Goal: Task Accomplishment & Management: Manage account settings

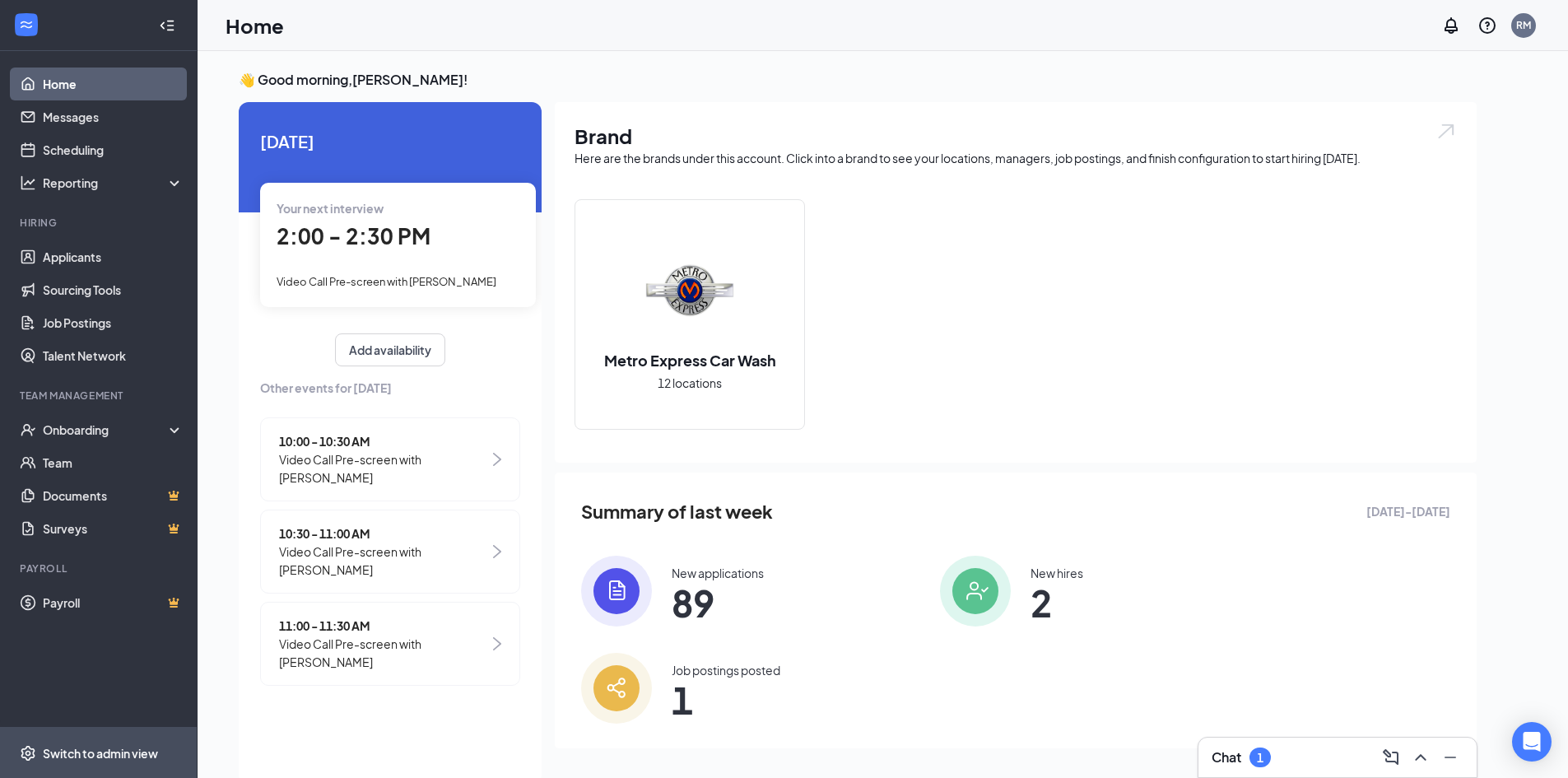
click at [81, 753] on div "Switch to admin view" at bounding box center [101, 754] width 115 height 16
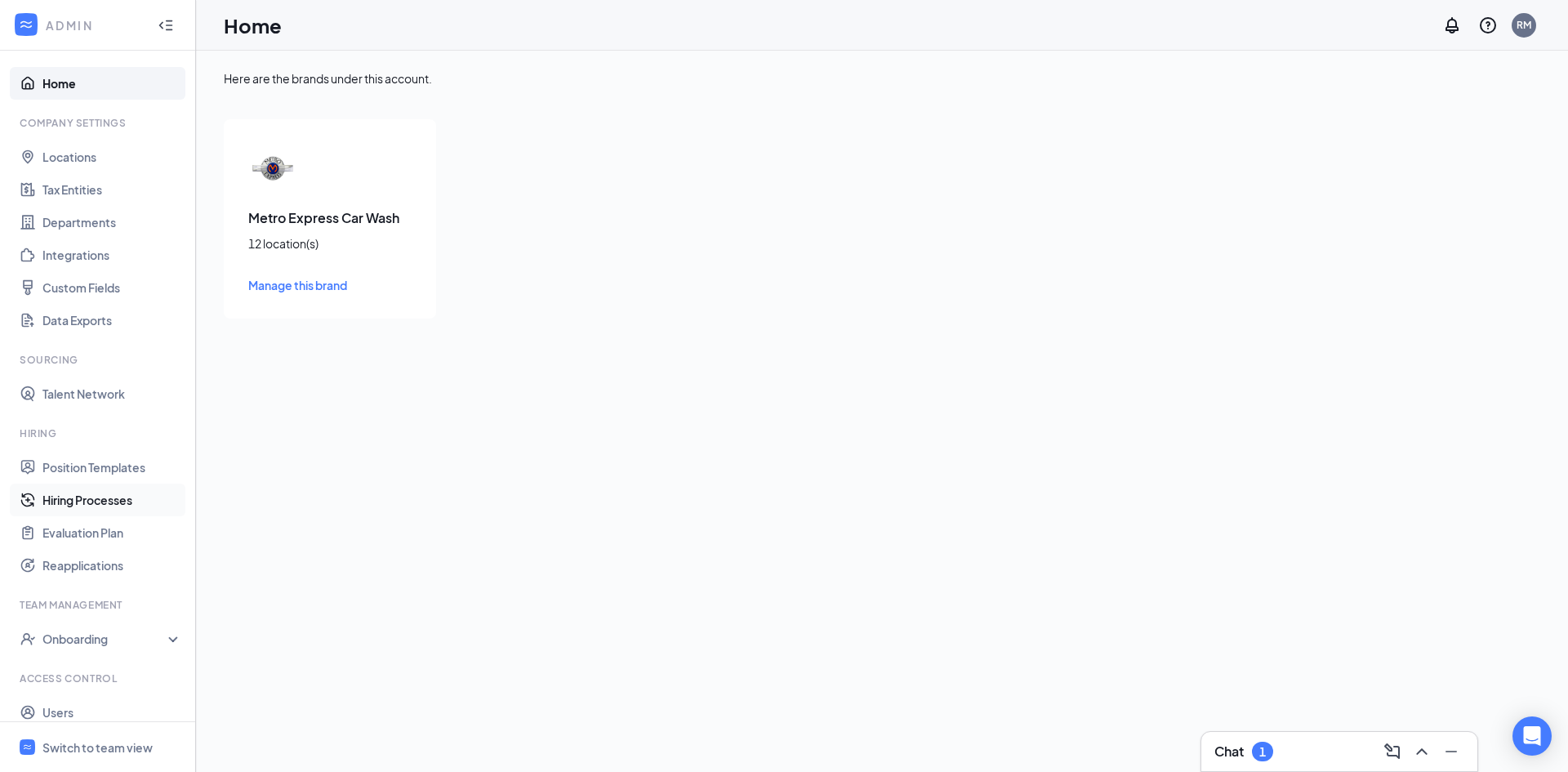
click at [81, 505] on link "Hiring Processes" at bounding box center [112, 500] width 140 height 33
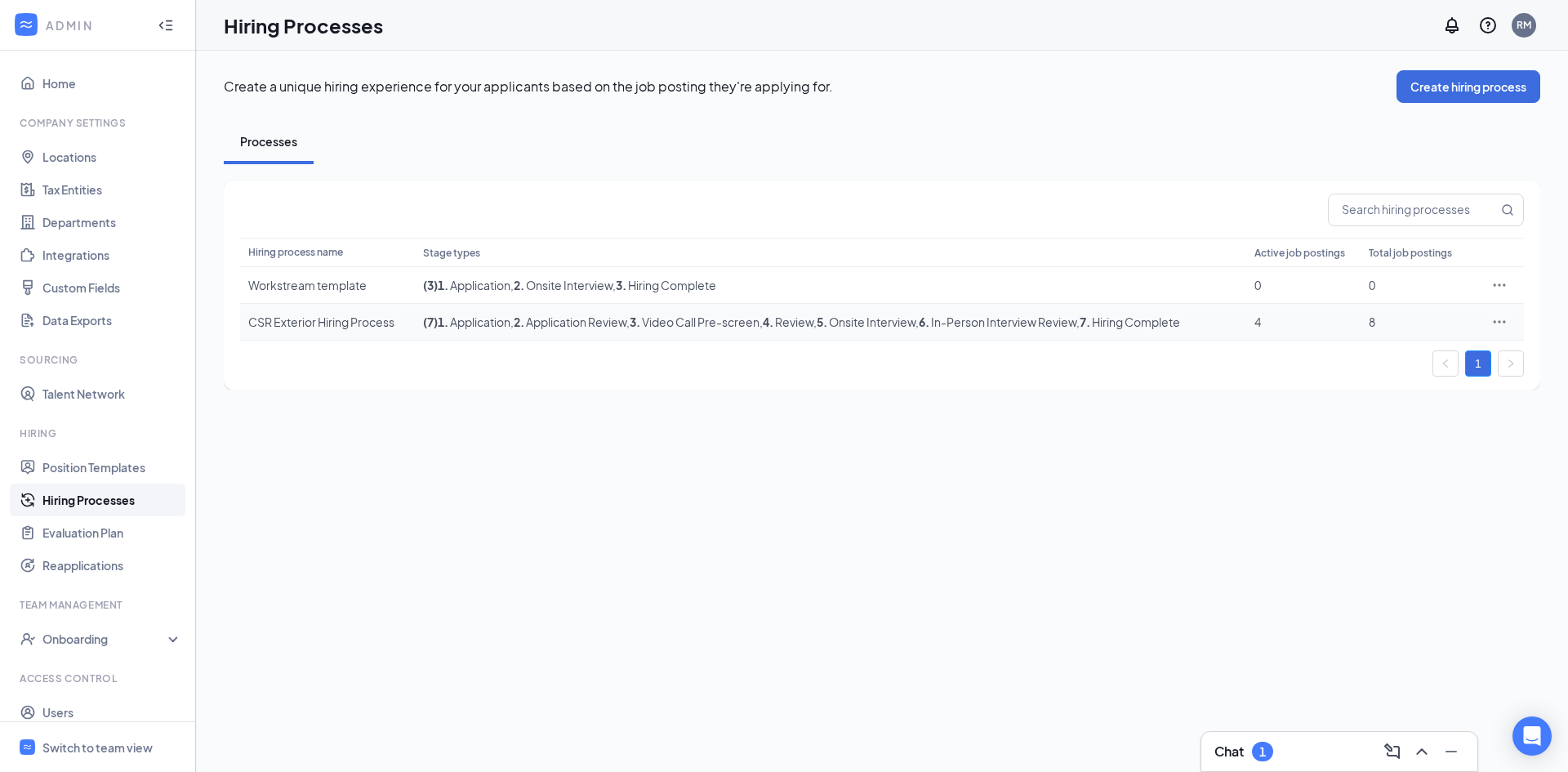
click at [1495, 320] on icon "Ellipses" at bounding box center [1499, 322] width 16 height 16
click at [1396, 362] on span "Edit" at bounding box center [1425, 356] width 141 height 18
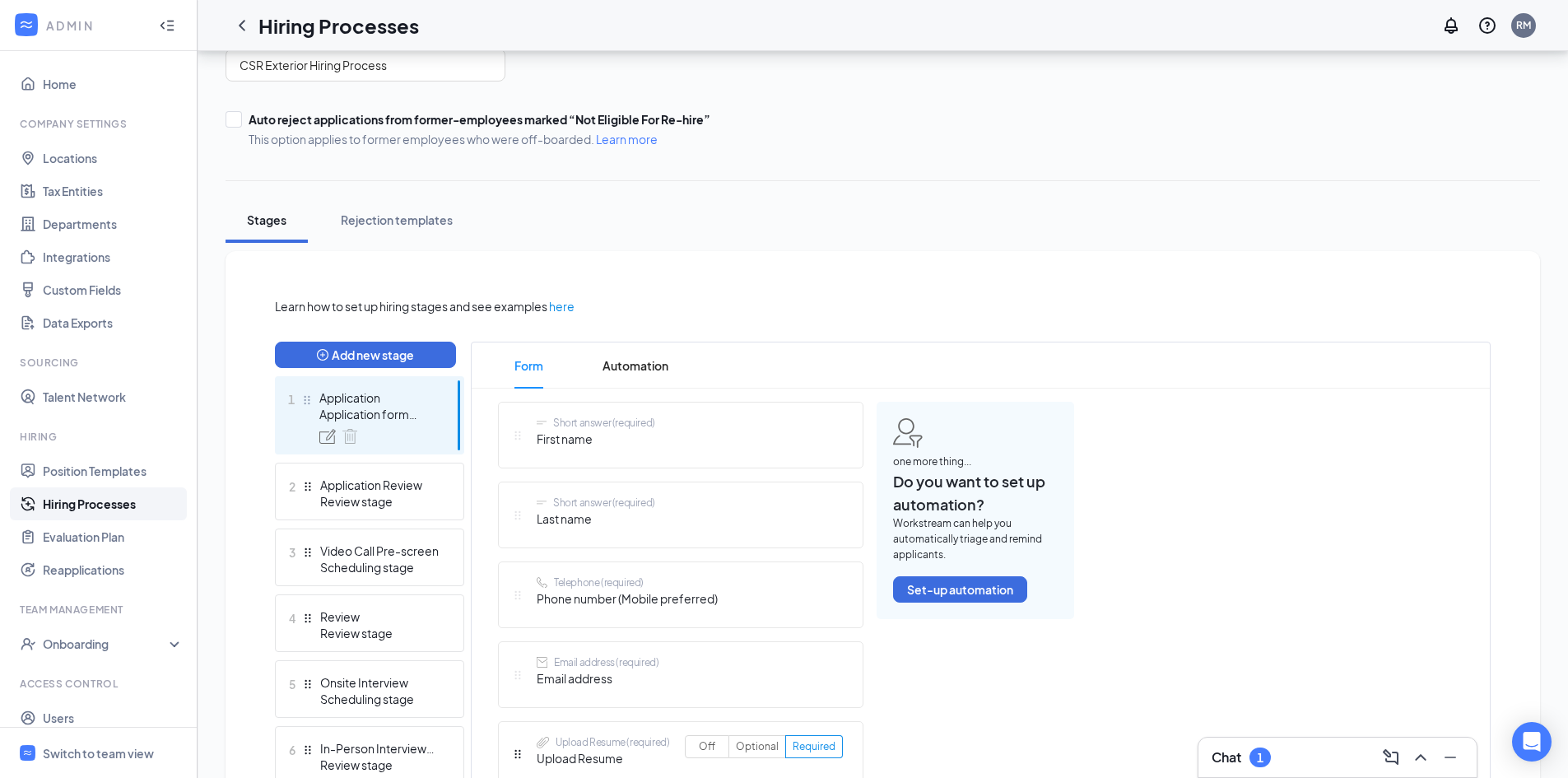
scroll to position [330, 0]
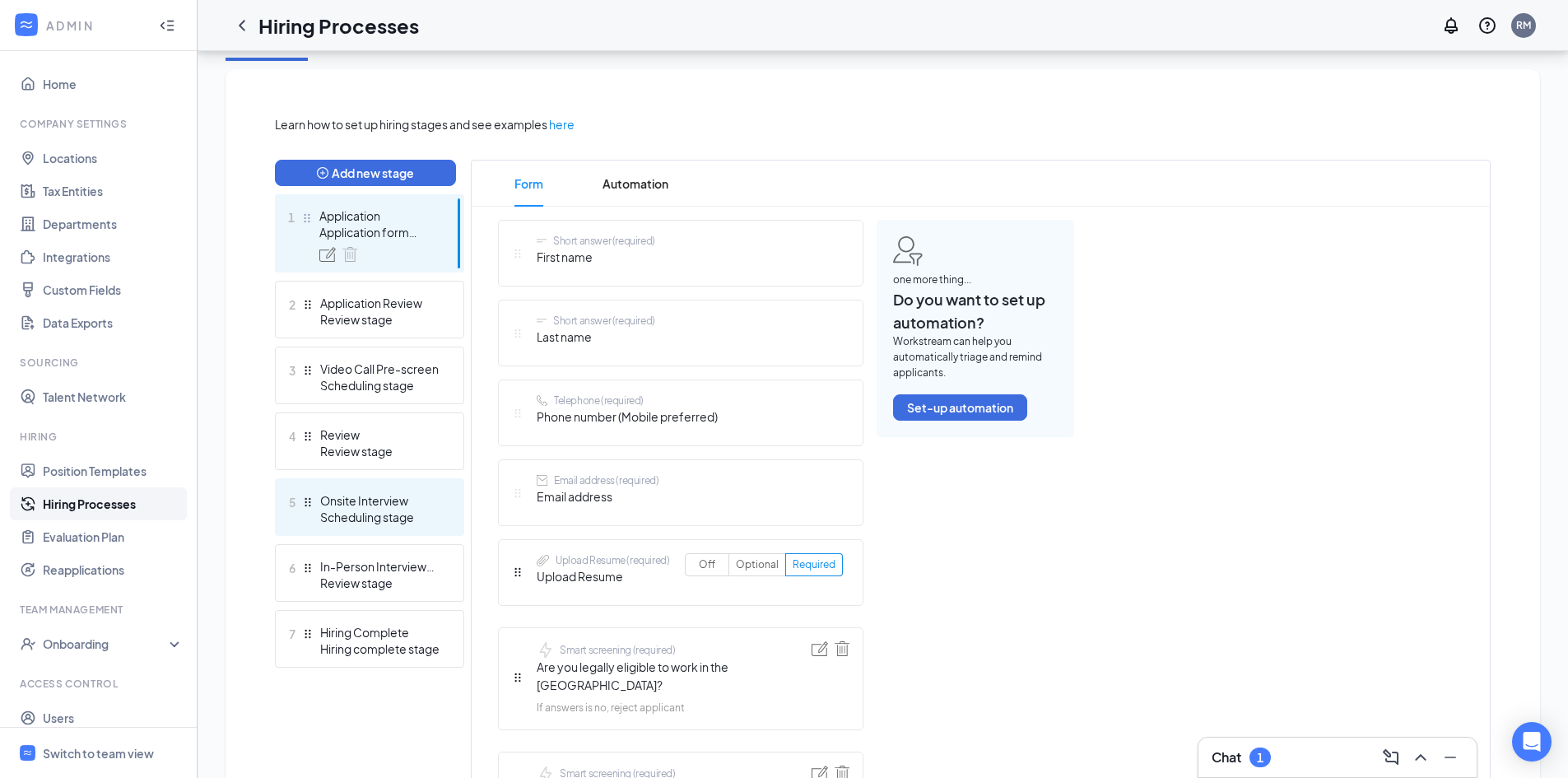
click at [368, 508] on div "Onsite Interview" at bounding box center [381, 500] width 120 height 16
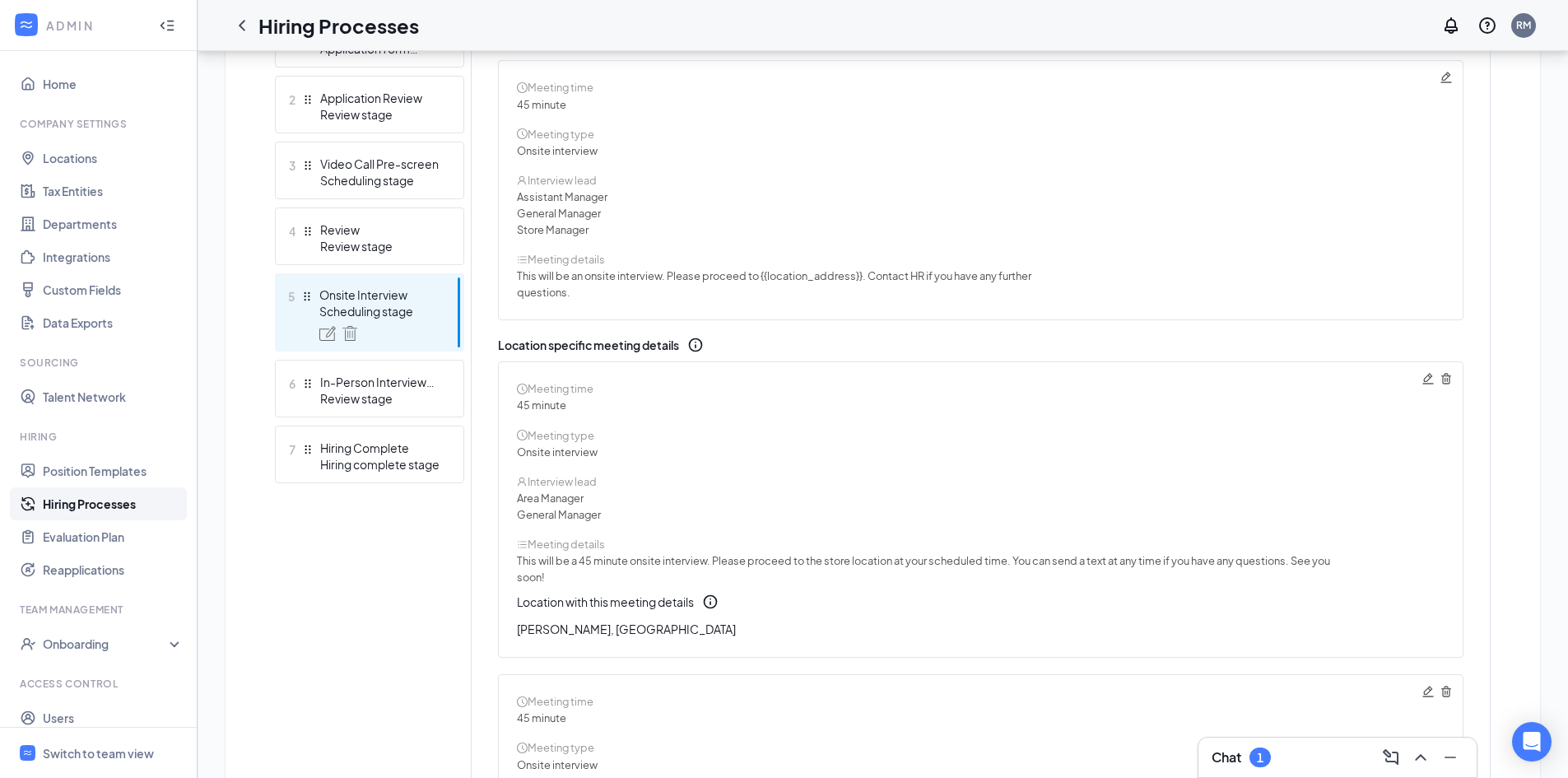
scroll to position [475, 0]
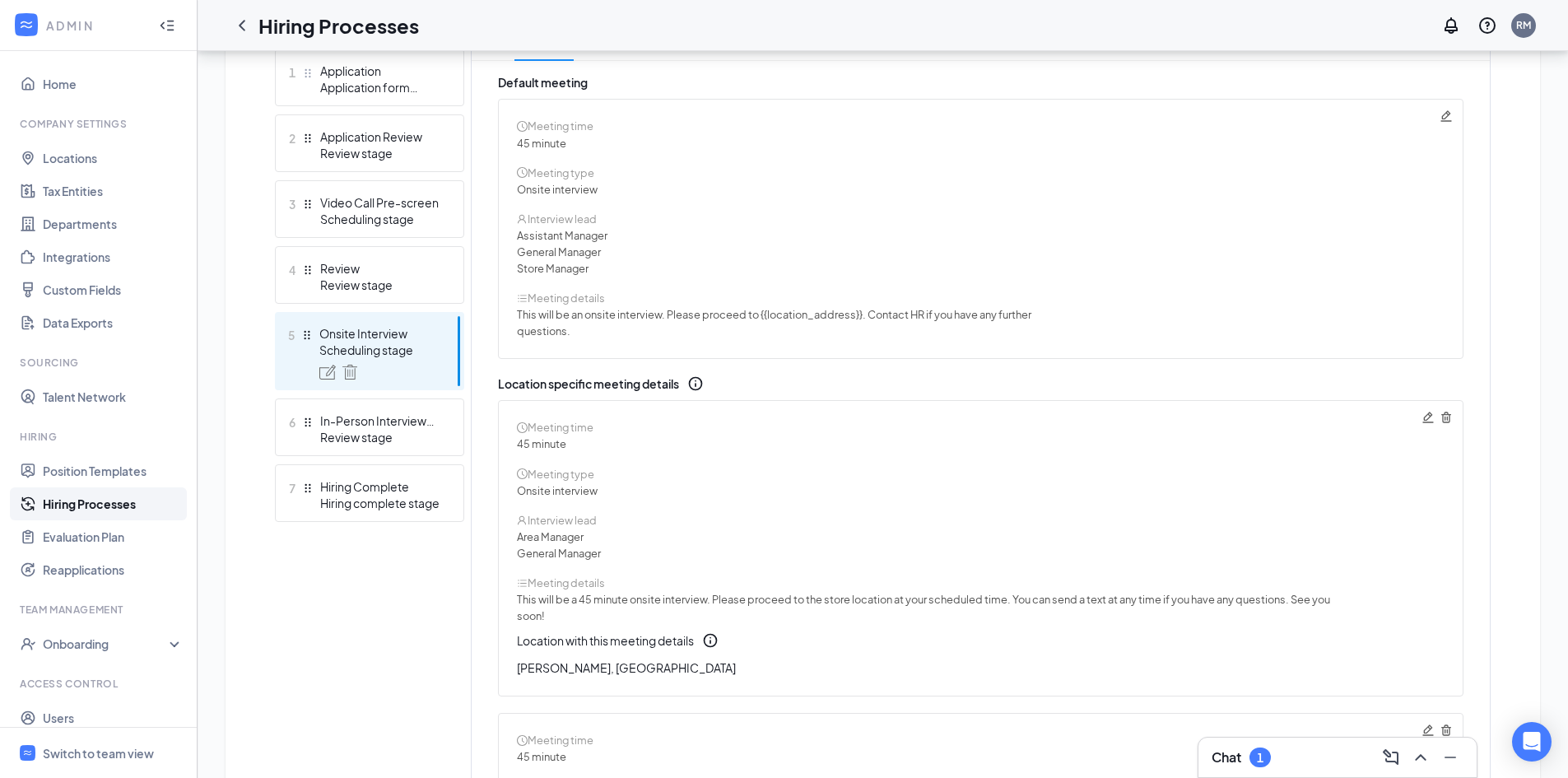
click at [1426, 420] on icon "Pencil" at bounding box center [1428, 417] width 11 height 11
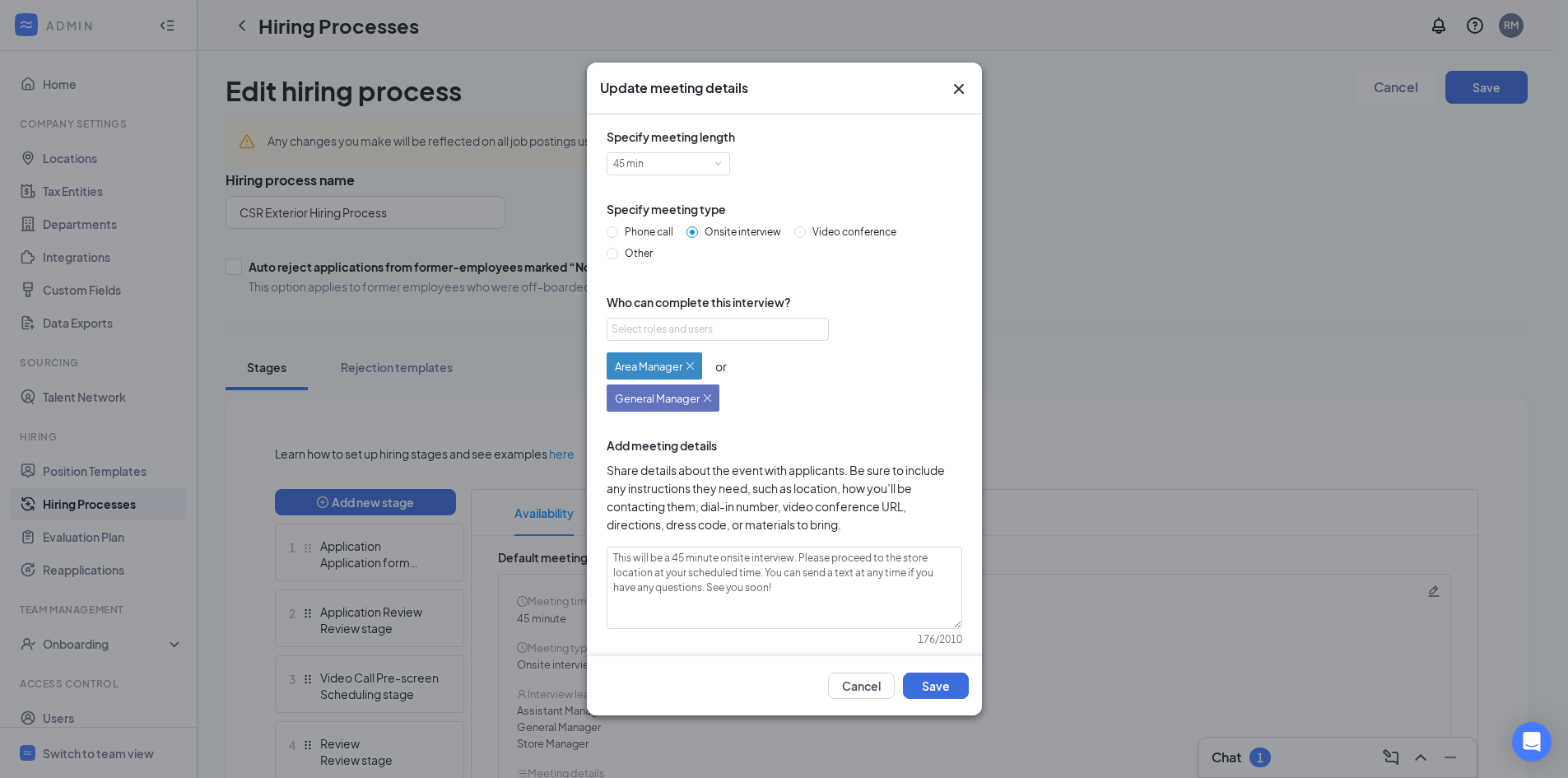
click at [689, 365] on img at bounding box center [691, 366] width 7 height 7
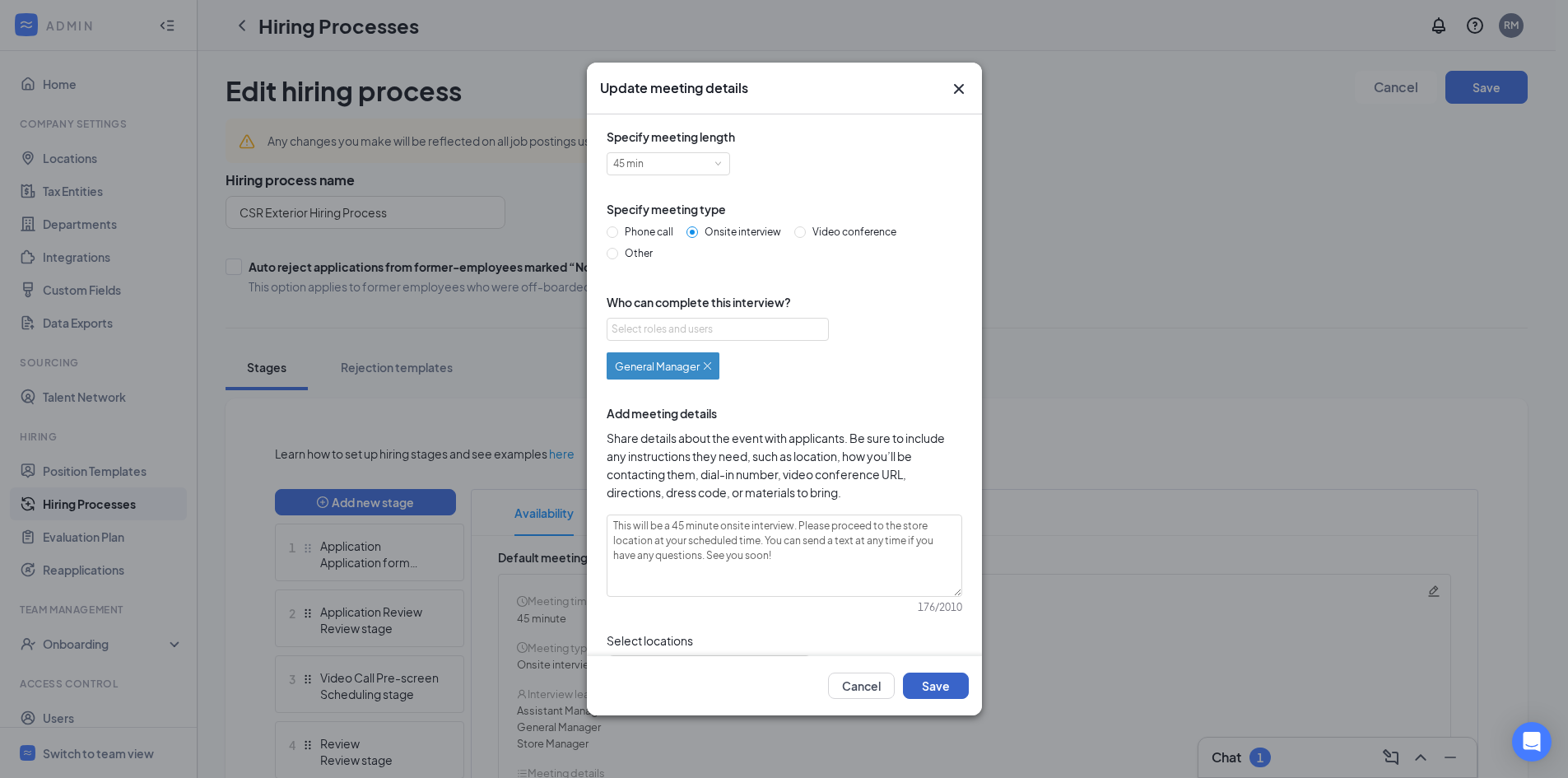
click at [938, 686] on button "Save" at bounding box center [936, 685] width 66 height 26
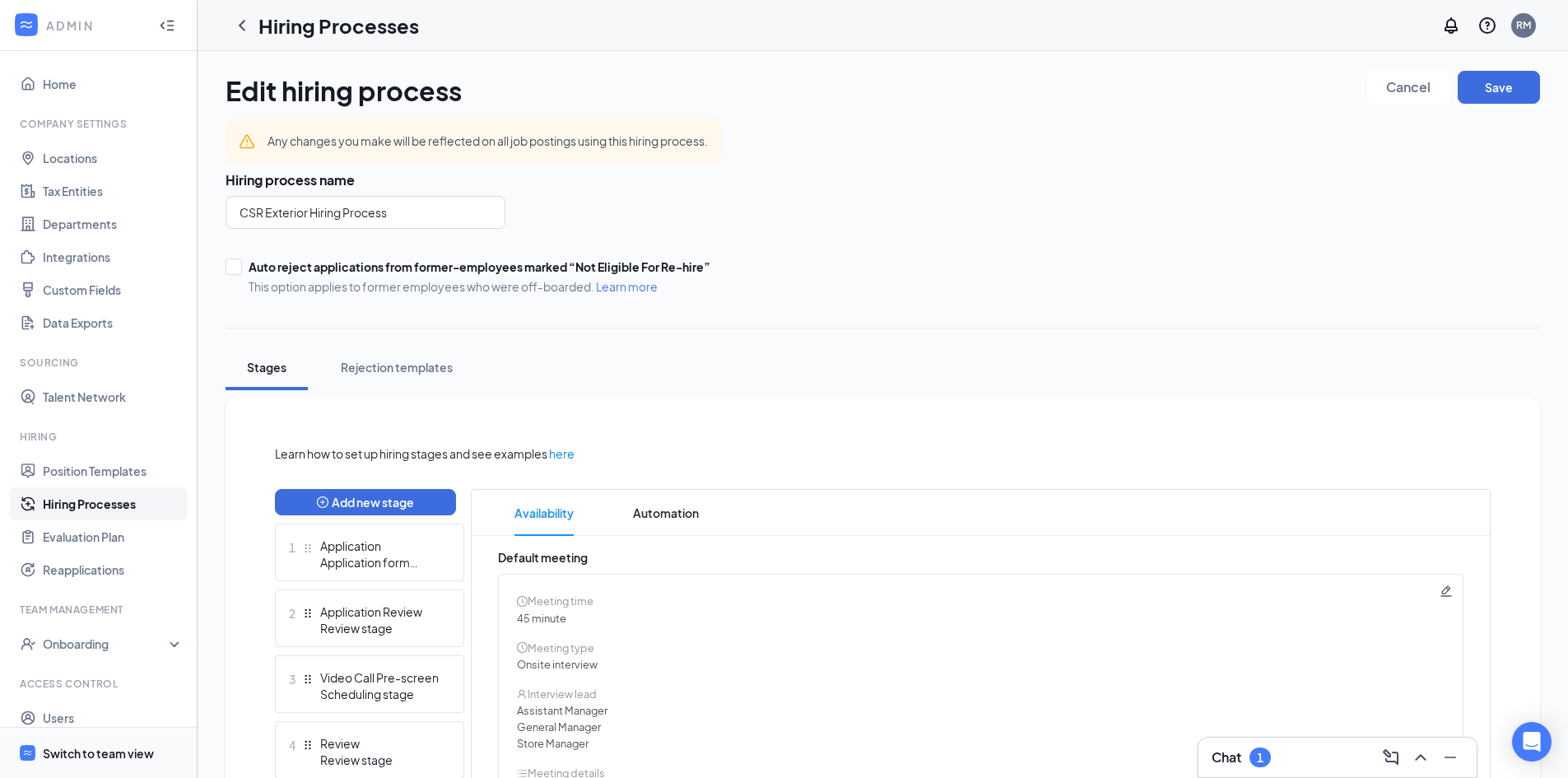
click at [96, 754] on div "Switch to team view" at bounding box center [99, 754] width 111 height 16
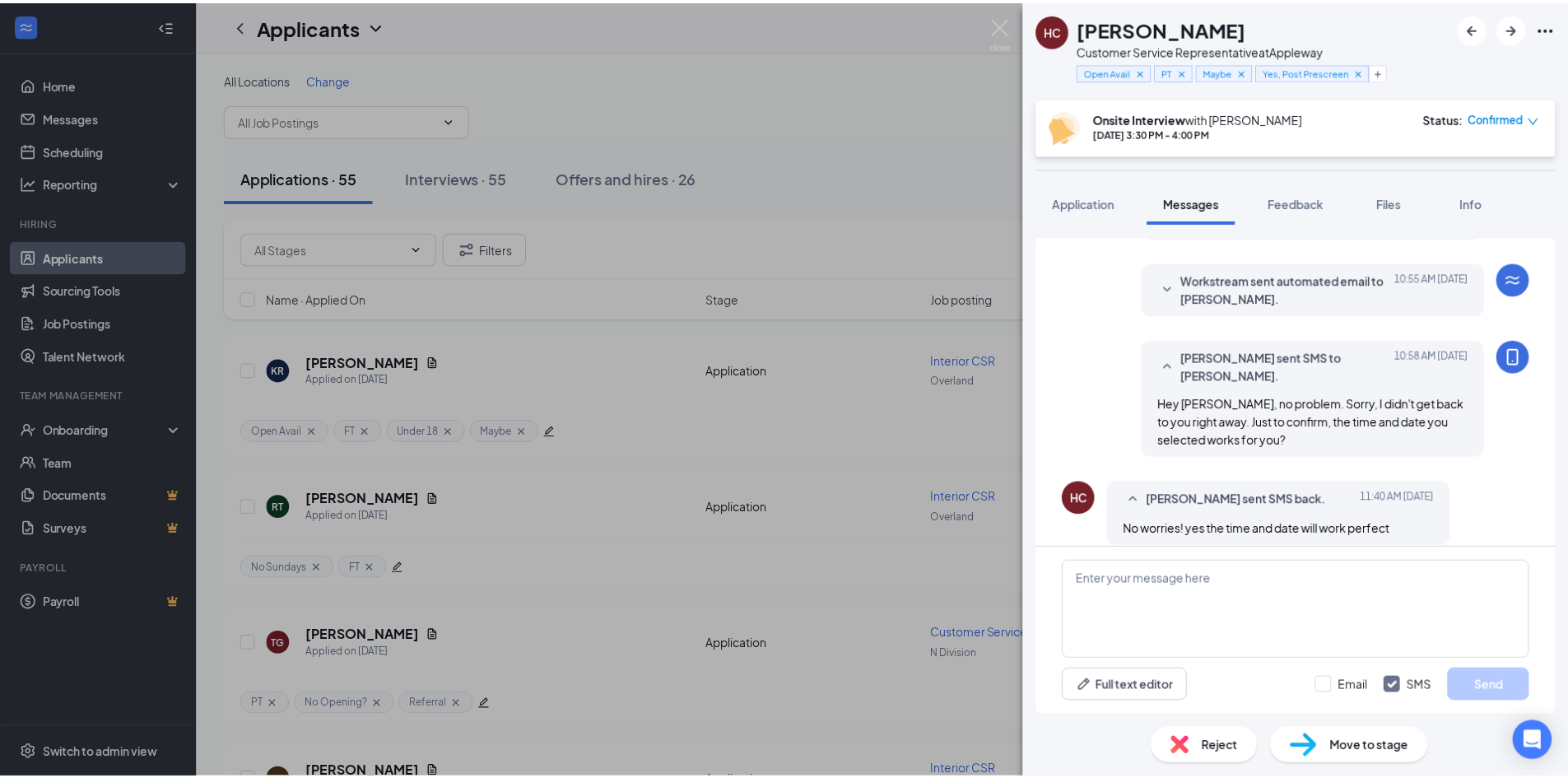
scroll to position [592, 0]
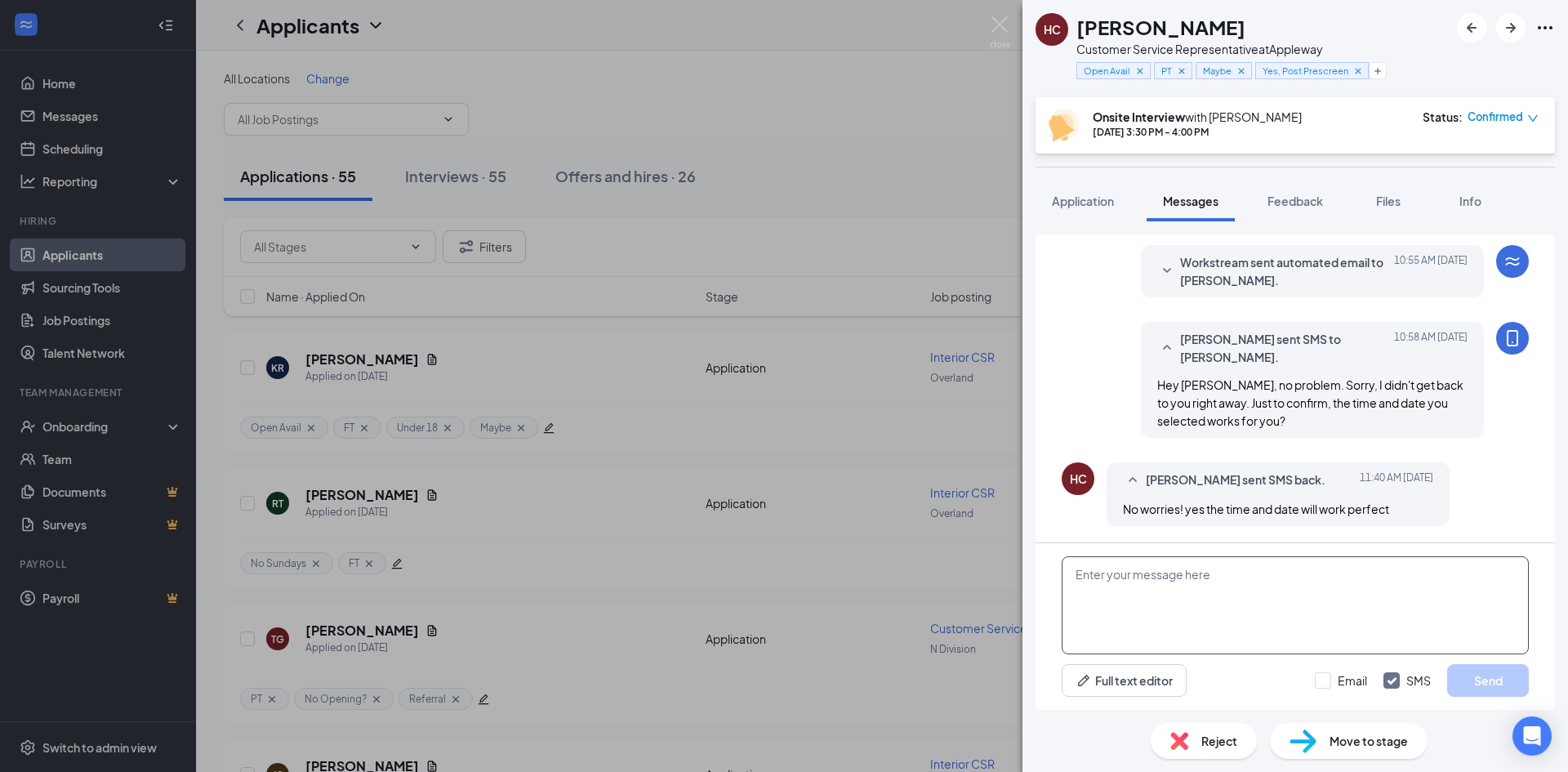
click at [1192, 574] on textarea at bounding box center [1295, 605] width 467 height 98
click at [976, 227] on div "HC Hannah Cooper Customer Service Representative at Appleway Open Avail PT Mayb…" at bounding box center [784, 386] width 1568 height 772
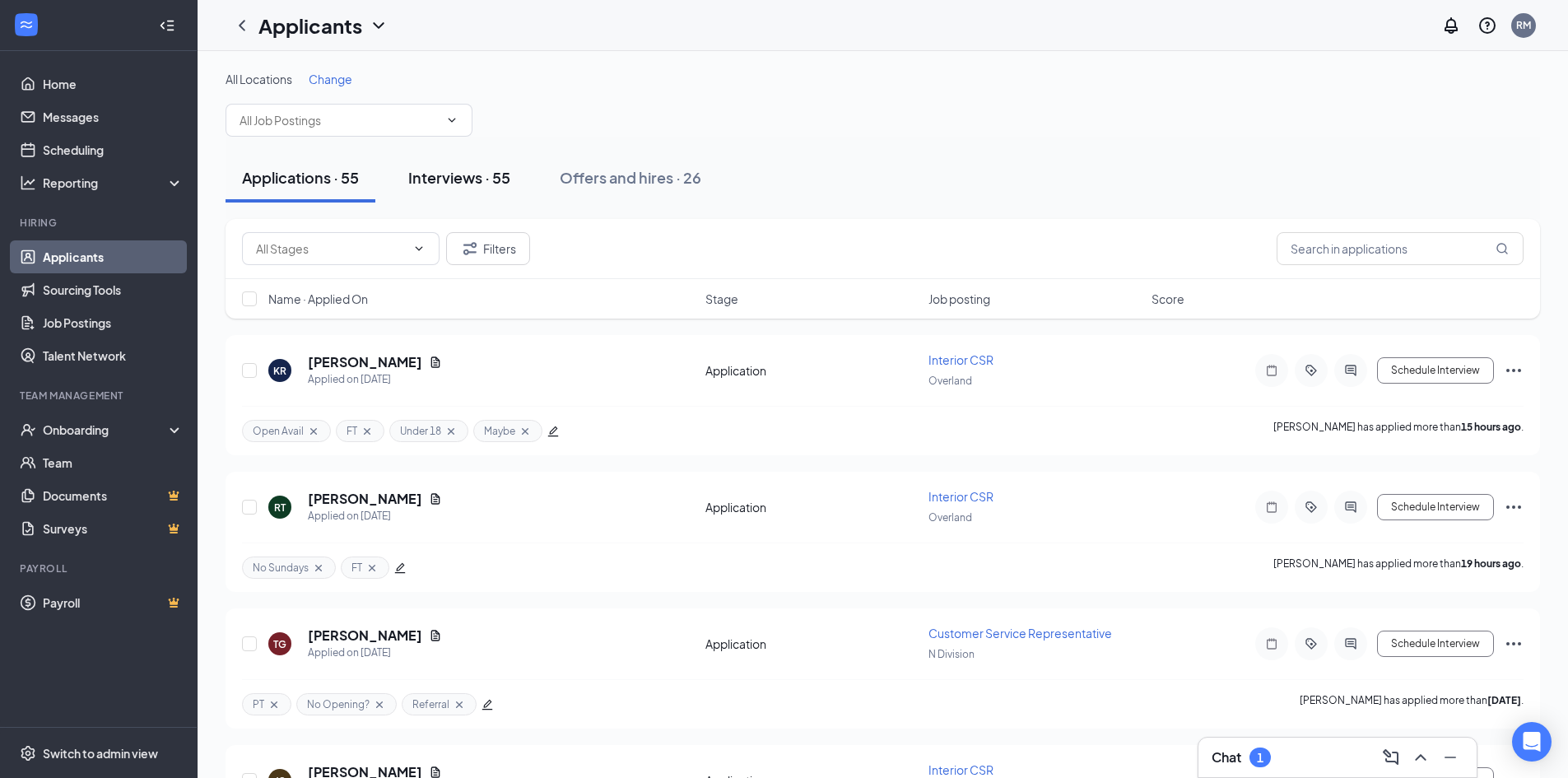
click at [477, 174] on div "Interviews · 55" at bounding box center [460, 177] width 102 height 21
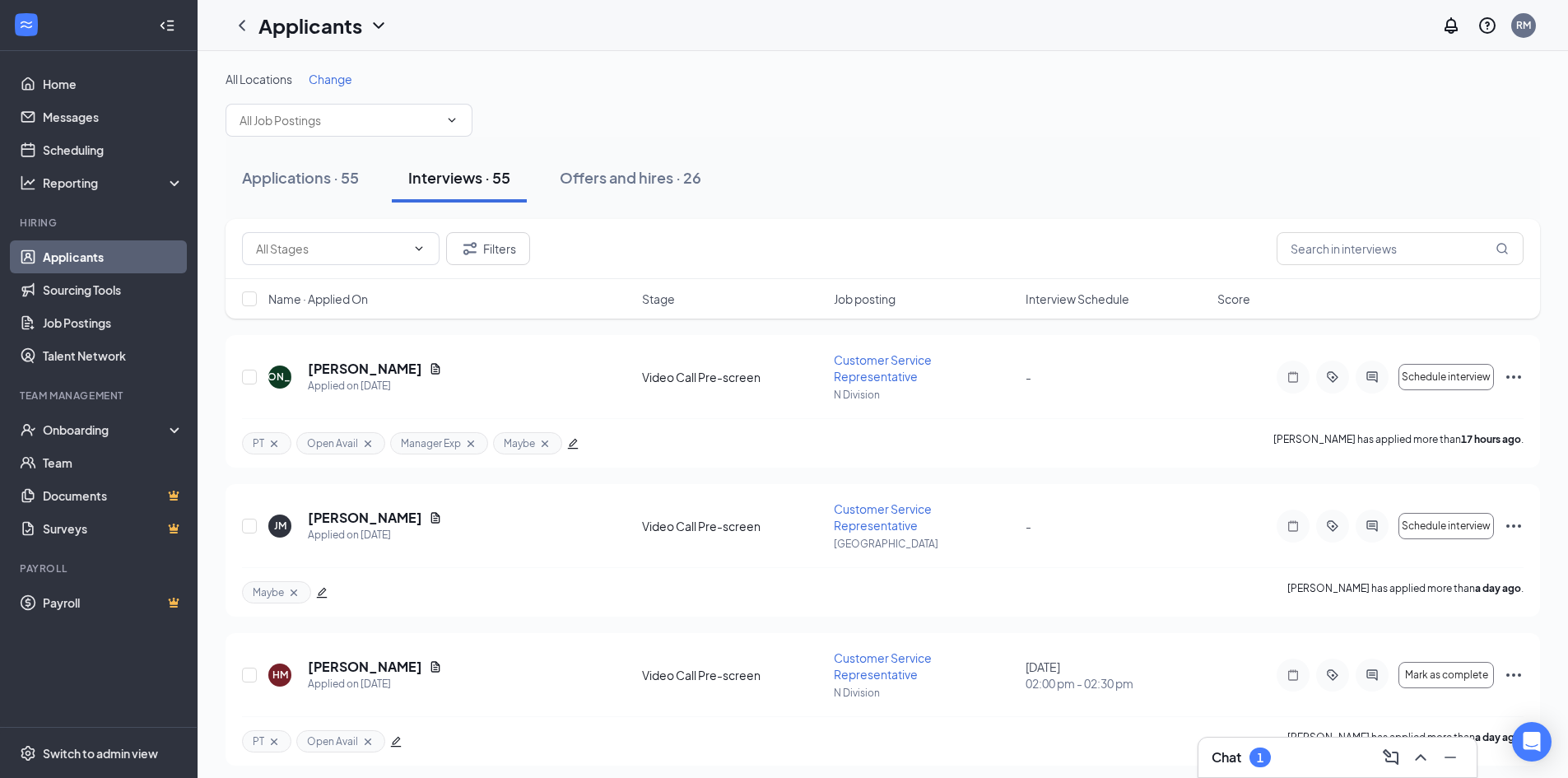
click at [1085, 302] on span "Interview Schedule" at bounding box center [1078, 299] width 104 height 16
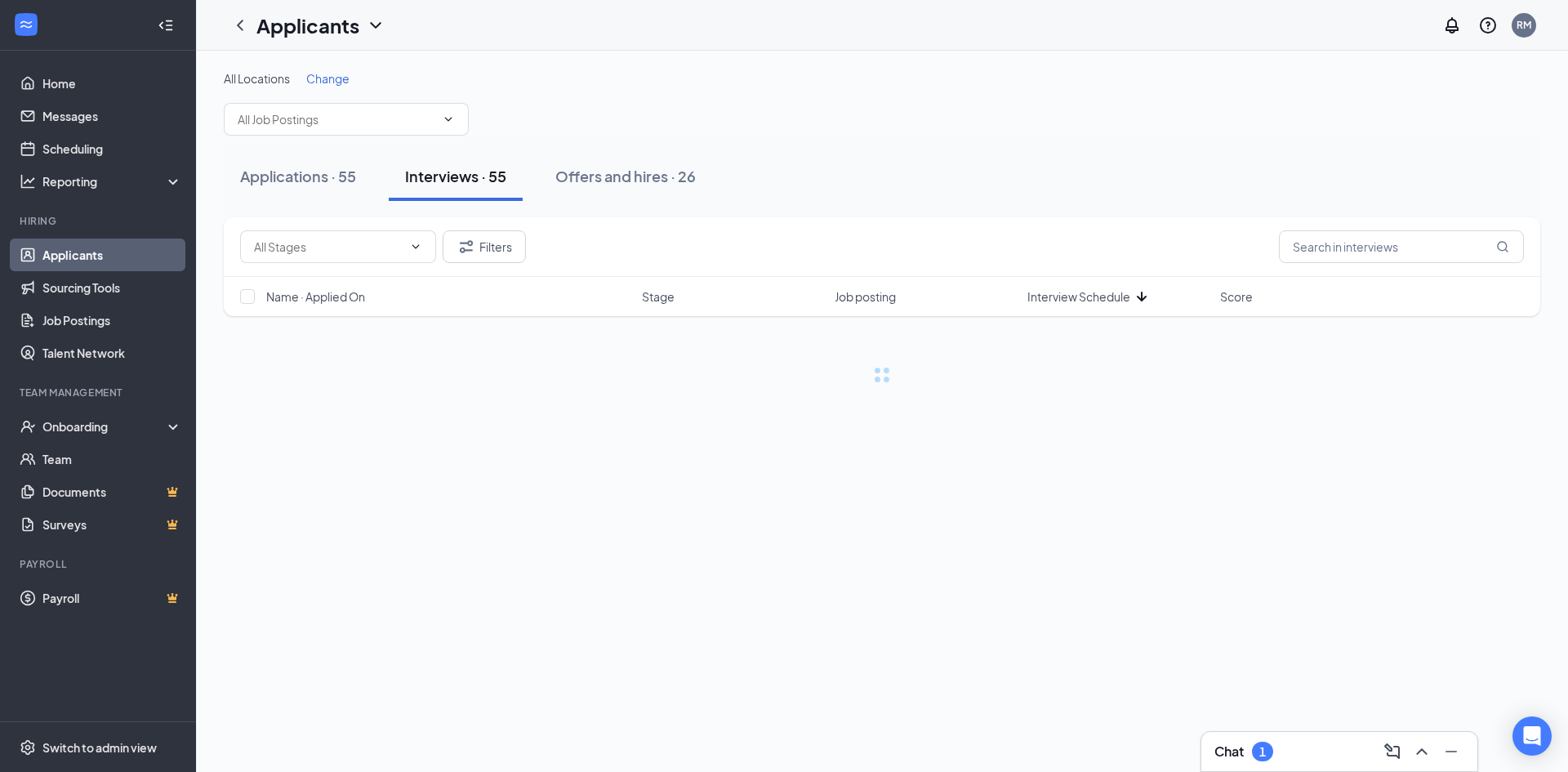
click at [1083, 293] on span "Interview Schedule" at bounding box center [1079, 297] width 103 height 16
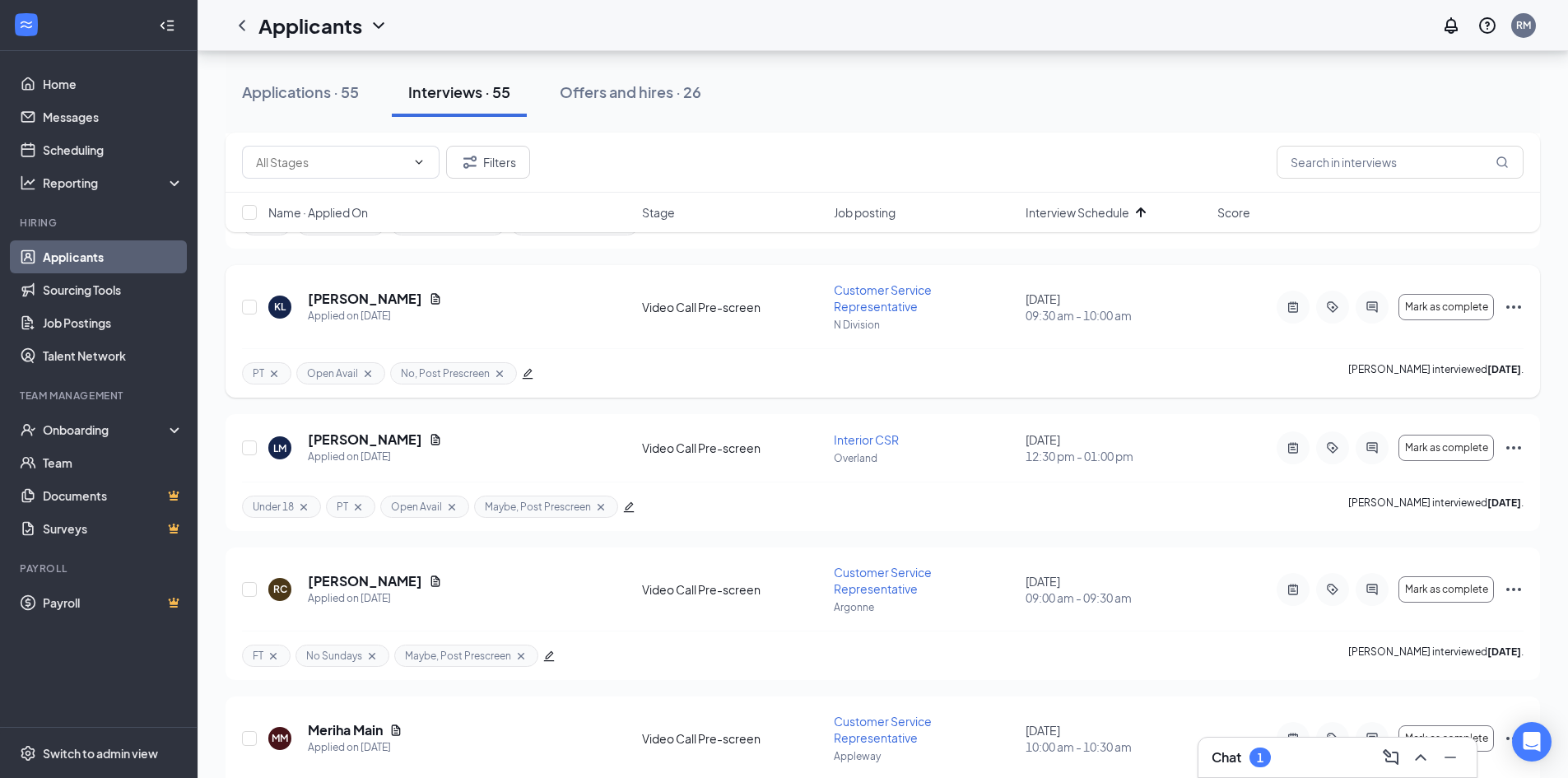
scroll to position [247, 0]
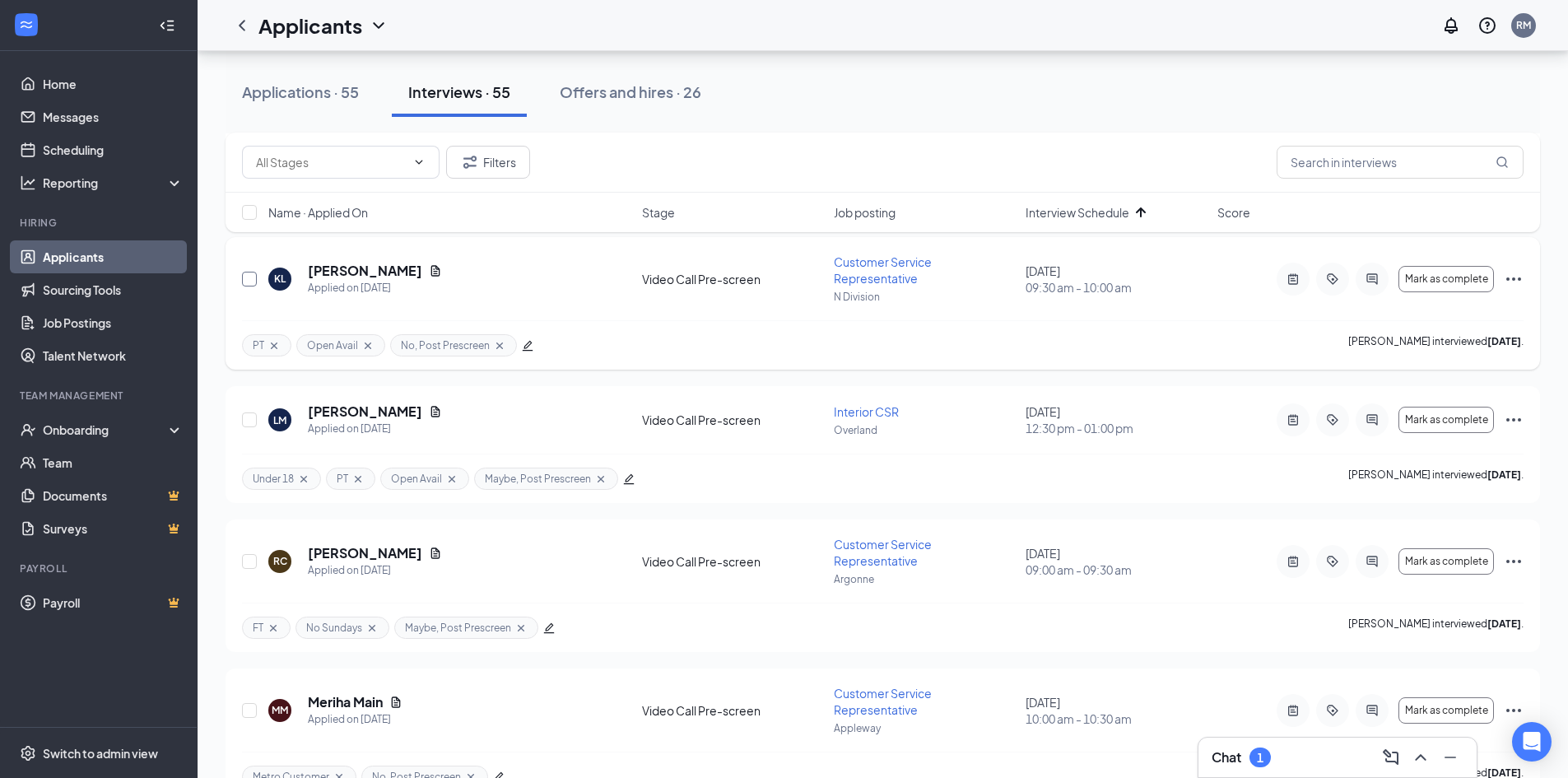
click at [251, 279] on input "checkbox" at bounding box center [250, 279] width 15 height 15
checkbox input "true"
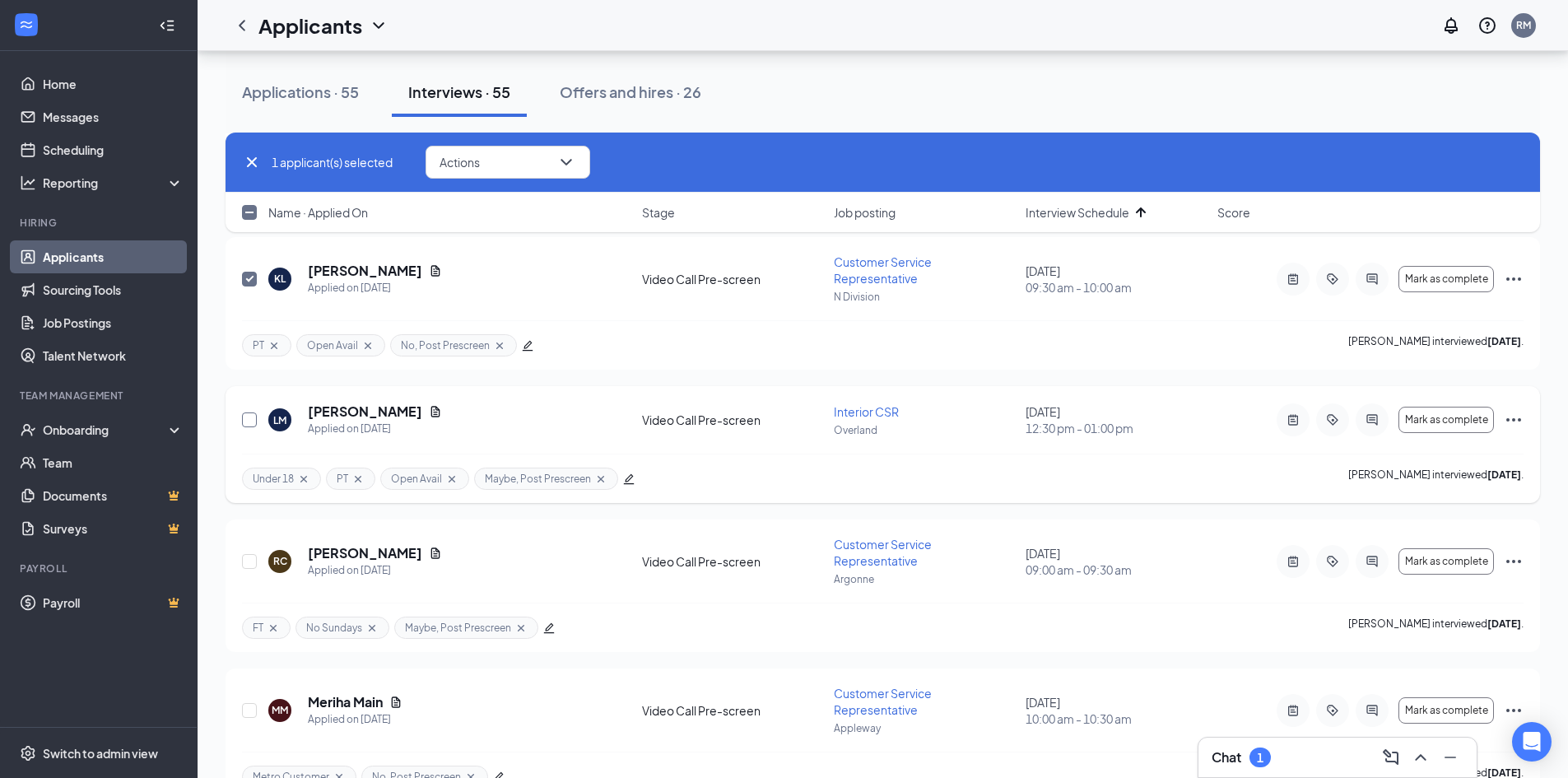
click at [250, 420] on input "checkbox" at bounding box center [250, 420] width 15 height 15
checkbox input "true"
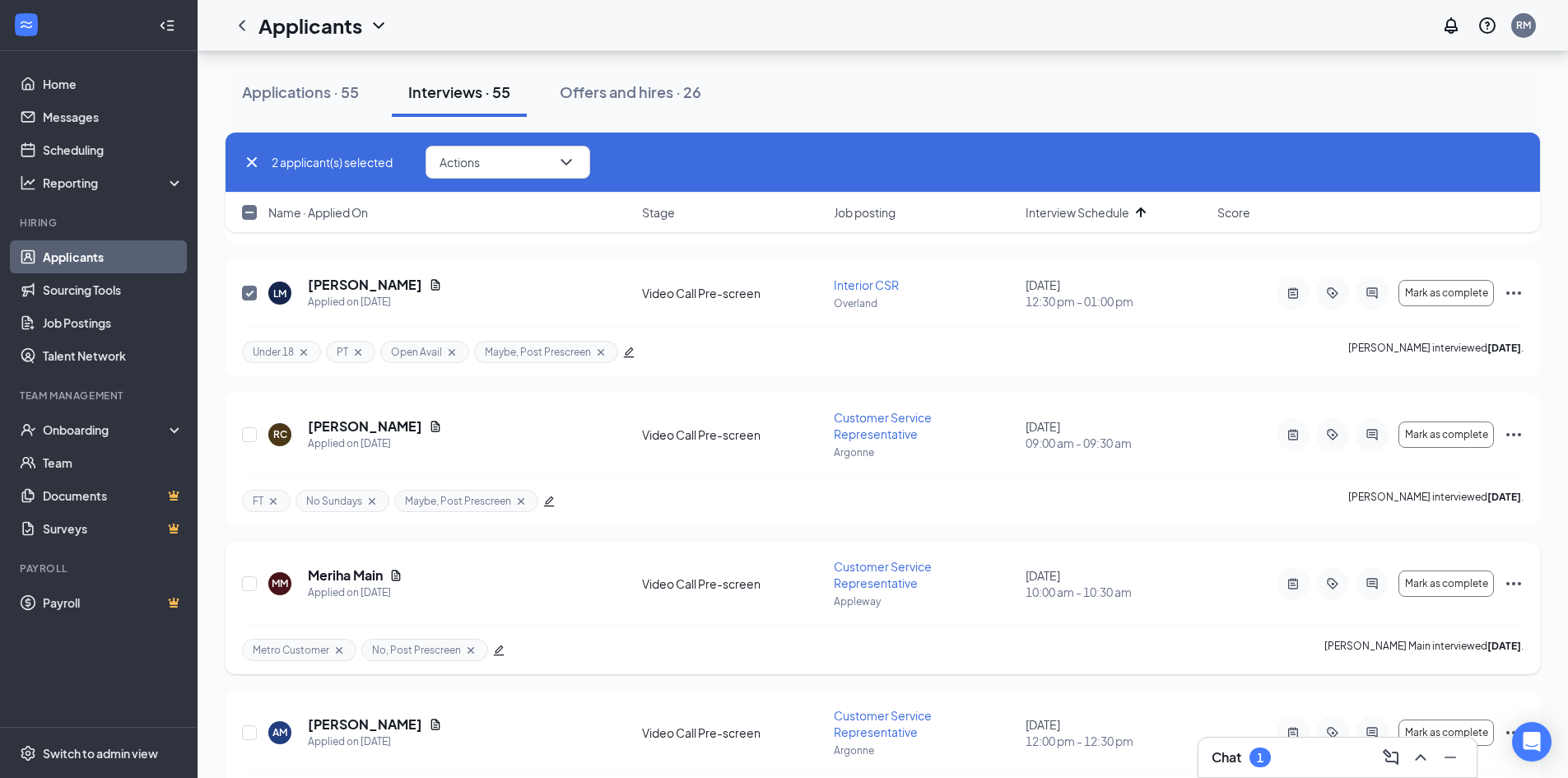
scroll to position [494, 0]
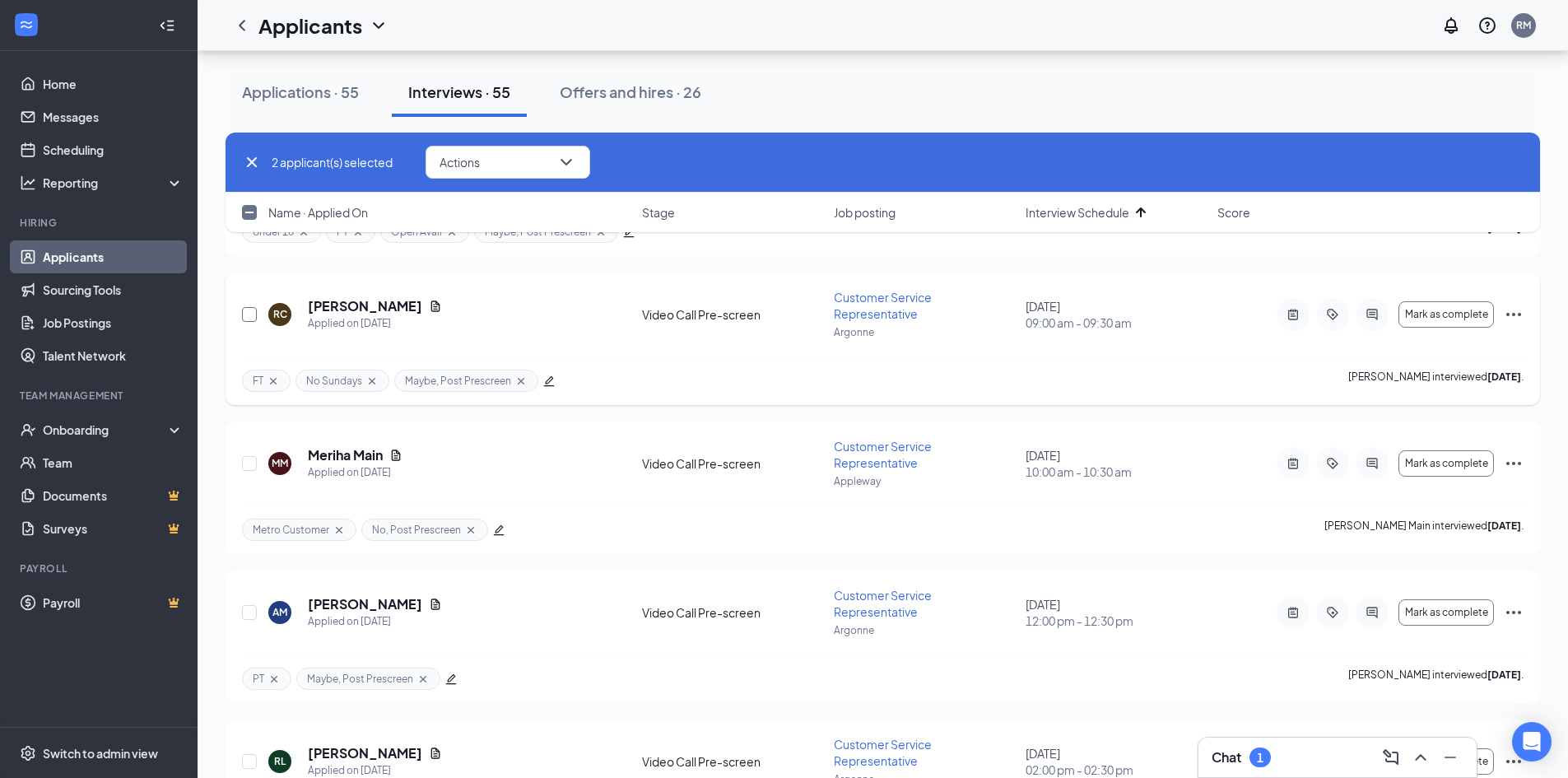
click at [250, 319] on input "checkbox" at bounding box center [250, 314] width 15 height 15
checkbox input "true"
click at [248, 464] on input "checkbox" at bounding box center [250, 464] width 15 height 15
checkbox input "true"
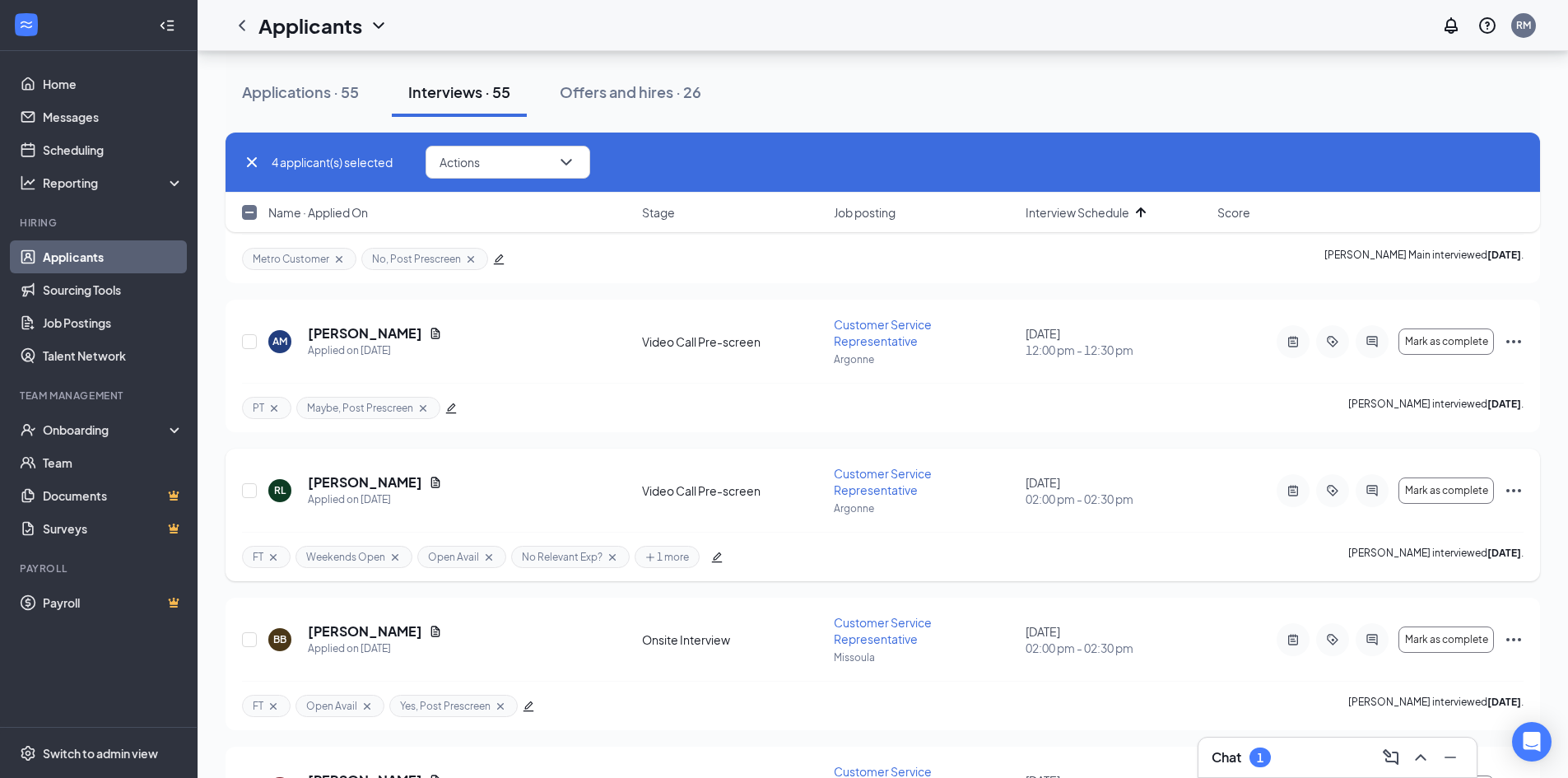
scroll to position [824, 0]
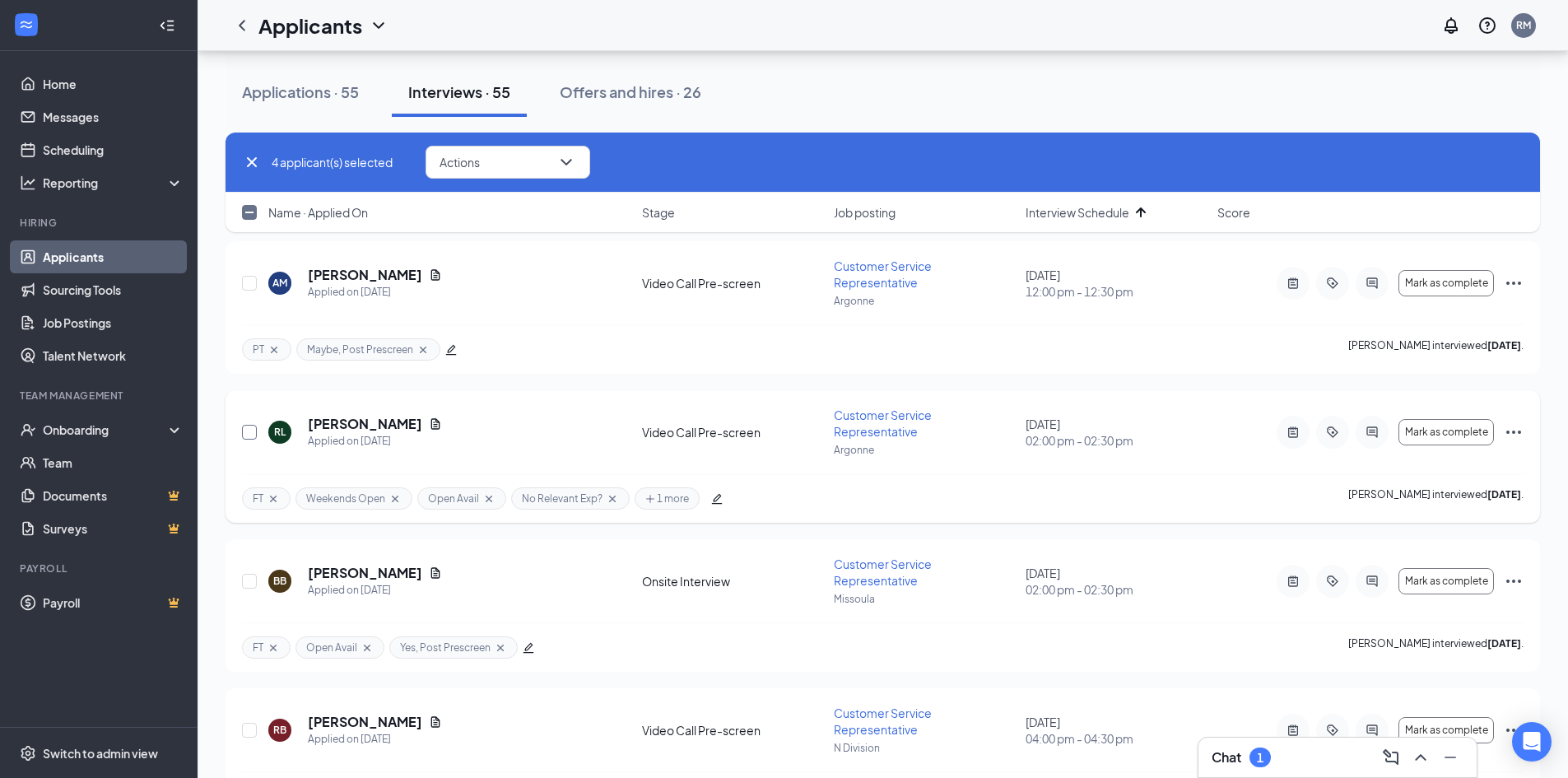
click at [244, 436] on input "checkbox" at bounding box center [250, 432] width 15 height 15
checkbox input "true"
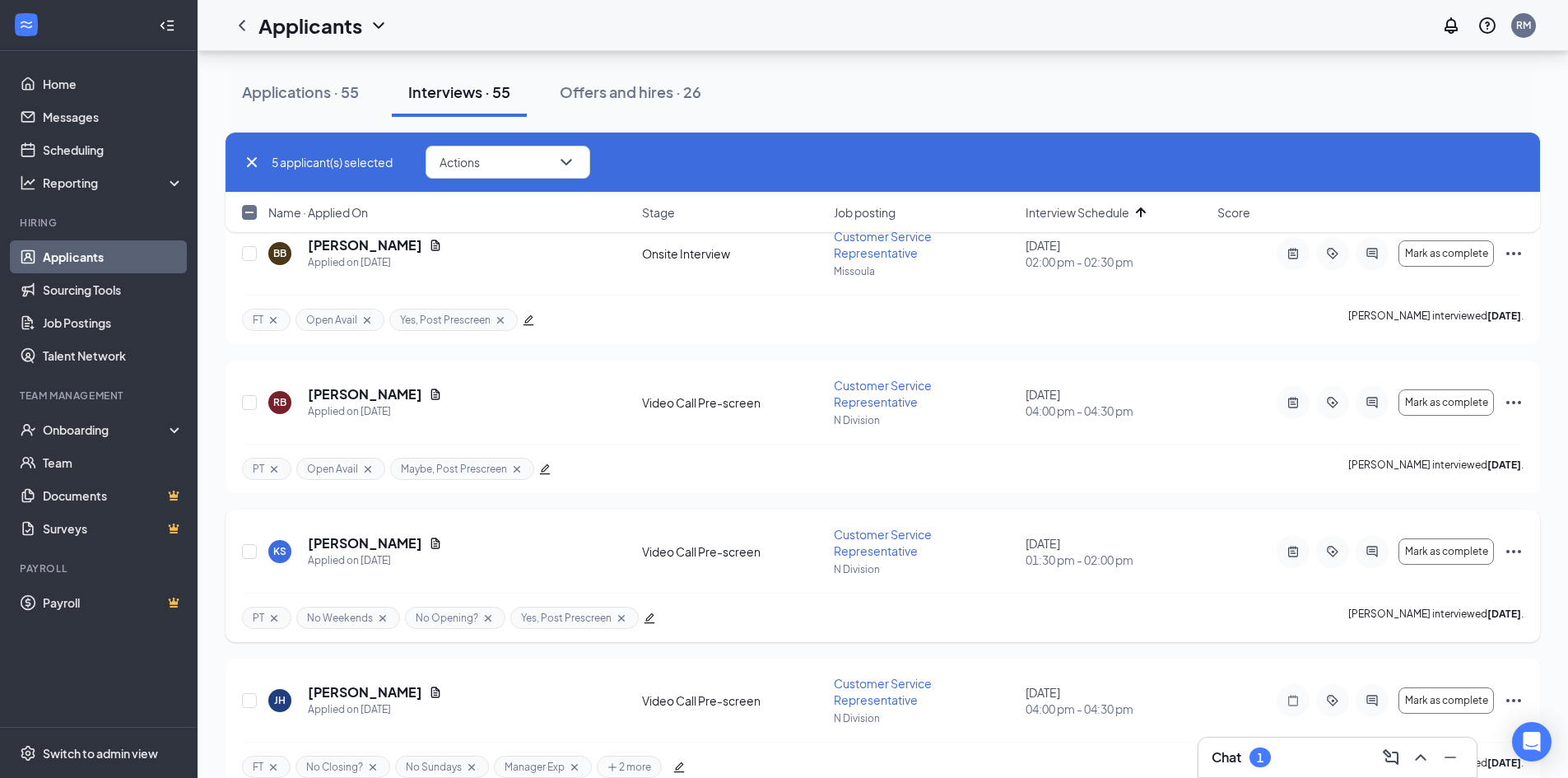
scroll to position [1153, 0]
click at [245, 553] on input "checkbox" at bounding box center [250, 550] width 15 height 15
checkbox input "true"
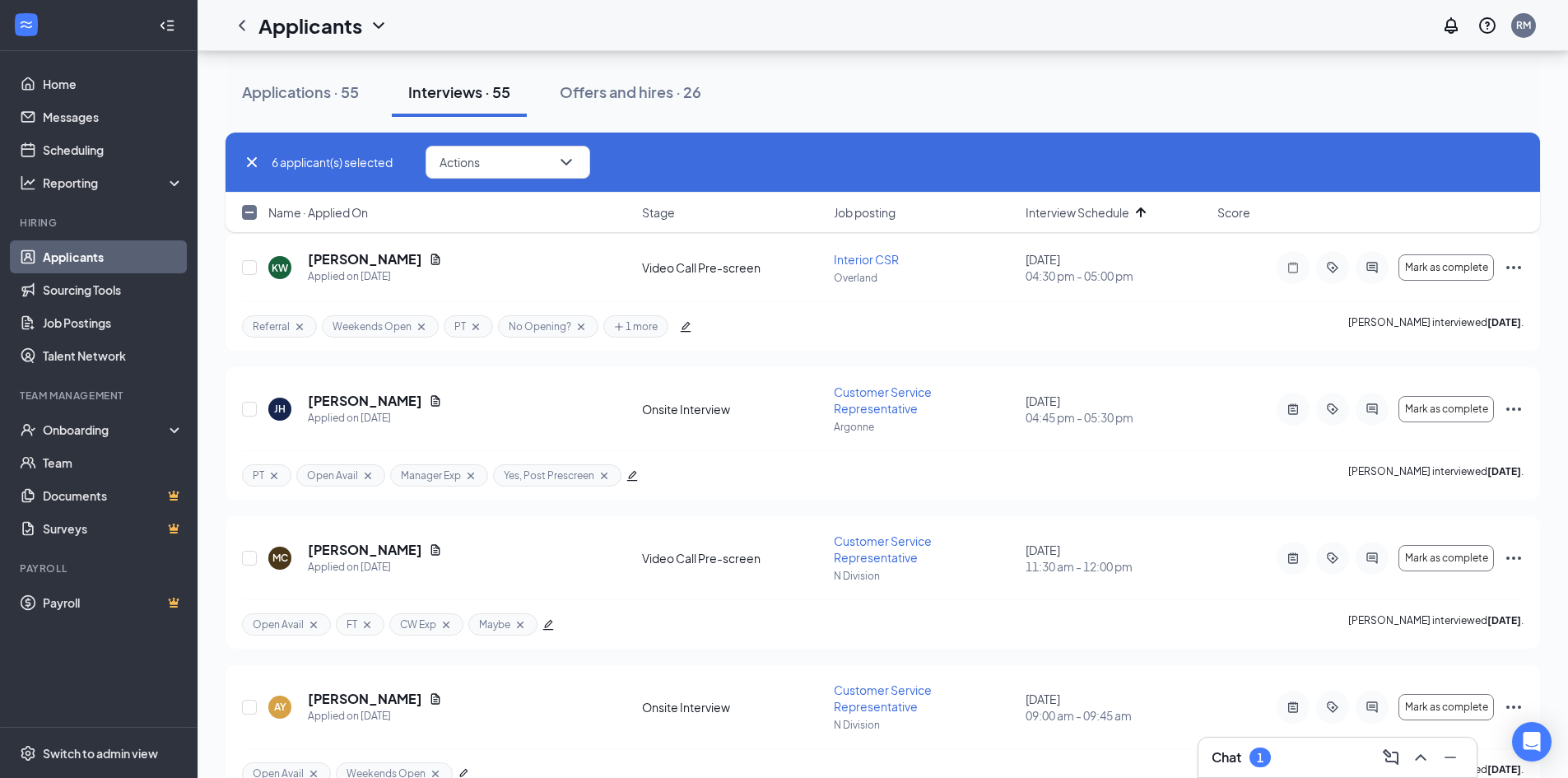
scroll to position [1729, 0]
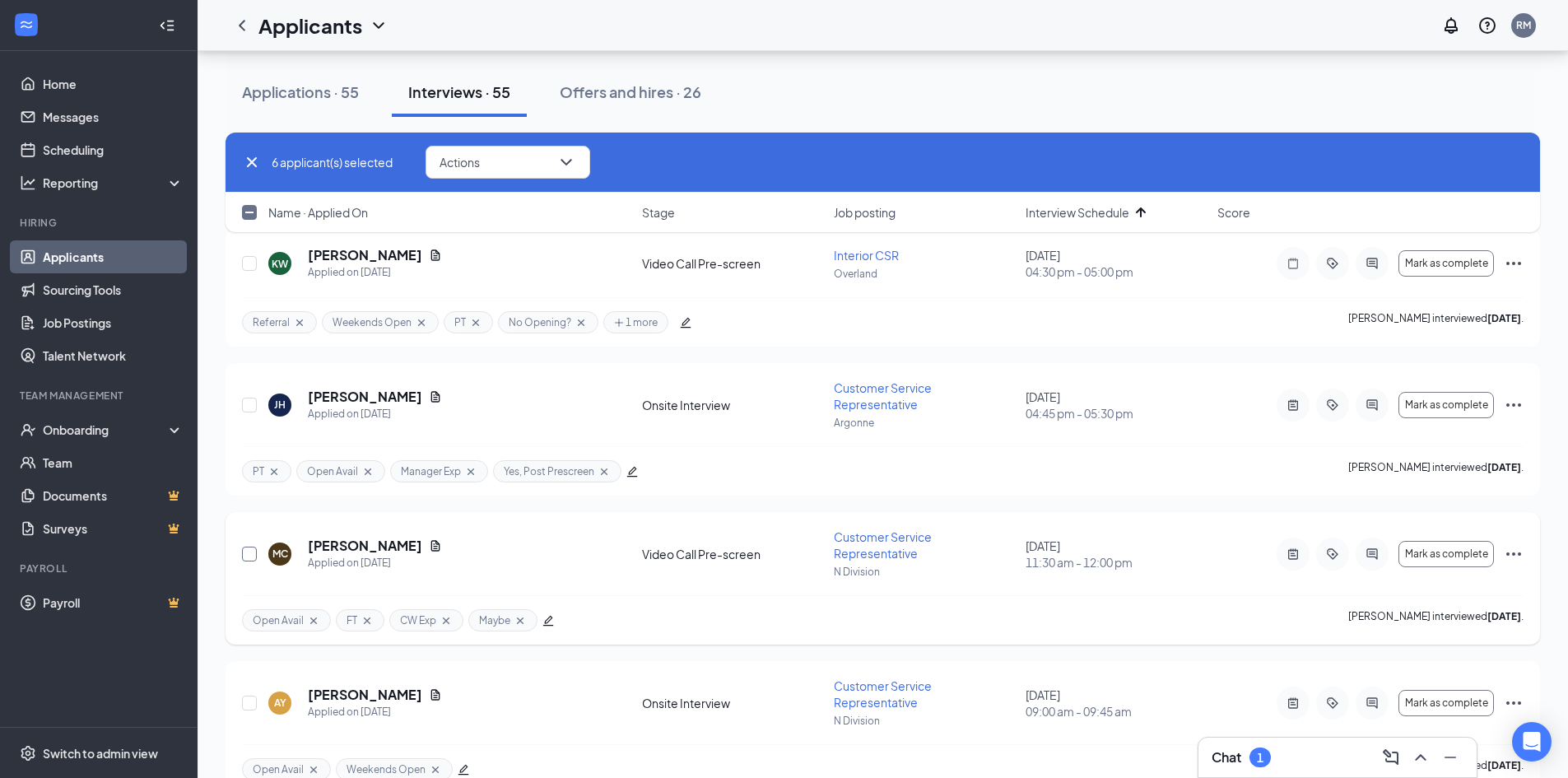
click at [251, 549] on input "checkbox" at bounding box center [250, 554] width 15 height 15
checkbox input "true"
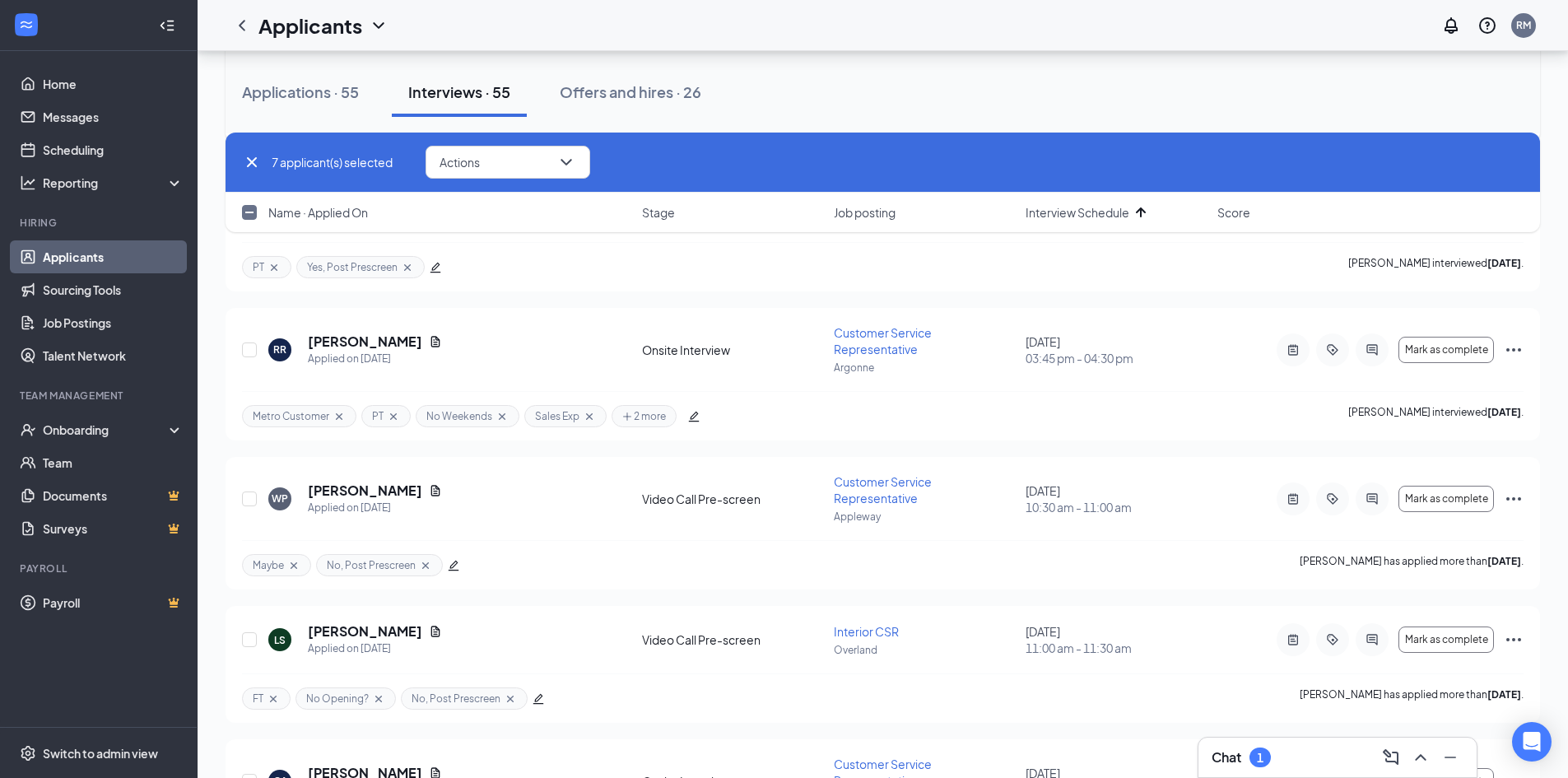
scroll to position [2718, 0]
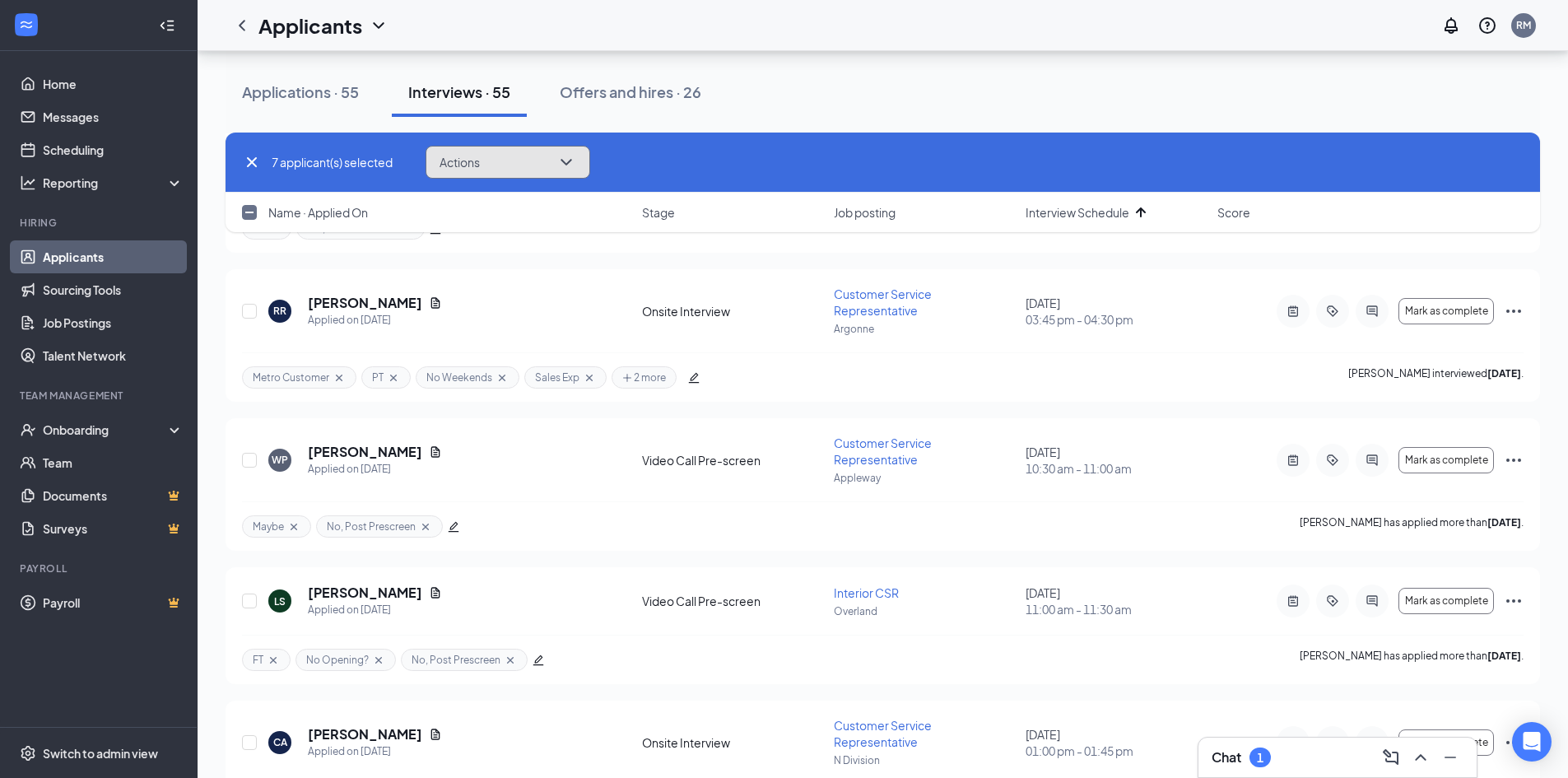
click at [505, 157] on button "Actions" at bounding box center [507, 162] width 164 height 33
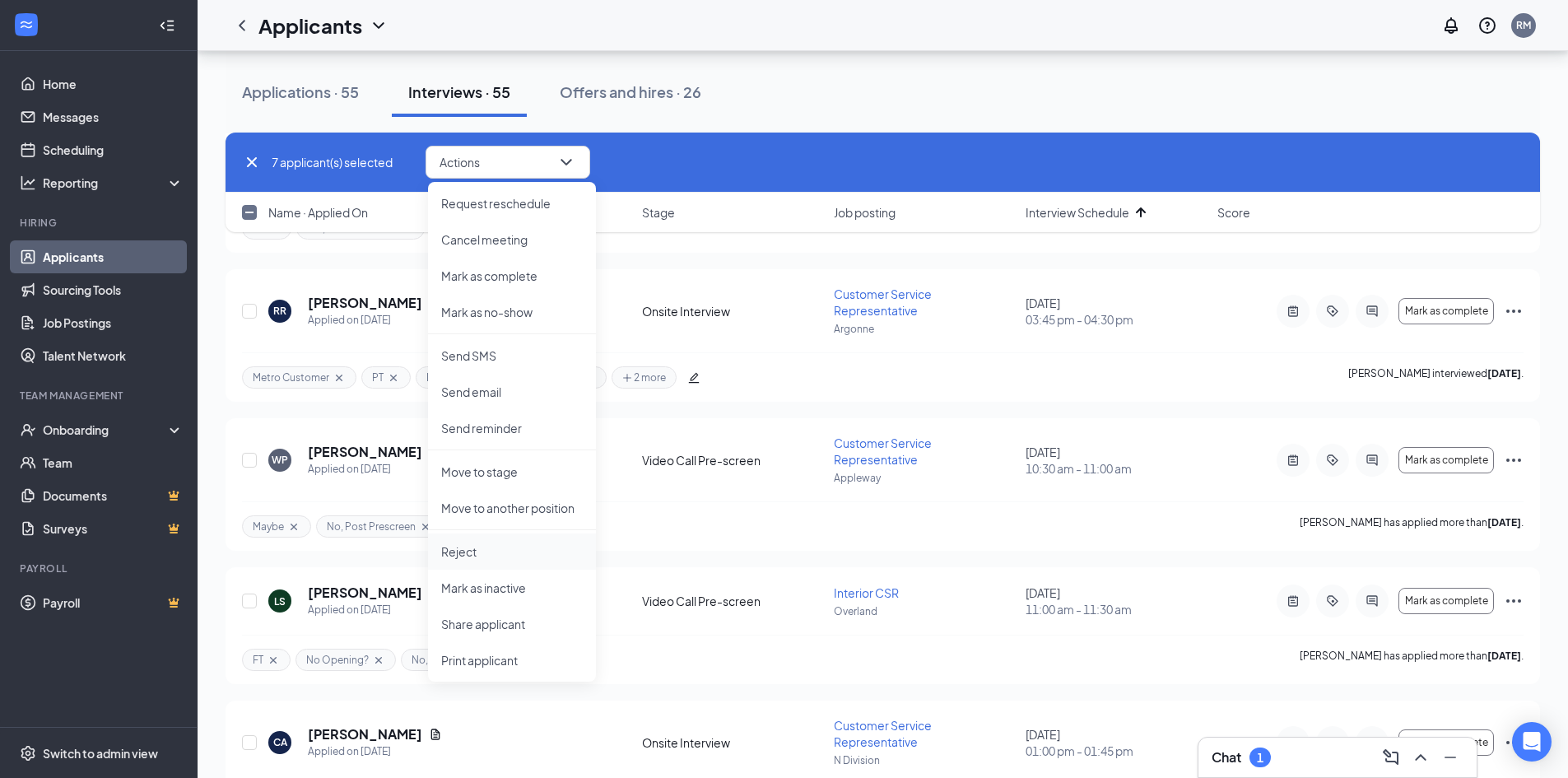
click at [485, 545] on p "Reject" at bounding box center [512, 552] width 142 height 16
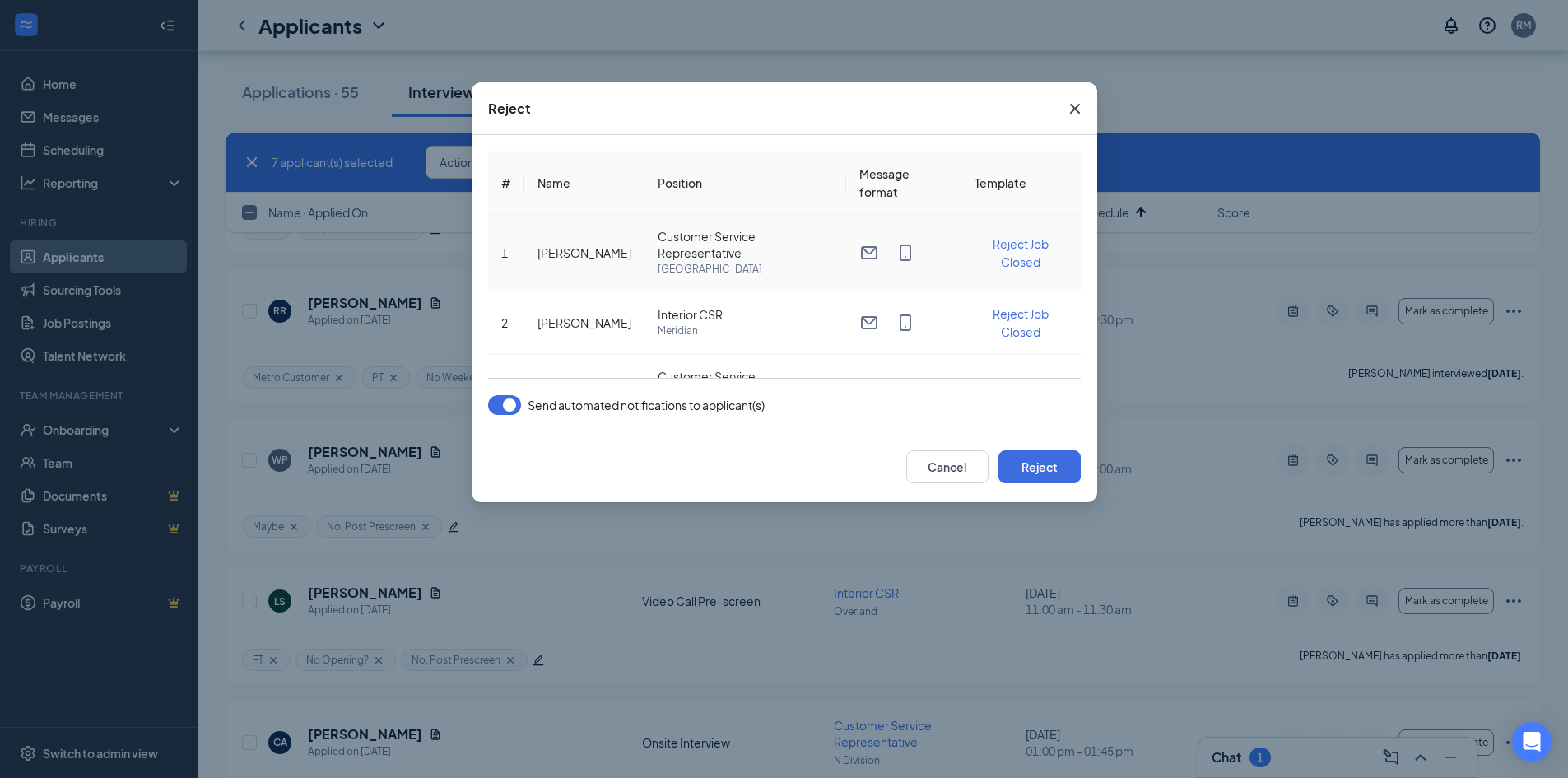
click at [1014, 263] on span "Reject Job Closed" at bounding box center [1021, 252] width 56 height 33
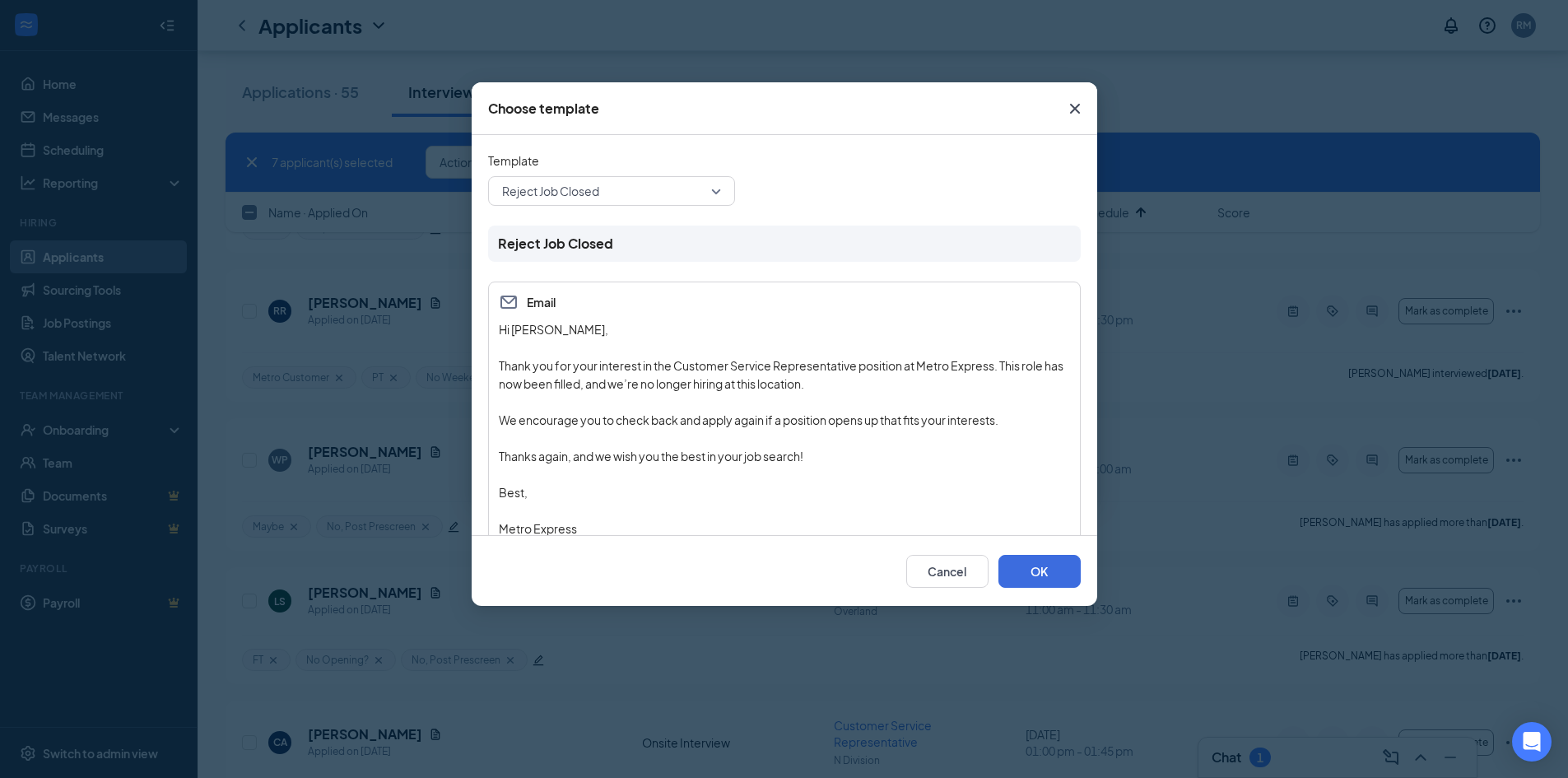
click at [669, 185] on span "Reject Job Closed" at bounding box center [603, 191] width 204 height 25
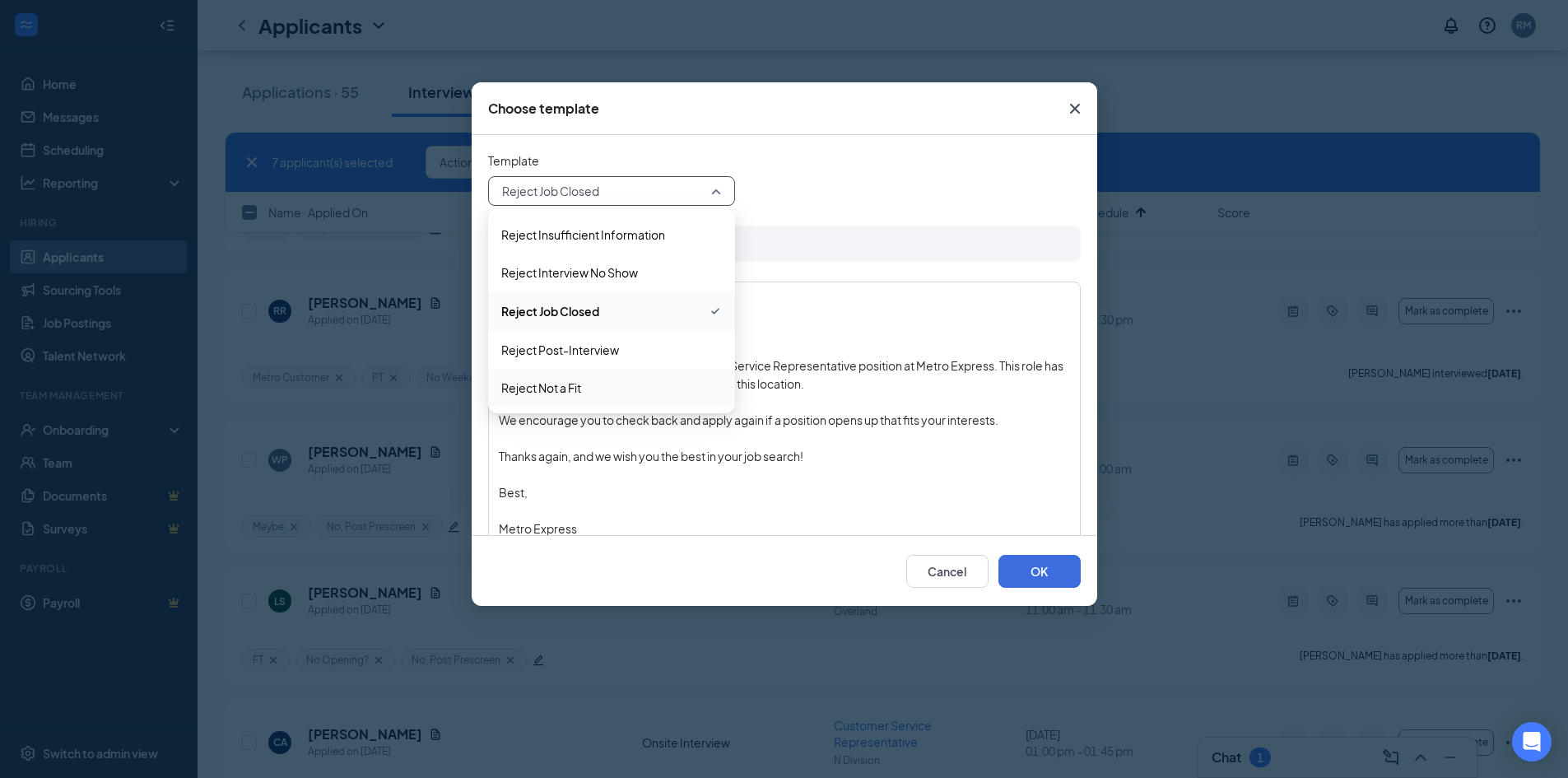
click at [598, 386] on span "Reject Not a Fit" at bounding box center [612, 388] width 221 height 18
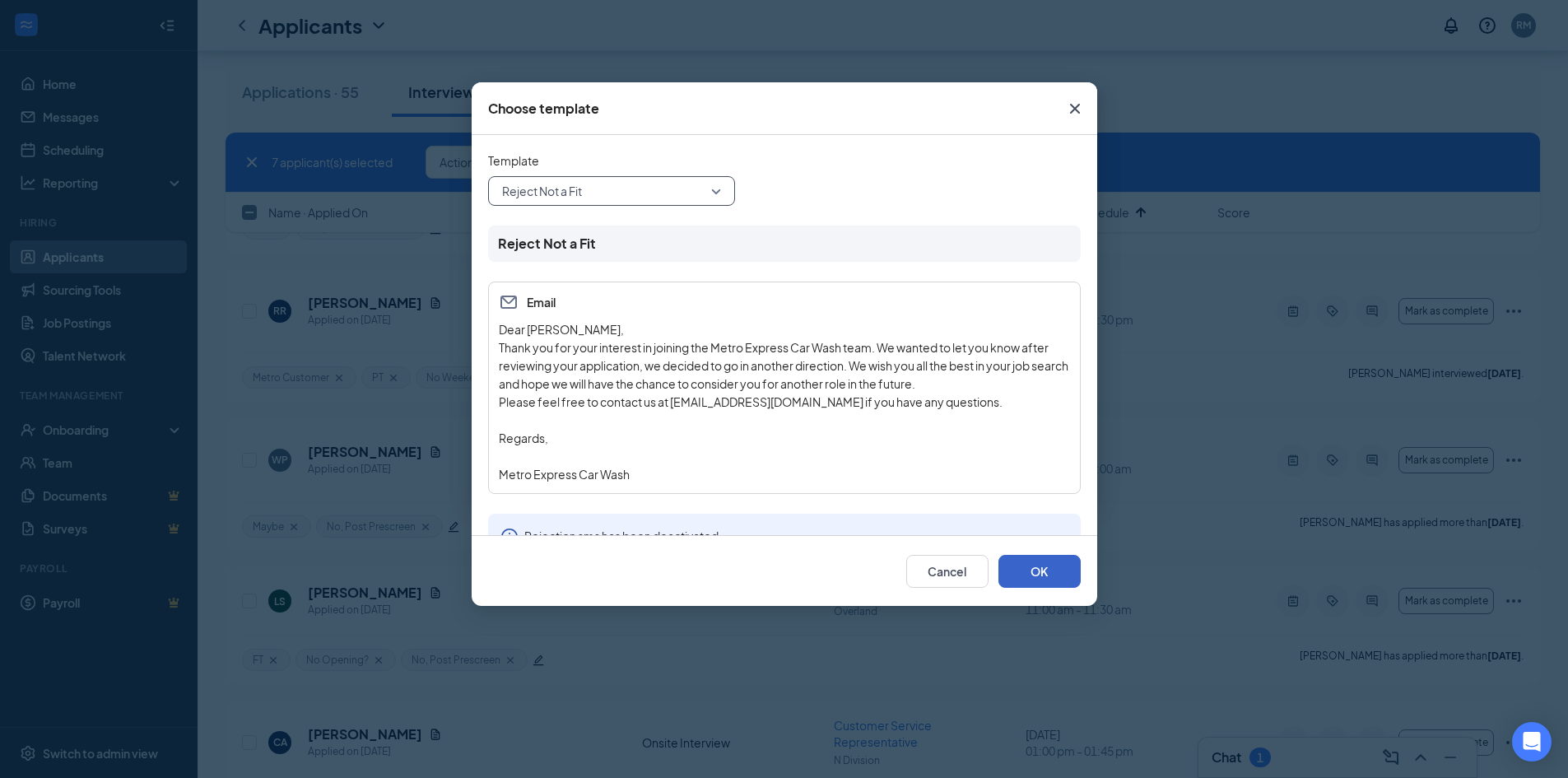
click at [1032, 570] on button "OK" at bounding box center [1040, 571] width 83 height 33
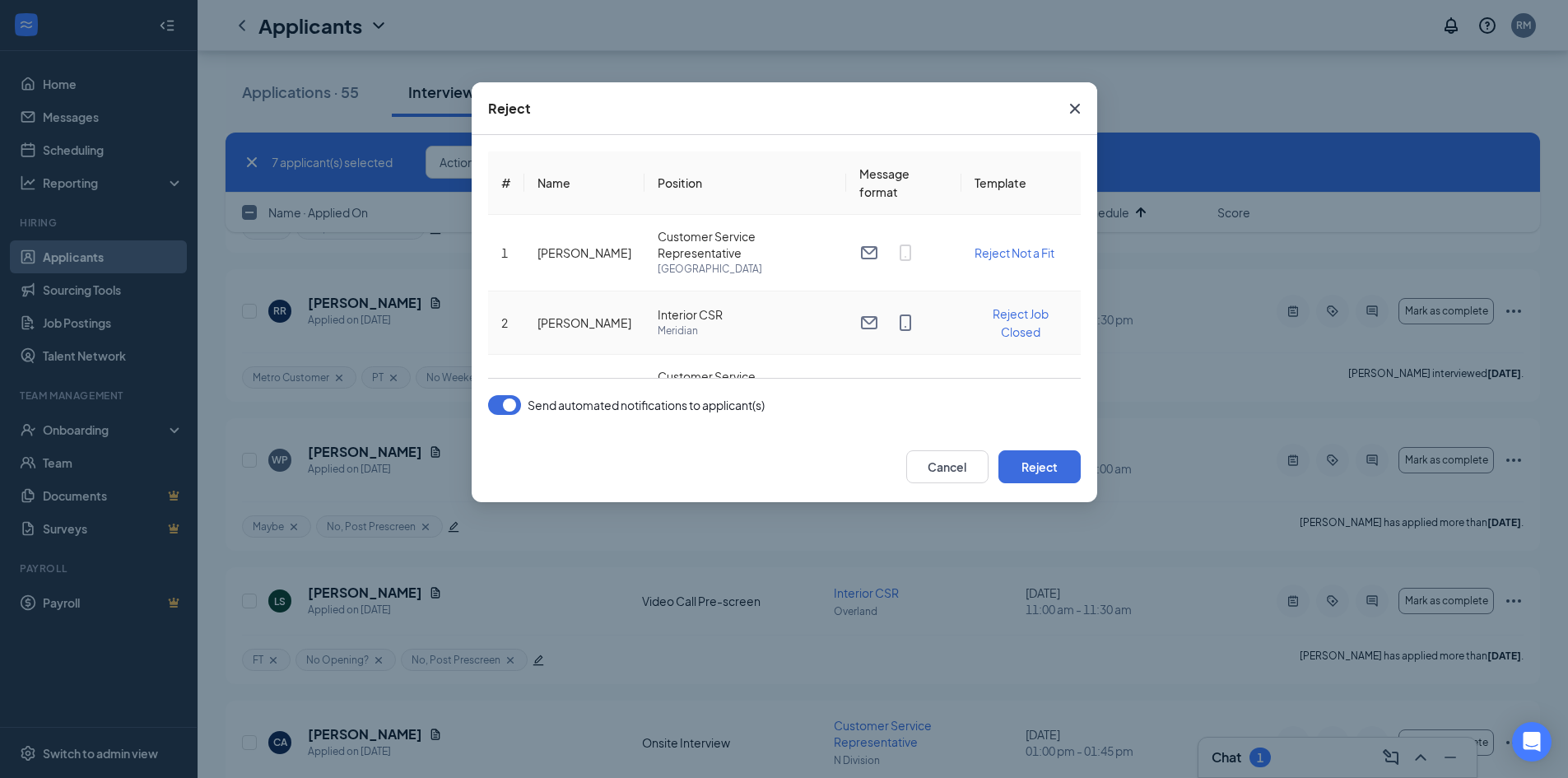
click at [1011, 314] on span "Reject Job Closed" at bounding box center [1021, 323] width 56 height 33
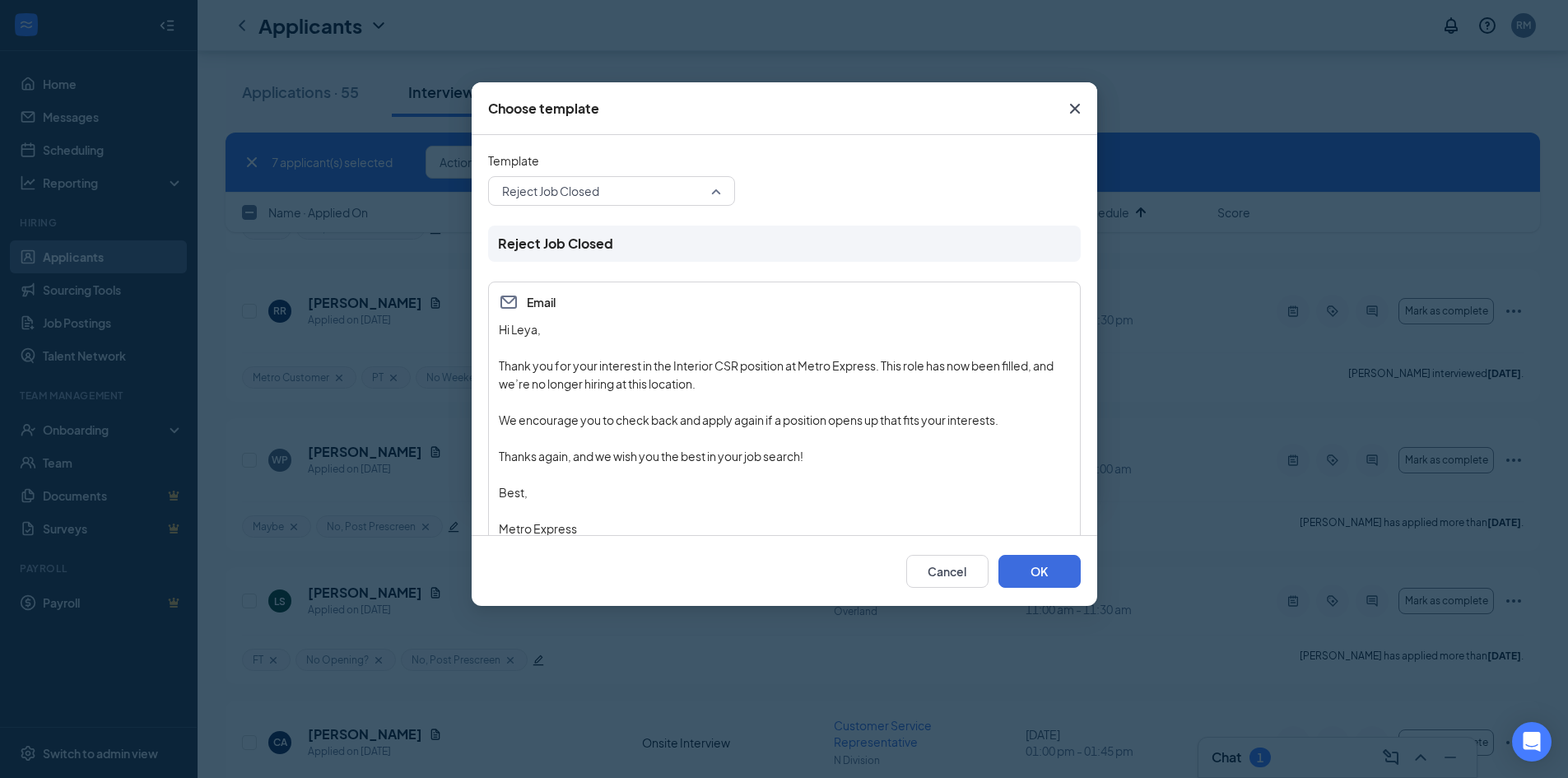
click at [597, 187] on span "Reject Job Closed" at bounding box center [551, 191] width 97 height 25
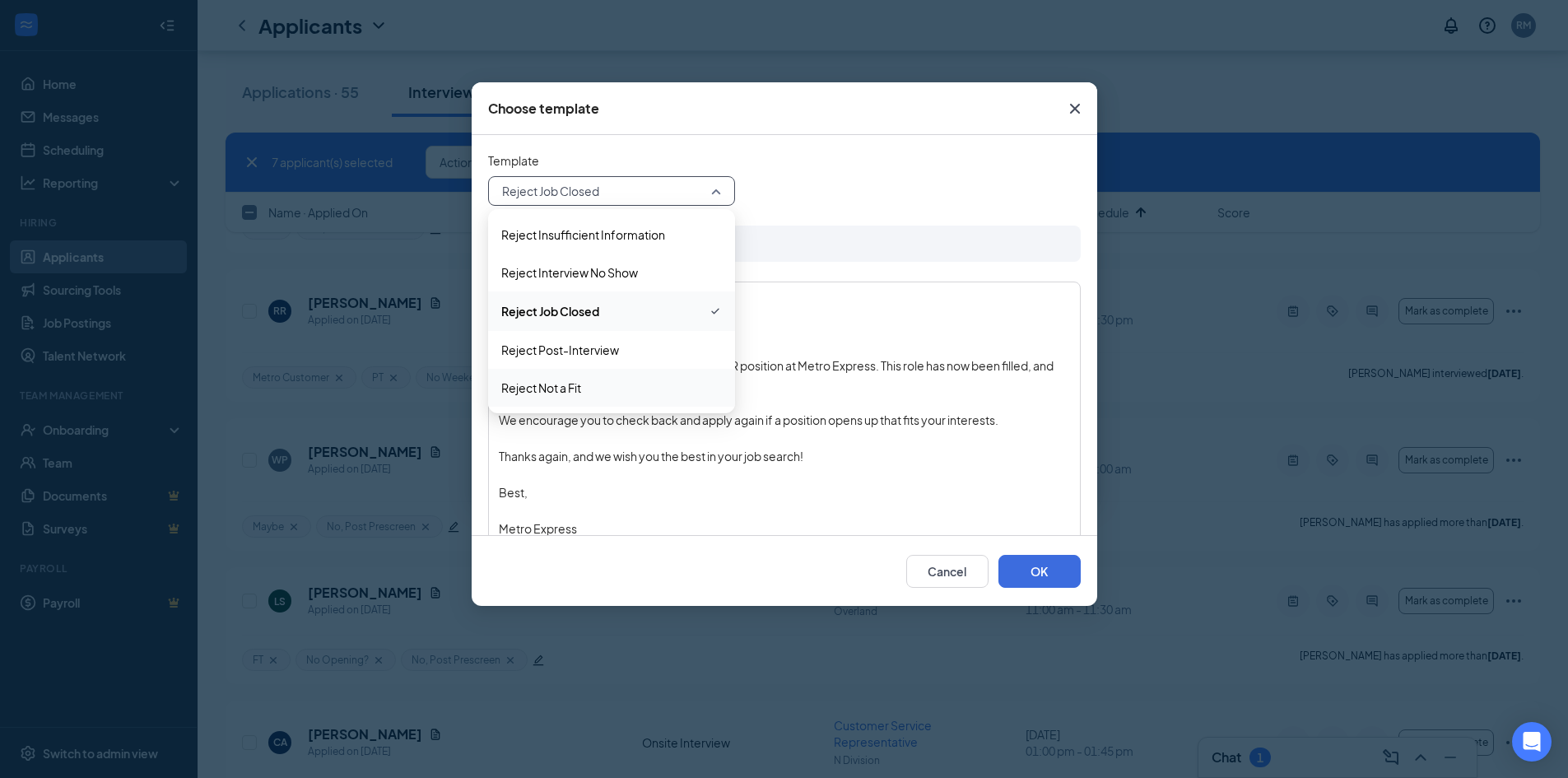
click at [581, 392] on span "Reject Not a Fit" at bounding box center [541, 388] width 80 height 18
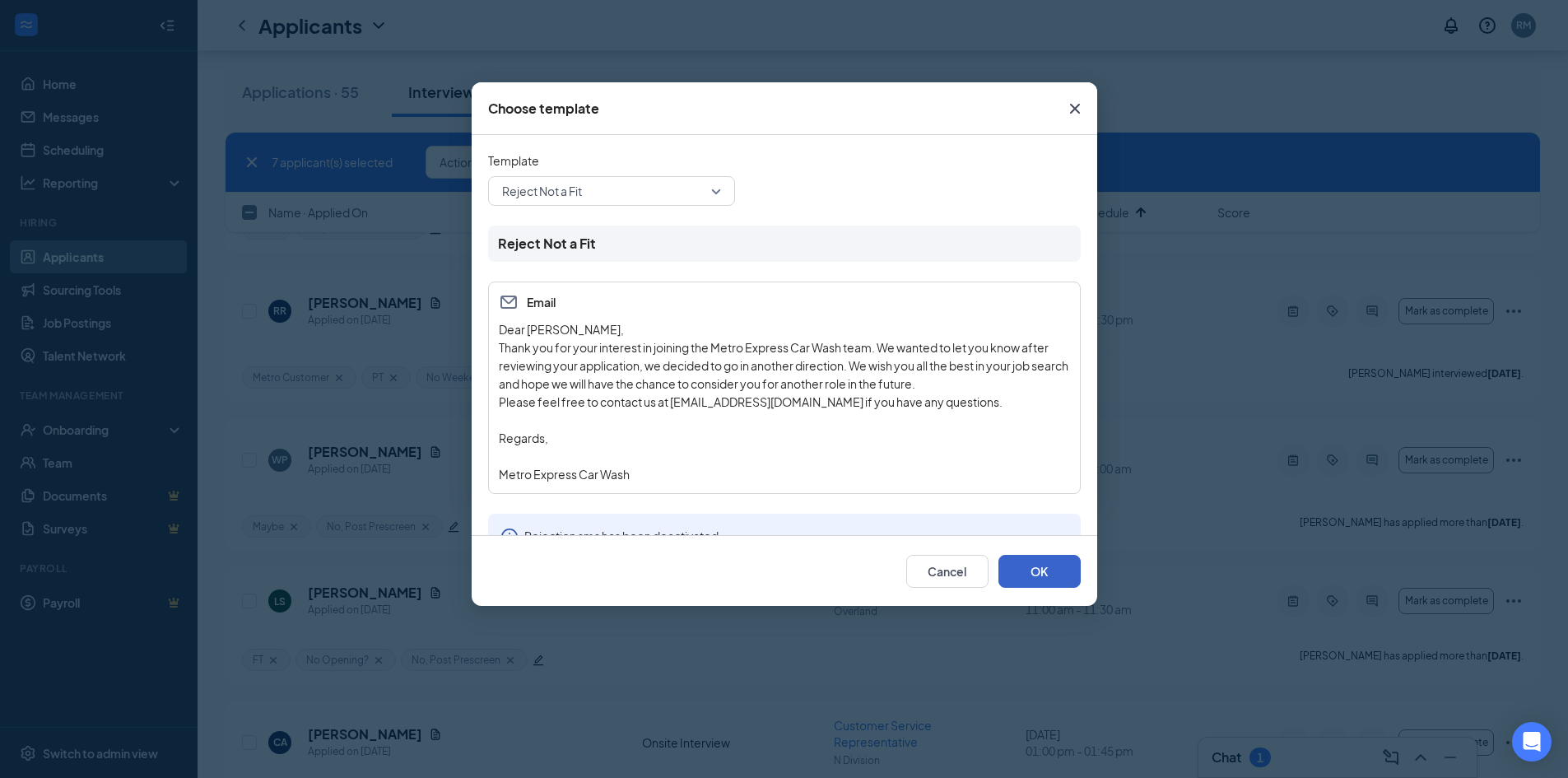
click at [1032, 569] on button "OK" at bounding box center [1040, 571] width 83 height 33
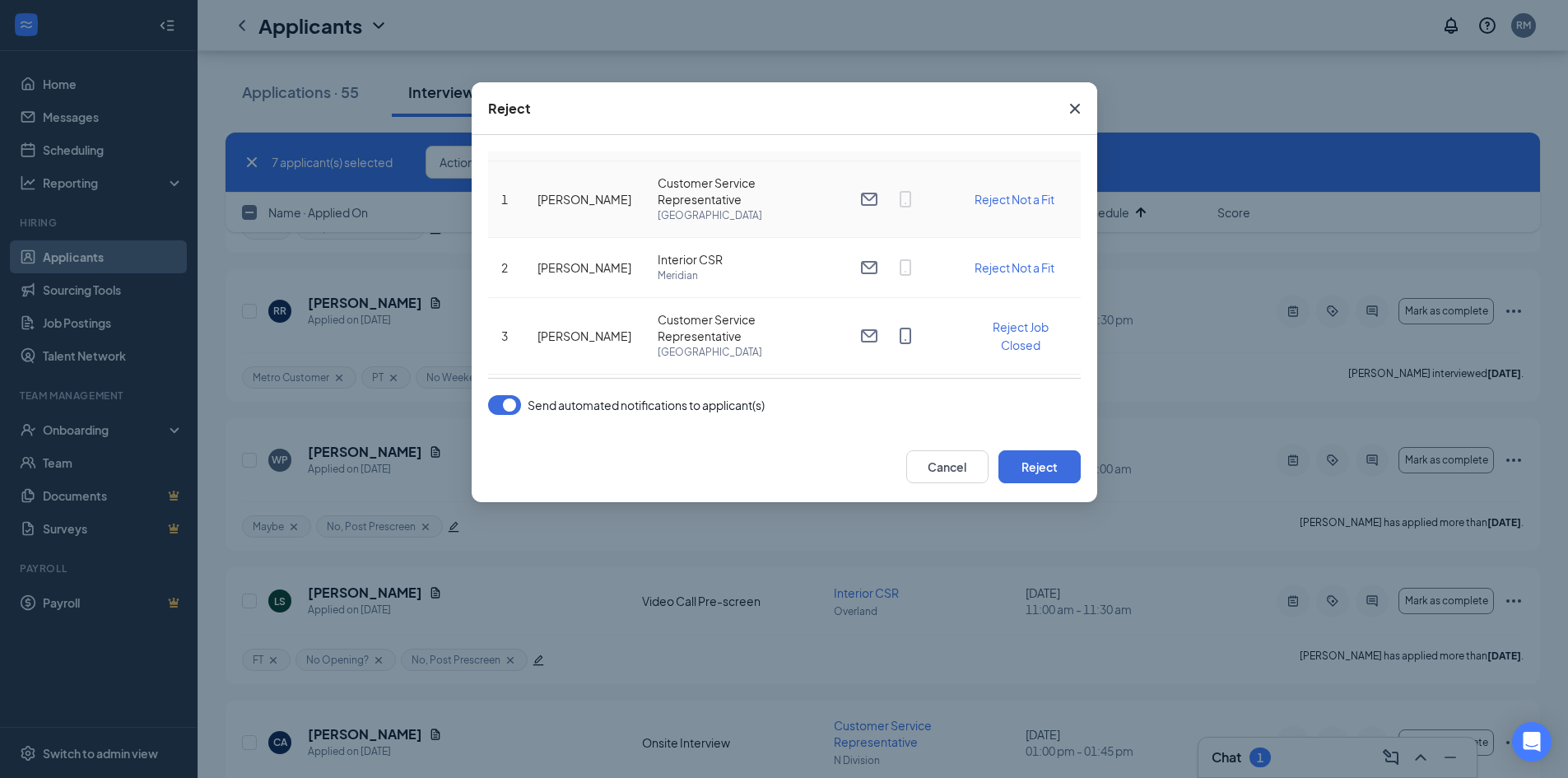
scroll to position [83, 0]
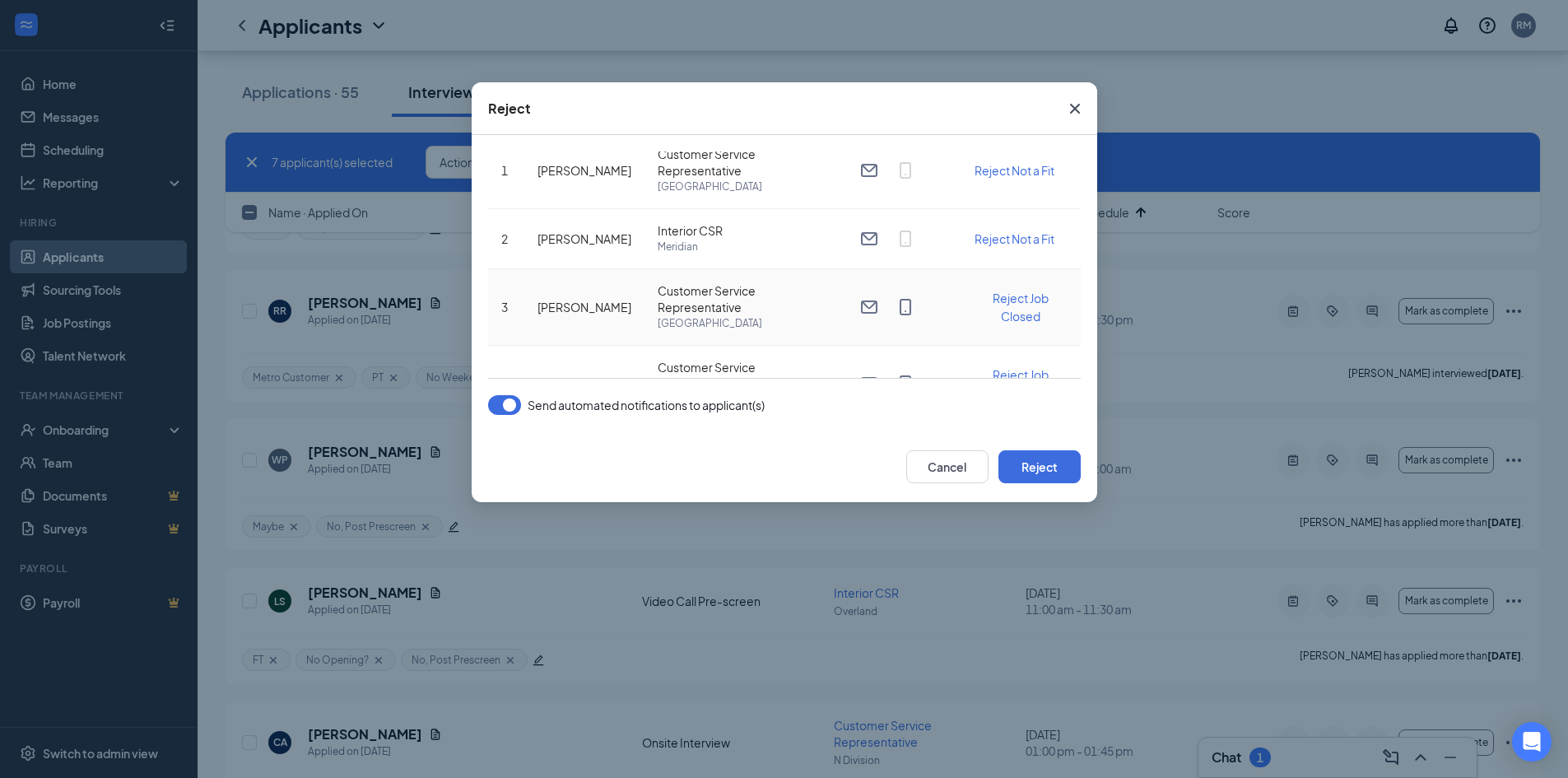
click at [1010, 316] on span "Reject Job Closed" at bounding box center [1021, 307] width 56 height 33
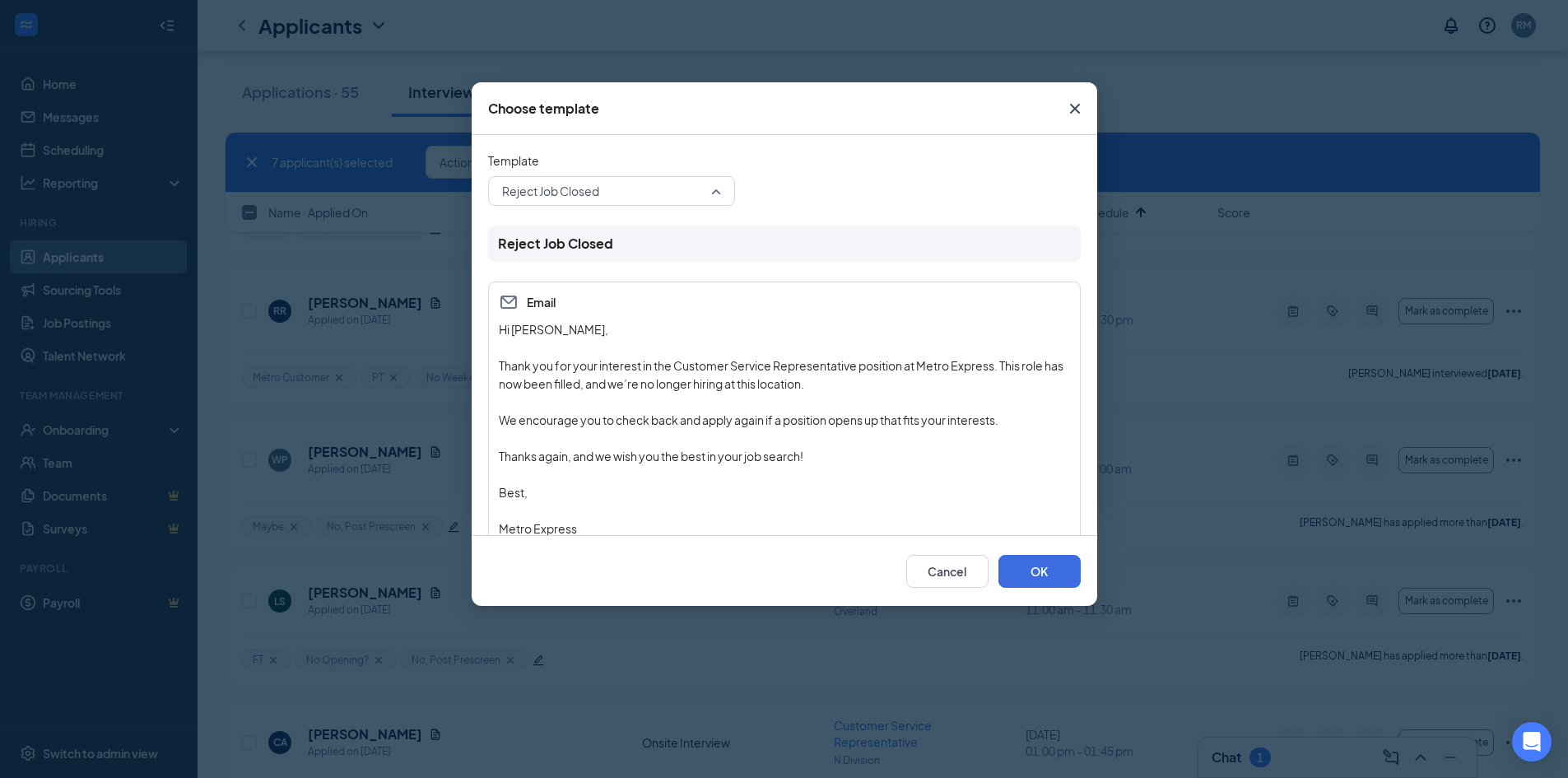
click at [599, 199] on span "Reject Job Closed" at bounding box center [551, 191] width 97 height 25
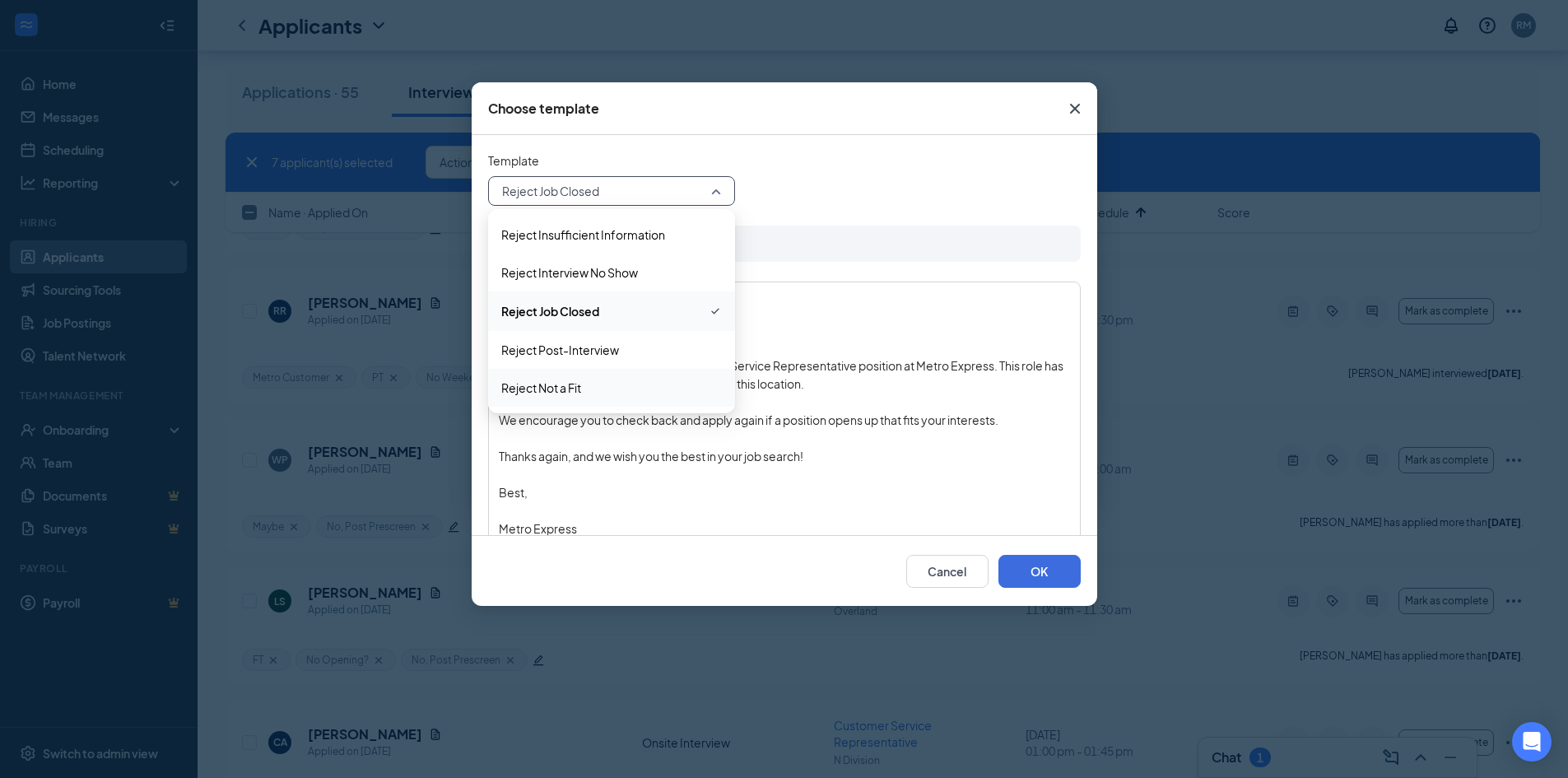
click at [590, 384] on span "Reject Not a Fit" at bounding box center [612, 388] width 221 height 18
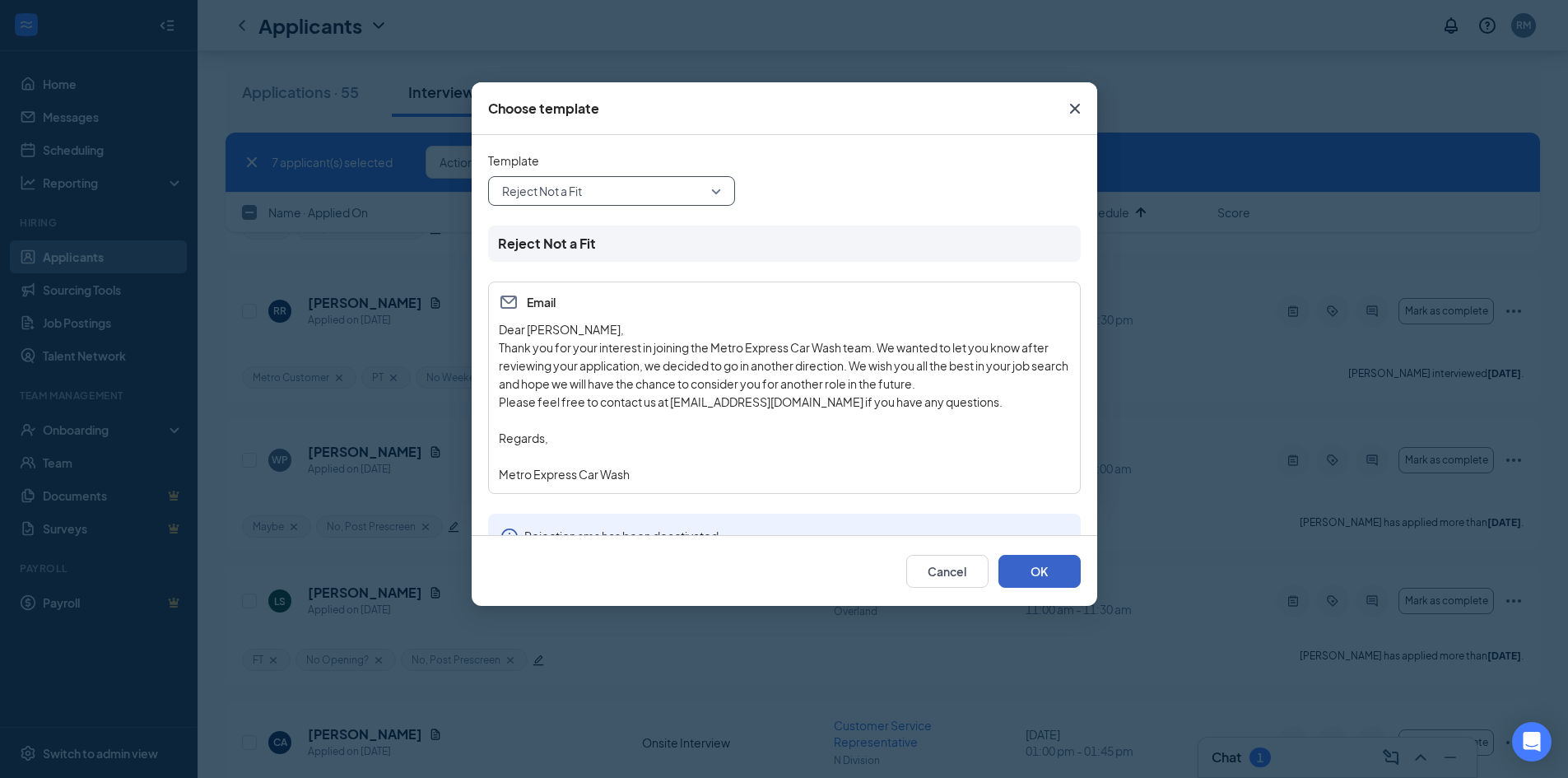
click at [1052, 572] on button "OK" at bounding box center [1040, 571] width 83 height 33
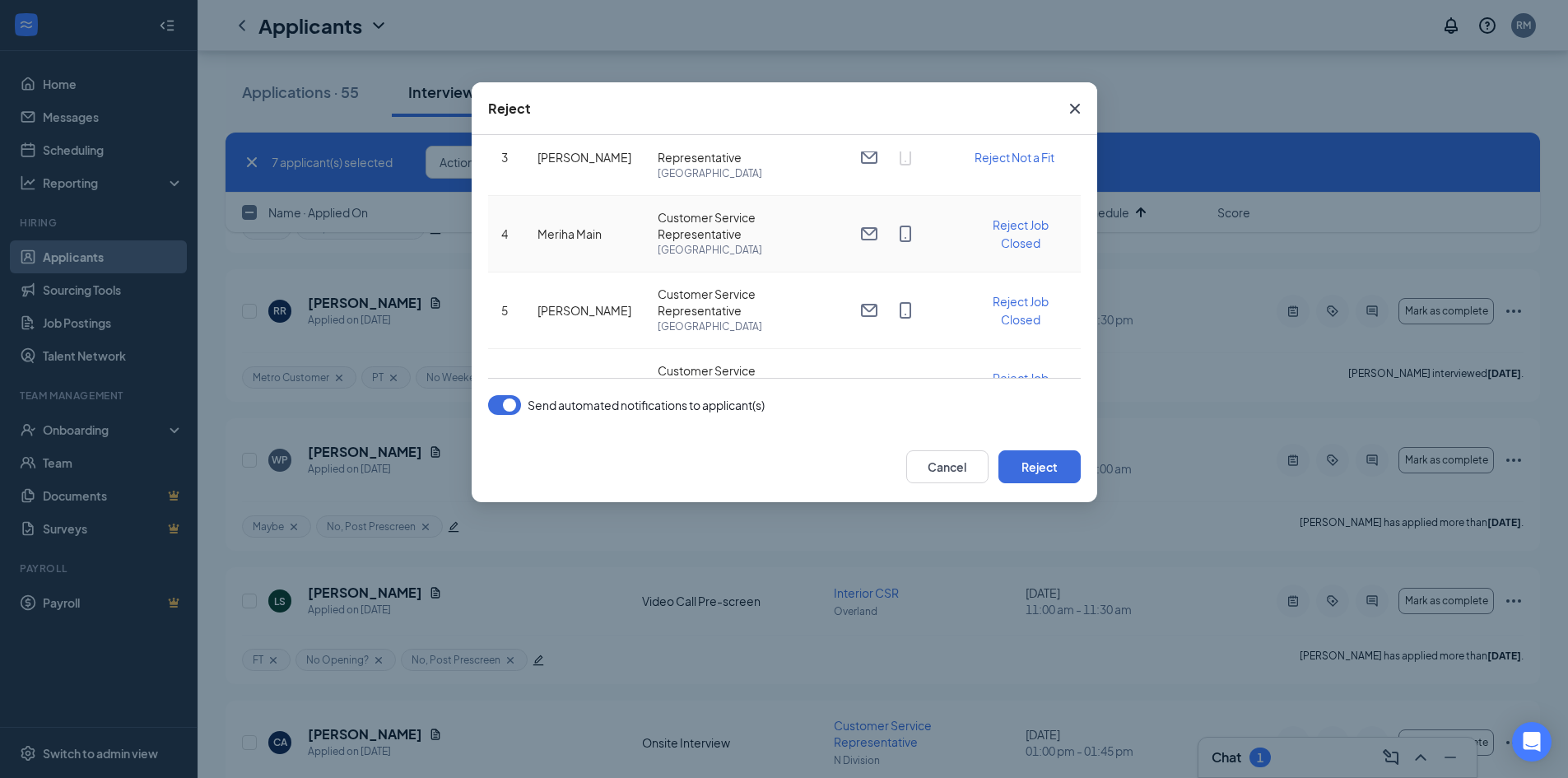
scroll to position [247, 0]
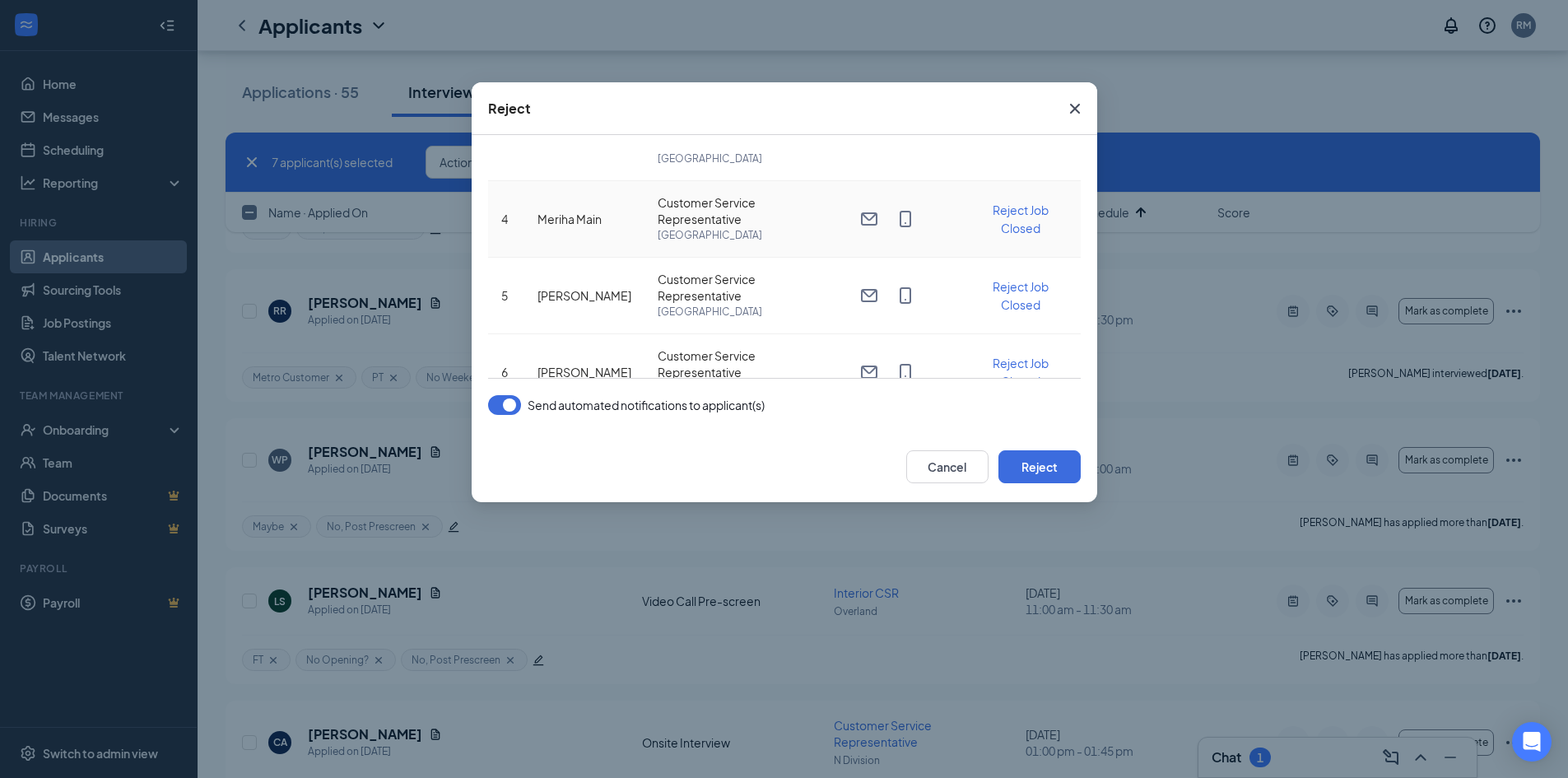
click at [1012, 233] on span "Reject Job Closed" at bounding box center [1021, 219] width 56 height 33
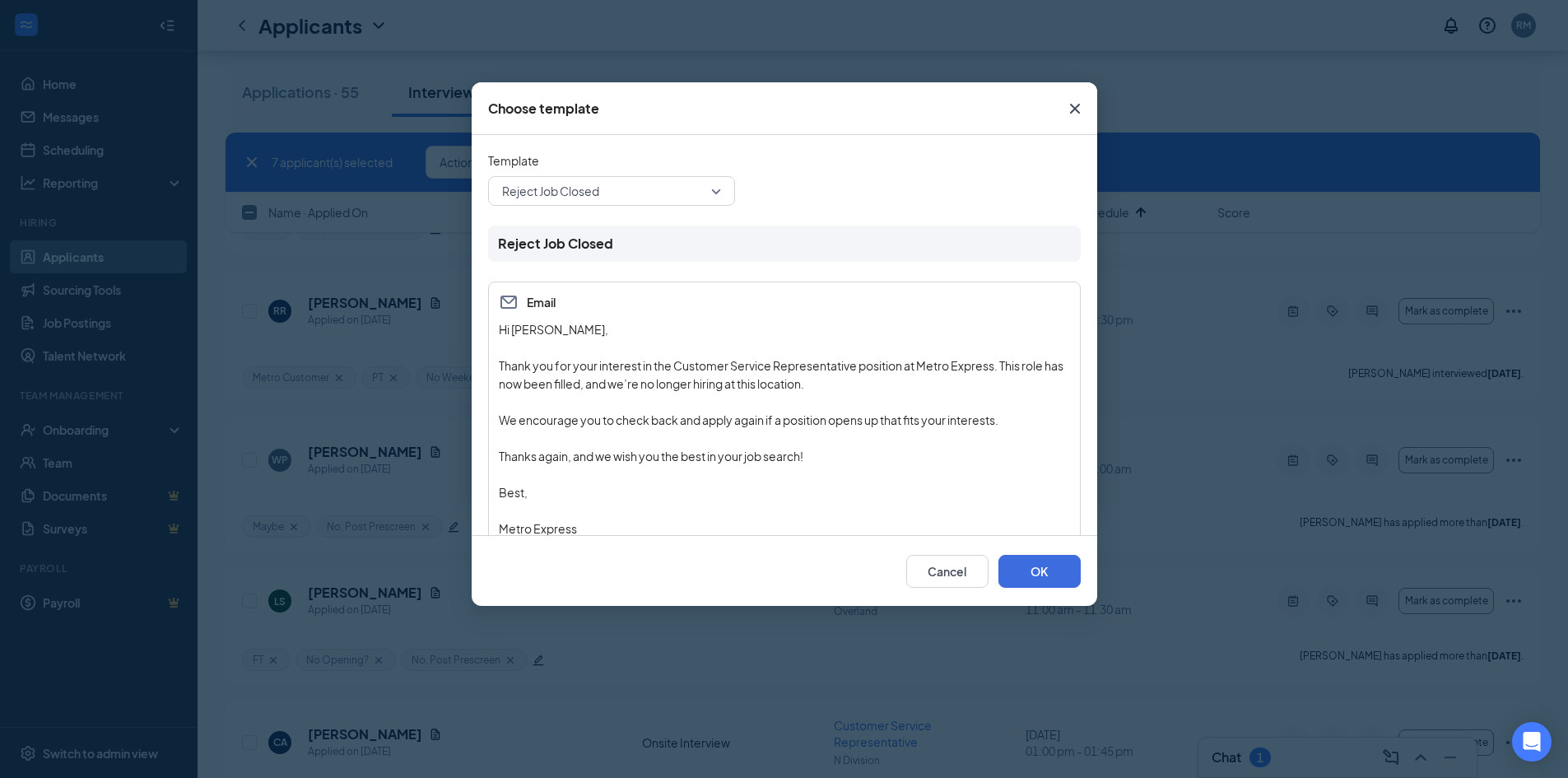
click at [630, 195] on span "Reject Job Closed" at bounding box center [603, 191] width 204 height 25
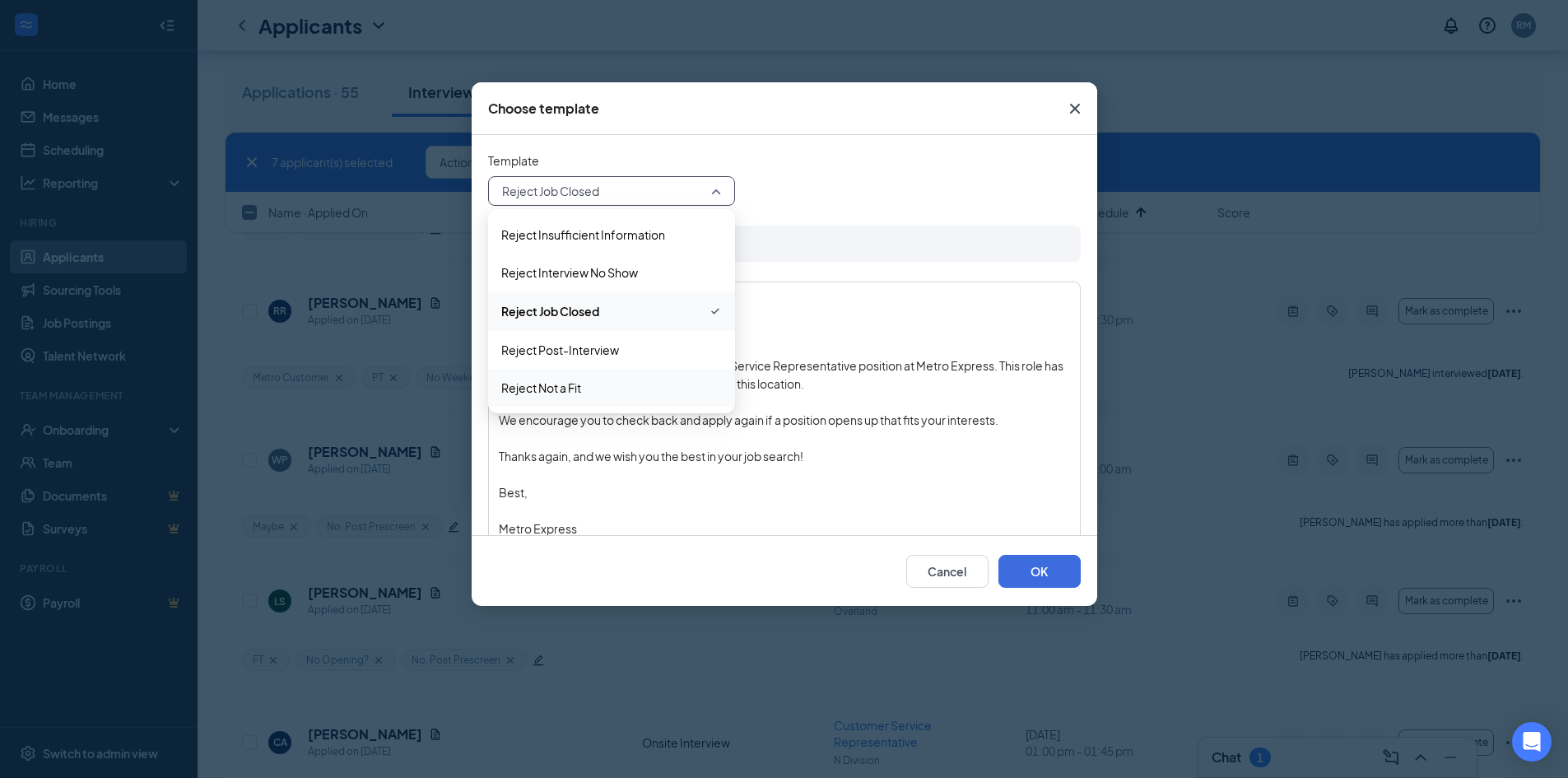
click at [608, 382] on span "Reject Not a Fit" at bounding box center [612, 388] width 221 height 18
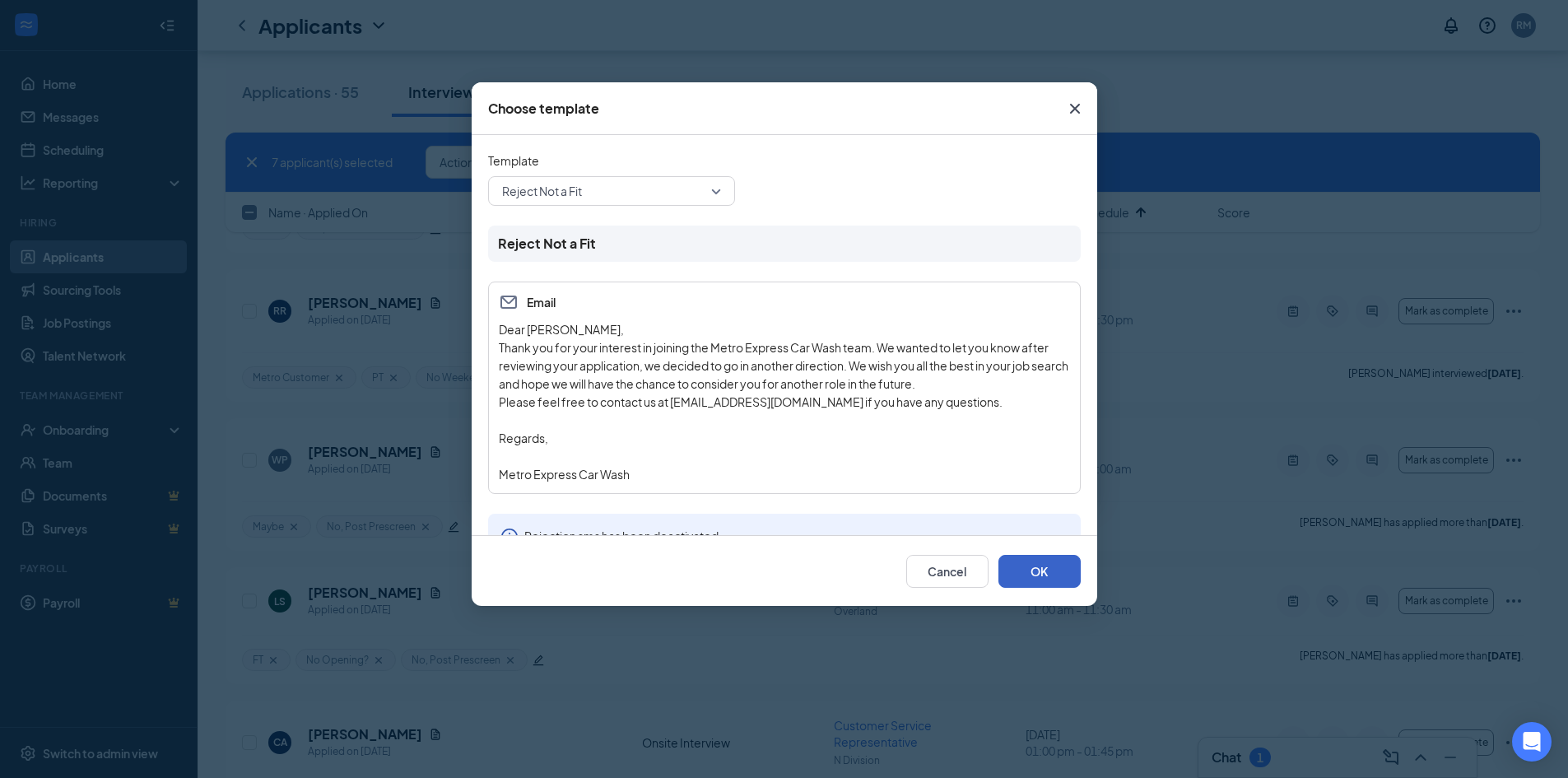
click at [1048, 573] on button "OK" at bounding box center [1040, 571] width 83 height 33
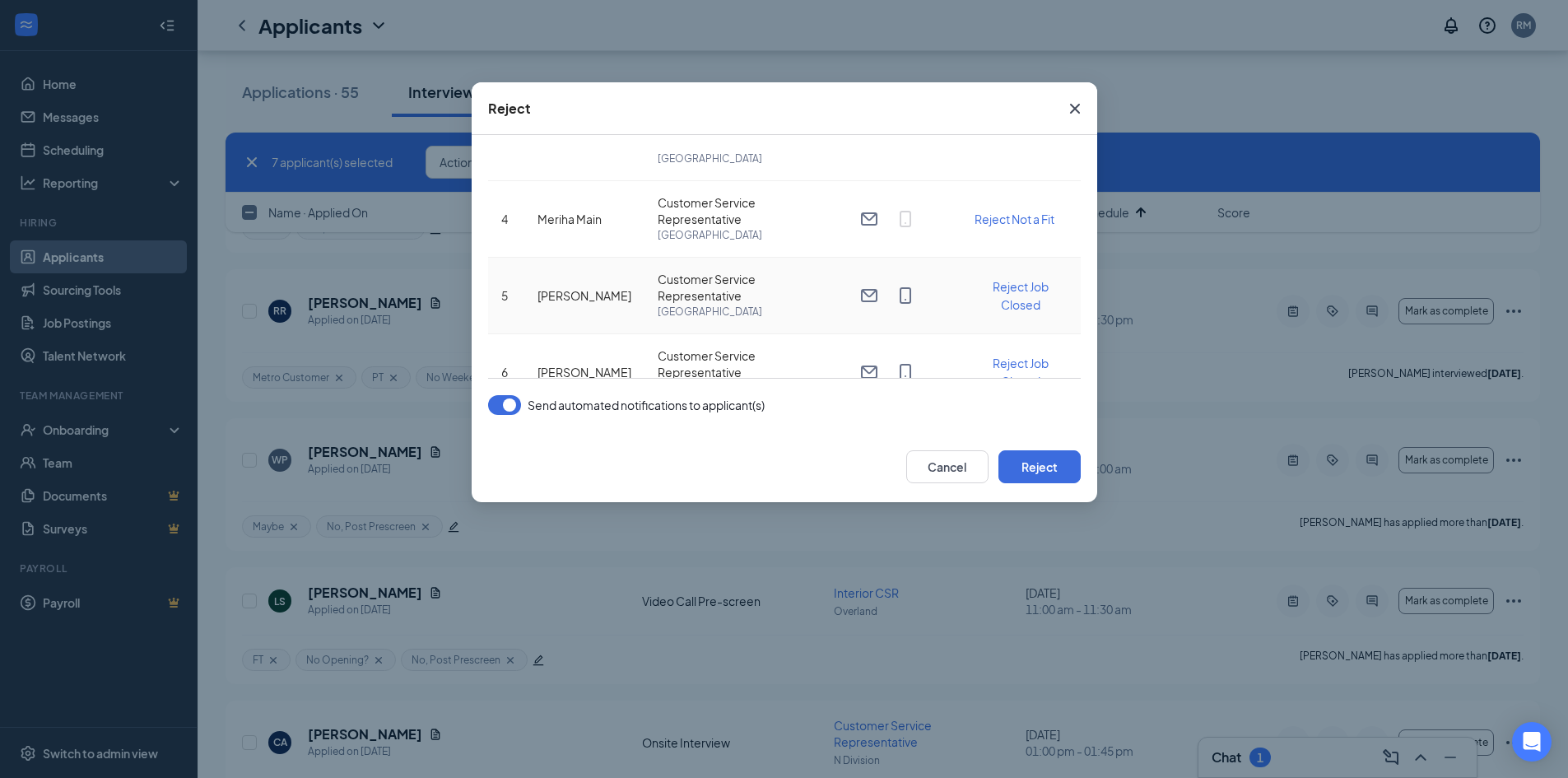
click at [1012, 308] on span "Reject Job Closed" at bounding box center [1021, 296] width 56 height 33
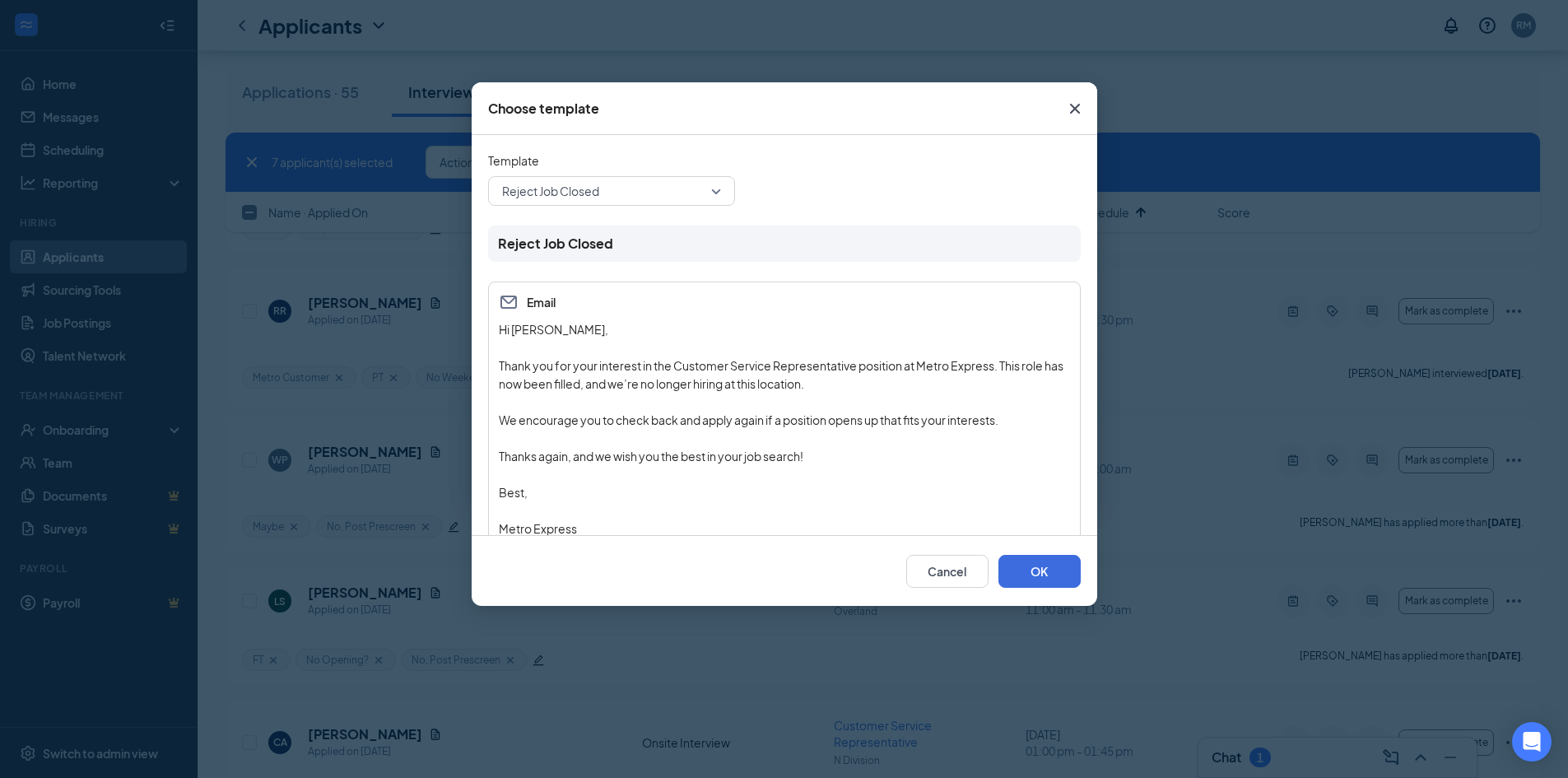
click at [617, 196] on span "Reject Job Closed" at bounding box center [603, 191] width 204 height 25
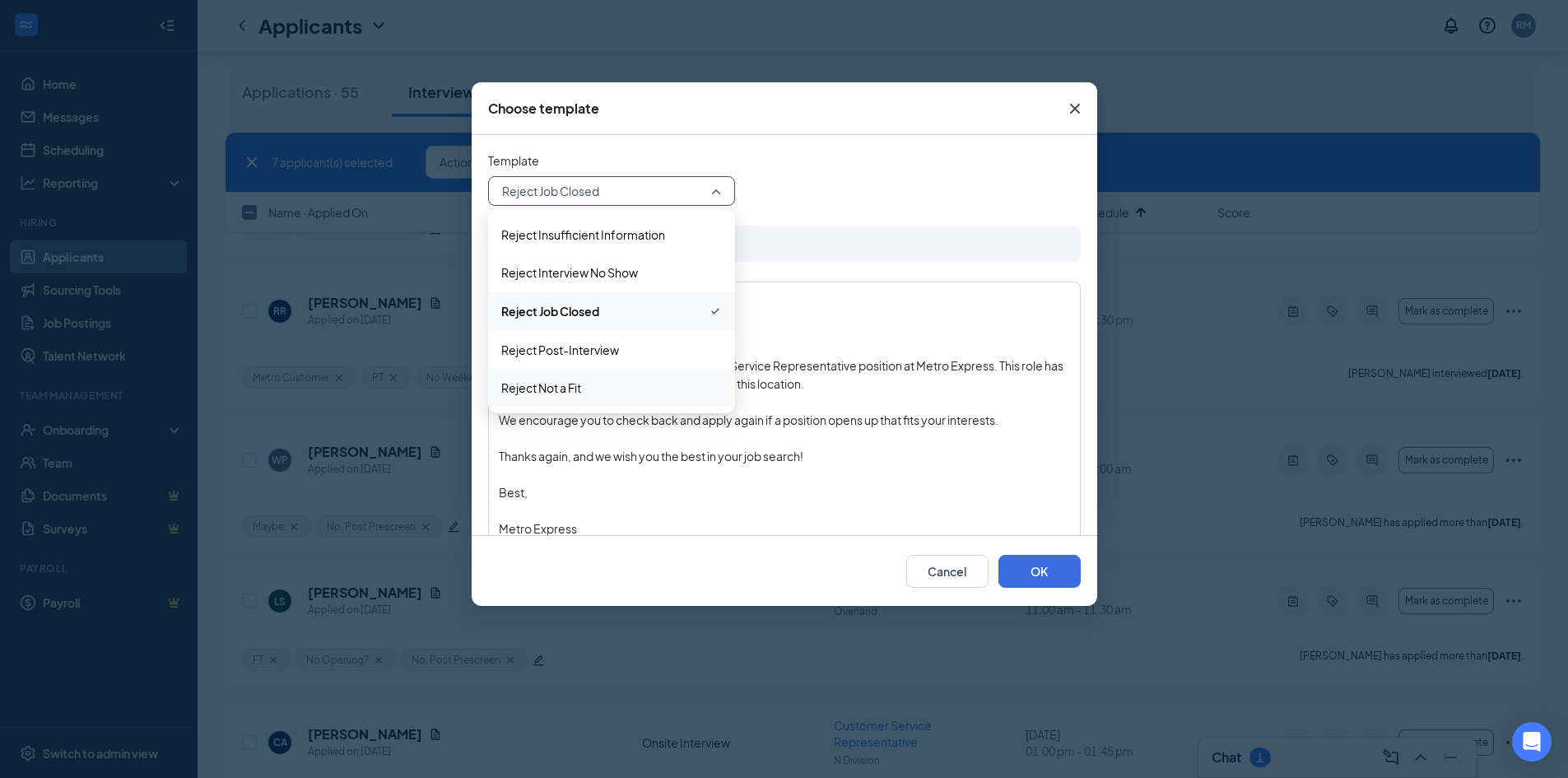
click at [608, 377] on div "Reject Not a Fit" at bounding box center [612, 388] width 247 height 38
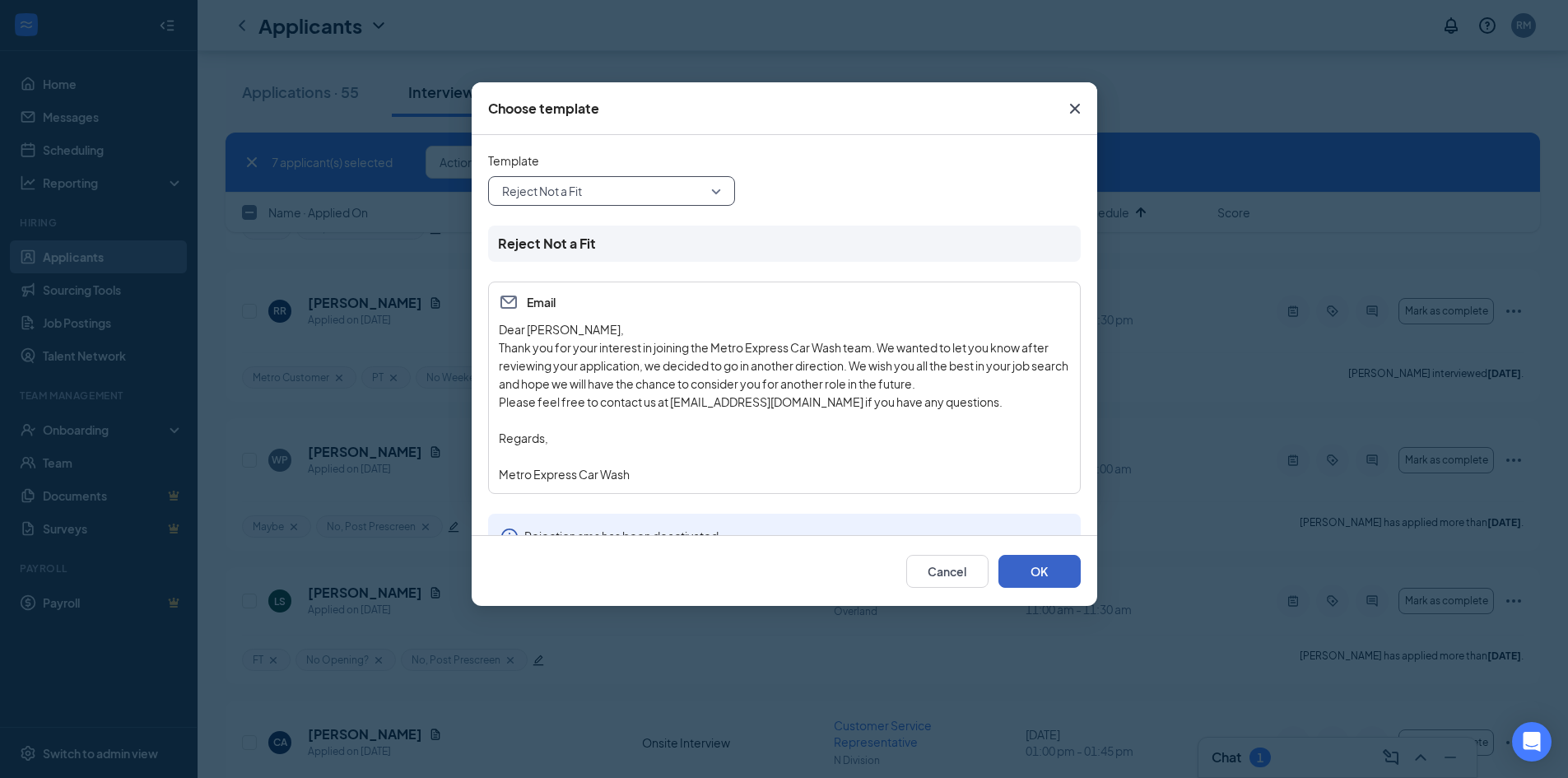
click at [1043, 567] on button "OK" at bounding box center [1040, 571] width 83 height 33
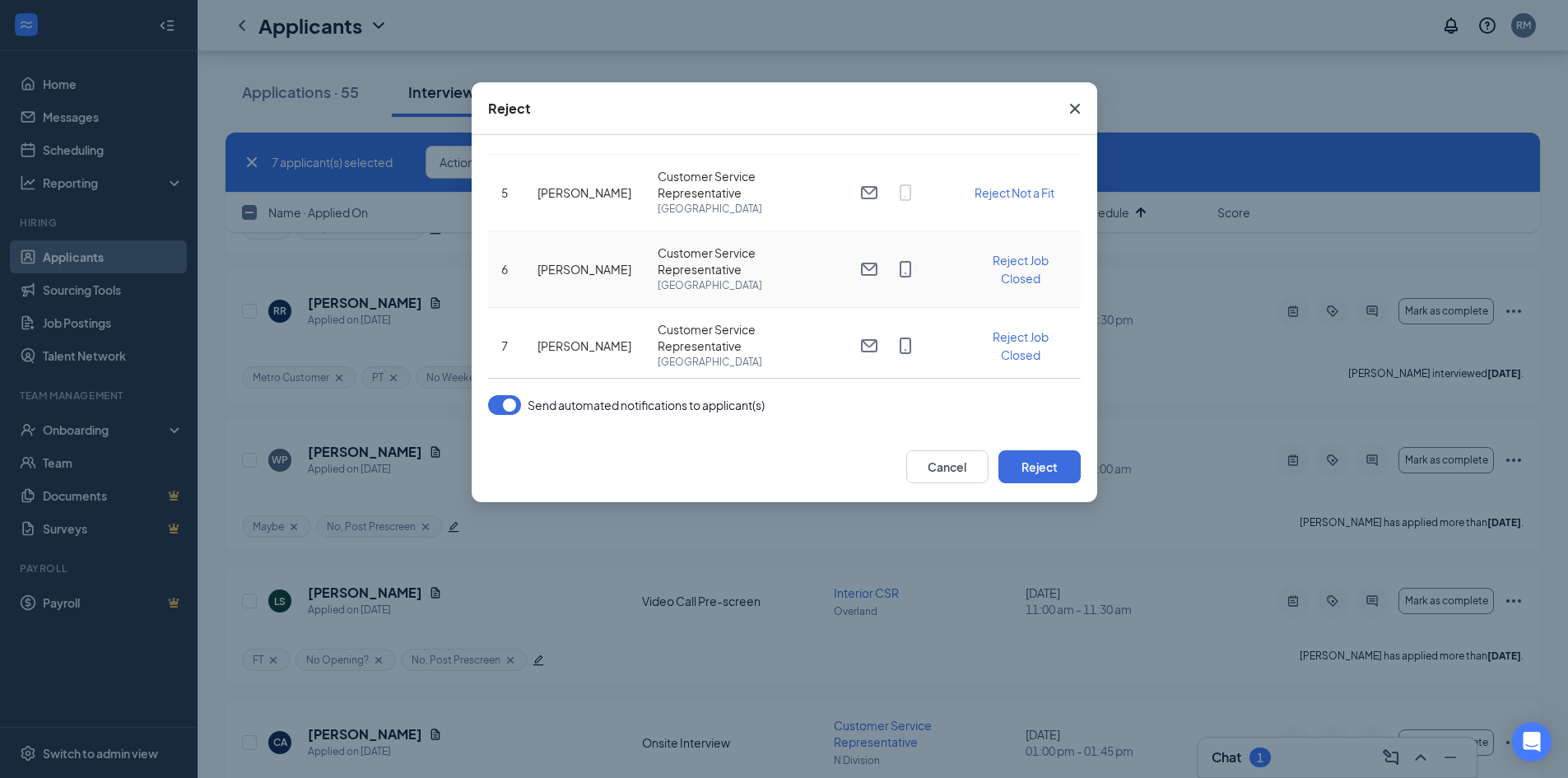
scroll to position [357, 0]
click at [1012, 273] on span "Reject Job Closed" at bounding box center [1021, 262] width 56 height 33
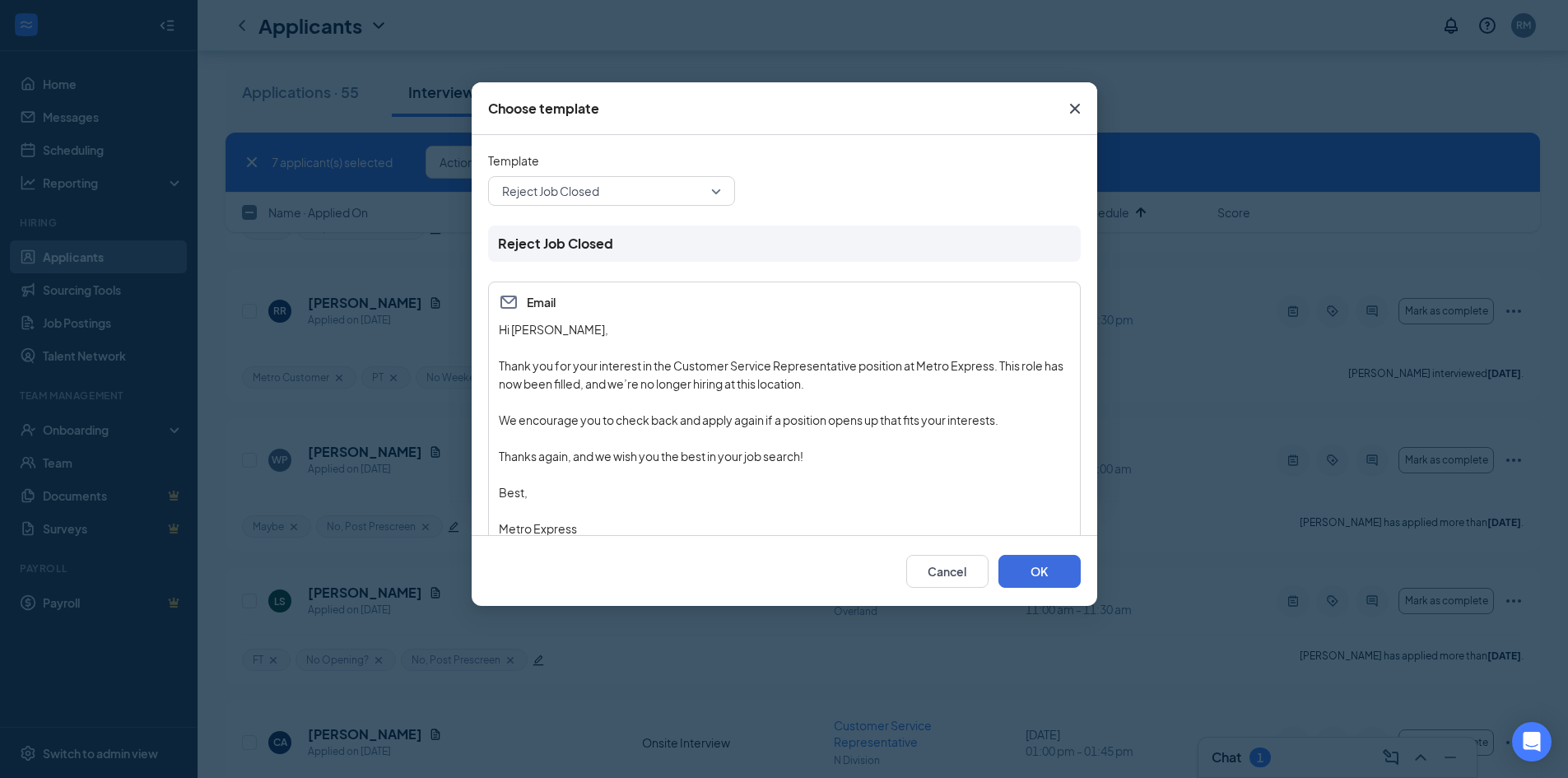
click at [626, 190] on span "Reject Job Closed" at bounding box center [603, 191] width 204 height 25
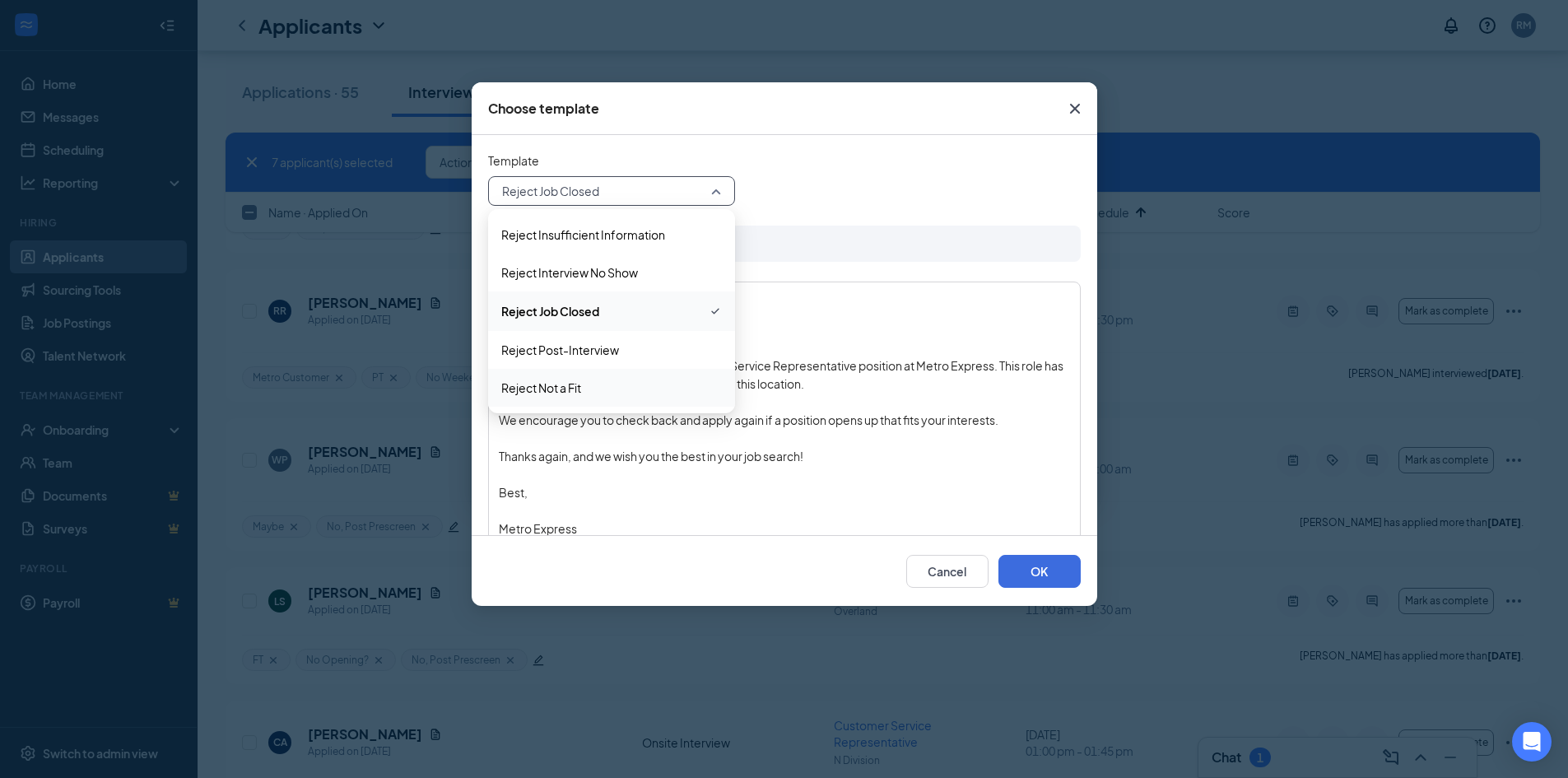
click at [597, 380] on span "Reject Not a Fit" at bounding box center [612, 388] width 221 height 18
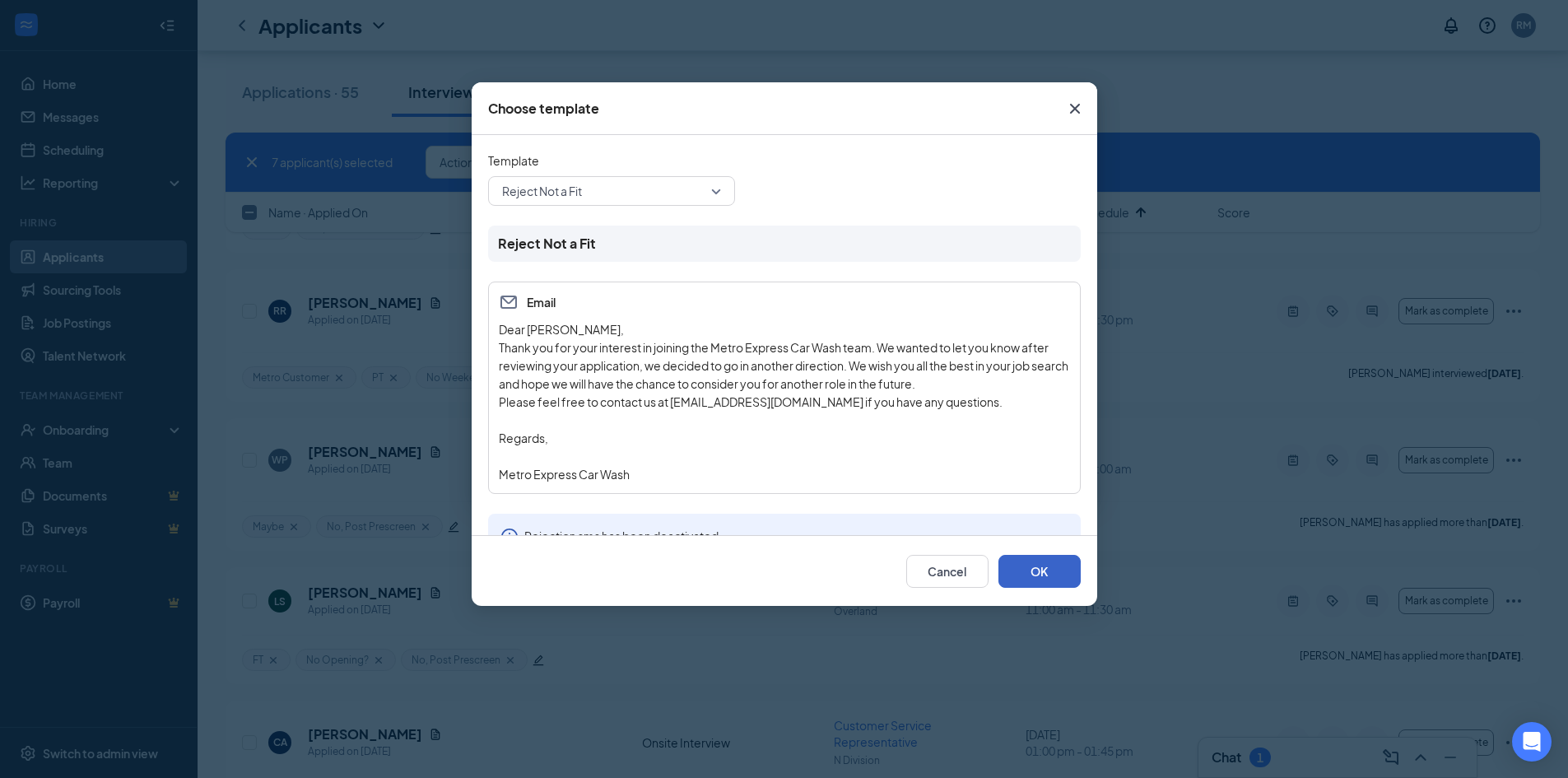
click at [1057, 574] on button "OK" at bounding box center [1040, 571] width 83 height 33
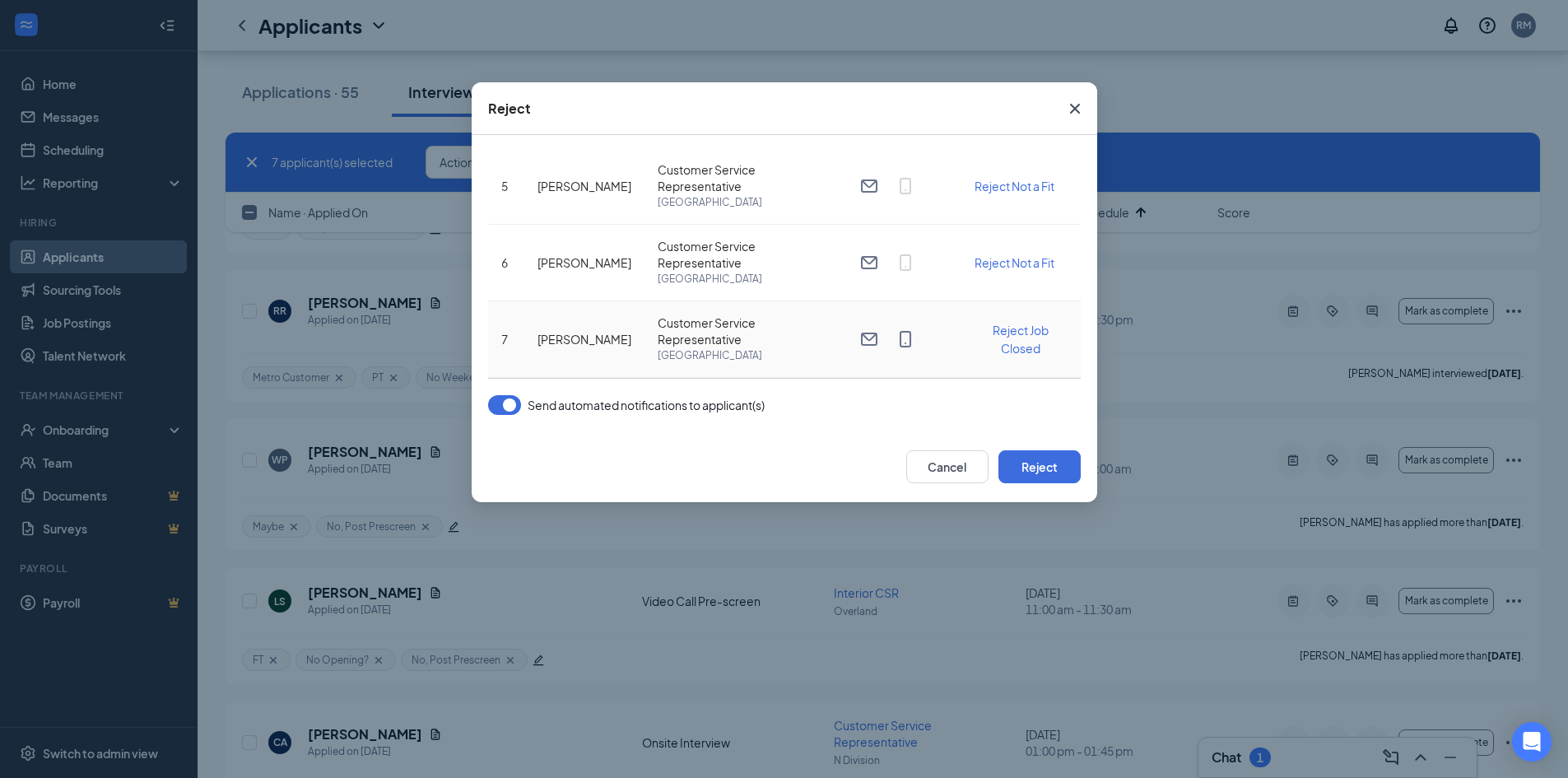
click at [1008, 344] on span "Reject Job Closed" at bounding box center [1021, 339] width 56 height 33
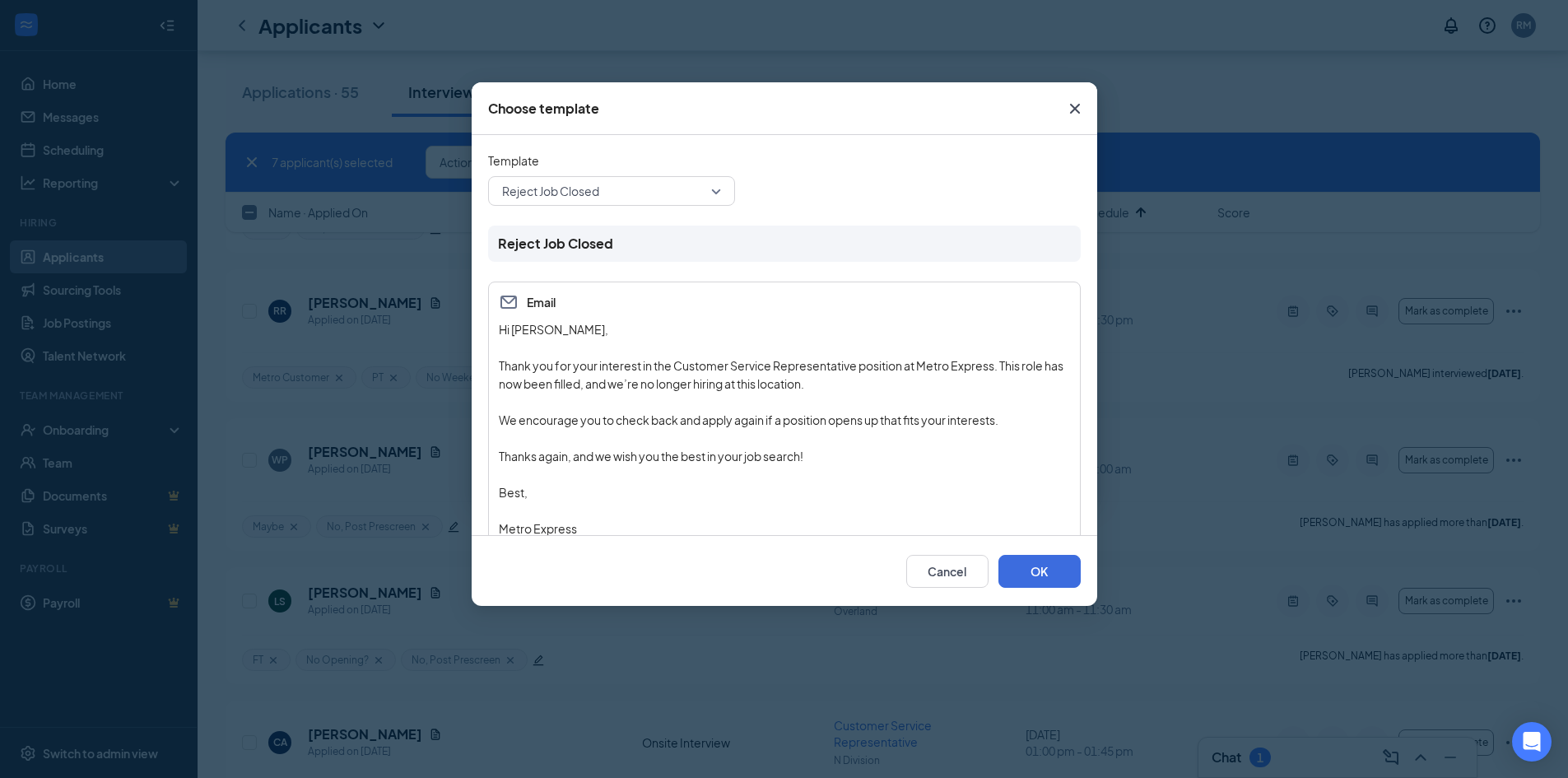
click at [587, 187] on span "Reject Job Closed" at bounding box center [551, 191] width 97 height 25
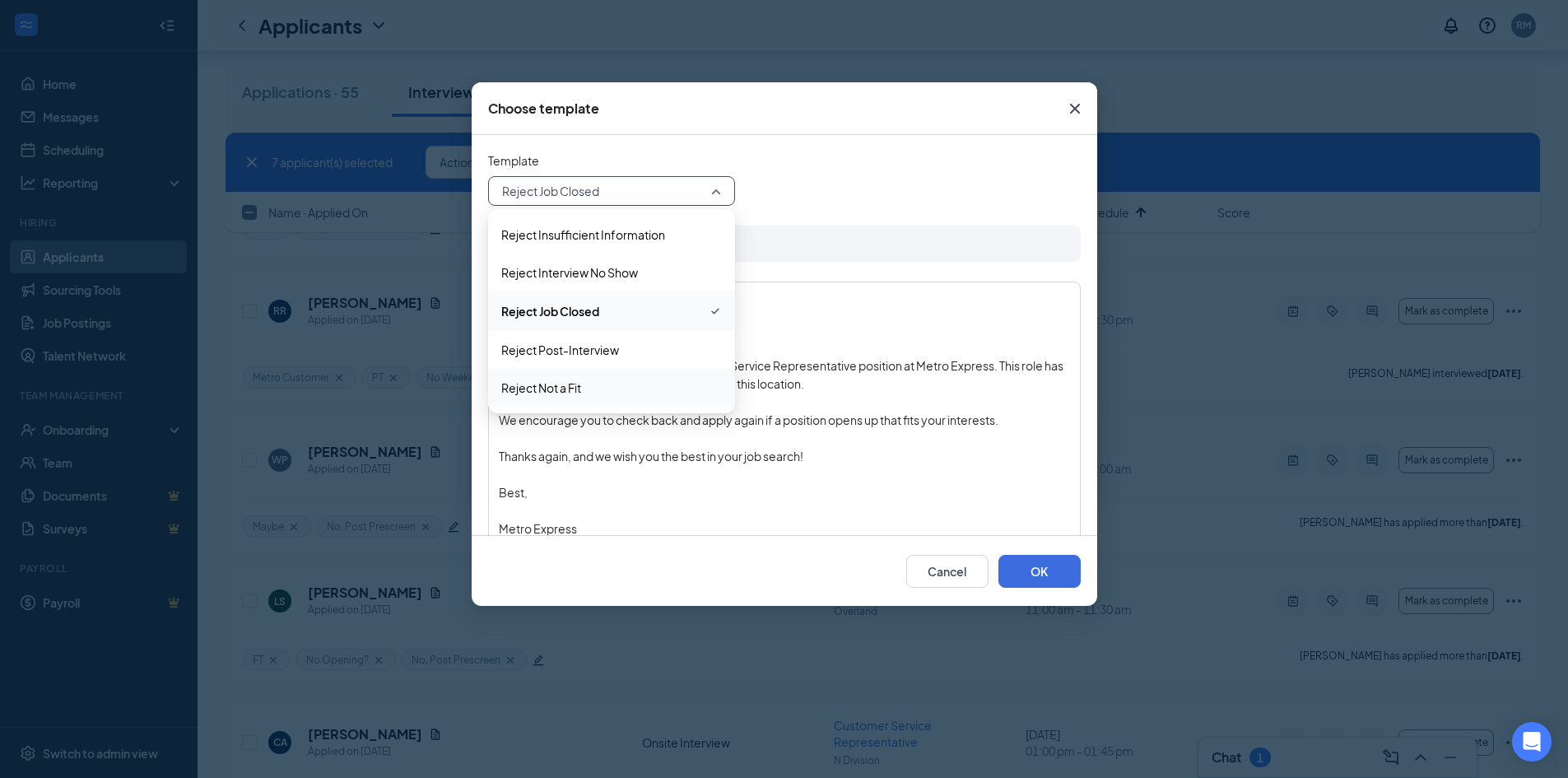
click at [597, 389] on span "Reject Not a Fit" at bounding box center [612, 388] width 221 height 18
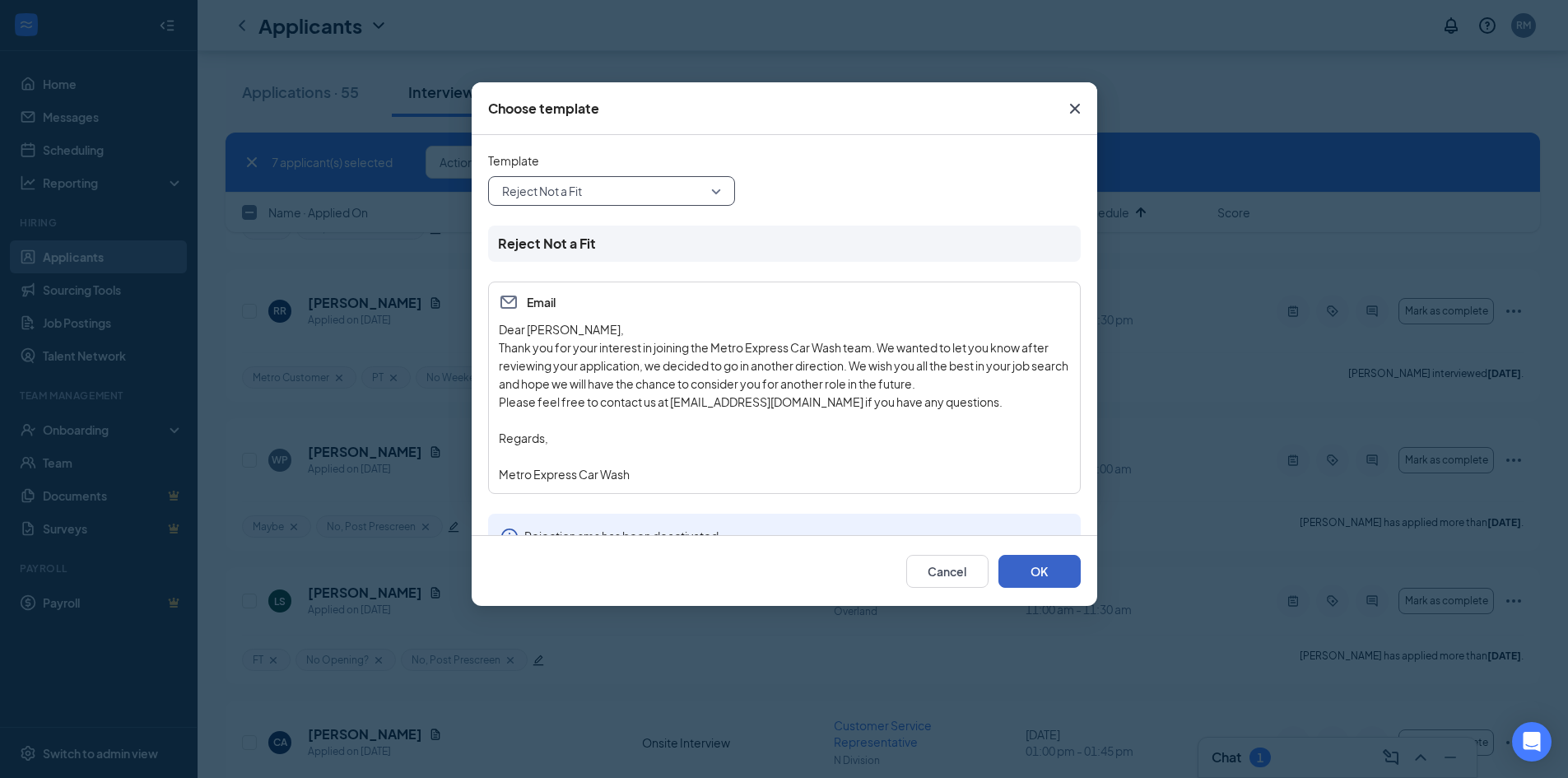
click at [1038, 572] on button "OK" at bounding box center [1040, 571] width 83 height 33
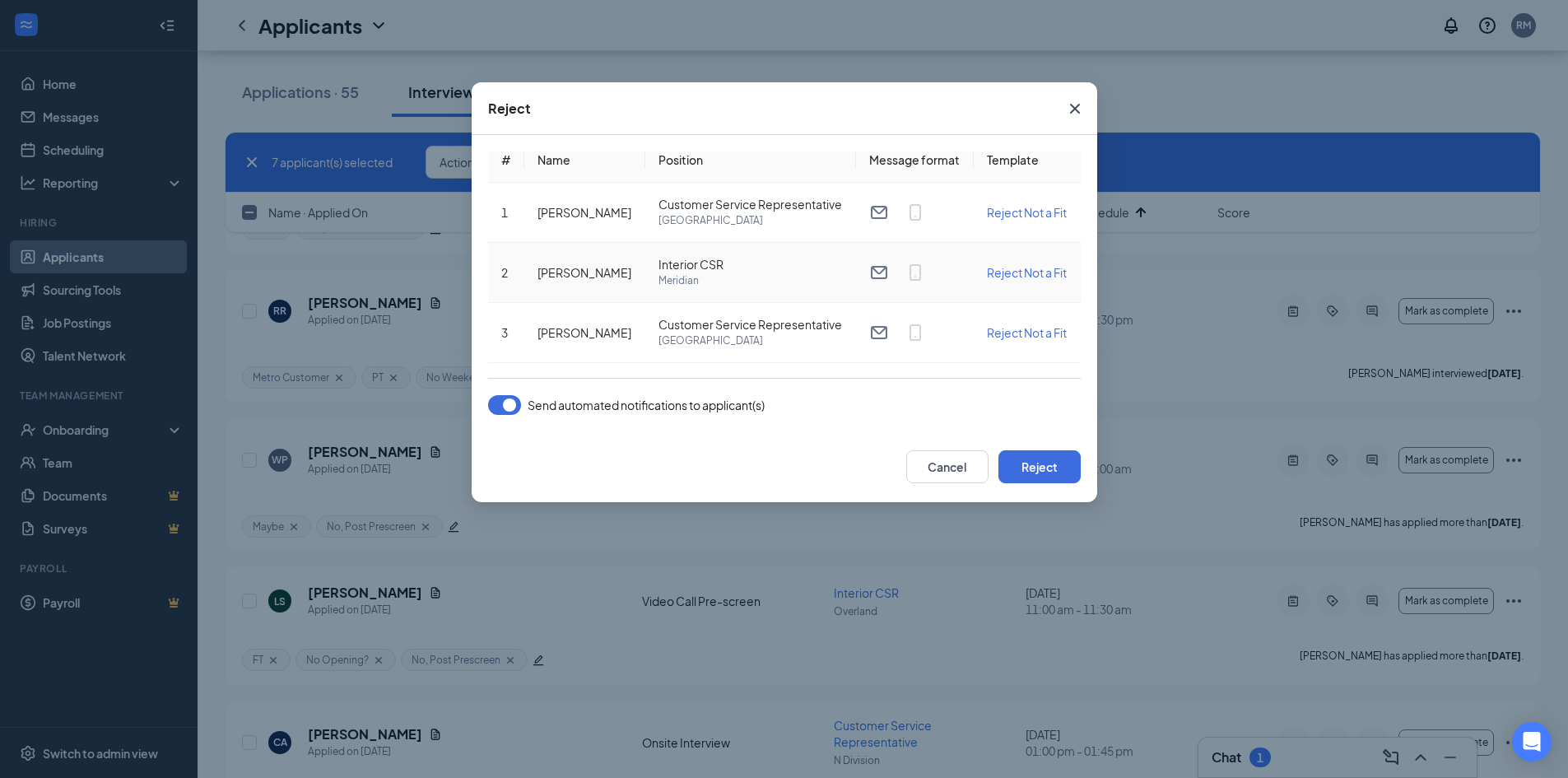
scroll to position [0, 0]
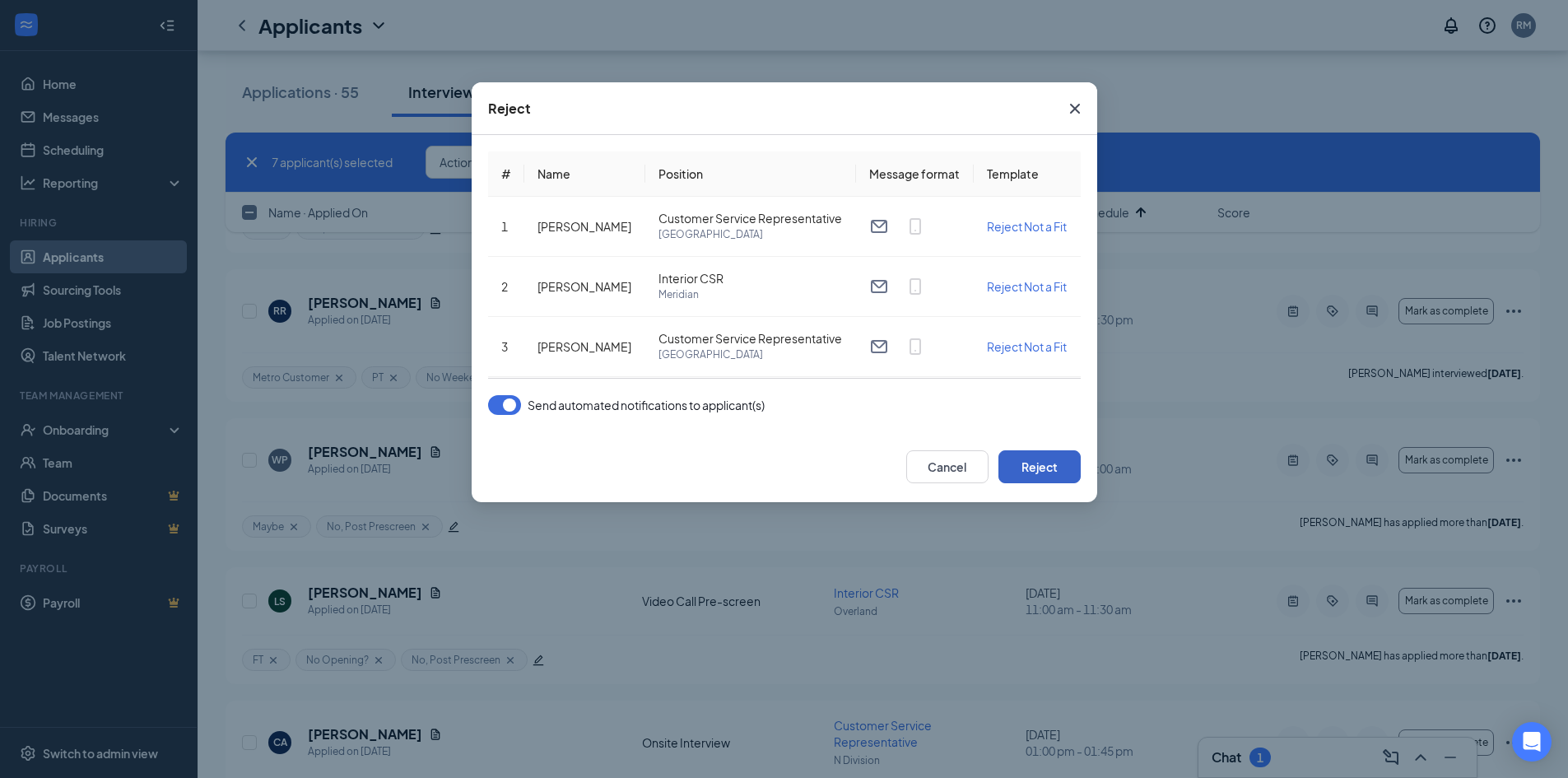
click at [1041, 473] on button "Reject" at bounding box center [1040, 466] width 83 height 33
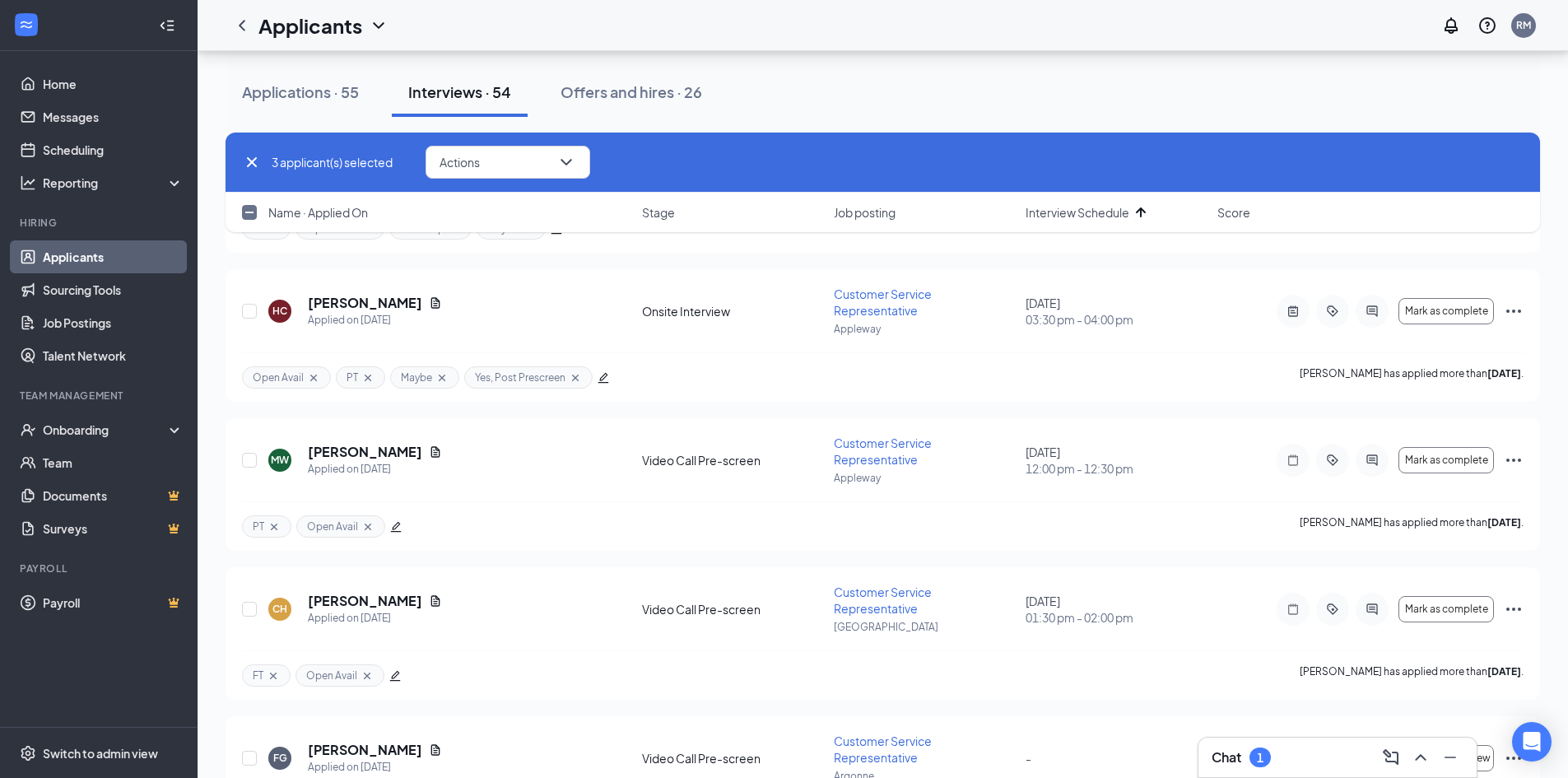
checkbox input "false"
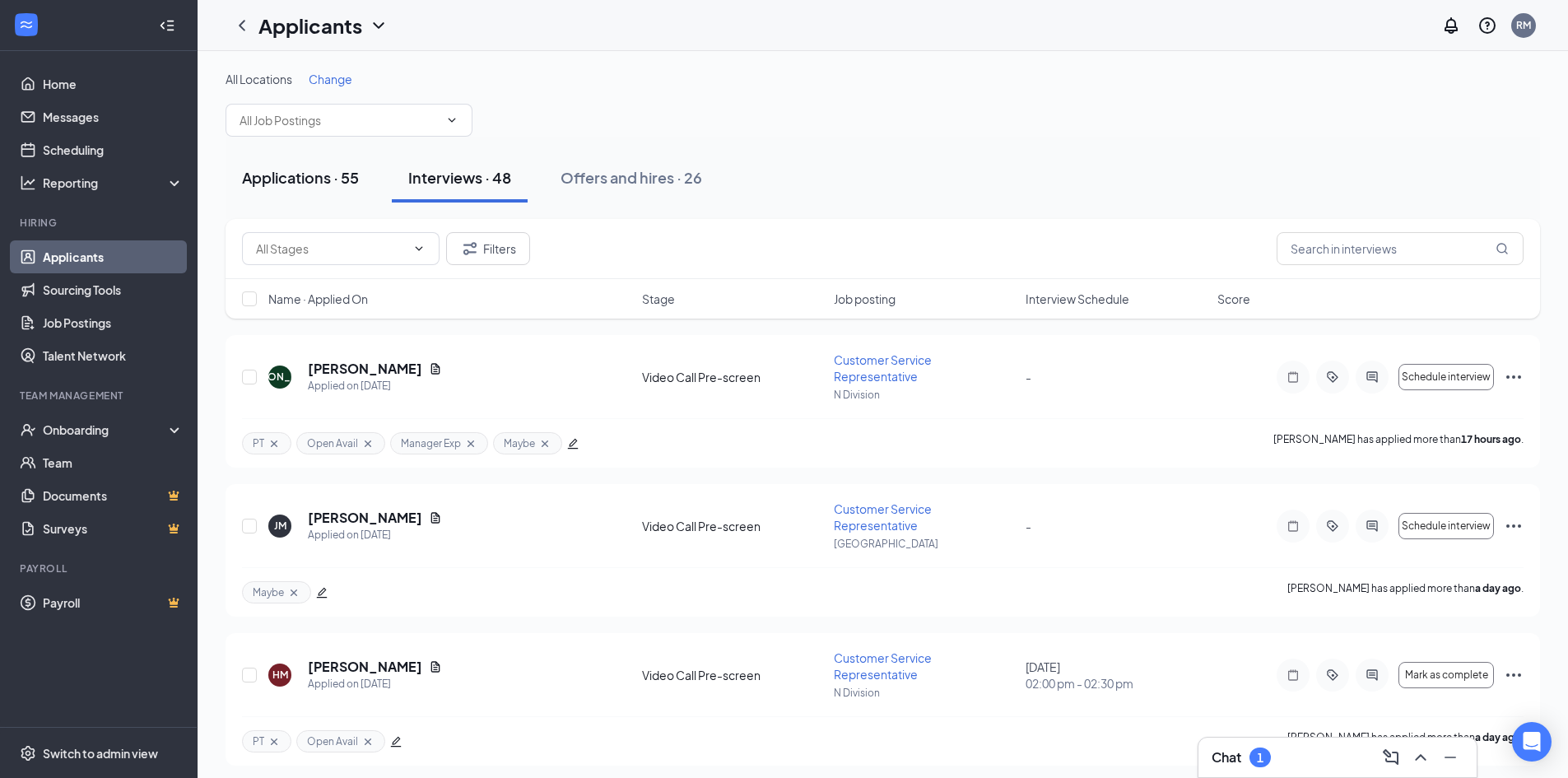
click at [327, 174] on div "Applications · 55" at bounding box center [301, 177] width 117 height 21
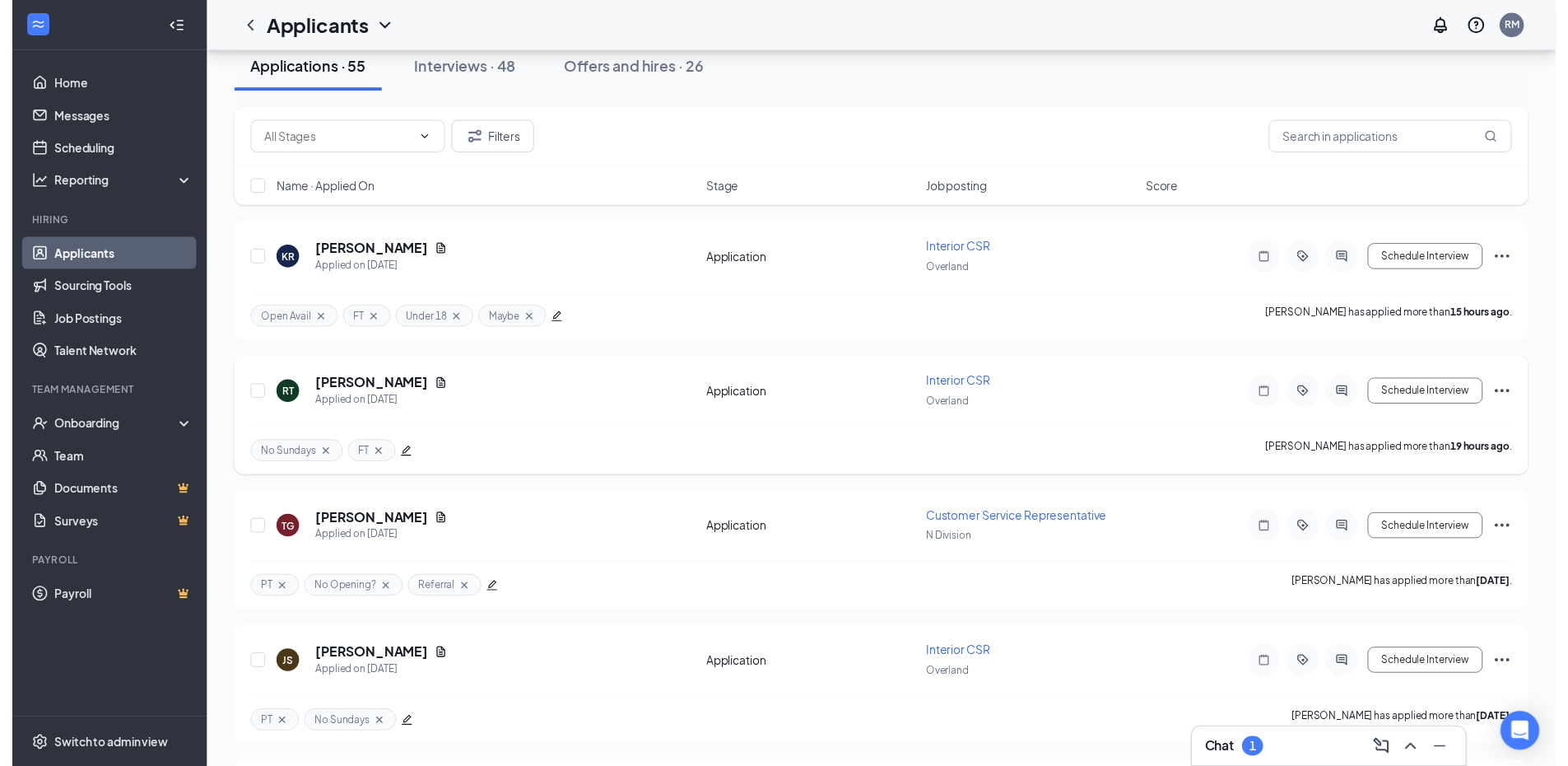
scroll to position [164, 0]
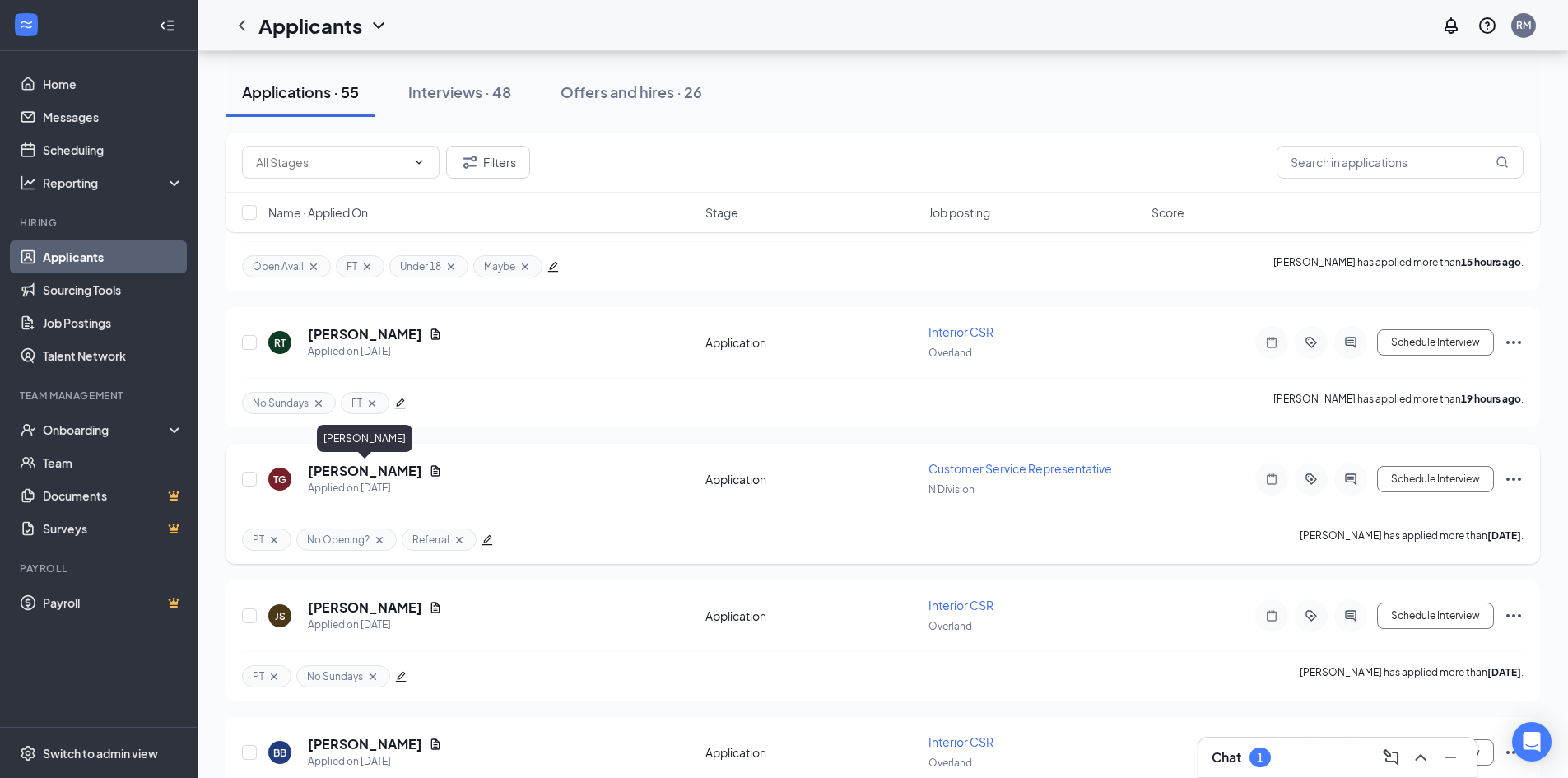
click at [389, 472] on h5 "[PERSON_NAME]" at bounding box center [365, 471] width 114 height 18
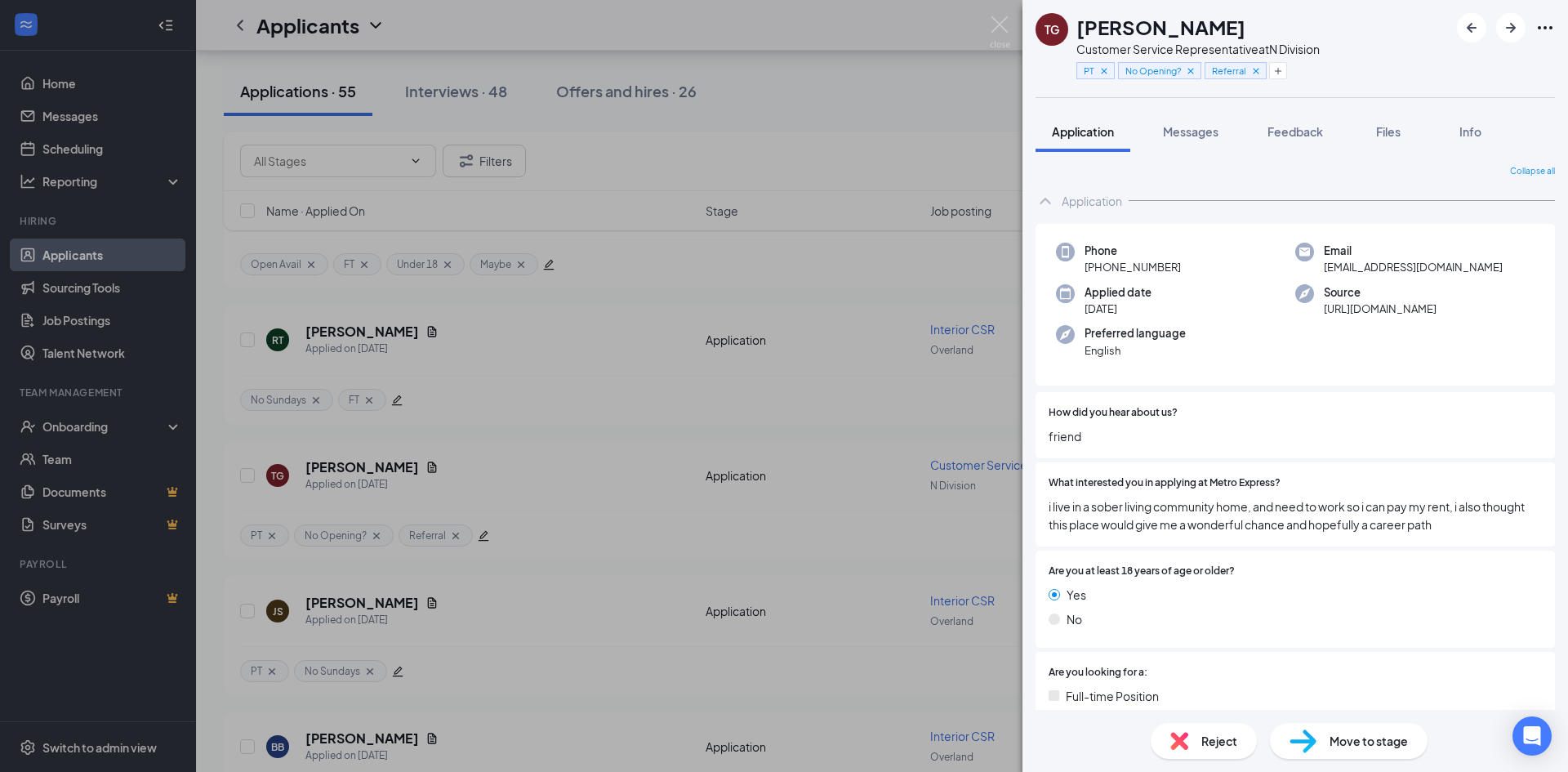
drag, startPoint x: 767, startPoint y: 142, endPoint x: 633, endPoint y: 153, distance: 134.5
click at [767, 142] on div "TG [PERSON_NAME] Customer Service Representative at N Division PT No Opening? R…" at bounding box center [784, 386] width 1568 height 772
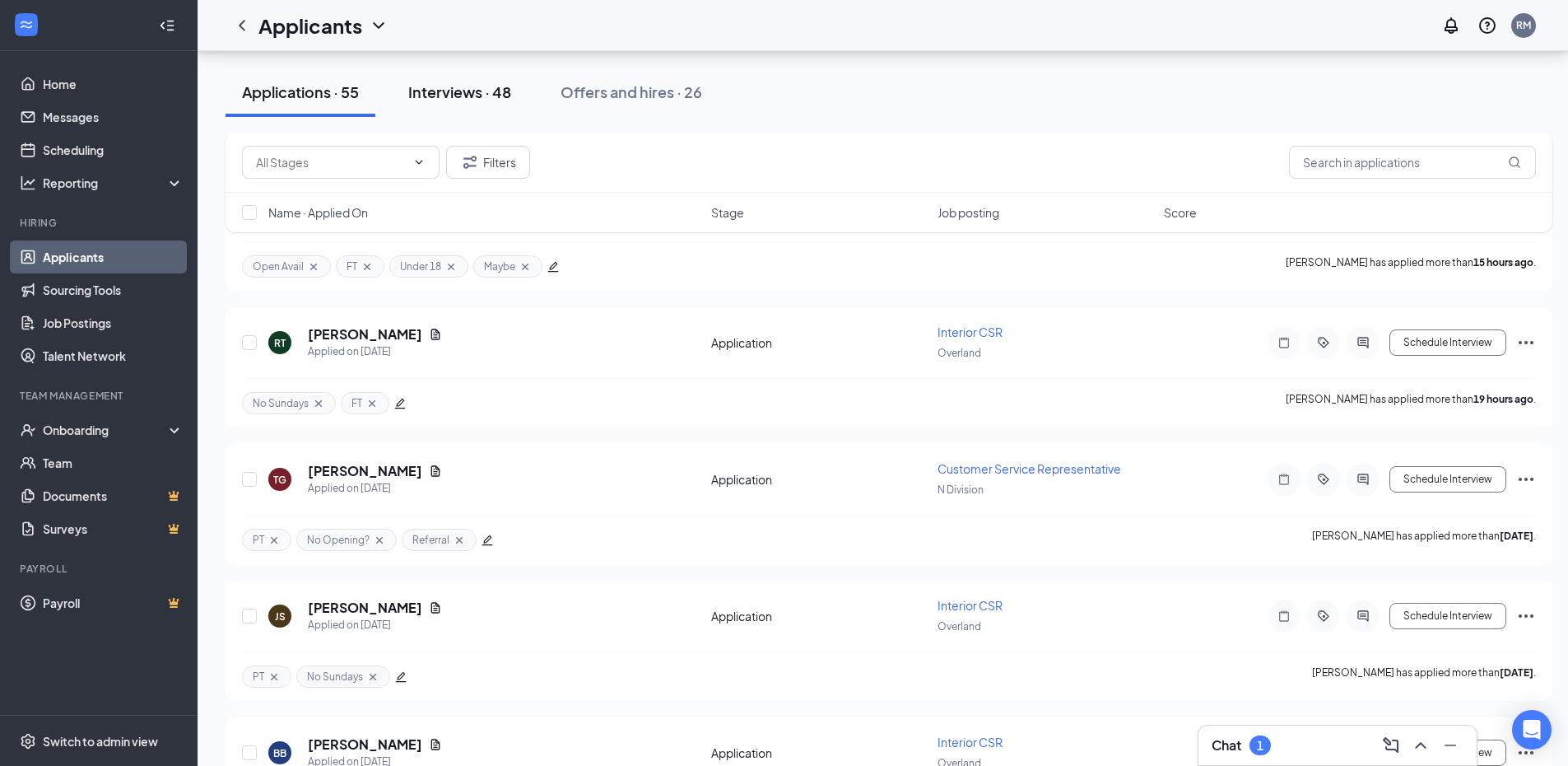
click at [450, 98] on div "Interviews · 48" at bounding box center [460, 92] width 103 height 21
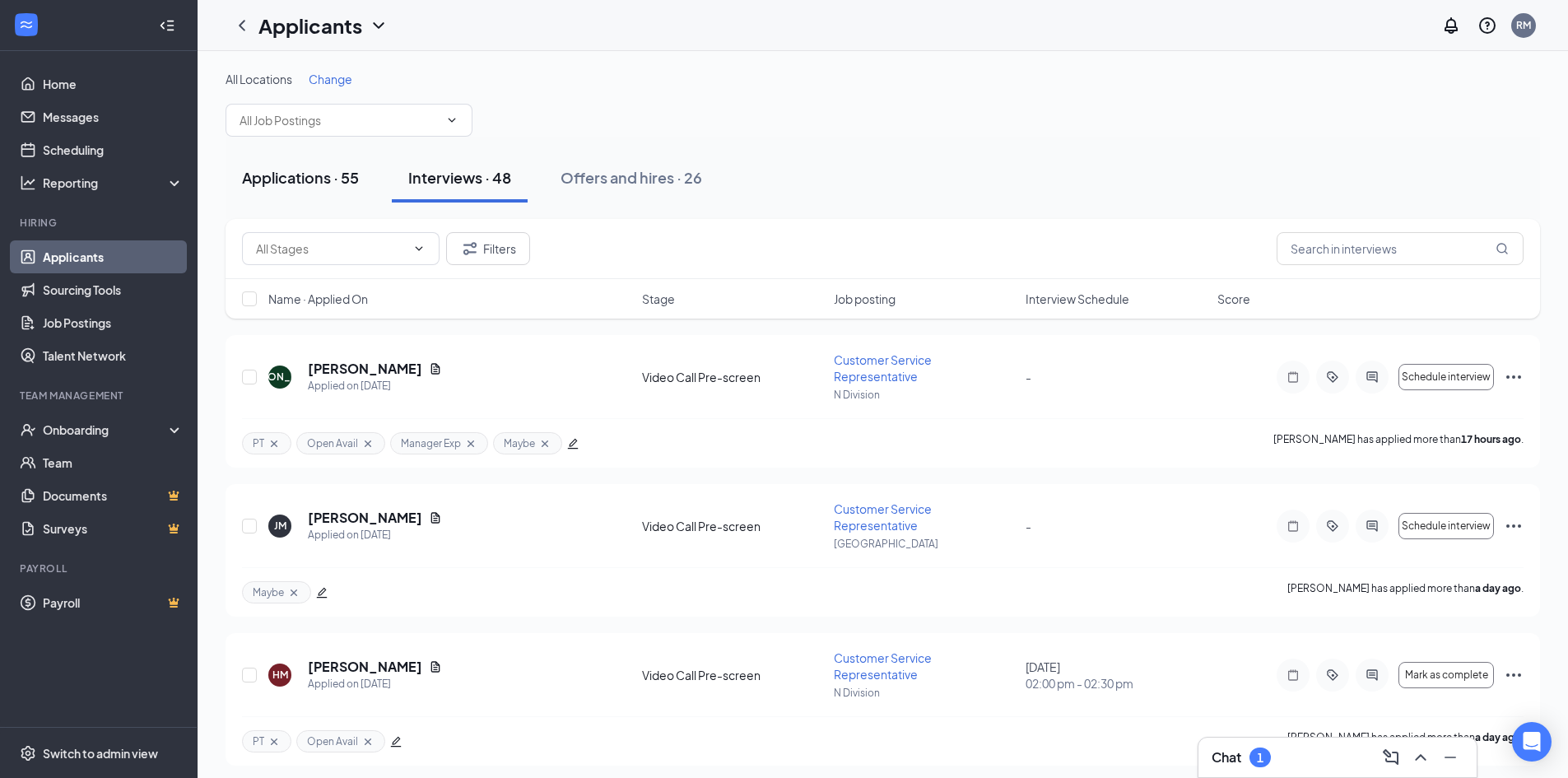
click at [326, 161] on button "Applications · 55" at bounding box center [300, 178] width 150 height 49
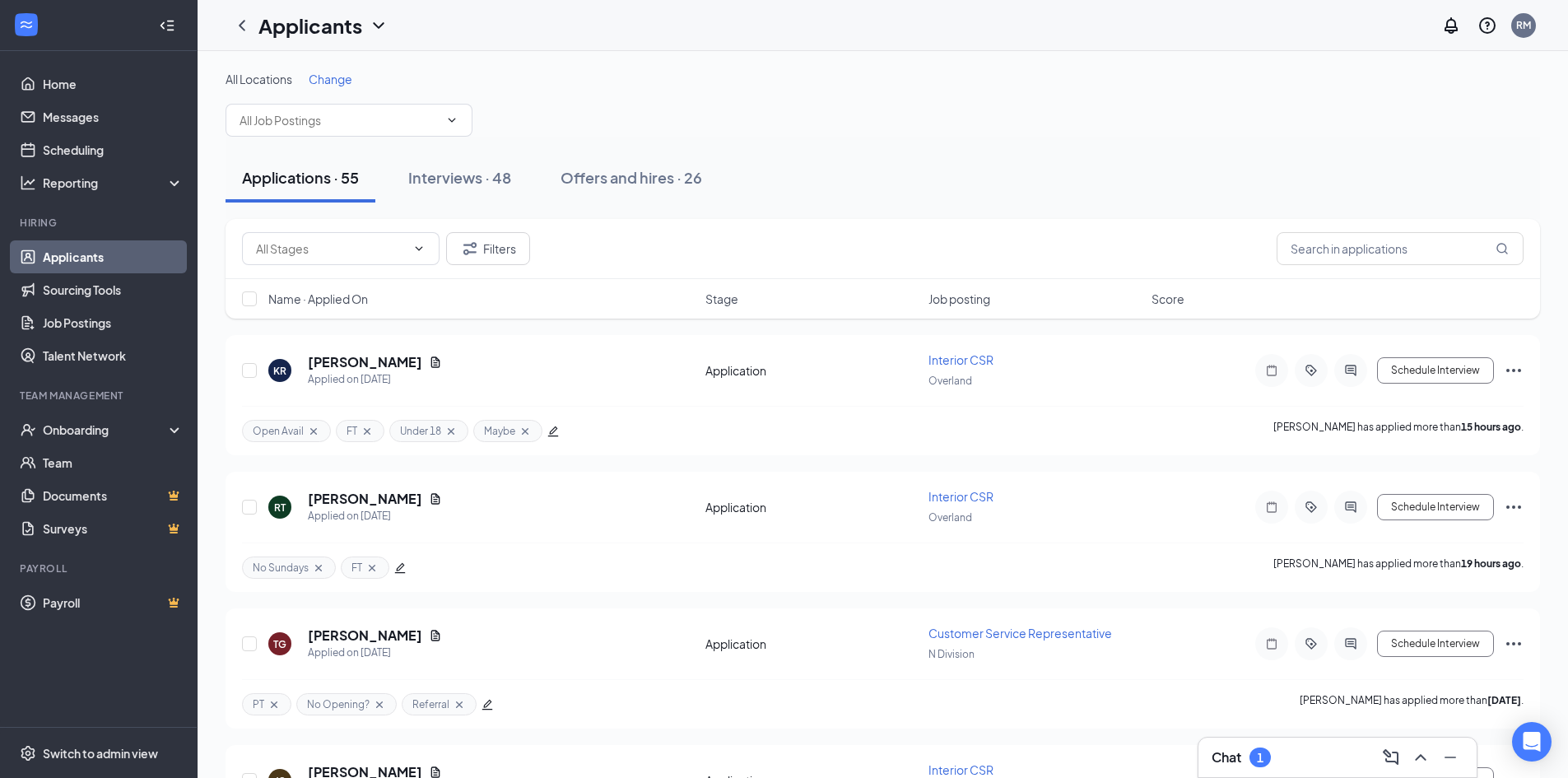
click at [337, 250] on input "text" at bounding box center [330, 249] width 150 height 18
drag, startPoint x: 497, startPoint y: 168, endPoint x: 471, endPoint y: 180, distance: 28.6
click at [496, 168] on div "Interviews · 48" at bounding box center [460, 177] width 103 height 21
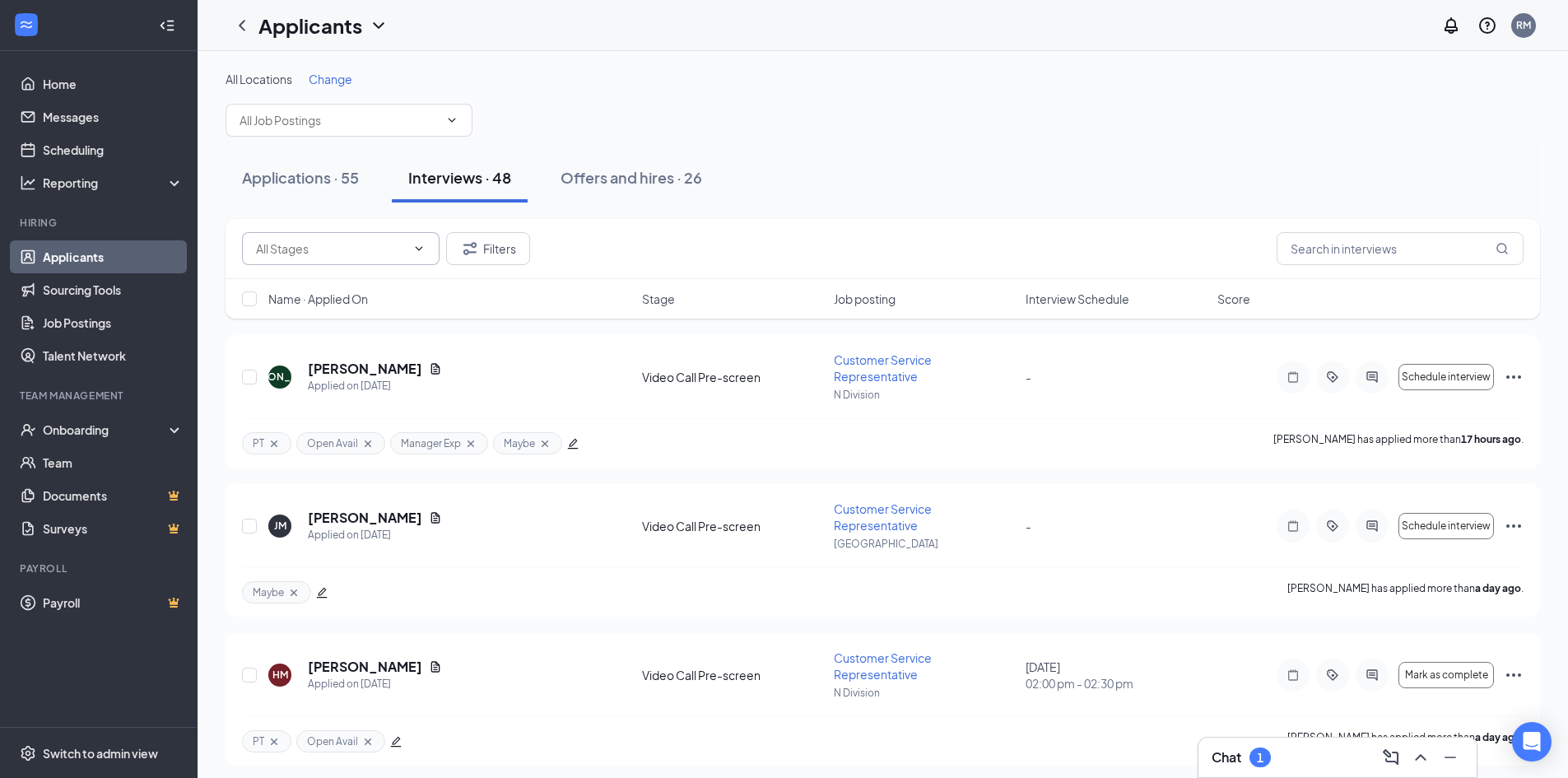
click at [316, 252] on input "text" at bounding box center [330, 249] width 150 height 18
click at [347, 279] on div "Onsite Interview (10)" at bounding box center [311, 270] width 110 height 18
type input "Onsite Interview (10)"
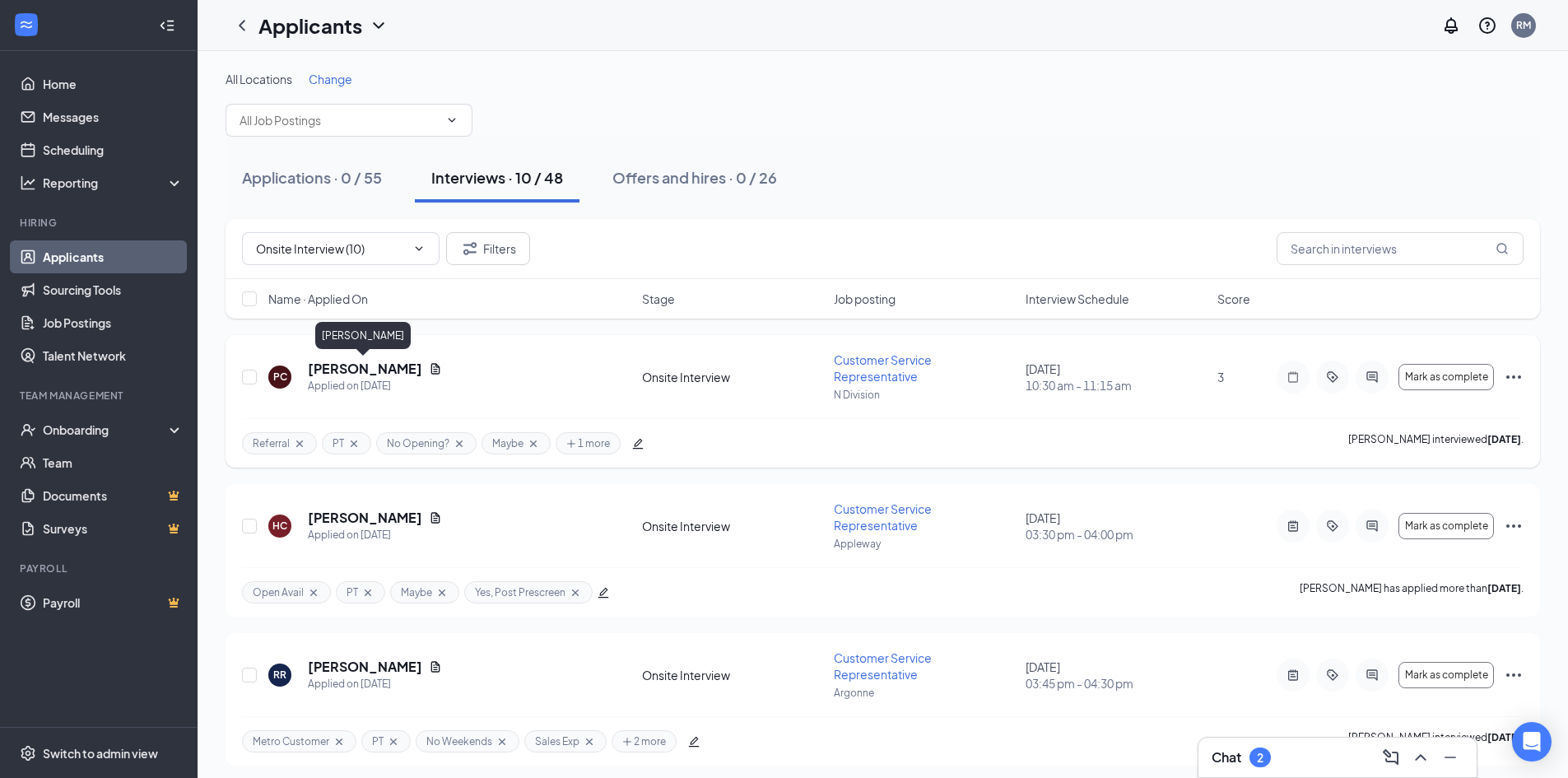
click at [378, 368] on h5 "[PERSON_NAME]" at bounding box center [365, 369] width 114 height 18
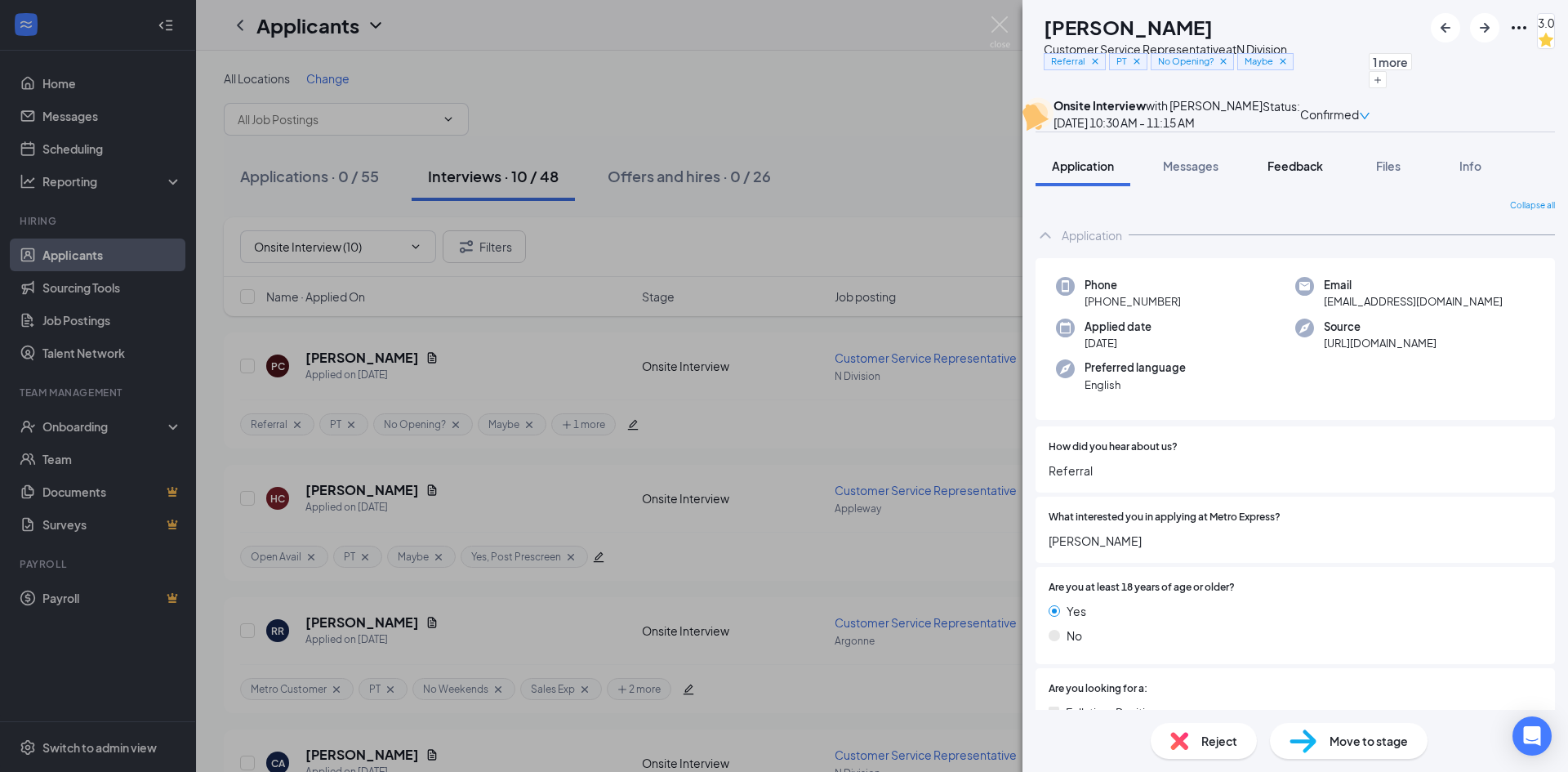
click at [1293, 173] on span "Feedback" at bounding box center [1295, 166] width 55 height 15
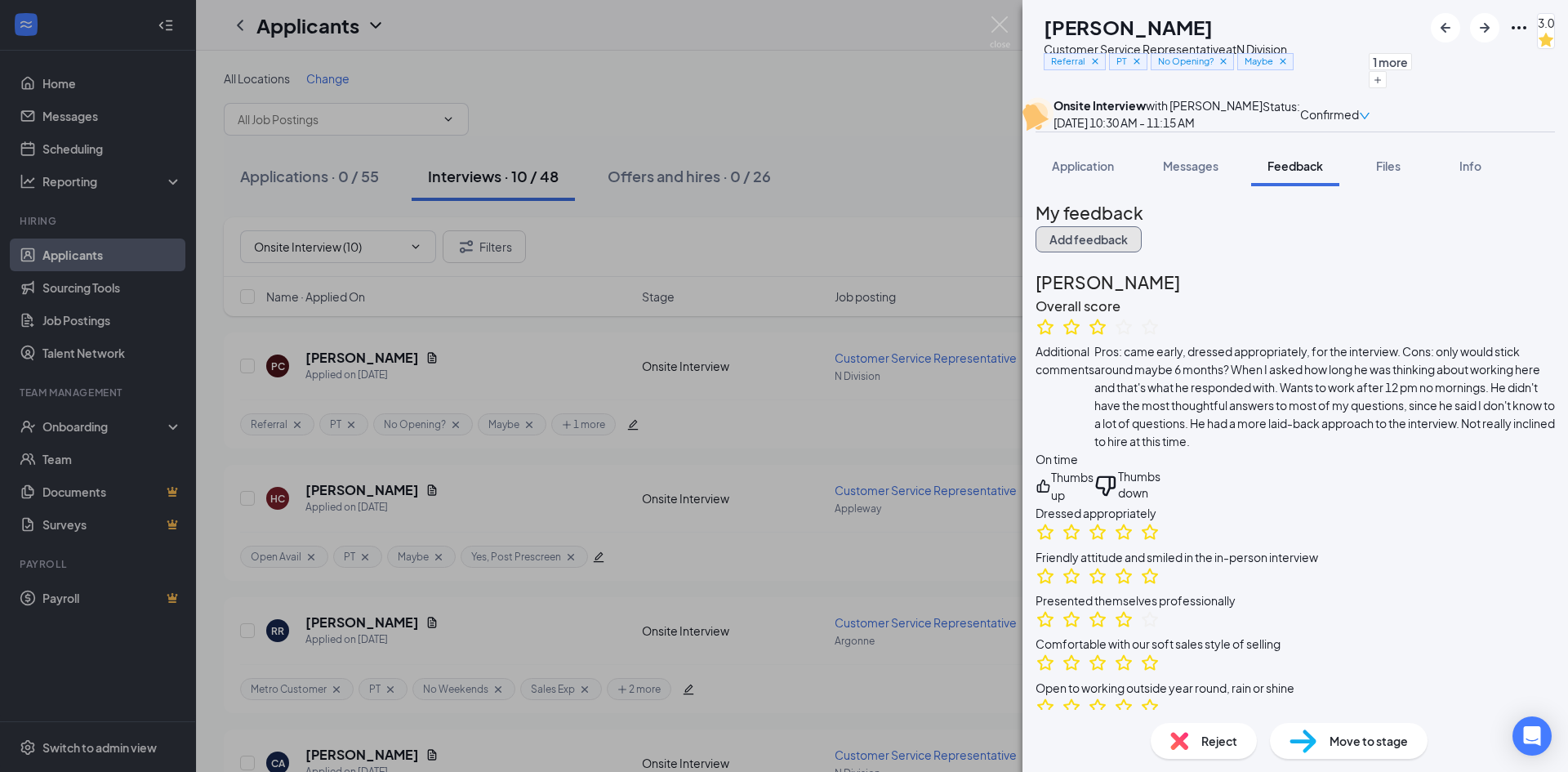
click at [1142, 252] on button "Add feedback" at bounding box center [1088, 239] width 106 height 26
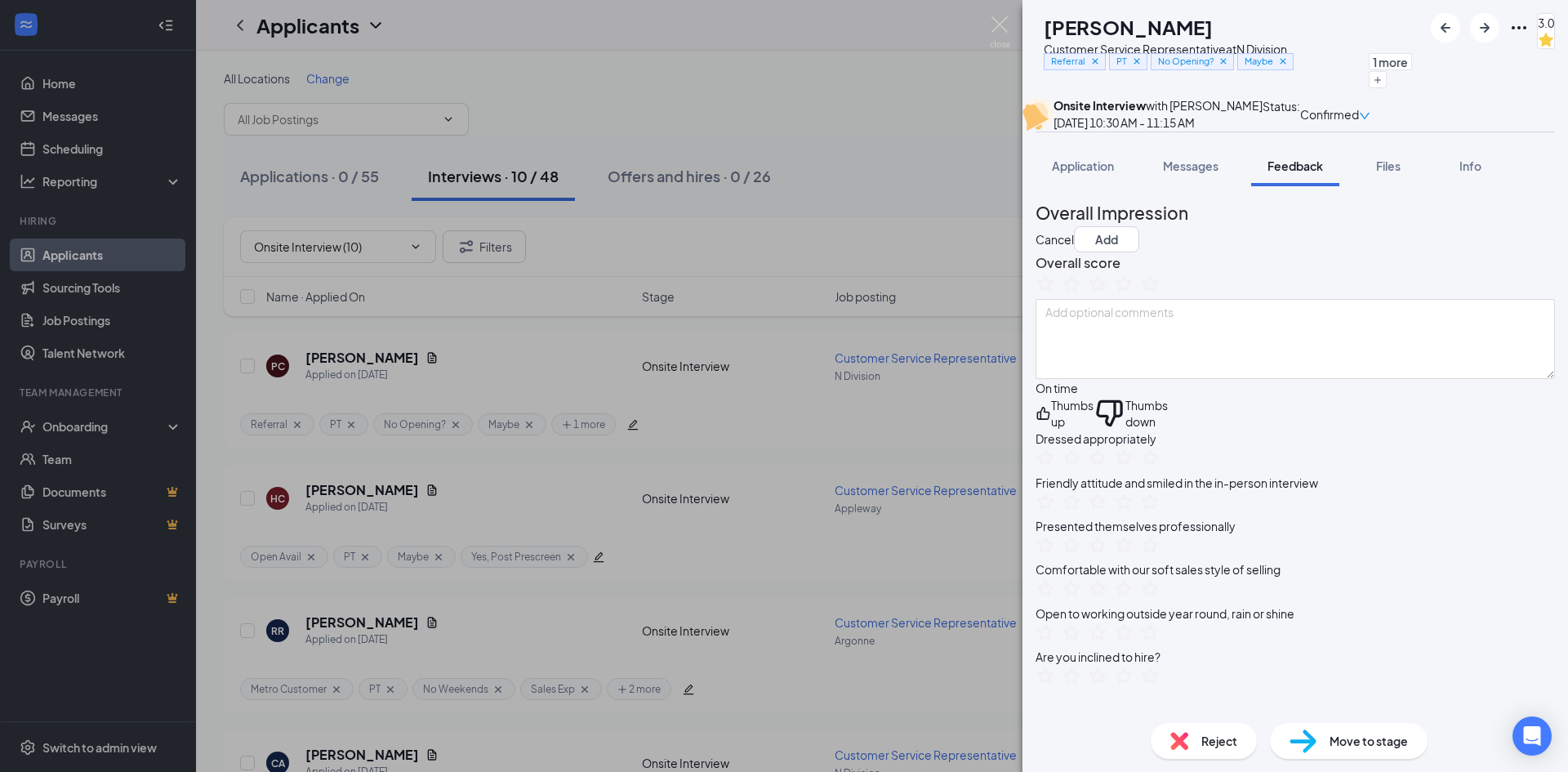
click at [665, 94] on div "PC [PERSON_NAME] Customer Service Representative at N Division Referral PT No O…" at bounding box center [784, 386] width 1568 height 772
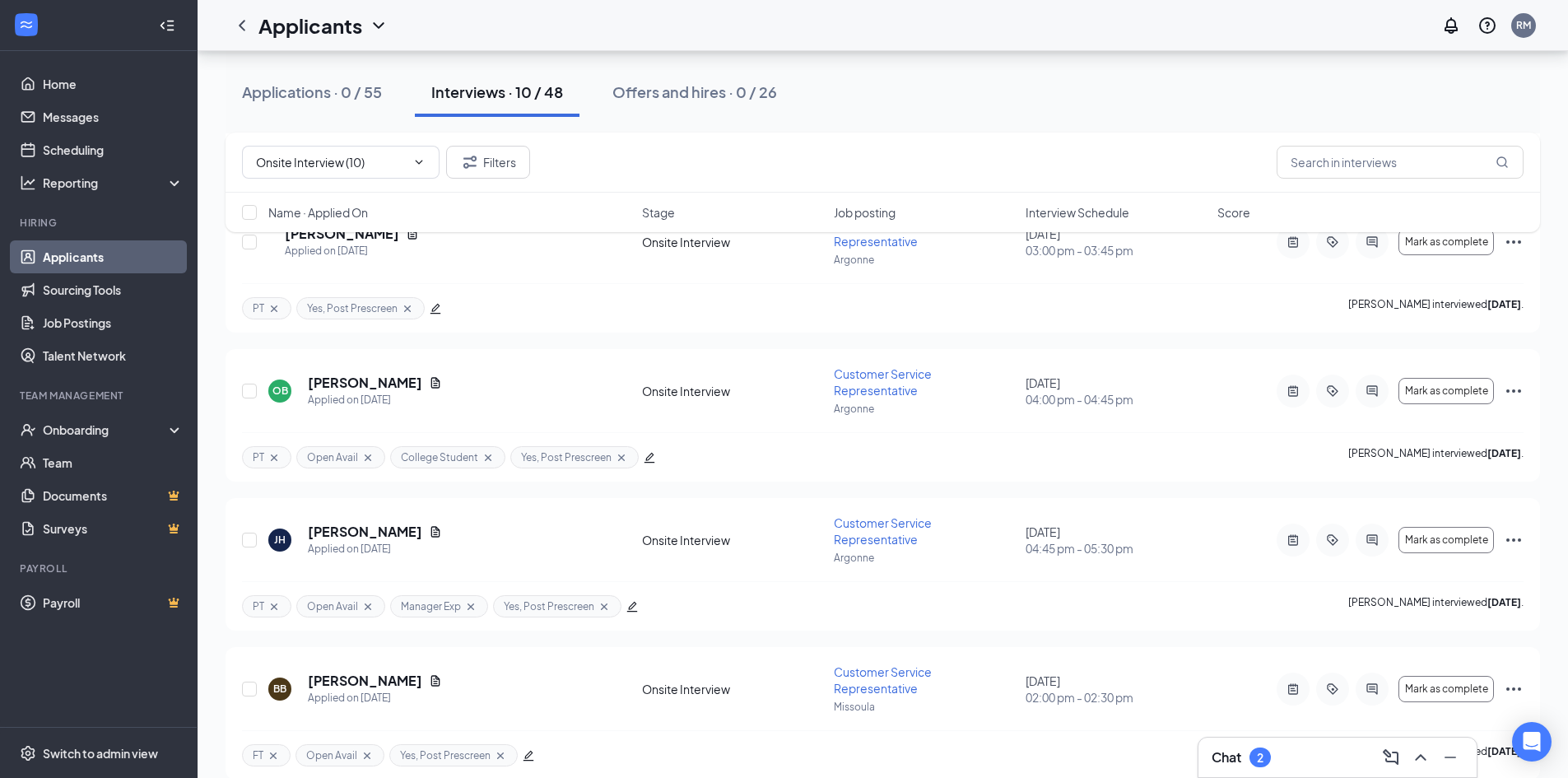
scroll to position [1051, 0]
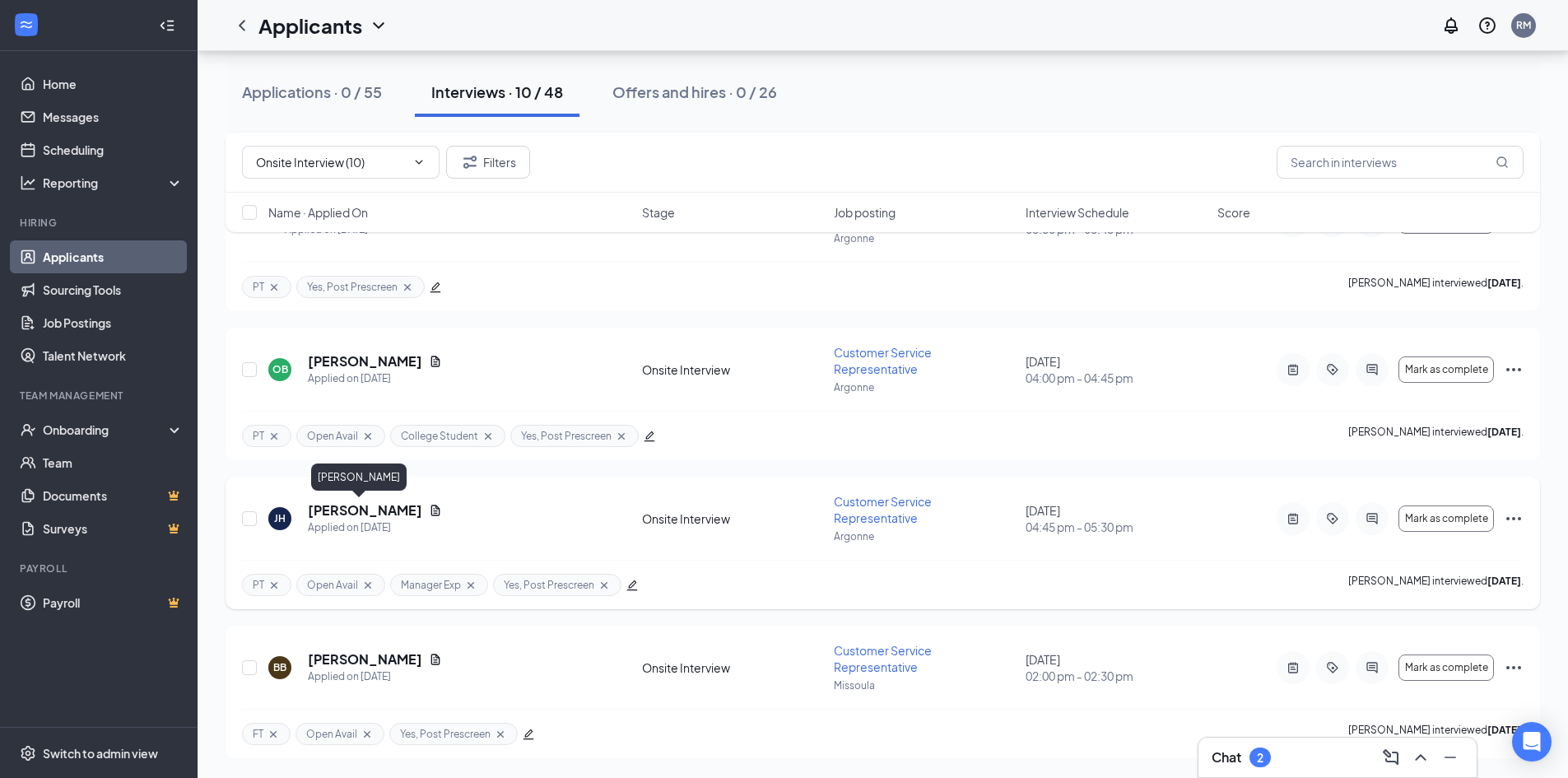
click at [363, 509] on h5 "[PERSON_NAME]" at bounding box center [365, 510] width 114 height 18
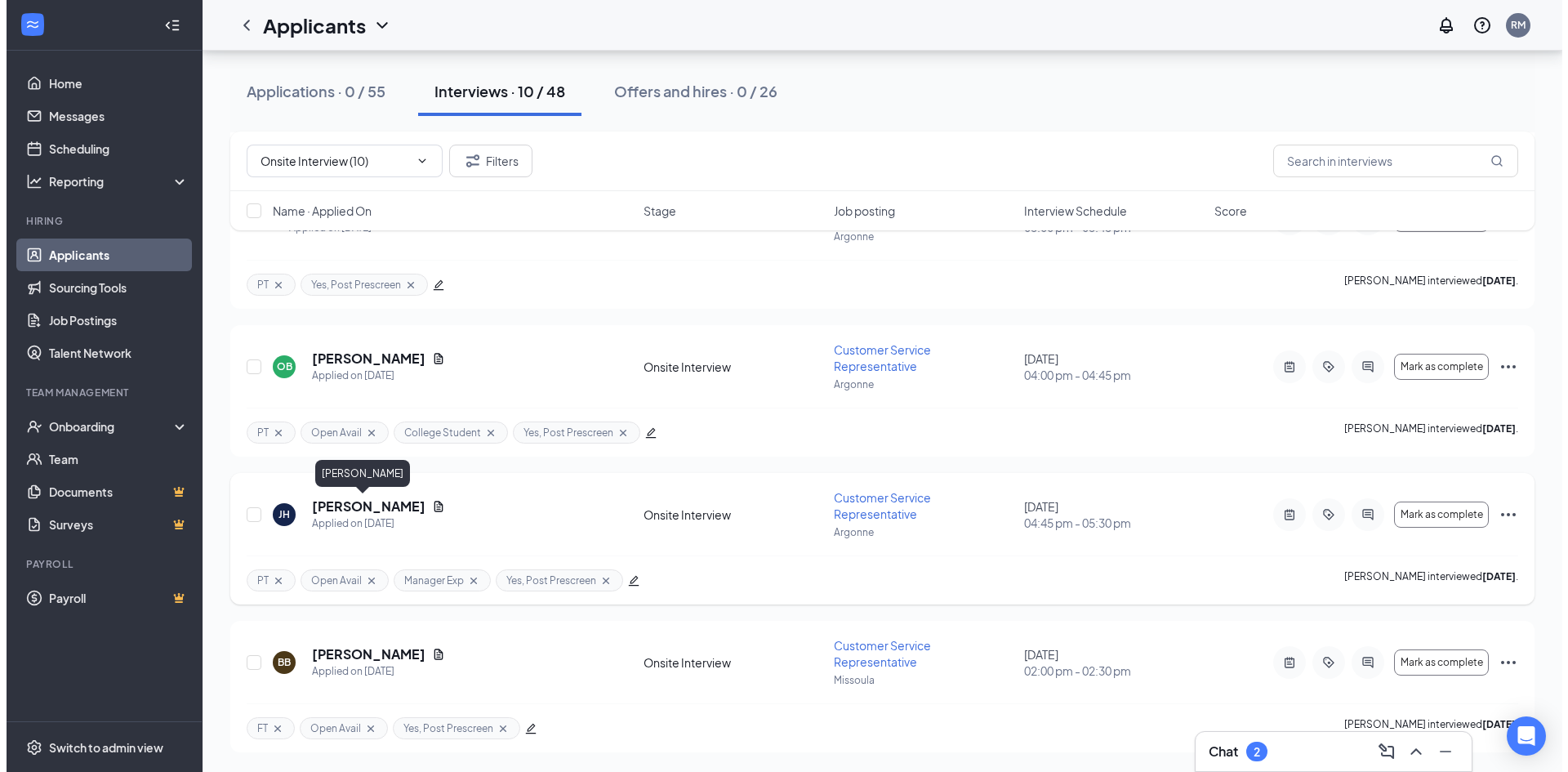
scroll to position [888, 0]
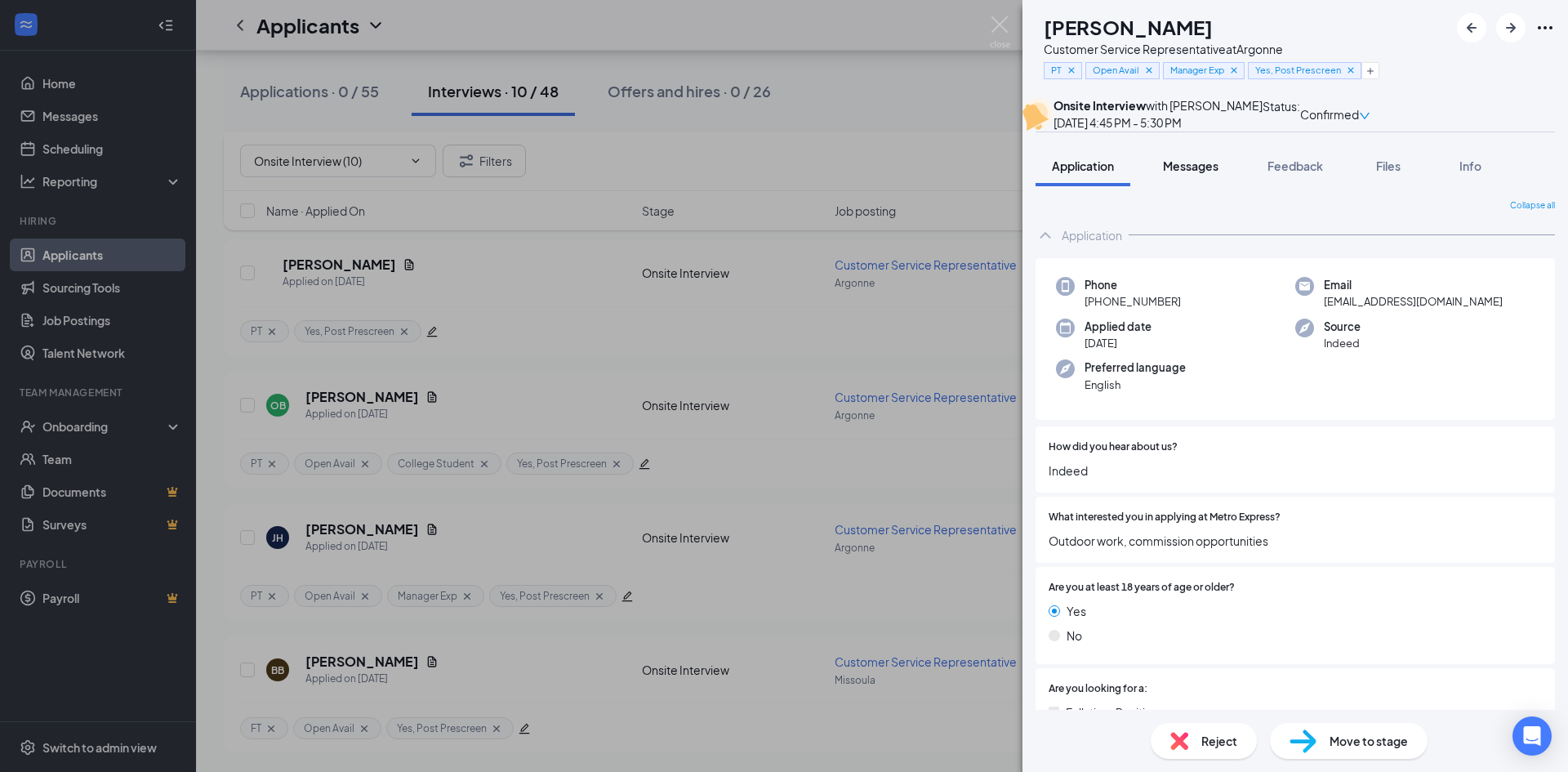
click at [1201, 186] on button "Messages" at bounding box center [1190, 166] width 88 height 41
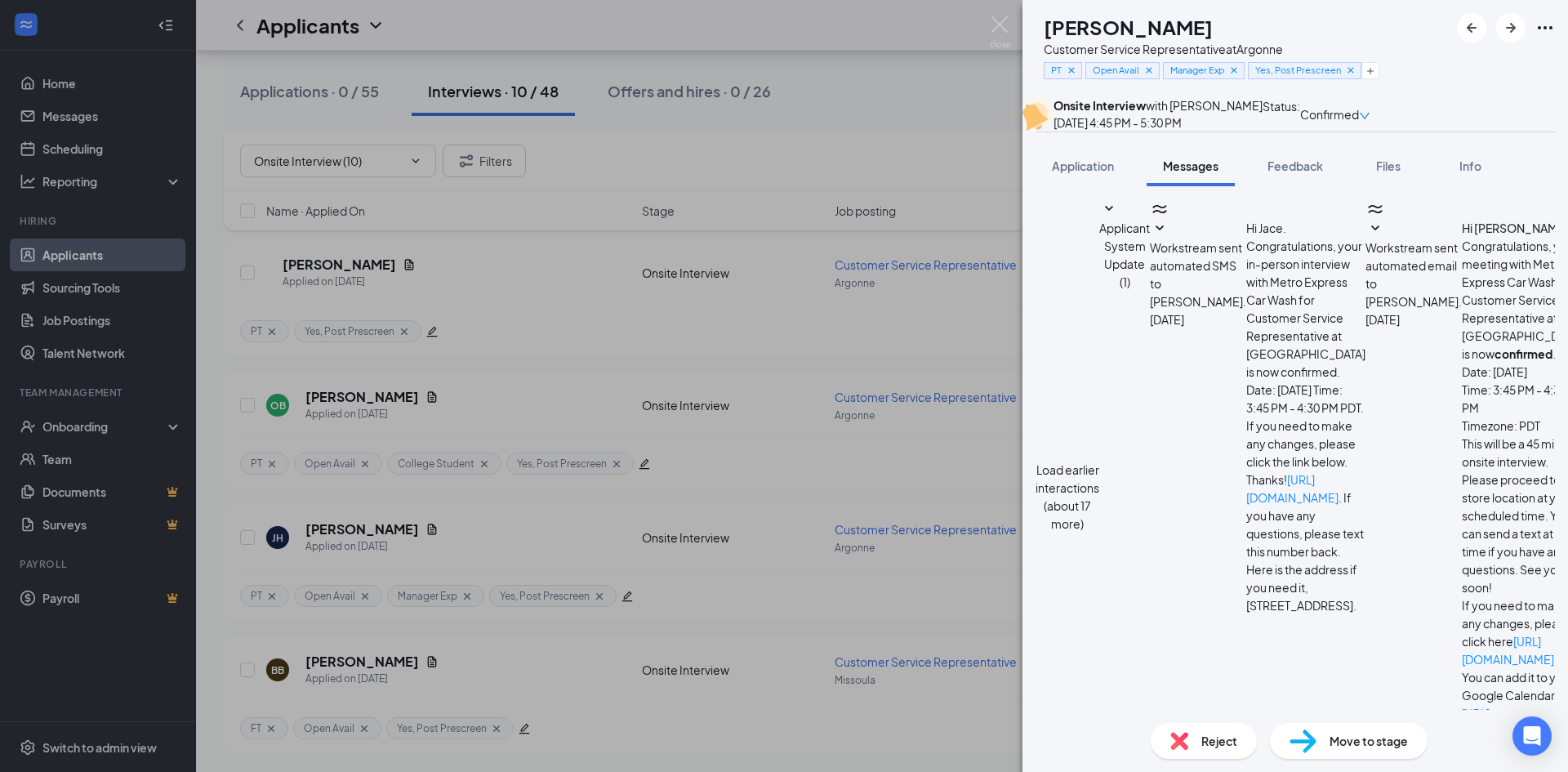
scroll to position [809, 0]
paste textarea "Hey [Name]! Thanks for signing your offer letter. I just sent the rest of your …"
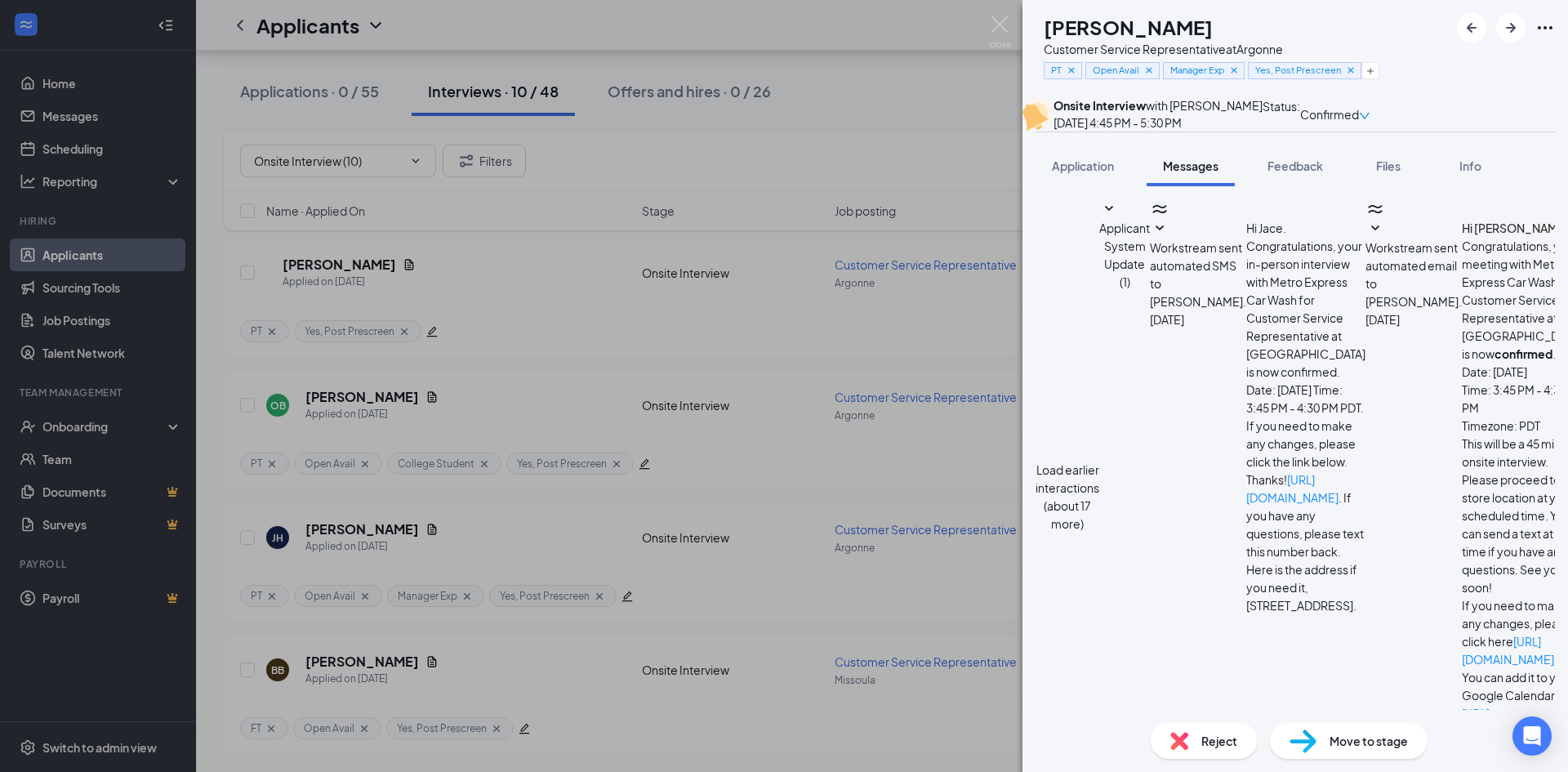
scroll to position [28, 0]
drag, startPoint x: 1493, startPoint y: 600, endPoint x: 1500, endPoint y: 606, distance: 9.2
type textarea "Thanks for signing your offer letter. I just sent the rest of your onboarding p…"
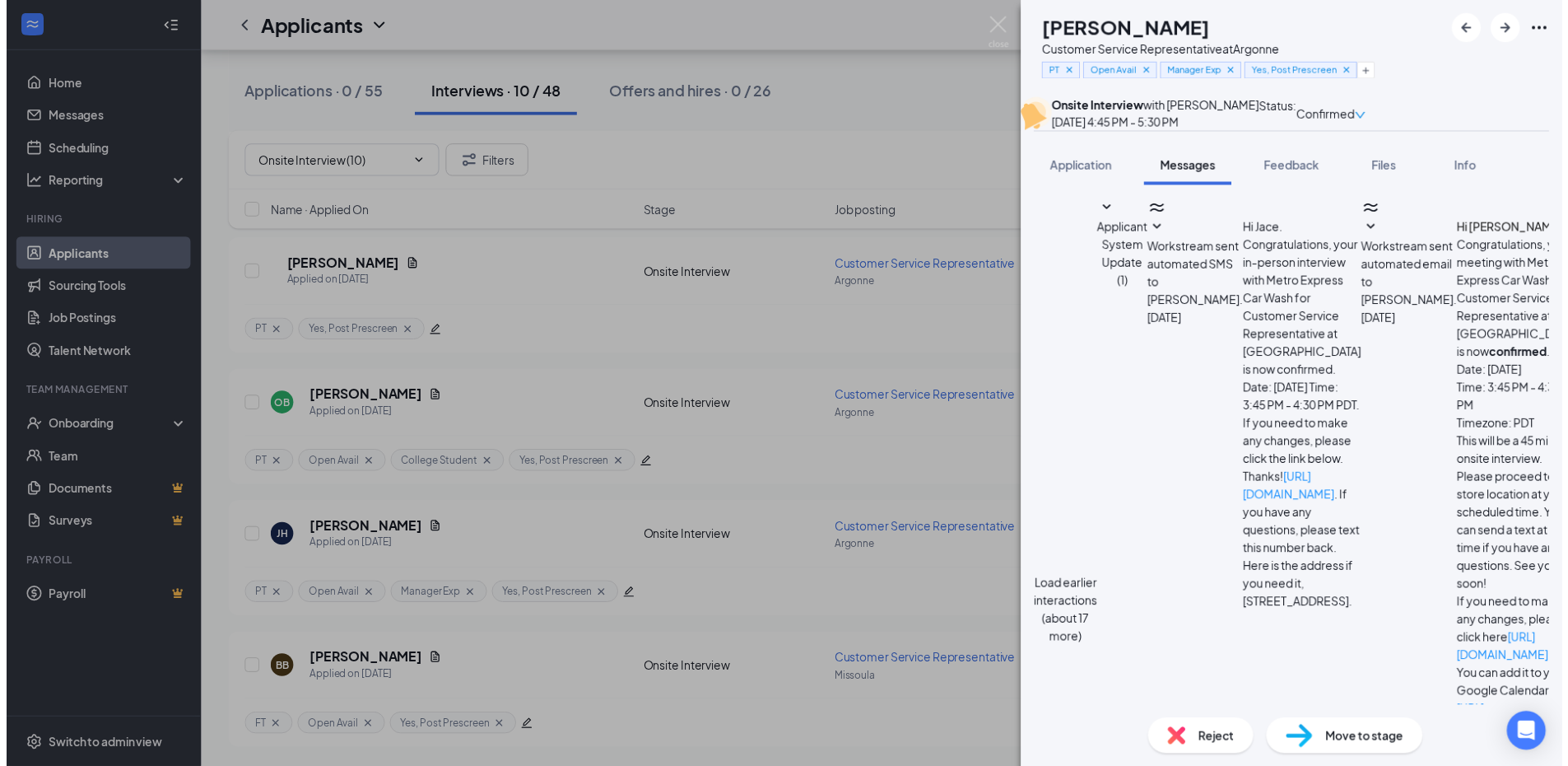
scroll to position [1050, 0]
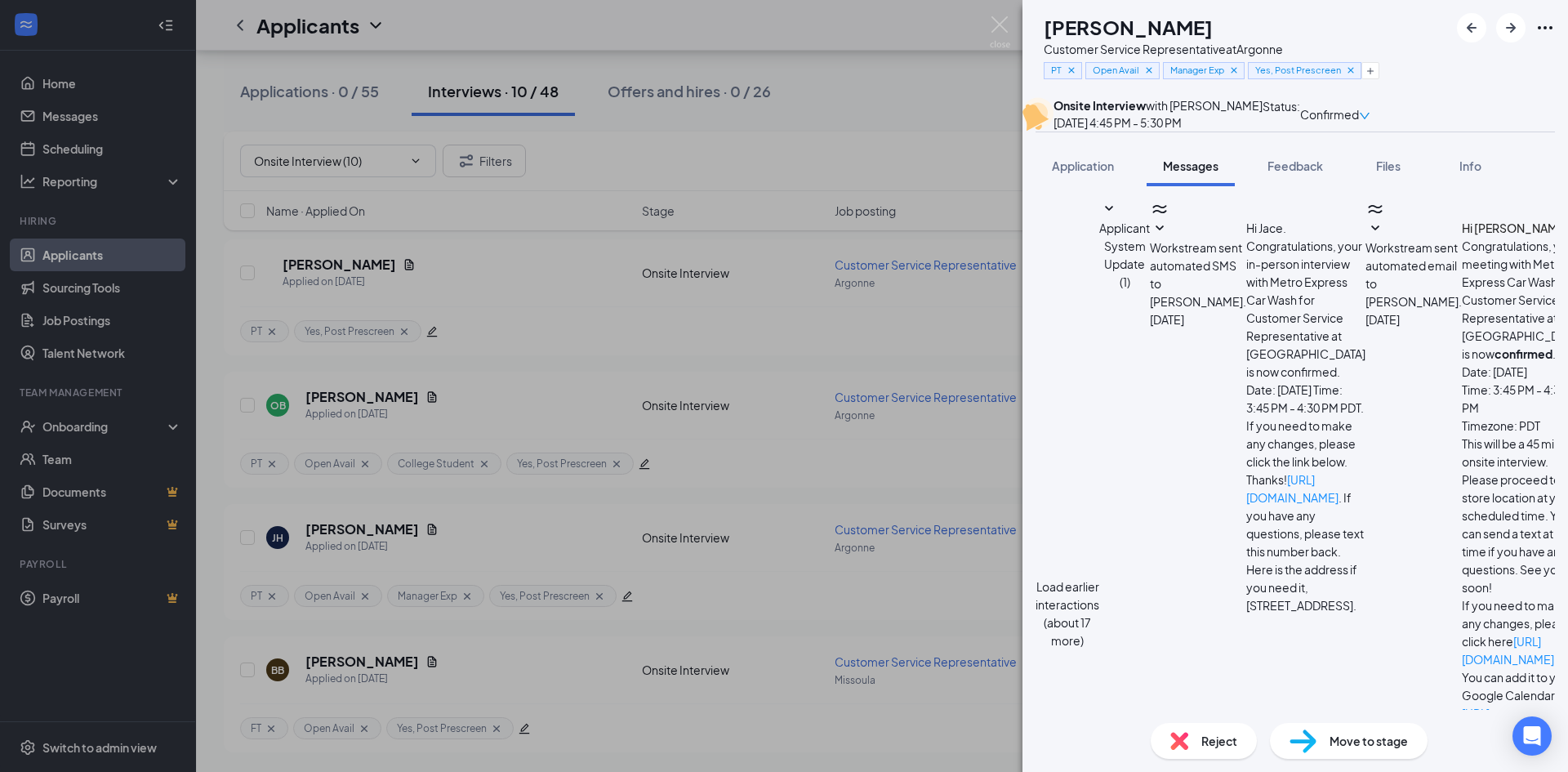
click at [846, 129] on div "[PERSON_NAME] [PERSON_NAME] Customer Service Representative at Argonne PT Open …" at bounding box center [784, 386] width 1568 height 772
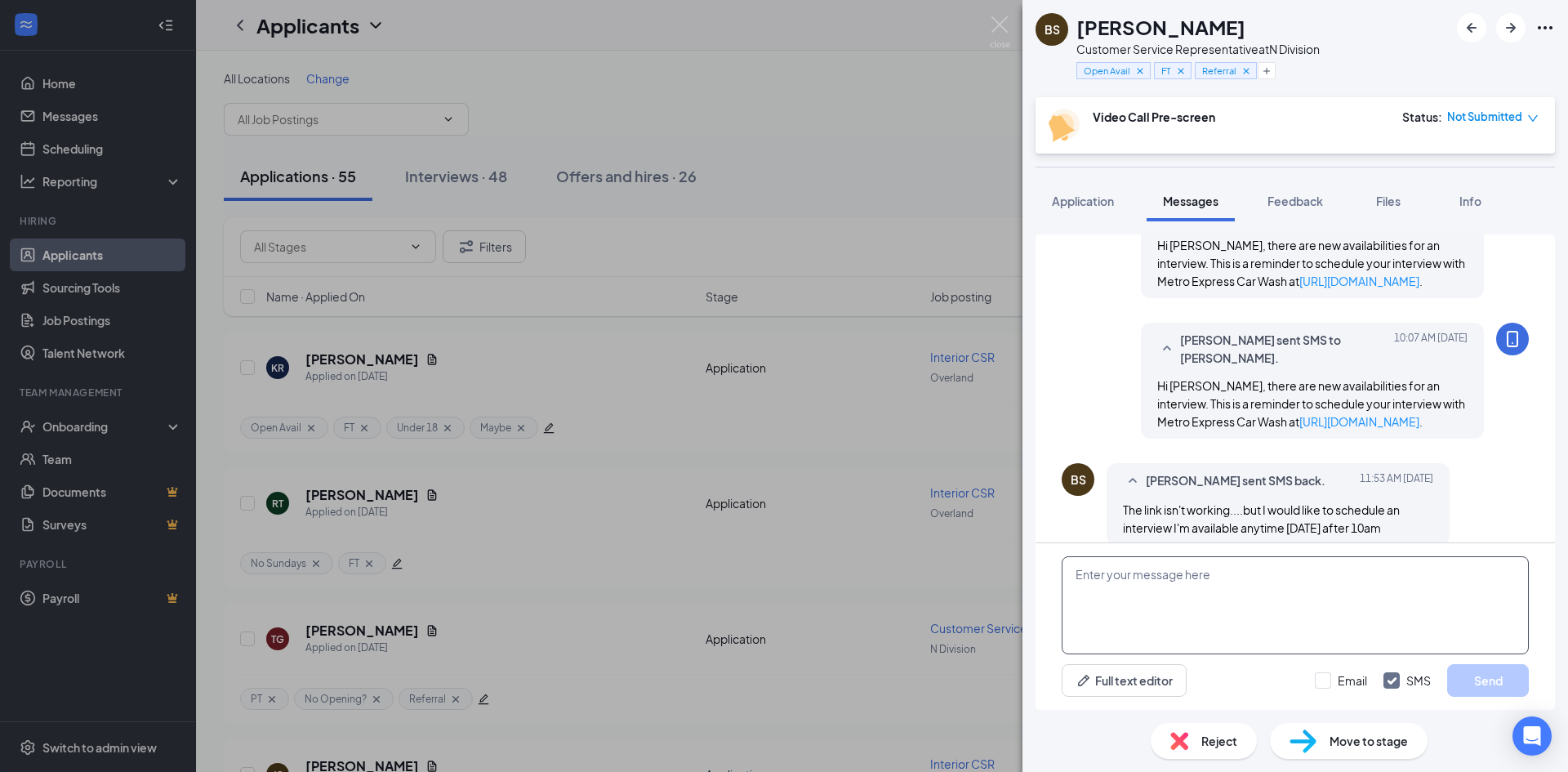
scroll to position [481, 0]
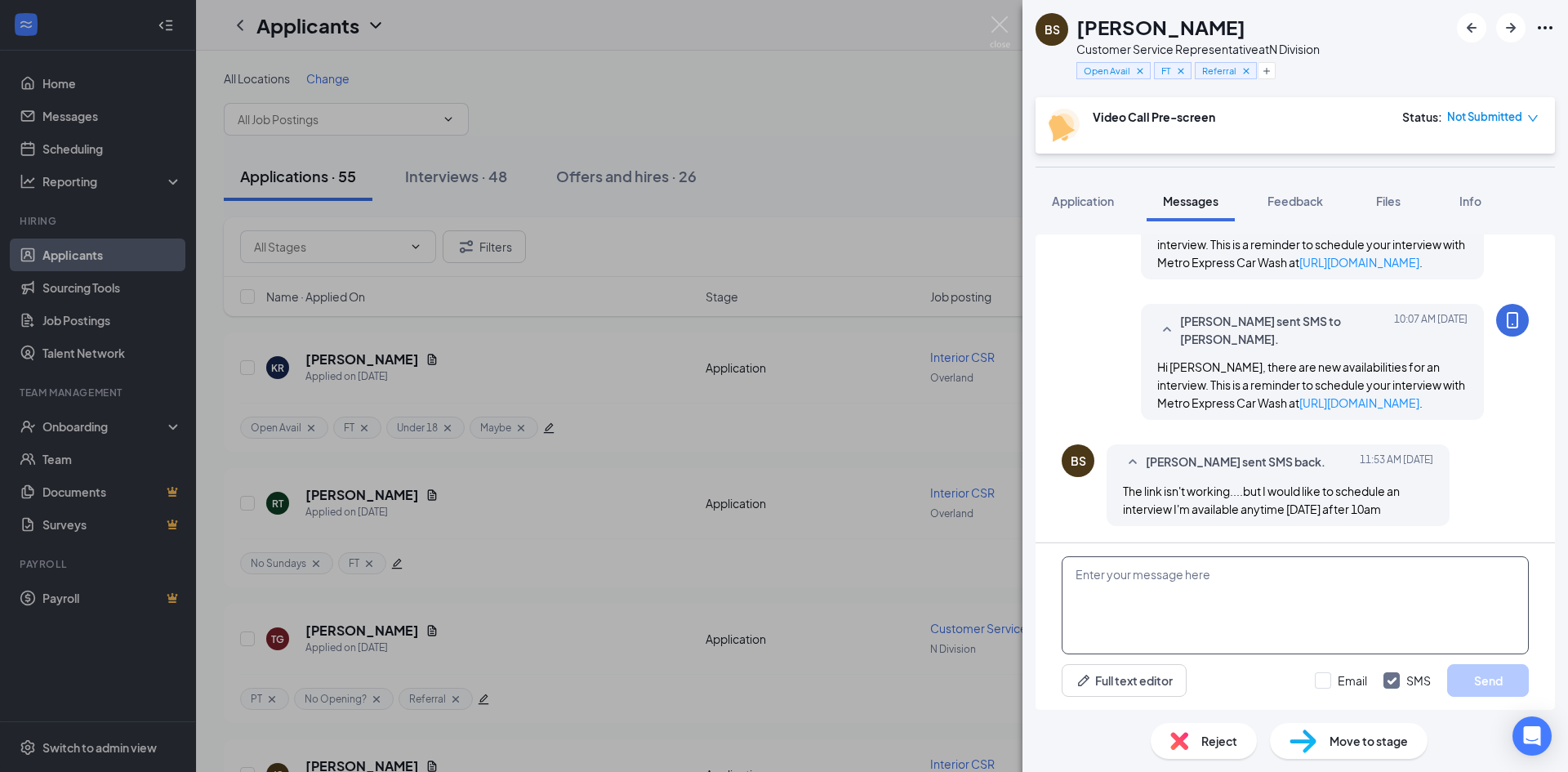
click at [1211, 584] on textarea at bounding box center [1295, 605] width 467 height 98
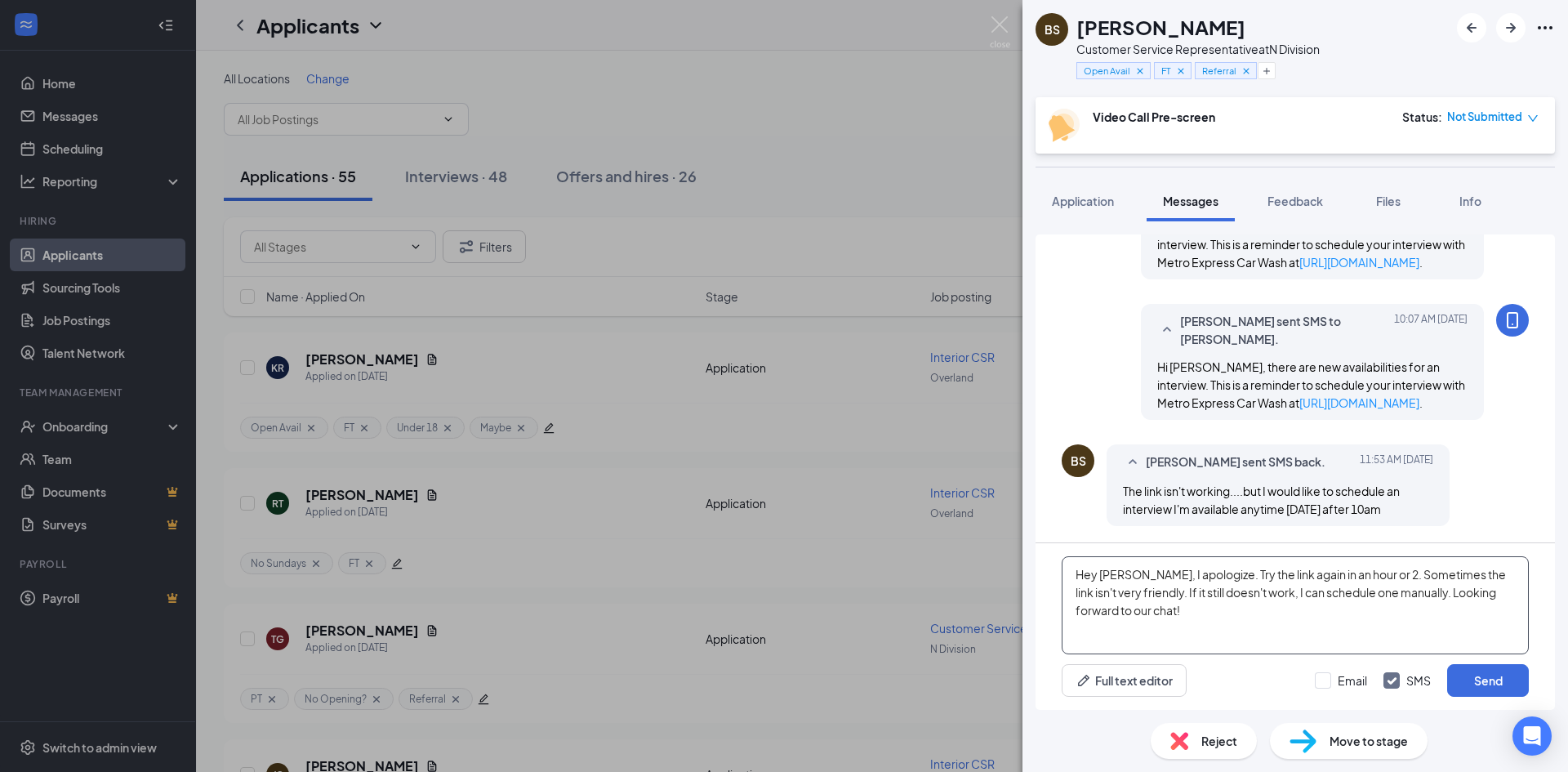
click at [1201, 609] on textarea "Hey Brandi, I apologize. Try the link again in an hour or 2. Sometimes the link…" at bounding box center [1295, 605] width 467 height 98
type textarea "Hey Brandi, I apologize. Try the link again in an hour or 2. Sometimes the link…"
click at [1243, 677] on div "Full text editor Email SMS Send" at bounding box center [1295, 680] width 467 height 33
click at [1474, 682] on button "Send" at bounding box center [1488, 680] width 82 height 33
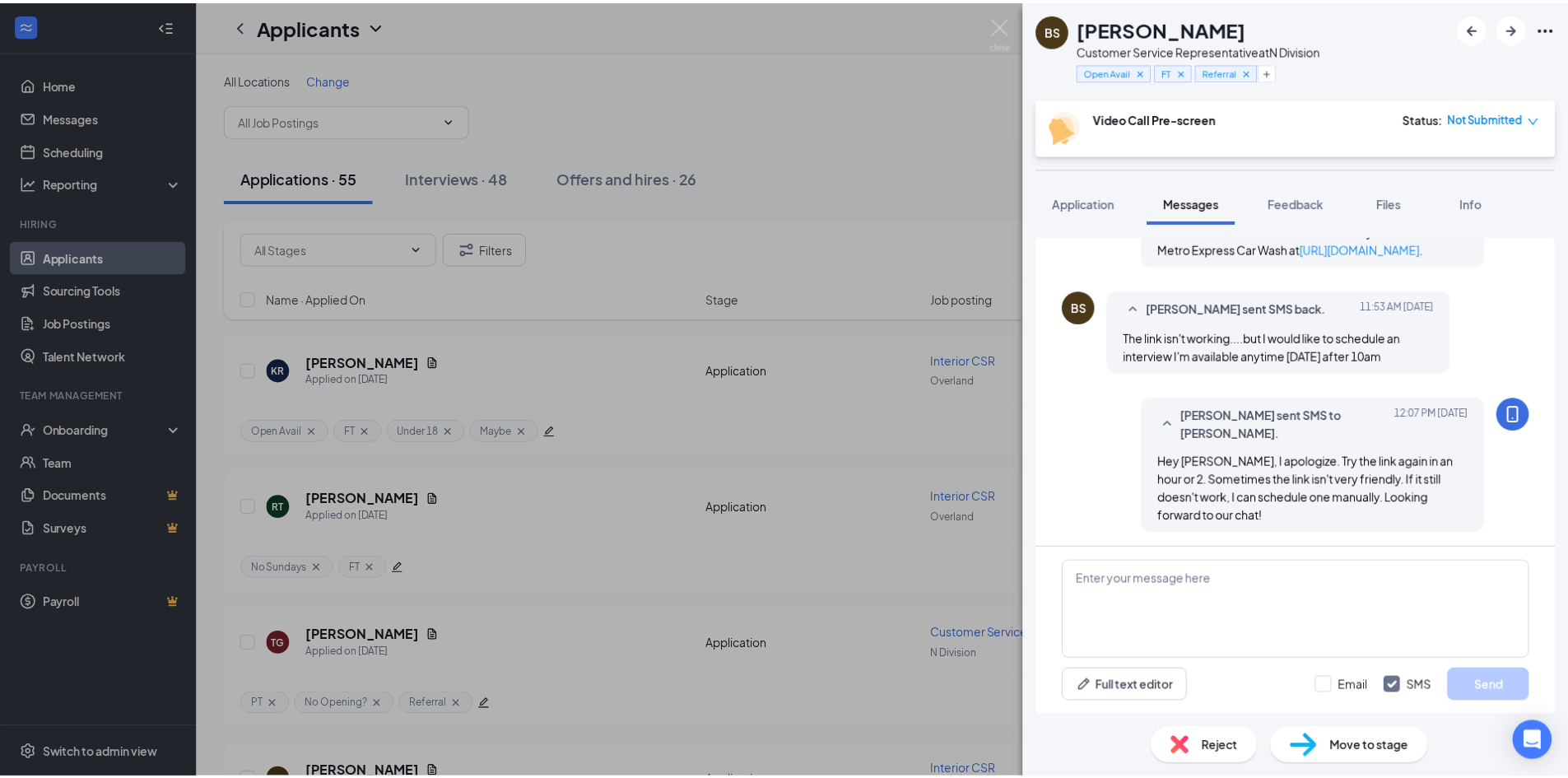
scroll to position [645, 0]
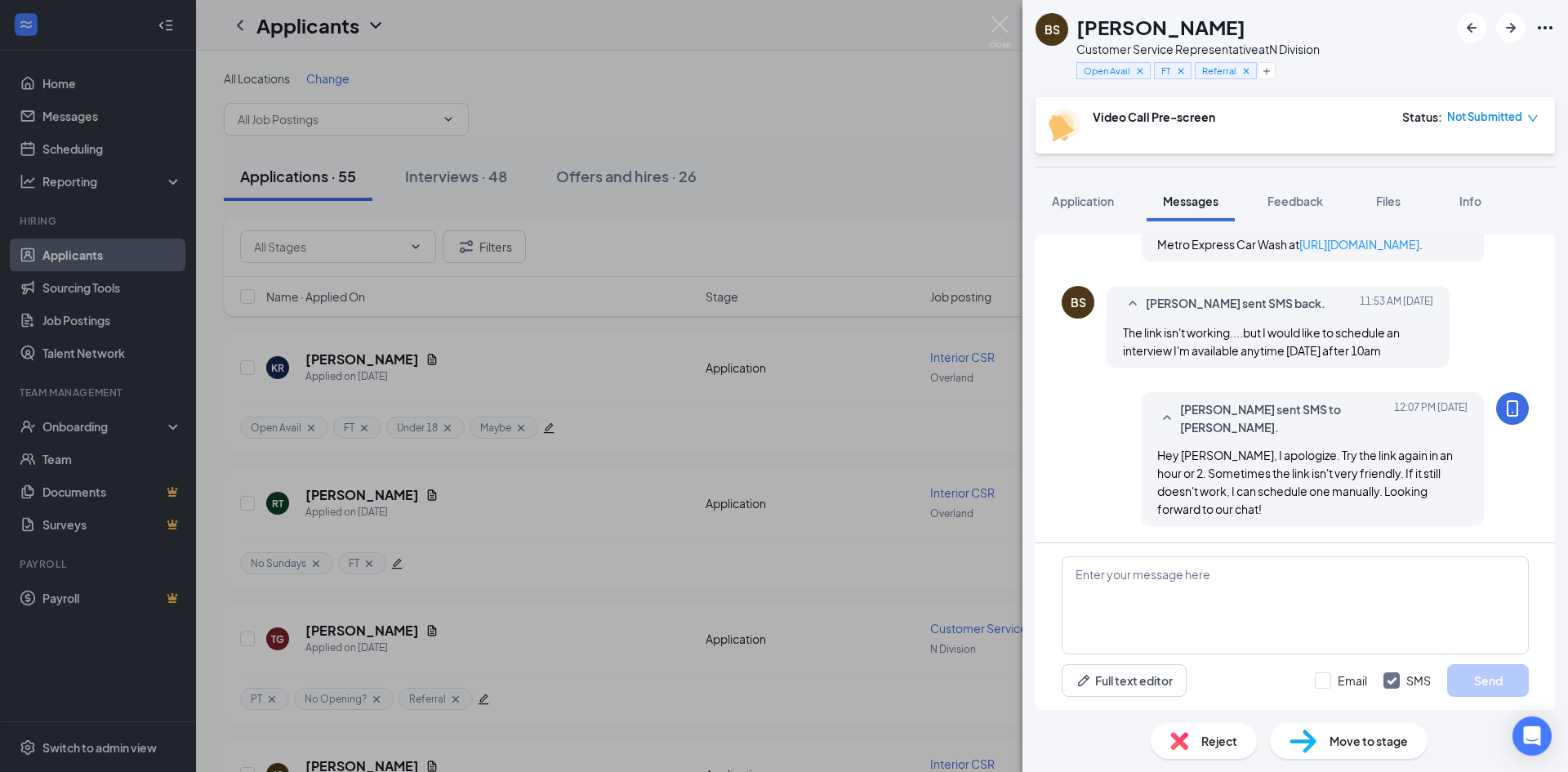
drag, startPoint x: 800, startPoint y: 146, endPoint x: 787, endPoint y: 114, distance: 34.5
click at [800, 146] on div "BS Brandi Stanford Customer Service Representative at N Division Open Avail FT …" at bounding box center [784, 386] width 1568 height 772
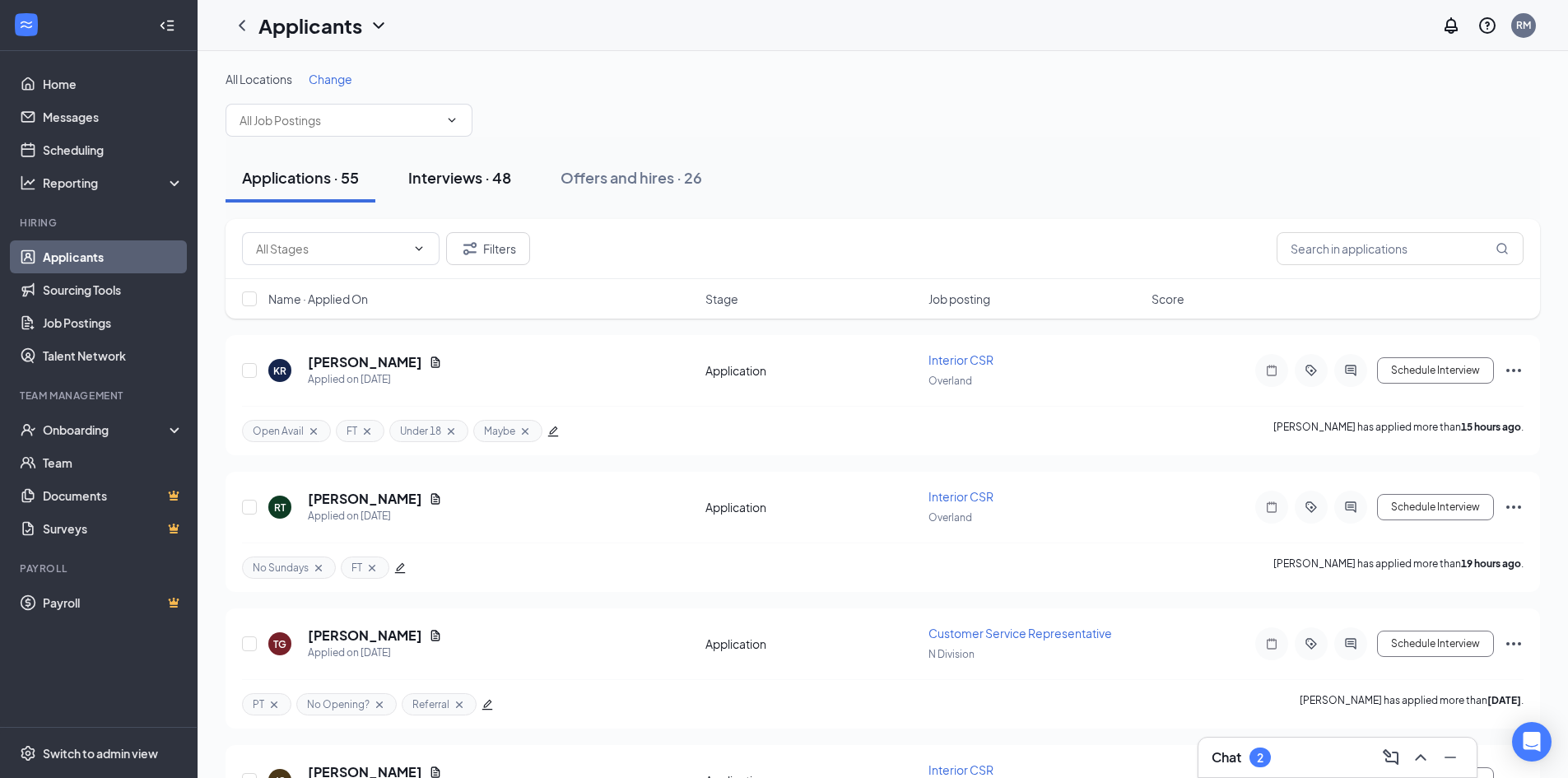
click at [454, 183] on div "Interviews · 48" at bounding box center [460, 177] width 103 height 21
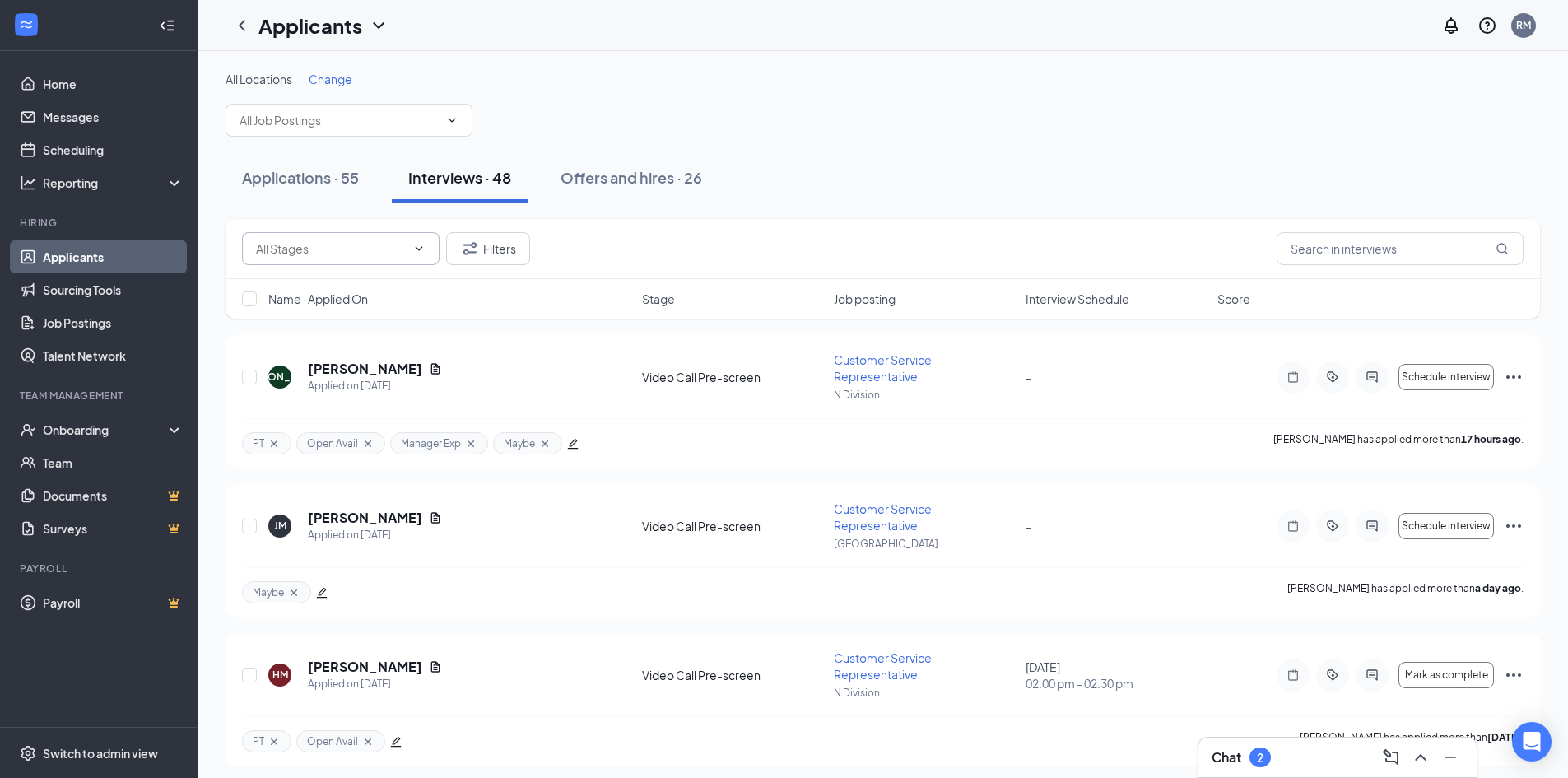
click at [333, 251] on input "text" at bounding box center [330, 249] width 150 height 18
click at [348, 281] on div "Onsite Interview (10)" at bounding box center [324, 280] width 110 height 18
type input "Onsite Interview (10)"
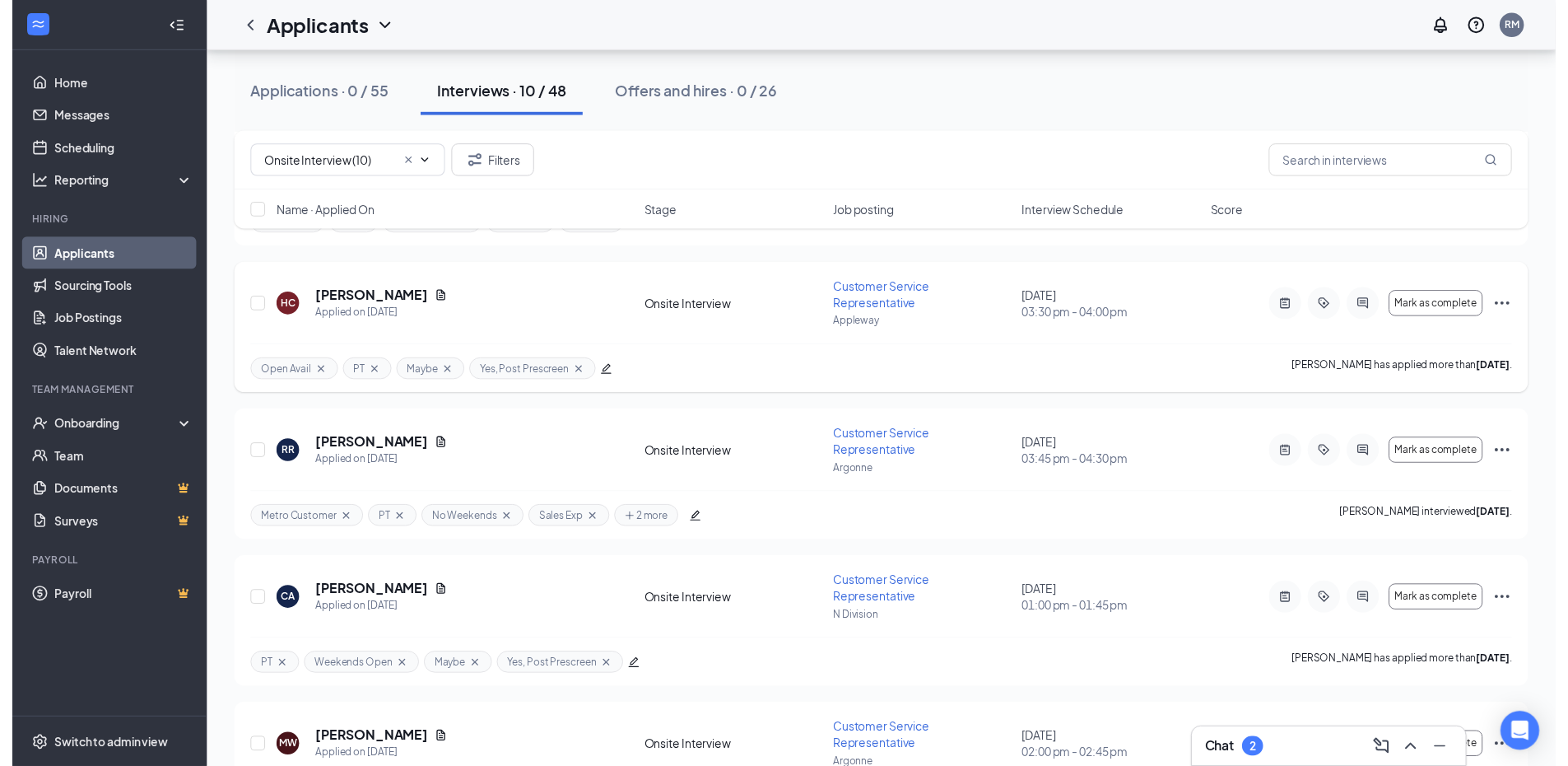
scroll to position [247, 0]
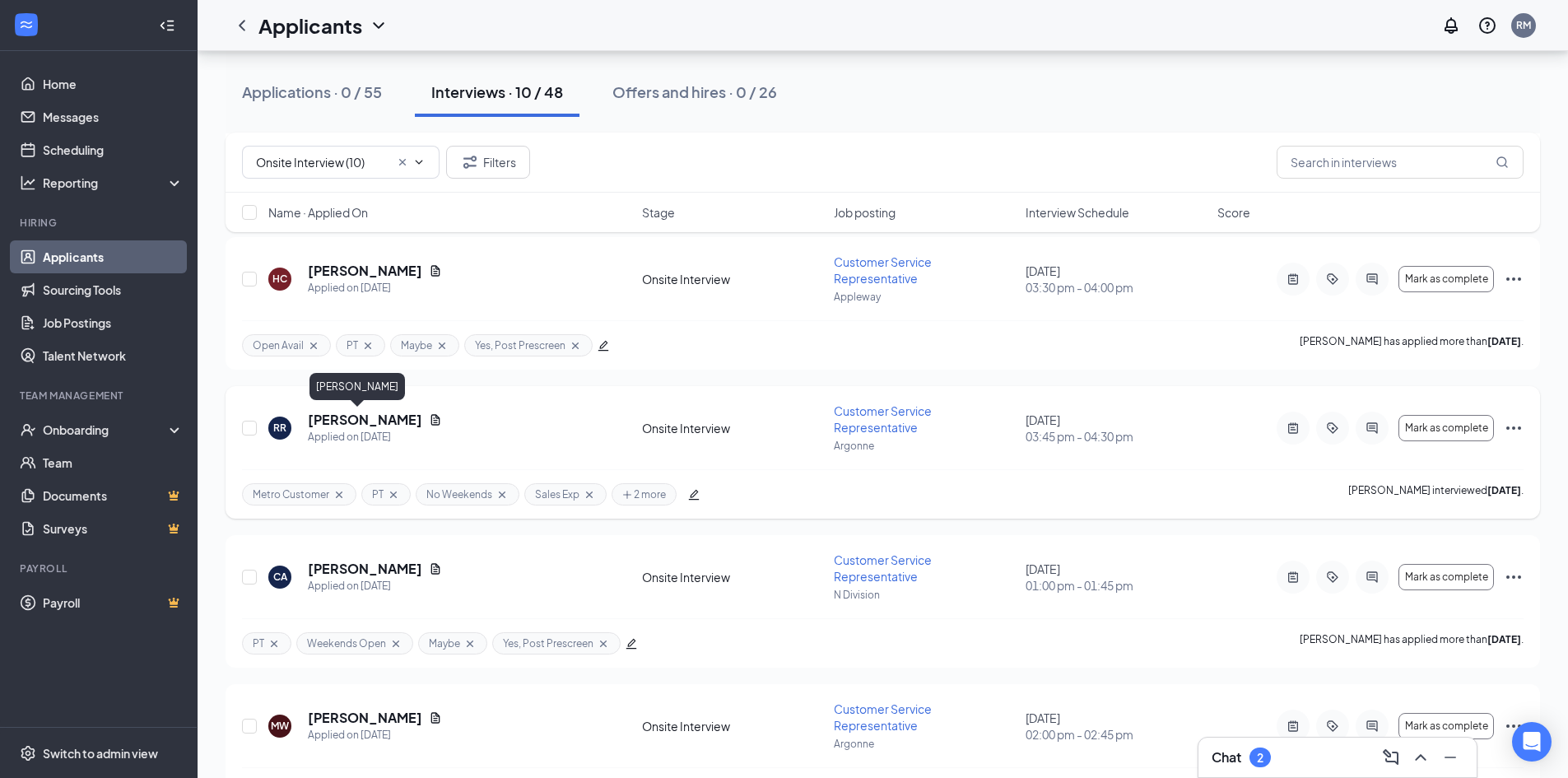
click at [339, 424] on h5 "[PERSON_NAME]" at bounding box center [365, 420] width 114 height 18
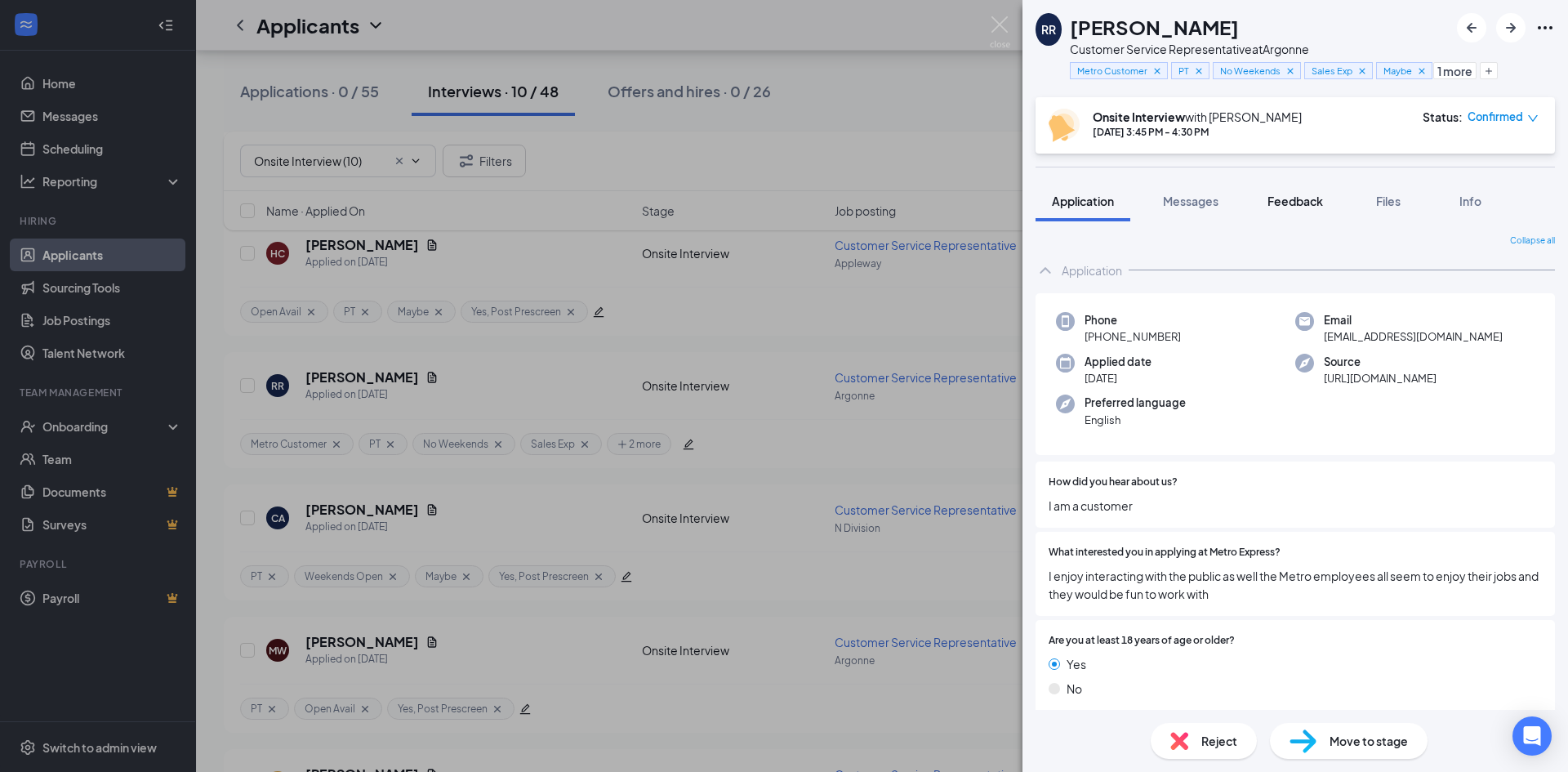
click at [1300, 198] on span "Feedback" at bounding box center [1295, 201] width 55 height 15
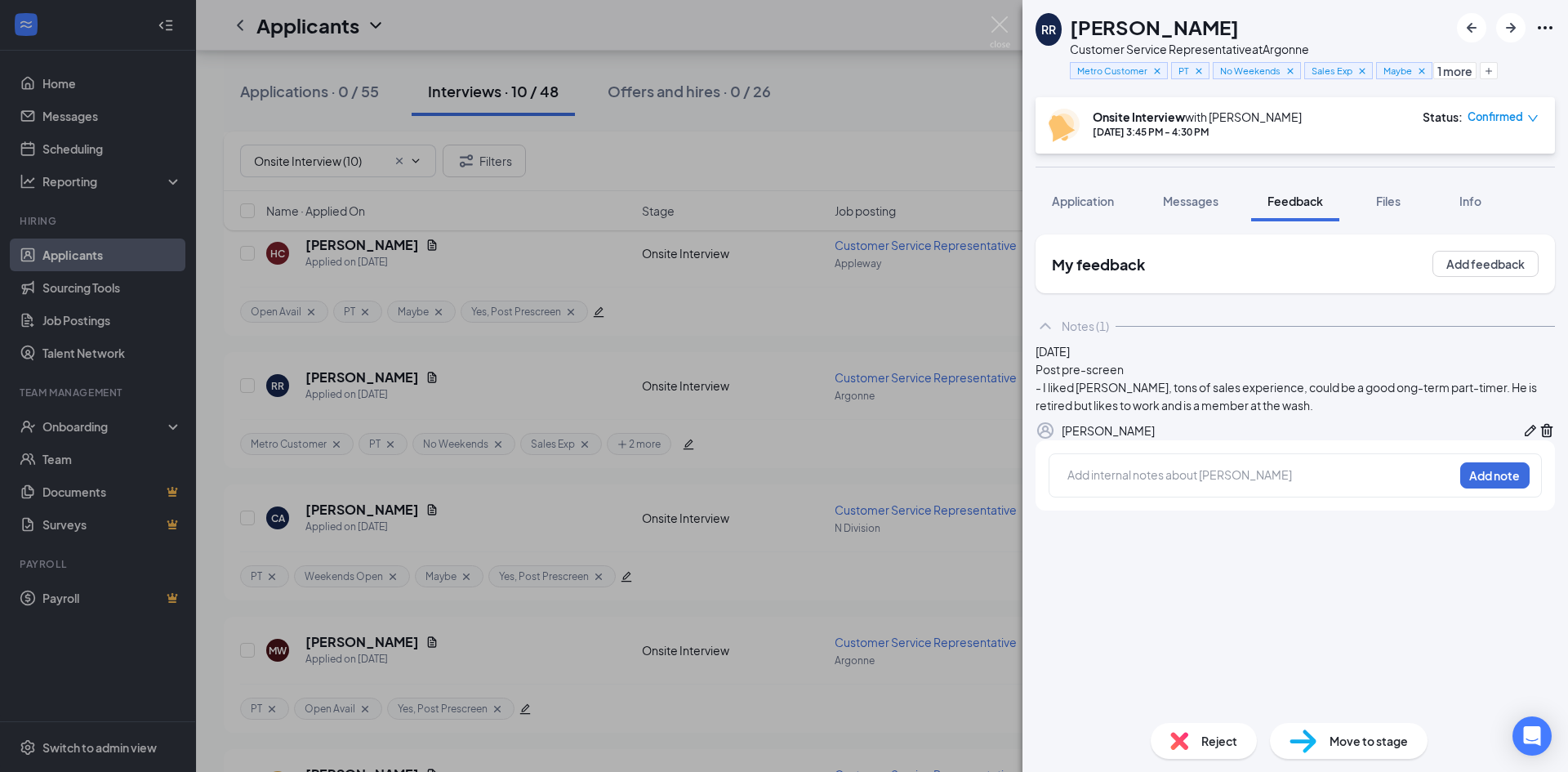
click at [1209, 484] on div at bounding box center [1261, 474] width 385 height 17
click at [1474, 489] on button "Add note" at bounding box center [1495, 475] width 69 height 26
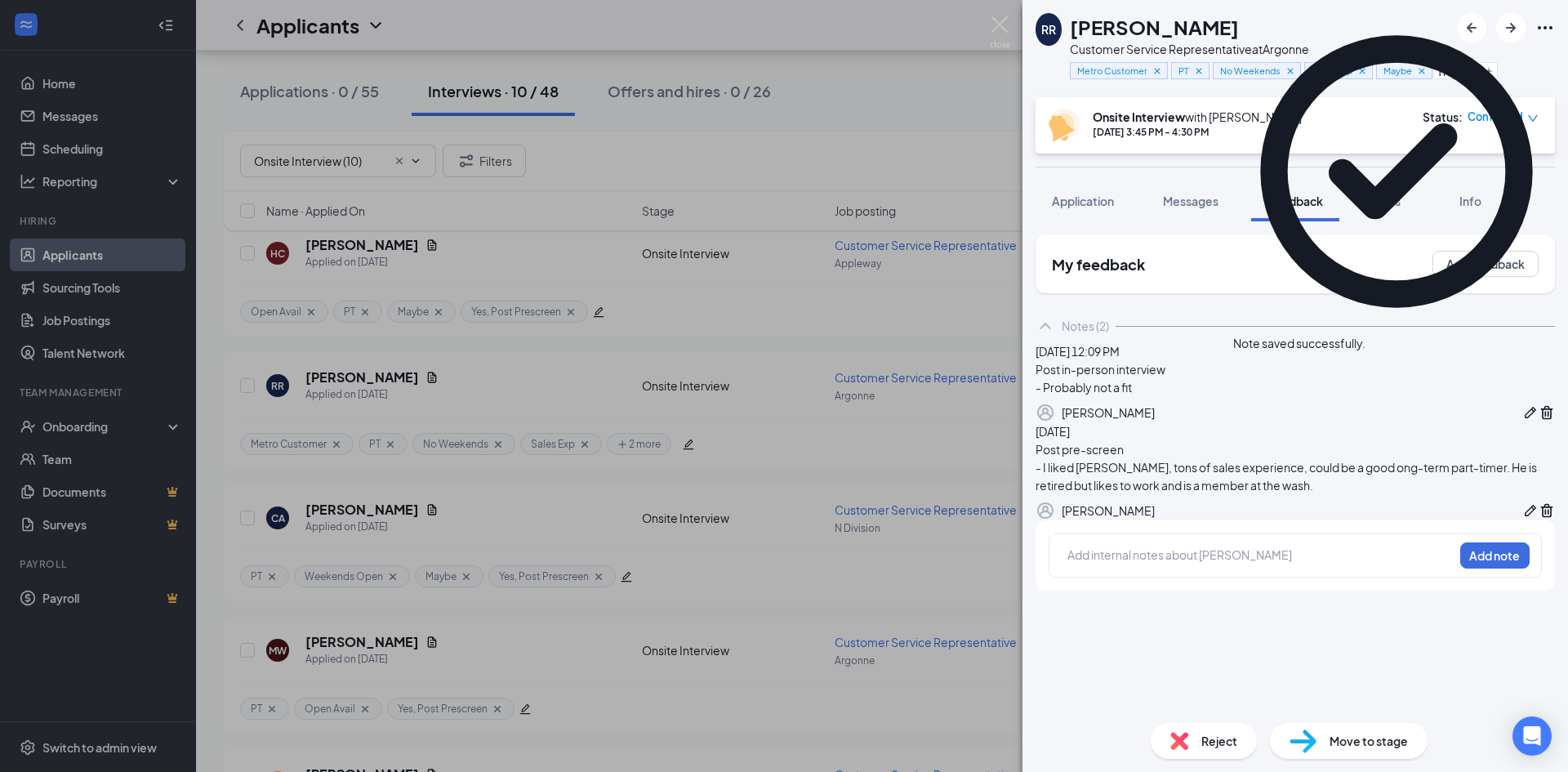
click at [736, 370] on div "RR Roy Riley Customer Service Representative at Argonne Metro Customer PT No We…" at bounding box center [784, 386] width 1568 height 772
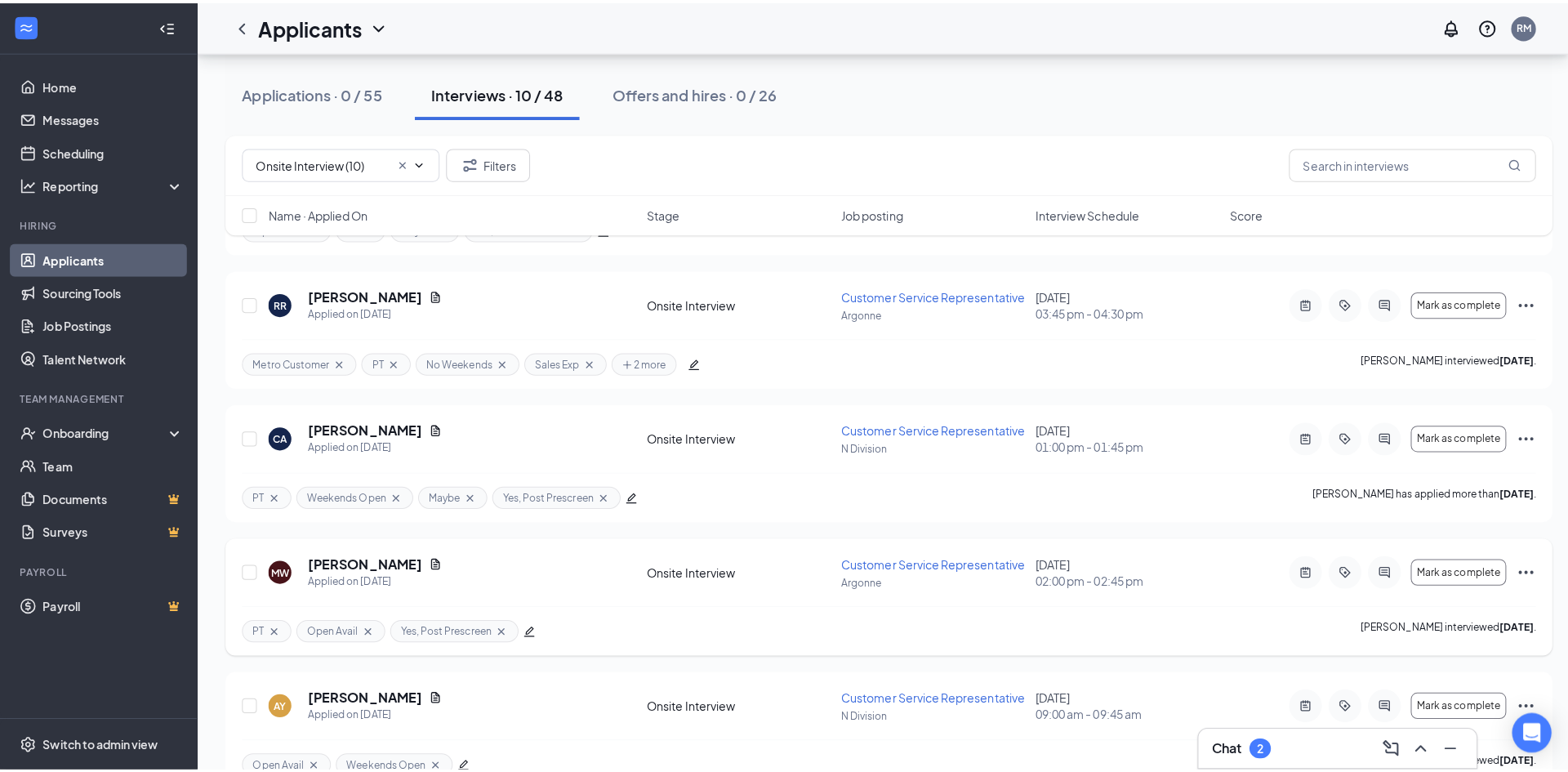
scroll to position [408, 0]
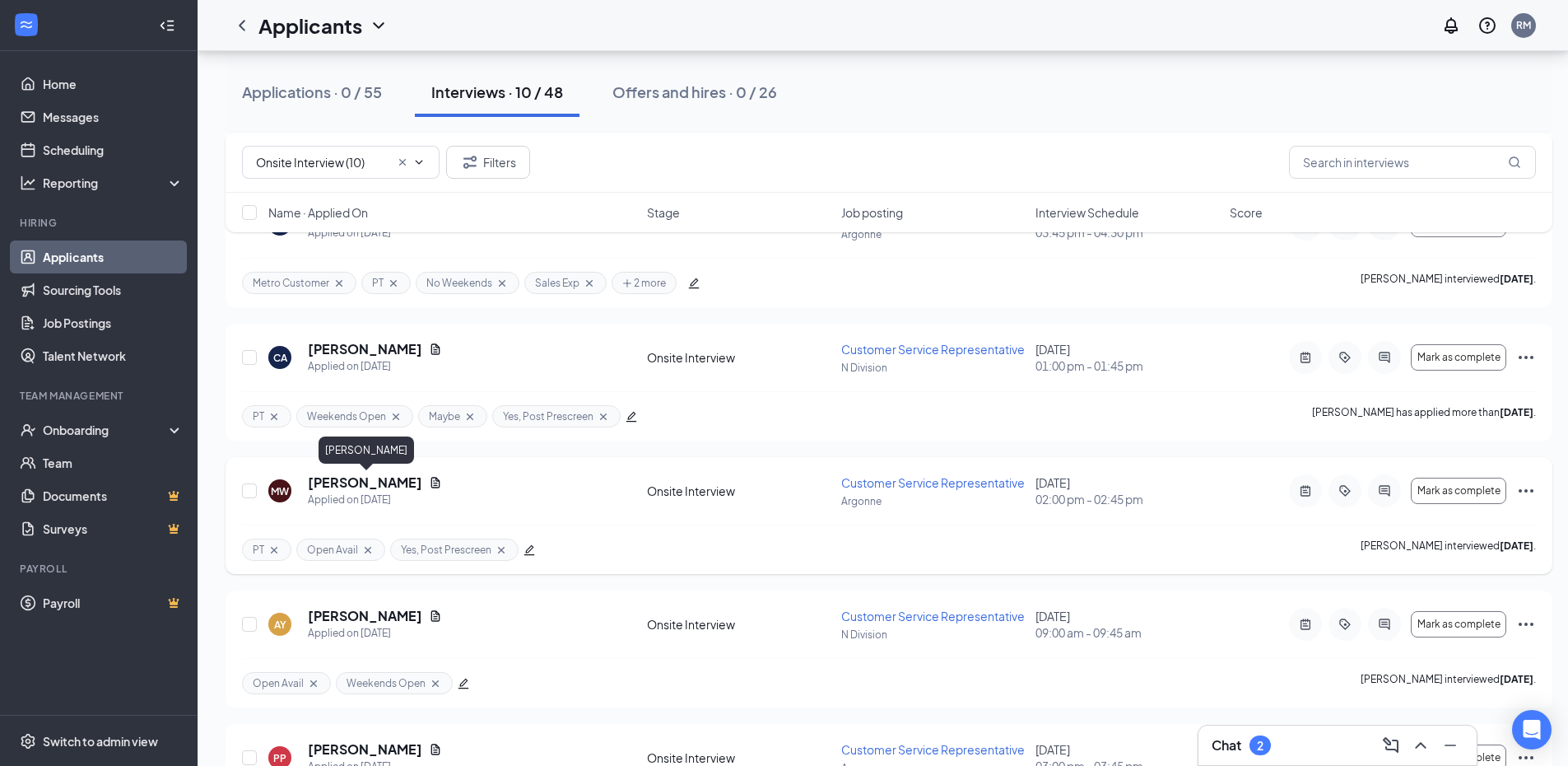
click at [409, 485] on h5 "[PERSON_NAME]" at bounding box center [365, 482] width 114 height 18
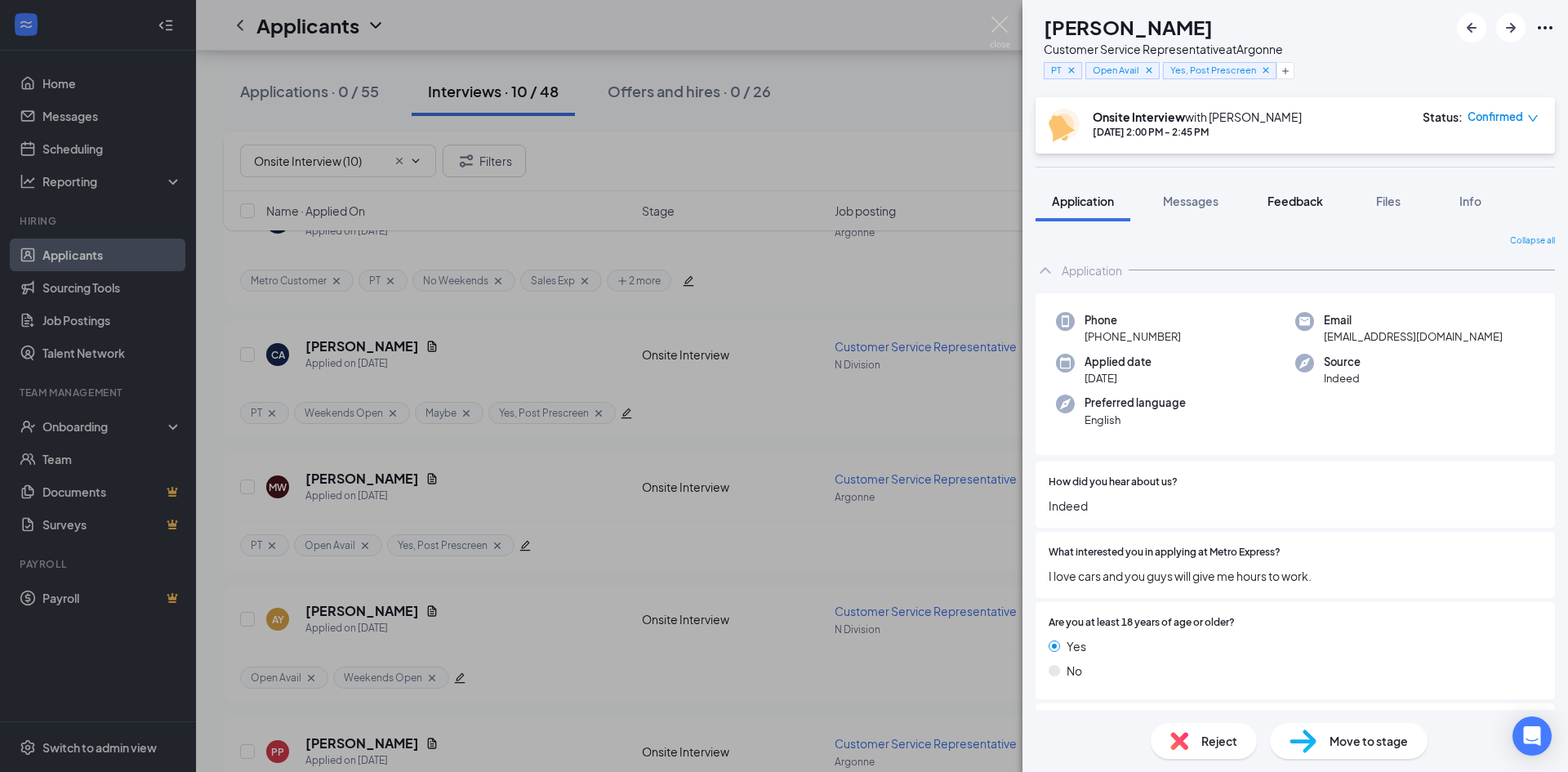
click at [1299, 199] on span "Feedback" at bounding box center [1295, 201] width 55 height 15
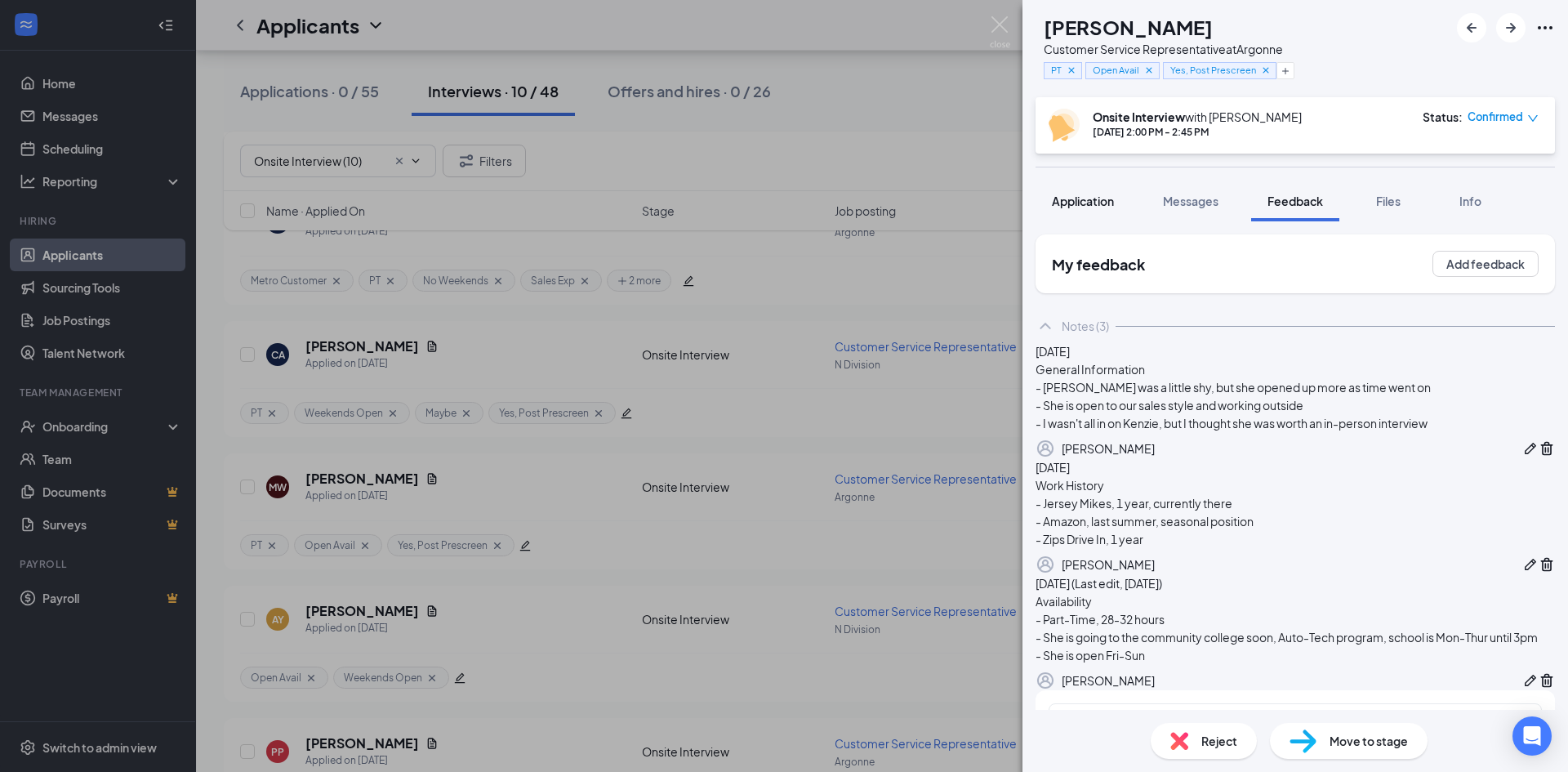
click at [1093, 210] on button "Application" at bounding box center [1082, 201] width 94 height 41
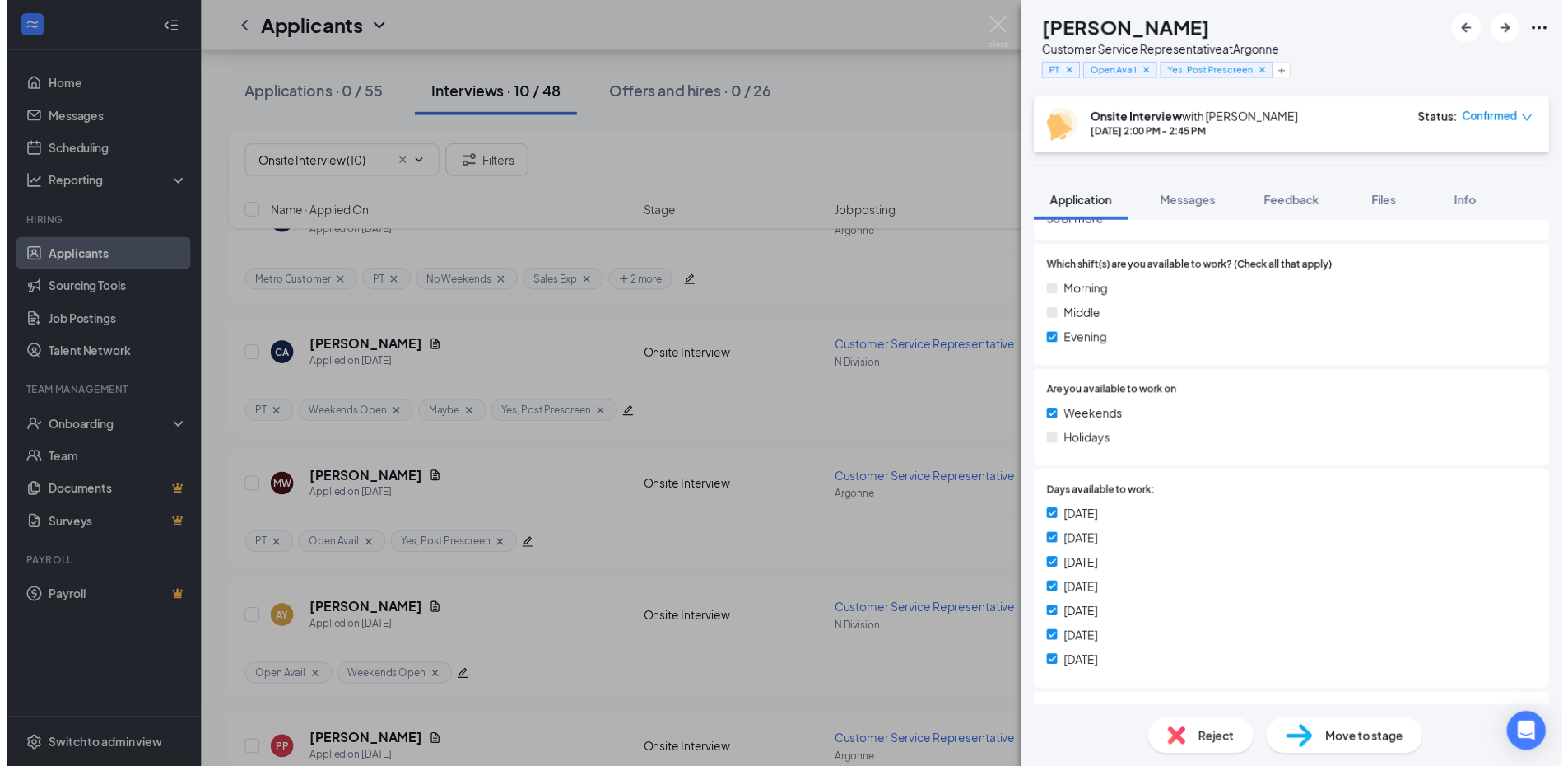
scroll to position [823, 0]
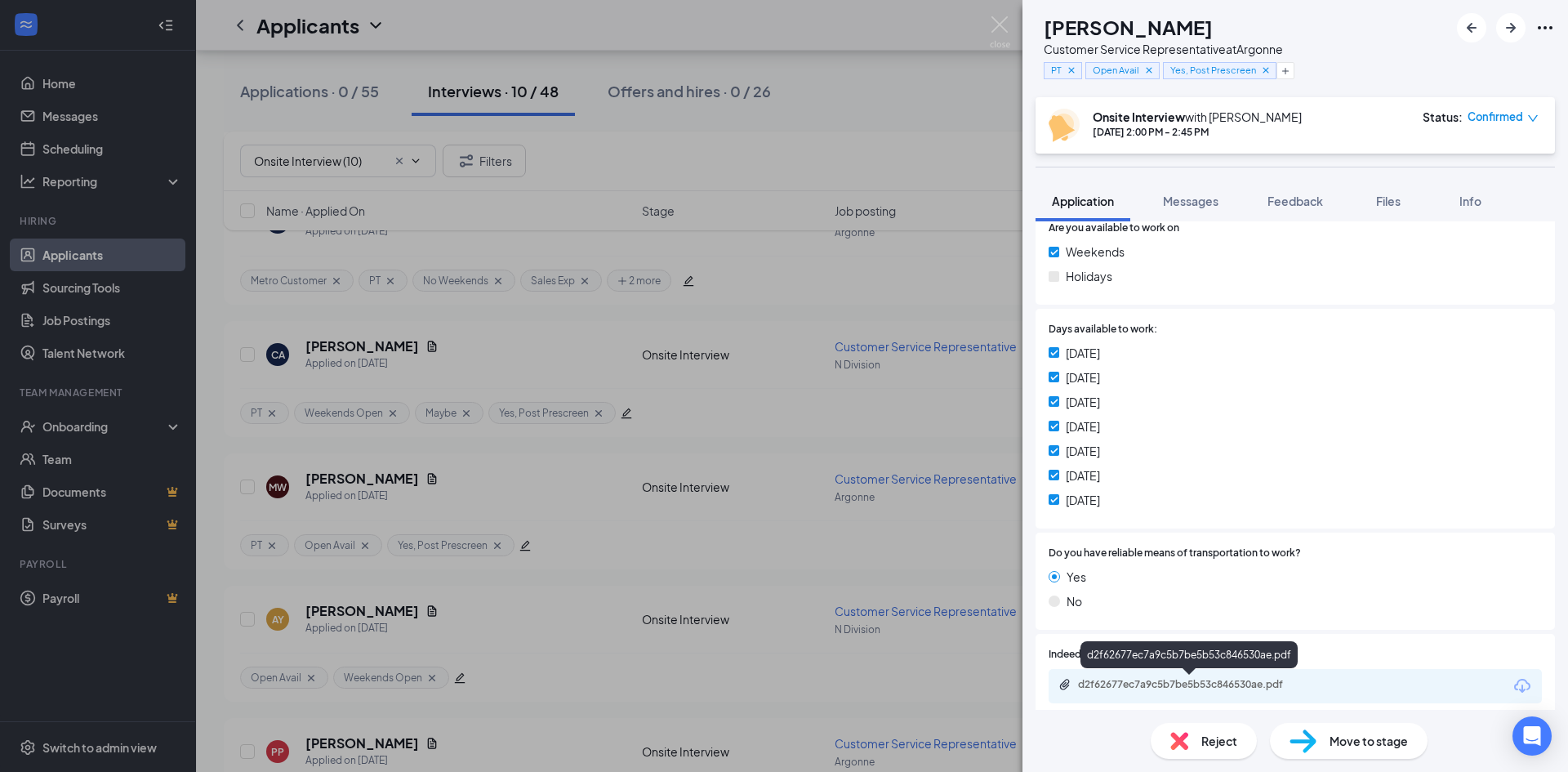
click at [1190, 688] on div "d2f62677ec7a9c5b7be5b53c846530ae.pdf" at bounding box center [1192, 685] width 229 height 13
click at [786, 448] on div "MW Mackenzie Winchell Customer Service Representative at Argonne PT Open Avail …" at bounding box center [784, 386] width 1568 height 772
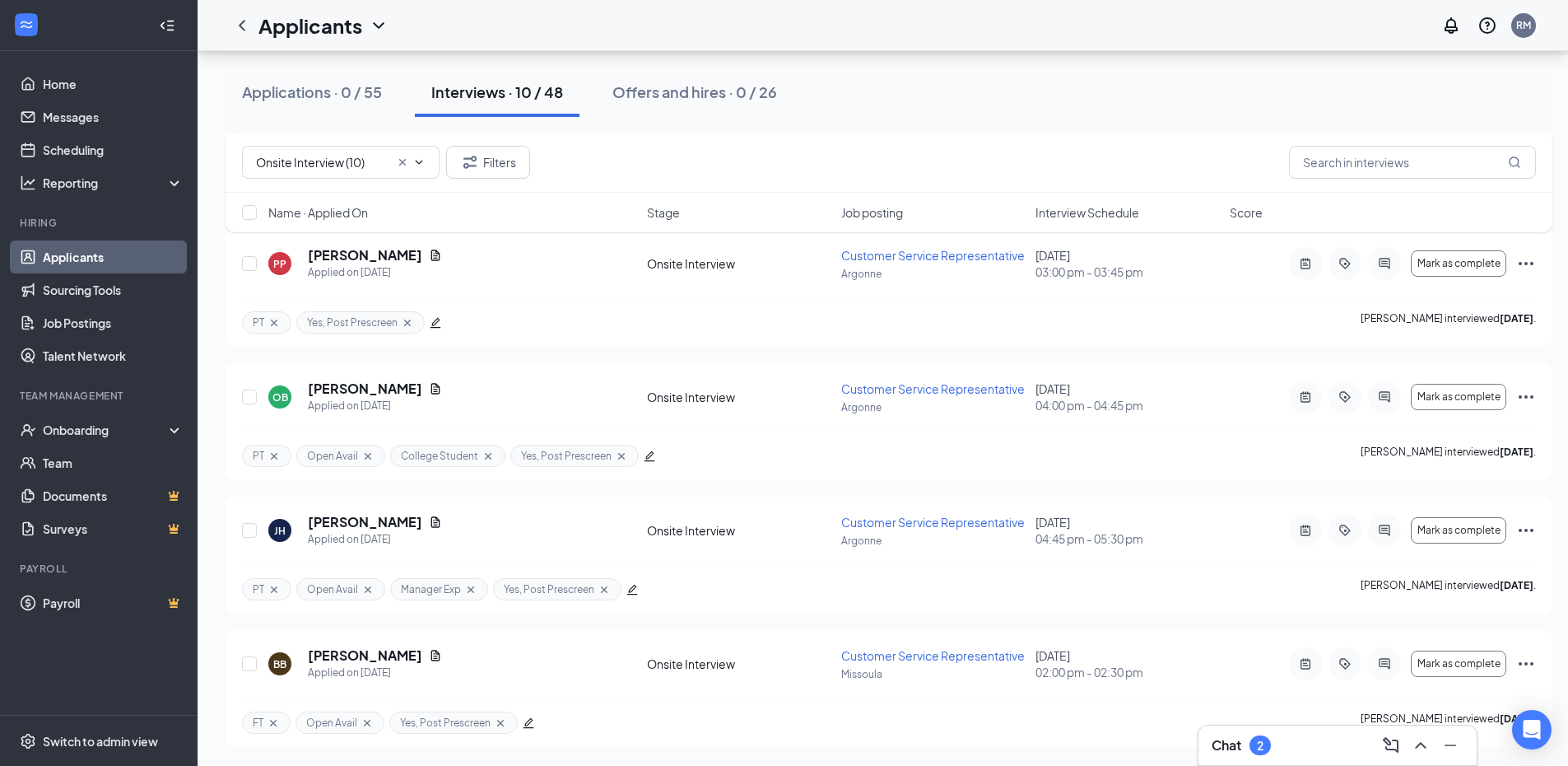
scroll to position [906, 0]
click at [1521, 529] on icon "Ellipses" at bounding box center [1526, 530] width 15 height 4
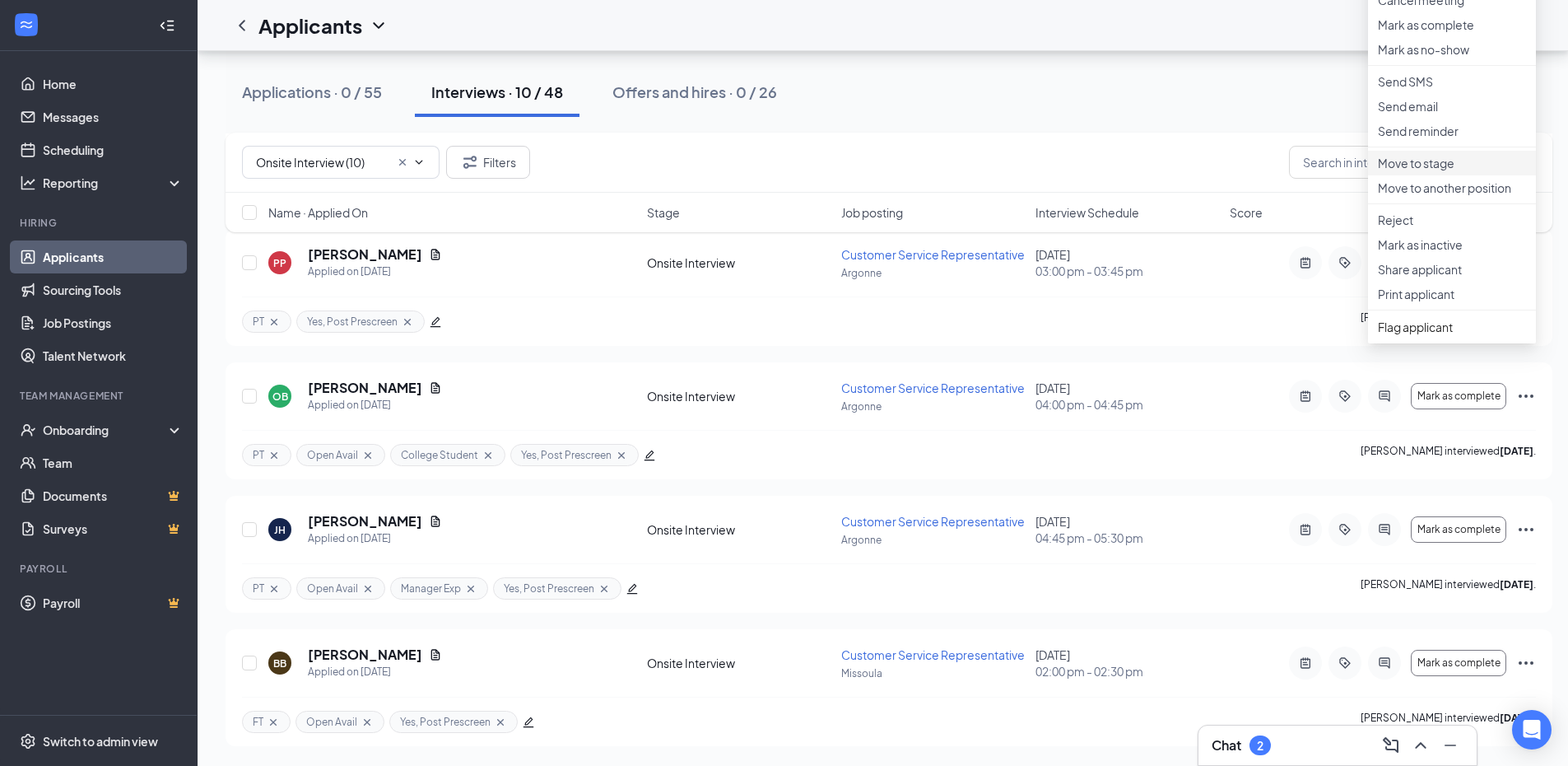
click at [1451, 172] on p "Move to stage" at bounding box center [1452, 163] width 148 height 16
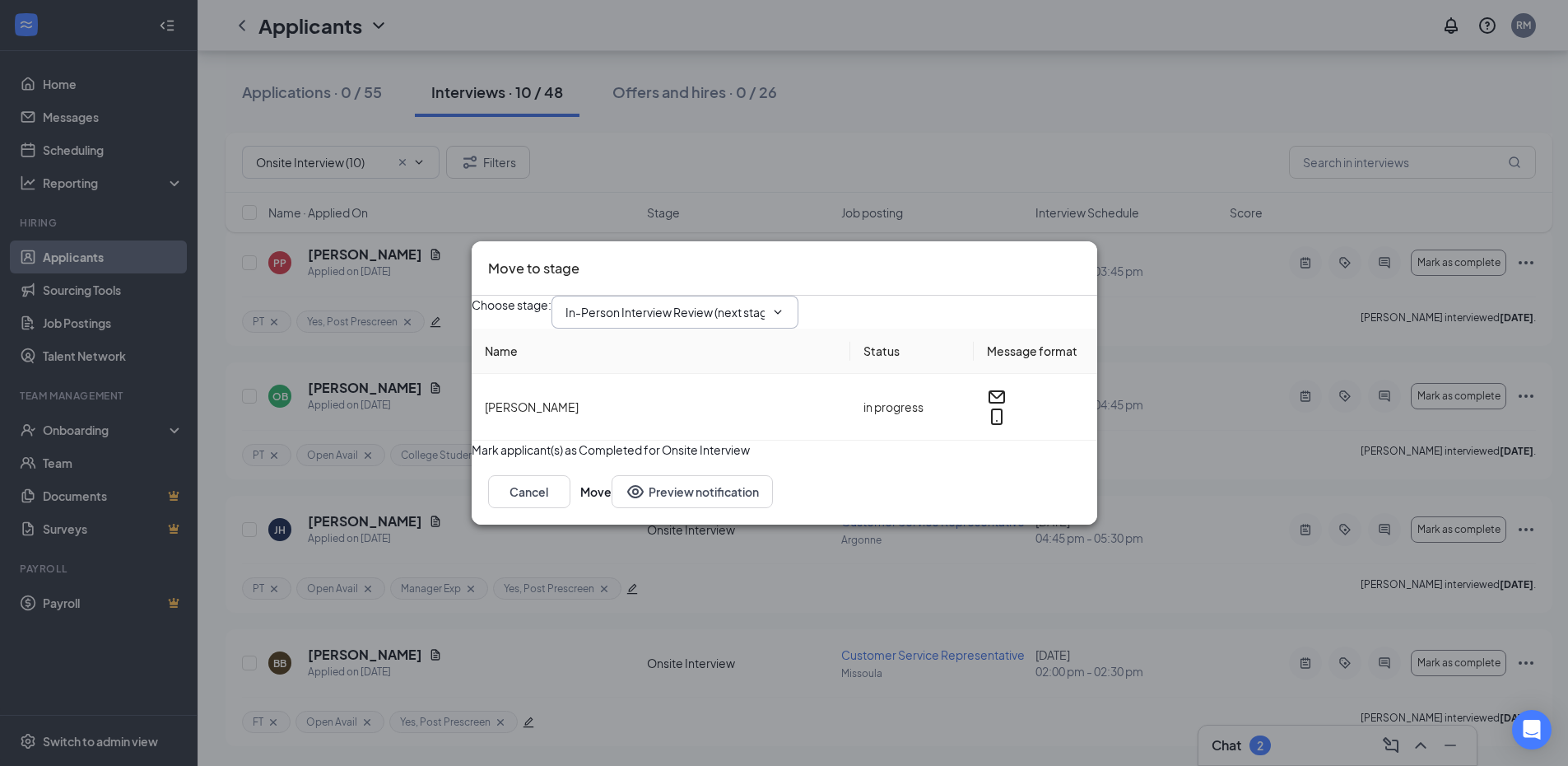
click at [712, 303] on input "In-Person Interview Review (next stage)" at bounding box center [665, 312] width 199 height 18
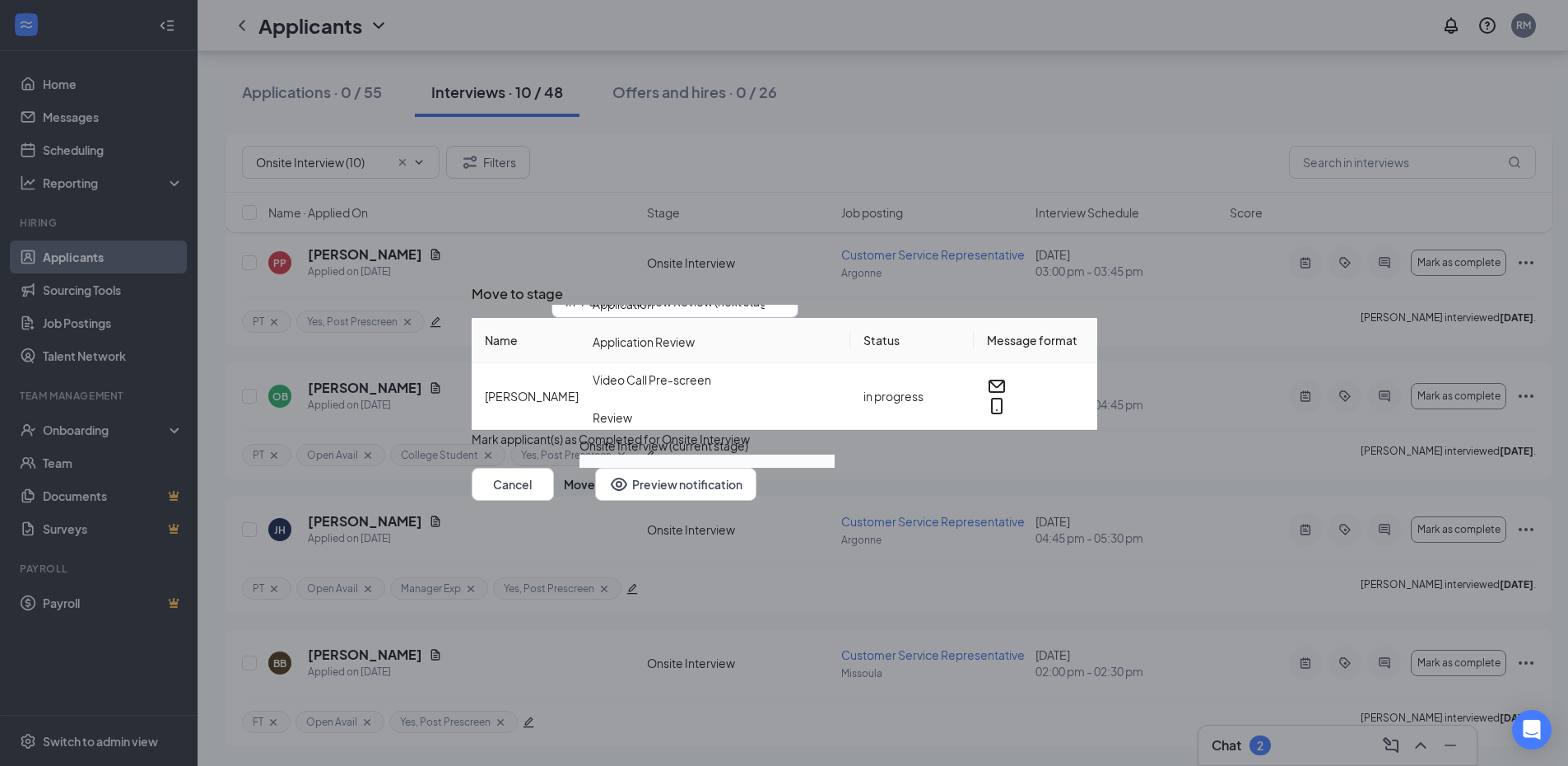
scroll to position [30, 0]
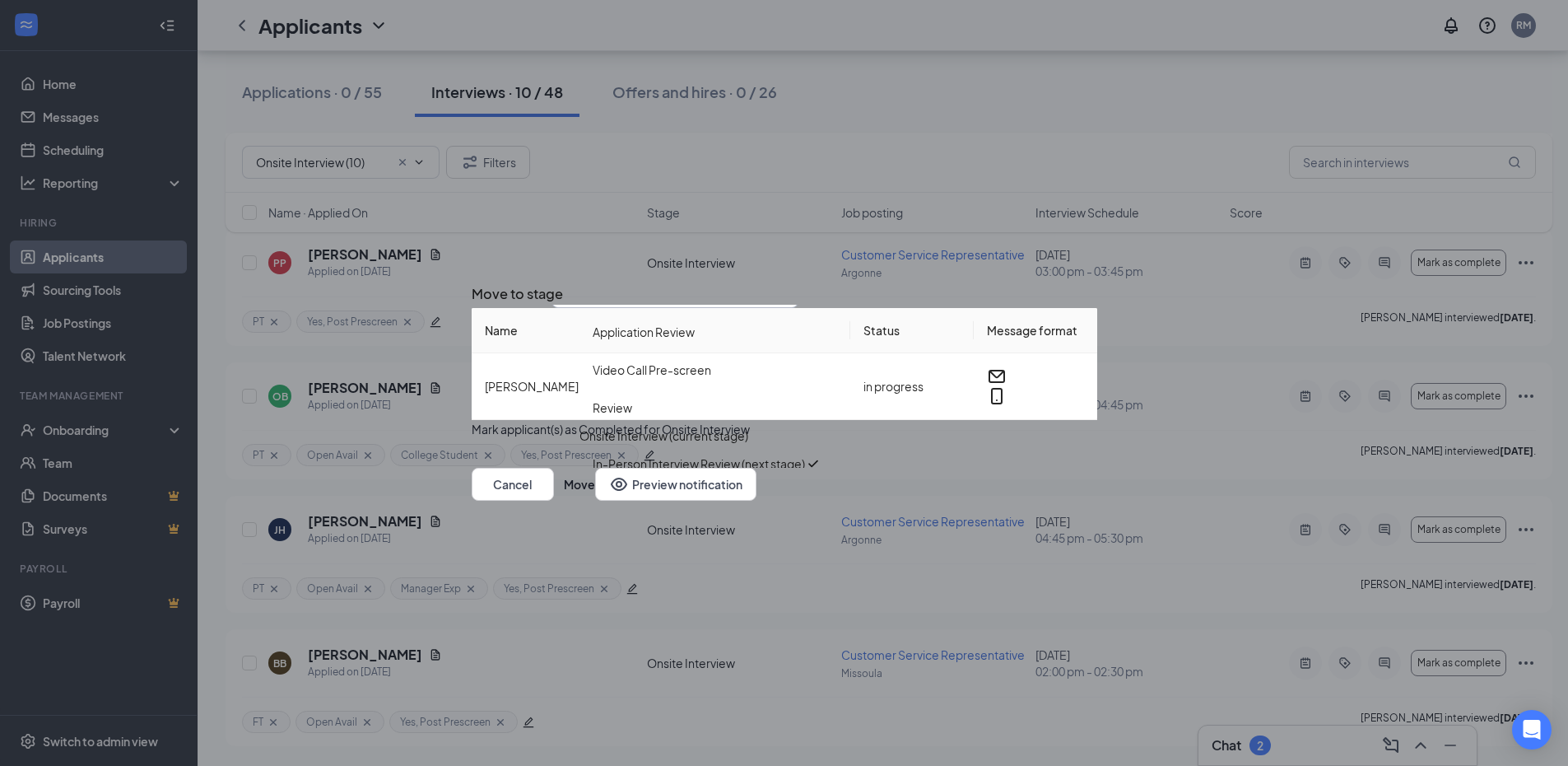
click at [682, 492] on div "Hiring Complete" at bounding box center [637, 501] width 89 height 18
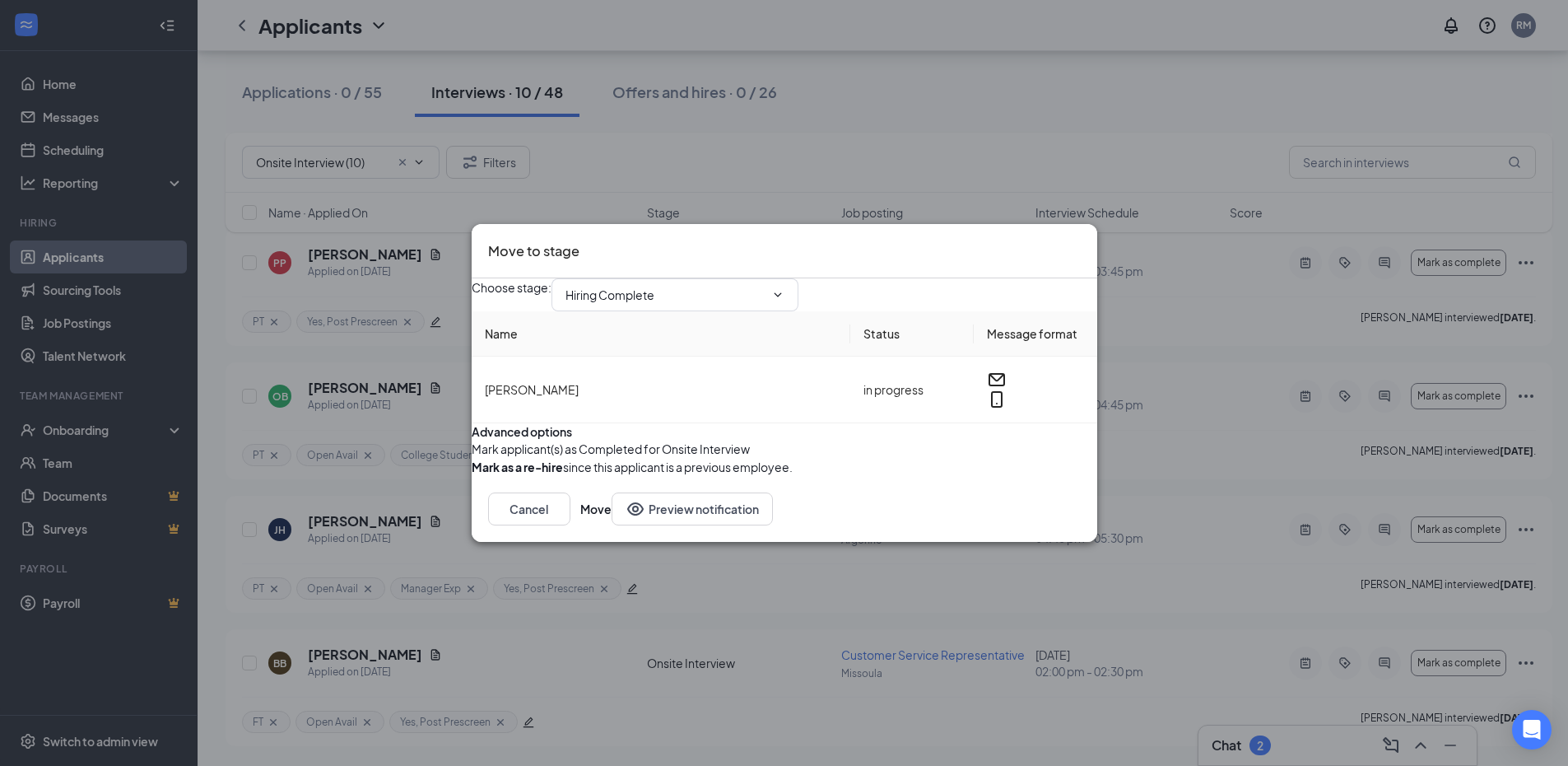
click at [755, 423] on div "Advanced options" at bounding box center [784, 431] width 626 height 16
click at [744, 286] on input "Hiring Complete" at bounding box center [665, 295] width 199 height 18
click at [697, 458] on div "In-Person Interview Review (next stage)" at bounding box center [699, 467] width 213 height 18
type input "In-Person Interview Review (next stage)"
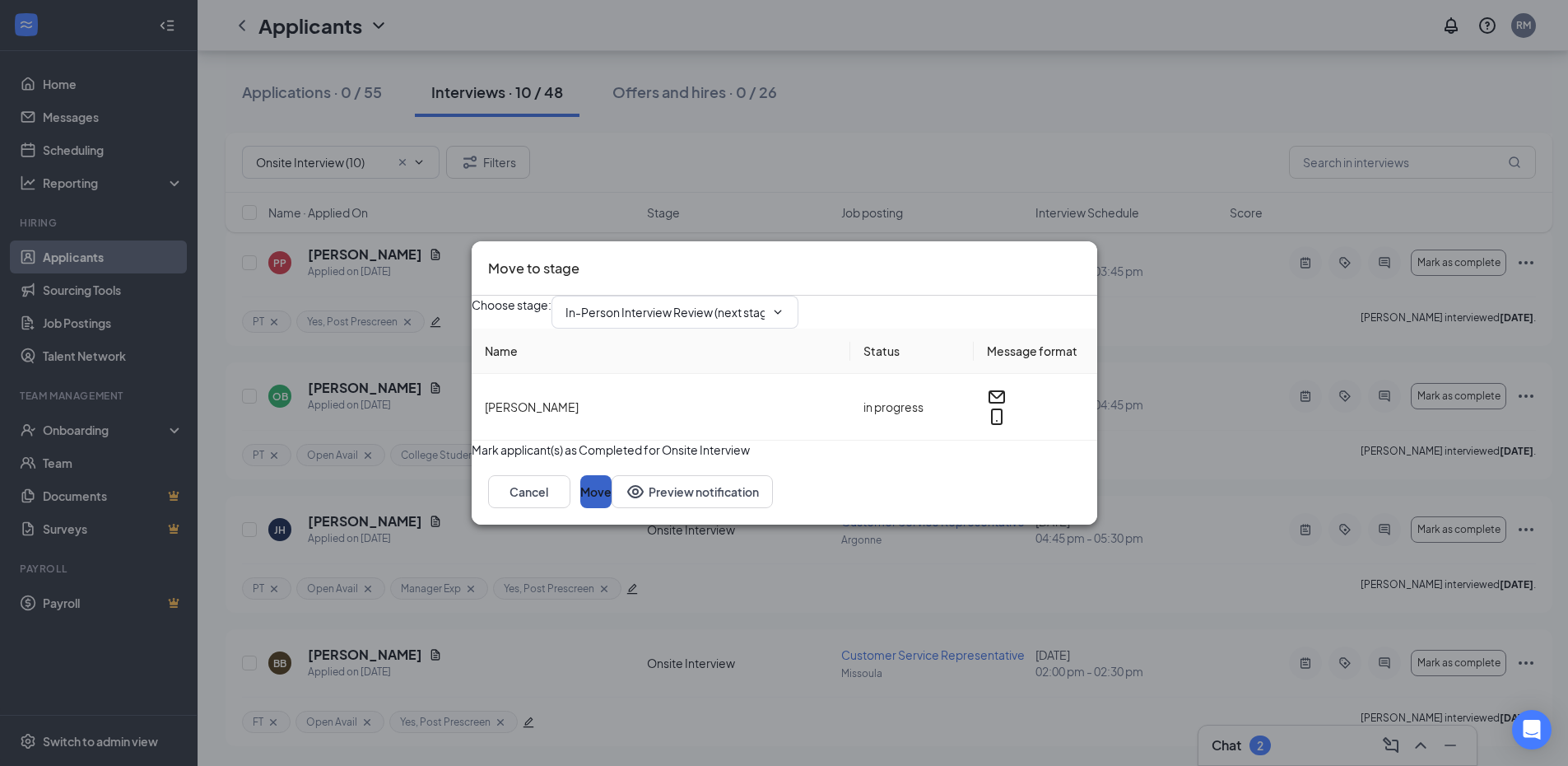
click at [612, 508] on button "Move" at bounding box center [595, 491] width 31 height 33
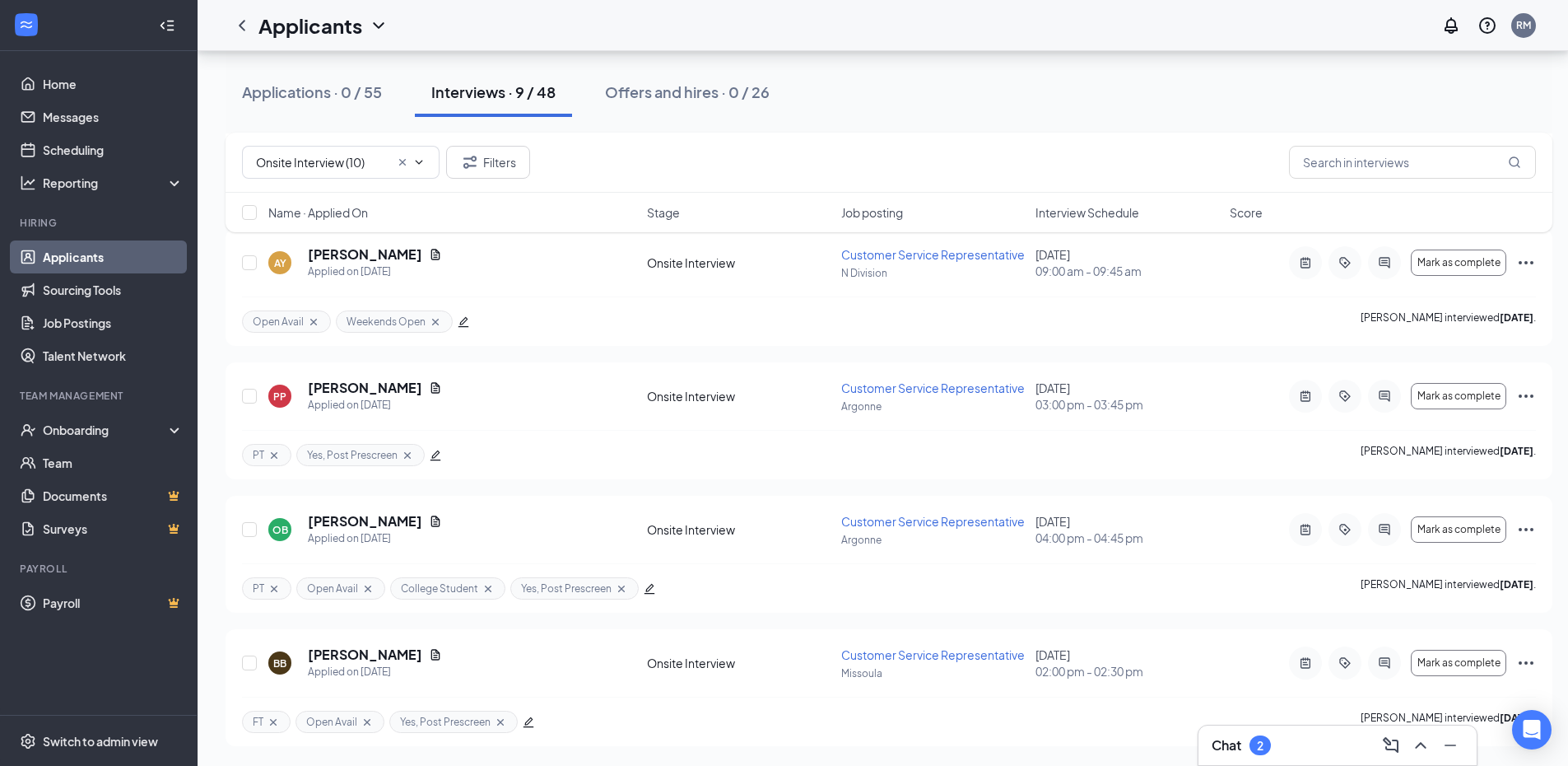
scroll to position [773, 0]
click at [246, 530] on input "checkbox" at bounding box center [250, 529] width 15 height 15
checkbox input "true"
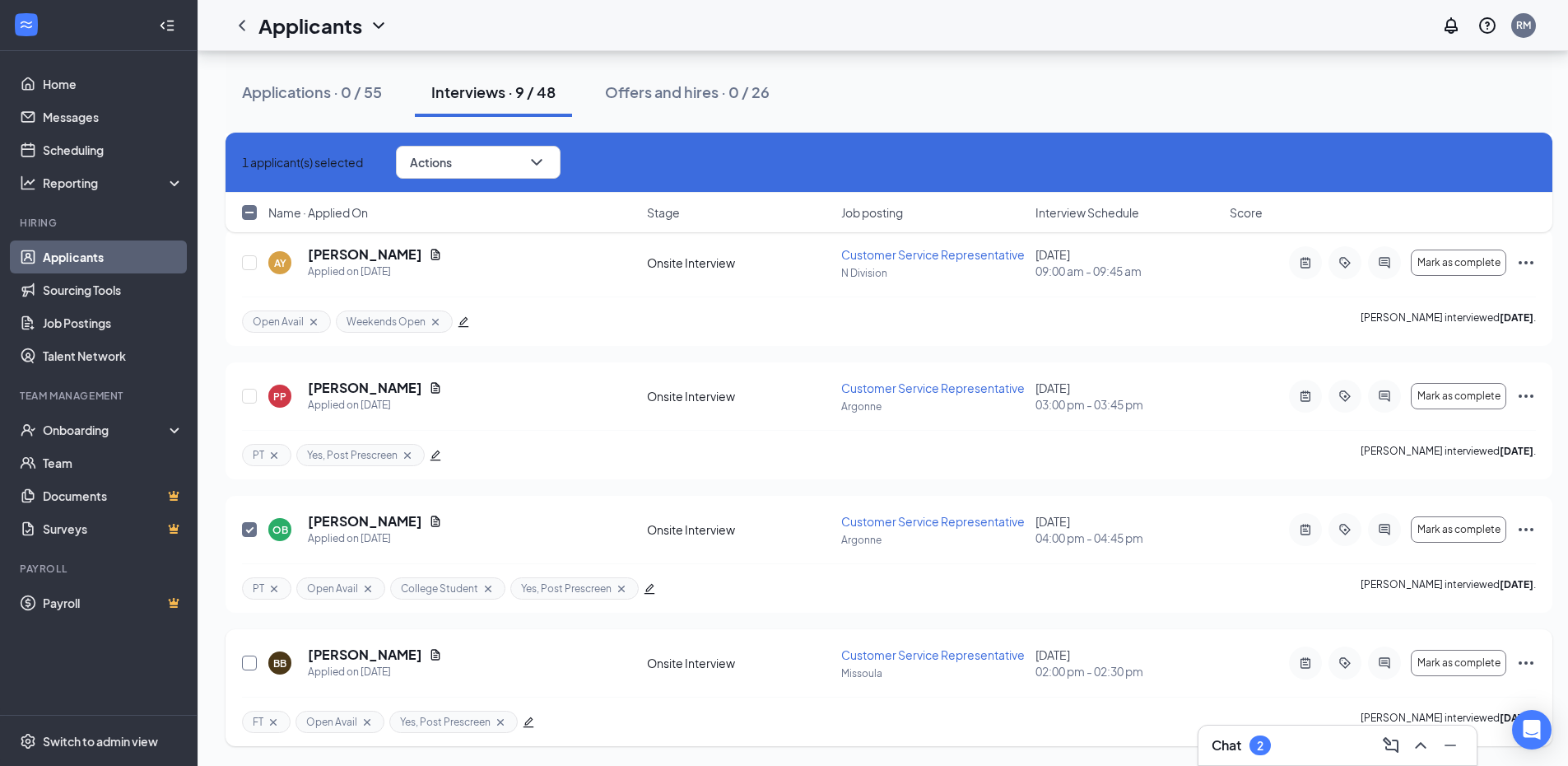
click at [249, 664] on input "checkbox" at bounding box center [250, 663] width 15 height 15
checkbox input "true"
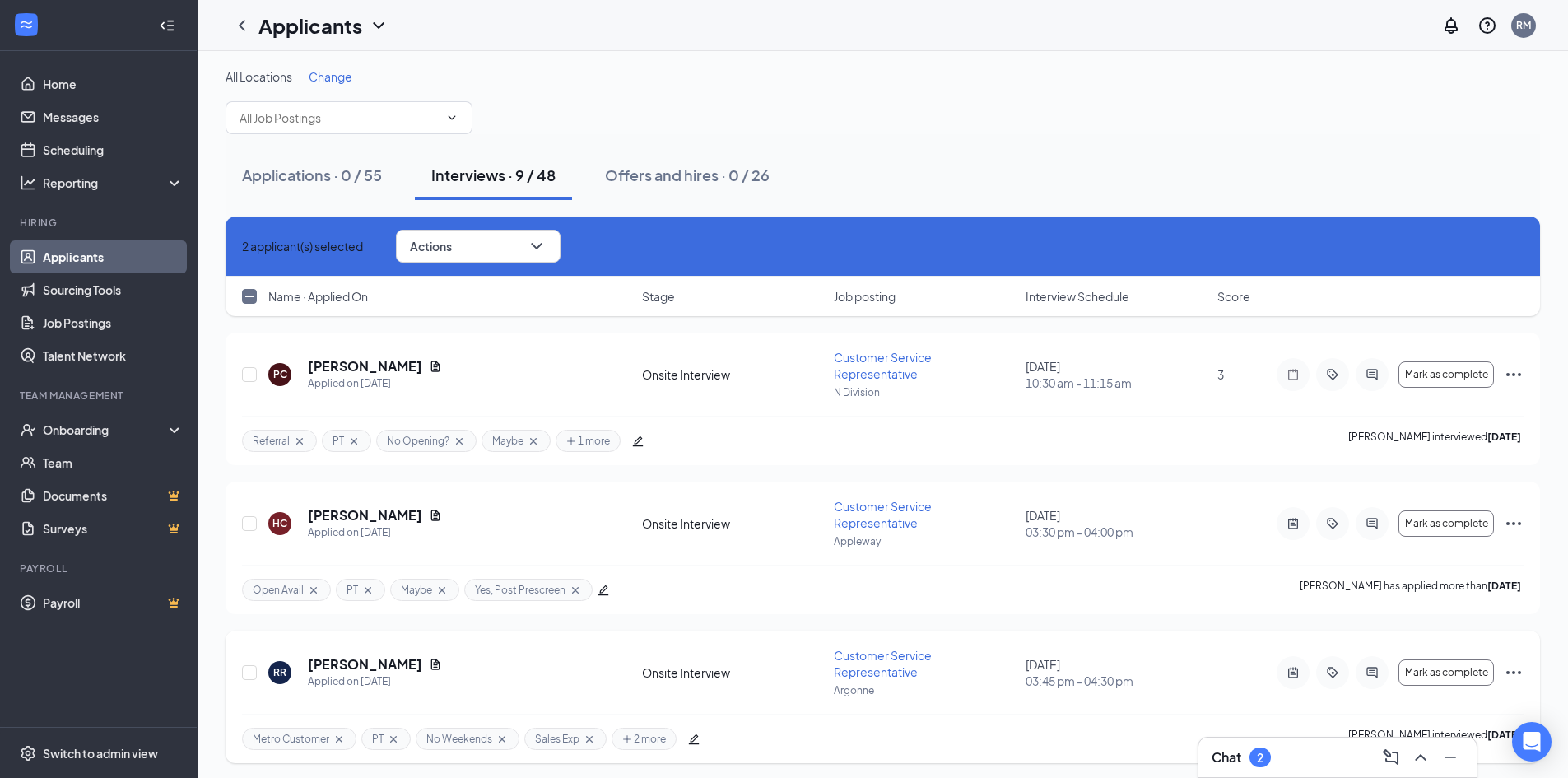
scroll to position [0, 0]
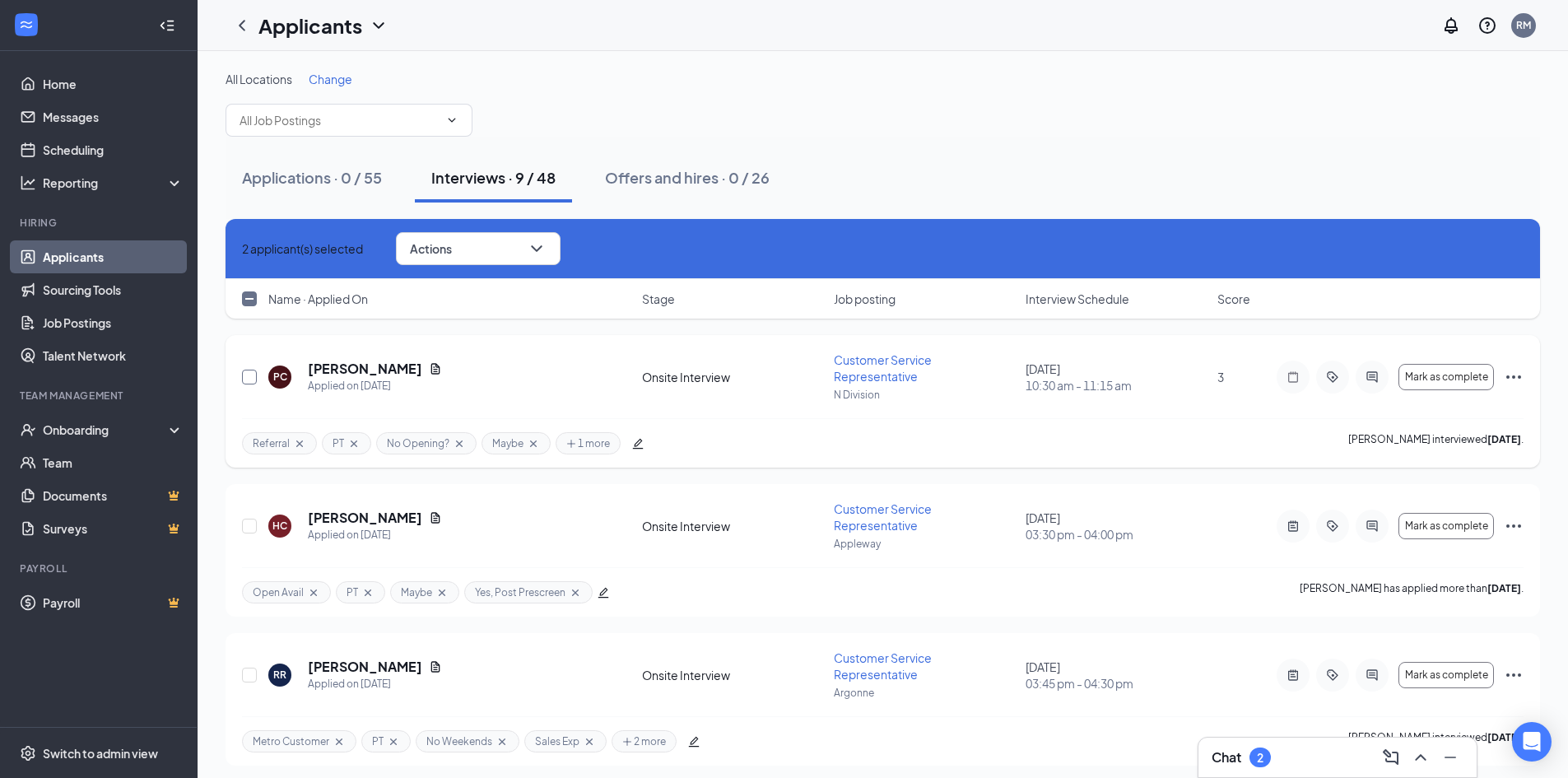
click at [251, 378] on input "checkbox" at bounding box center [250, 377] width 15 height 15
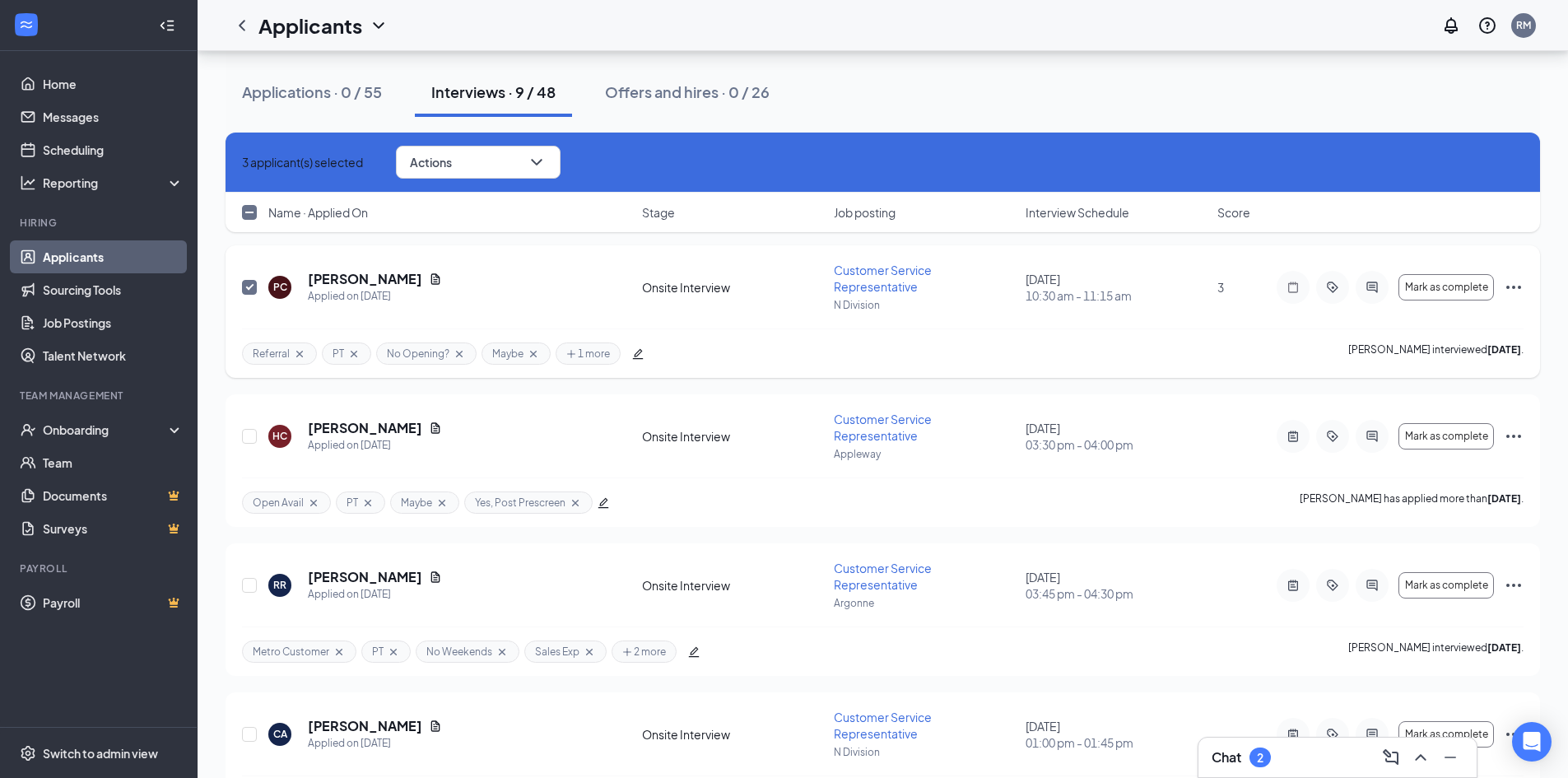
scroll to position [83, 0]
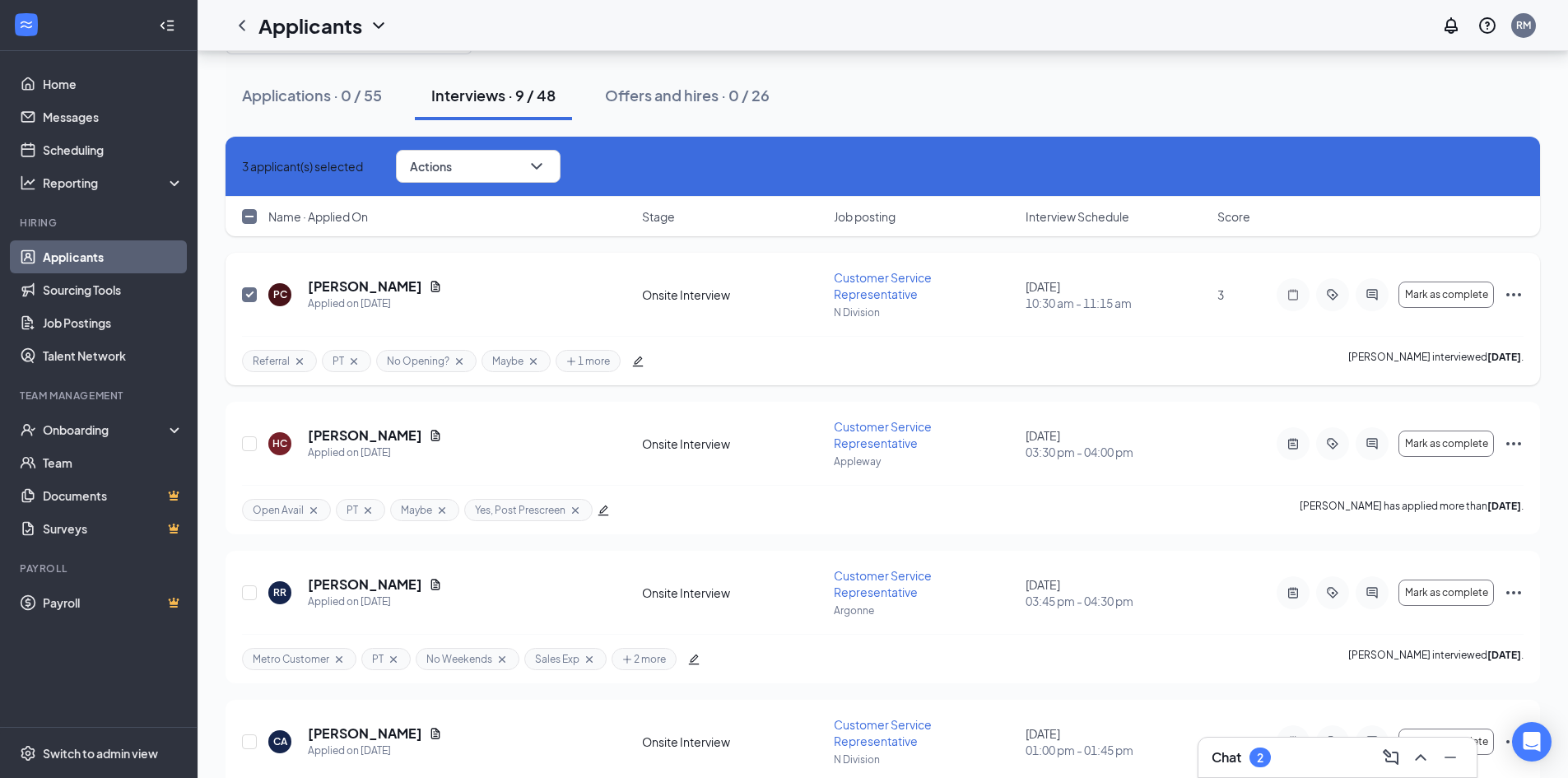
click at [247, 294] on input "checkbox" at bounding box center [250, 295] width 15 height 15
checkbox input "false"
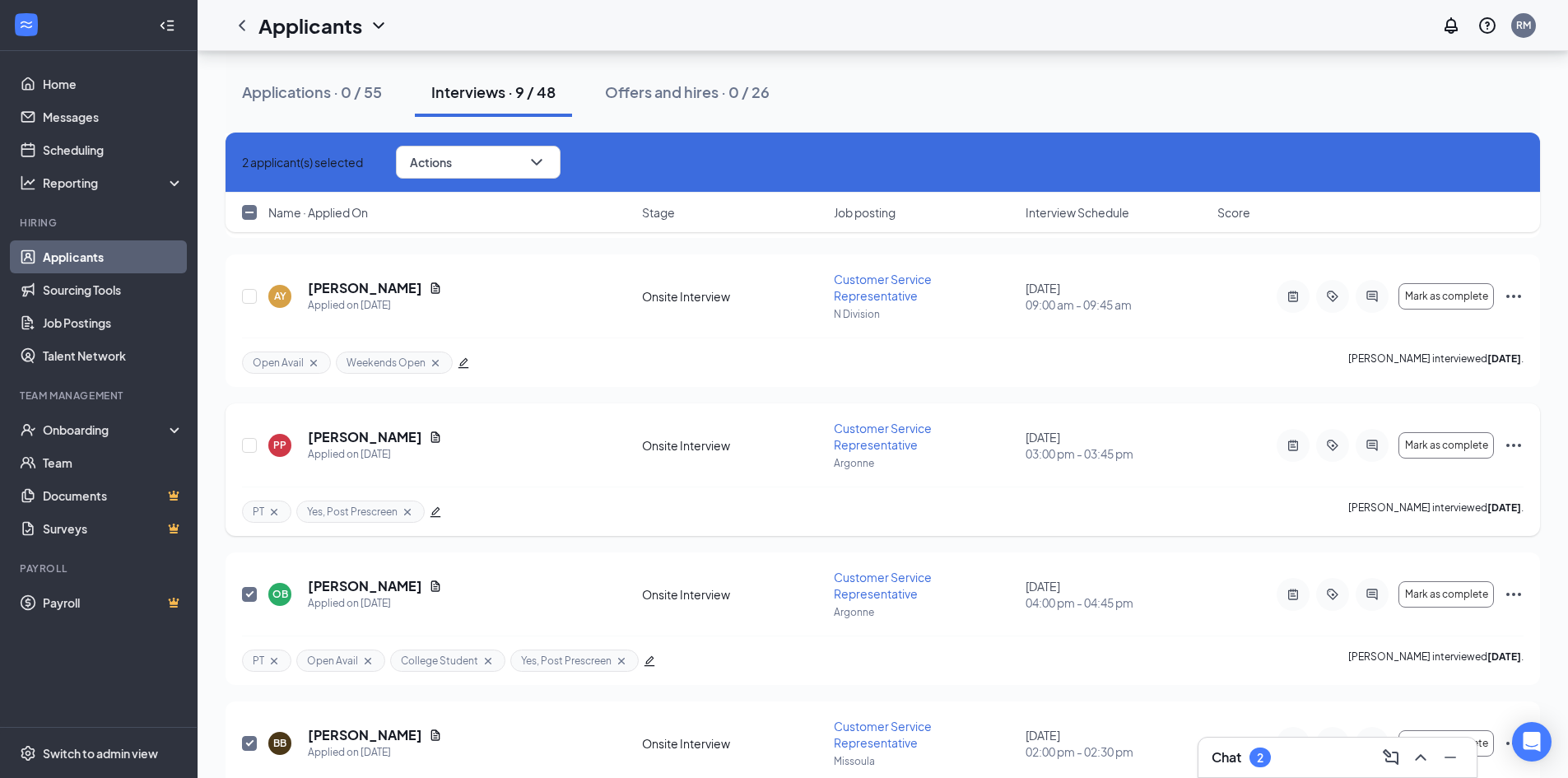
scroll to position [902, 0]
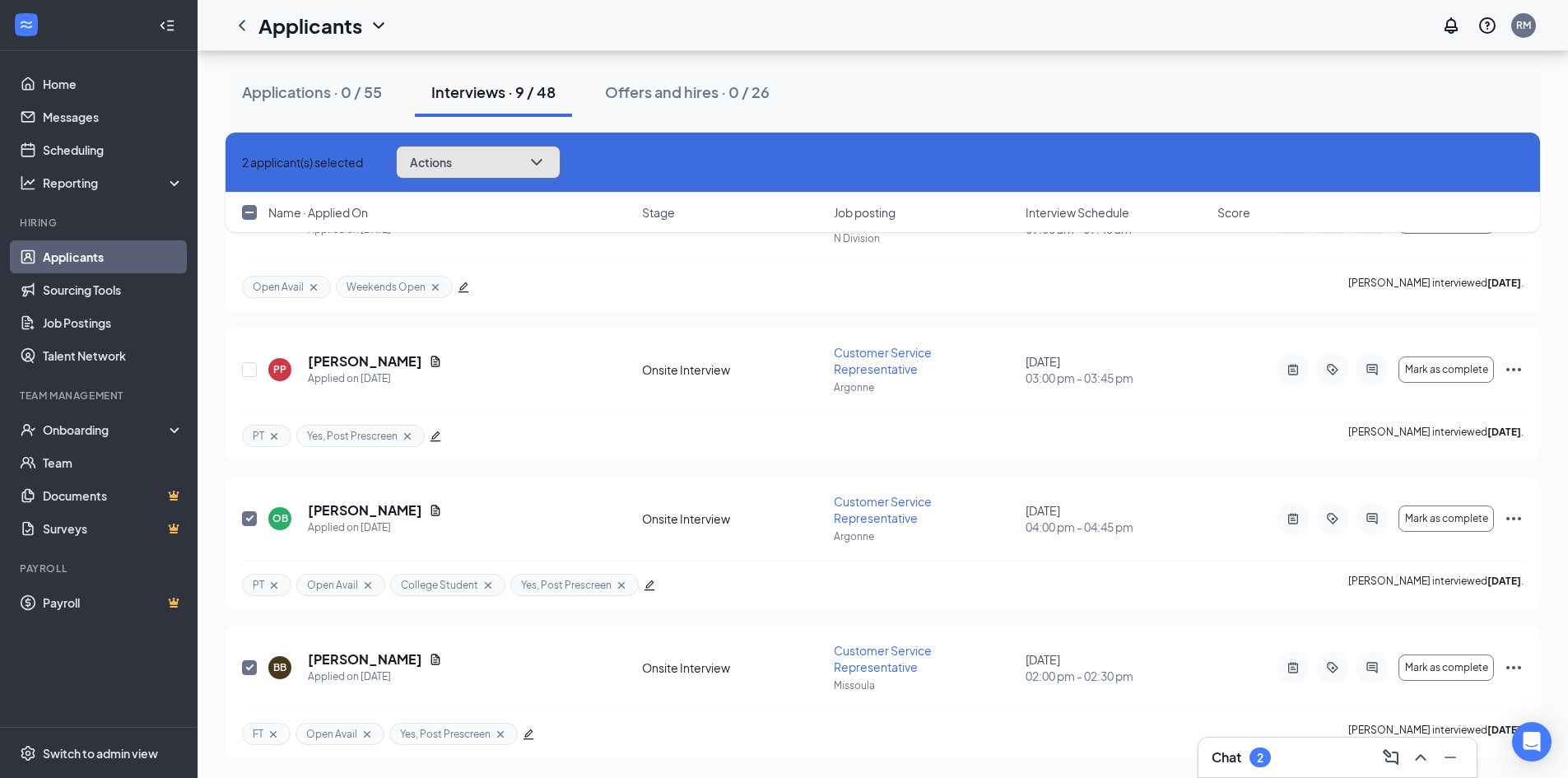
click at [452, 164] on span "Actions" at bounding box center [431, 162] width 42 height 12
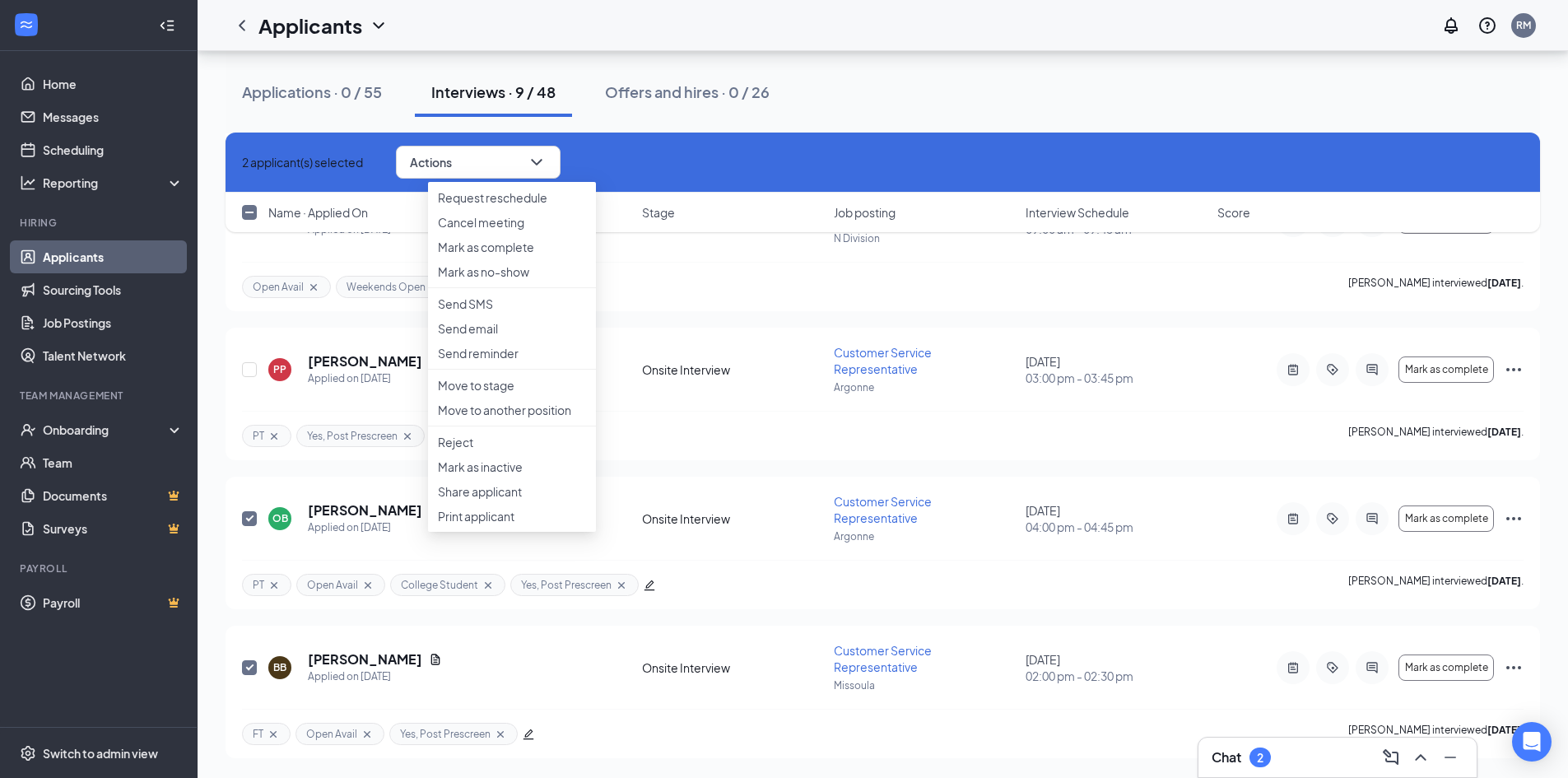
click at [844, 96] on div "Applications · 0 / 55 Interviews · 9 / 48 Offers and hires · 0 / 26" at bounding box center [883, 92] width 1315 height 49
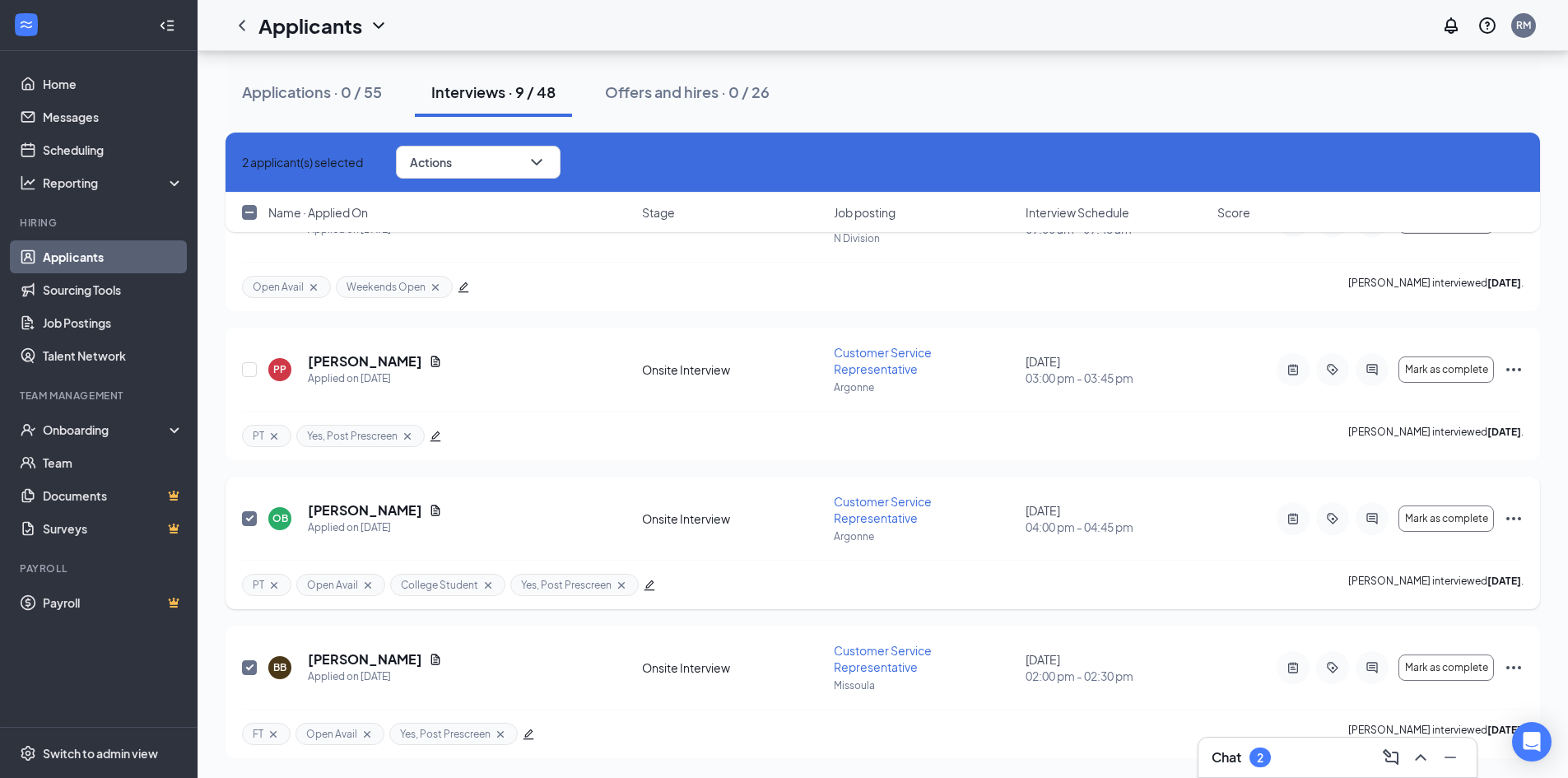
click at [252, 517] on input "checkbox" at bounding box center [250, 518] width 15 height 15
checkbox input "false"
click at [247, 667] on input "checkbox" at bounding box center [250, 667] width 15 height 15
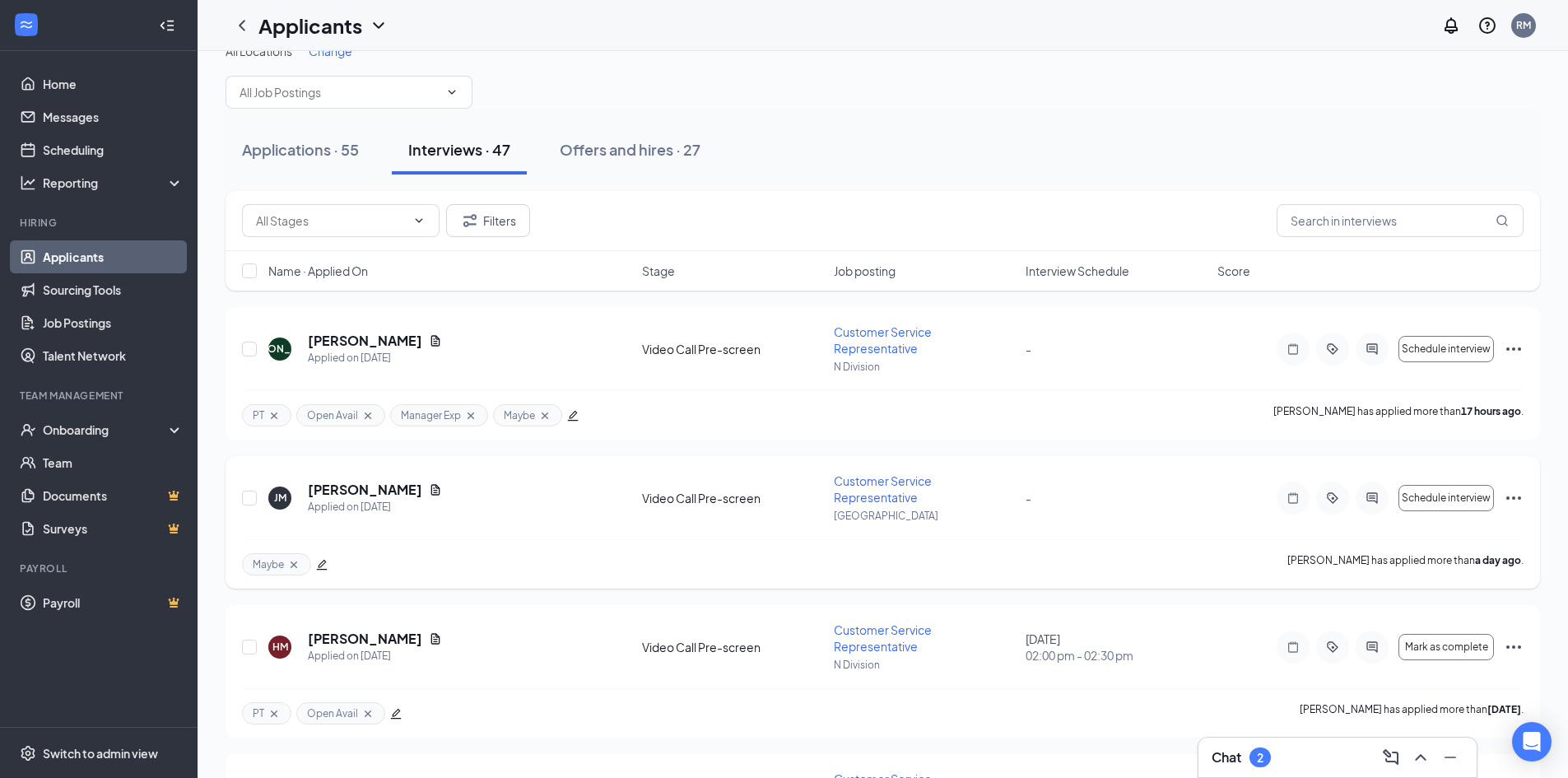
scroll to position [0, 0]
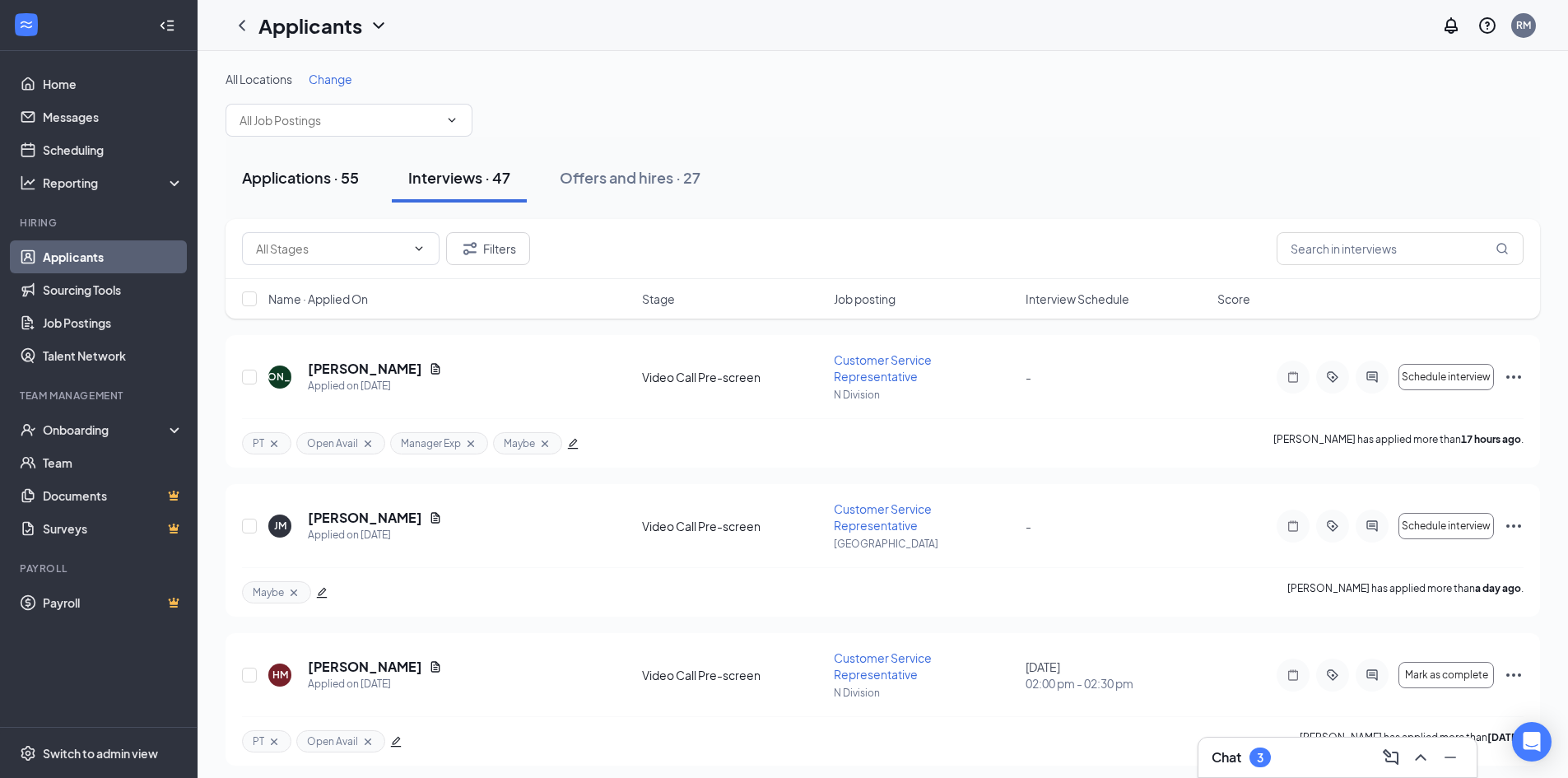
click at [297, 169] on div "Applications · 55" at bounding box center [301, 177] width 117 height 21
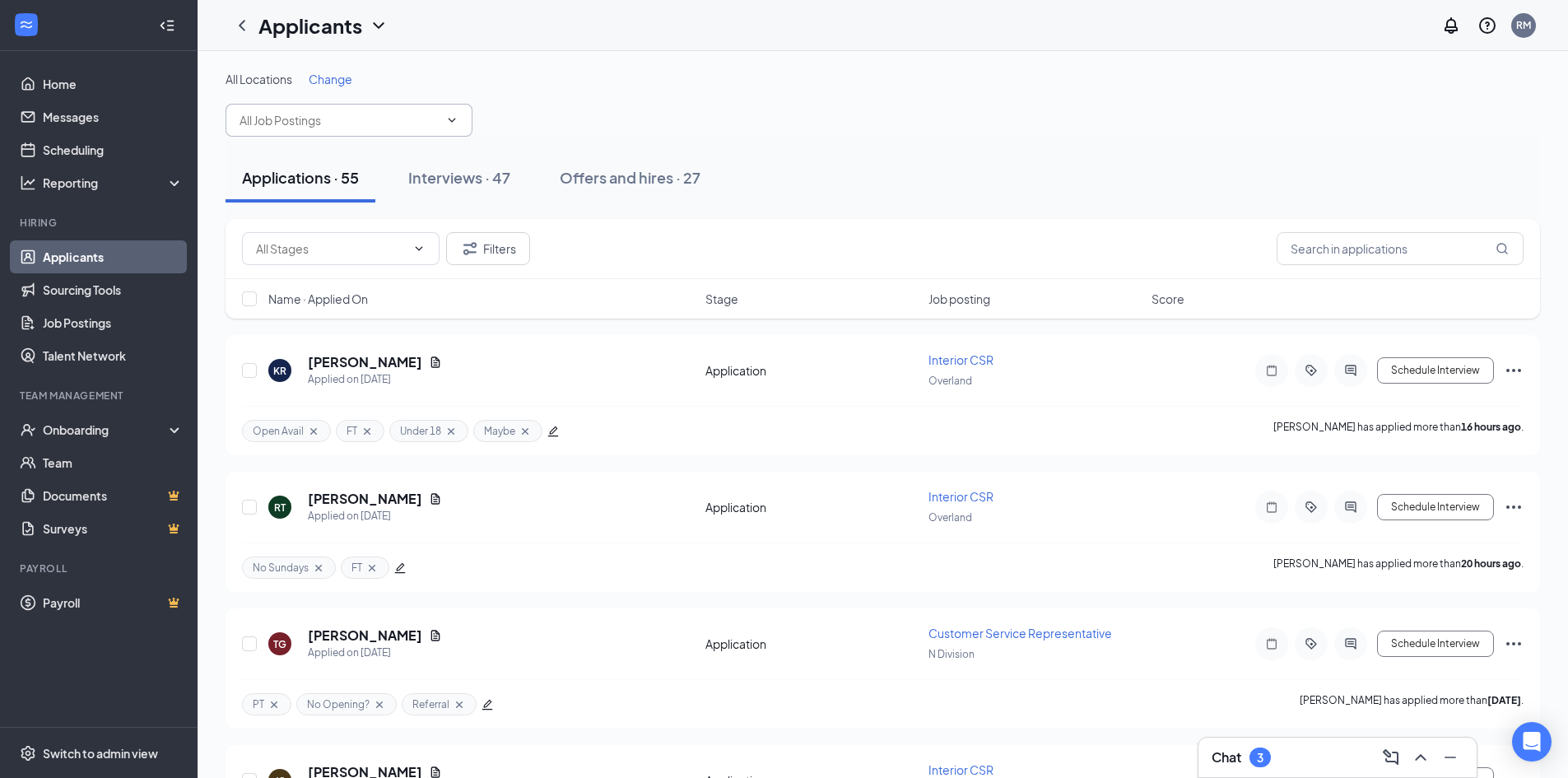
click at [395, 122] on input "text" at bounding box center [339, 120] width 199 height 18
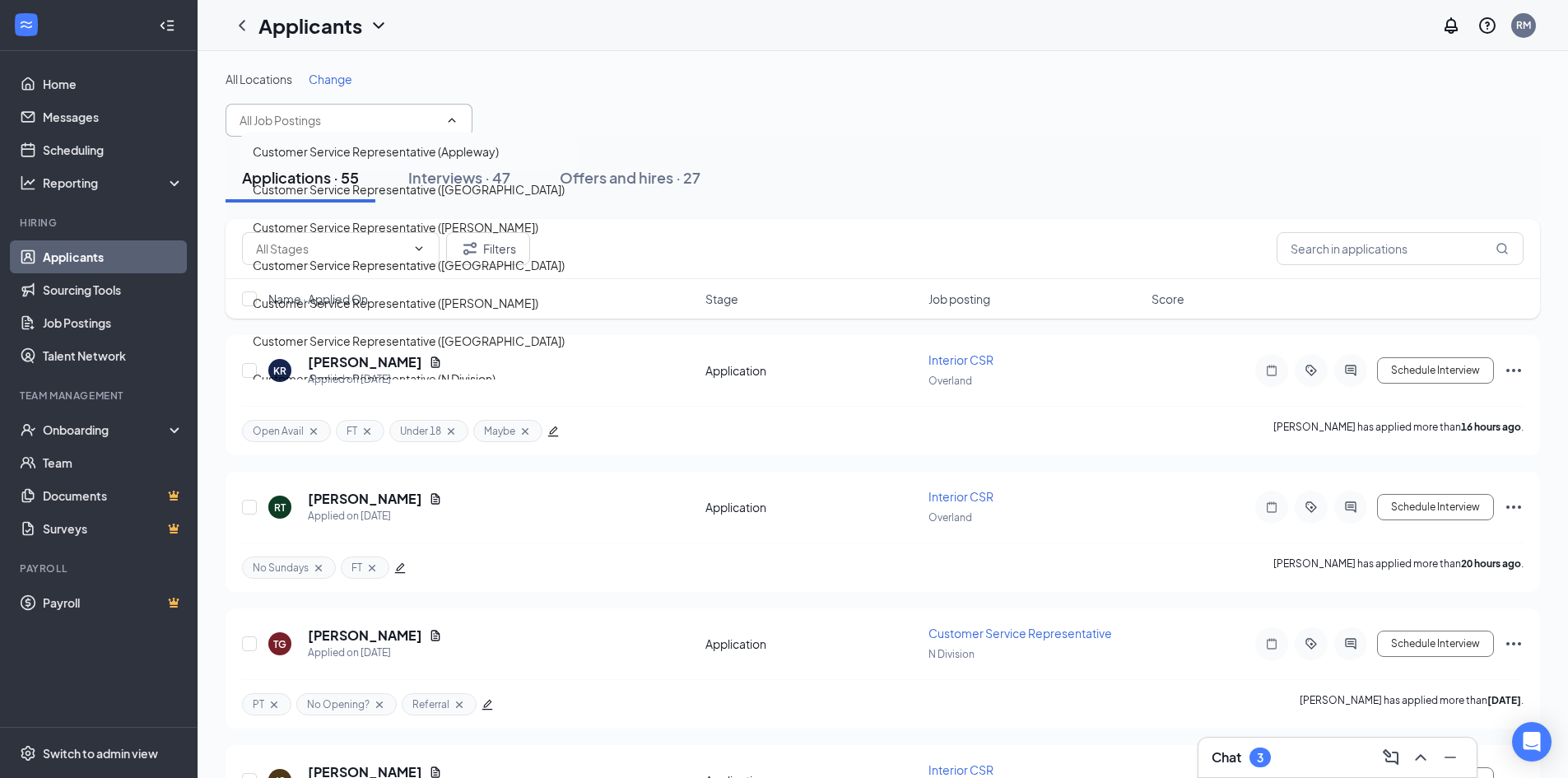
click at [331, 161] on div "Customer Service Representative (Appleway)" at bounding box center [375, 152] width 246 height 18
type input "Customer Service Representative (Appleway)"
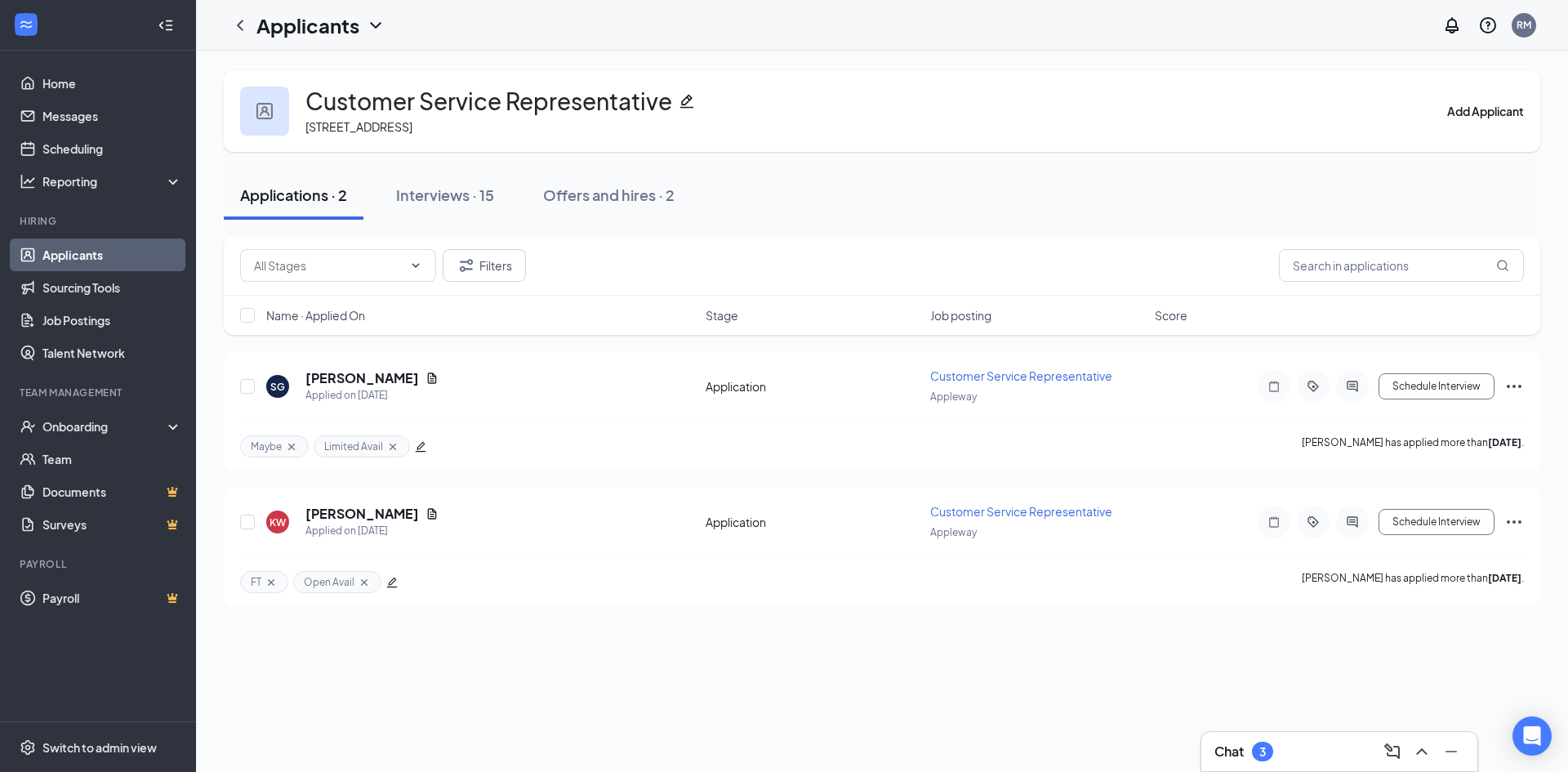
click at [88, 246] on link "Applicants" at bounding box center [112, 255] width 140 height 33
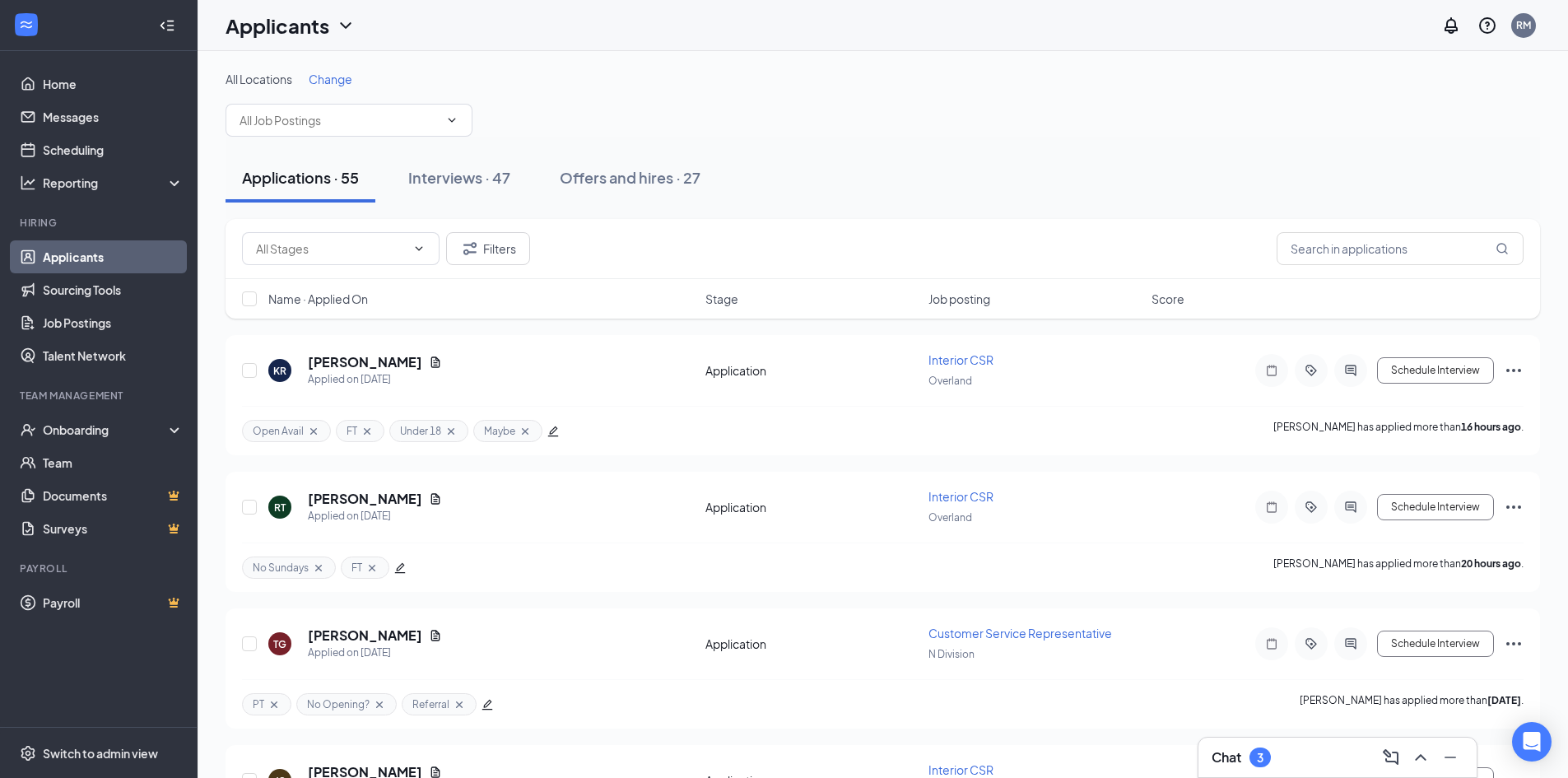
click at [319, 174] on div "Applications · 55" at bounding box center [301, 177] width 117 height 21
click at [319, 131] on span at bounding box center [348, 120] width 247 height 33
click at [358, 125] on input "text" at bounding box center [339, 120] width 199 height 18
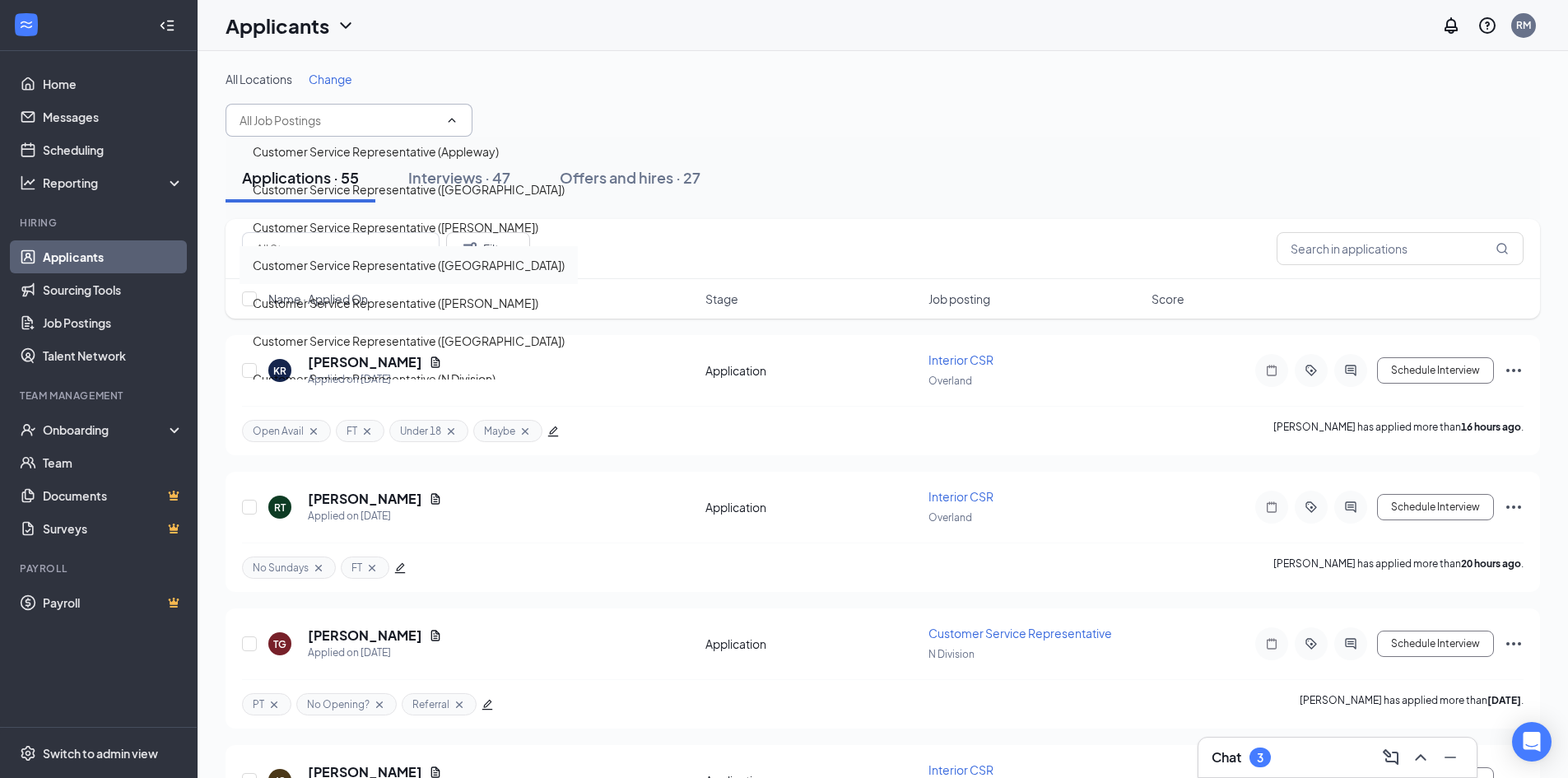
click at [345, 274] on div "Customer Service Representative (Havana)" at bounding box center [408, 265] width 312 height 18
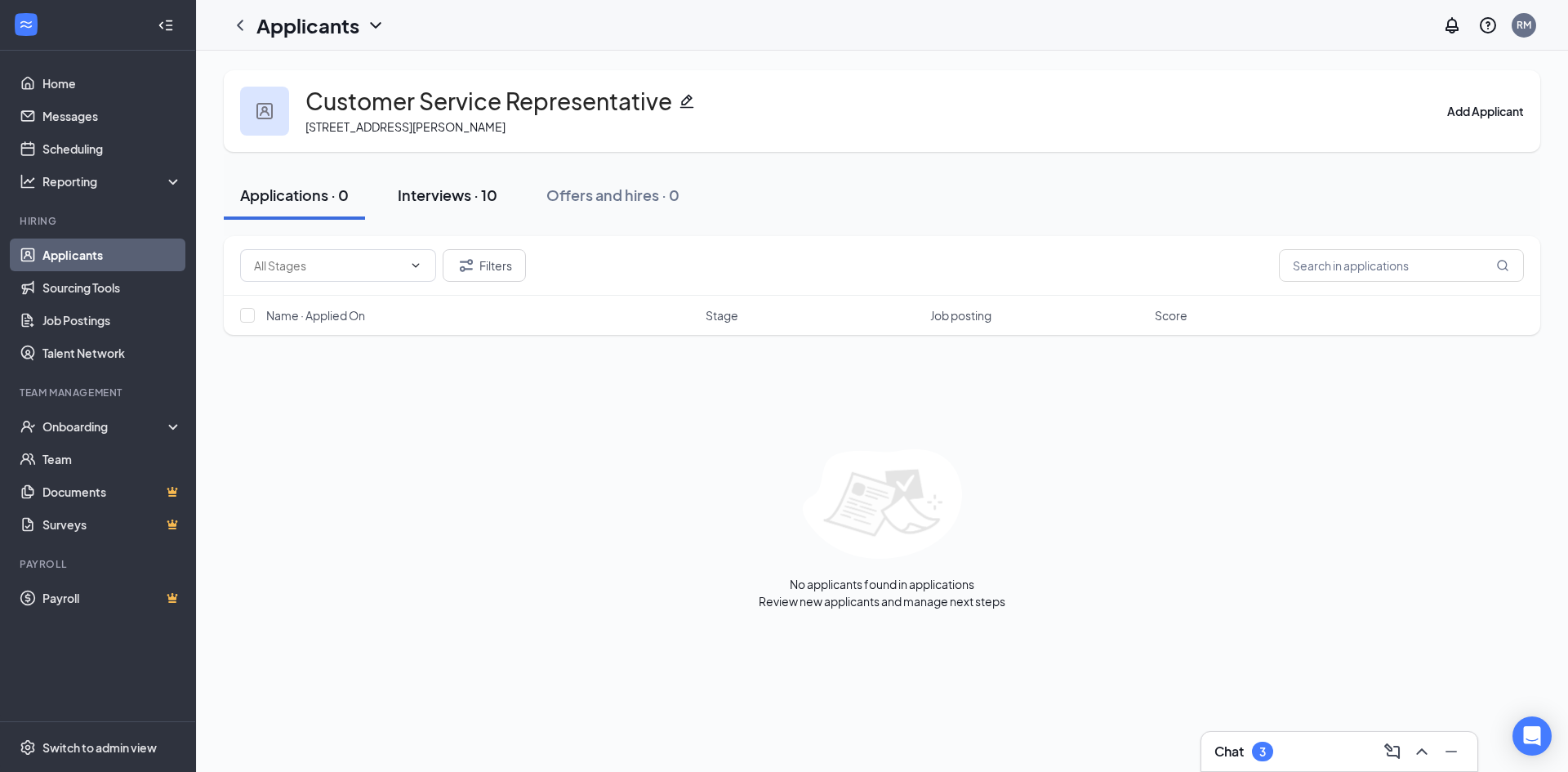
click at [469, 193] on div "Interviews · 10" at bounding box center [447, 194] width 100 height 21
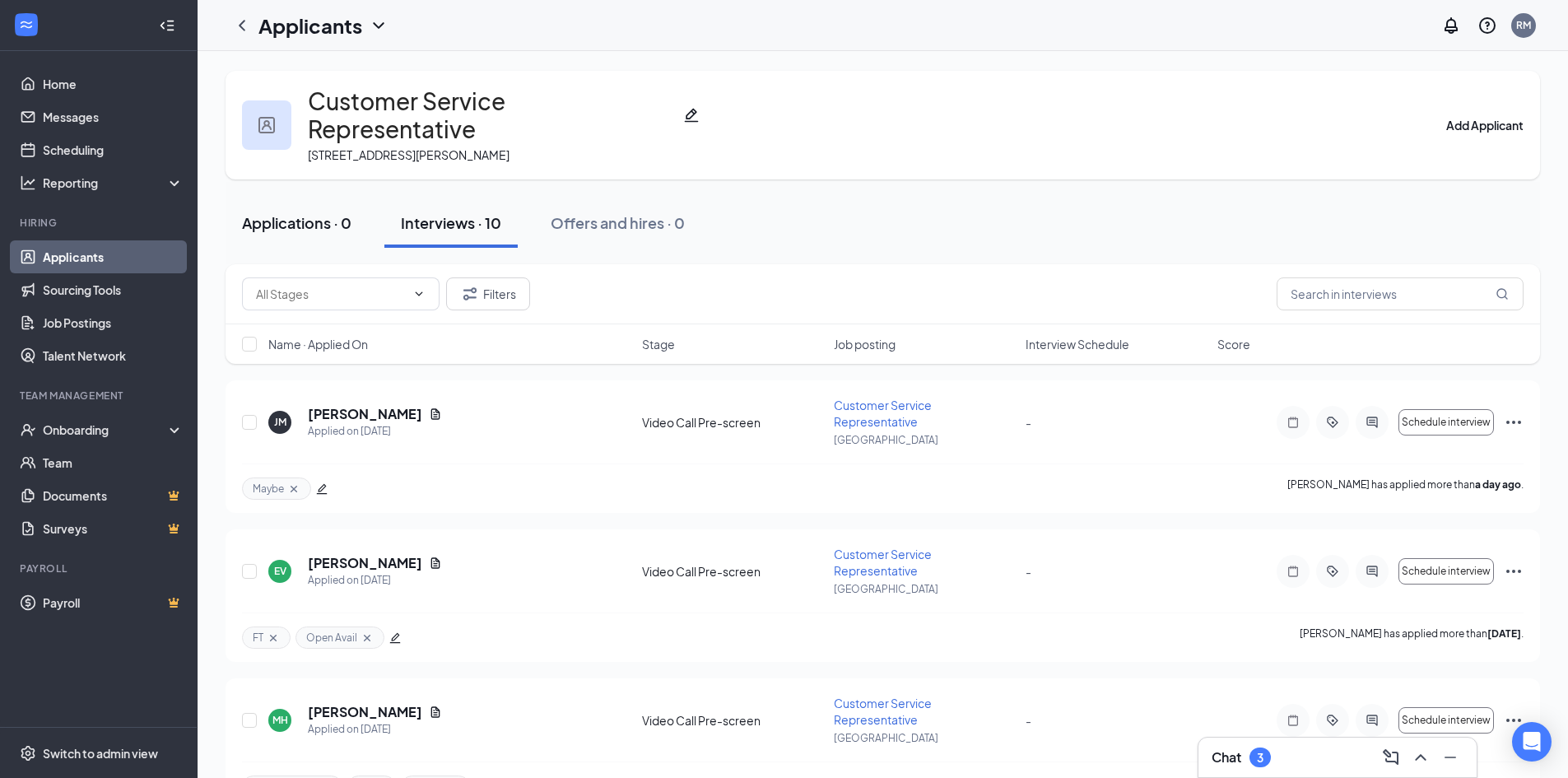
click at [313, 213] on div "Applications · 0" at bounding box center [297, 223] width 110 height 21
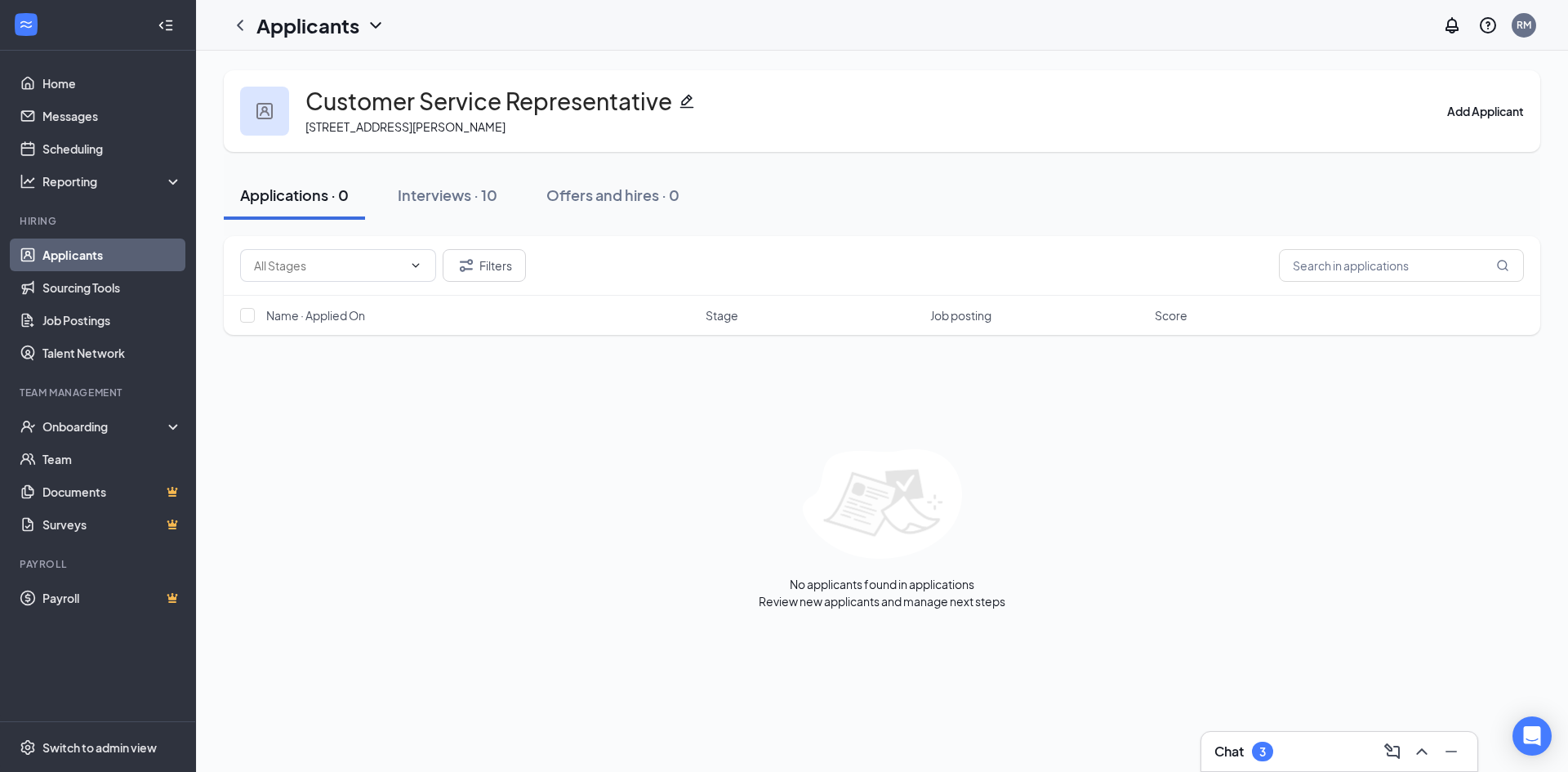
click at [210, 354] on div "Customer Service Representative 4201 E Sprague Ave, Spokane, WA 99202, USA Add …" at bounding box center [882, 340] width 1372 height 579
click at [446, 192] on div "Interviews · 10" at bounding box center [447, 194] width 100 height 21
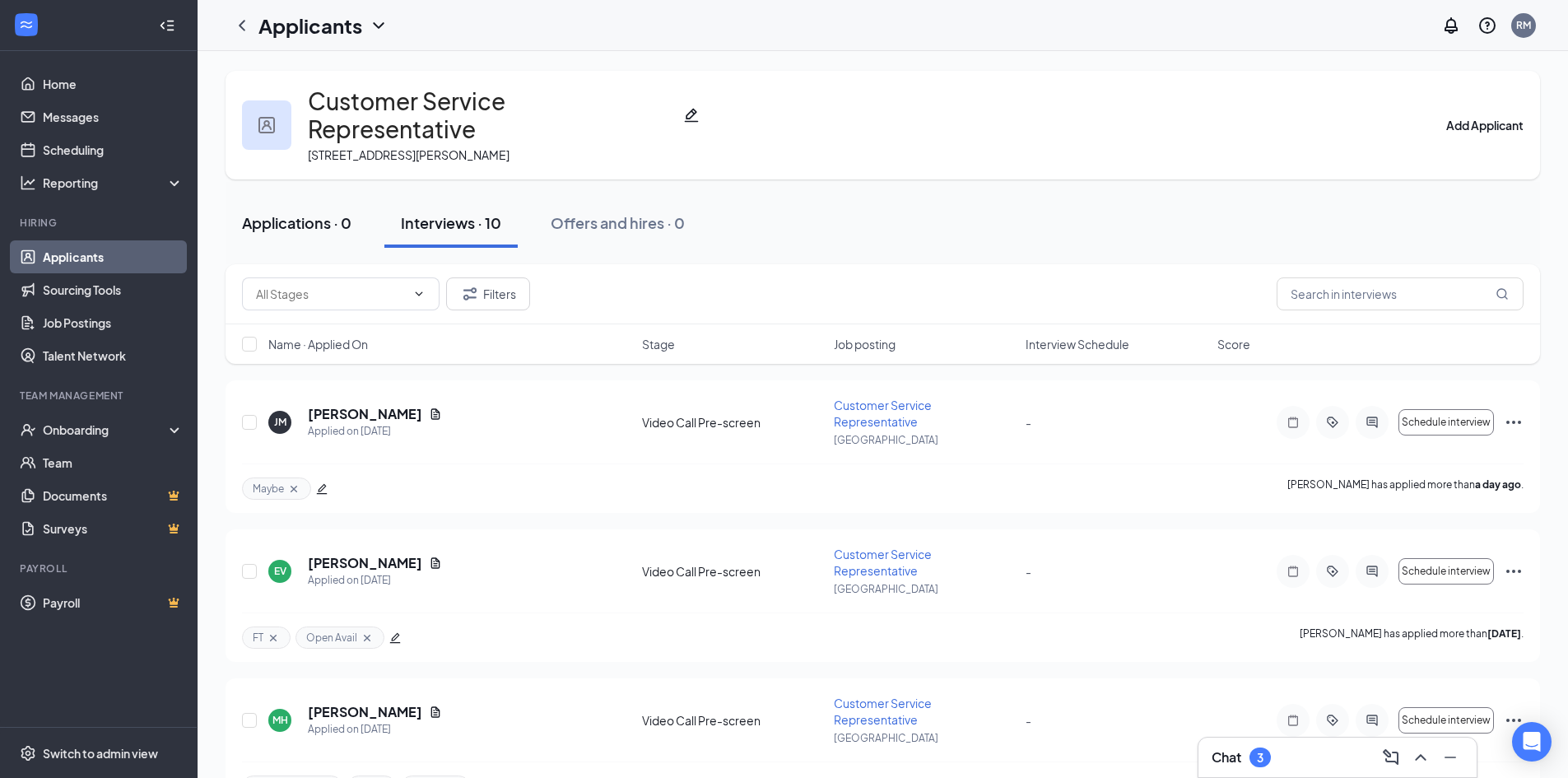
click at [314, 213] on div "Applications · 0" at bounding box center [297, 223] width 110 height 21
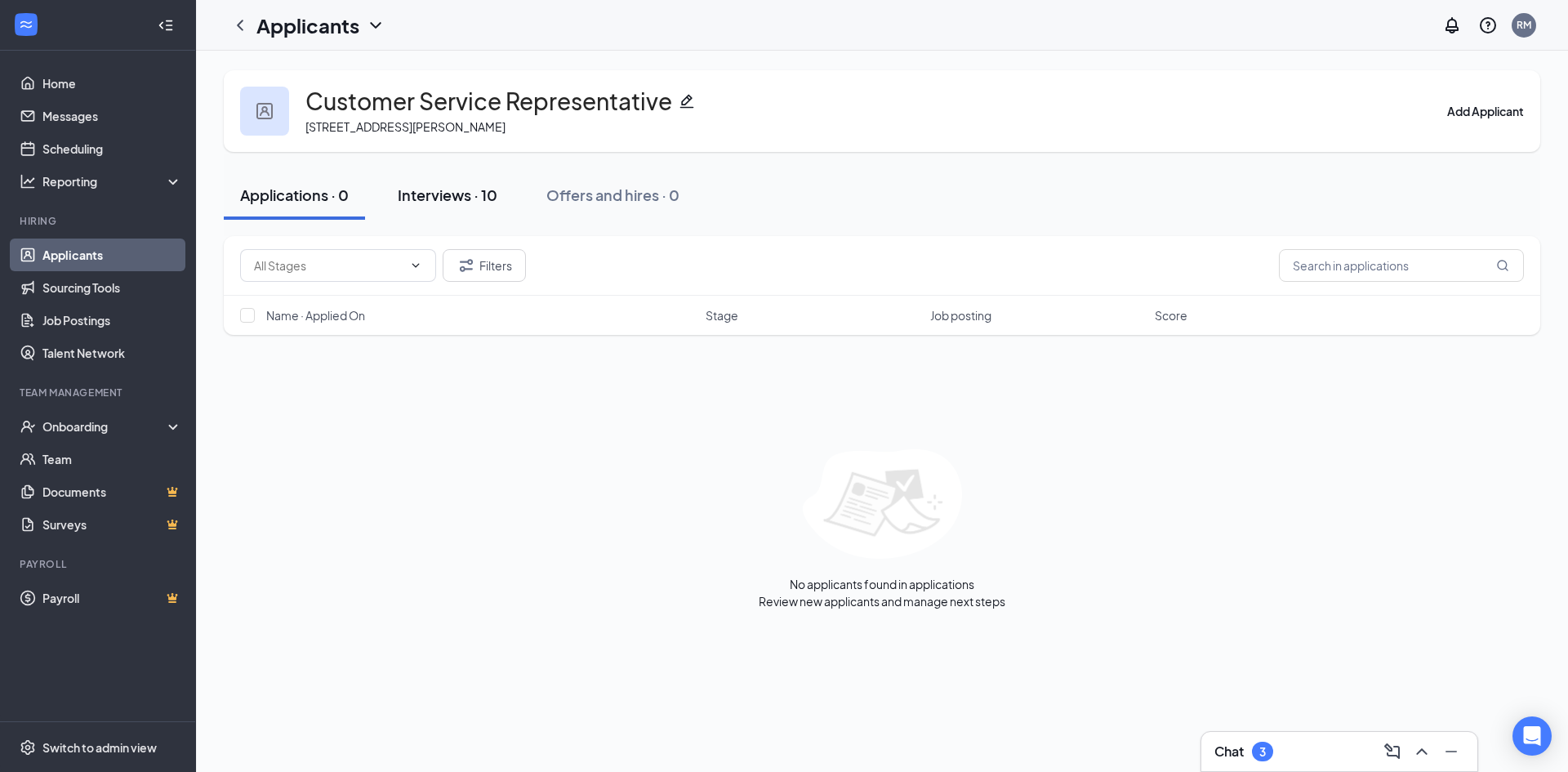
click at [448, 198] on div "Interviews · 10" at bounding box center [447, 194] width 100 height 21
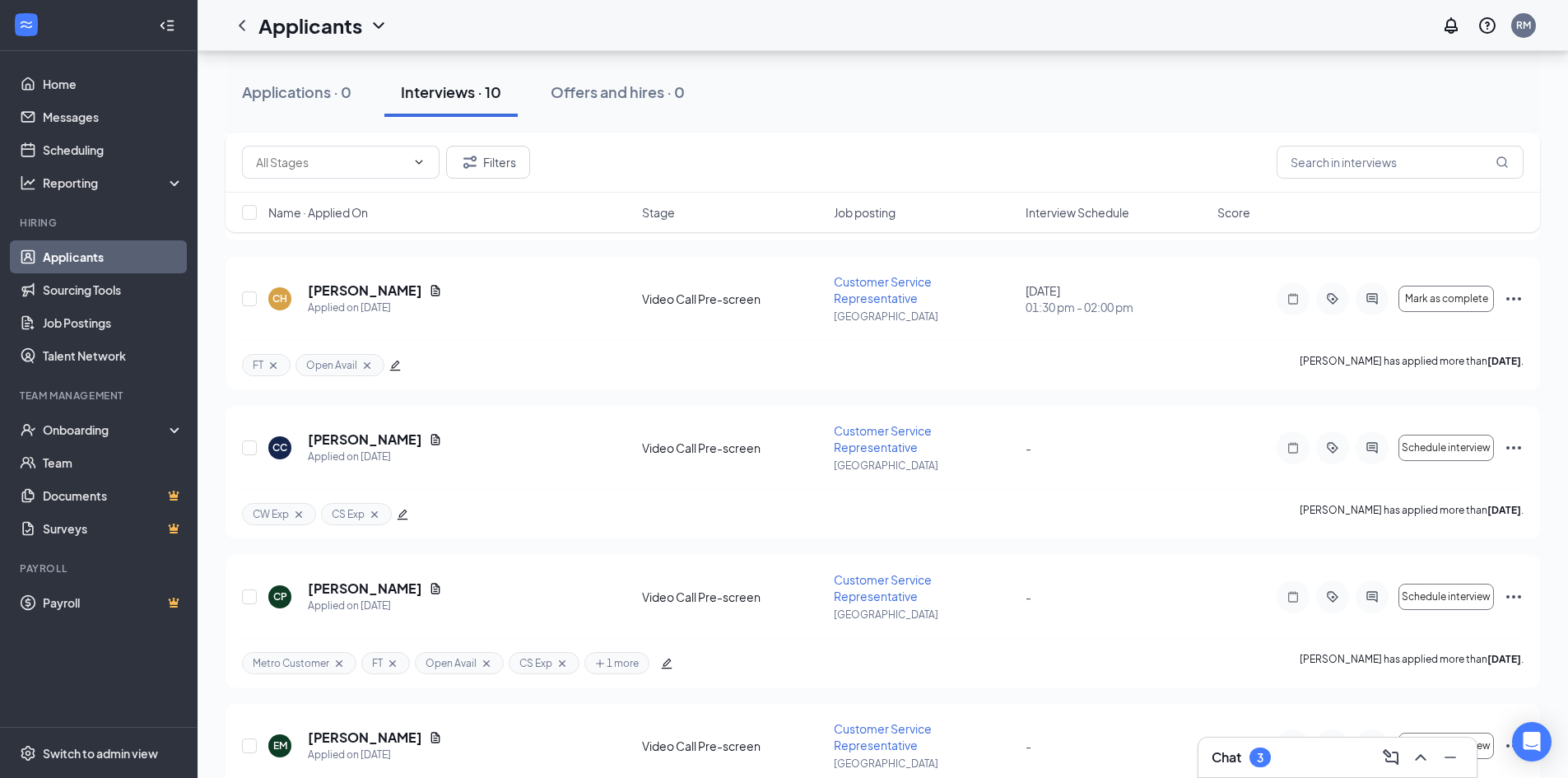
scroll to position [729, 0]
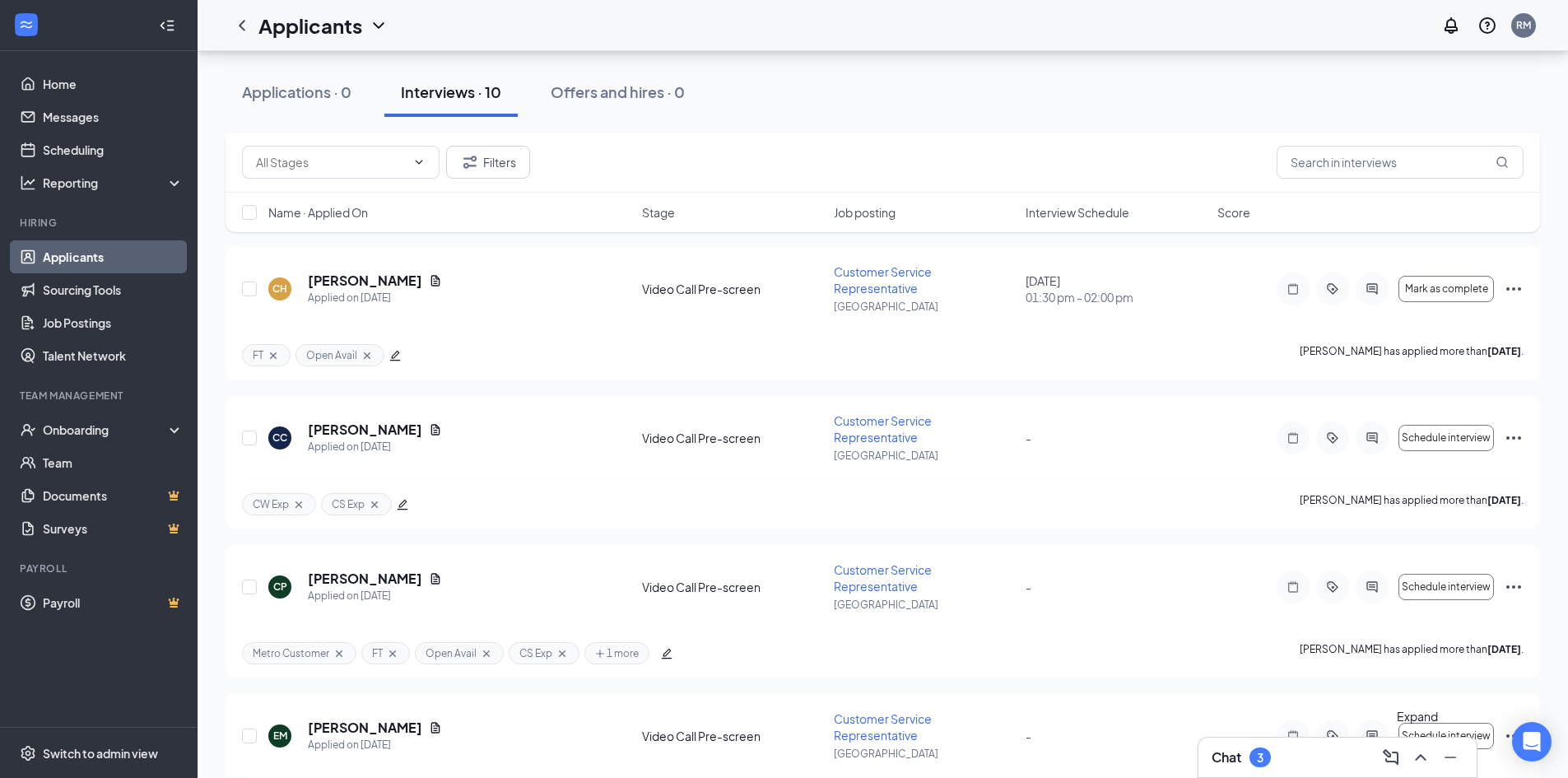
click at [1423, 758] on icon "ChevronUp" at bounding box center [1421, 757] width 11 height 6
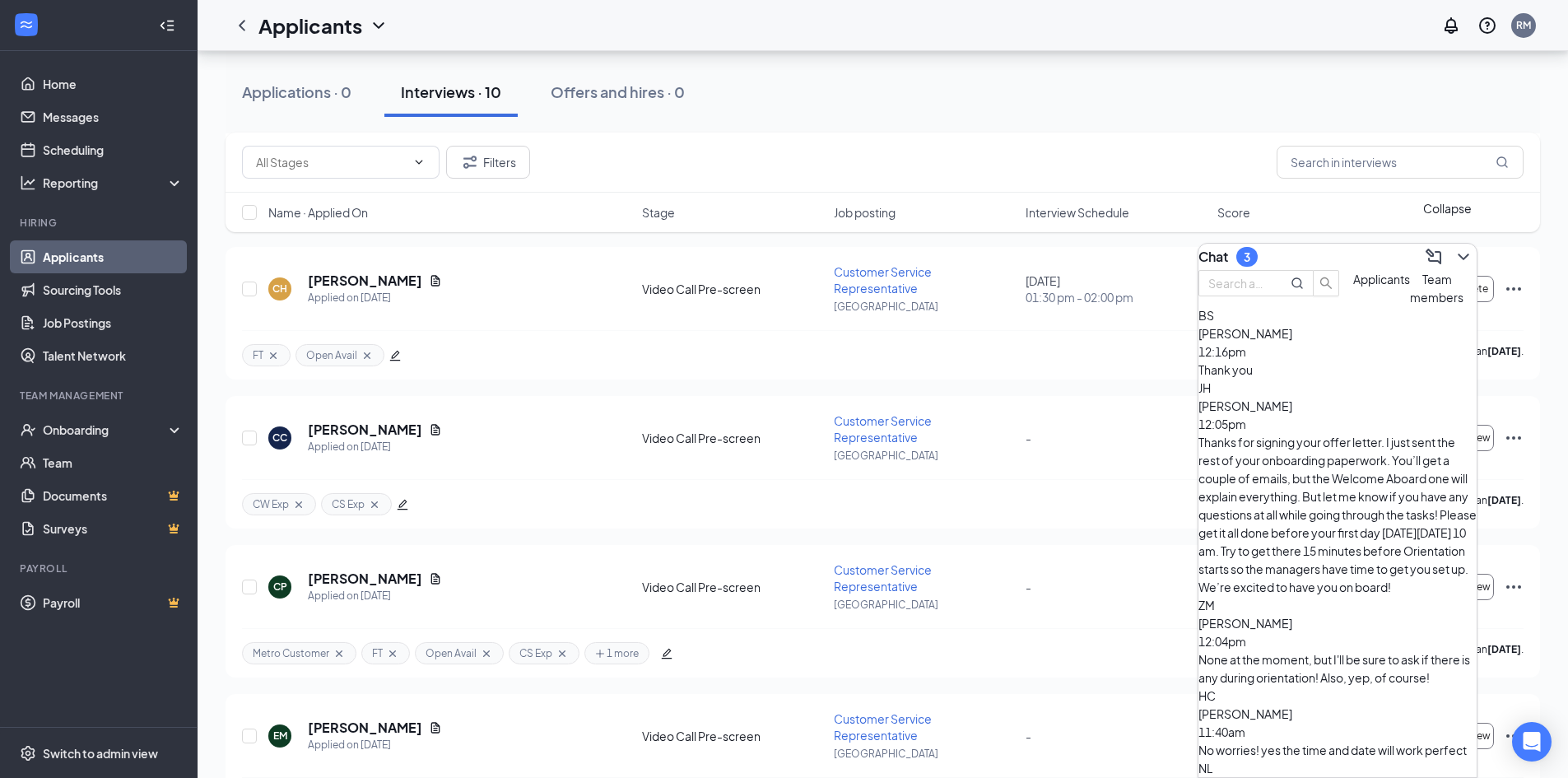
click at [1454, 247] on icon "ChevronDown" at bounding box center [1464, 257] width 20 height 20
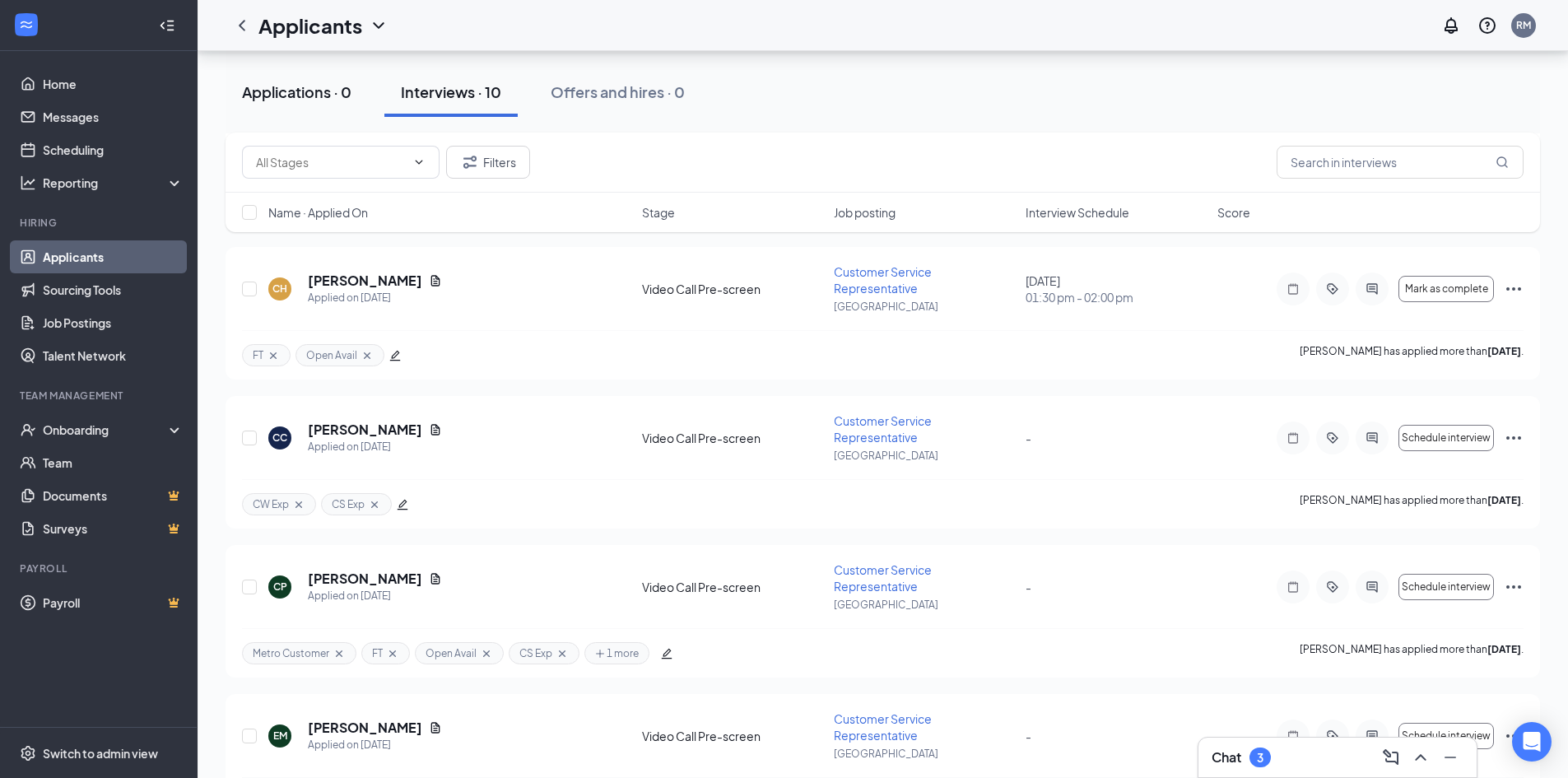
click at [335, 91] on div "Applications · 0" at bounding box center [297, 92] width 110 height 21
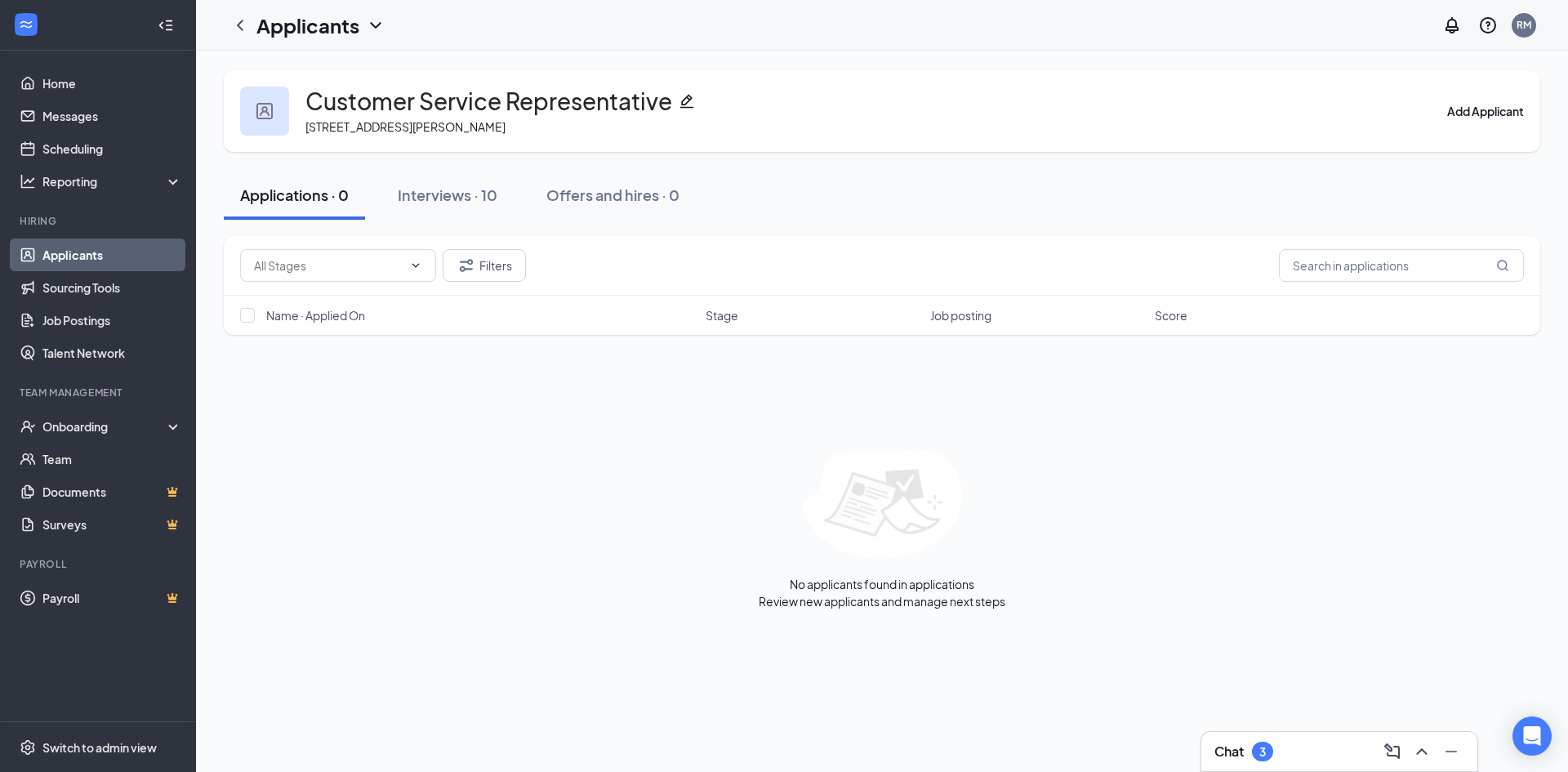
click at [122, 255] on link "Applicants" at bounding box center [112, 255] width 140 height 33
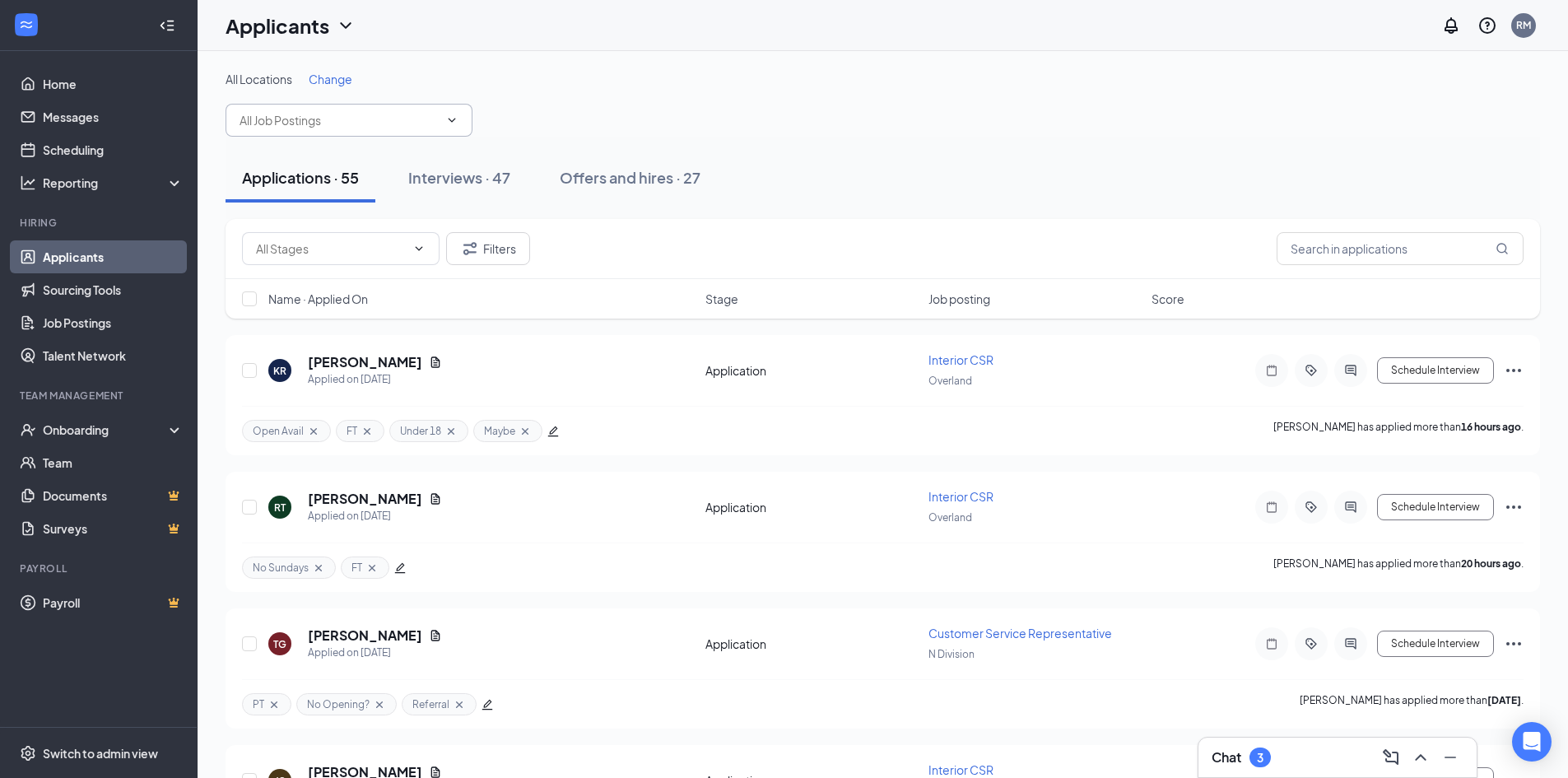
click at [380, 124] on input "text" at bounding box center [339, 120] width 199 height 18
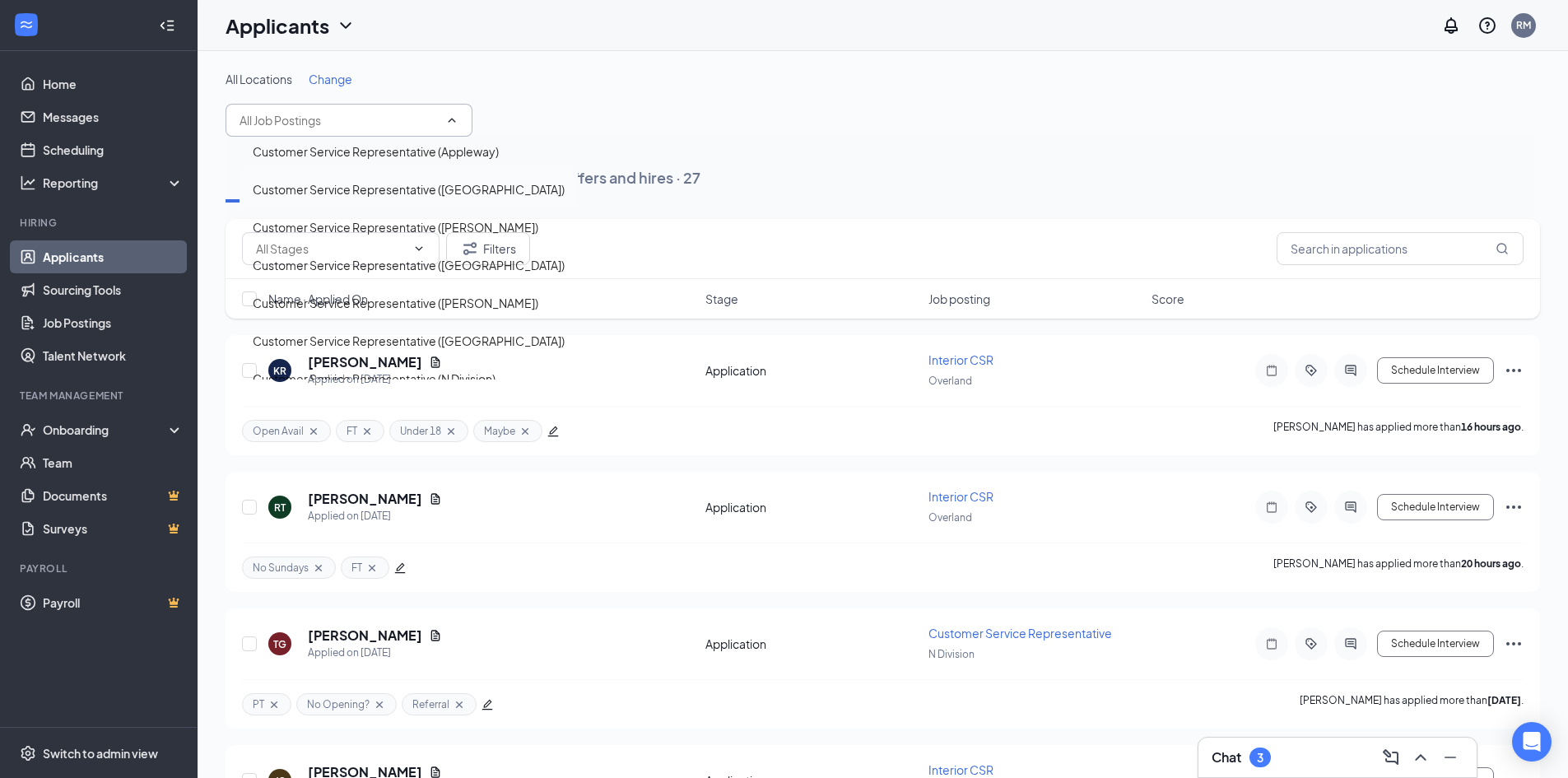
click at [330, 199] on div "Customer Service Representative (Argonne)" at bounding box center [408, 190] width 312 height 18
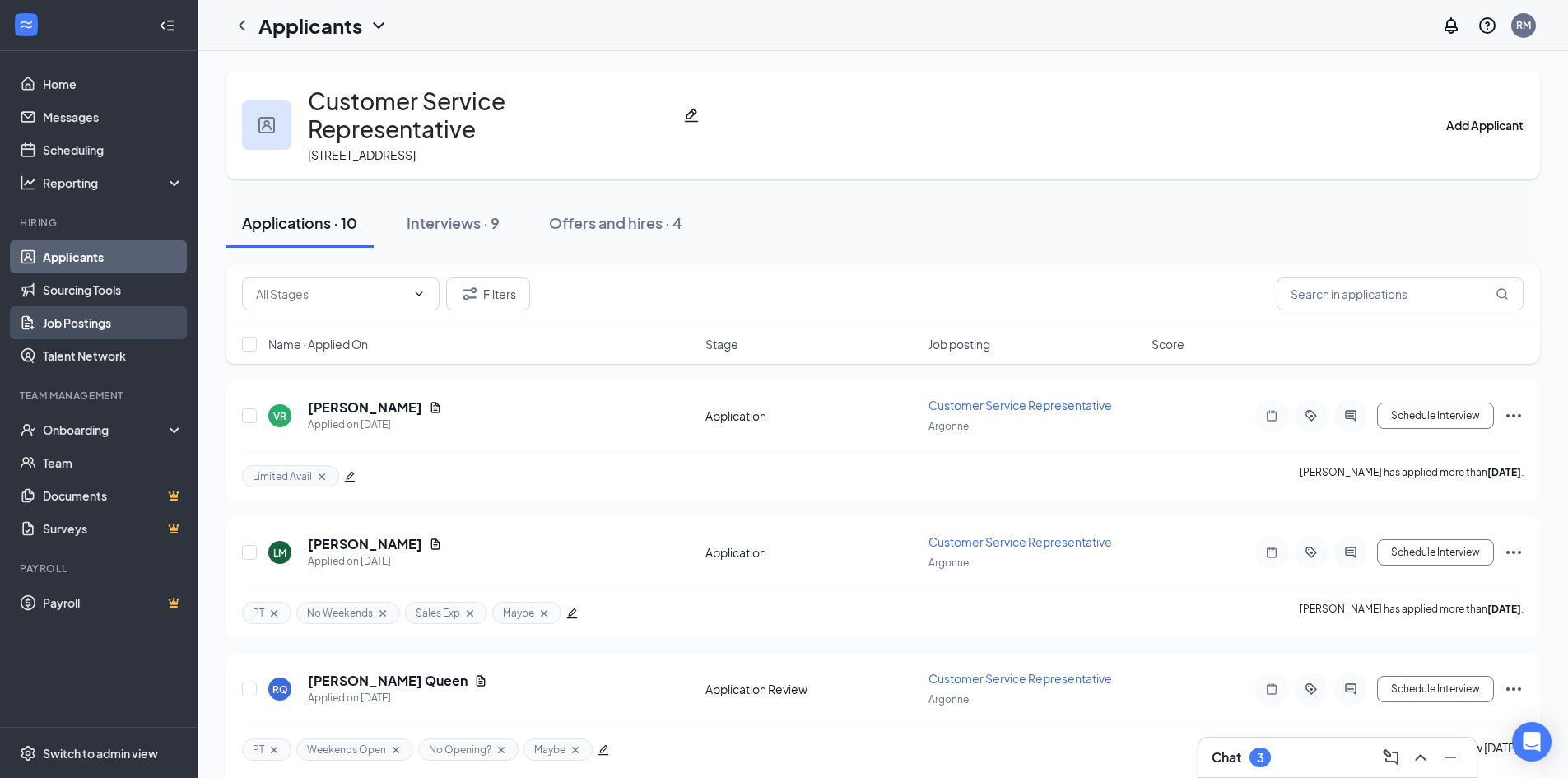
click at [90, 324] on link "Job Postings" at bounding box center [113, 323] width 141 height 33
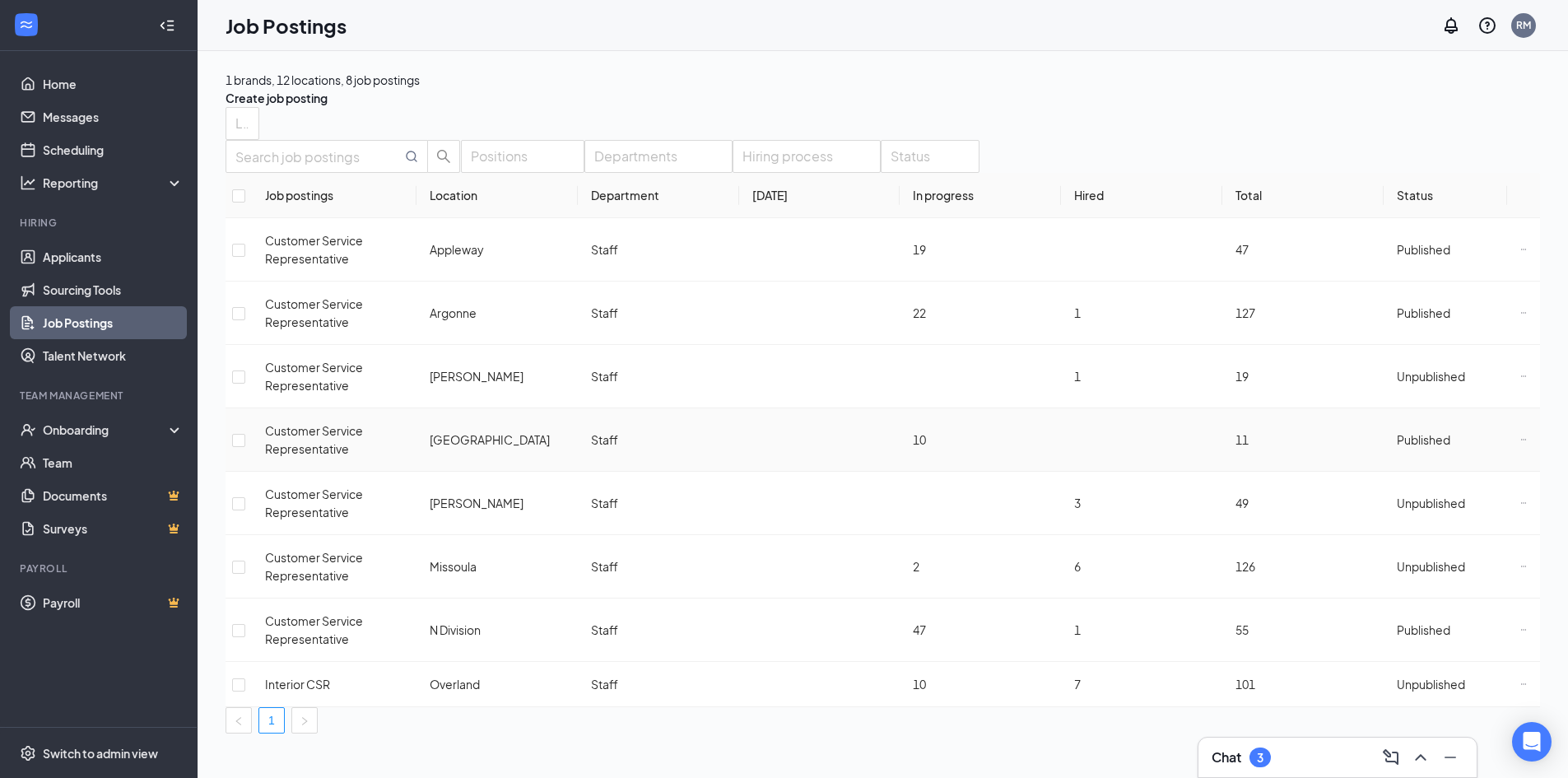
scroll to position [5, 0]
click at [101, 262] on link "Applicants" at bounding box center [113, 257] width 141 height 33
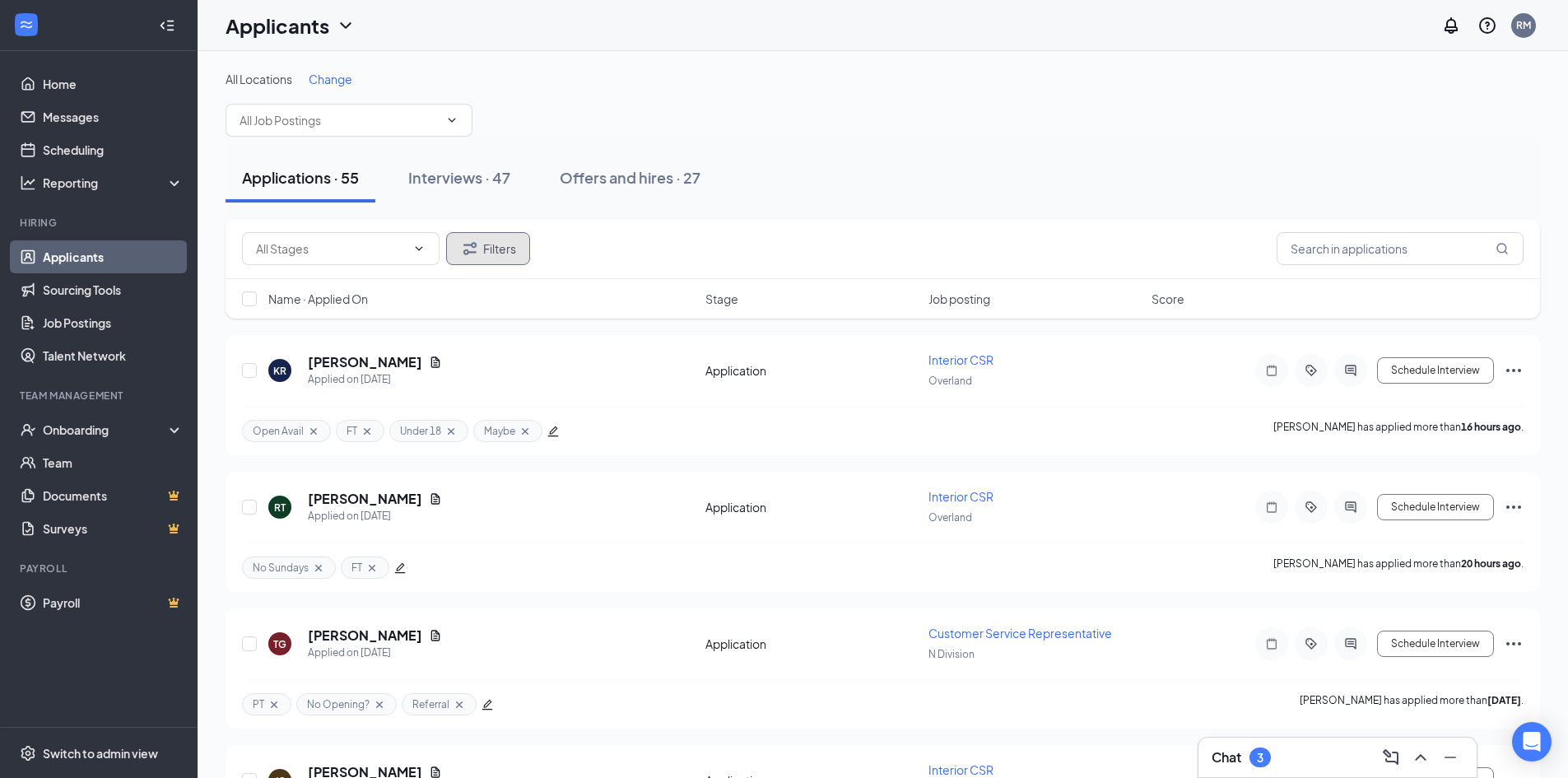
click at [489, 254] on button "Filters" at bounding box center [489, 249] width 84 height 33
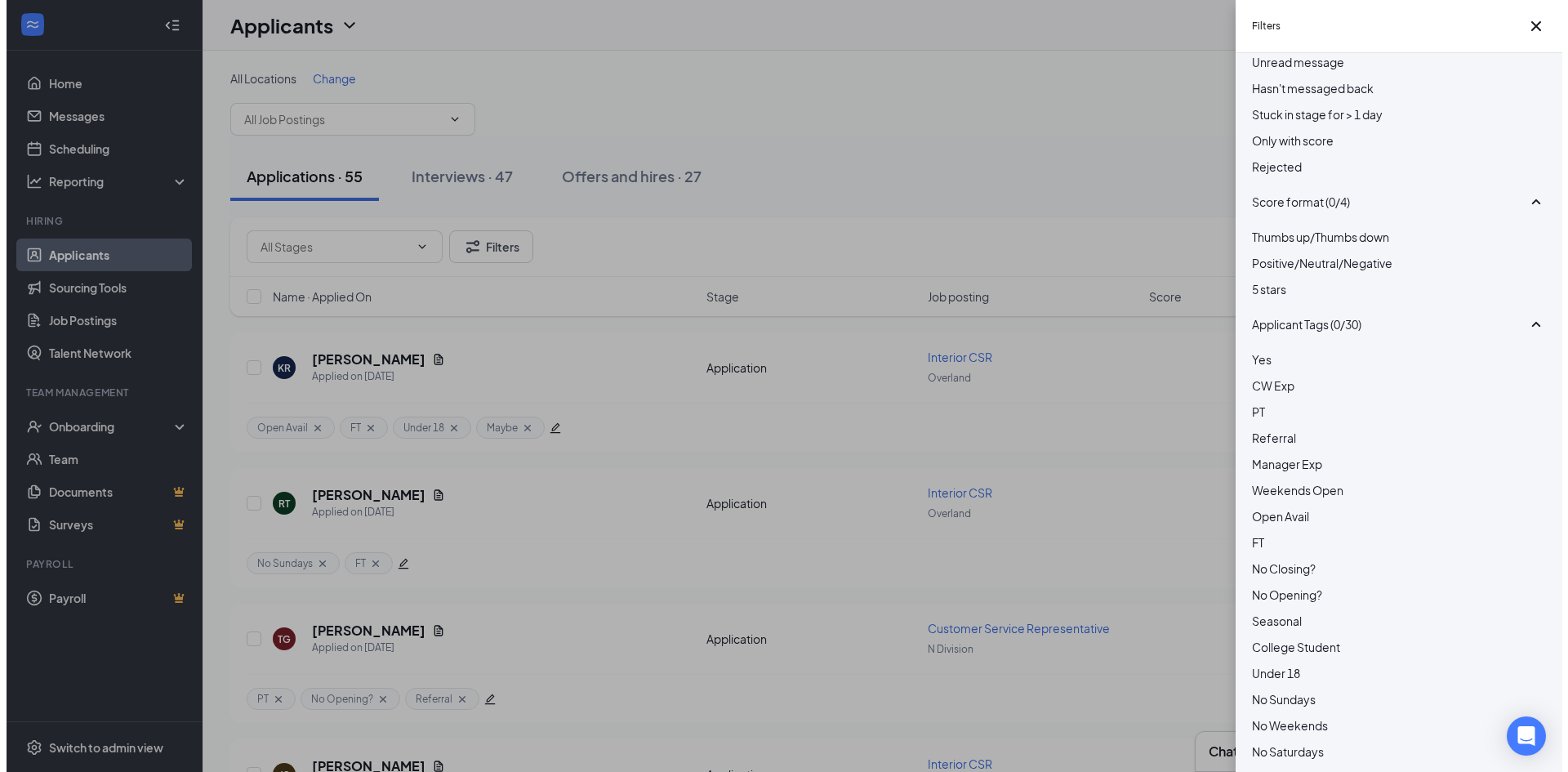
scroll to position [82, 0]
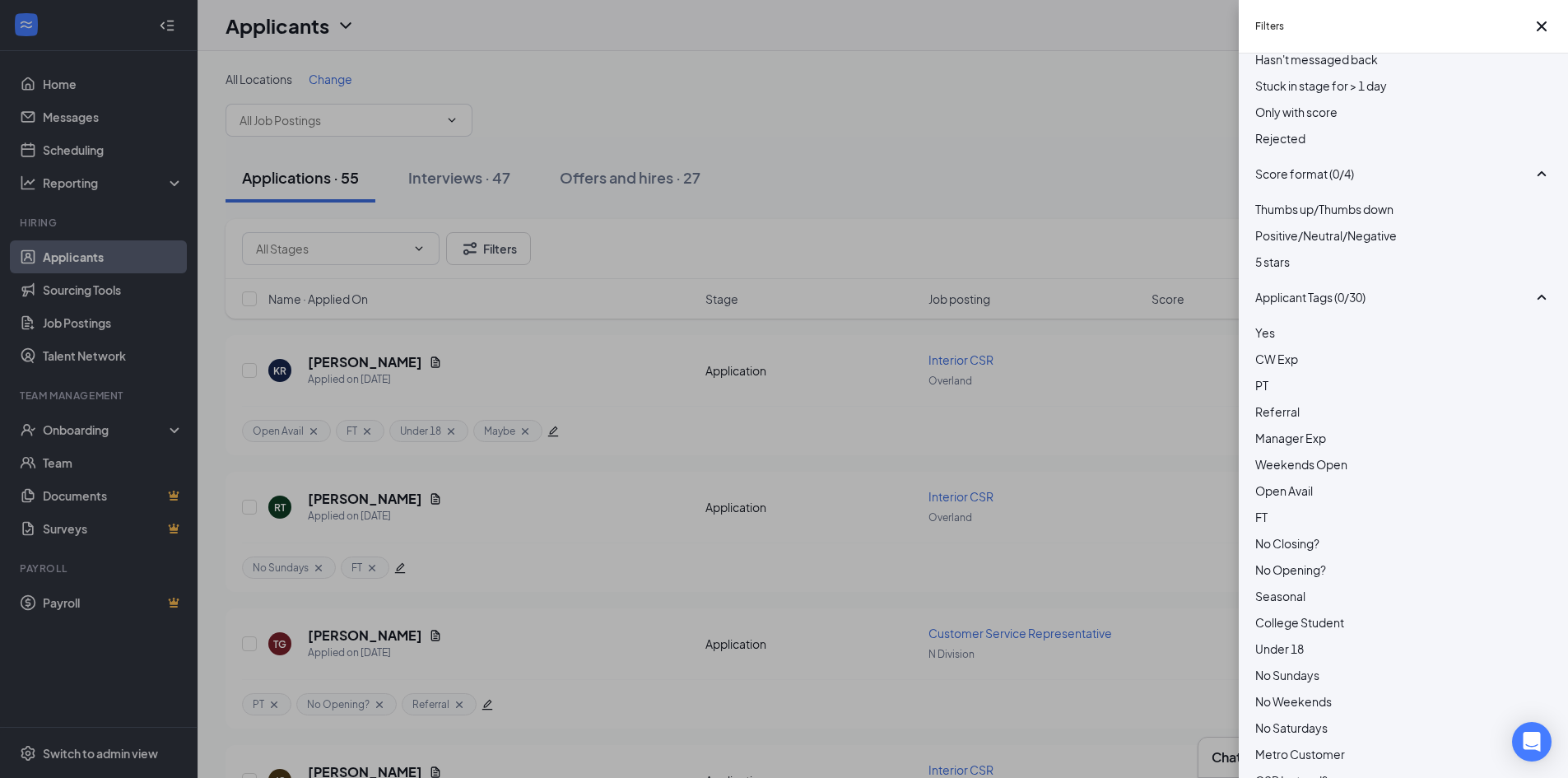
click at [1265, 323] on div at bounding box center [1404, 323] width 296 height 0
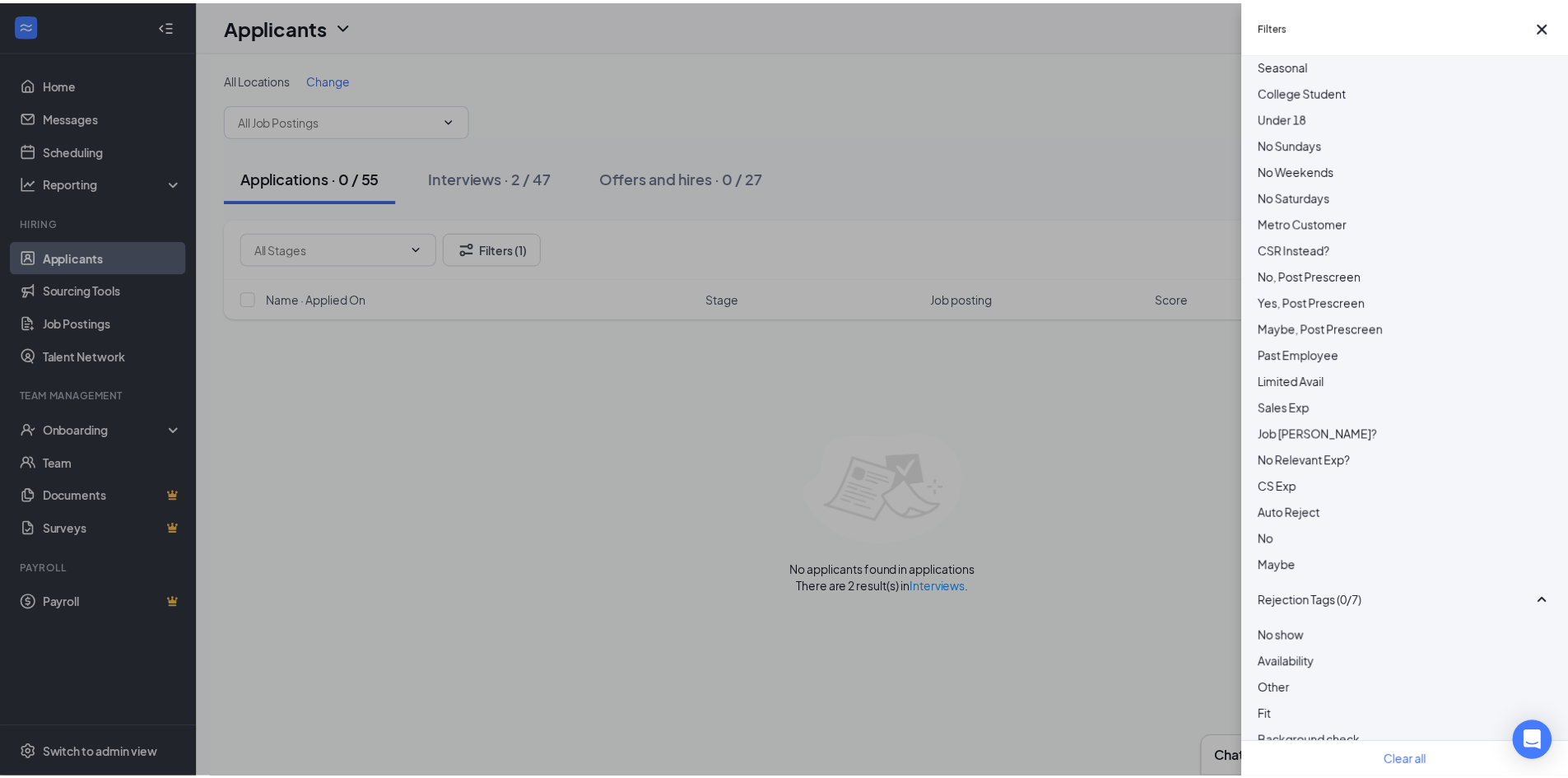
scroll to position [659, 0]
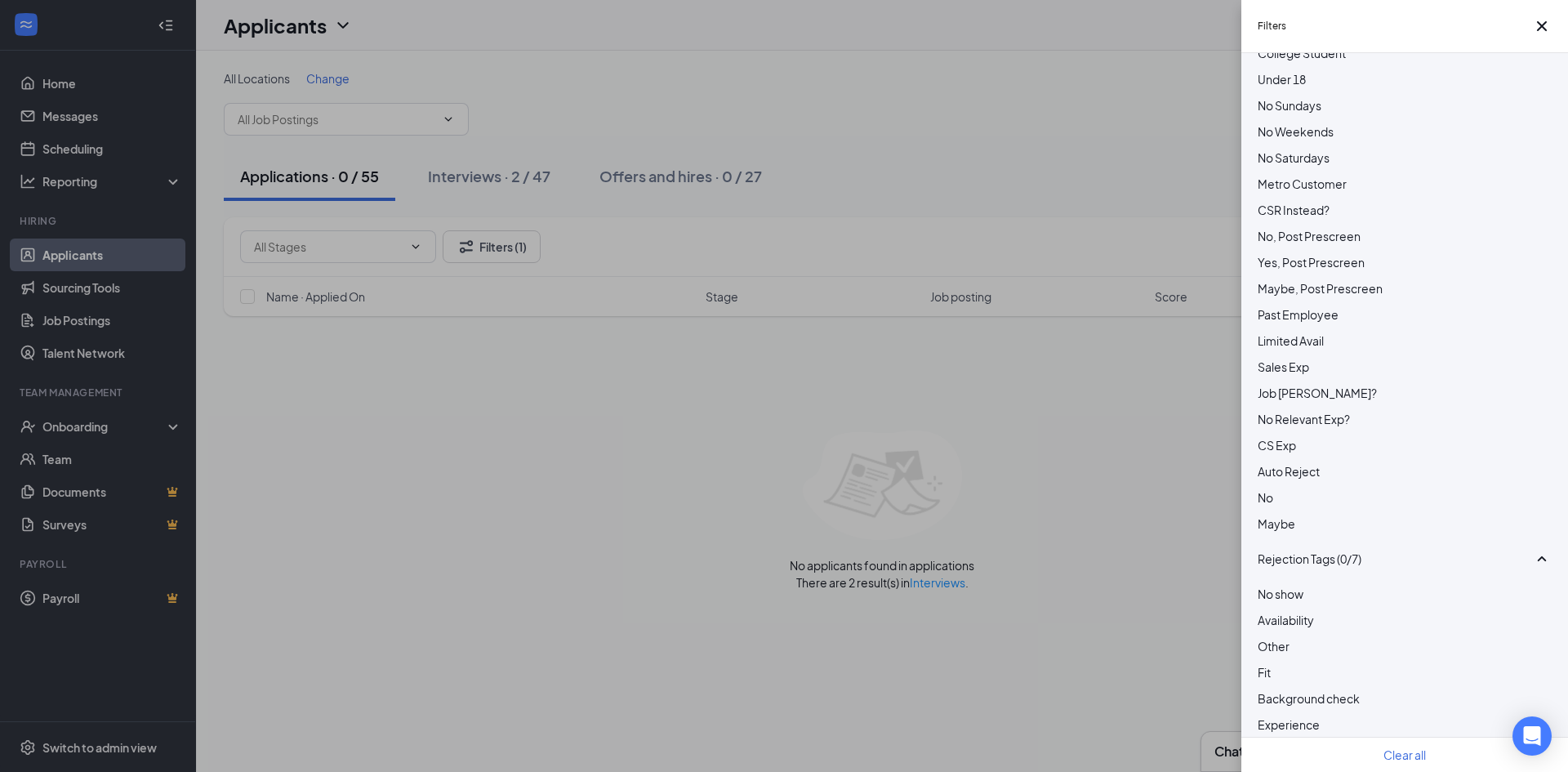
click at [1266, 515] on div at bounding box center [1405, 515] width 294 height 0
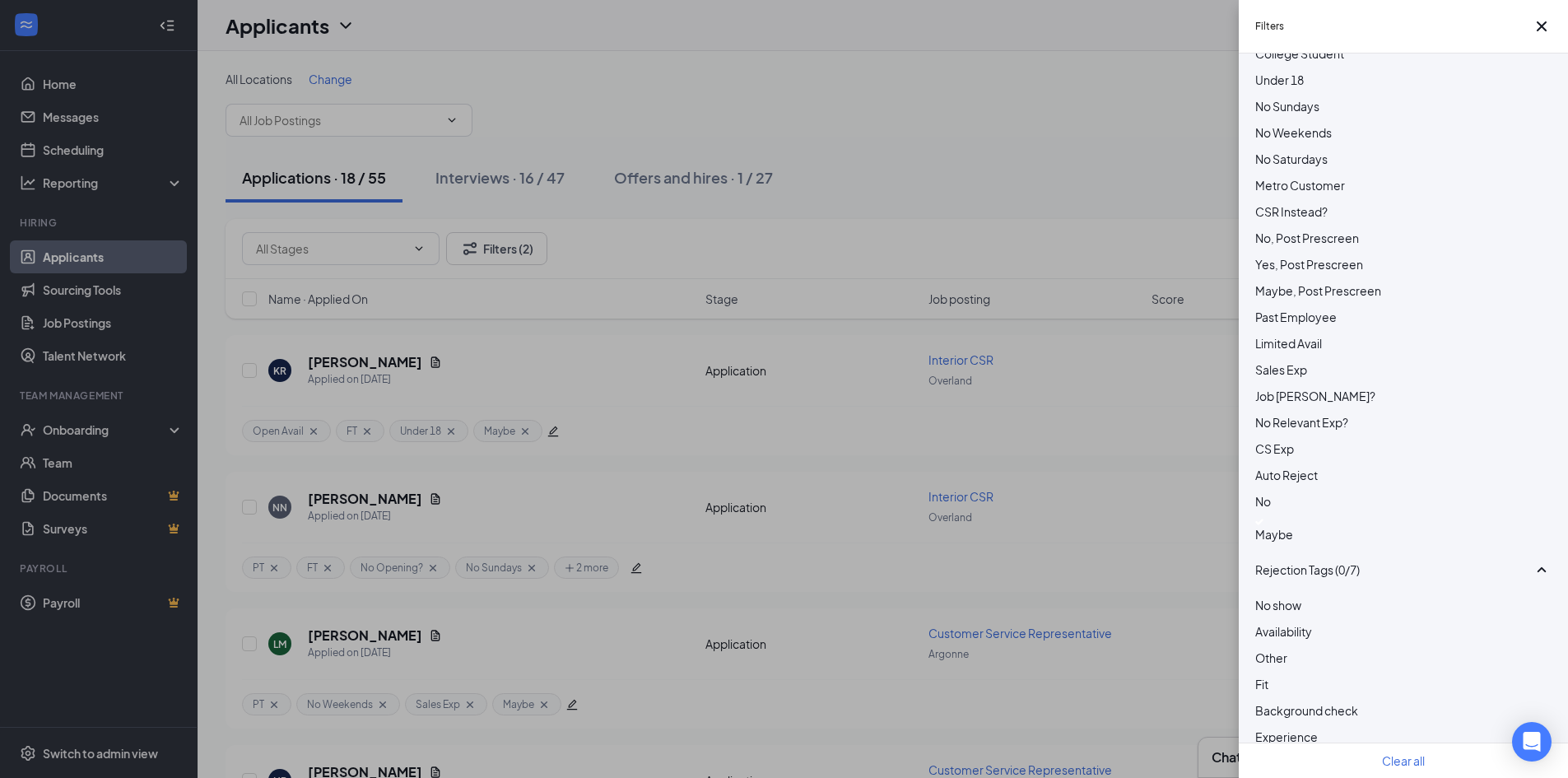
click at [807, 128] on div "Filters Applicant Status (0/5) Unread message Hasn't messaged back Stuck in sta…" at bounding box center [784, 389] width 1568 height 778
click at [805, 150] on div "Filters Applicant Status (0/5) Unread message Hasn't messaged back Stuck in sta…" at bounding box center [784, 389] width 1568 height 778
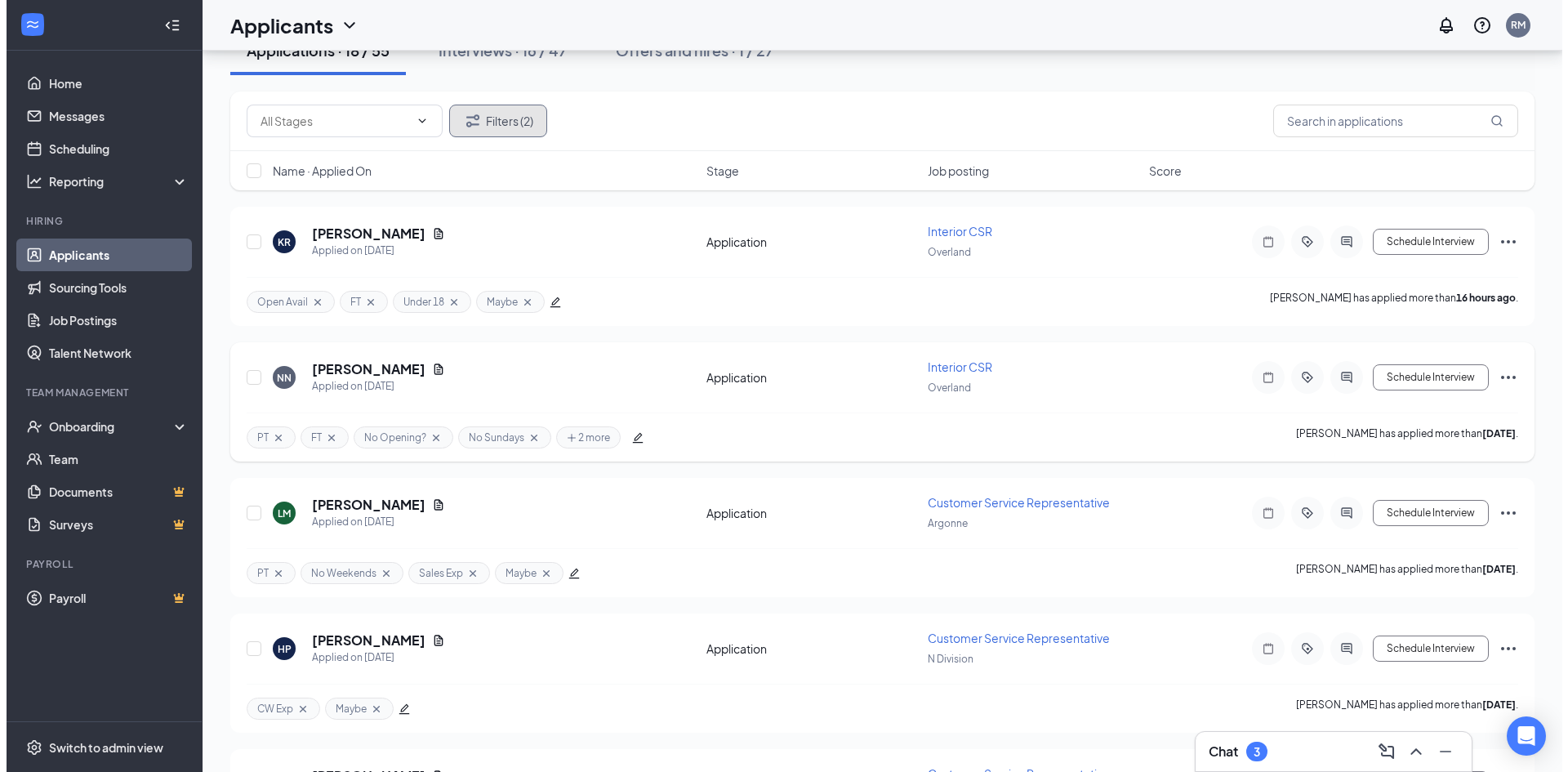
scroll to position [163, 0]
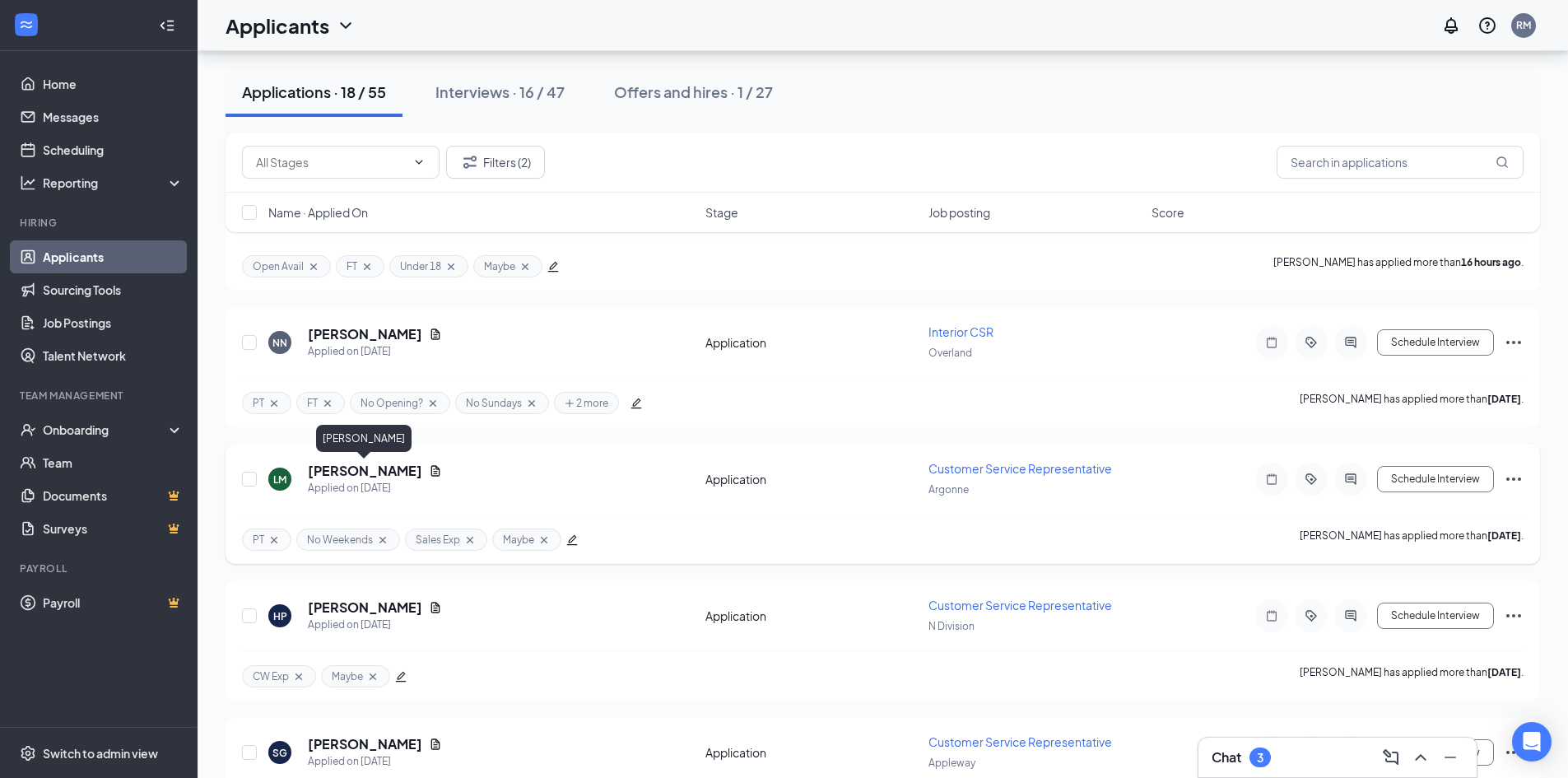
click at [384, 473] on h5 "LISA MARCELLA" at bounding box center [365, 471] width 114 height 18
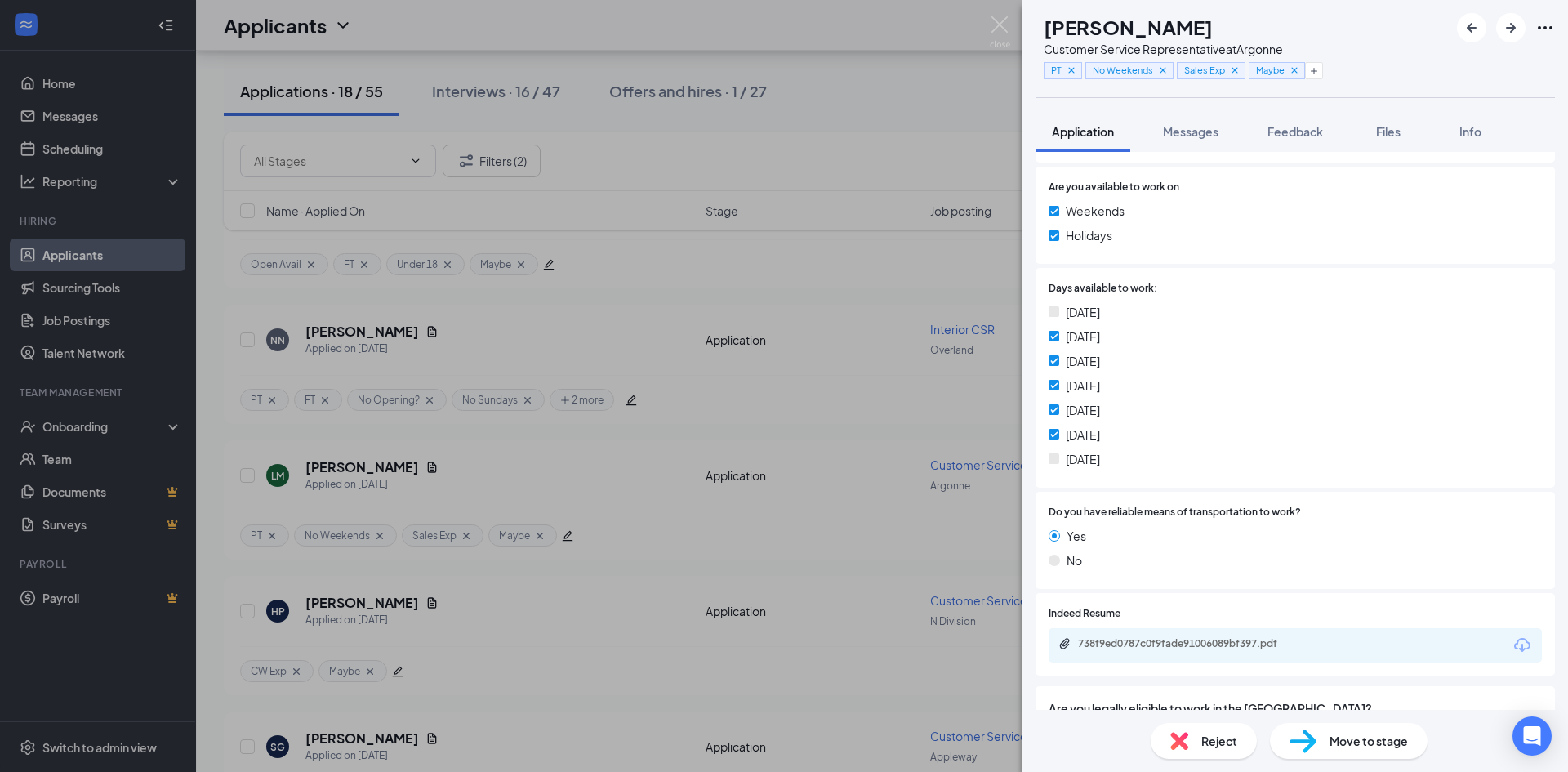
scroll to position [817, 0]
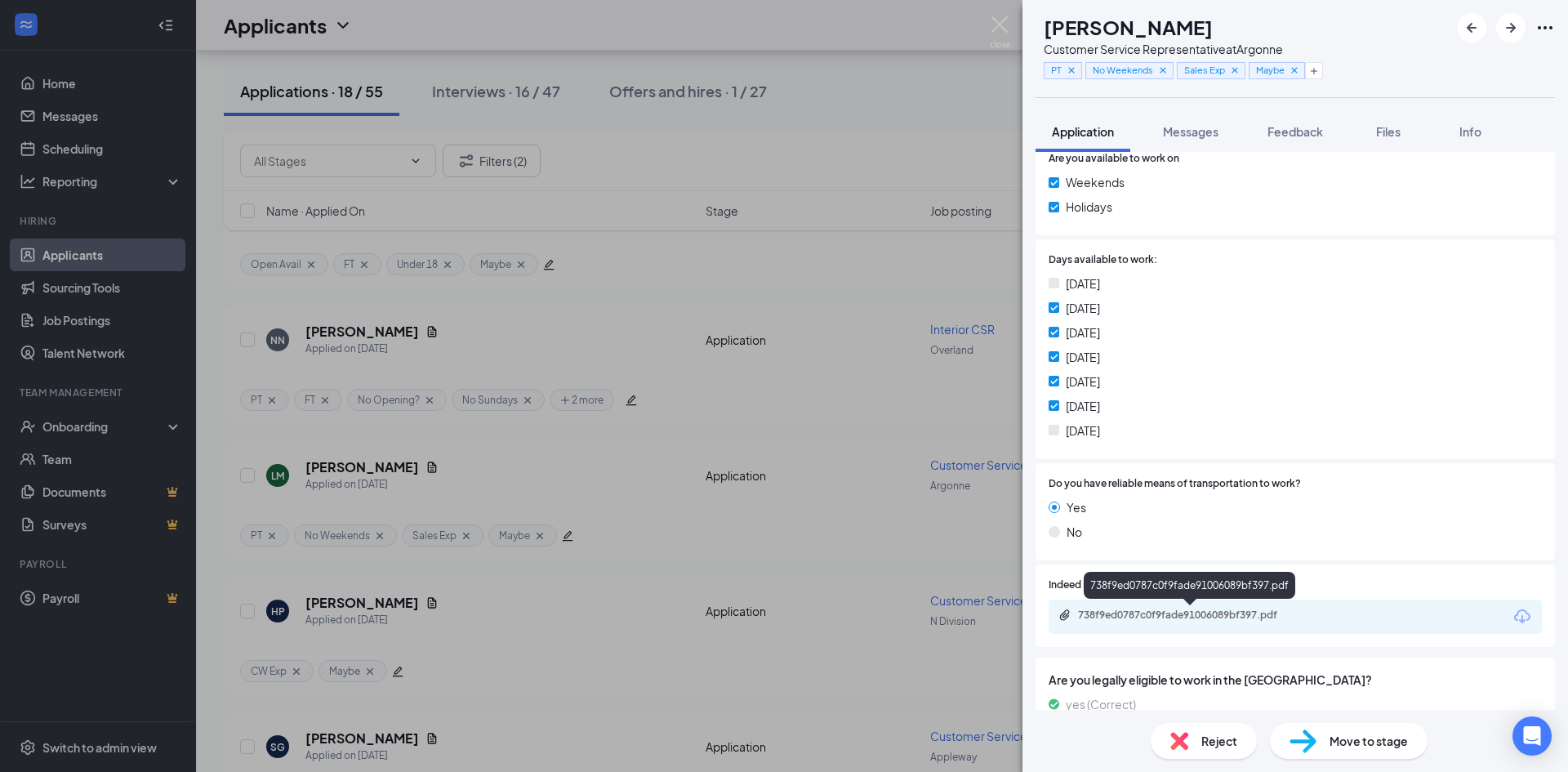
click at [1209, 613] on div "738f9ed0787c0f9fade91006089bf397.pdf" at bounding box center [1192, 615] width 229 height 13
click at [1345, 730] on div "Move to stage" at bounding box center [1349, 741] width 158 height 36
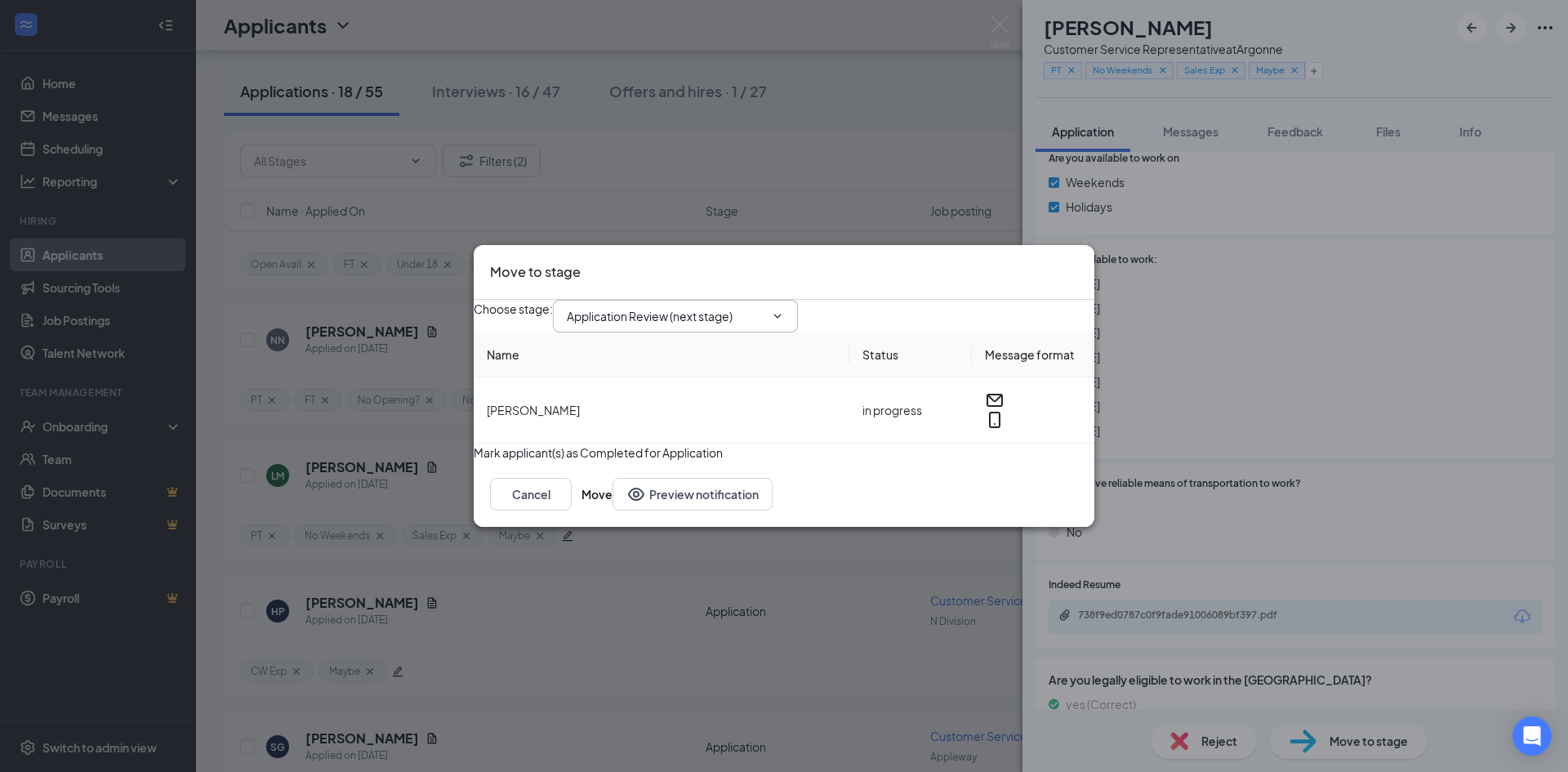
click at [714, 308] on input "Application Review (next stage)" at bounding box center [666, 316] width 198 height 18
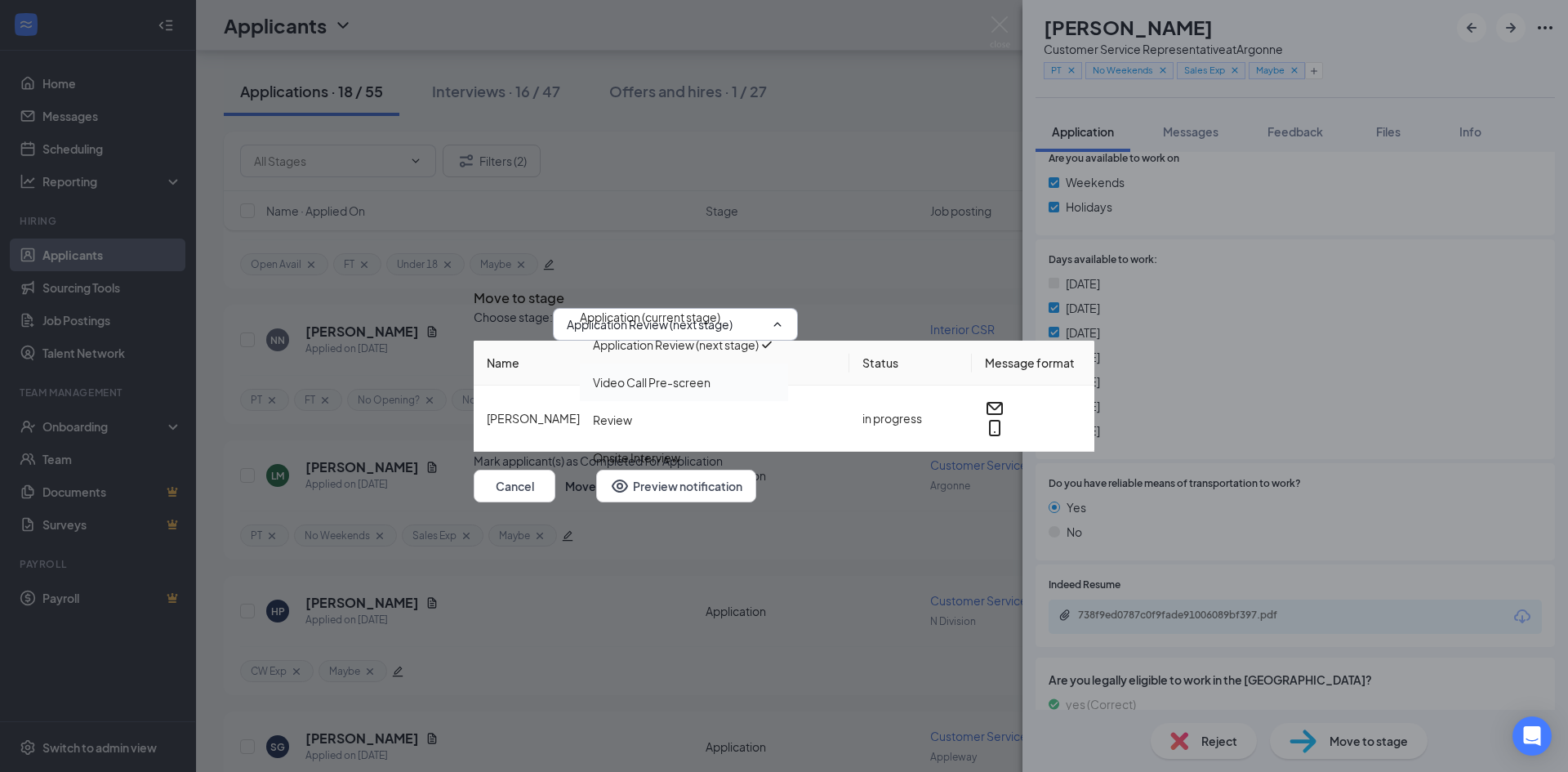
click at [704, 374] on div "Video Call Pre-screen" at bounding box center [652, 382] width 118 height 18
type input "Video Call Pre-screen"
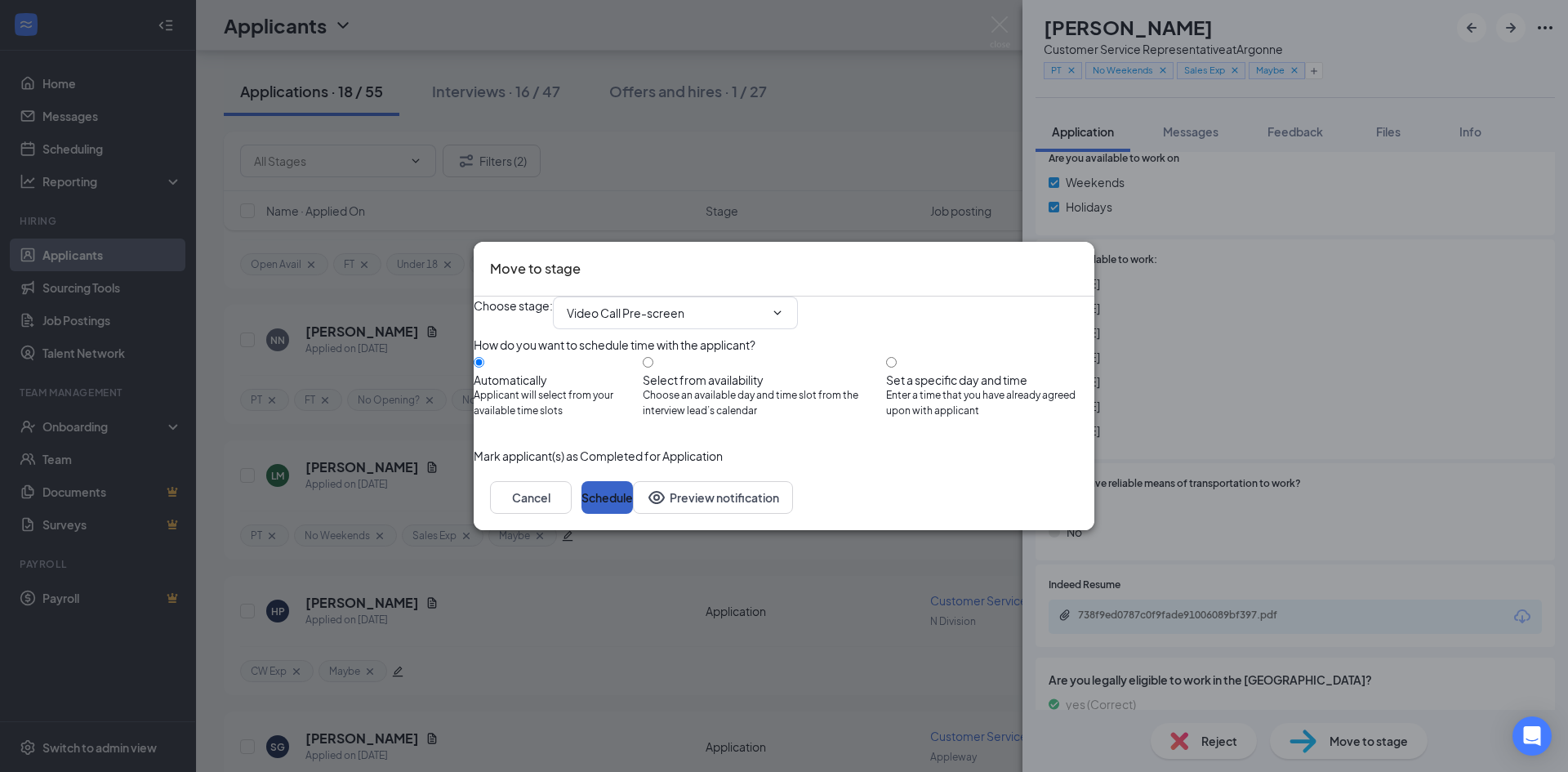
click at [633, 514] on button "Schedule" at bounding box center [608, 497] width 52 height 33
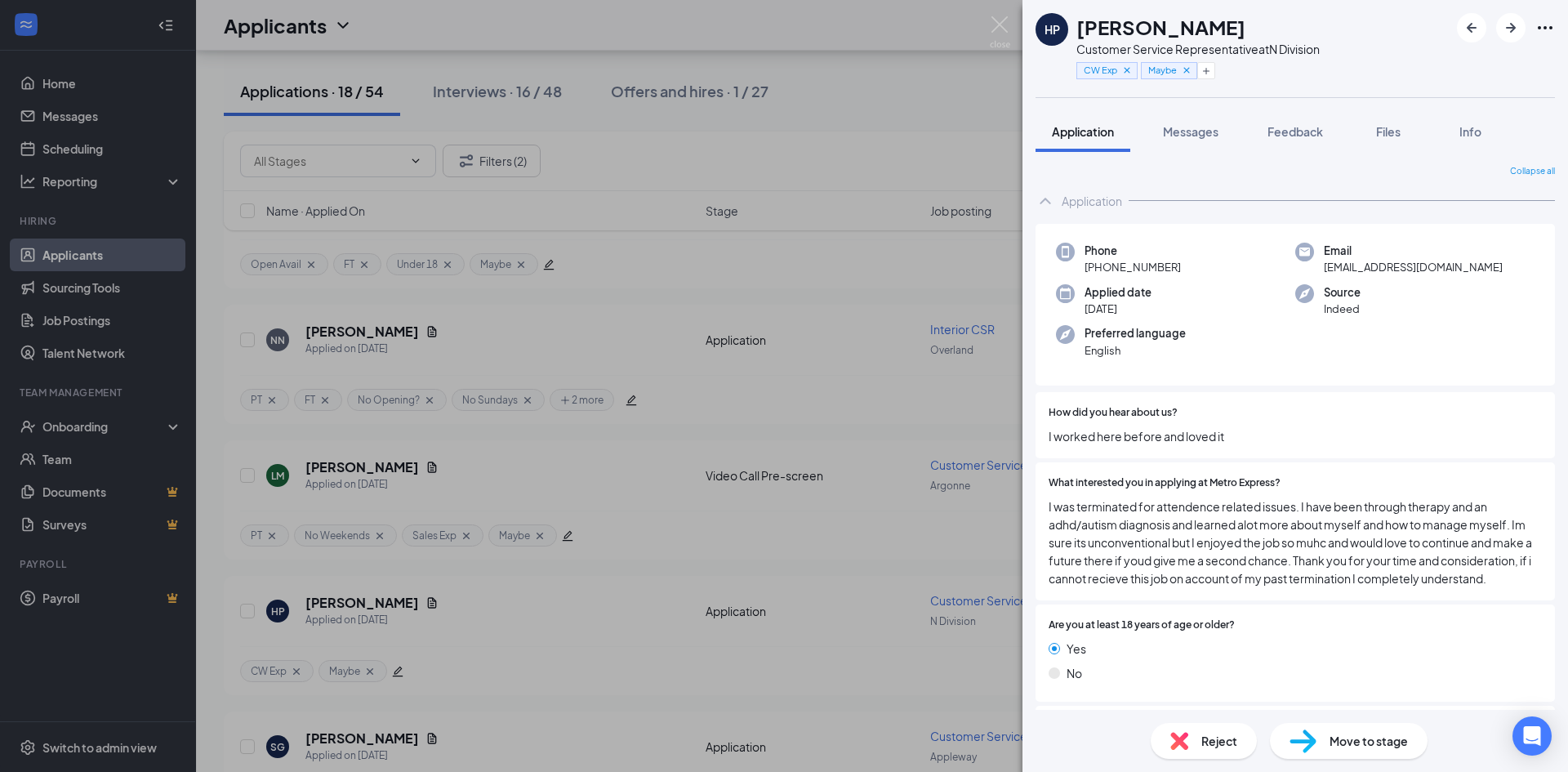
click at [1211, 743] on span "Reject" at bounding box center [1220, 741] width 36 height 18
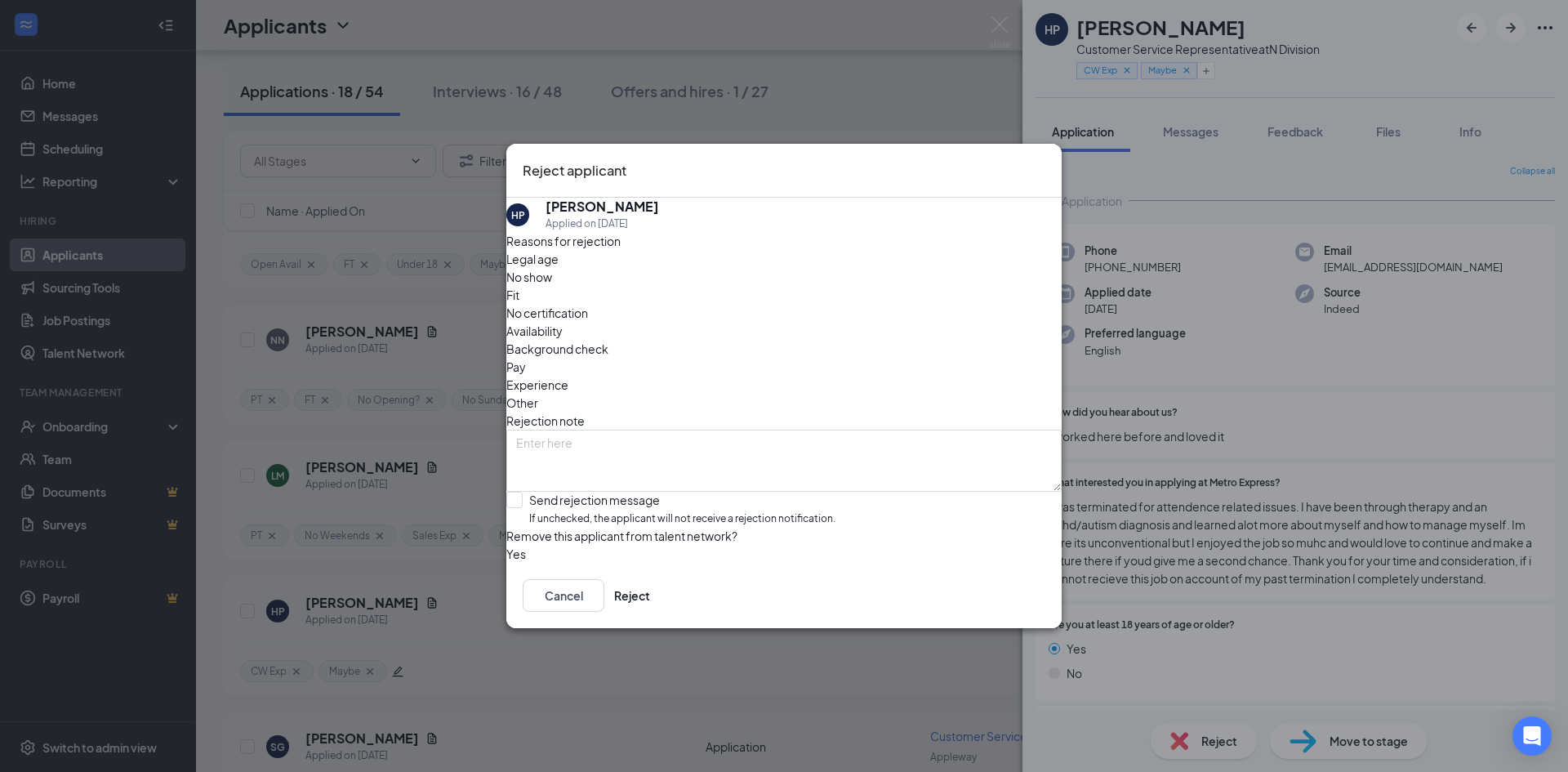
click at [538, 394] on span "Other" at bounding box center [522, 403] width 32 height 18
click at [698, 430] on textarea at bounding box center [783, 461] width 555 height 62
click at [710, 430] on textarea "Past employee, marked not rehireable" at bounding box center [783, 461] width 555 height 62
click at [711, 430] on textarea "Past employee, marked not rehireable" at bounding box center [783, 461] width 555 height 62
click at [716, 430] on textarea "Past employee, marked not rehire able" at bounding box center [783, 461] width 555 height 62
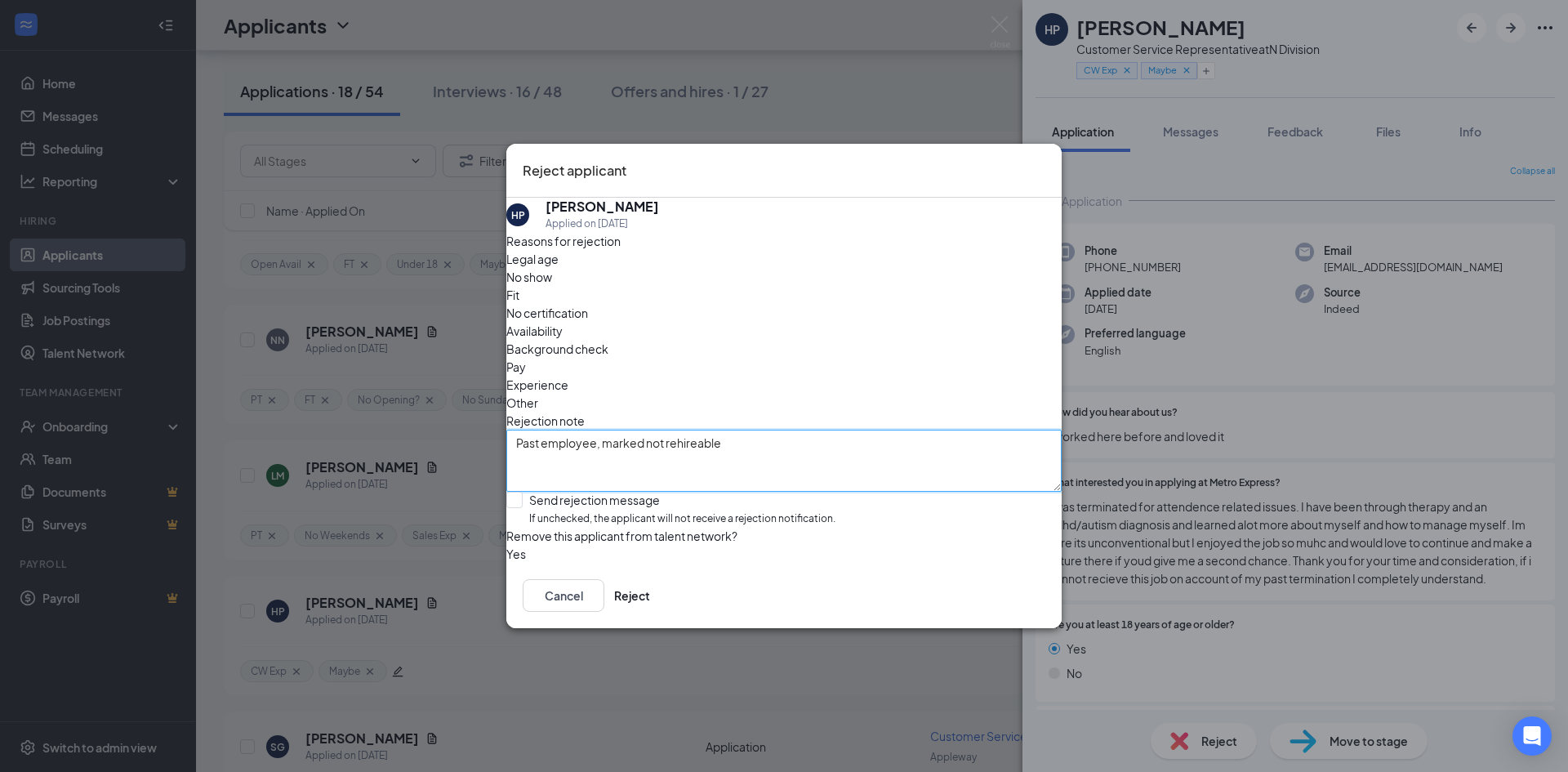
type textarea "Past employee, marked not rehireable"
click at [873, 534] on div "Reasons for rejection Legal age No show Fit No certification Availability Backg…" at bounding box center [783, 397] width 555 height 331
click at [535, 492] on input "Send rejection message If unchecked, the applicant will not receive a rejection…" at bounding box center [670, 509] width 329 height 35
checkbox input "true"
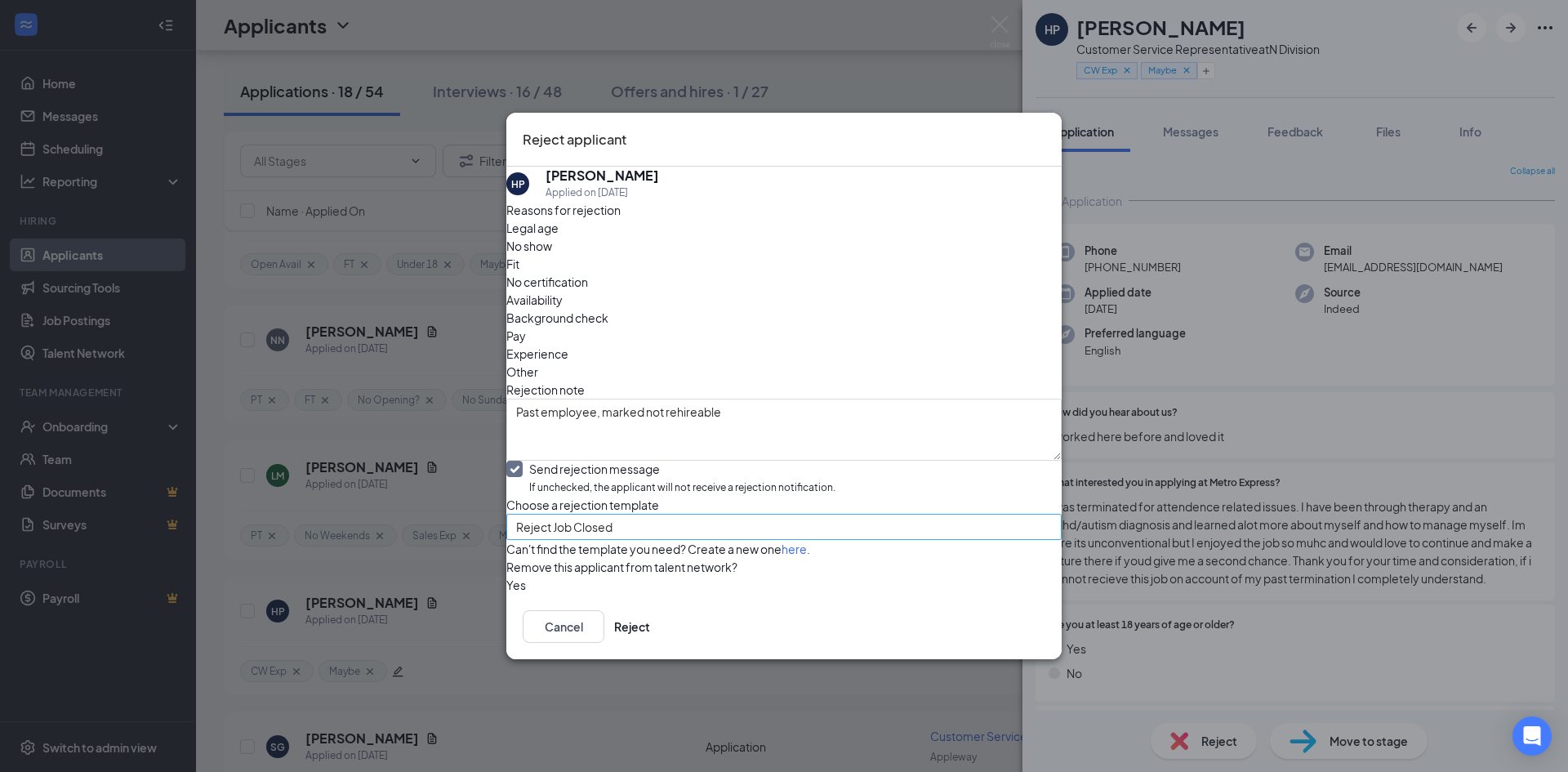
click at [698, 515] on span "Reject Job Closed" at bounding box center [776, 538] width 521 height 45
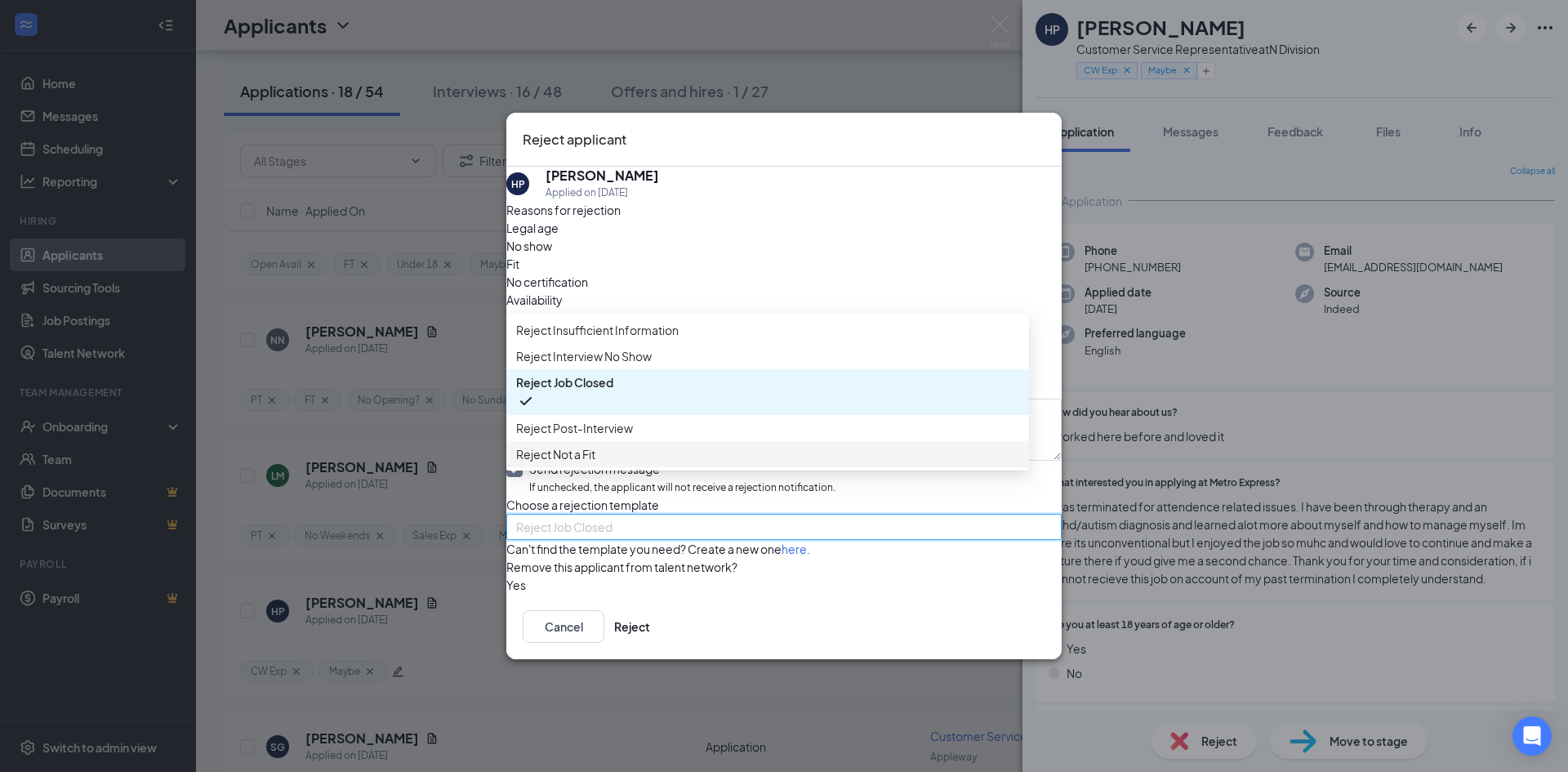
click at [650, 464] on span "Reject Not a Fit" at bounding box center [767, 455] width 503 height 18
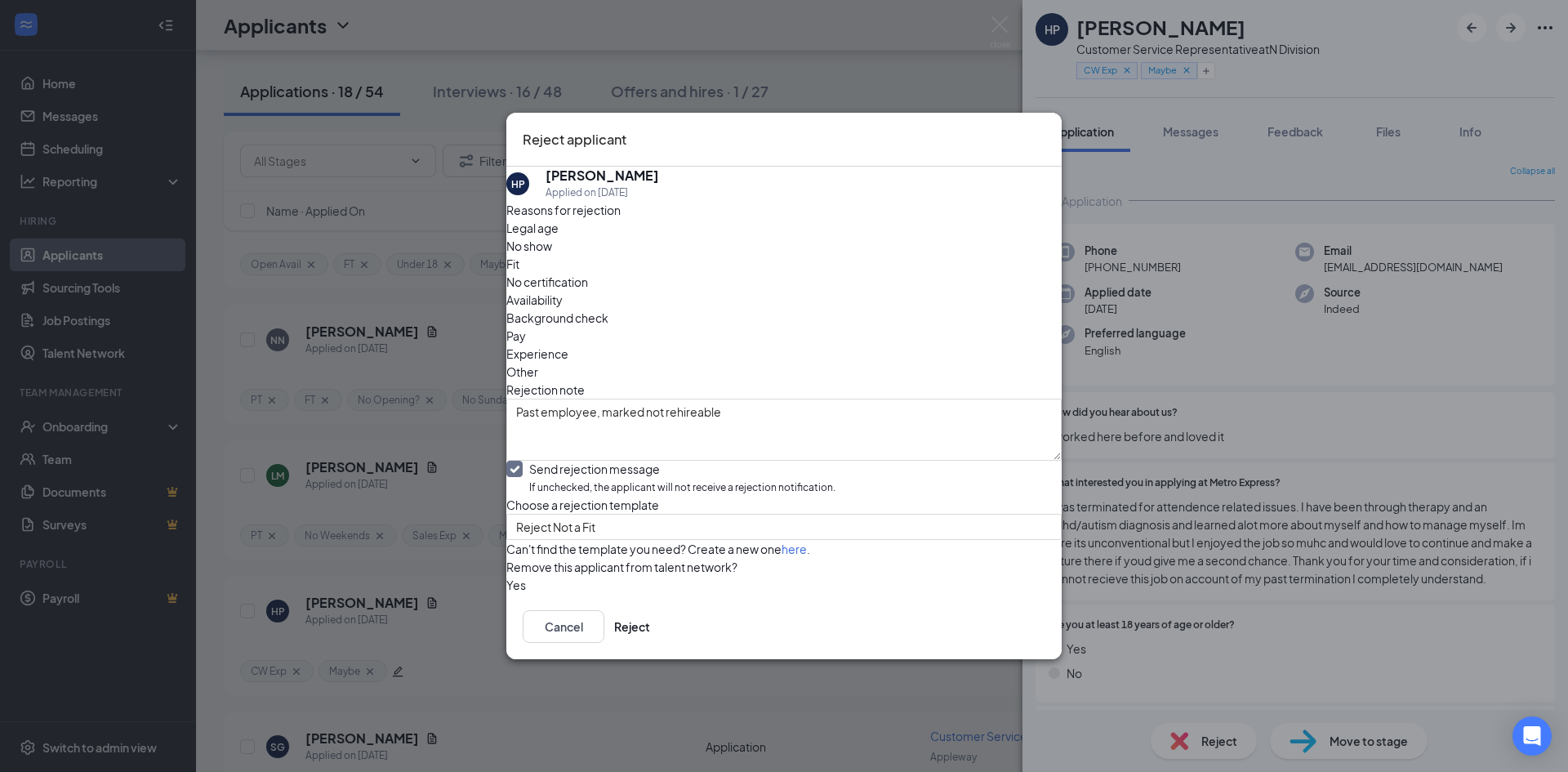
click at [877, 548] on div "Reasons for rejection Legal age No show Fit No certification Availability Backg…" at bounding box center [783, 398] width 555 height 393
click at [650, 643] on button "Reject" at bounding box center [632, 627] width 36 height 33
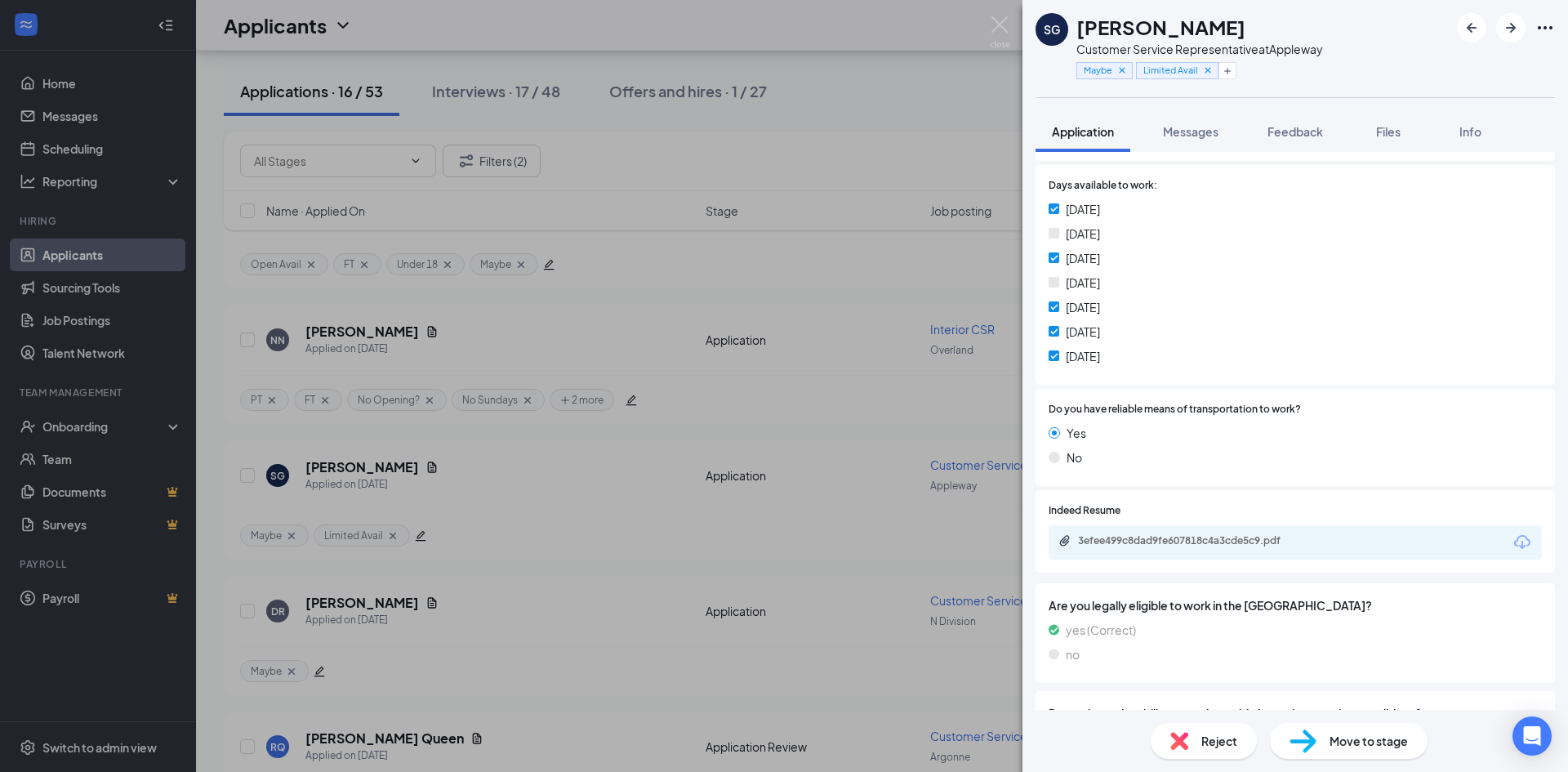
scroll to position [899, 0]
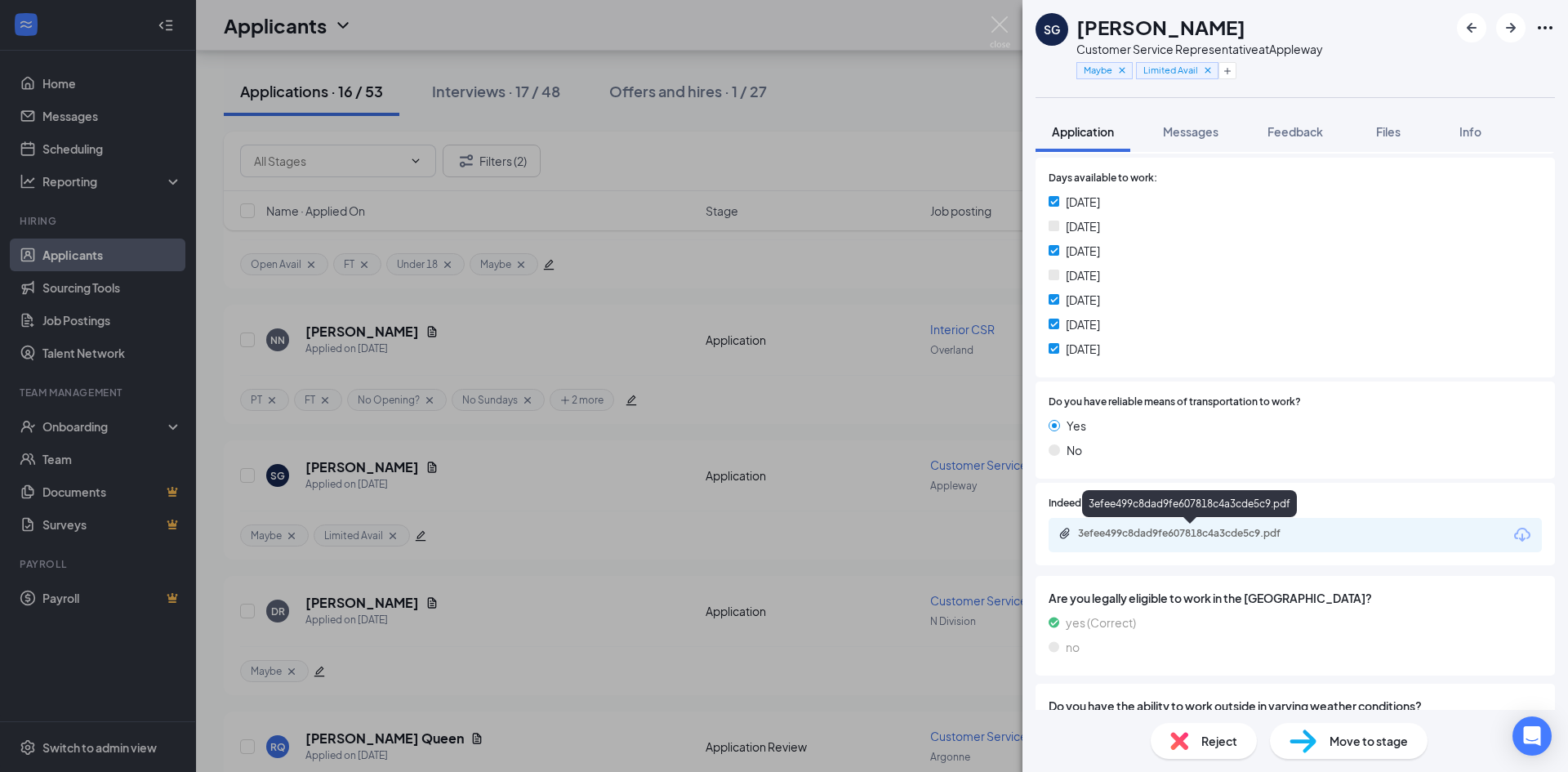
click at [1228, 535] on div "3efee499c8dad9fe607818c4a3cde5c9.pdf" at bounding box center [1192, 533] width 229 height 13
click at [1302, 734] on img at bounding box center [1303, 742] width 27 height 24
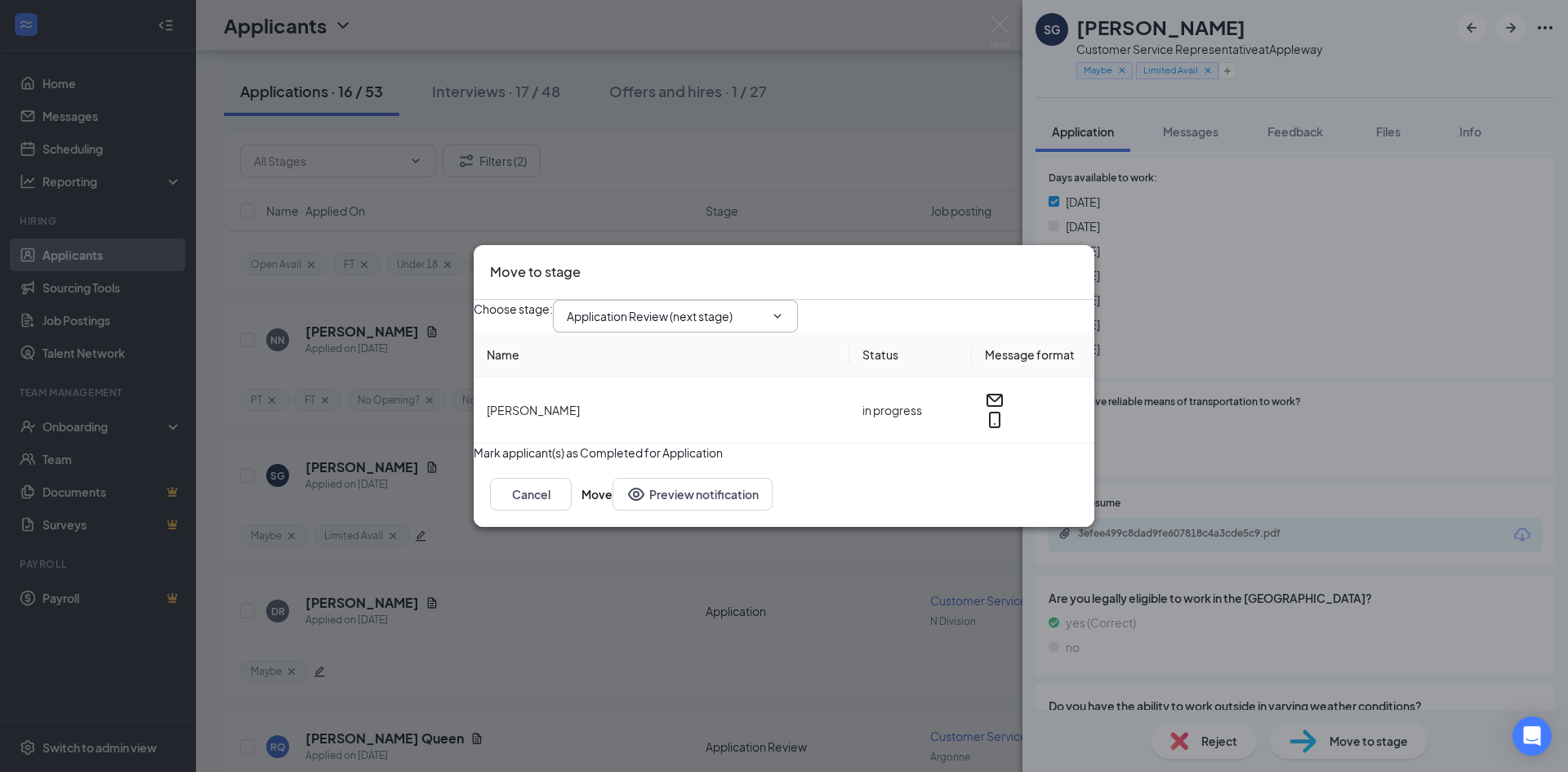
click at [706, 308] on input "Application Review (next stage)" at bounding box center [666, 316] width 198 height 18
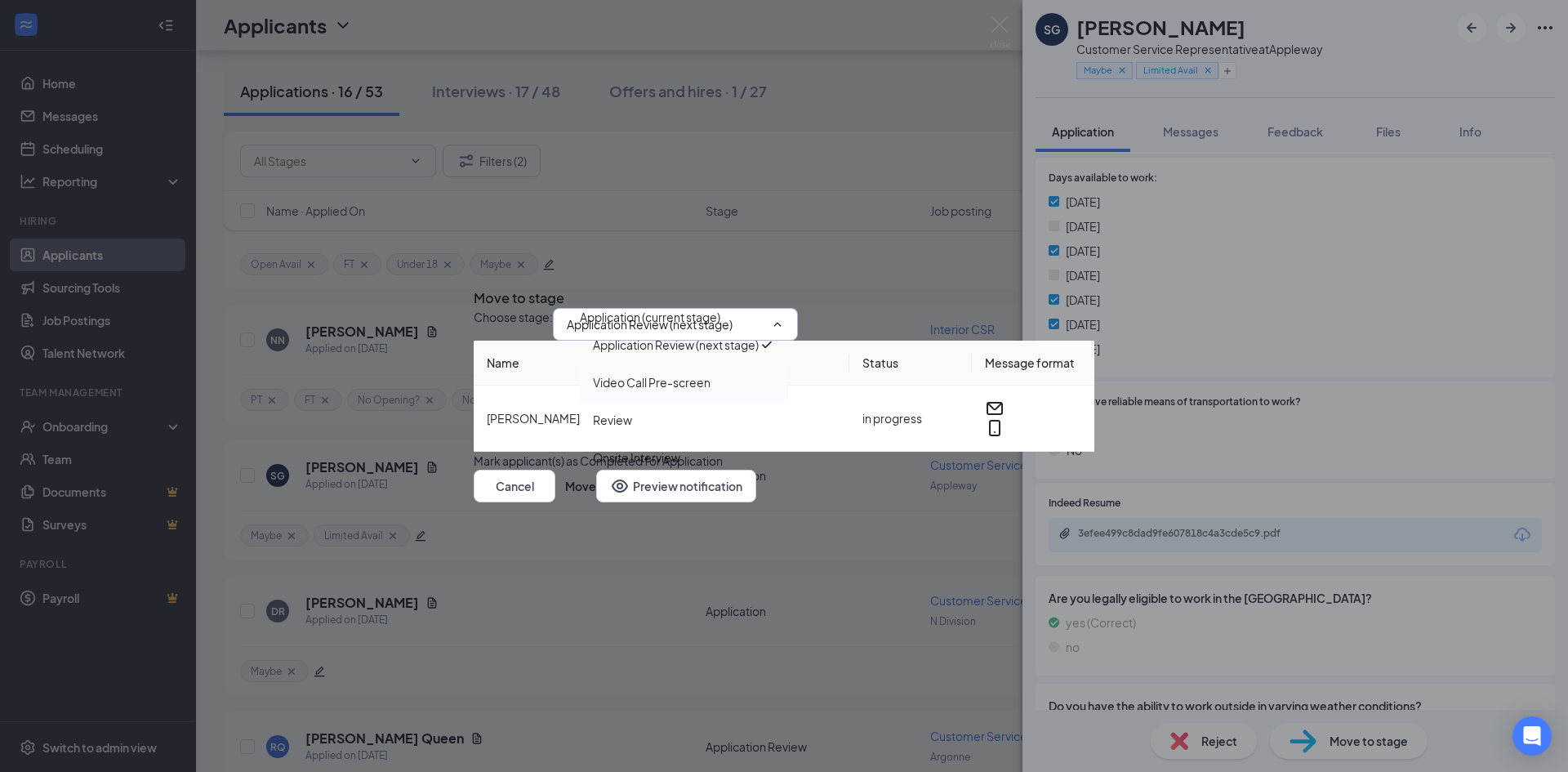
click at [691, 374] on div "Video Call Pre-screen" at bounding box center [652, 382] width 118 height 18
type input "Video Call Pre-screen"
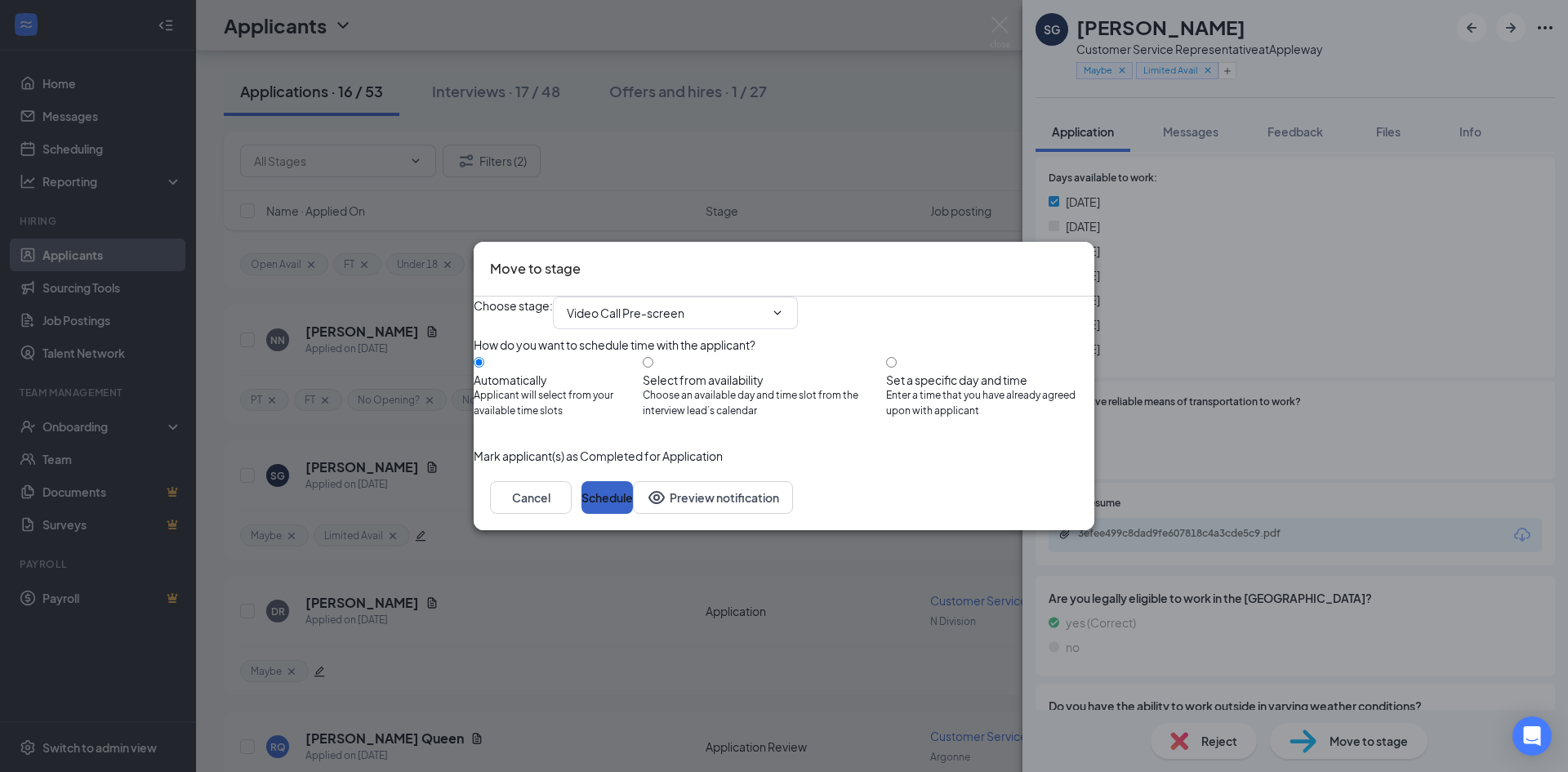
drag, startPoint x: 1045, startPoint y: 525, endPoint x: 1075, endPoint y: 530, distance: 30.4
click at [633, 514] on button "Schedule" at bounding box center [608, 497] width 52 height 33
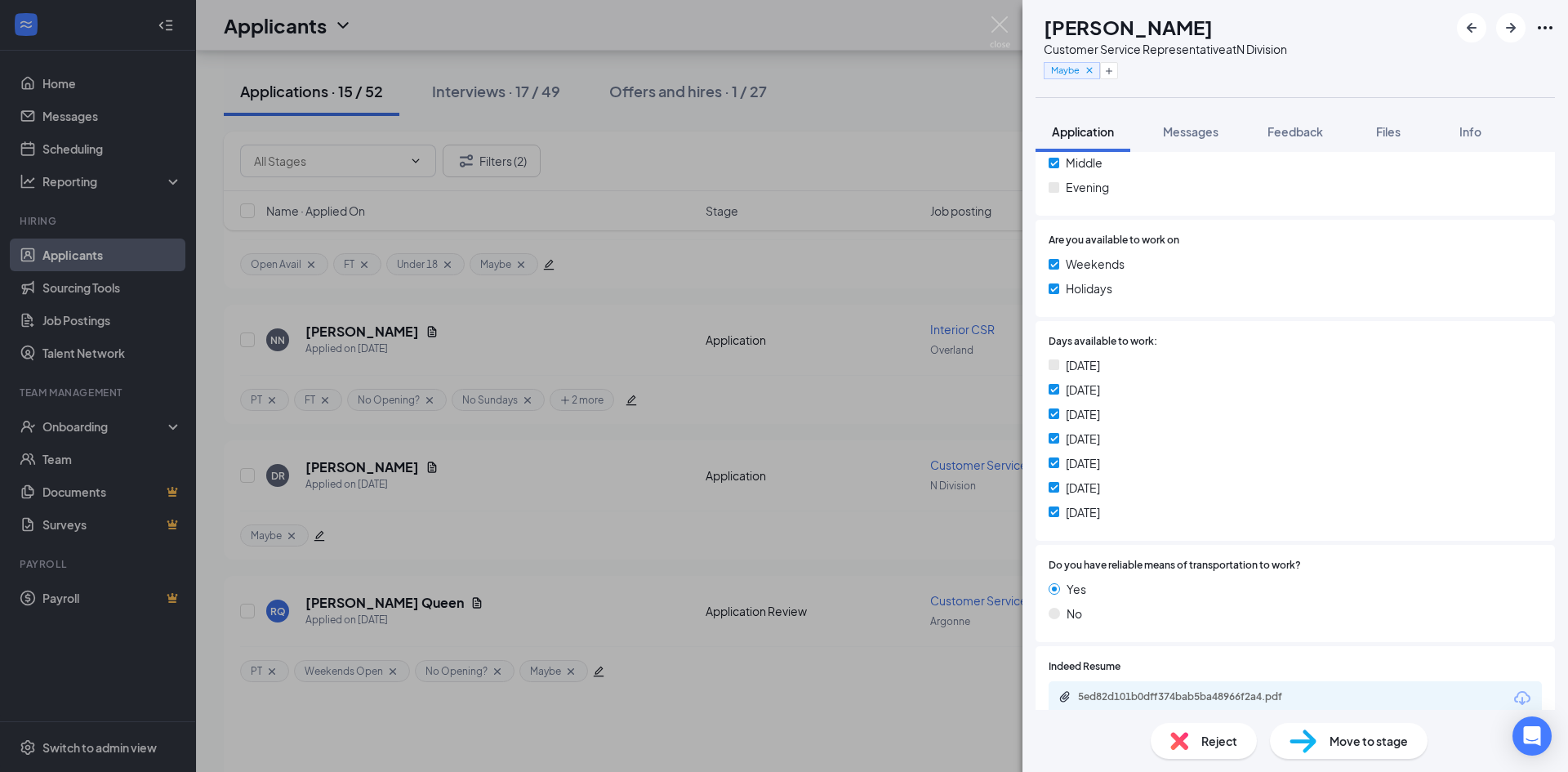
scroll to position [899, 0]
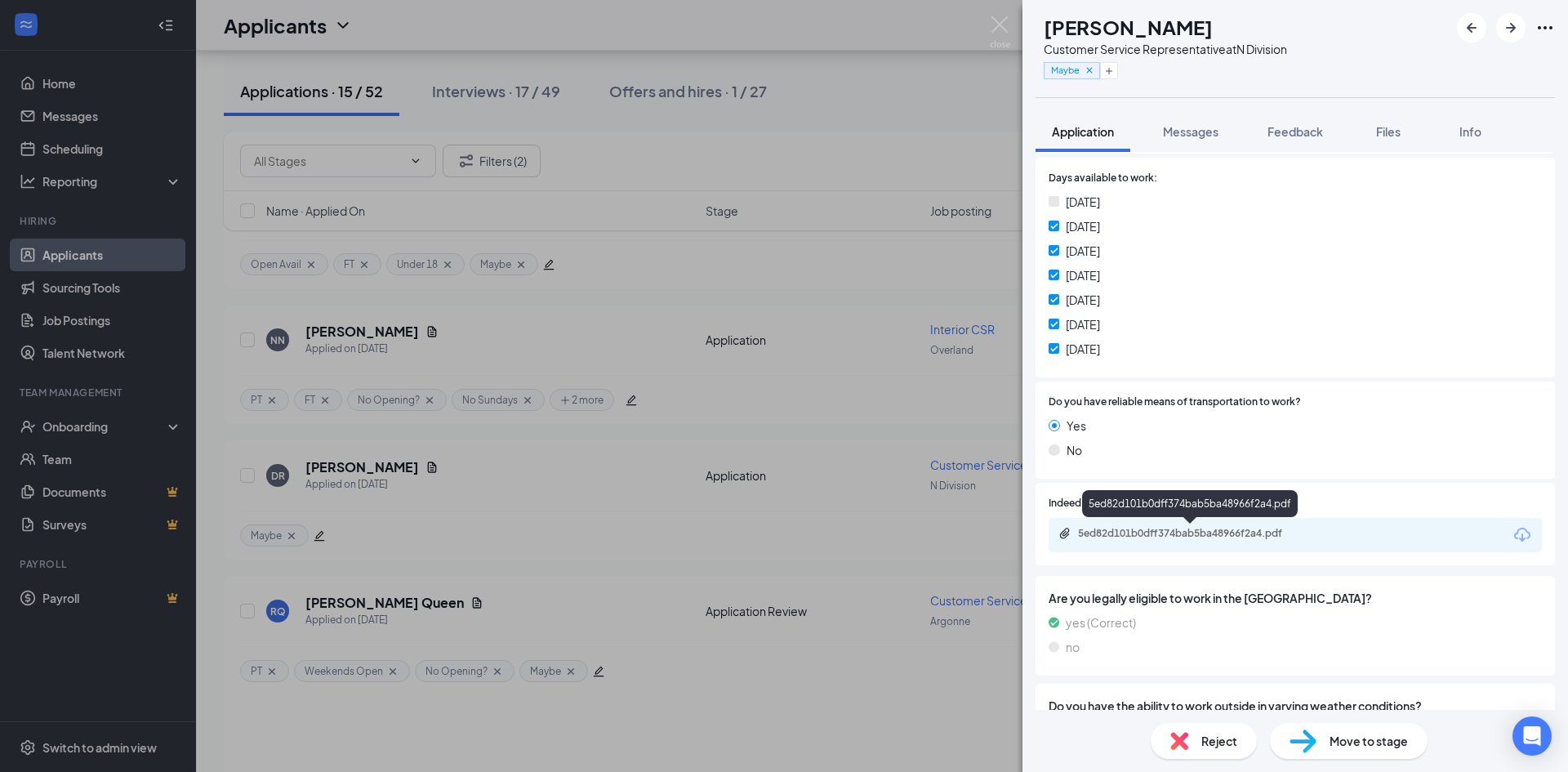
click at [1240, 535] on div "5ed82d101b0dff374bab5ba48966f2a4.pdf" at bounding box center [1192, 533] width 229 height 13
click at [1381, 743] on span "Move to stage" at bounding box center [1368, 741] width 78 height 18
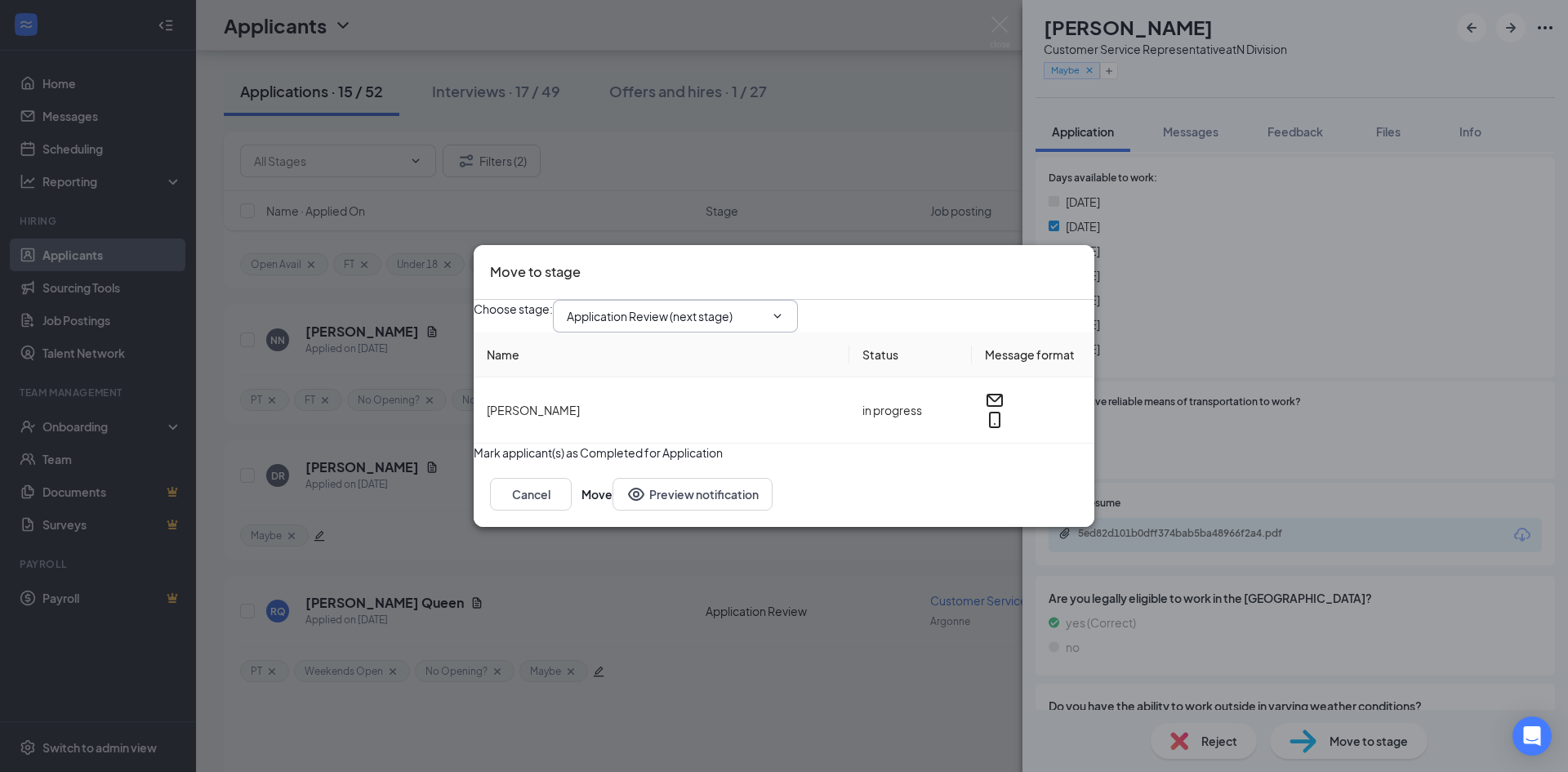
click at [680, 308] on input "Application Review (next stage)" at bounding box center [666, 316] width 198 height 18
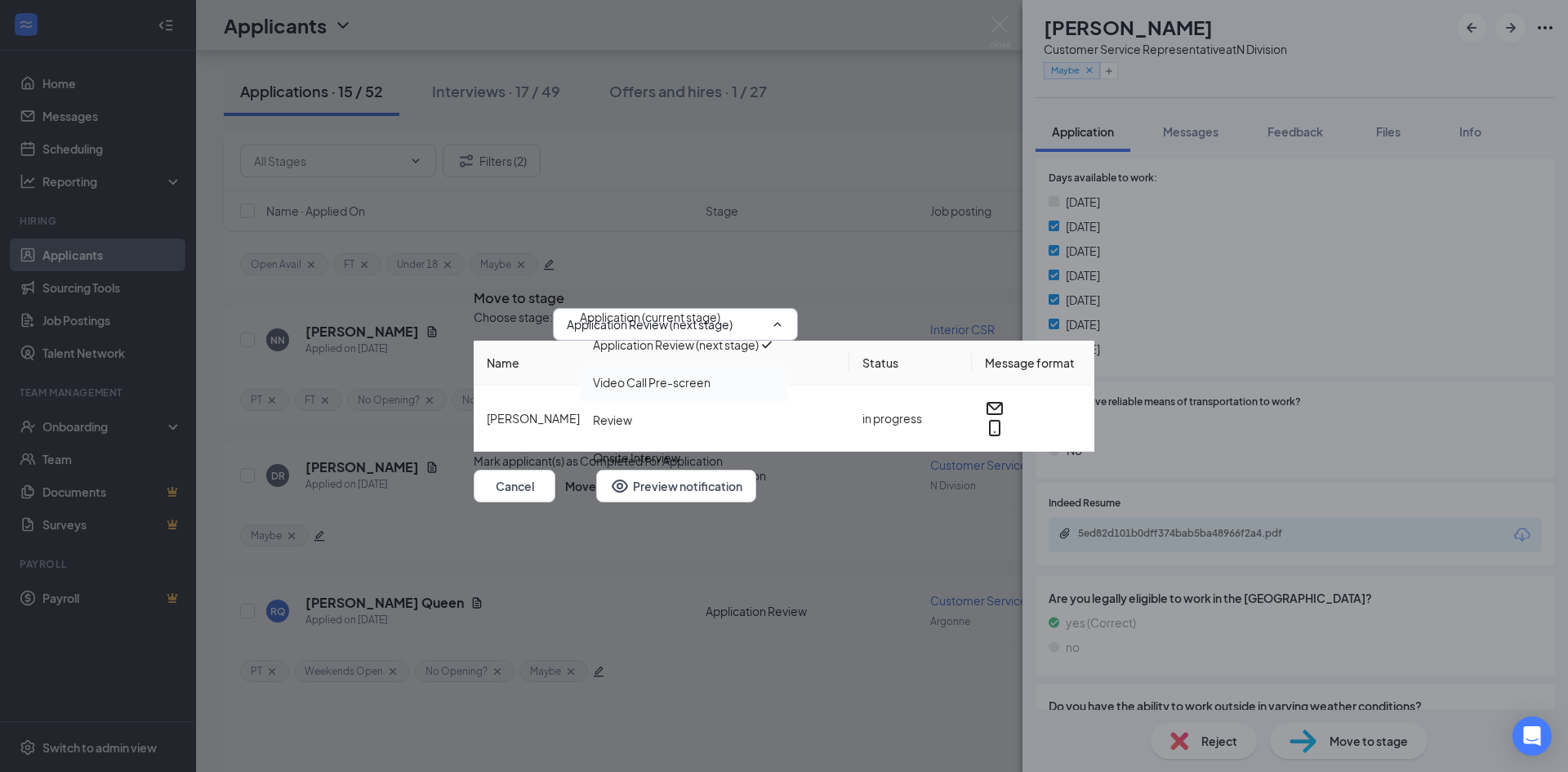
click at [661, 374] on div "Video Call Pre-screen" at bounding box center [652, 382] width 118 height 18
type input "Video Call Pre-screen"
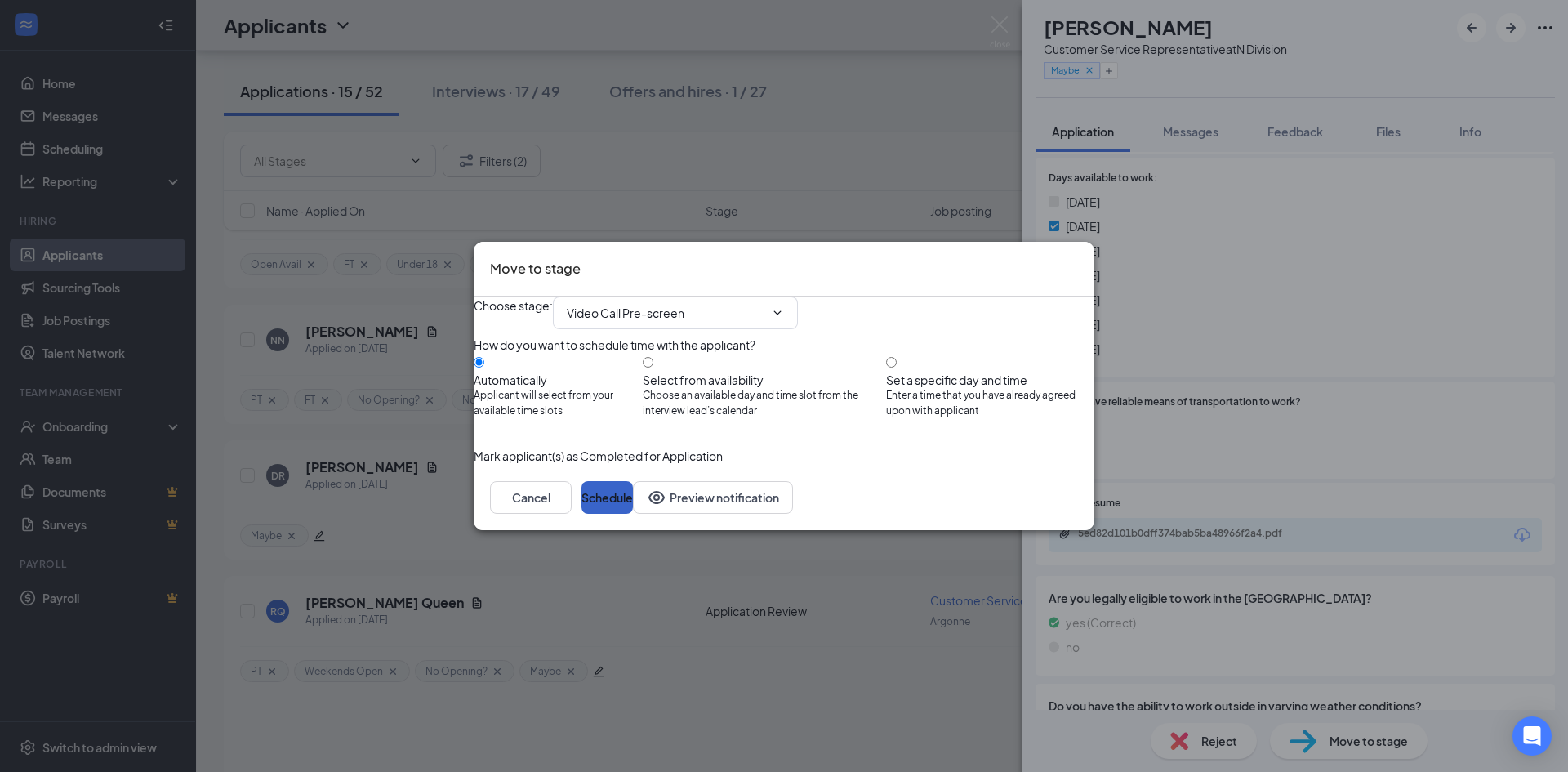
click at [633, 514] on button "Schedule" at bounding box center [608, 497] width 52 height 33
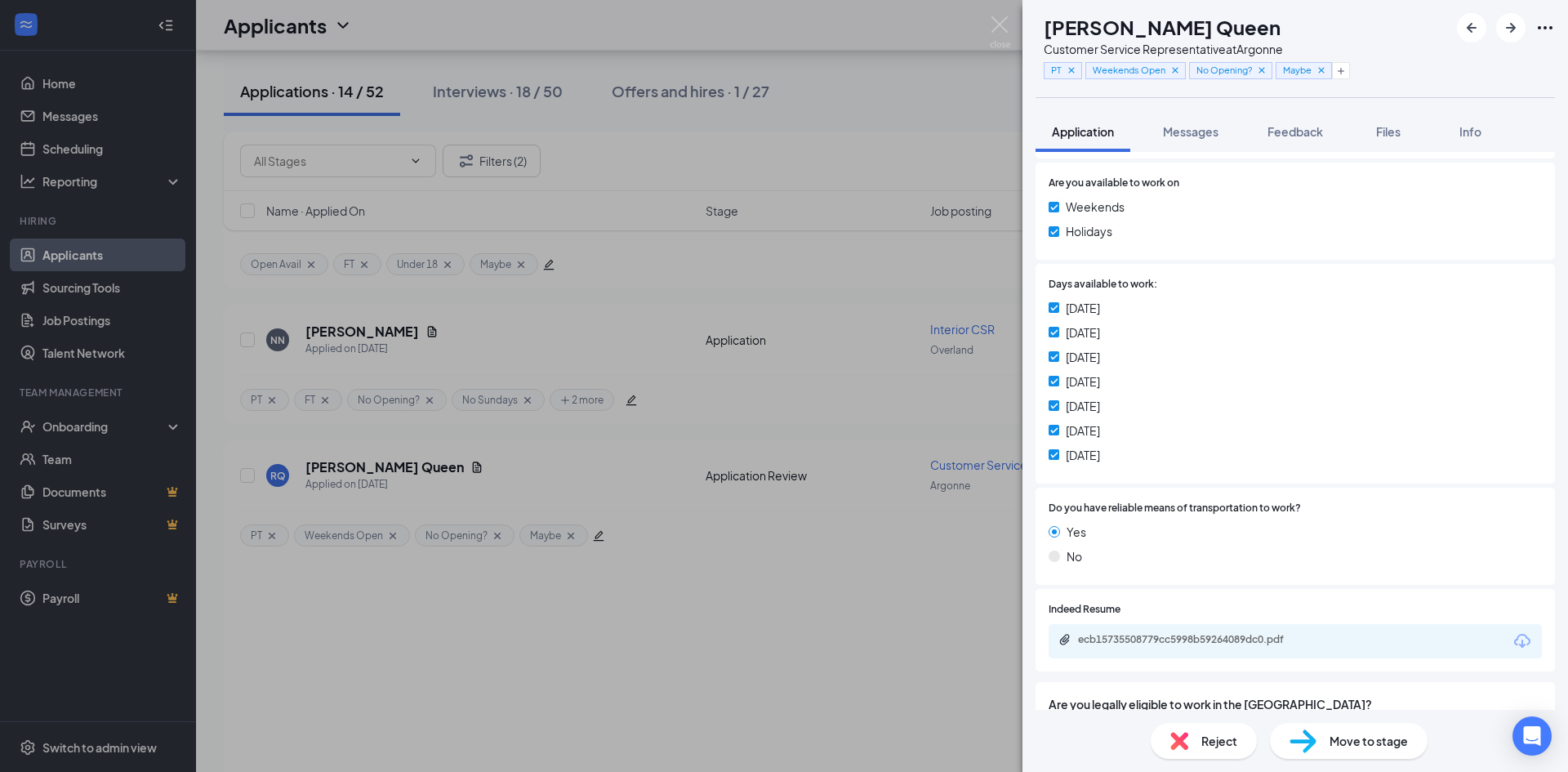
scroll to position [899, 0]
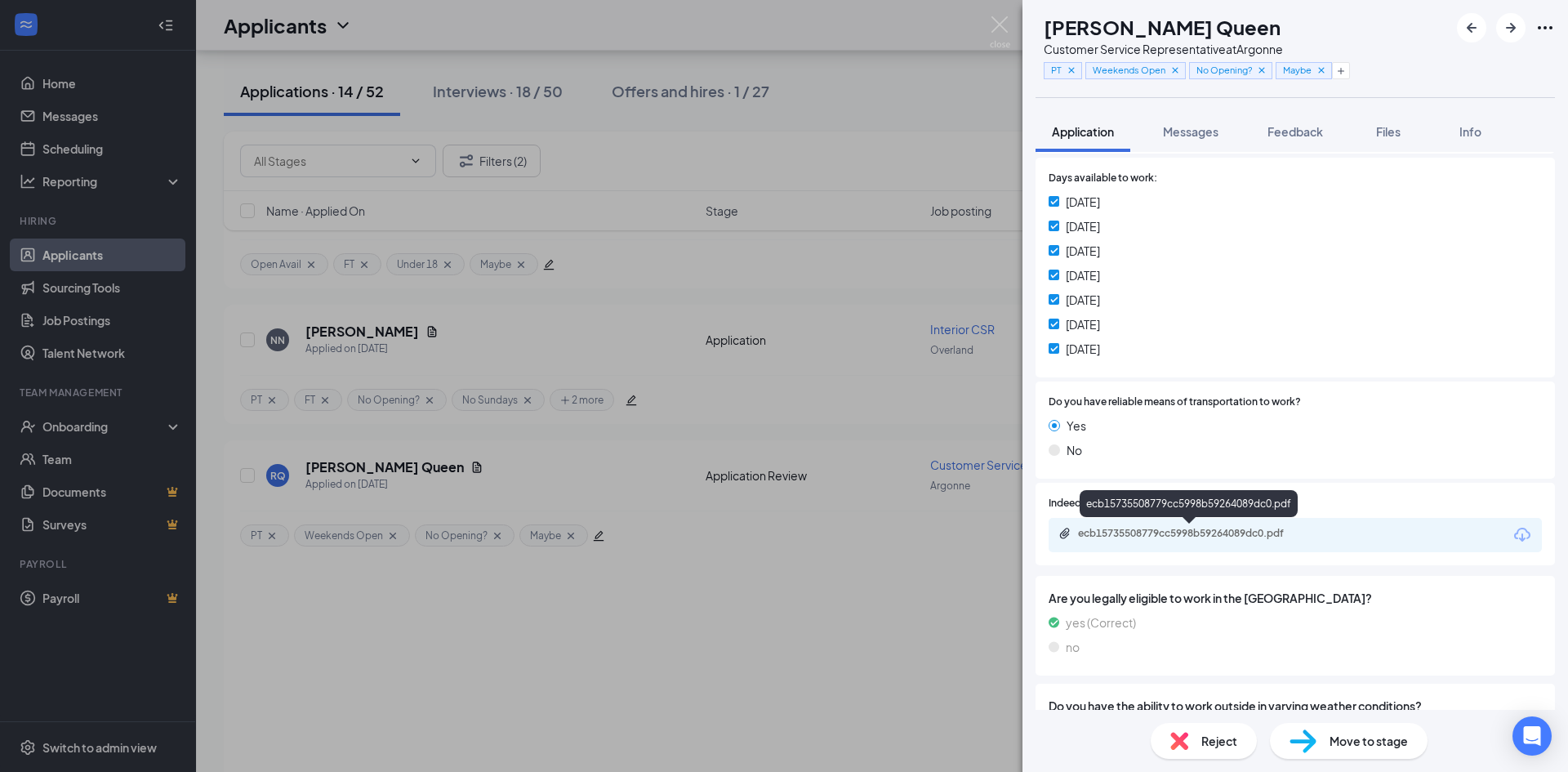
click at [1213, 534] on div "ecb15735508779cc5998b59264089dc0.pdf" at bounding box center [1192, 533] width 229 height 13
click at [1341, 752] on div "Move to stage" at bounding box center [1349, 741] width 158 height 36
type input "Video Call Pre-screen (next stage)"
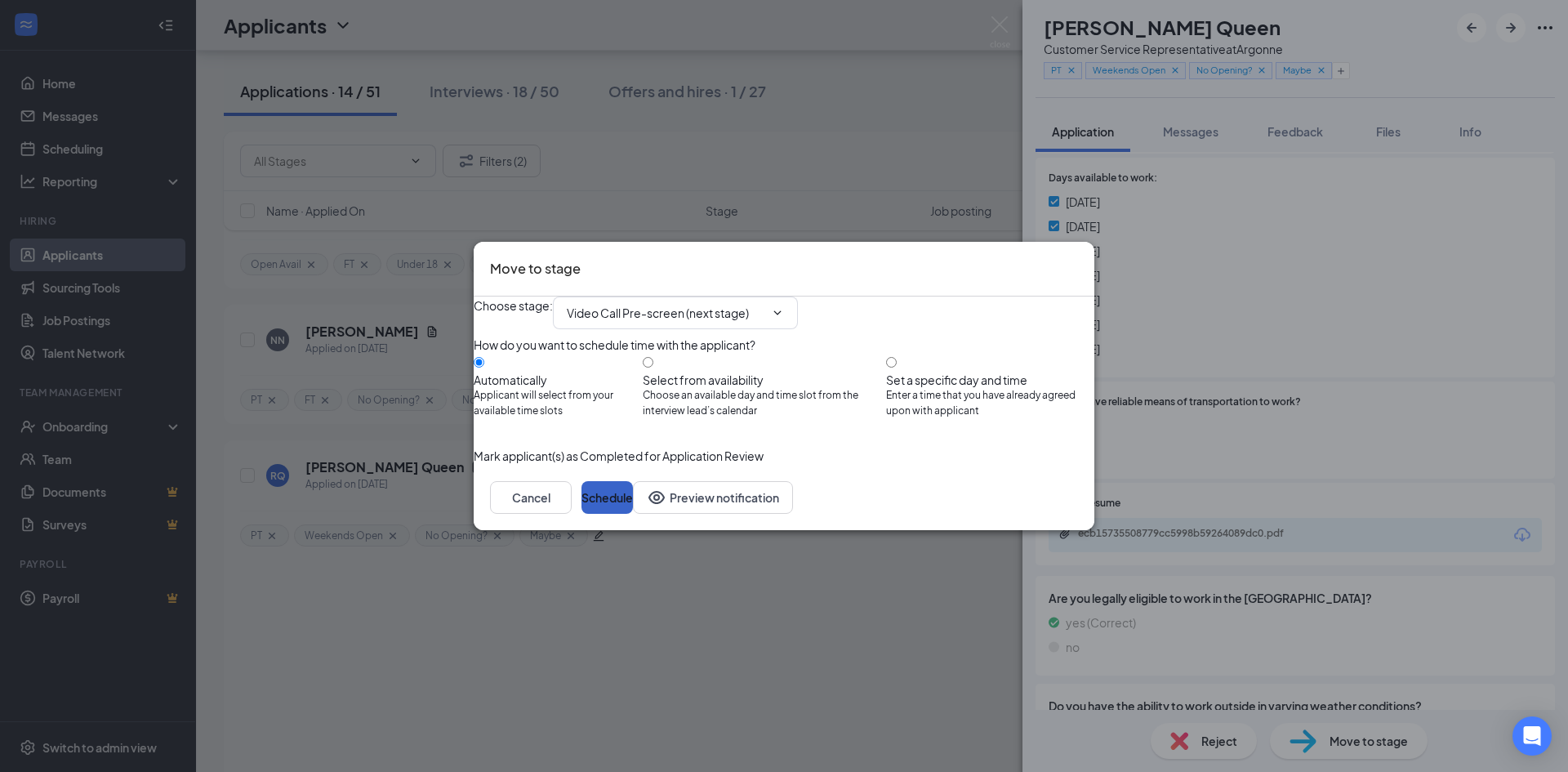
click at [633, 514] on button "Schedule" at bounding box center [608, 497] width 52 height 33
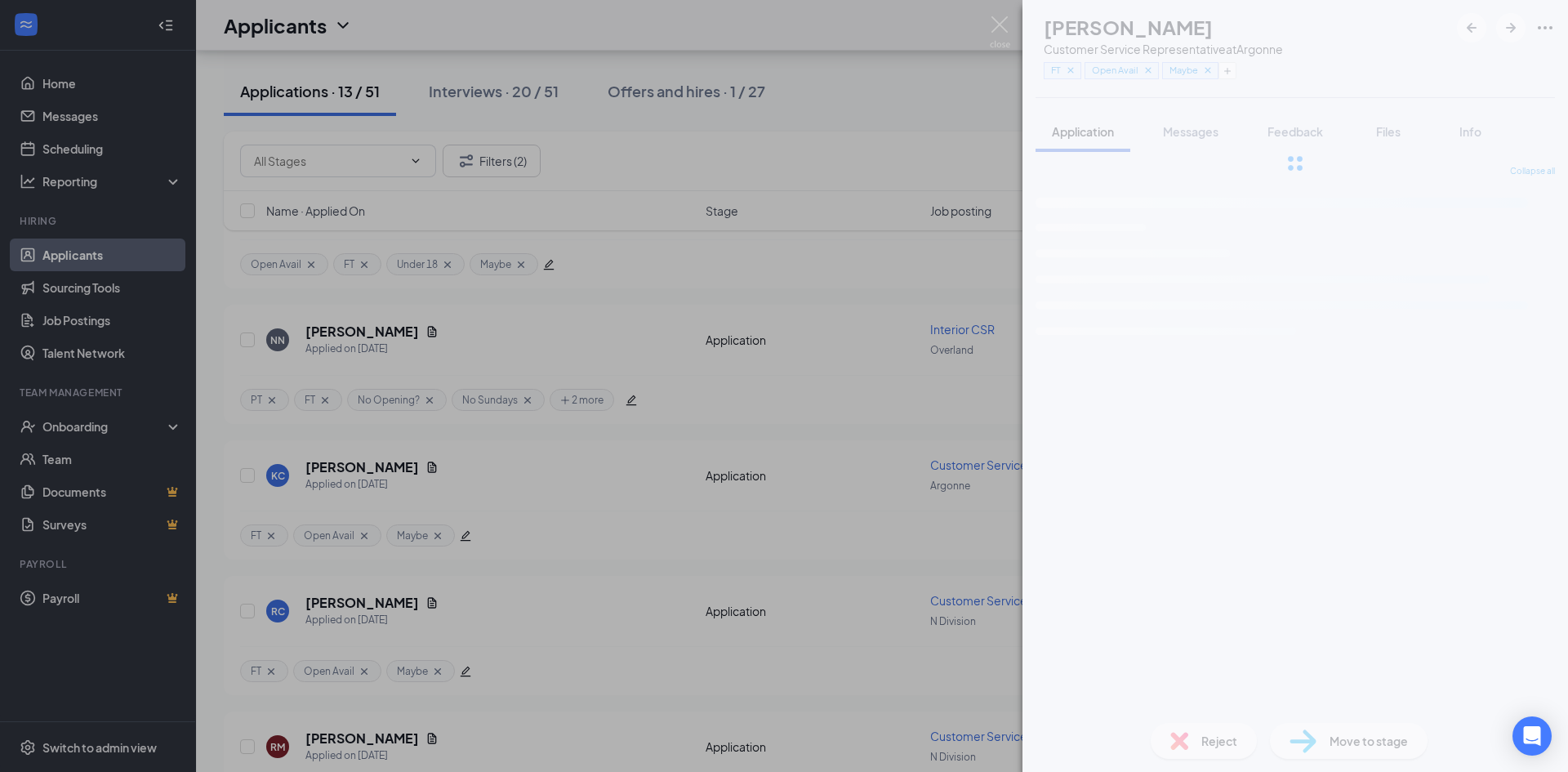
click at [853, 182] on div "KC Kinsey Cummings Customer Service Representative at Argonne FT Open Avail May…" at bounding box center [784, 386] width 1568 height 772
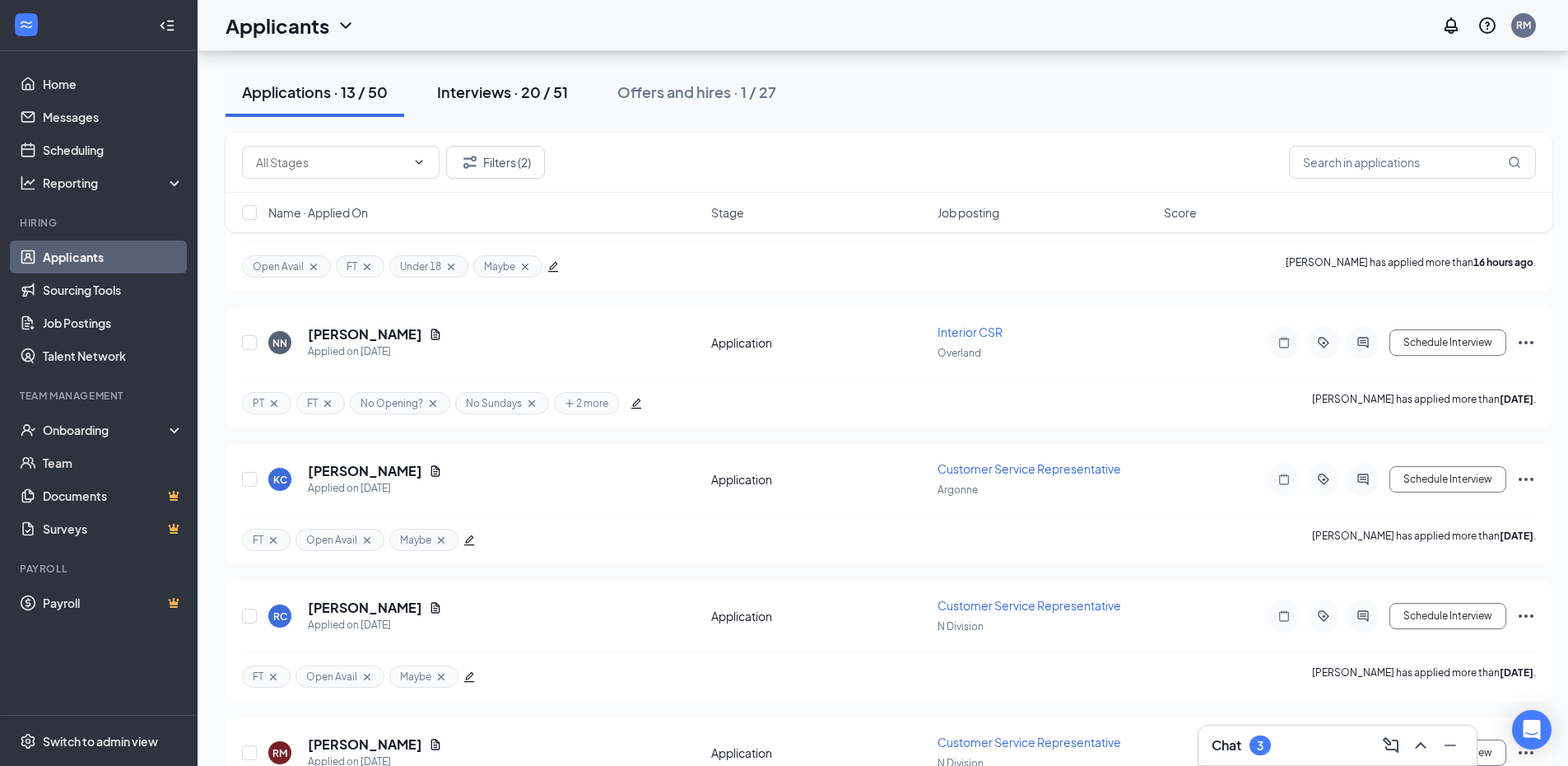
click at [495, 86] on div "Interviews · 20 / 51" at bounding box center [503, 92] width 131 height 21
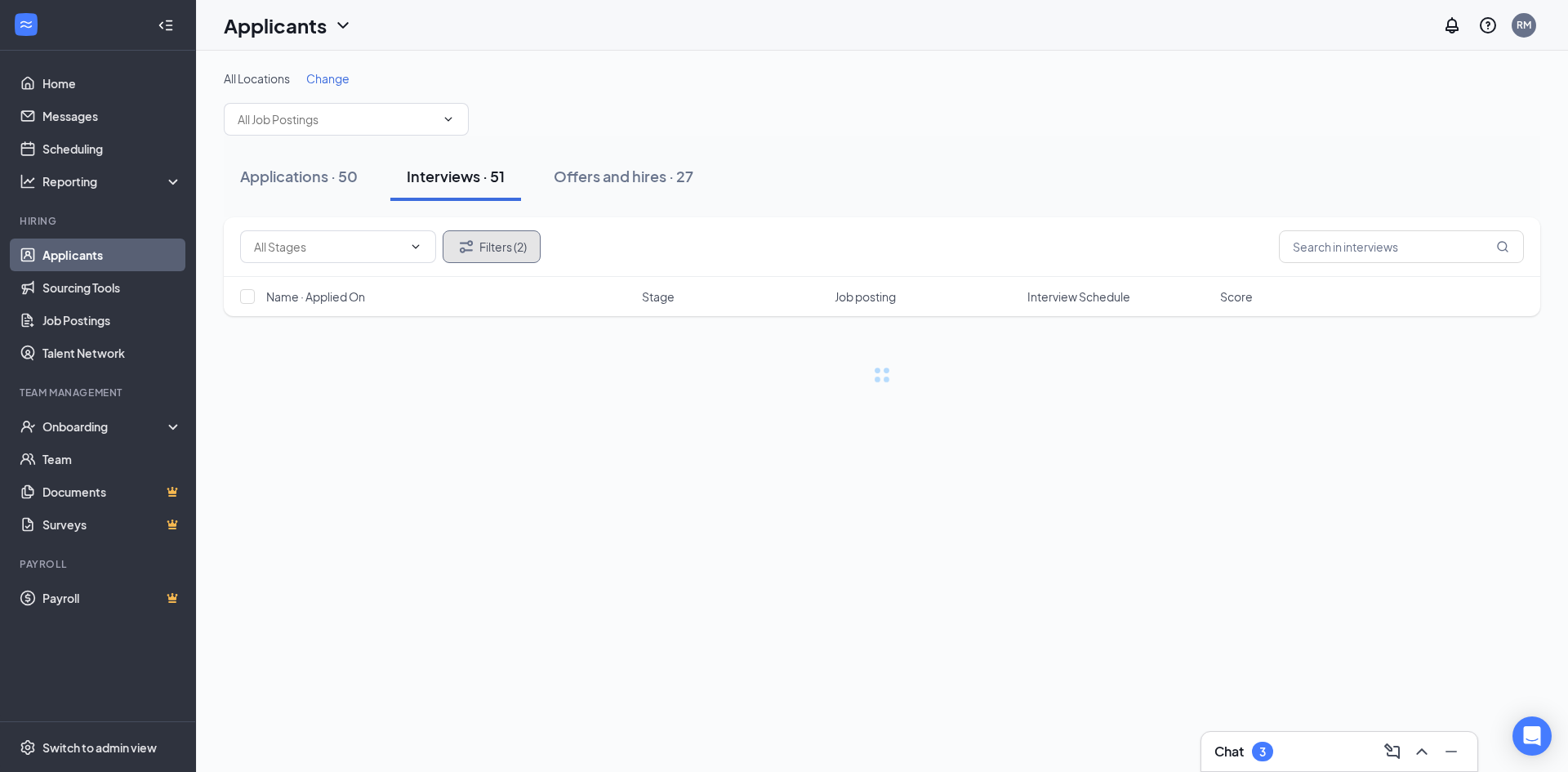
click at [490, 242] on button "Filters (2)" at bounding box center [492, 247] width 98 height 33
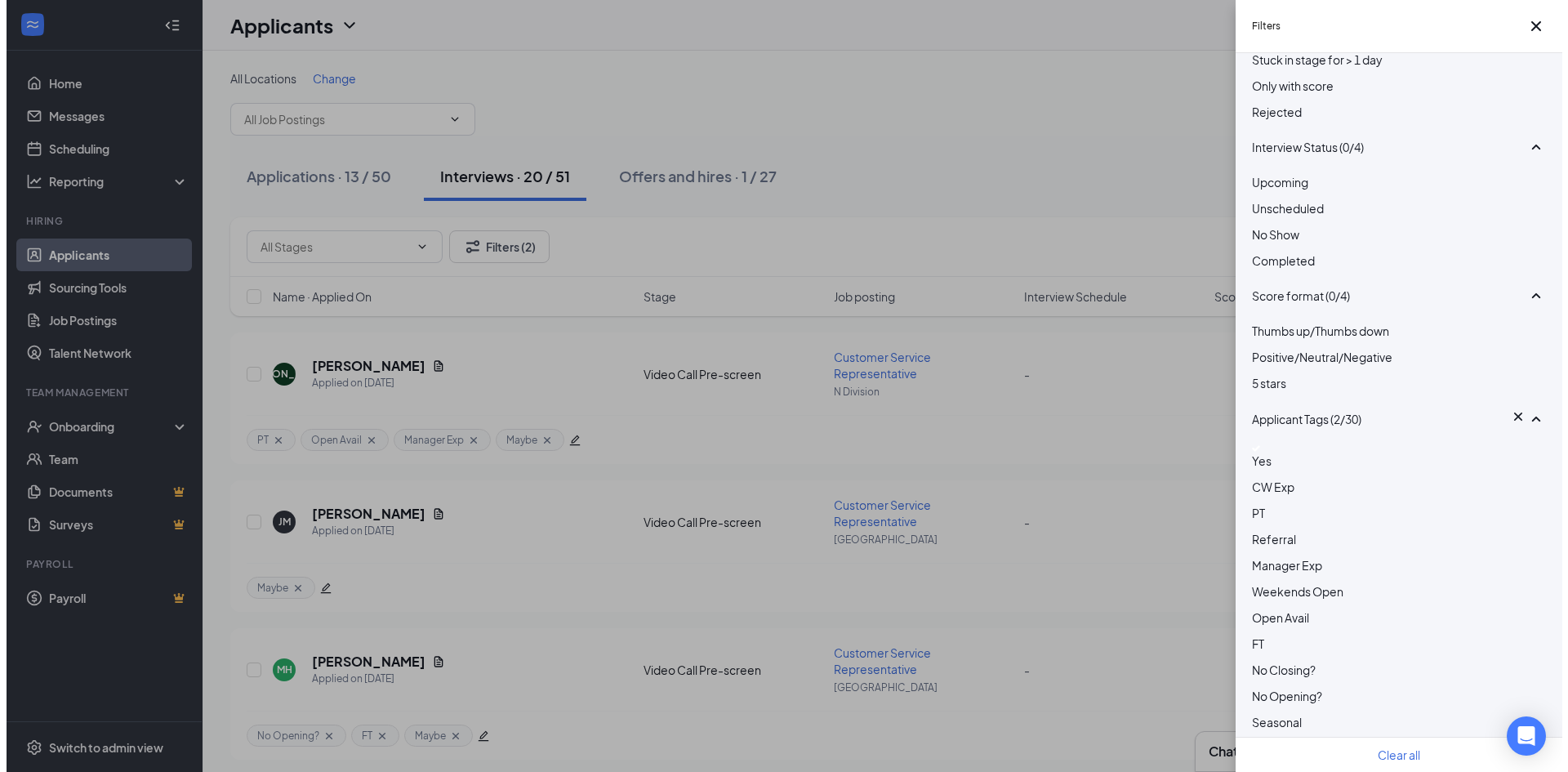
scroll to position [245, 0]
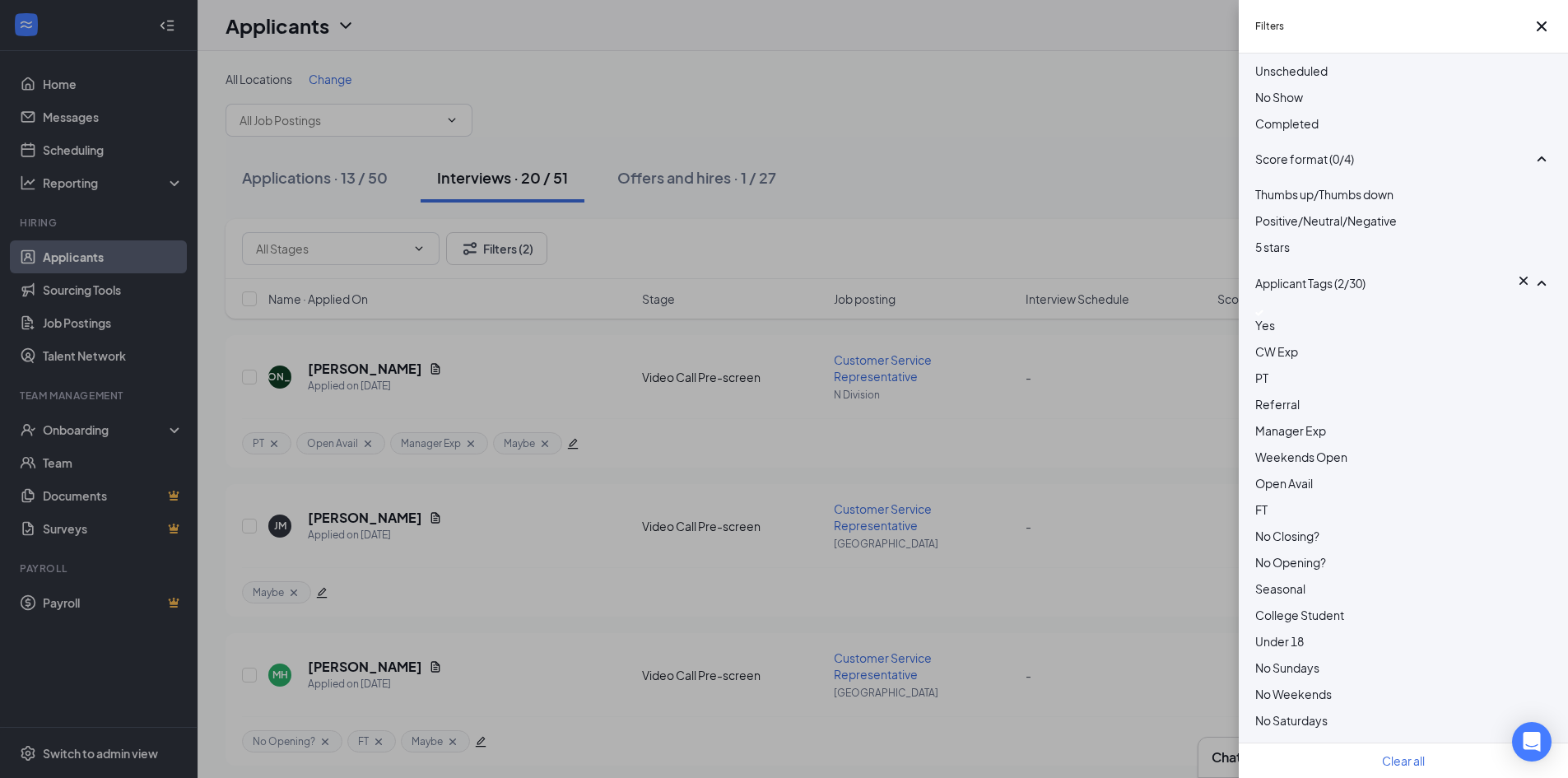
click at [1264, 316] on img at bounding box center [1259, 313] width 8 height 6
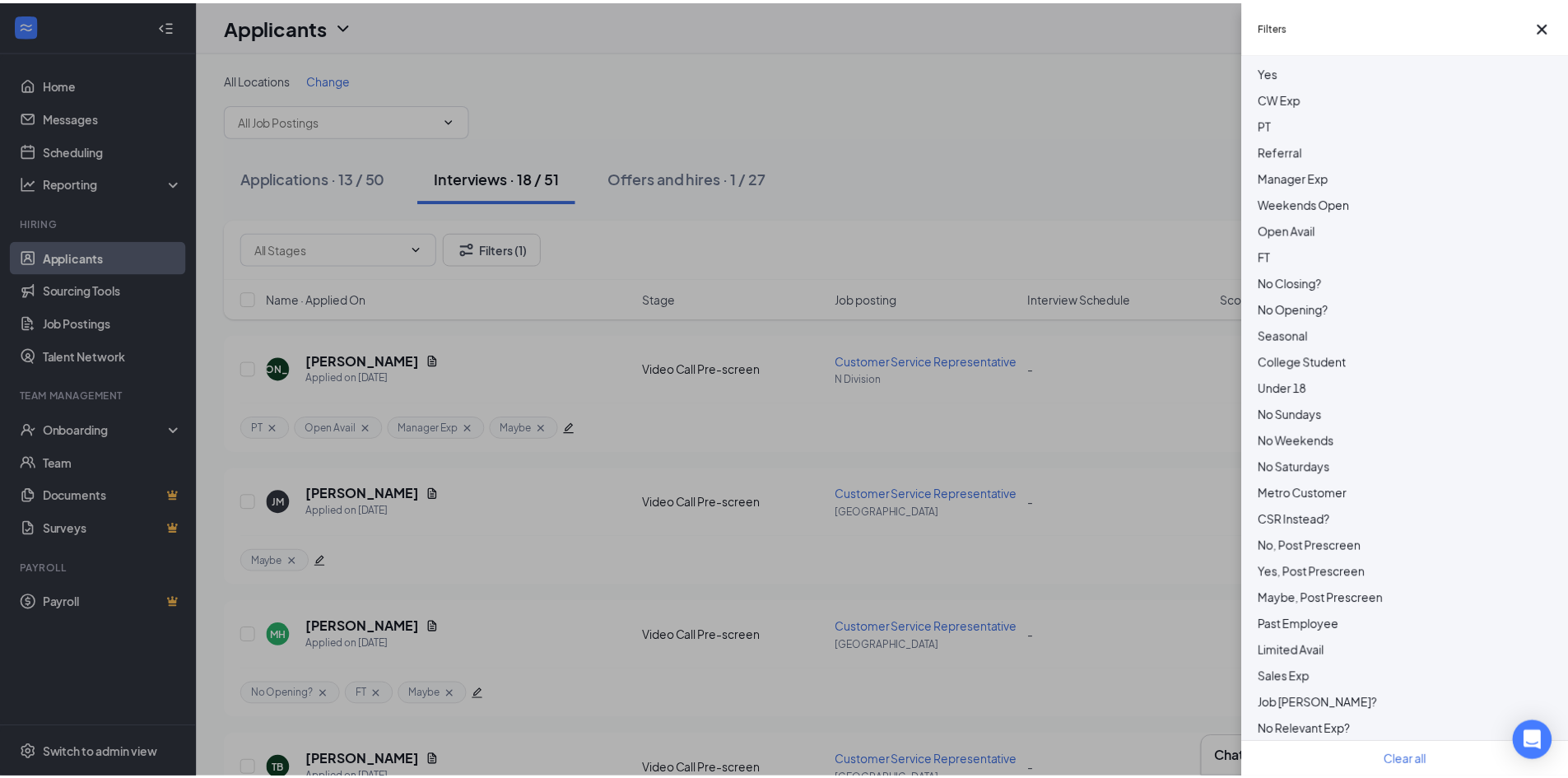
scroll to position [741, 0]
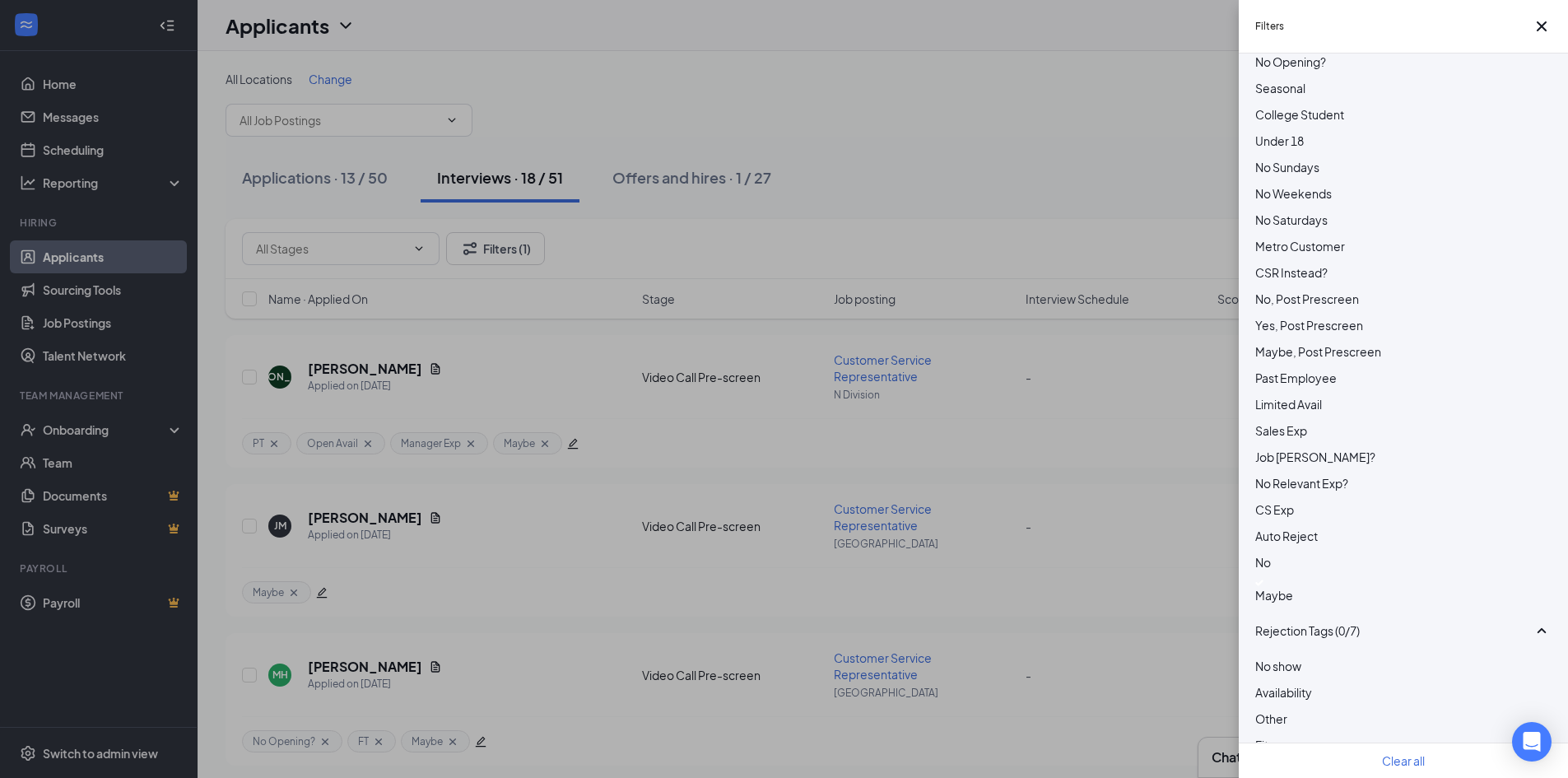
click at [1261, 587] on img at bounding box center [1259, 582] width 8 height 6
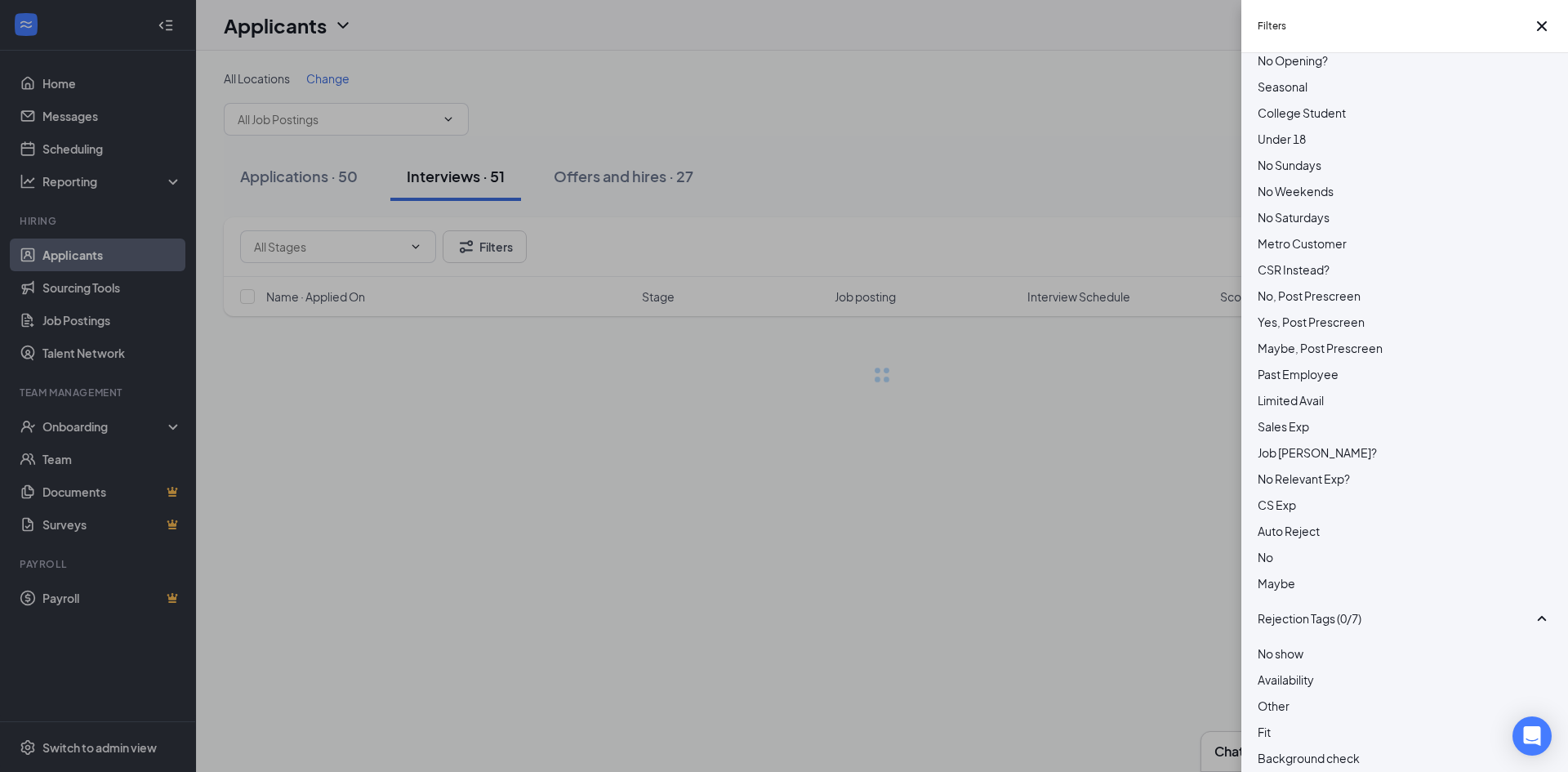
click at [955, 168] on div "Filters Applicant Status (0/5) Unread message Hasn't messaged back Stuck in sta…" at bounding box center [784, 386] width 1568 height 772
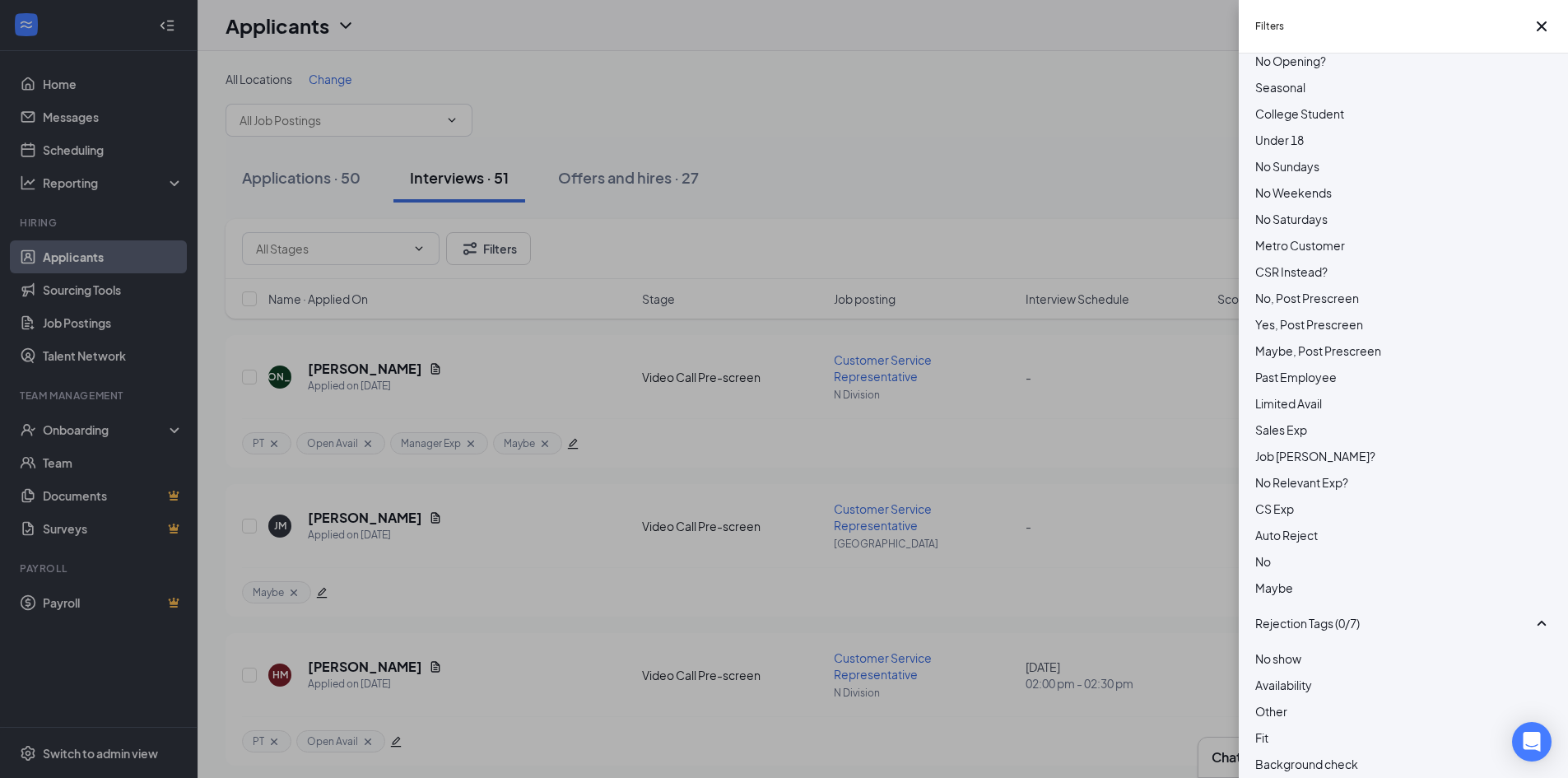
click at [822, 168] on div "Filters Applicant Status (0/5) Unread message Hasn't messaged back Stuck in sta…" at bounding box center [784, 389] width 1568 height 778
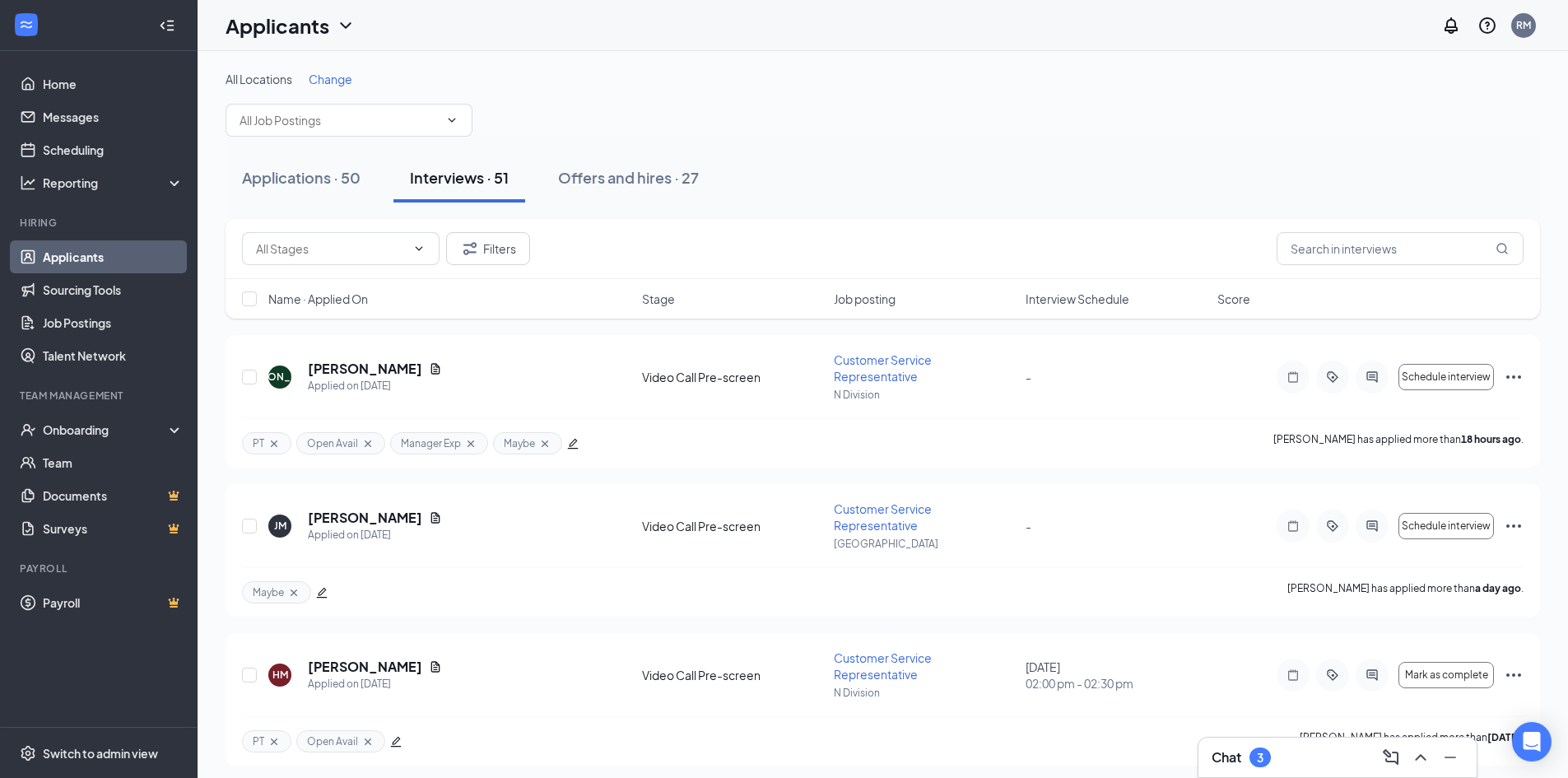
click at [1083, 306] on span "Interview Schedule" at bounding box center [1078, 299] width 104 height 16
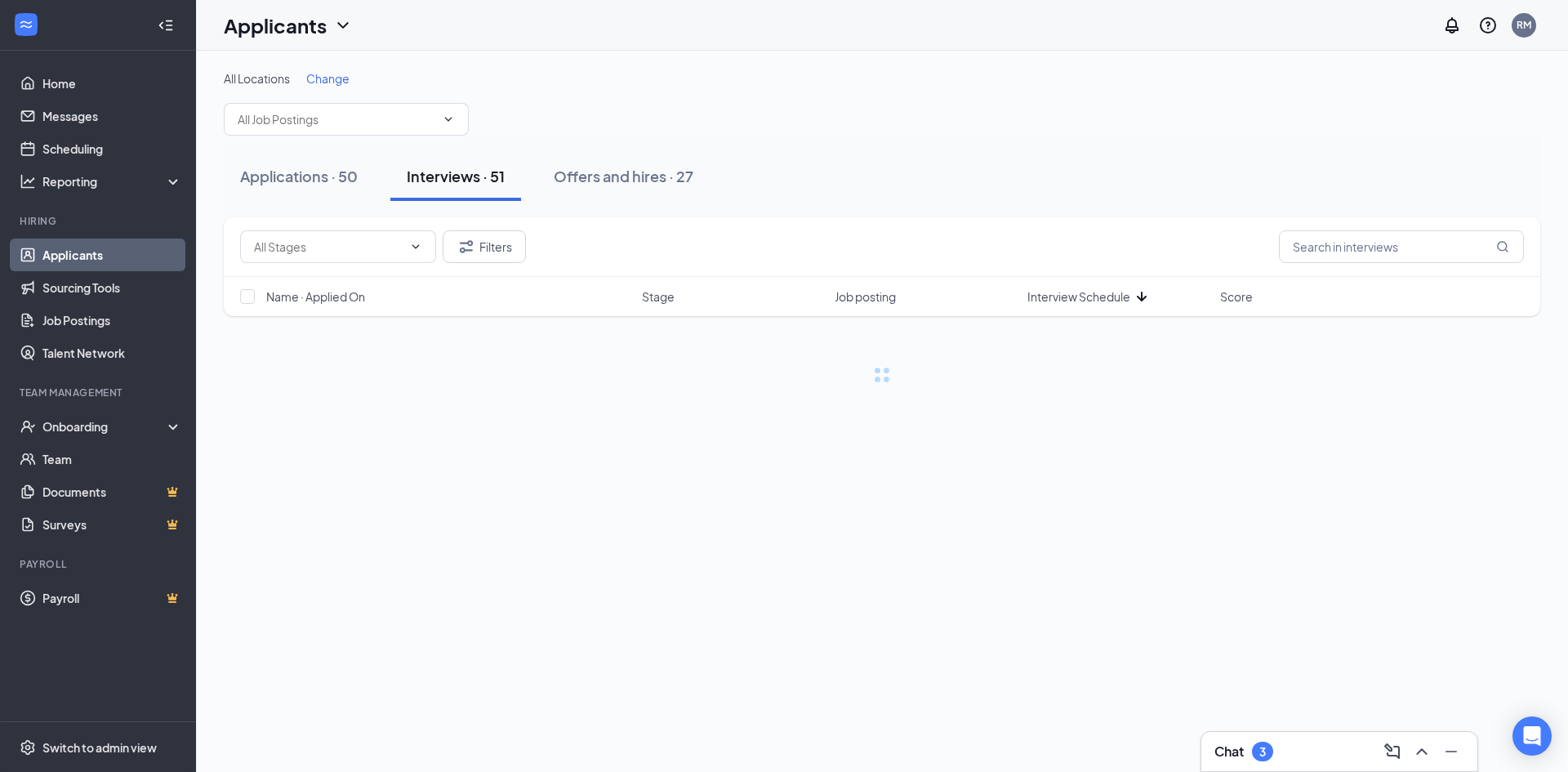
click at [1065, 295] on span "Interview Schedule" at bounding box center [1079, 297] width 103 height 16
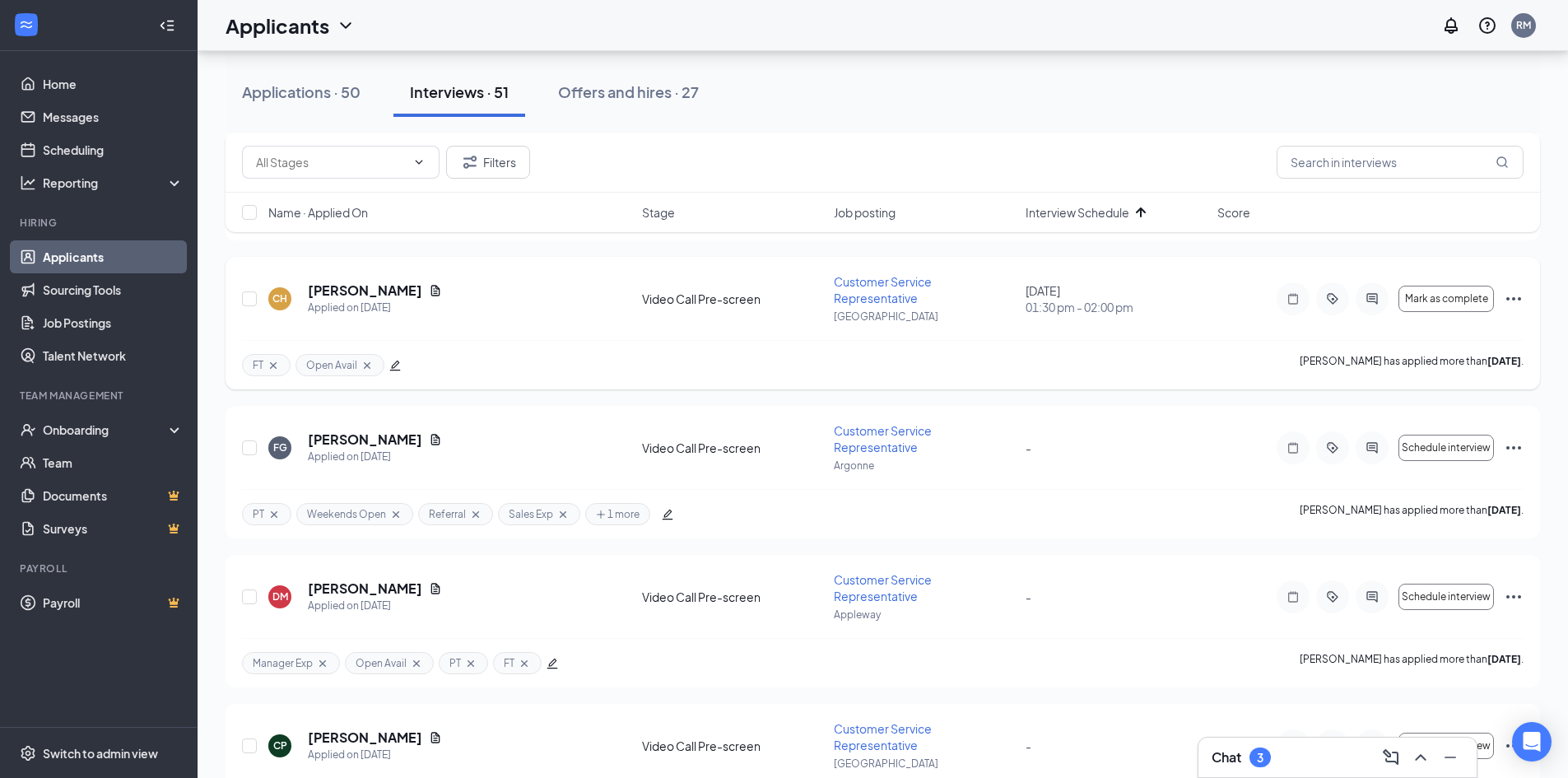
scroll to position [2907, 0]
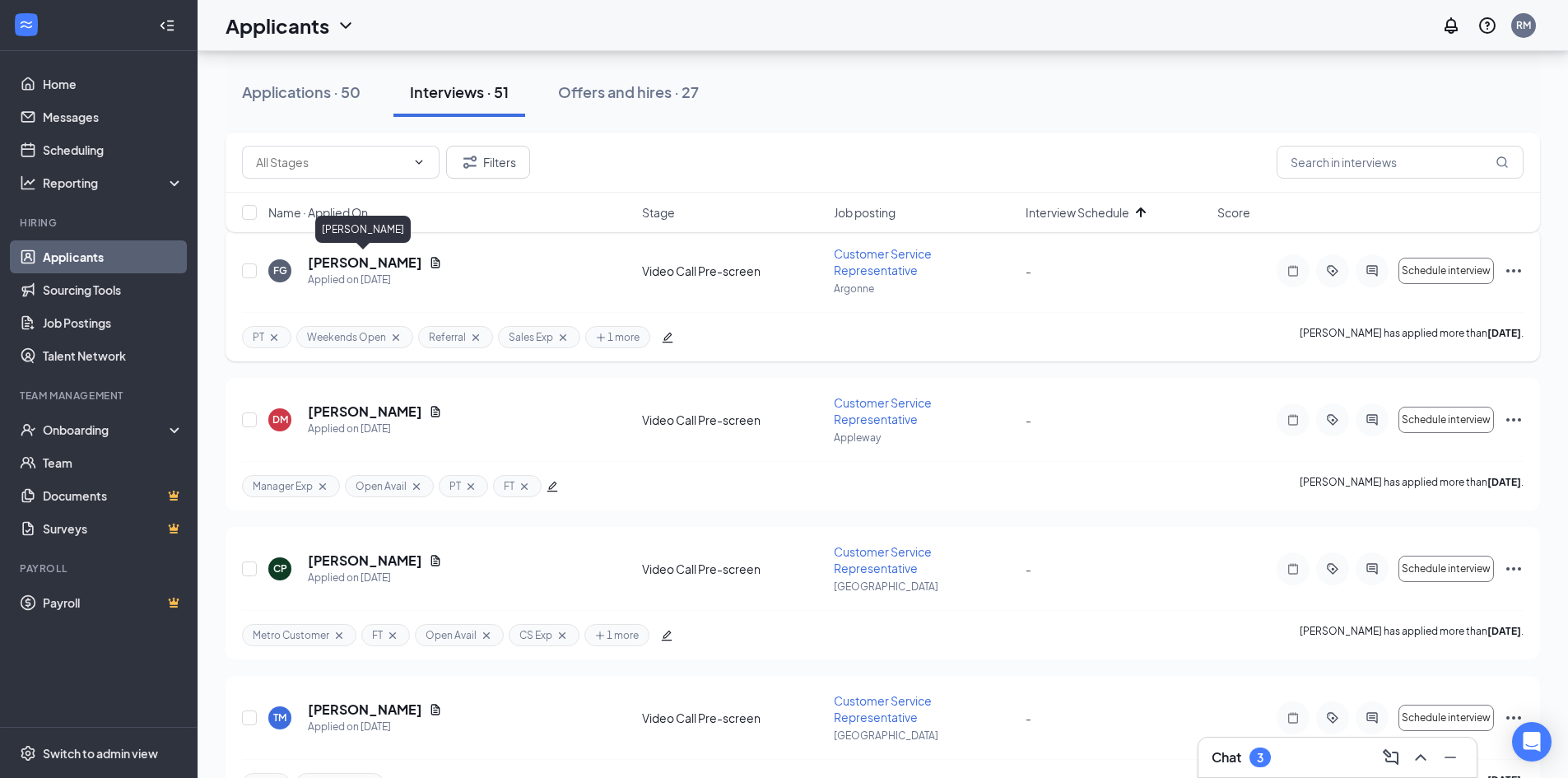
click at [387, 264] on h5 "Fernando Garay" at bounding box center [365, 262] width 114 height 18
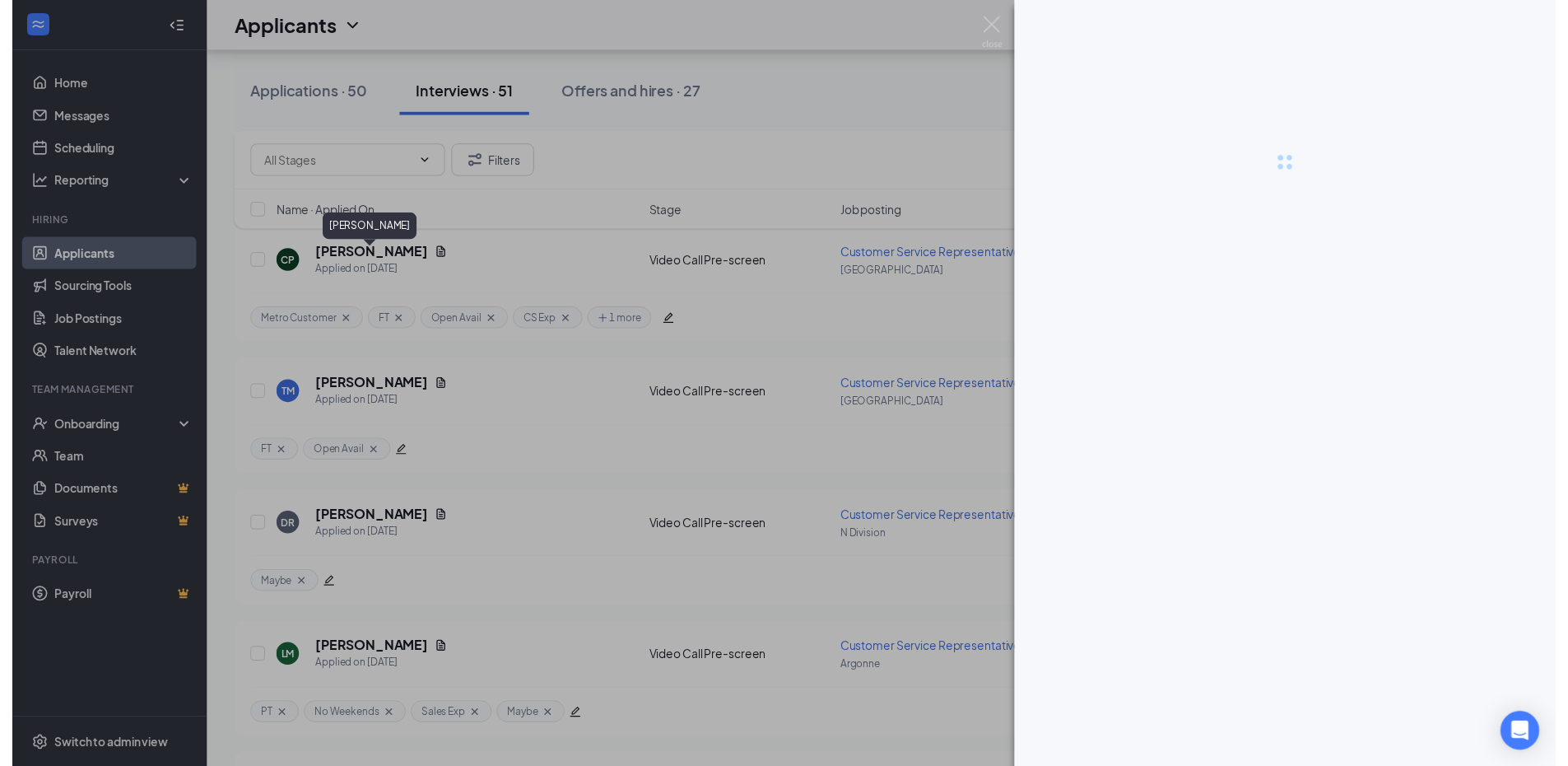
scroll to position [2672, 0]
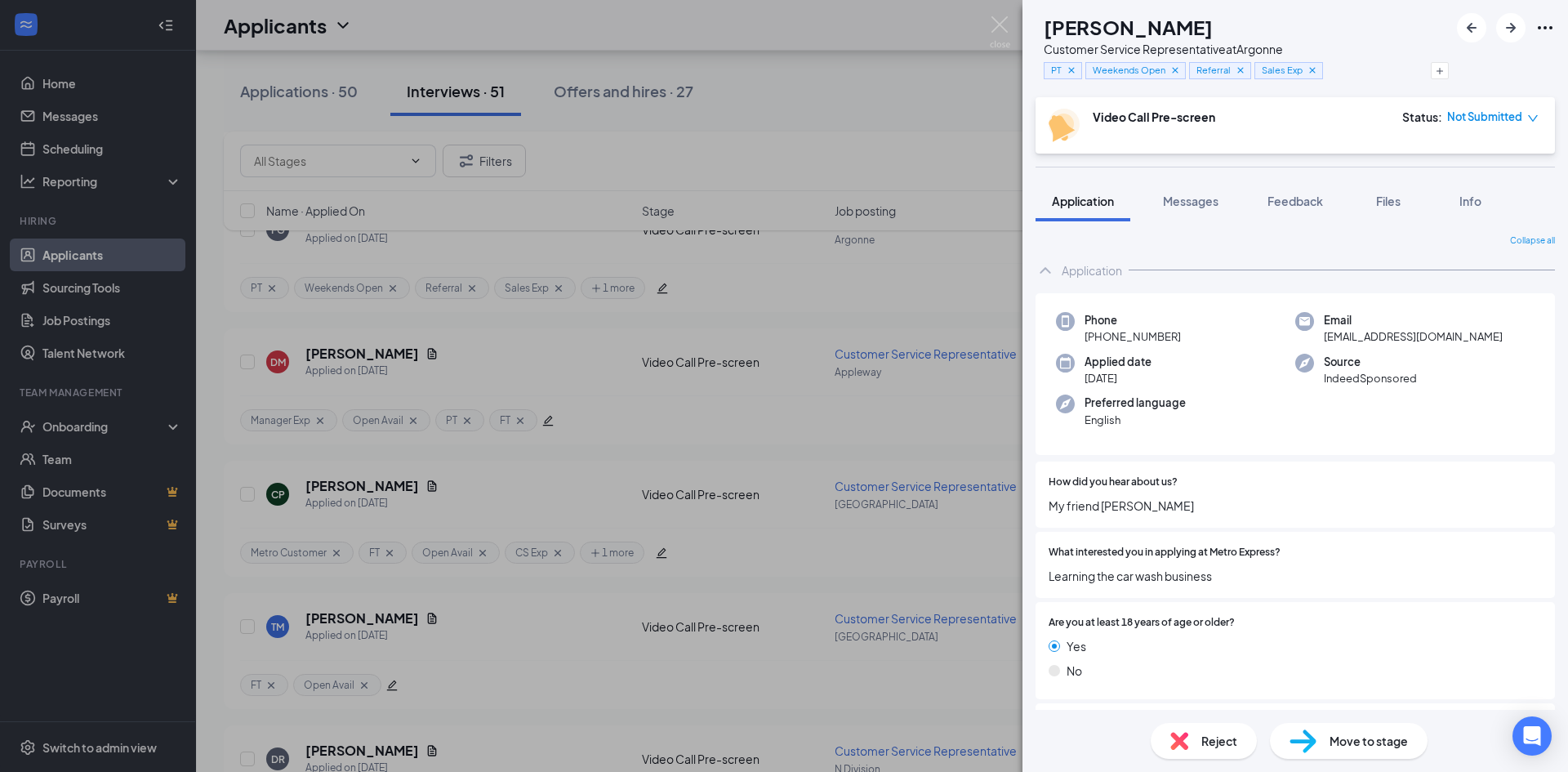
click at [853, 140] on div "FG Fernando Garay Customer Service Representative at Argonne PT Weekends Open R…" at bounding box center [784, 386] width 1568 height 772
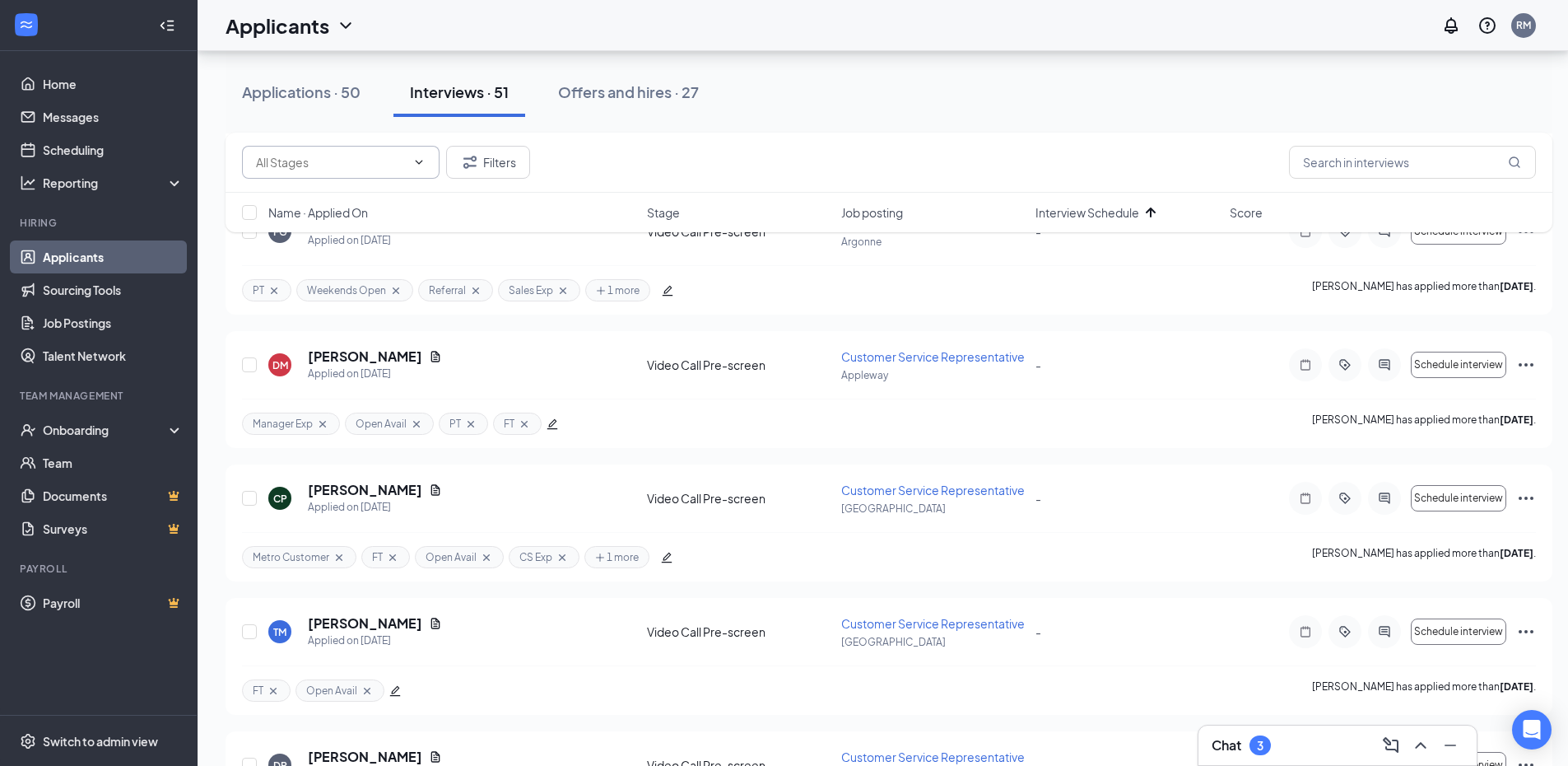
click at [342, 171] on input "text" at bounding box center [330, 163] width 150 height 18
click at [343, 266] on div "Video Call Pre-screen (41)" at bounding box center [339, 269] width 140 height 18
type input "Video Call Pre-screen (41)"
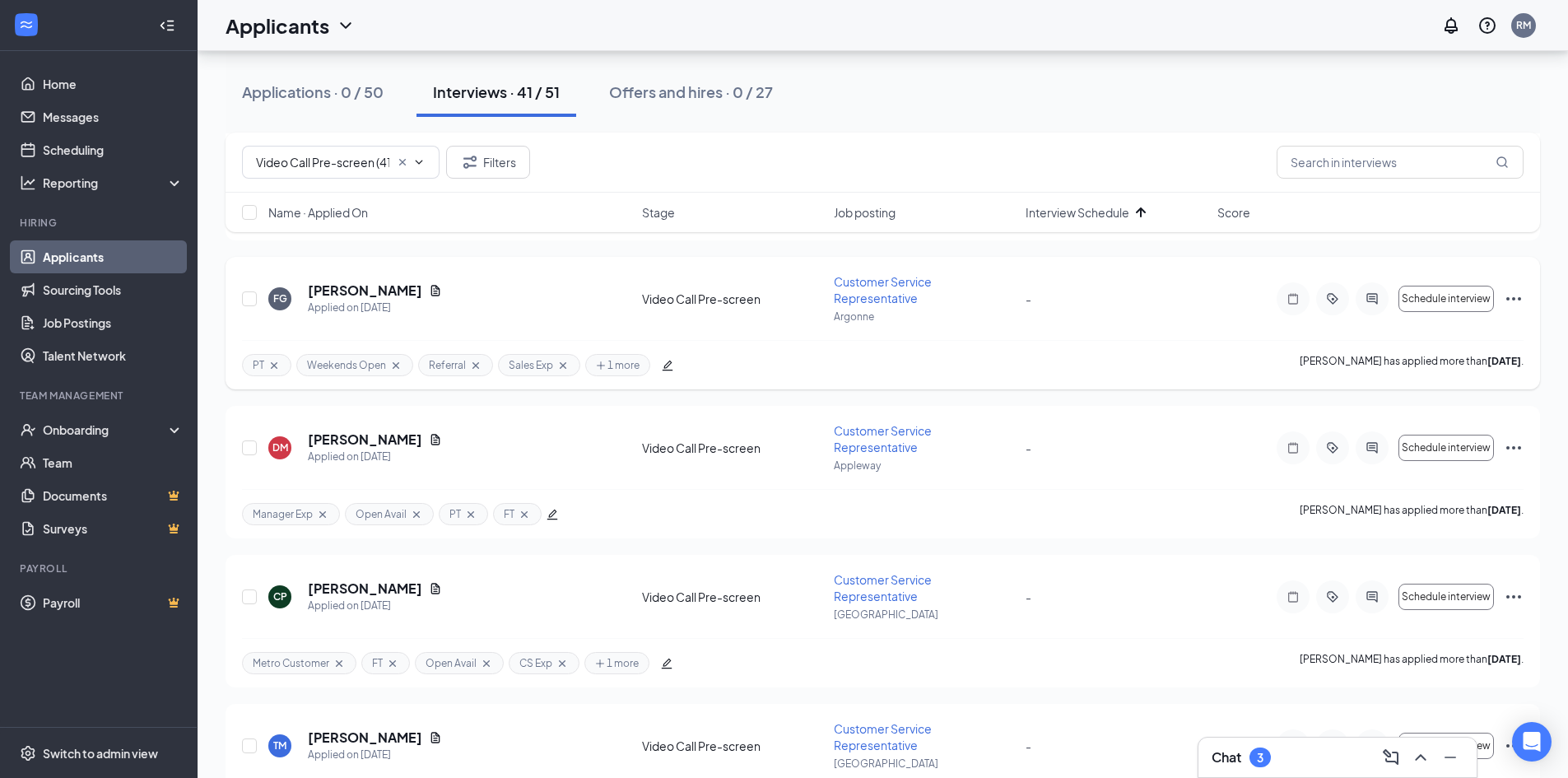
scroll to position [1647, 0]
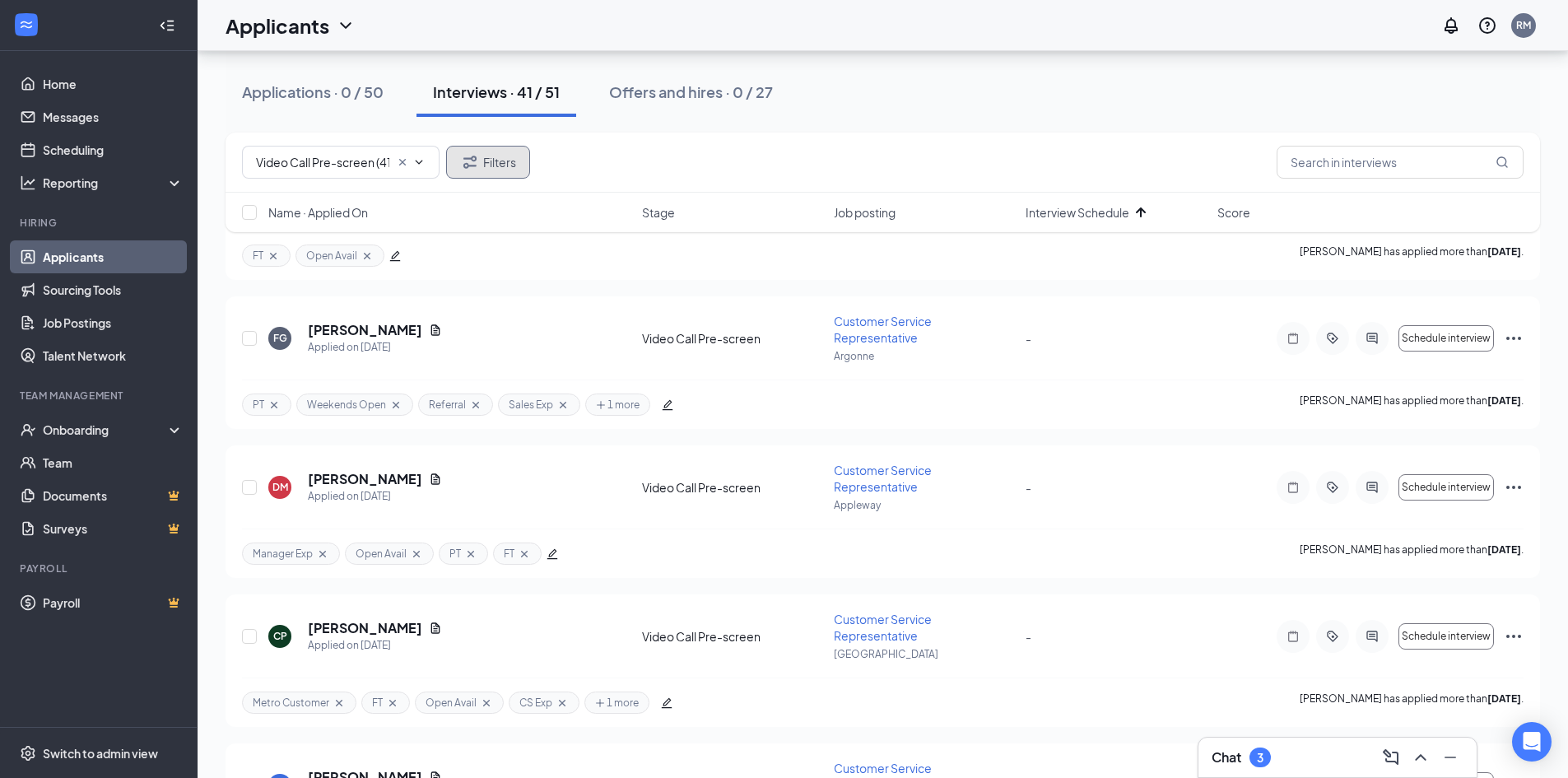
click at [498, 161] on button "Filters" at bounding box center [489, 162] width 84 height 33
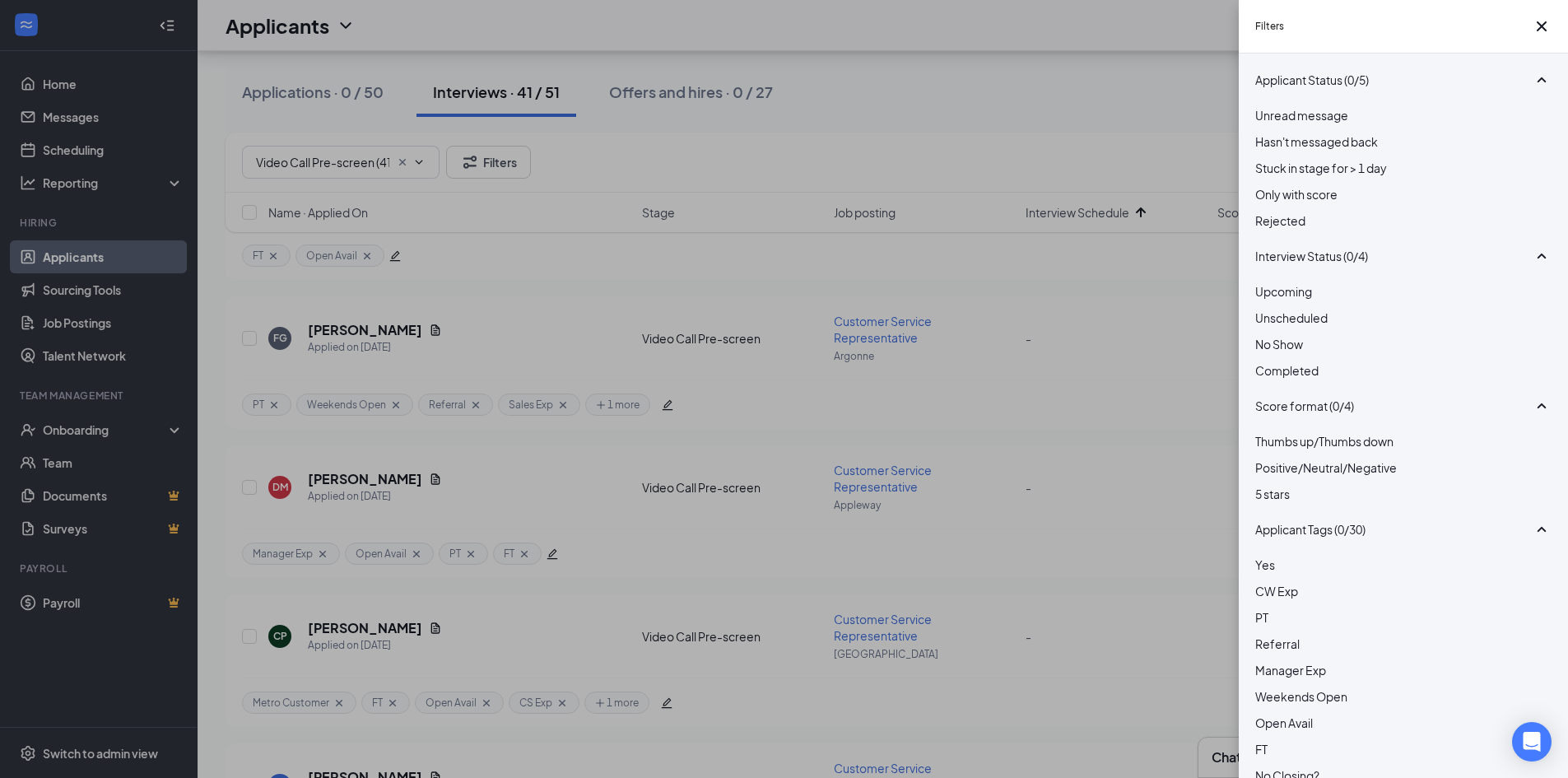
click at [1266, 133] on div at bounding box center [1404, 133] width 296 height 0
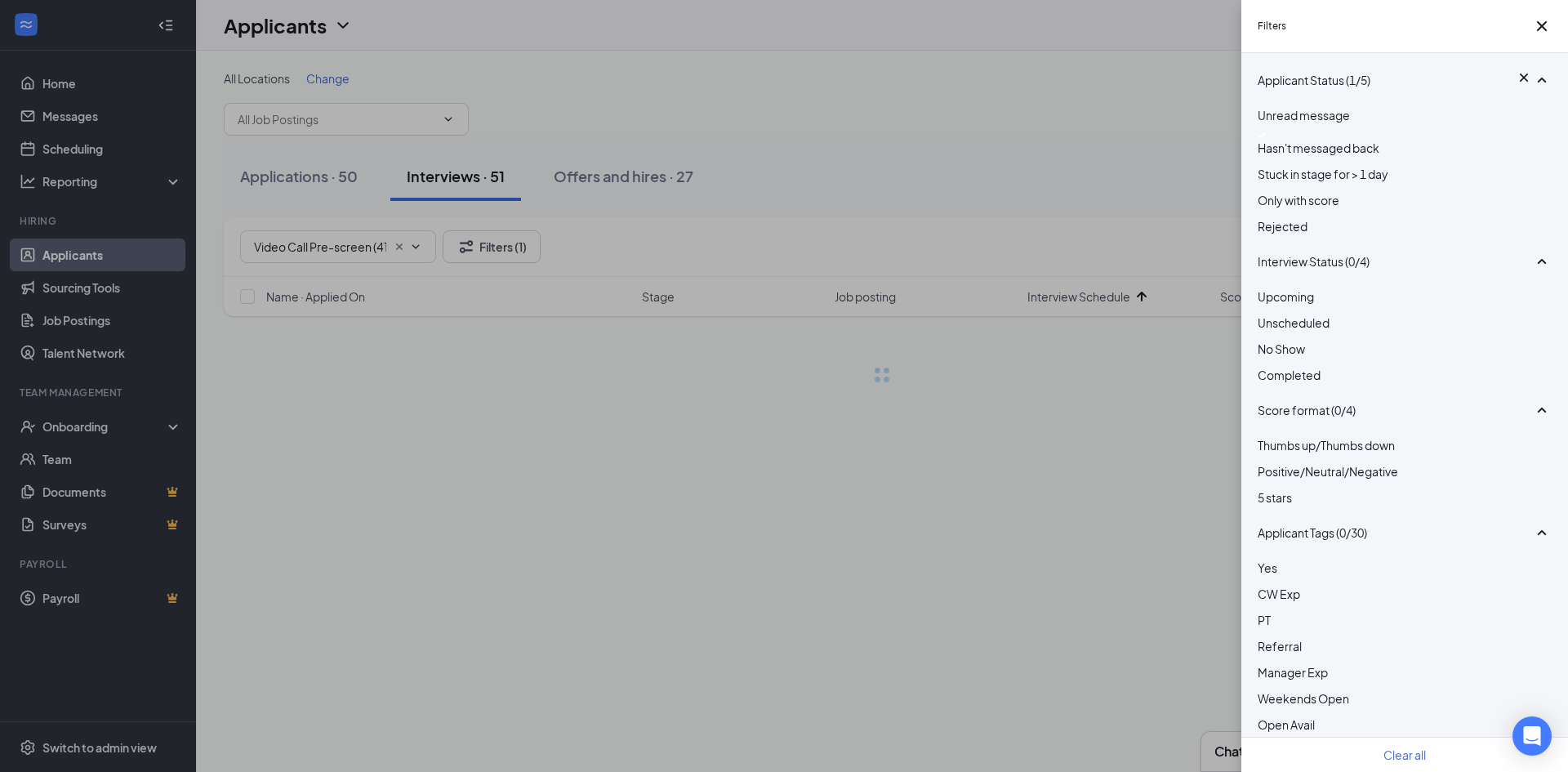
click at [1077, 148] on div "Filters Applicant Status (1/5) Unread message Hasn't messaged back Stuck in sta…" at bounding box center [784, 386] width 1568 height 772
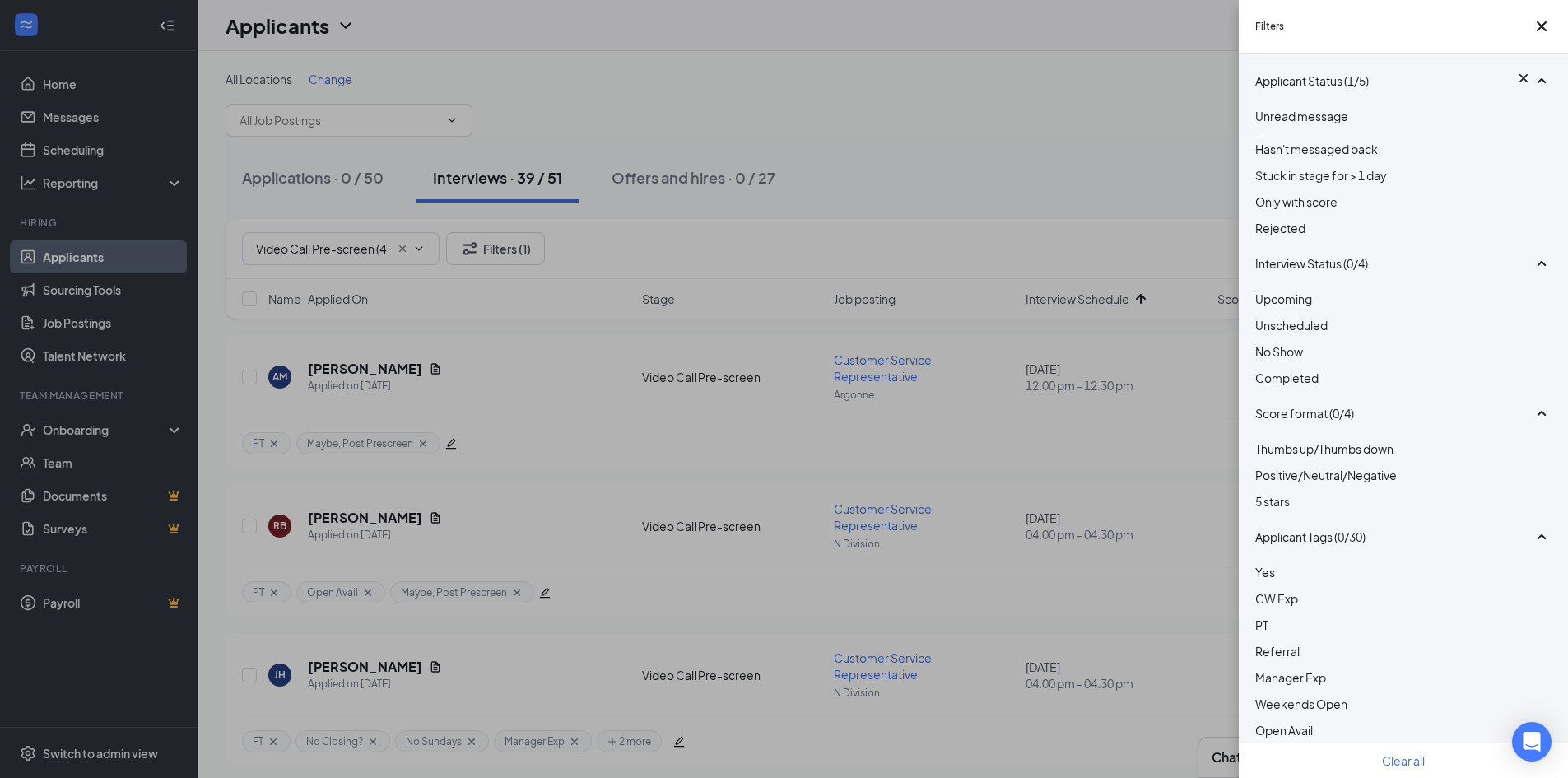
click at [1075, 149] on div "Filters Applicant Status (1/5) Unread message Hasn't messaged back Stuck in sta…" at bounding box center [784, 389] width 1568 height 778
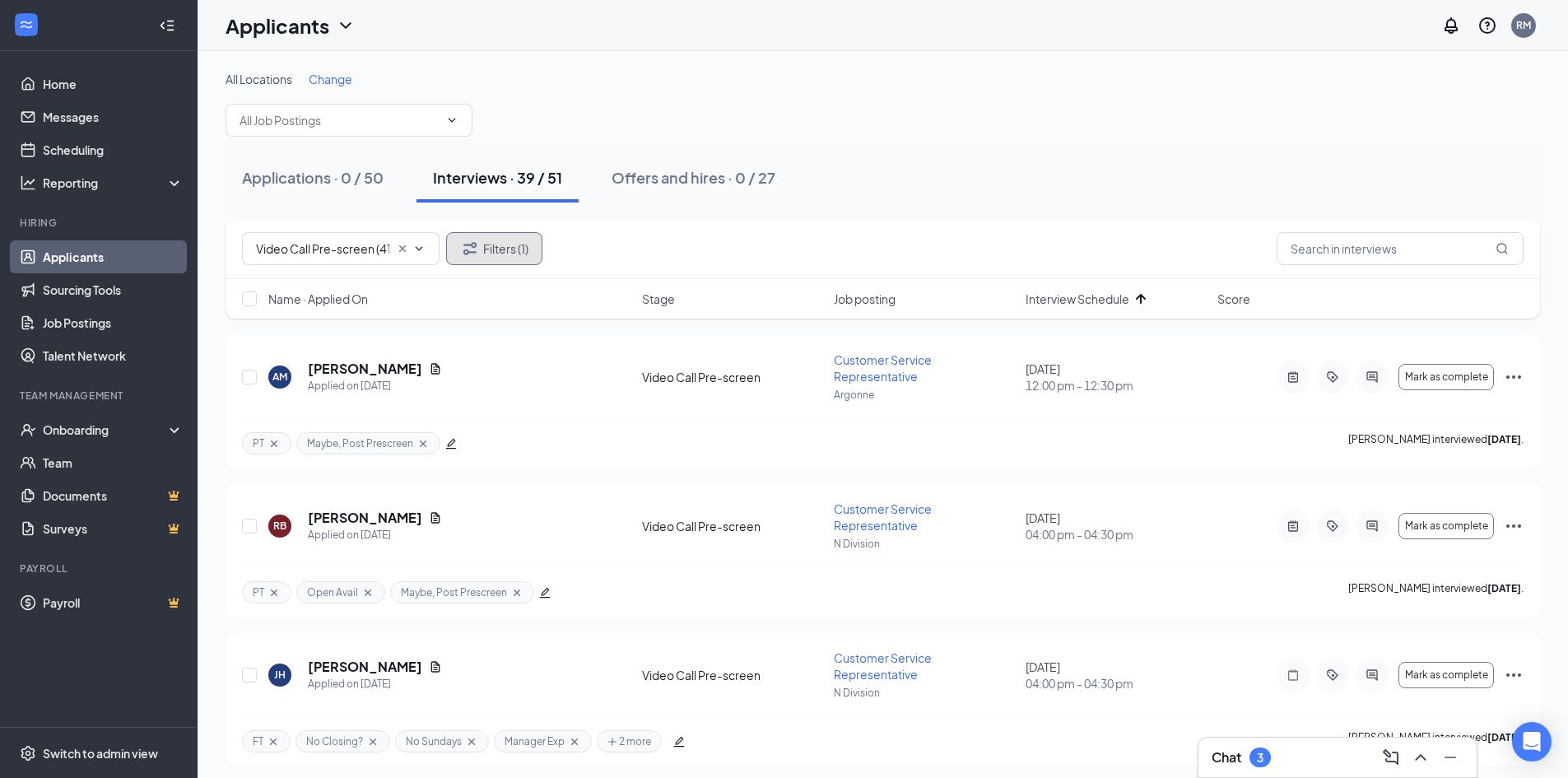
click at [507, 251] on button "Filters (1)" at bounding box center [494, 249] width 96 height 33
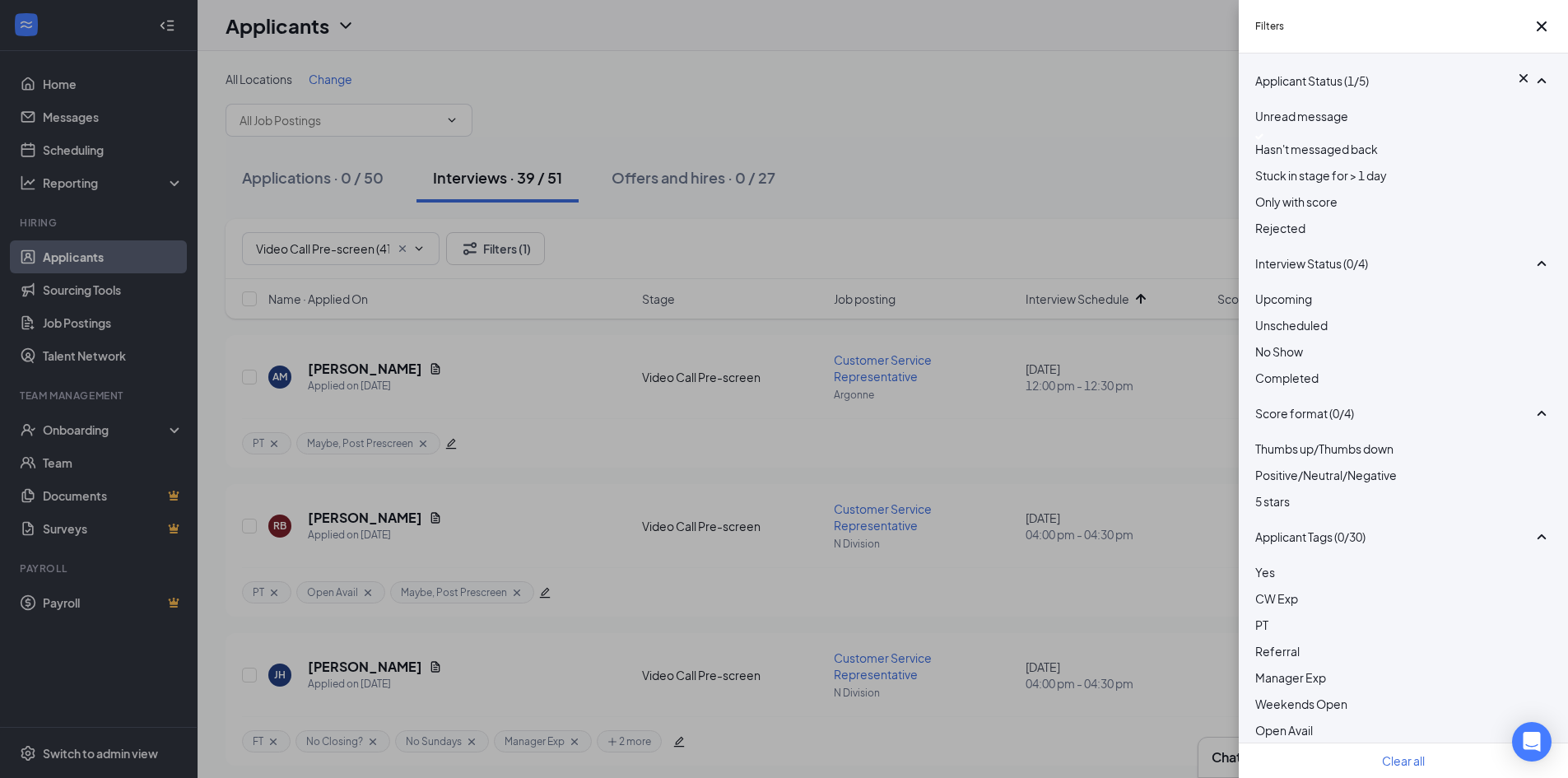
click at [1263, 140] on img at bounding box center [1259, 137] width 8 height 6
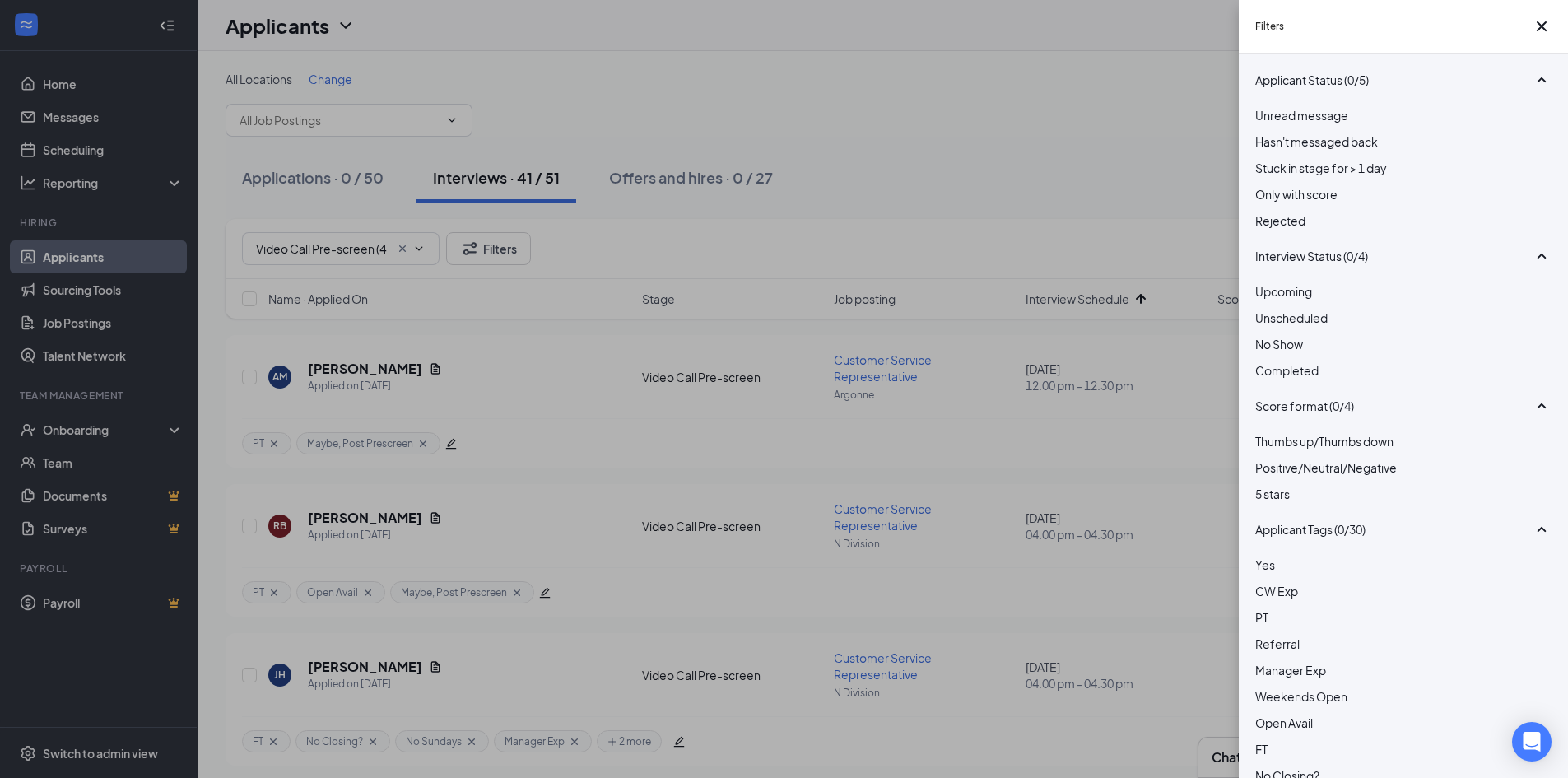
click at [1264, 159] on div at bounding box center [1404, 159] width 296 height 0
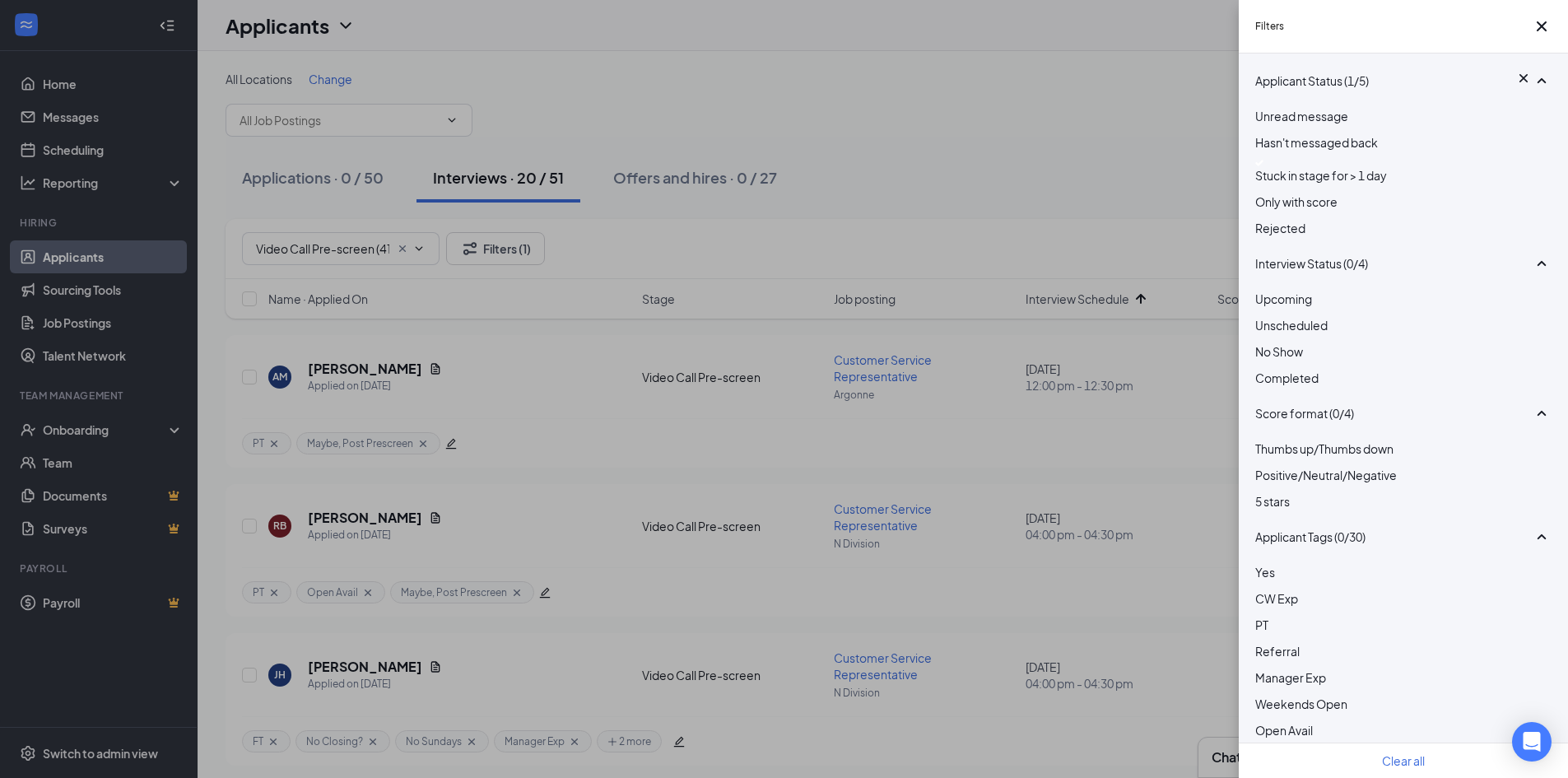
click at [1263, 166] on div at bounding box center [1404, 163] width 296 height 6
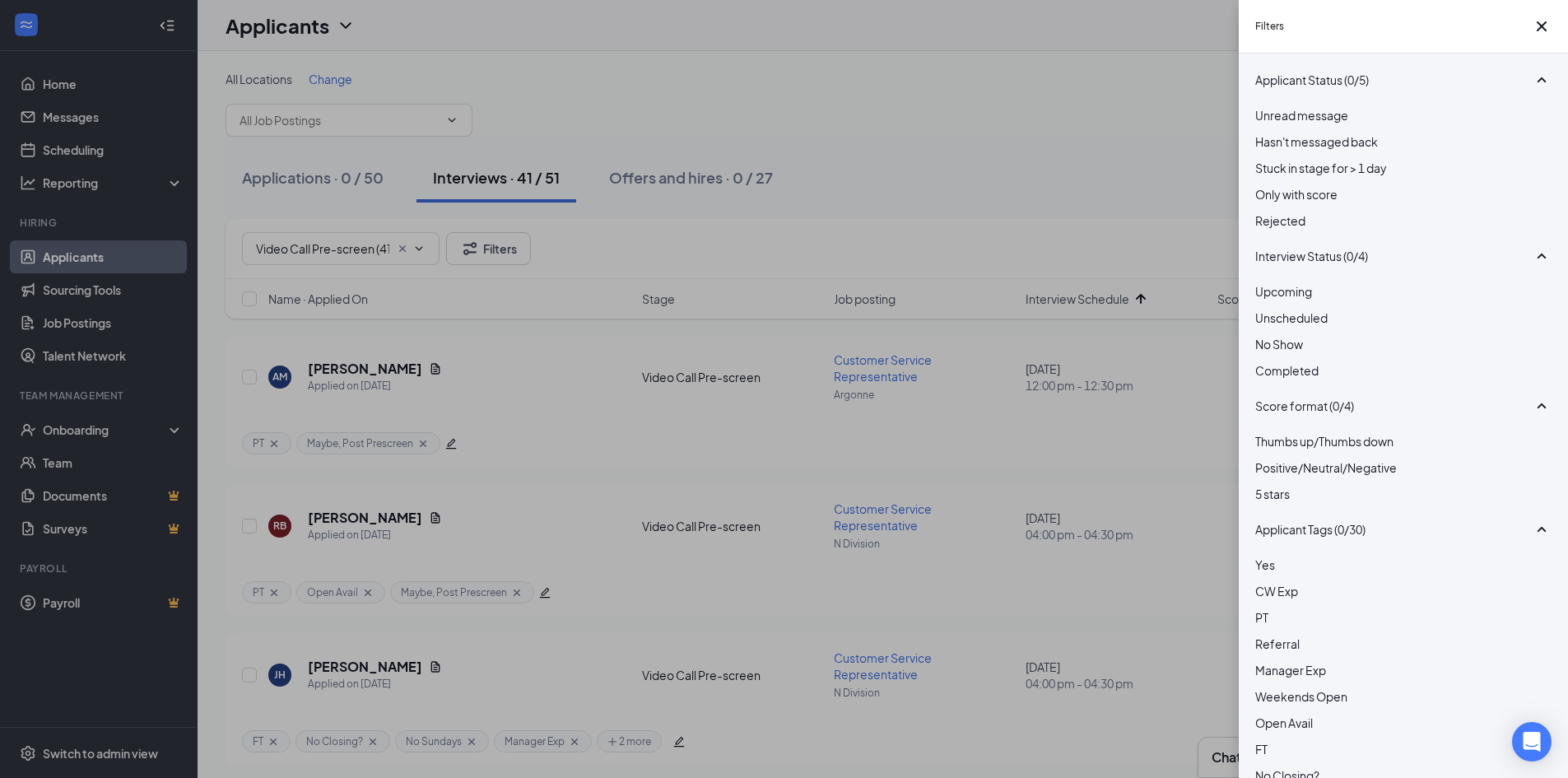
click at [972, 146] on div "Filters Applicant Status (0/5) Unread message Hasn't messaged back Stuck in sta…" at bounding box center [784, 389] width 1568 height 778
click at [810, 144] on div "Filters Applicant Status (0/5) Unread message Hasn't messaged back Stuck in sta…" at bounding box center [784, 389] width 1568 height 778
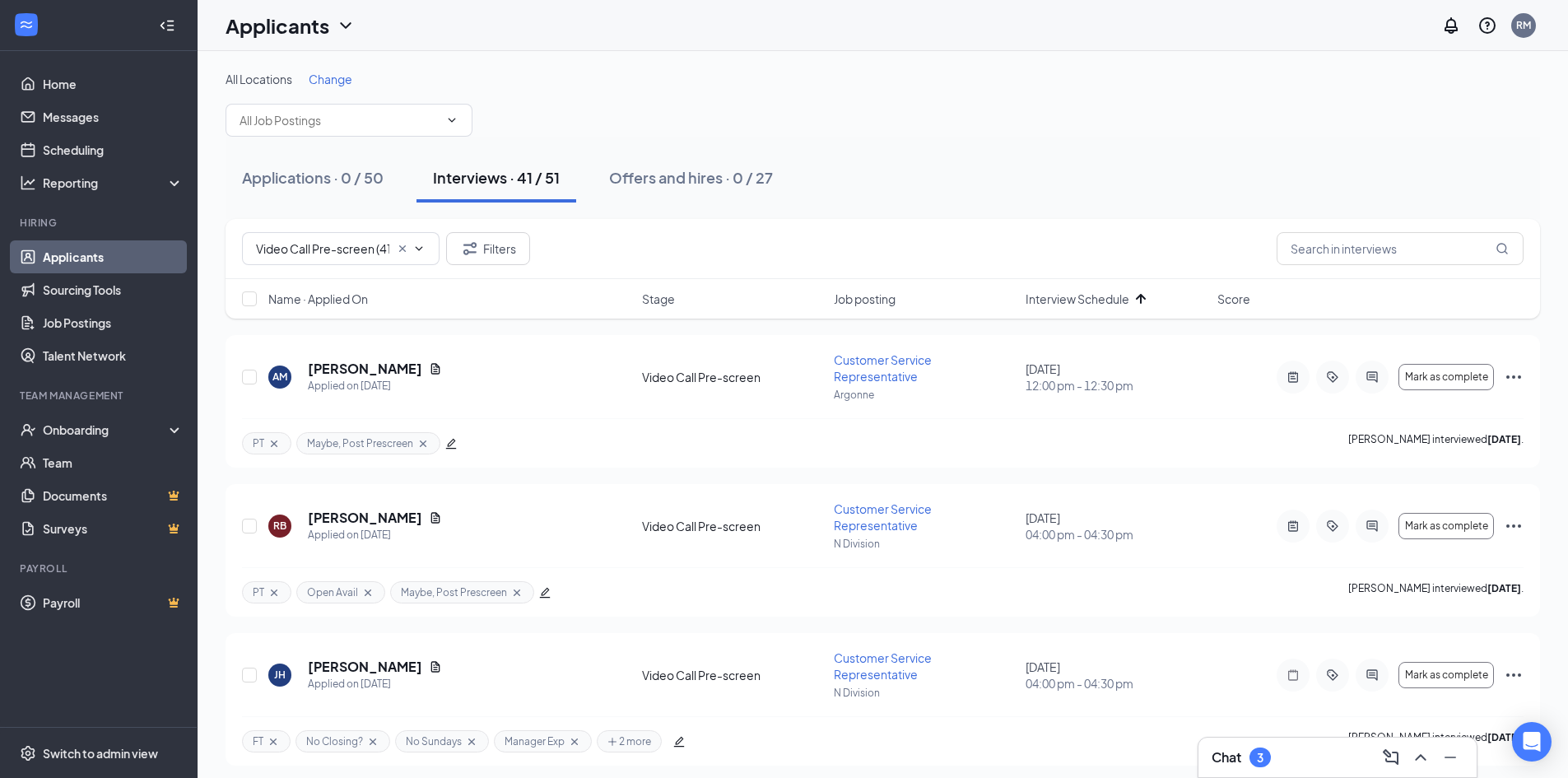
click at [118, 255] on link "Applicants" at bounding box center [113, 257] width 141 height 33
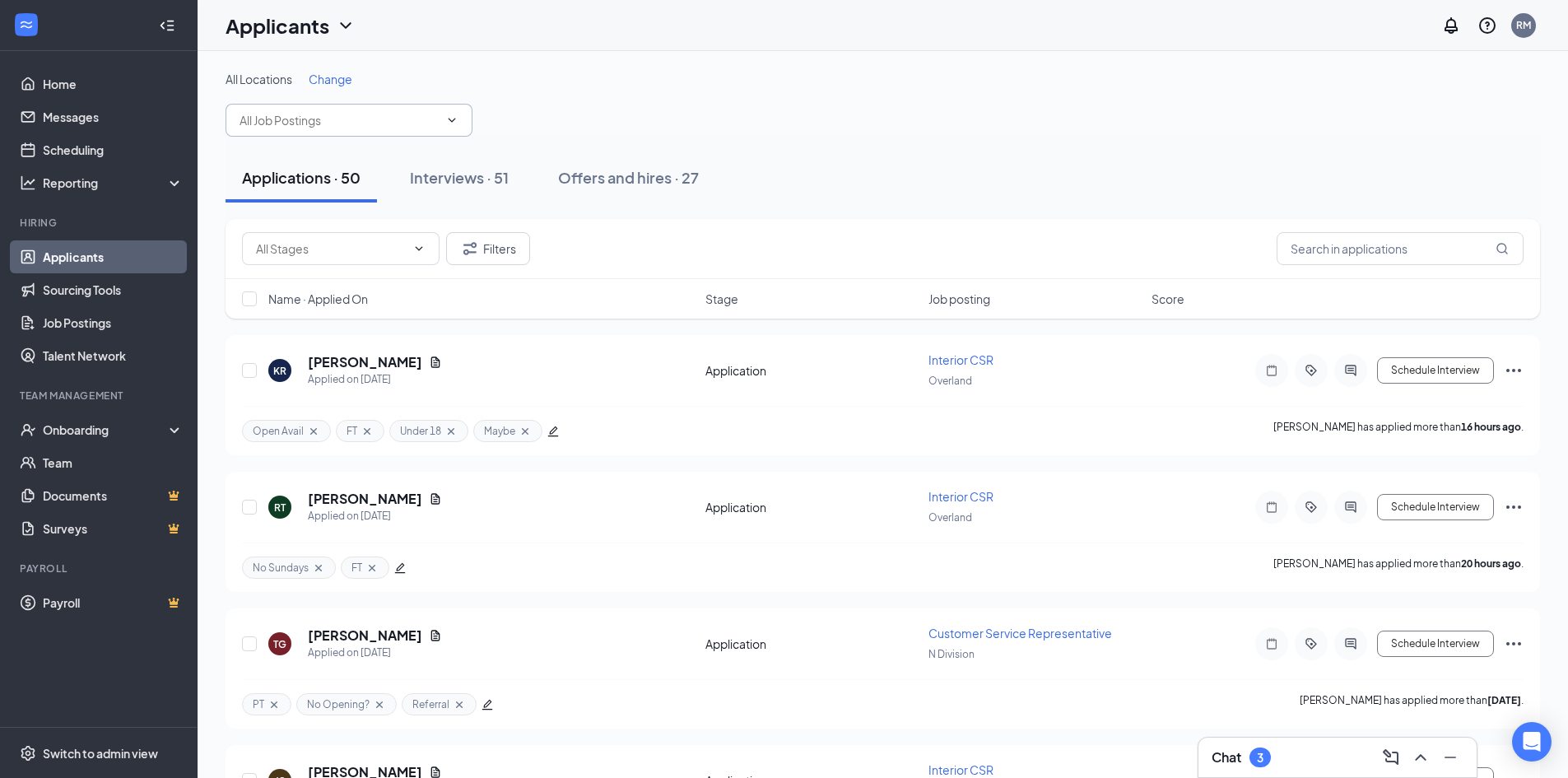
click at [305, 111] on span at bounding box center [348, 120] width 247 height 33
click at [286, 125] on input "text" at bounding box center [339, 120] width 199 height 18
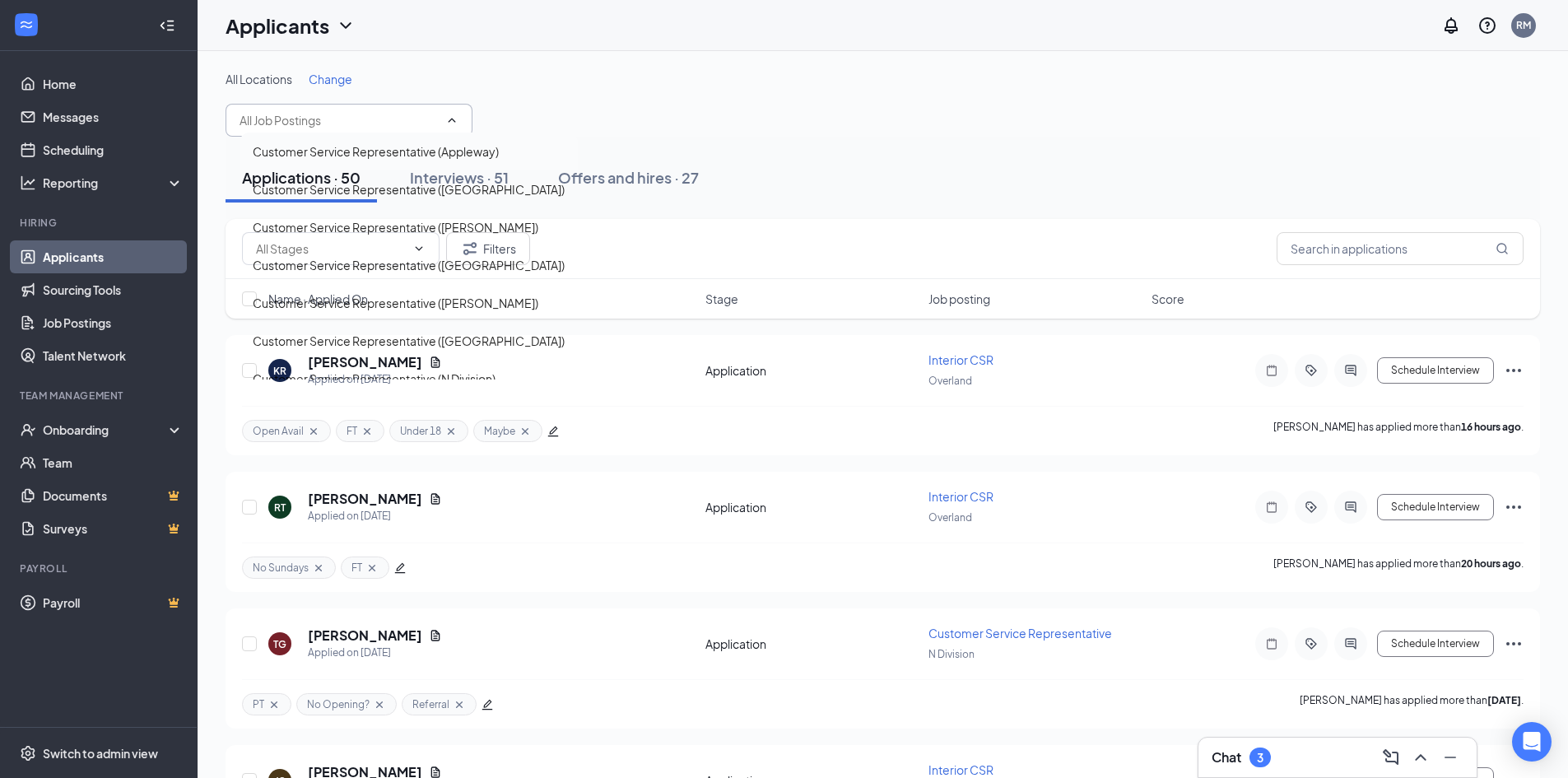
click at [291, 161] on div "Customer Service Representative (Appleway)" at bounding box center [375, 152] width 246 height 18
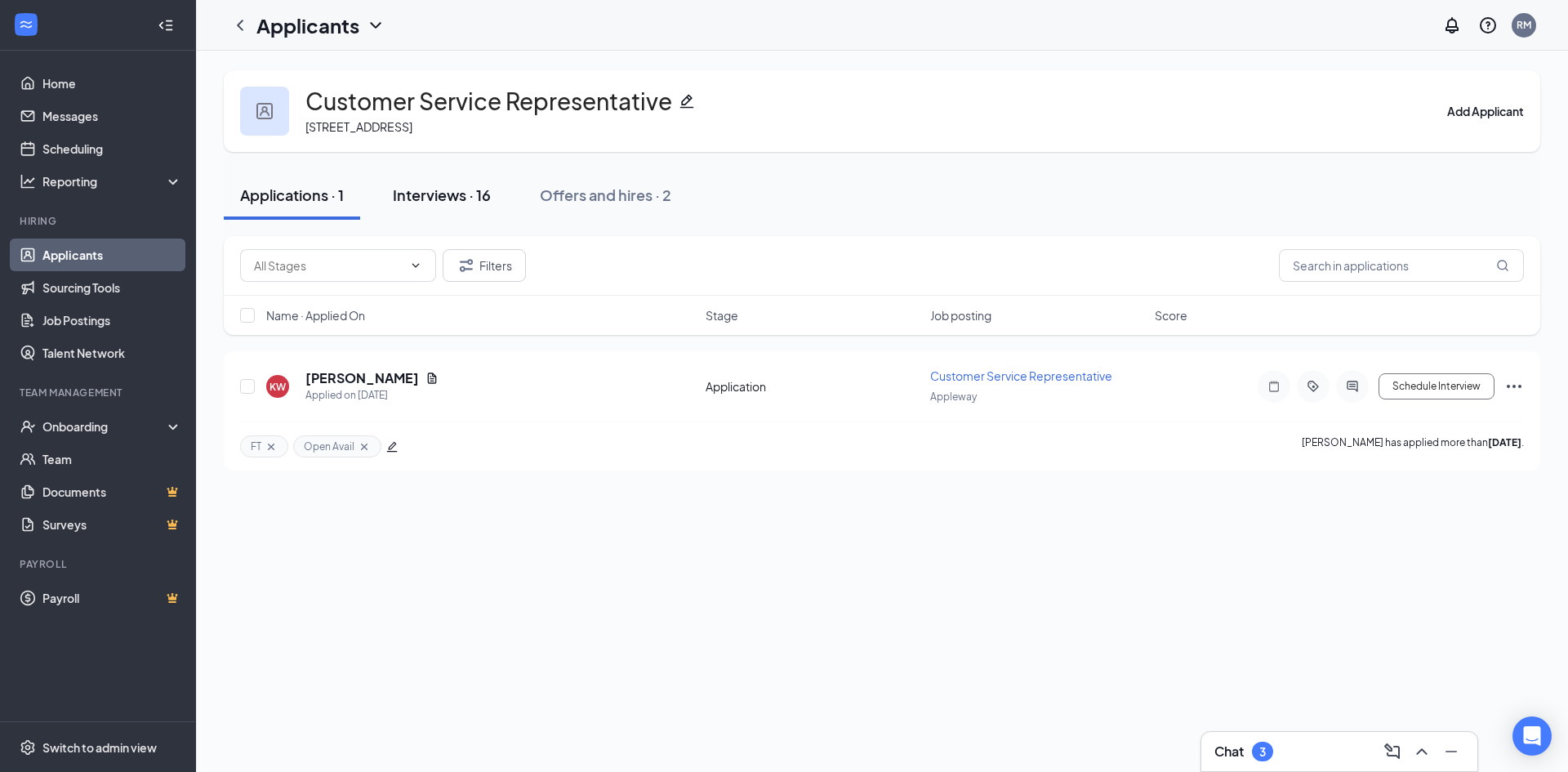
click at [453, 192] on div "Interviews · 16" at bounding box center [442, 194] width 98 height 21
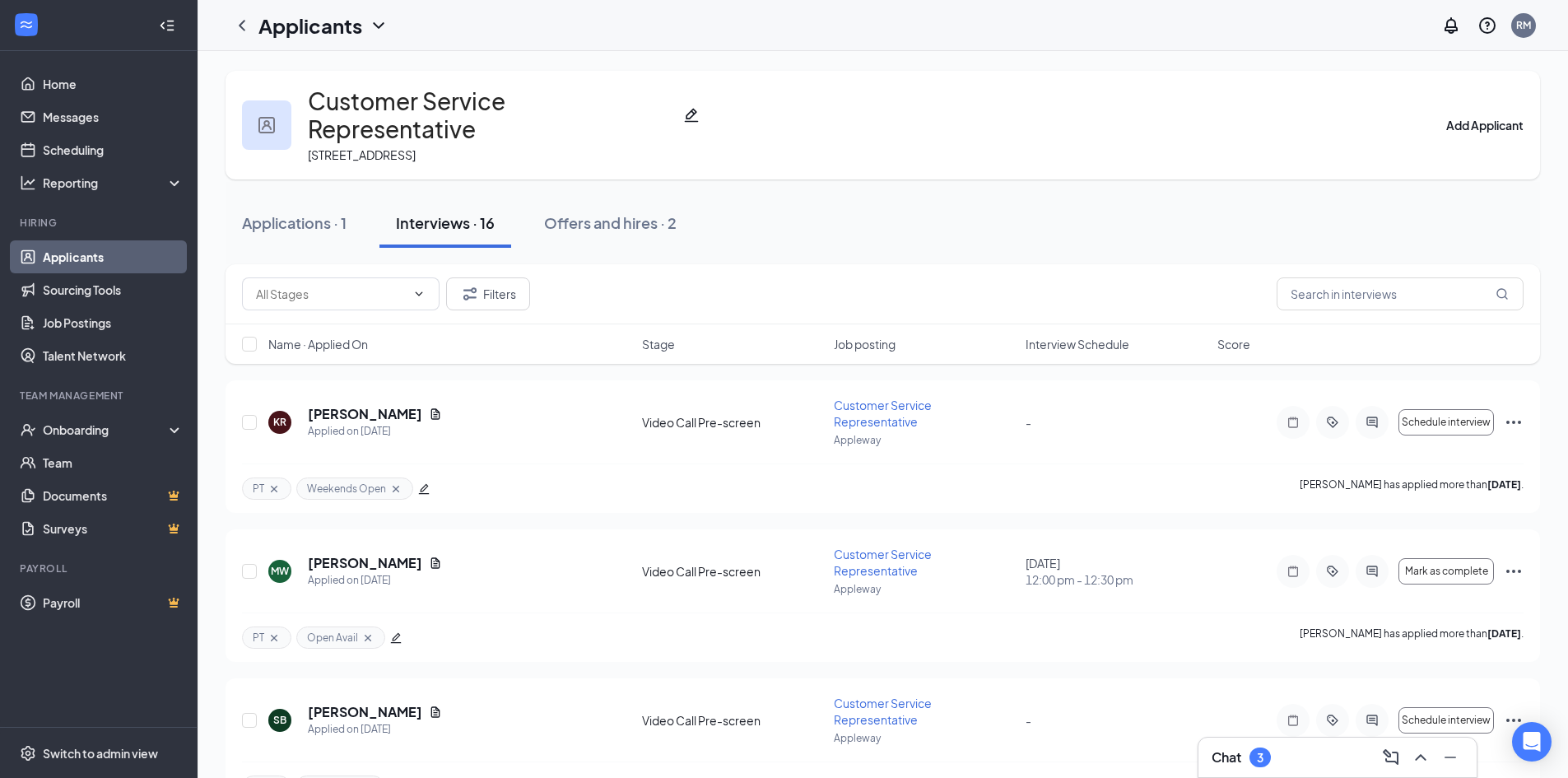
click at [1065, 327] on div "Name · Applied On Stage Job posting Interview Schedule Score" at bounding box center [883, 344] width 1315 height 40
click at [1070, 336] on span "Interview Schedule" at bounding box center [1078, 344] width 104 height 16
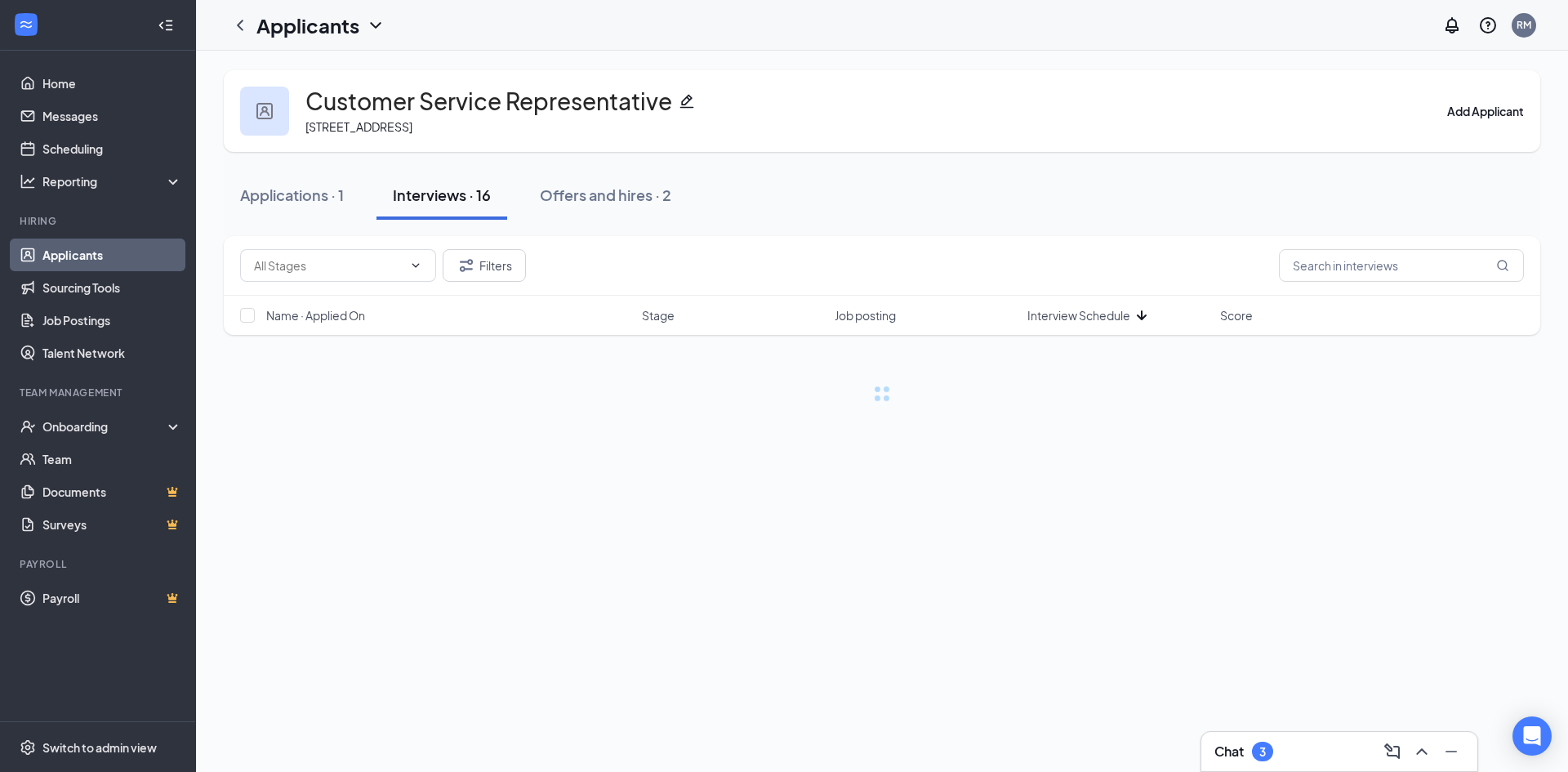
click at [1065, 316] on span "Interview Schedule" at bounding box center [1079, 316] width 103 height 16
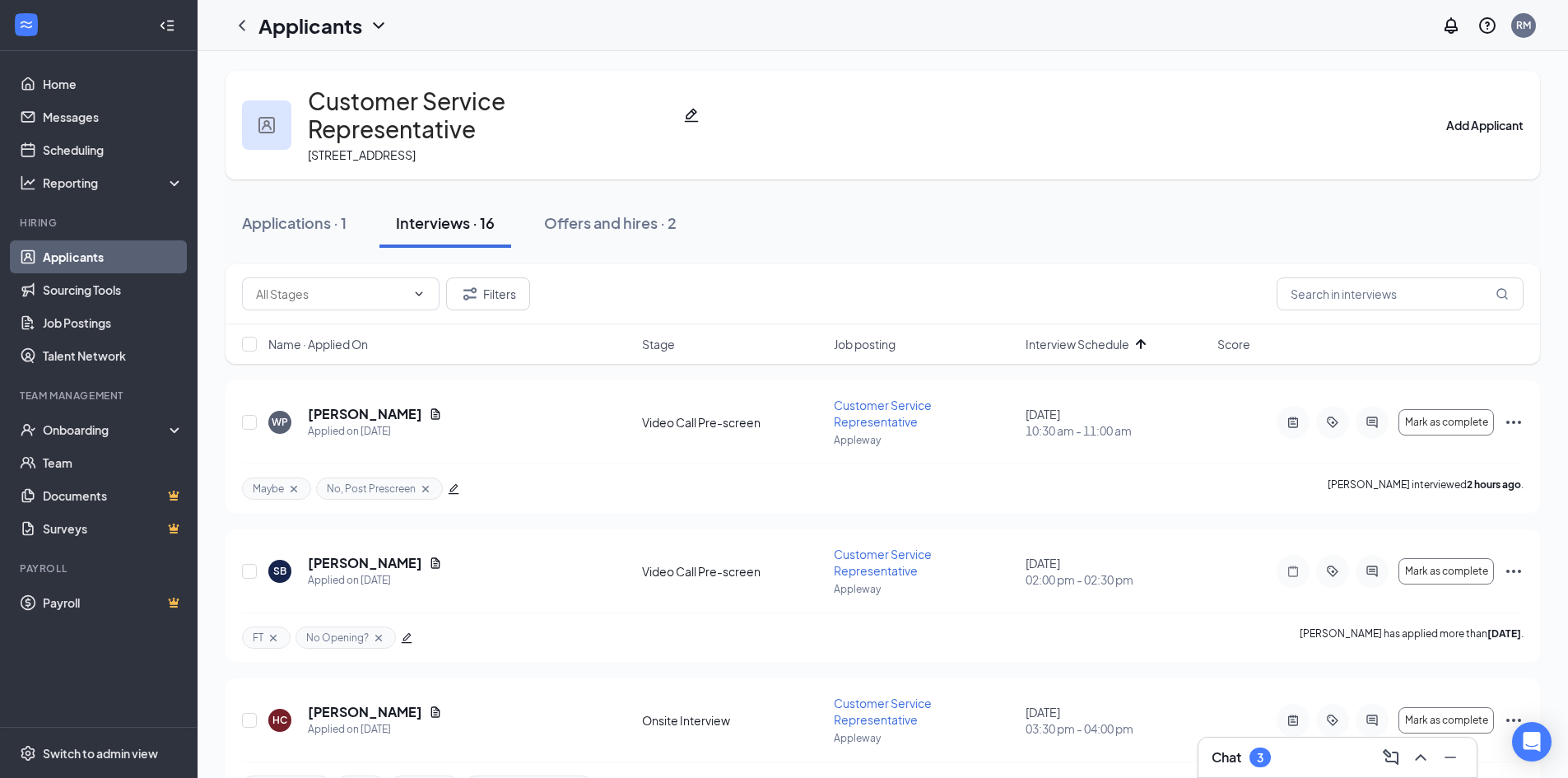
click at [137, 250] on link "Applicants" at bounding box center [113, 257] width 141 height 33
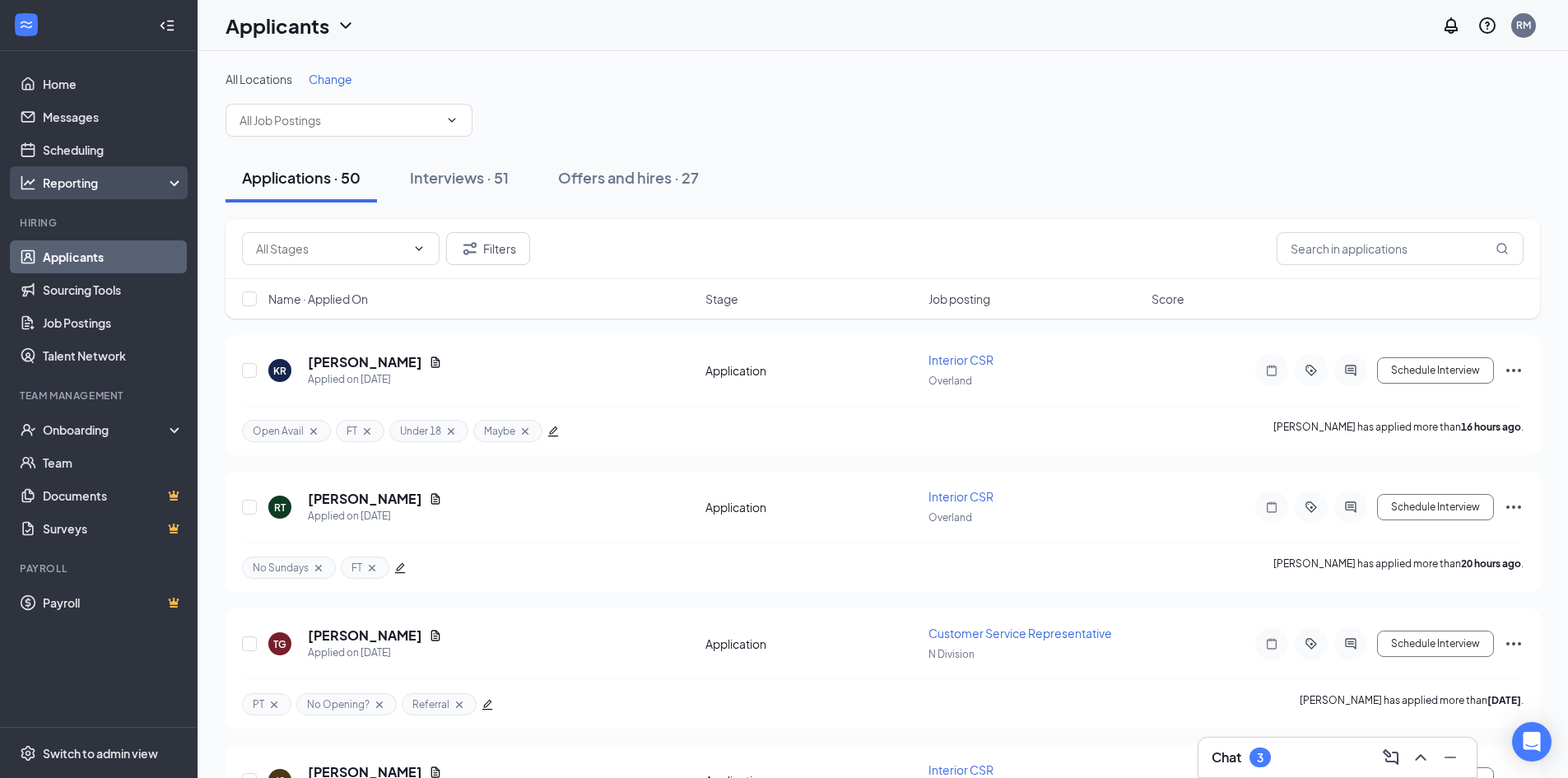
click at [115, 186] on div "Reporting" at bounding box center [114, 182] width 142 height 16
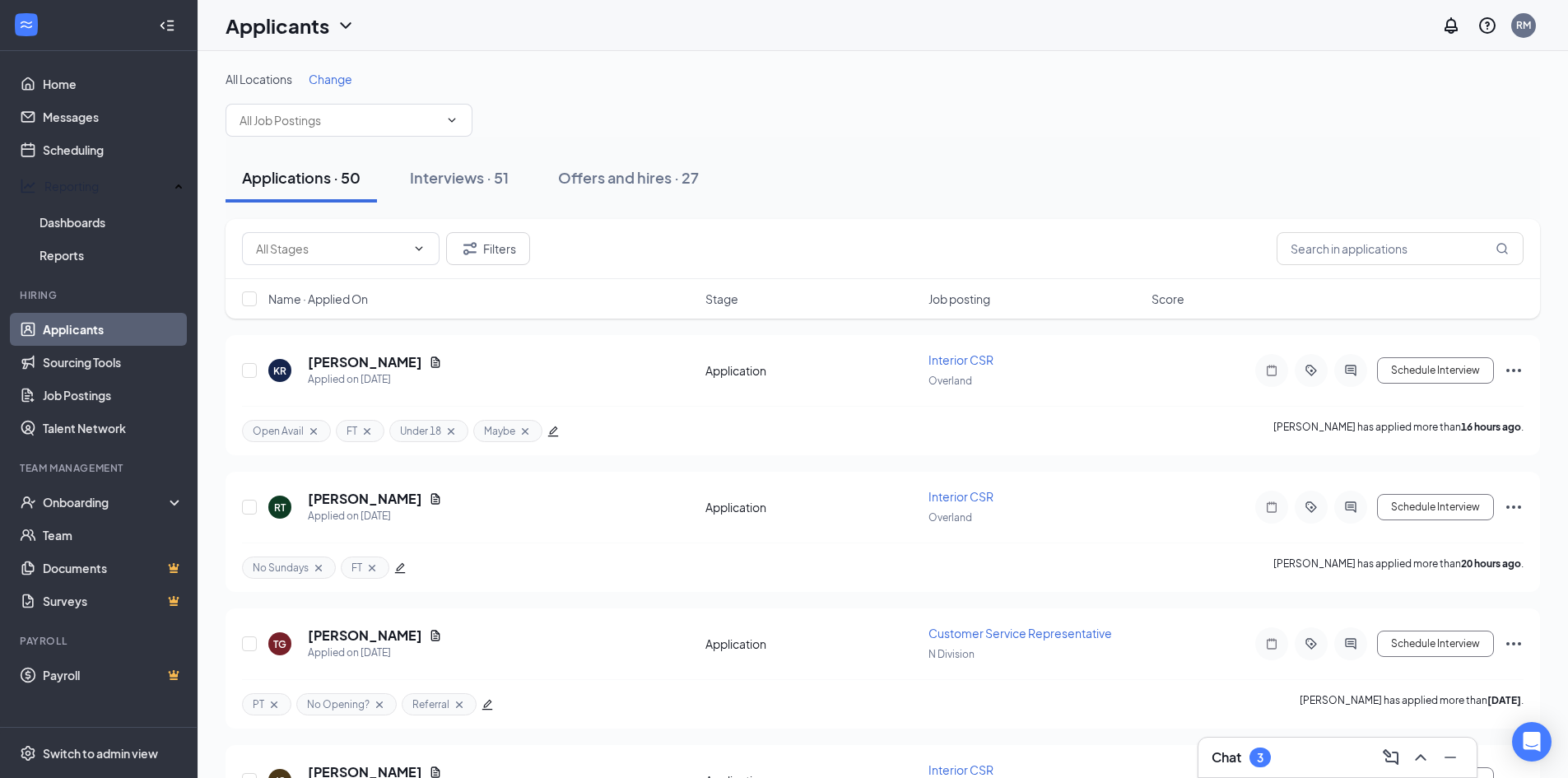
click at [84, 252] on link "Reports" at bounding box center [111, 255] width 144 height 33
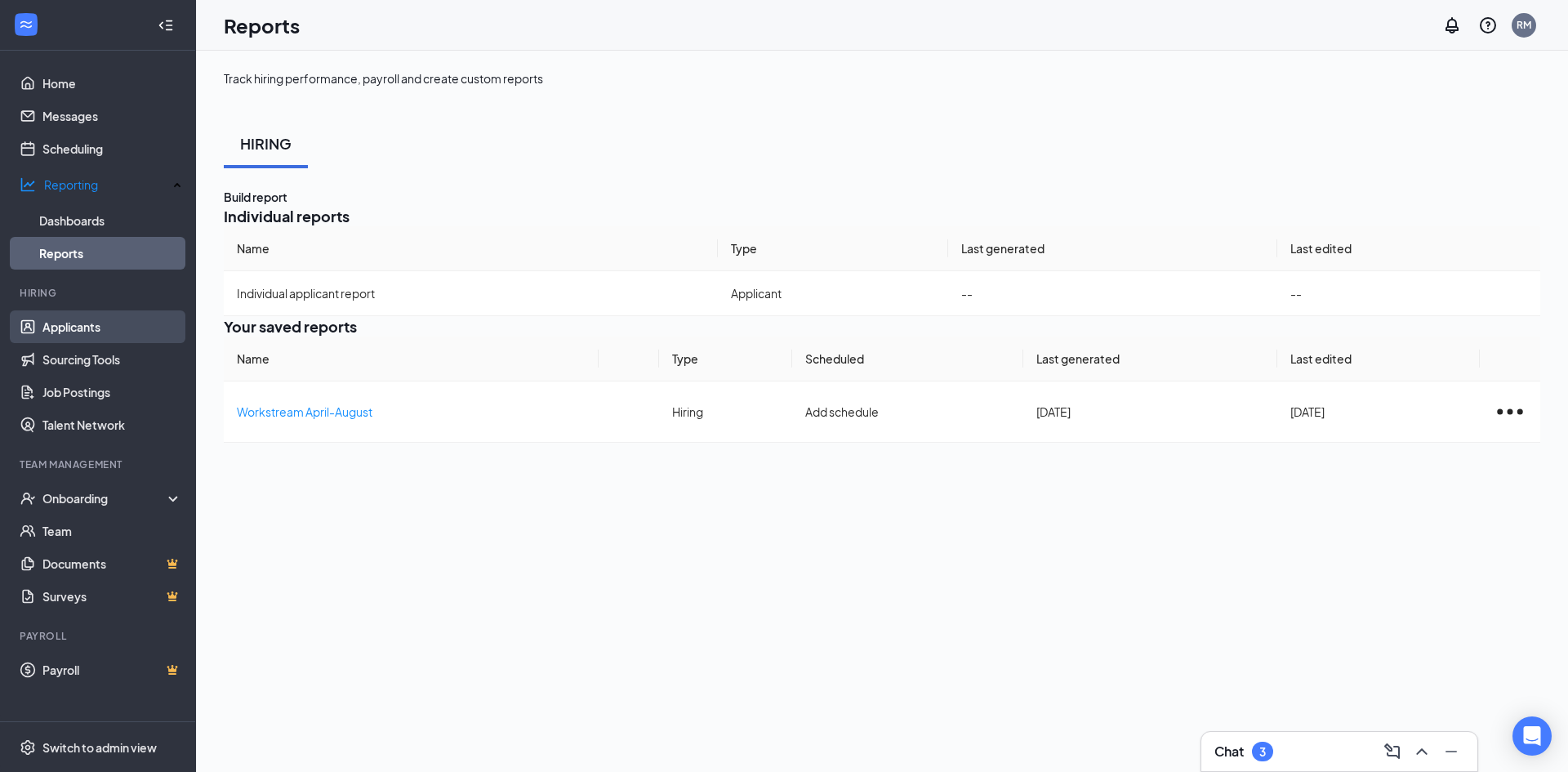
click at [84, 319] on link "Applicants" at bounding box center [112, 326] width 140 height 33
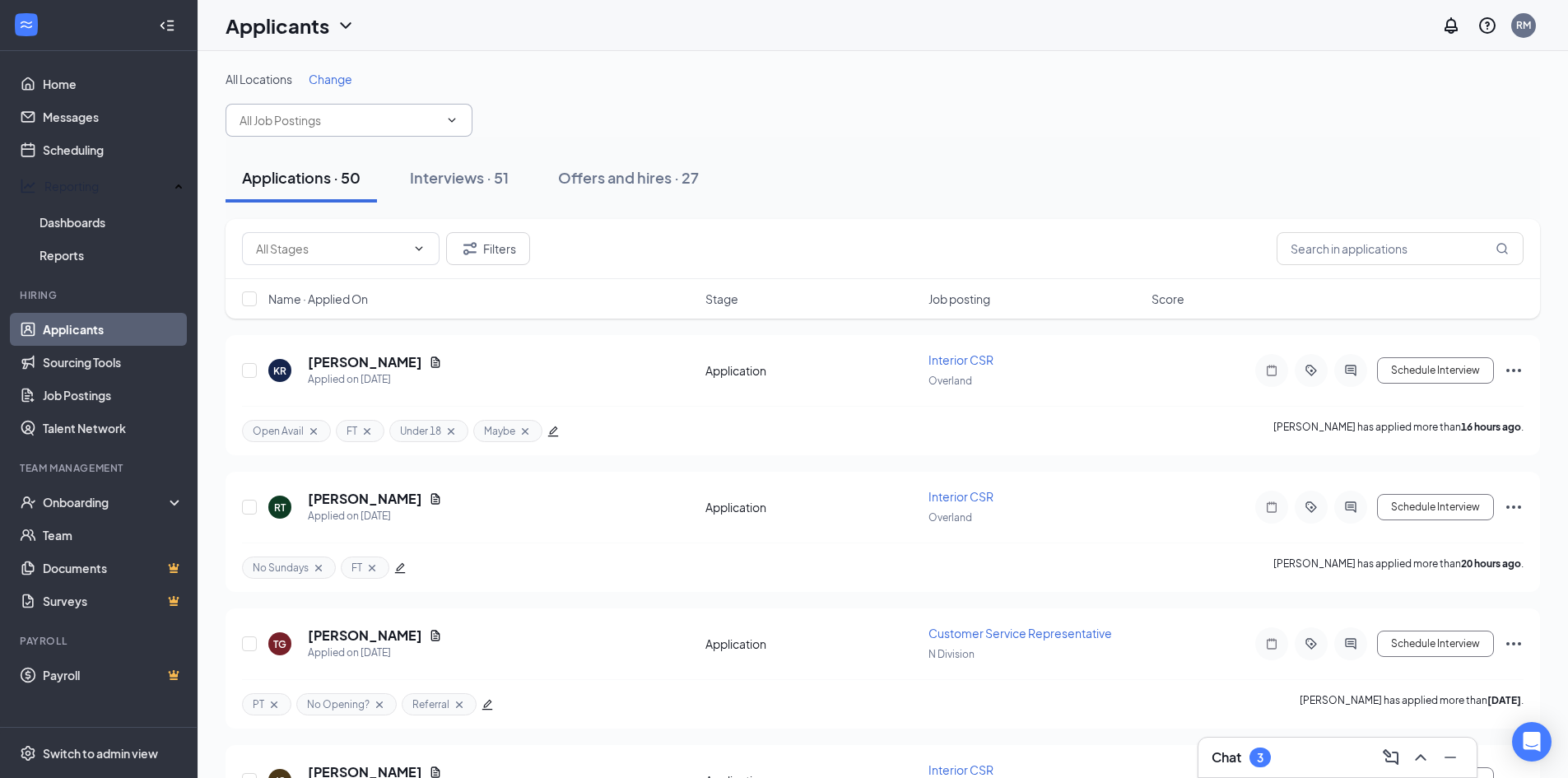
click at [333, 127] on input "text" at bounding box center [339, 120] width 199 height 18
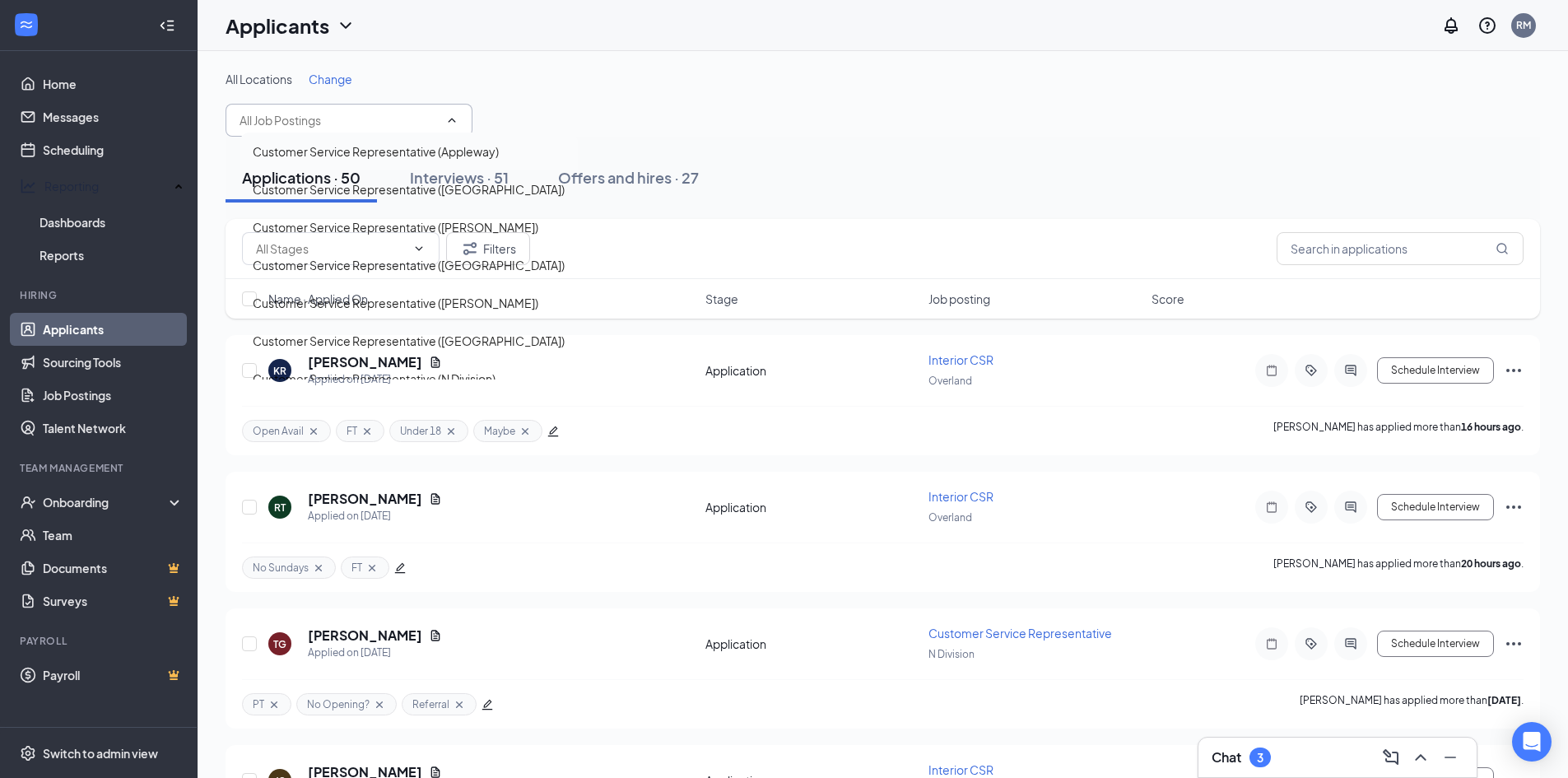
click at [322, 161] on div "Customer Service Representative (Appleway)" at bounding box center [375, 152] width 246 height 18
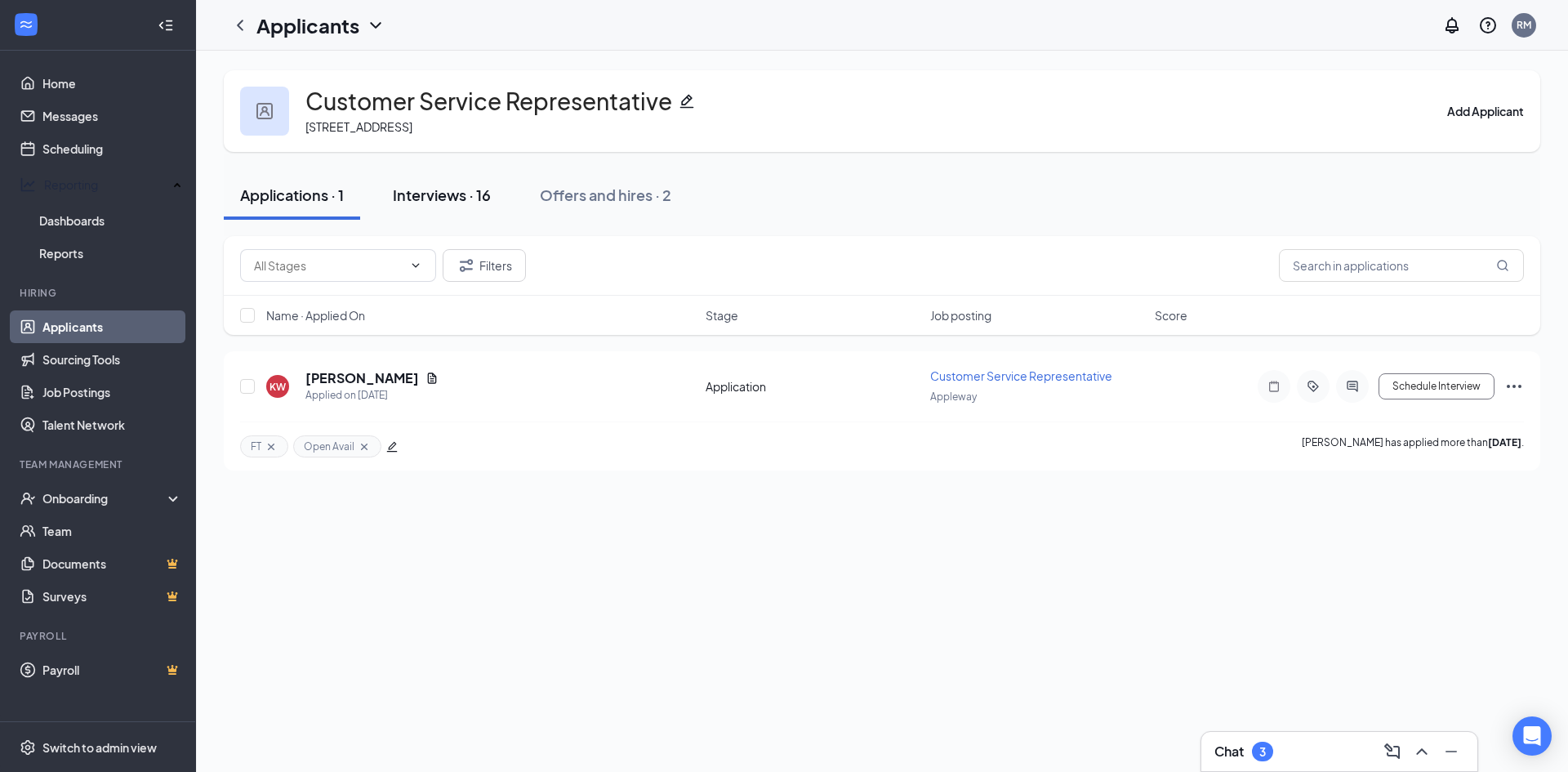
click at [469, 197] on div "Interviews · 16" at bounding box center [442, 194] width 98 height 21
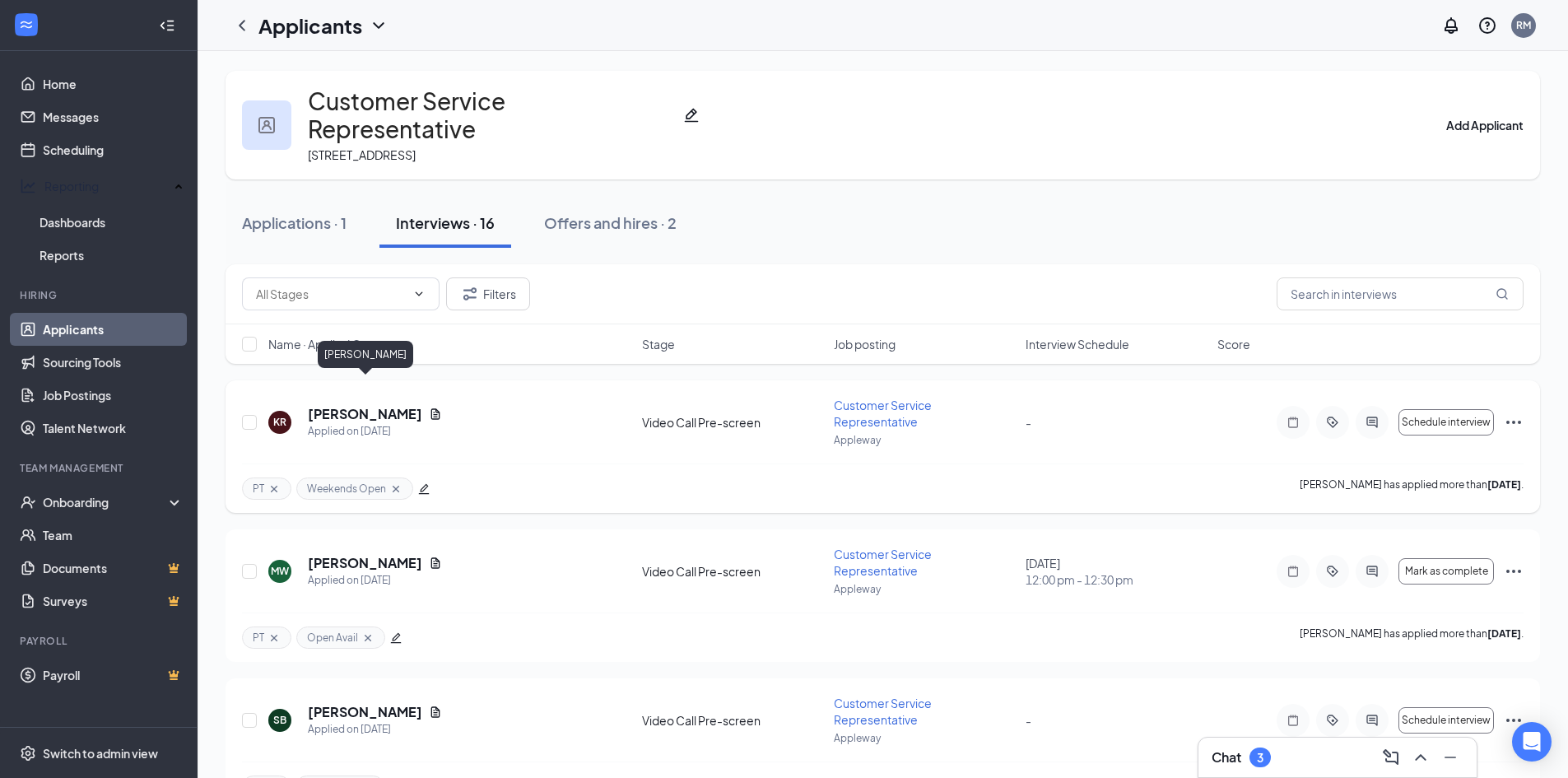
click at [399, 405] on h5 "[PERSON_NAME]" at bounding box center [365, 414] width 114 height 18
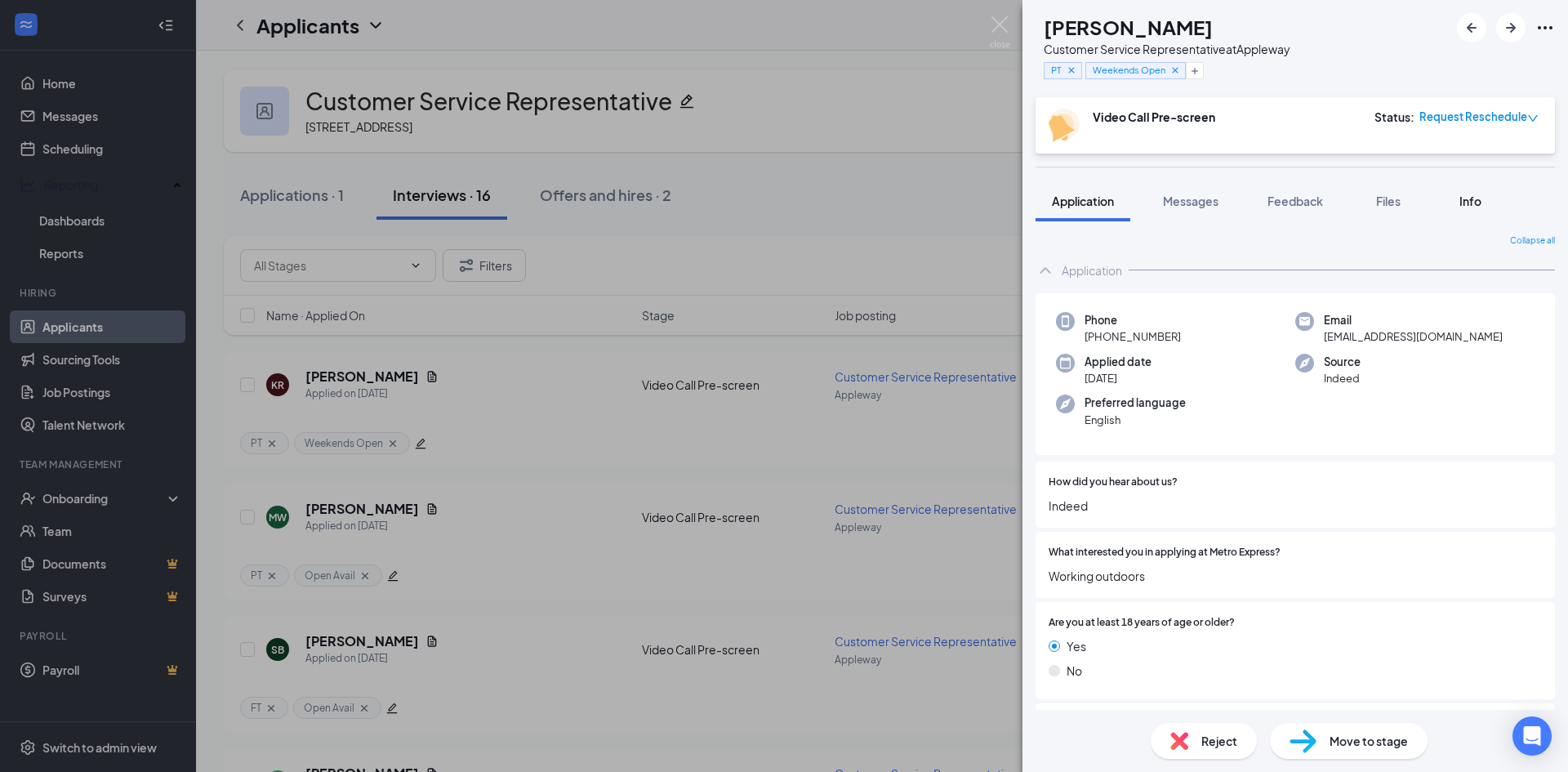
click at [1476, 206] on span "Info" at bounding box center [1470, 201] width 22 height 15
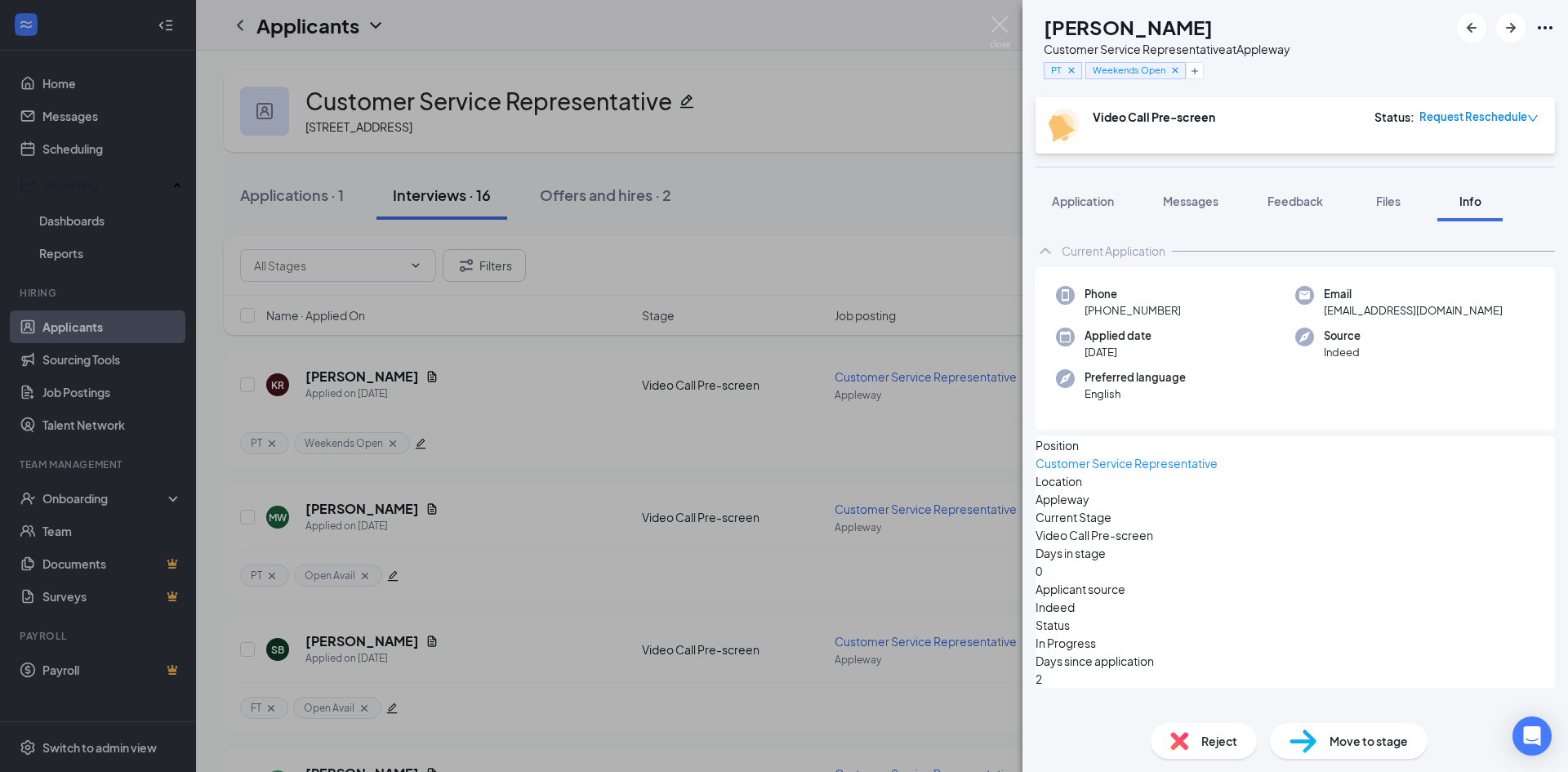
drag, startPoint x: 717, startPoint y: 140, endPoint x: 600, endPoint y: 162, distance: 119.1
click at [717, 140] on div "KR Katherine Ramirez Customer Service Representative at Appleway PT Weekends Op…" at bounding box center [784, 386] width 1568 height 772
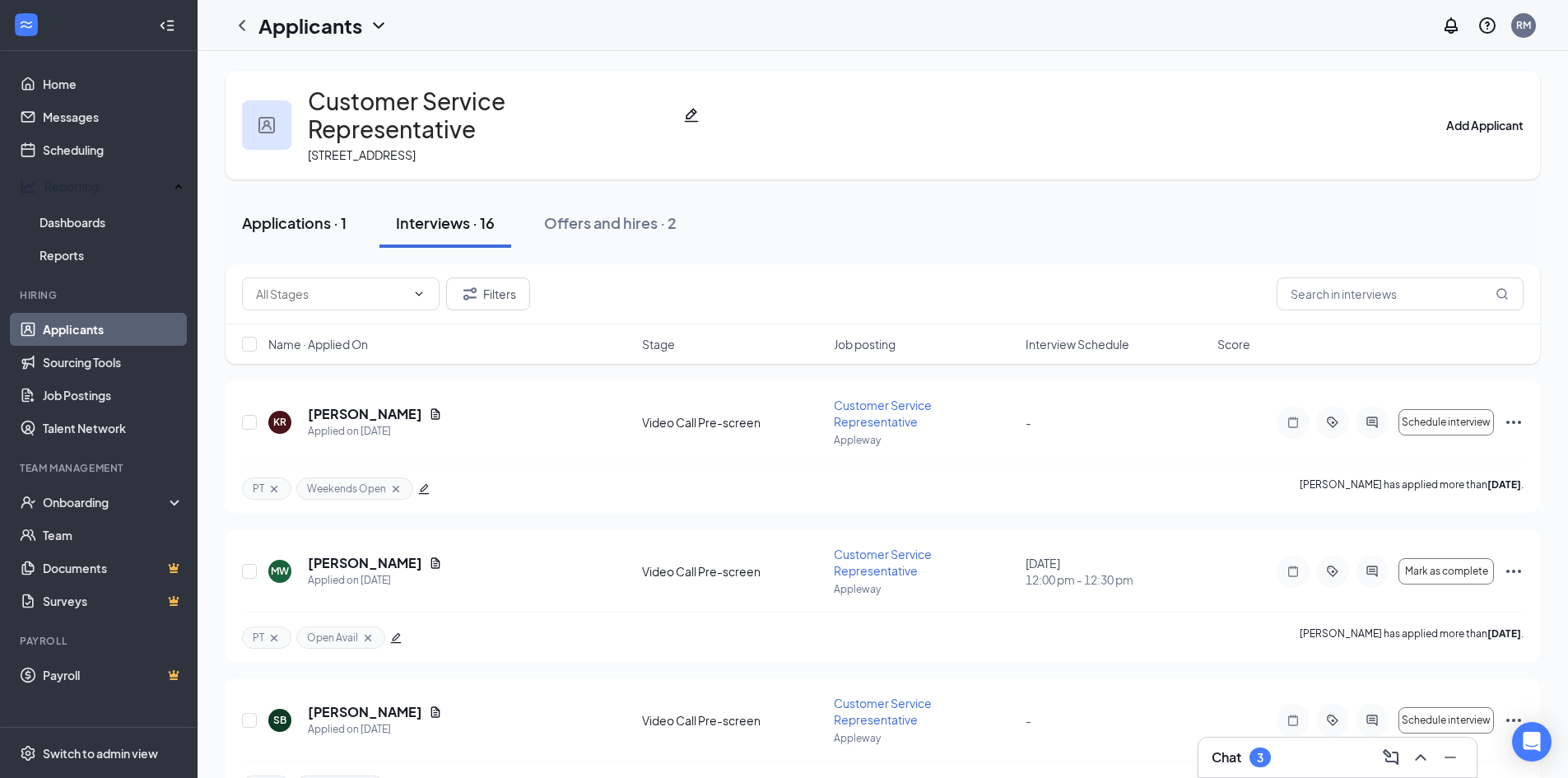
click at [315, 213] on div "Applications · 1" at bounding box center [295, 223] width 104 height 21
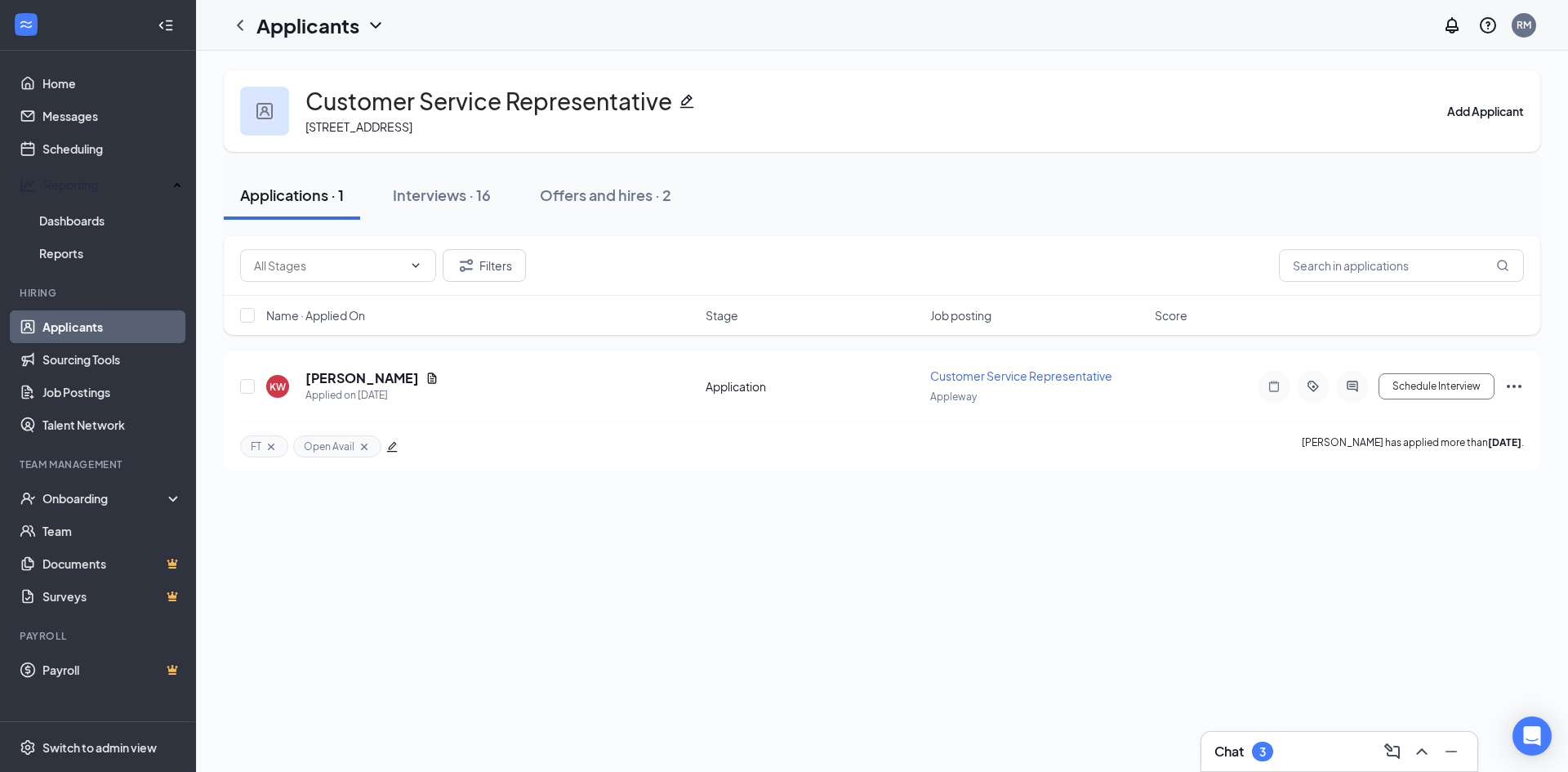
click at [103, 315] on link "Applicants" at bounding box center [112, 326] width 140 height 33
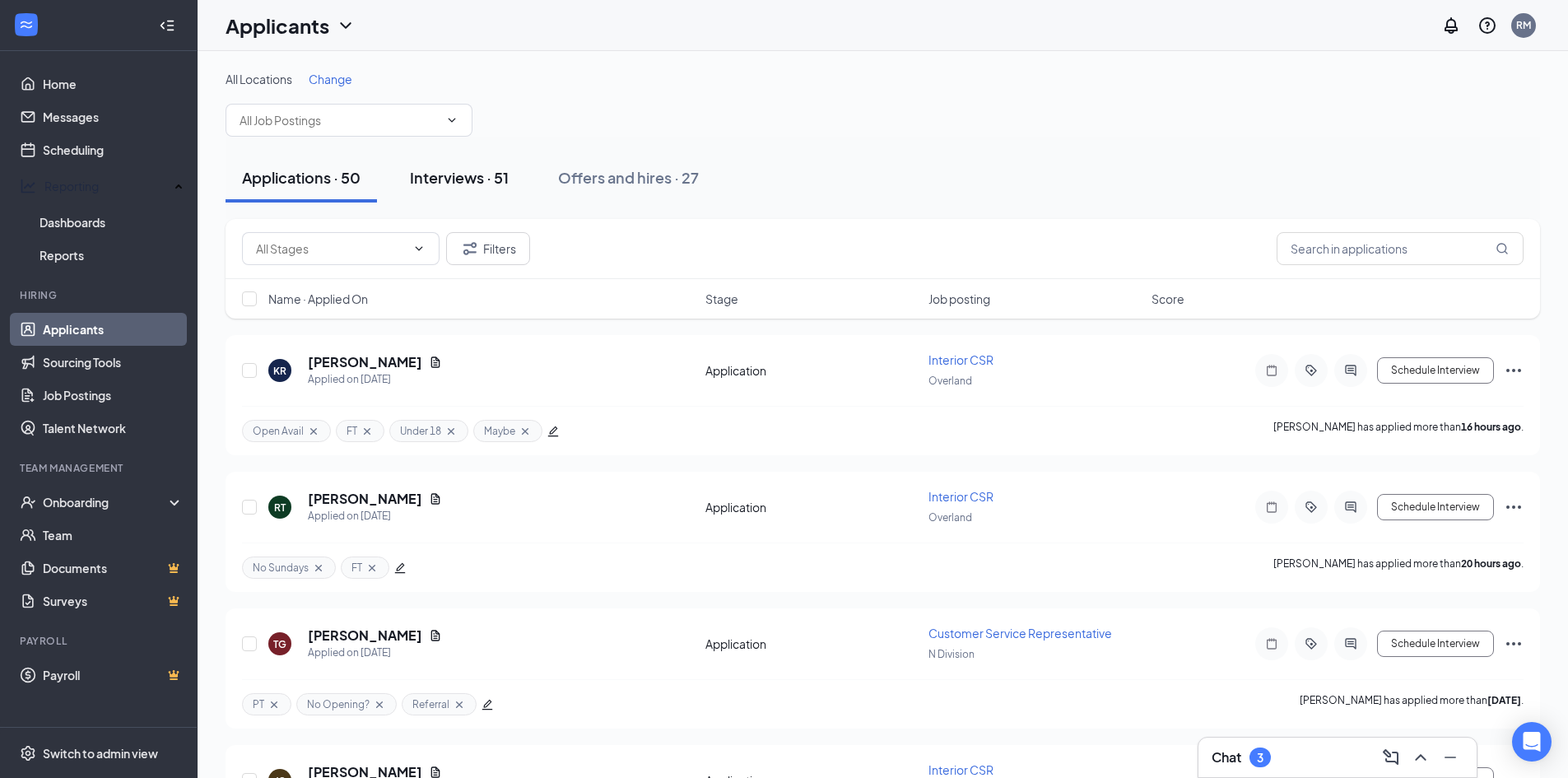
click at [455, 181] on div "Interviews · 51" at bounding box center [460, 177] width 99 height 21
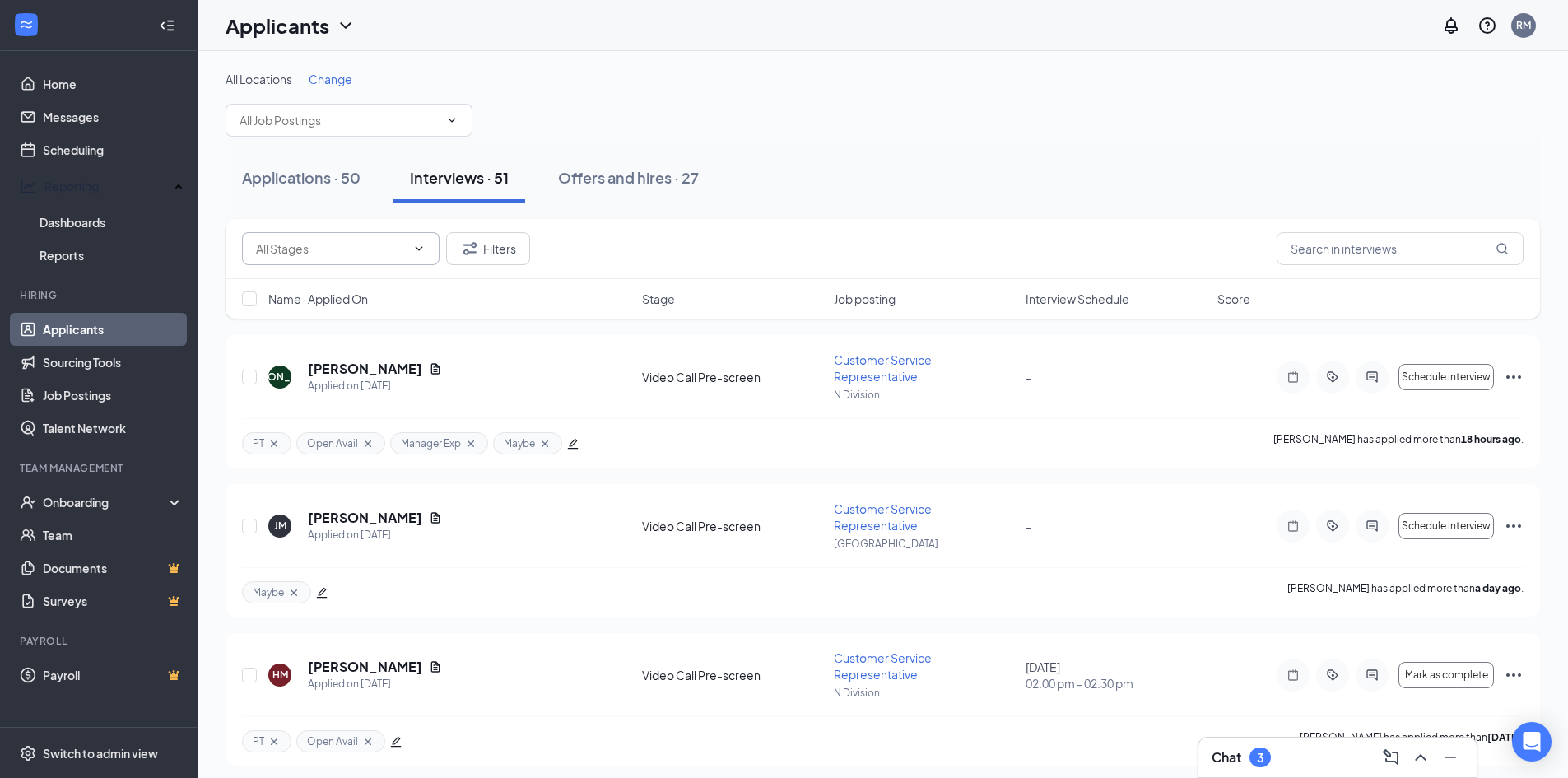
click at [333, 252] on input "text" at bounding box center [330, 249] width 150 height 18
click at [319, 312] on div "Review (1)" at bounding box center [296, 318] width 55 height 18
type input "Review (1)"
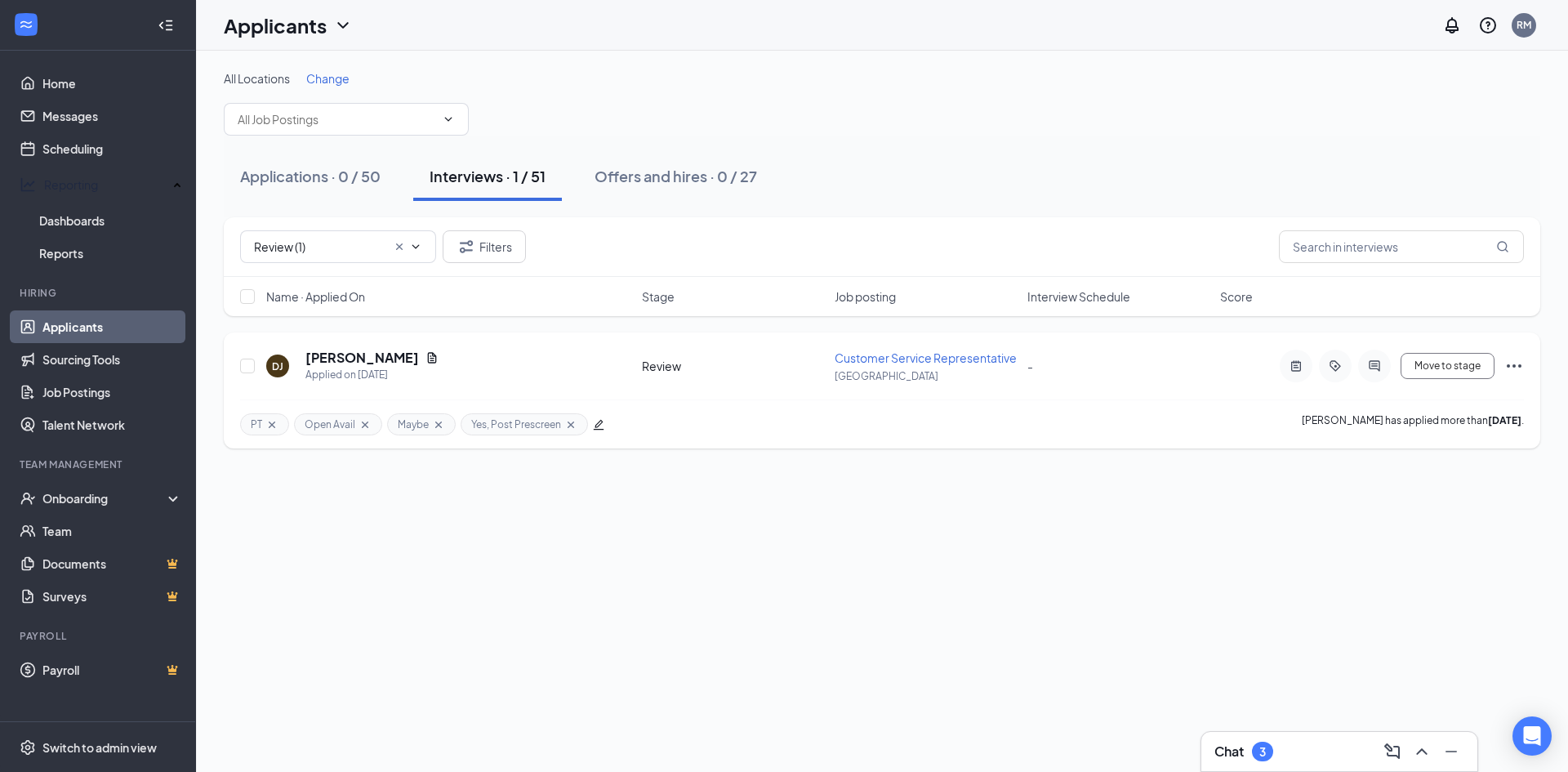
click at [1515, 367] on icon "Ellipses" at bounding box center [1514, 366] width 15 height 4
click at [1418, 162] on p "Move to stage" at bounding box center [1441, 154] width 147 height 16
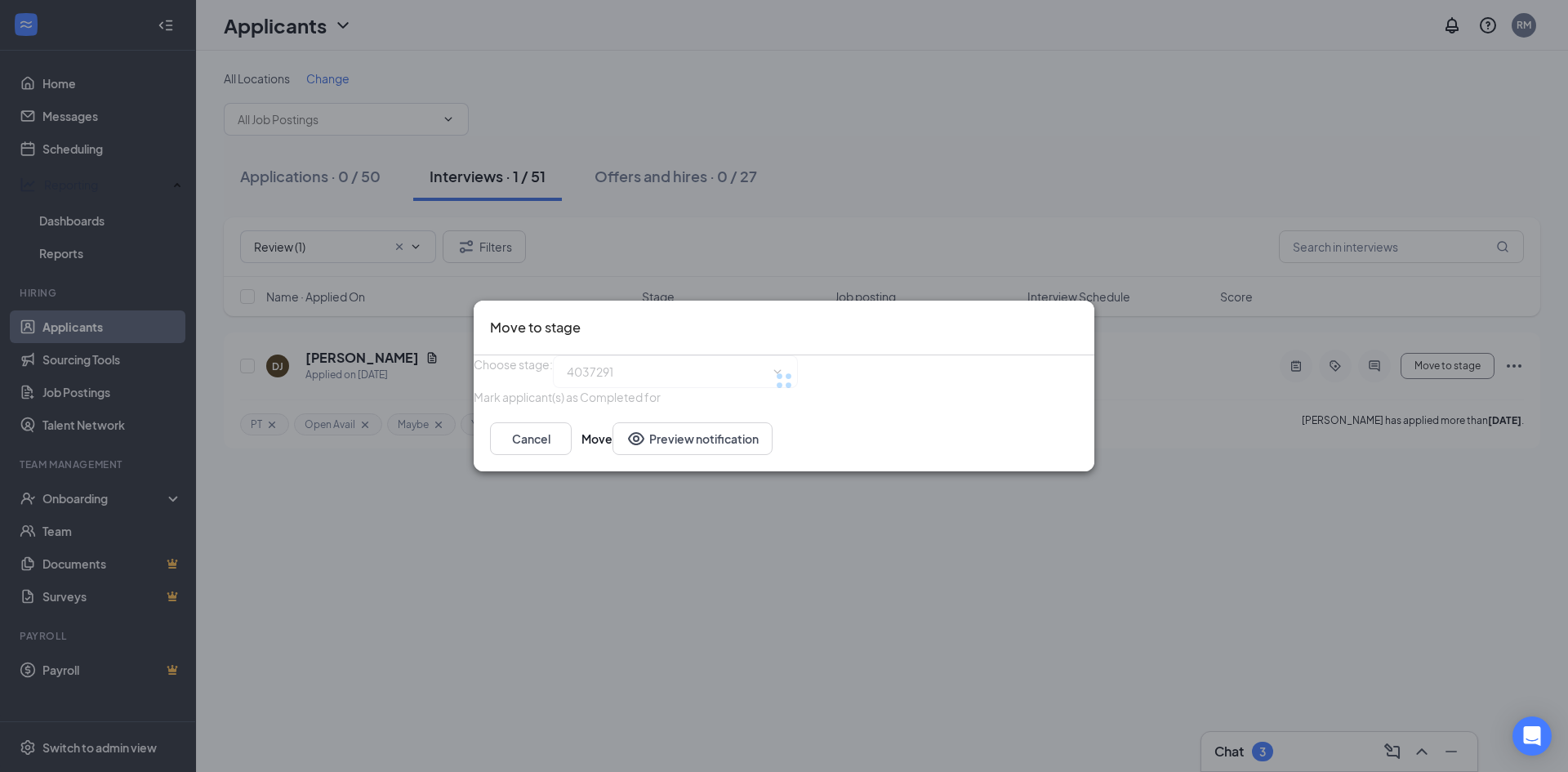
type input "Onsite Interview (next stage)"
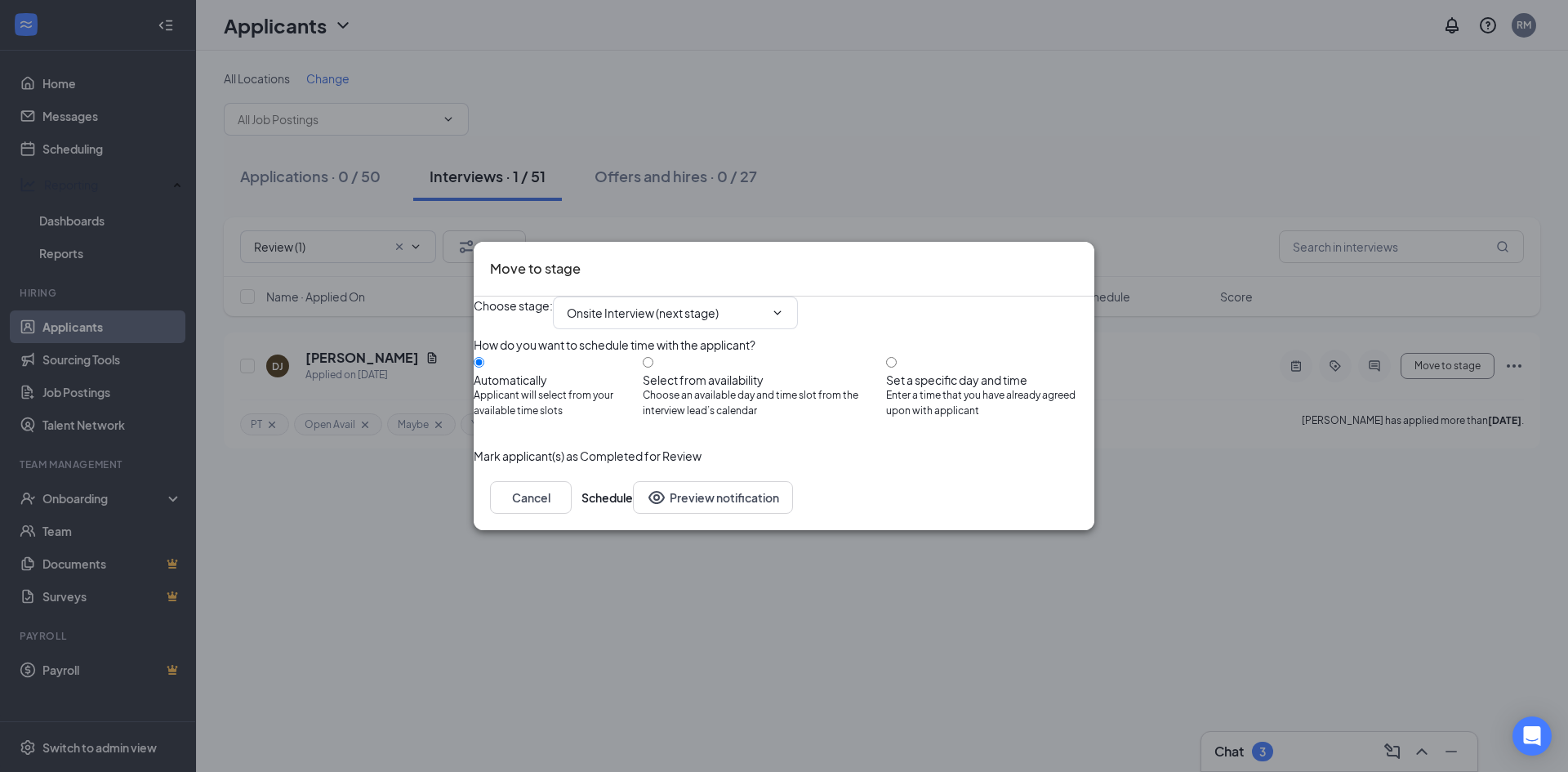
click at [1078, 259] on icon "Cross" at bounding box center [1078, 259] width 0 height 0
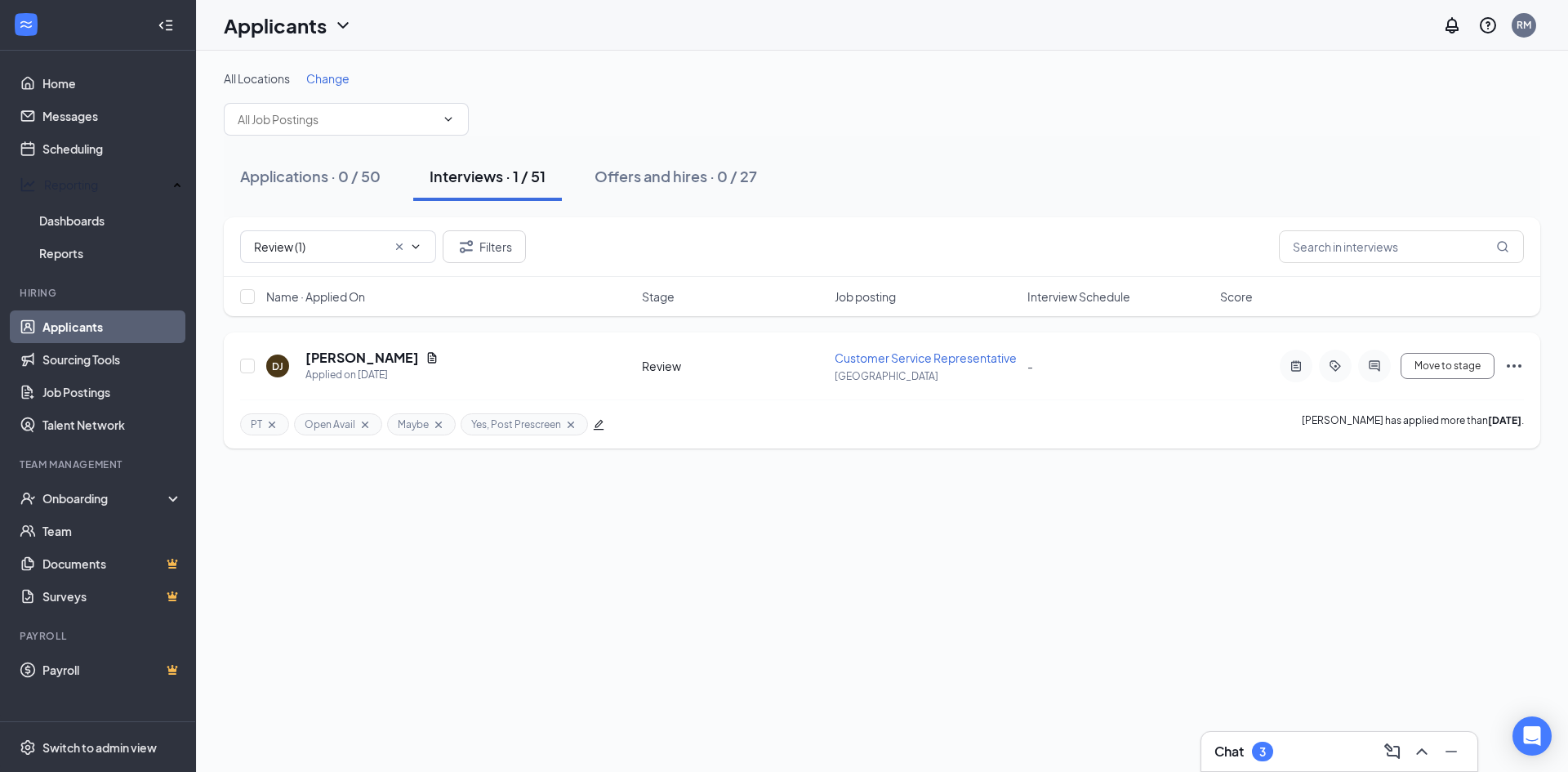
click at [1520, 367] on icon "Ellipses" at bounding box center [1514, 366] width 15 height 4
click at [1422, 162] on p "Move to stage" at bounding box center [1441, 154] width 147 height 16
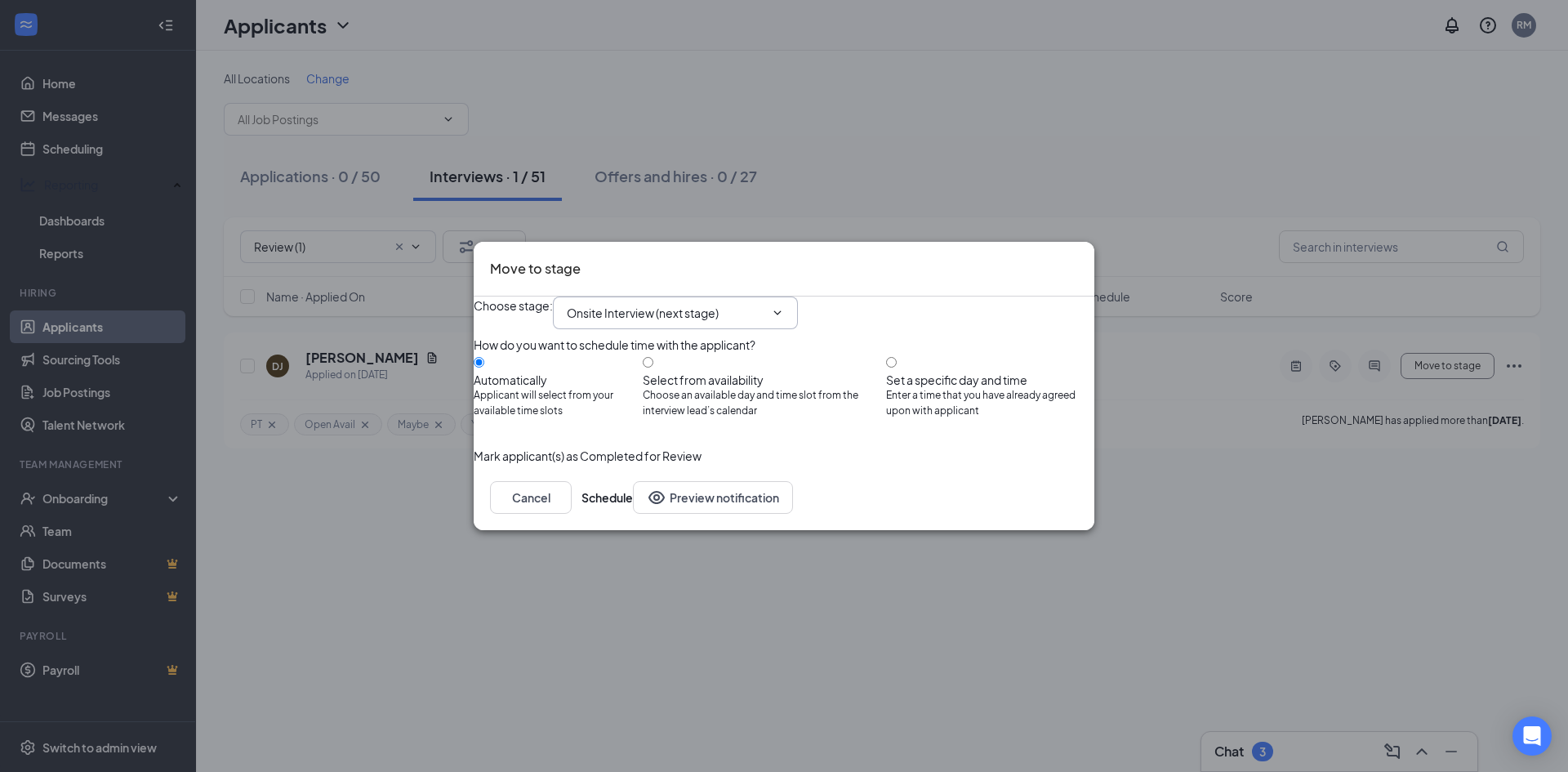
click at [682, 297] on span "Onsite Interview (next stage)" at bounding box center [675, 313] width 245 height 33
click at [641, 304] on input "Onsite Interview (next stage)" at bounding box center [666, 313] width 198 height 18
click at [680, 475] on div "In-Person Interview Review" at bounding box center [666, 484] width 146 height 18
type input "In-Person Interview Review"
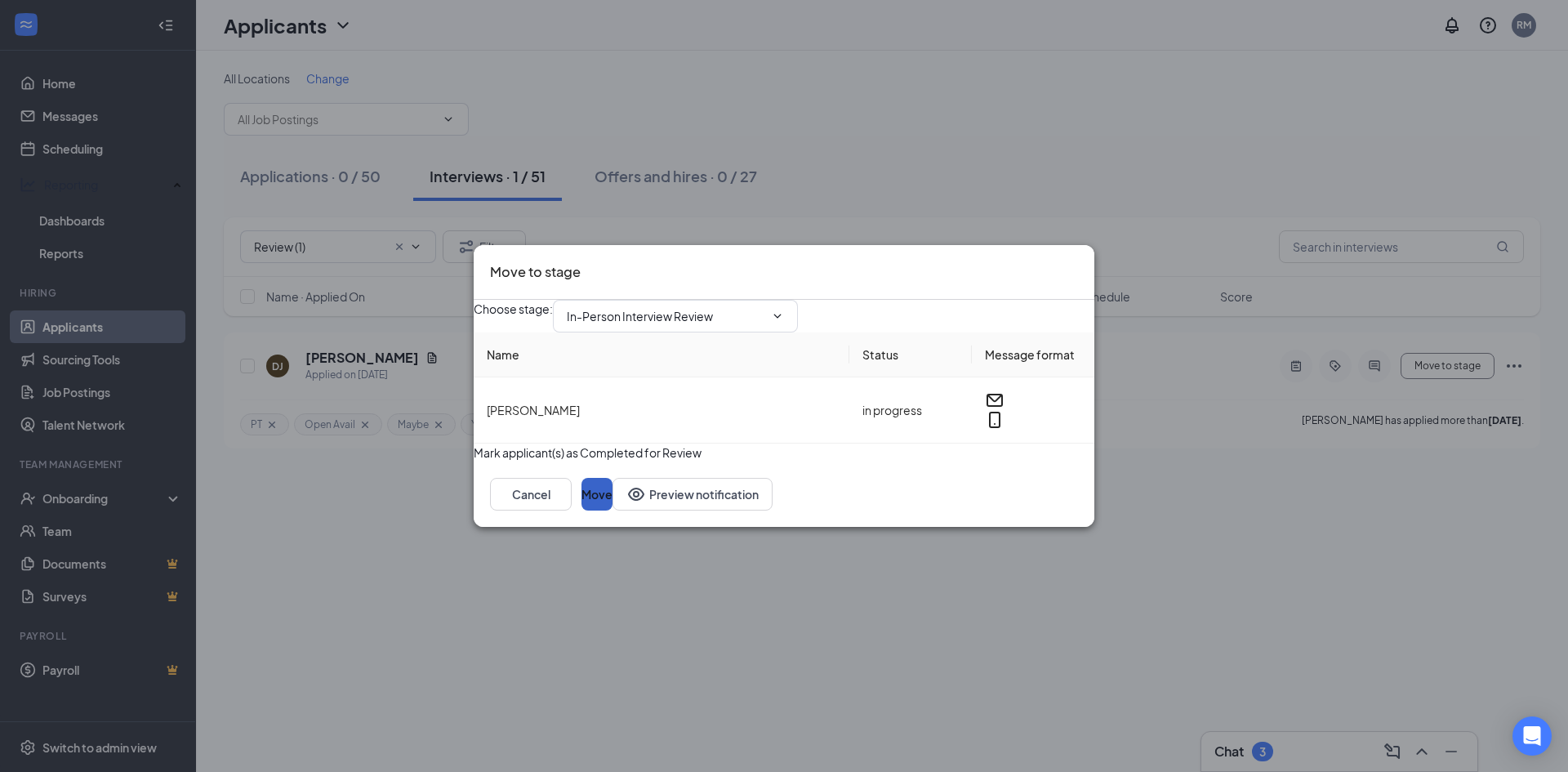
click at [613, 511] on button "Move" at bounding box center [597, 494] width 31 height 33
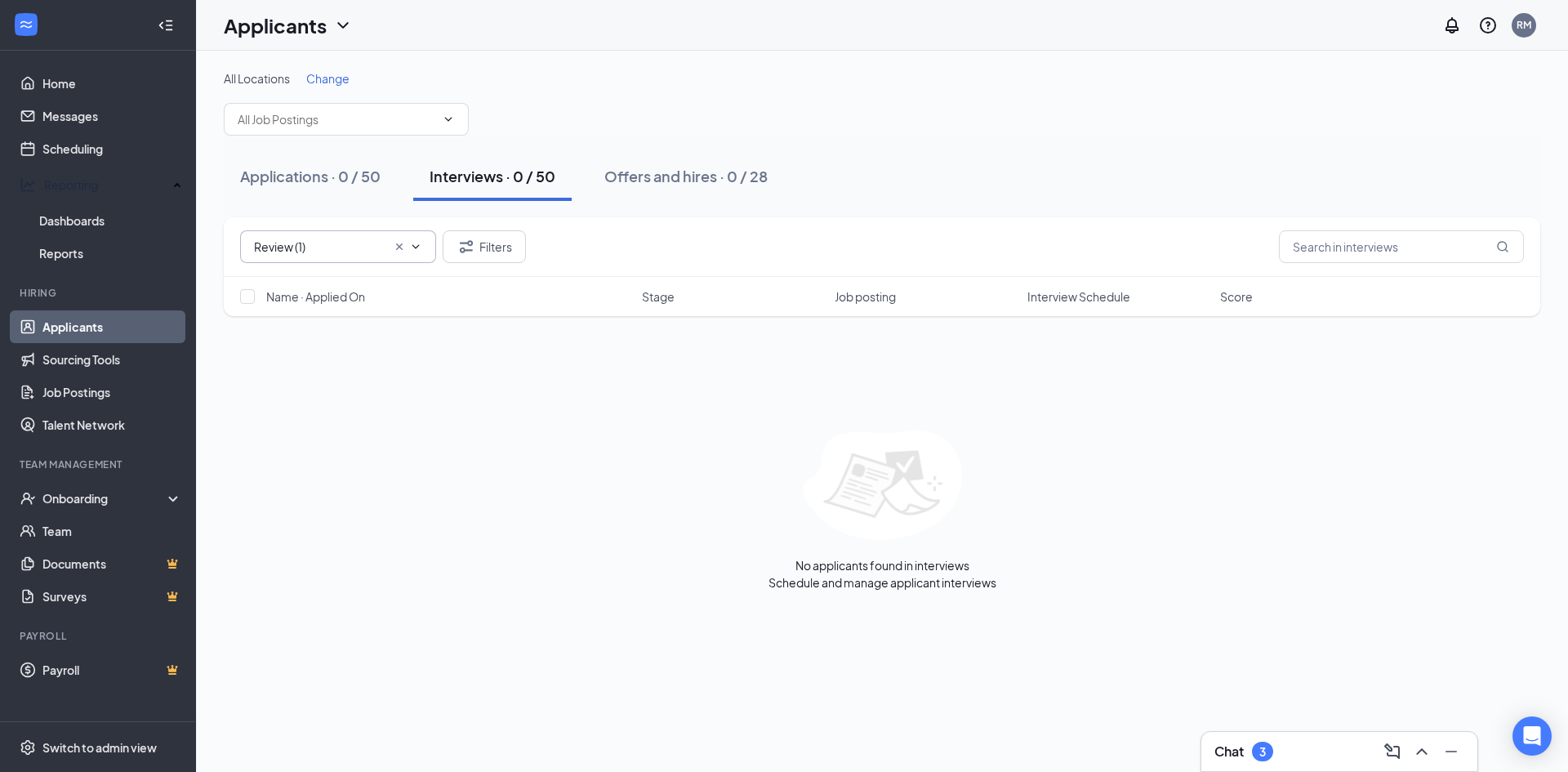
click at [397, 245] on icon "Cross" at bounding box center [399, 247] width 13 height 13
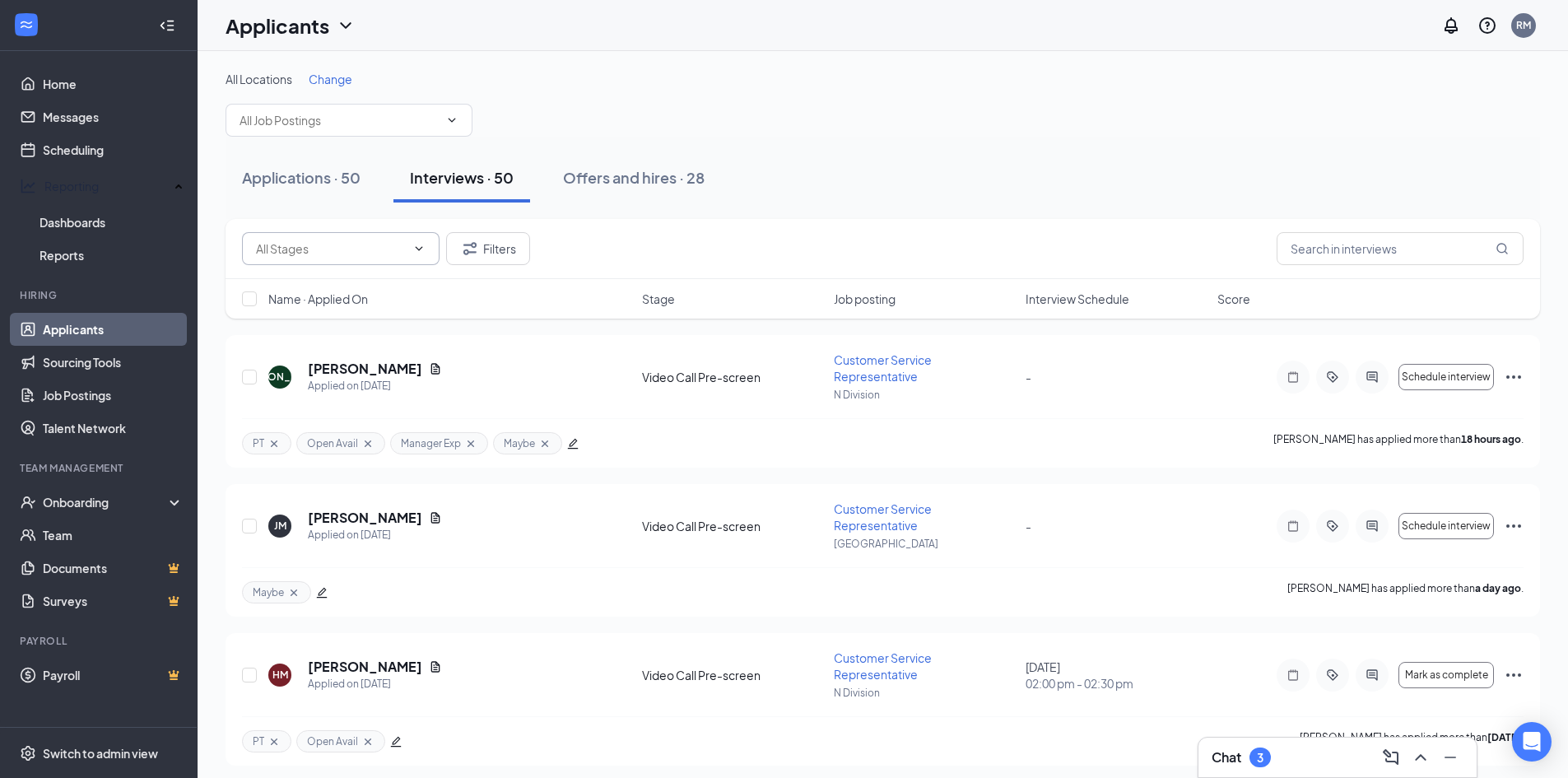
click at [1053, 301] on span "Interview Schedule" at bounding box center [1078, 299] width 104 height 16
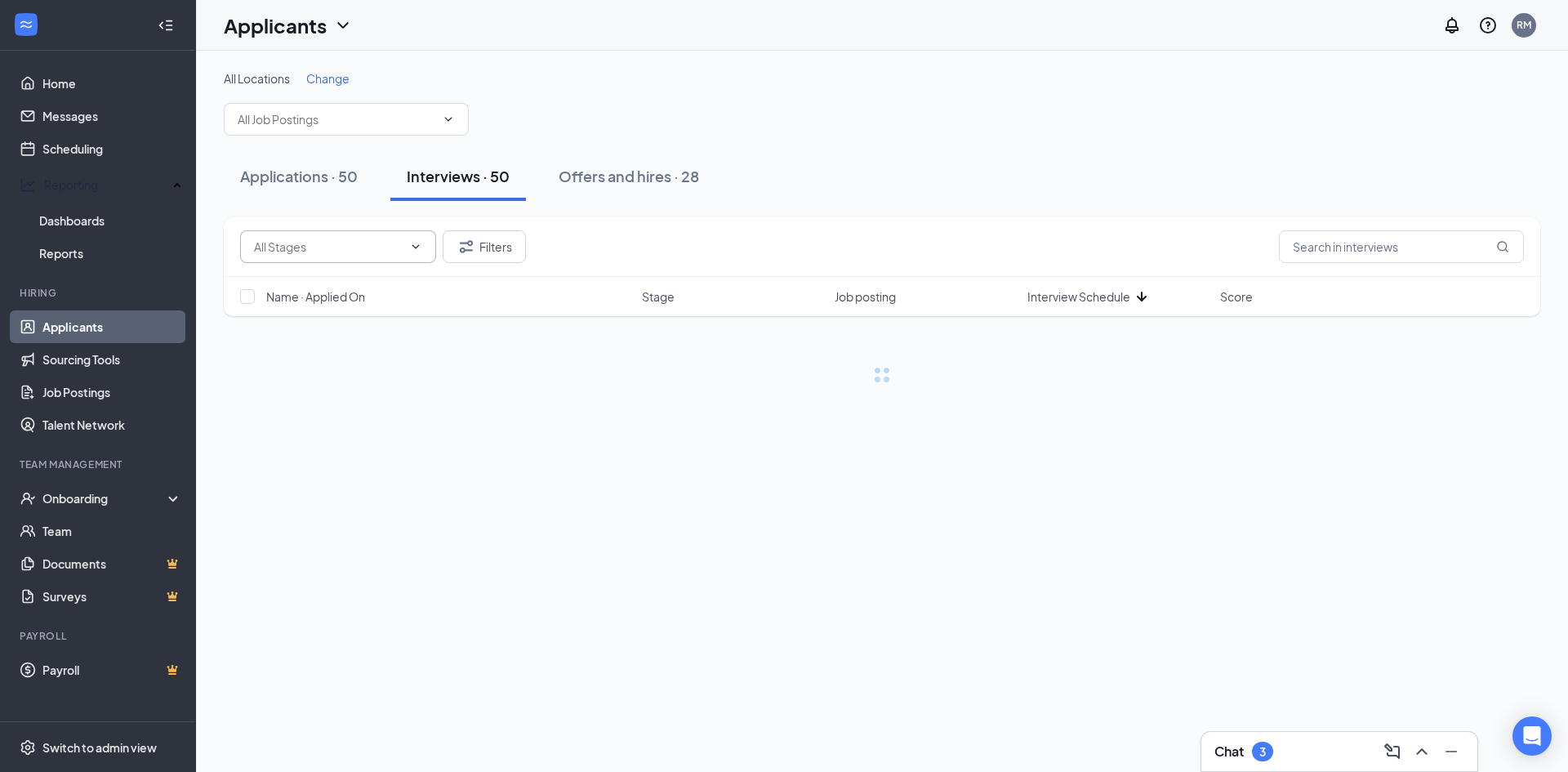
click at [1063, 295] on span "Interview Schedule" at bounding box center [1079, 297] width 103 height 16
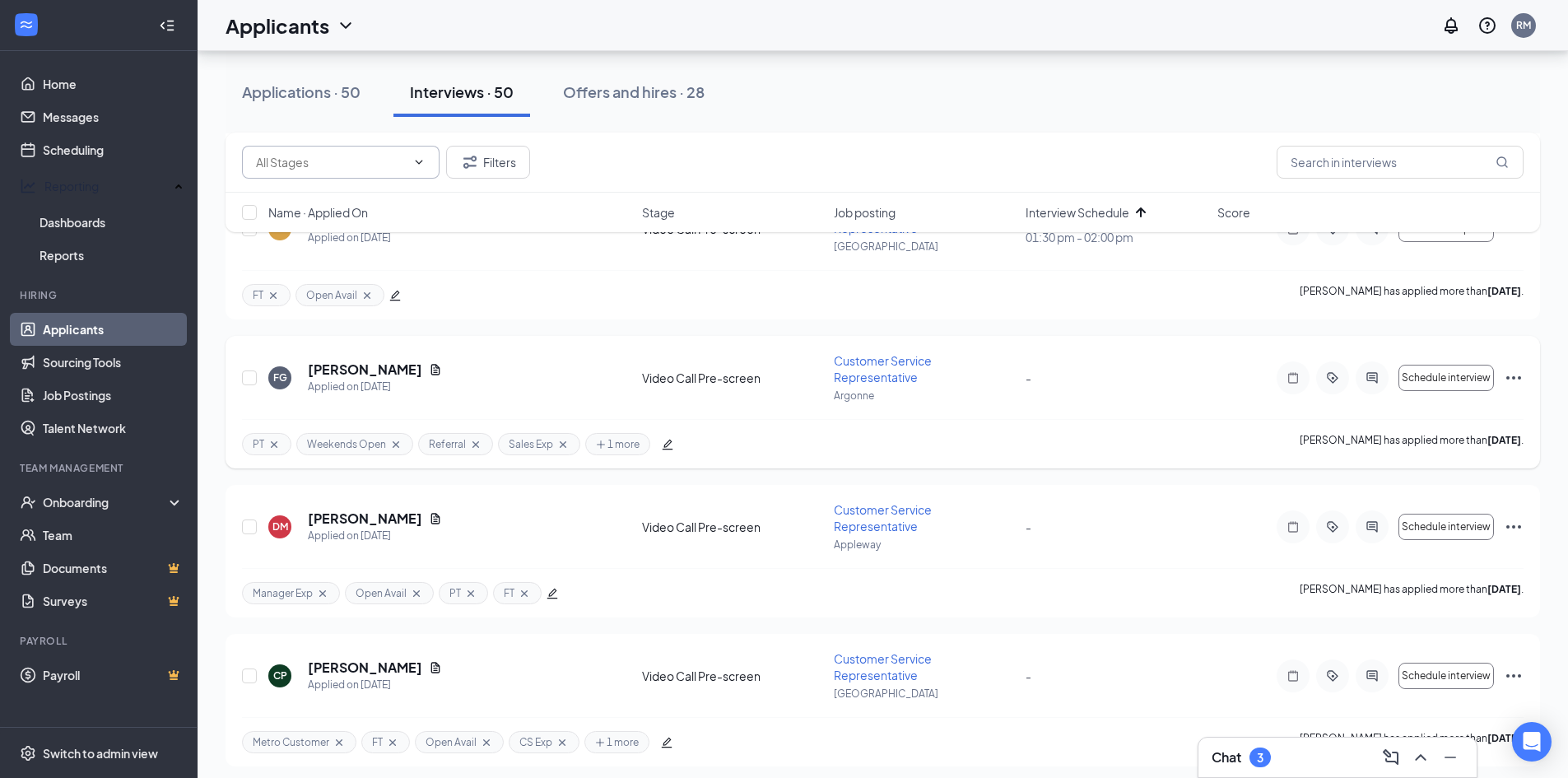
scroll to position [2883, 0]
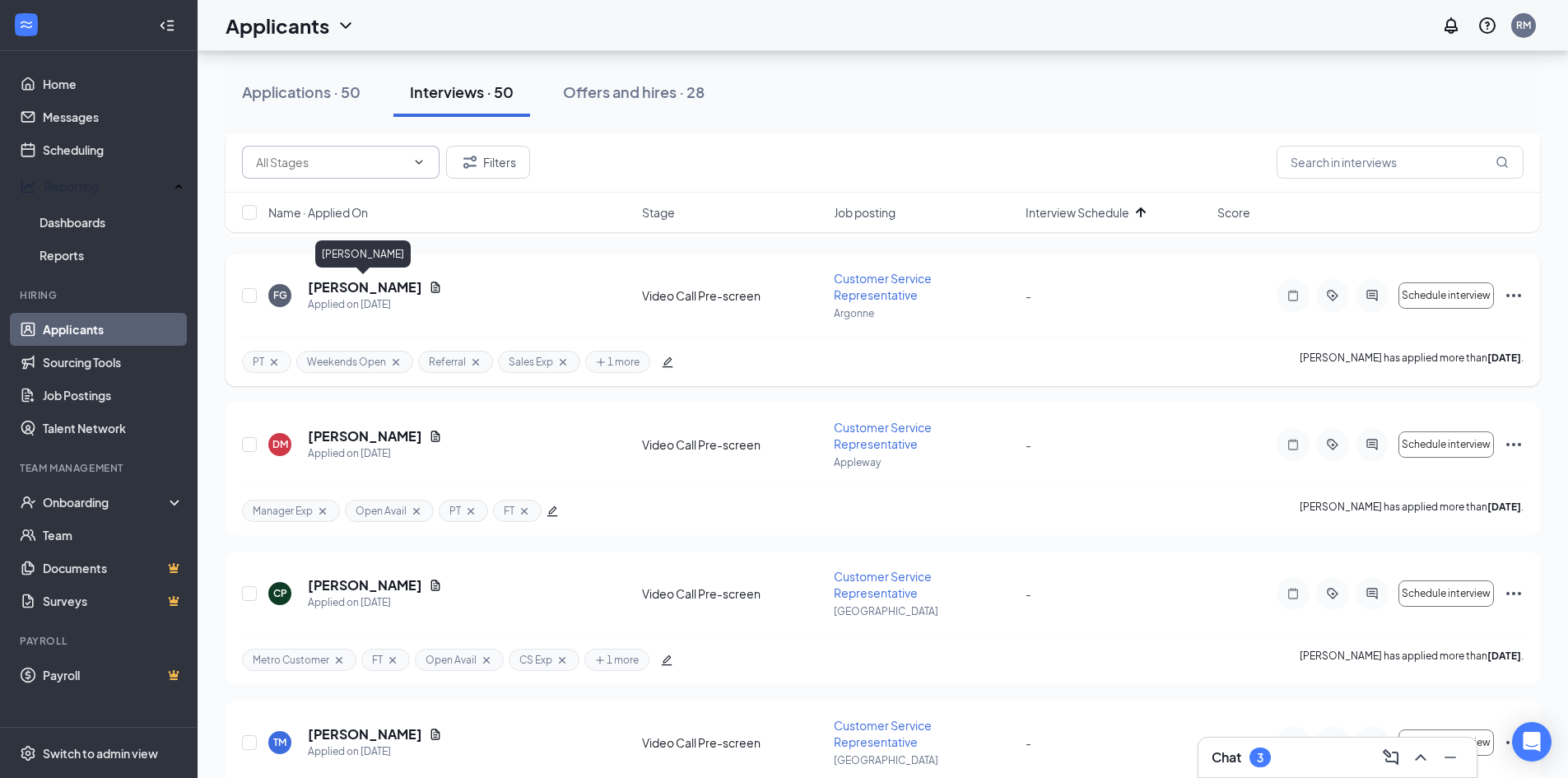
click at [372, 290] on h5 "Fernando Garay" at bounding box center [365, 287] width 114 height 18
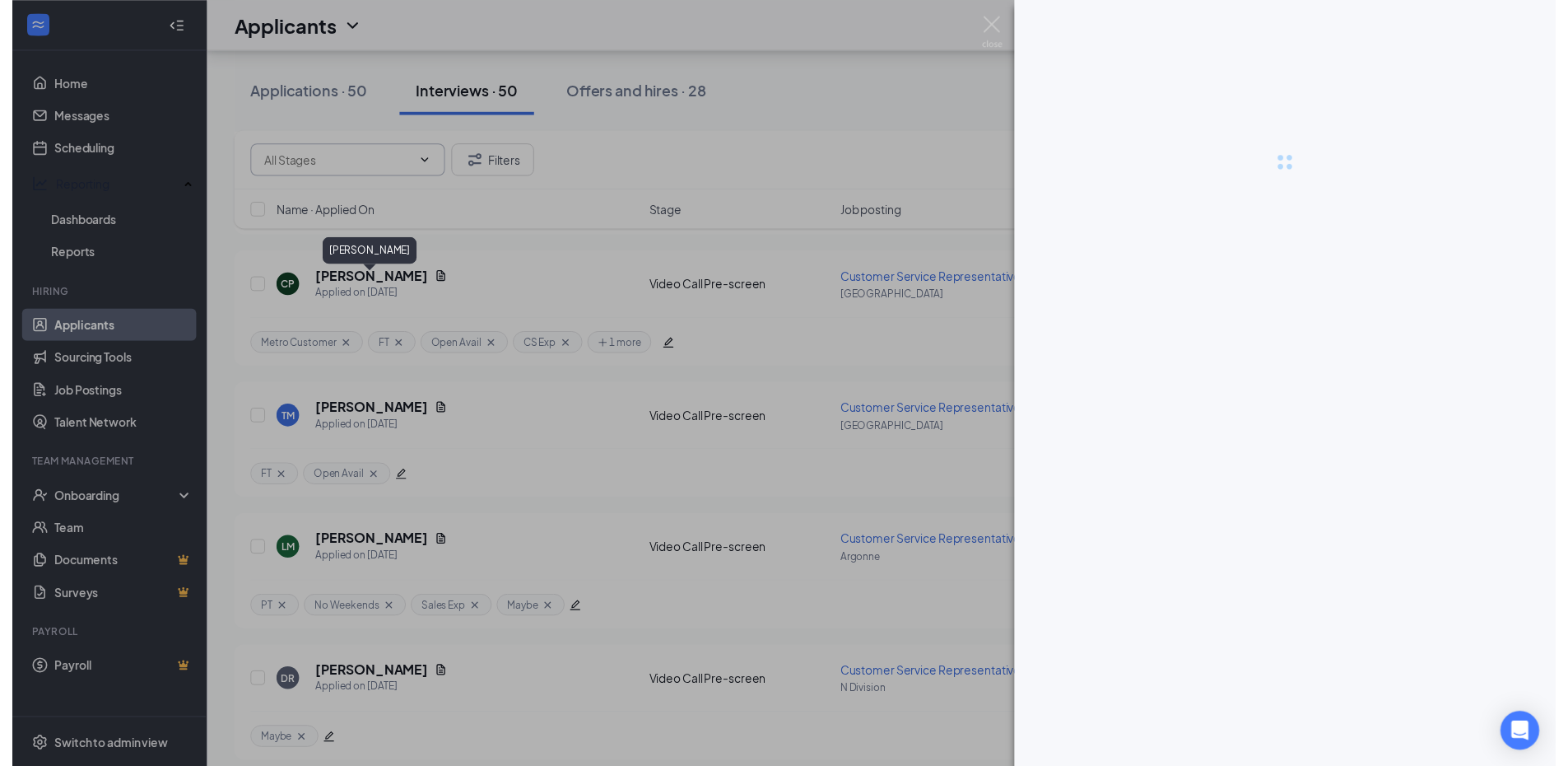
scroll to position [2638, 0]
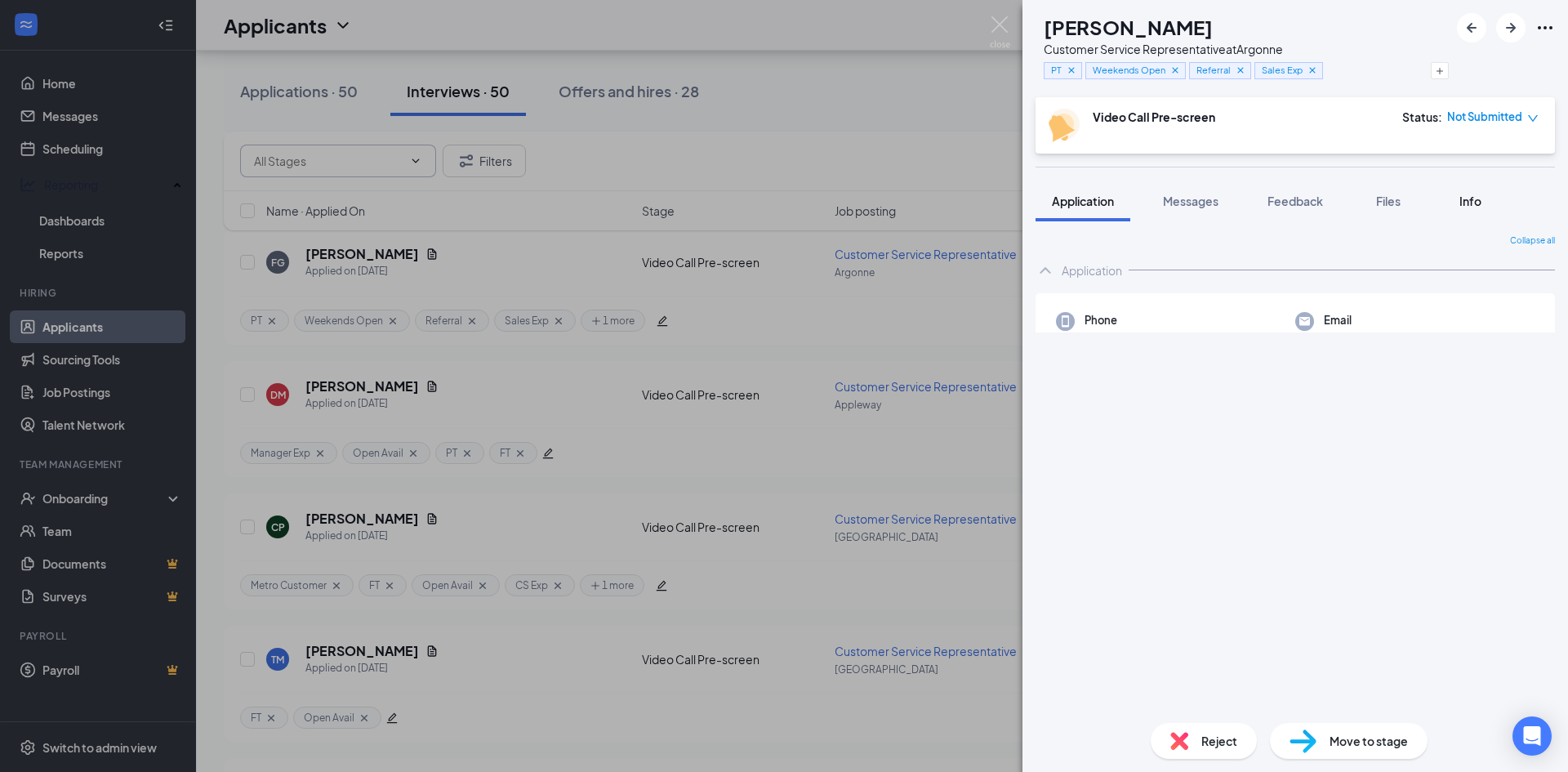
click at [1468, 207] on span "Info" at bounding box center [1470, 201] width 22 height 15
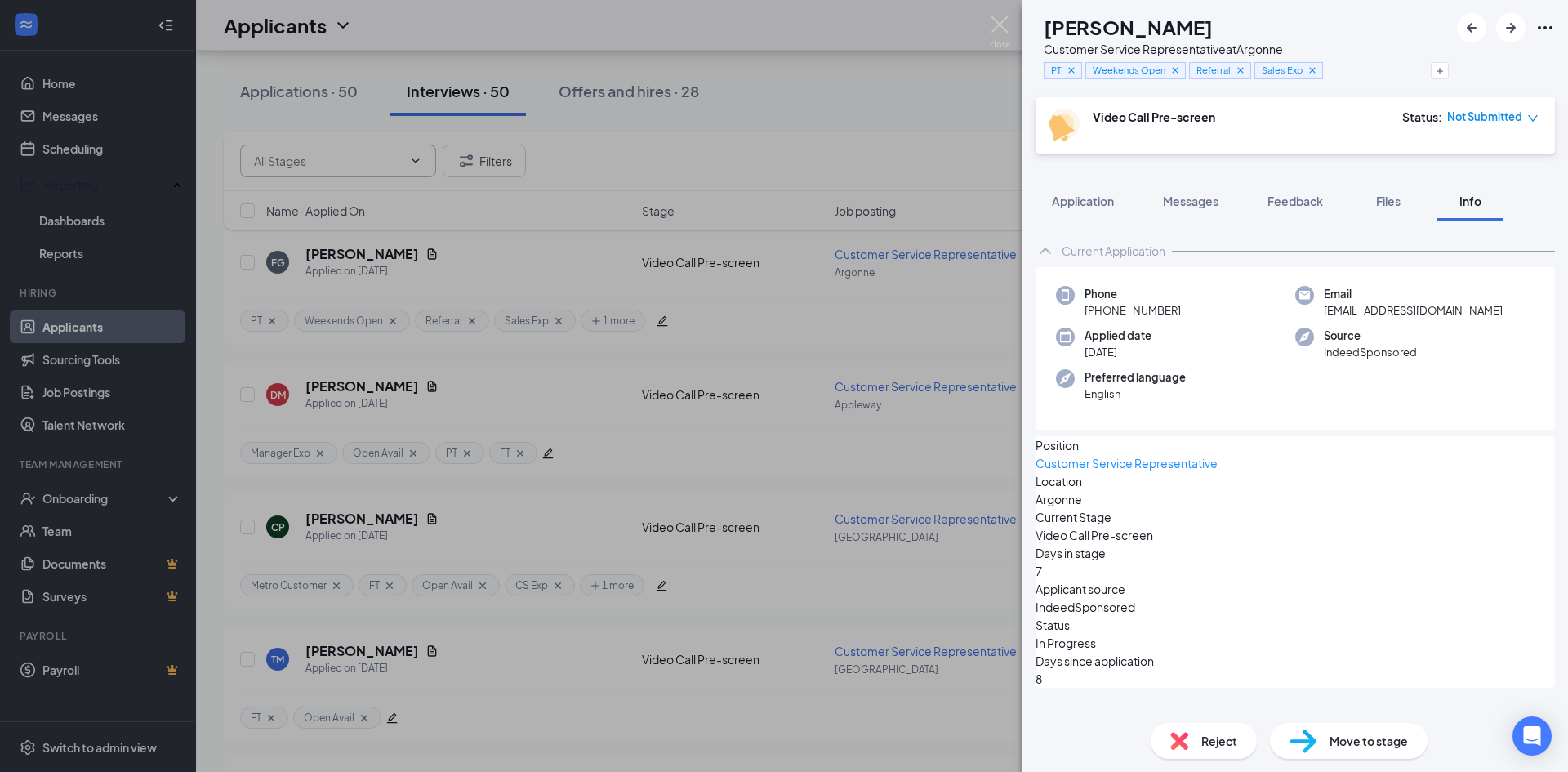
click at [241, 261] on div "FG Fernando Garay Customer Service Representative at Argonne PT Weekends Open R…" at bounding box center [784, 386] width 1568 height 772
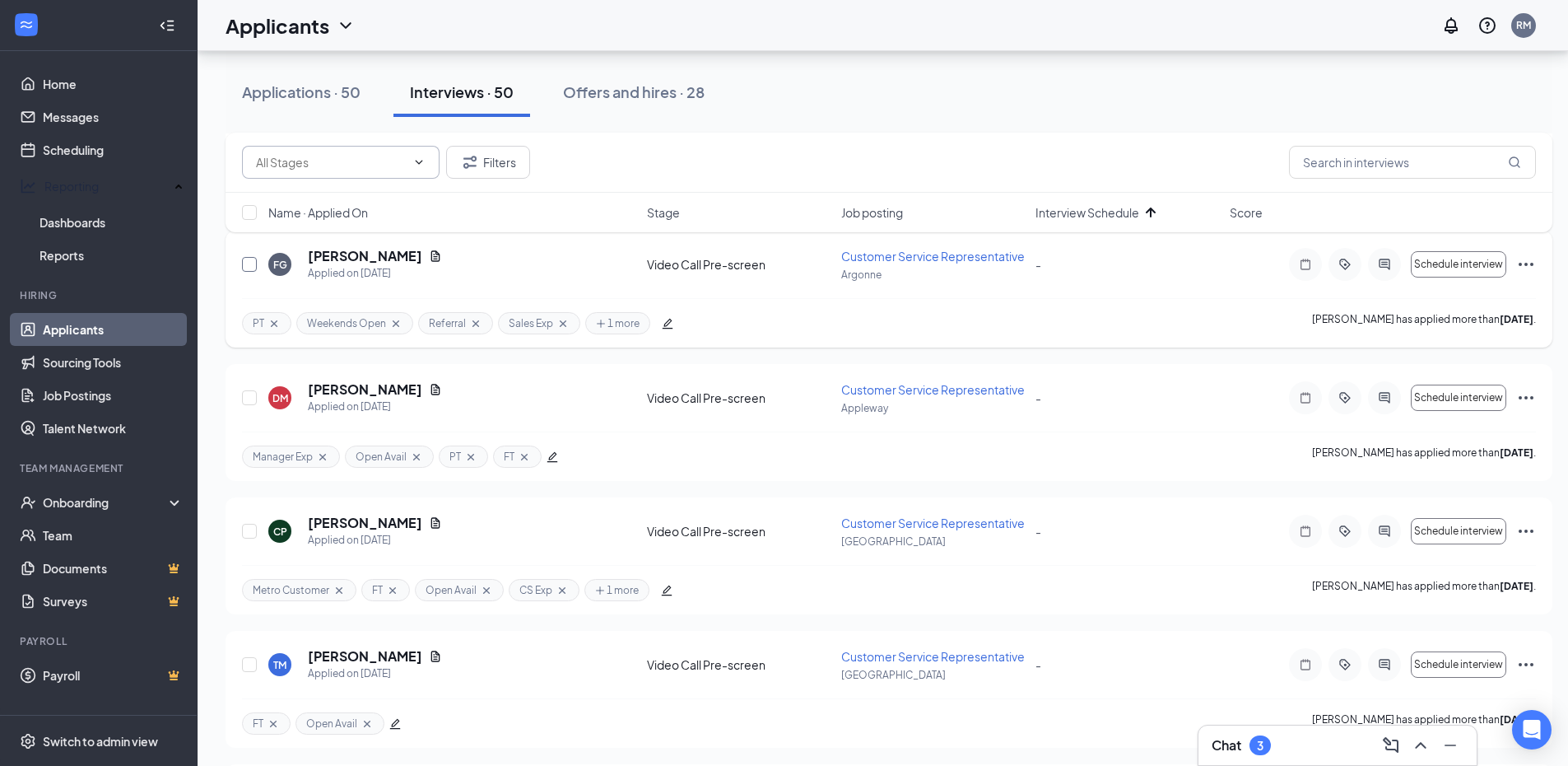
click at [249, 264] on input "checkbox" at bounding box center [250, 264] width 15 height 15
checkbox input "true"
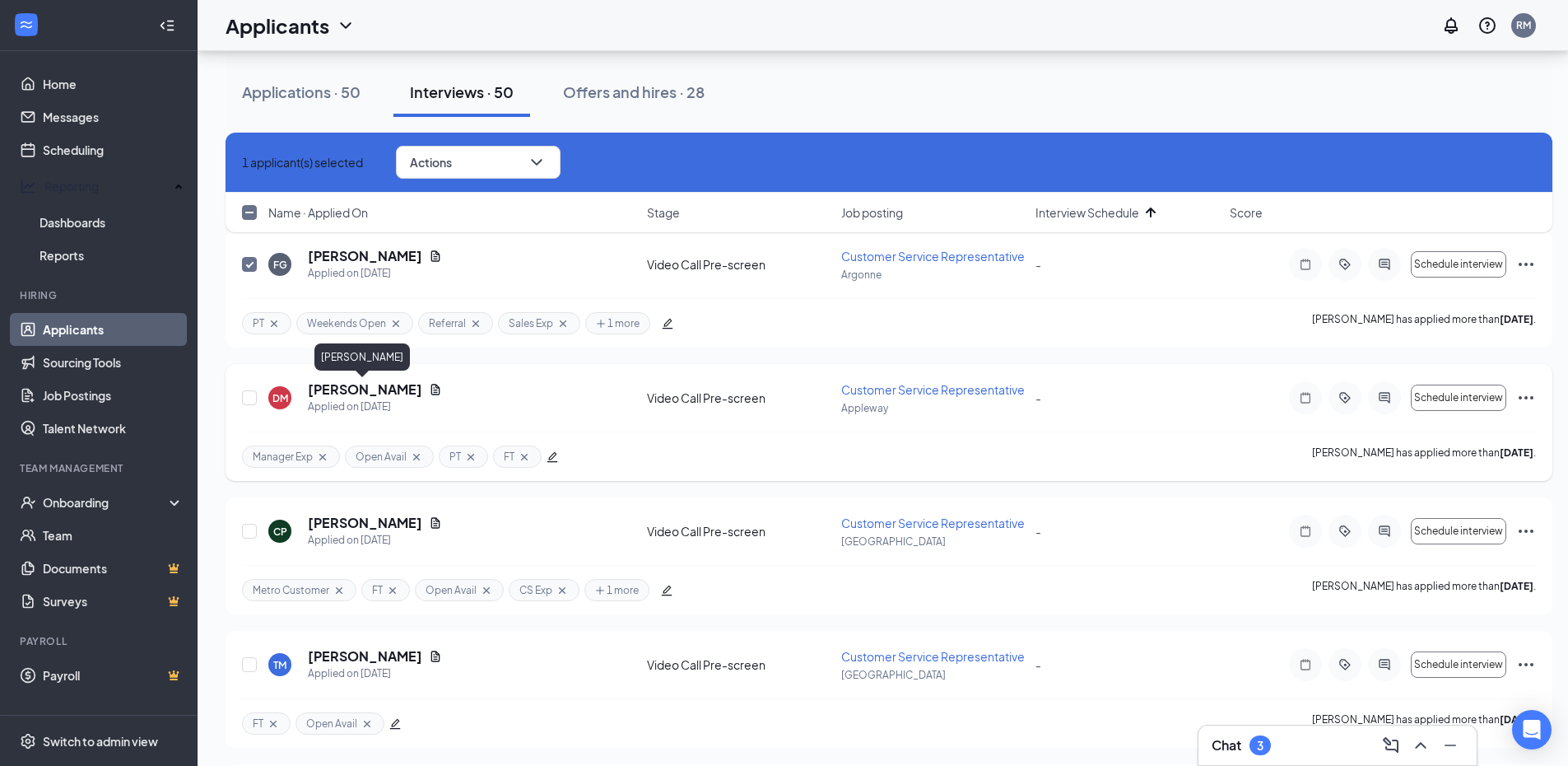
click at [350, 389] on h5 "Donna Maddux" at bounding box center [365, 390] width 114 height 18
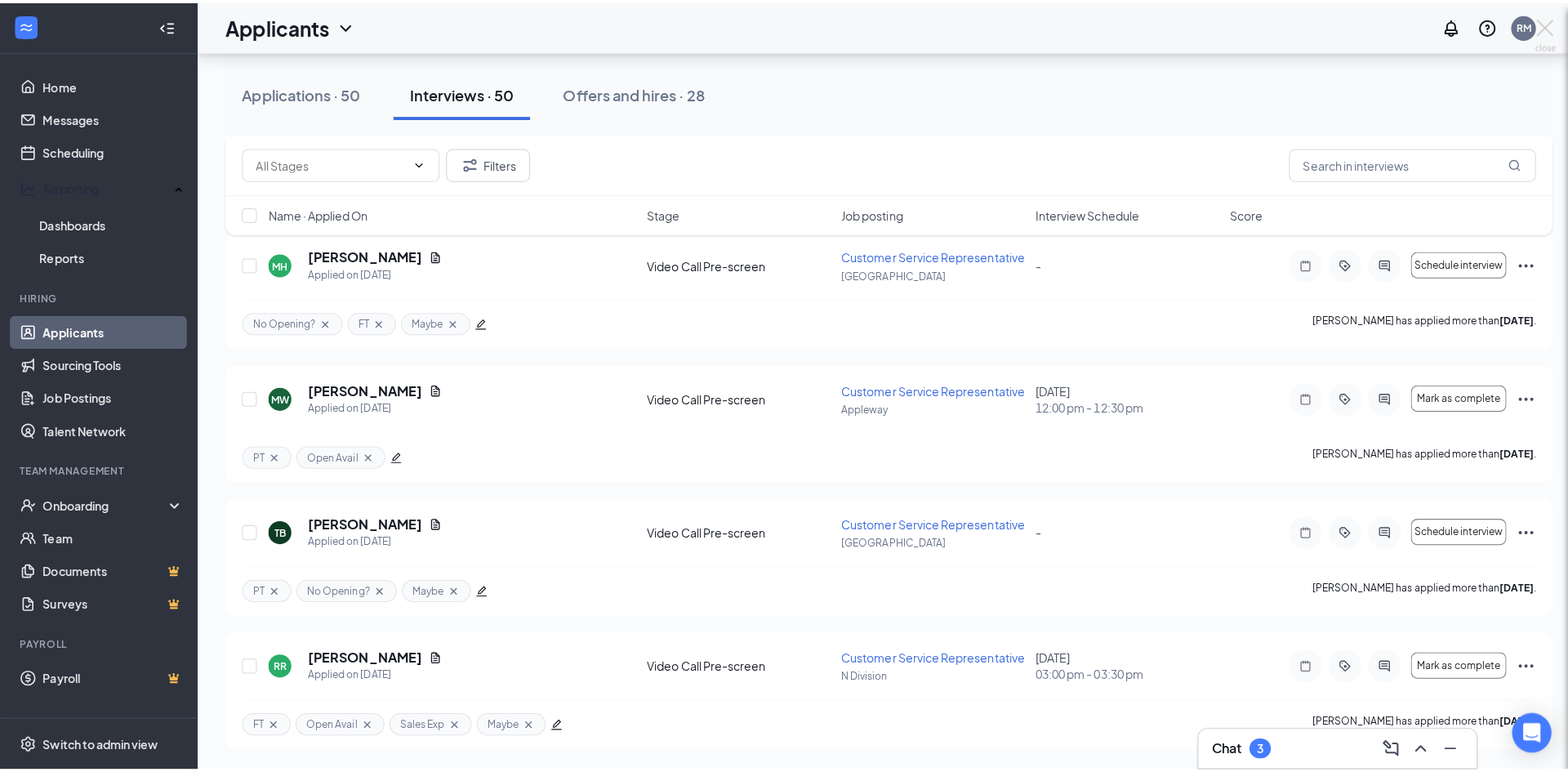
scroll to position [888, 0]
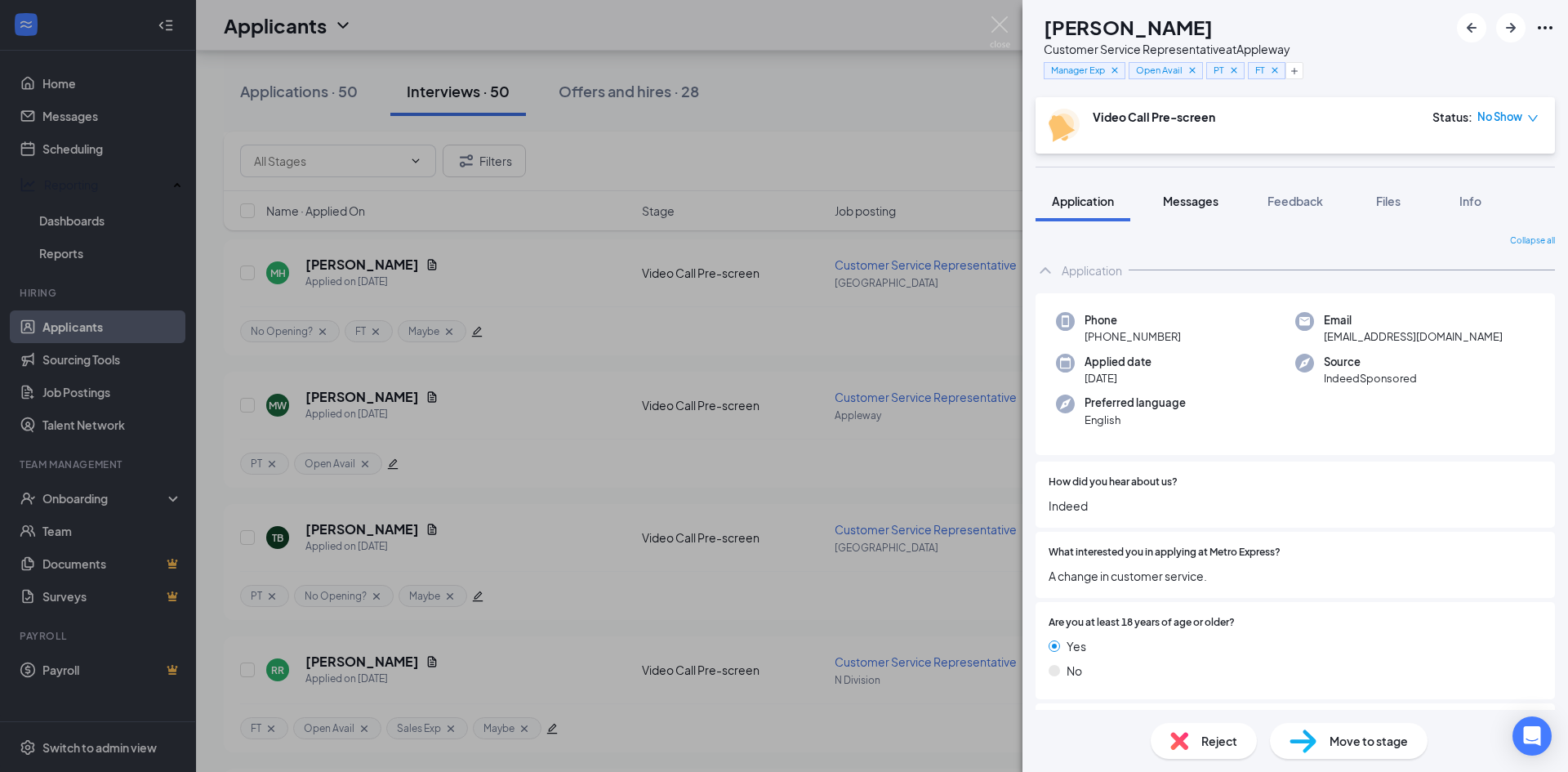
click at [1186, 202] on span "Messages" at bounding box center [1190, 201] width 55 height 15
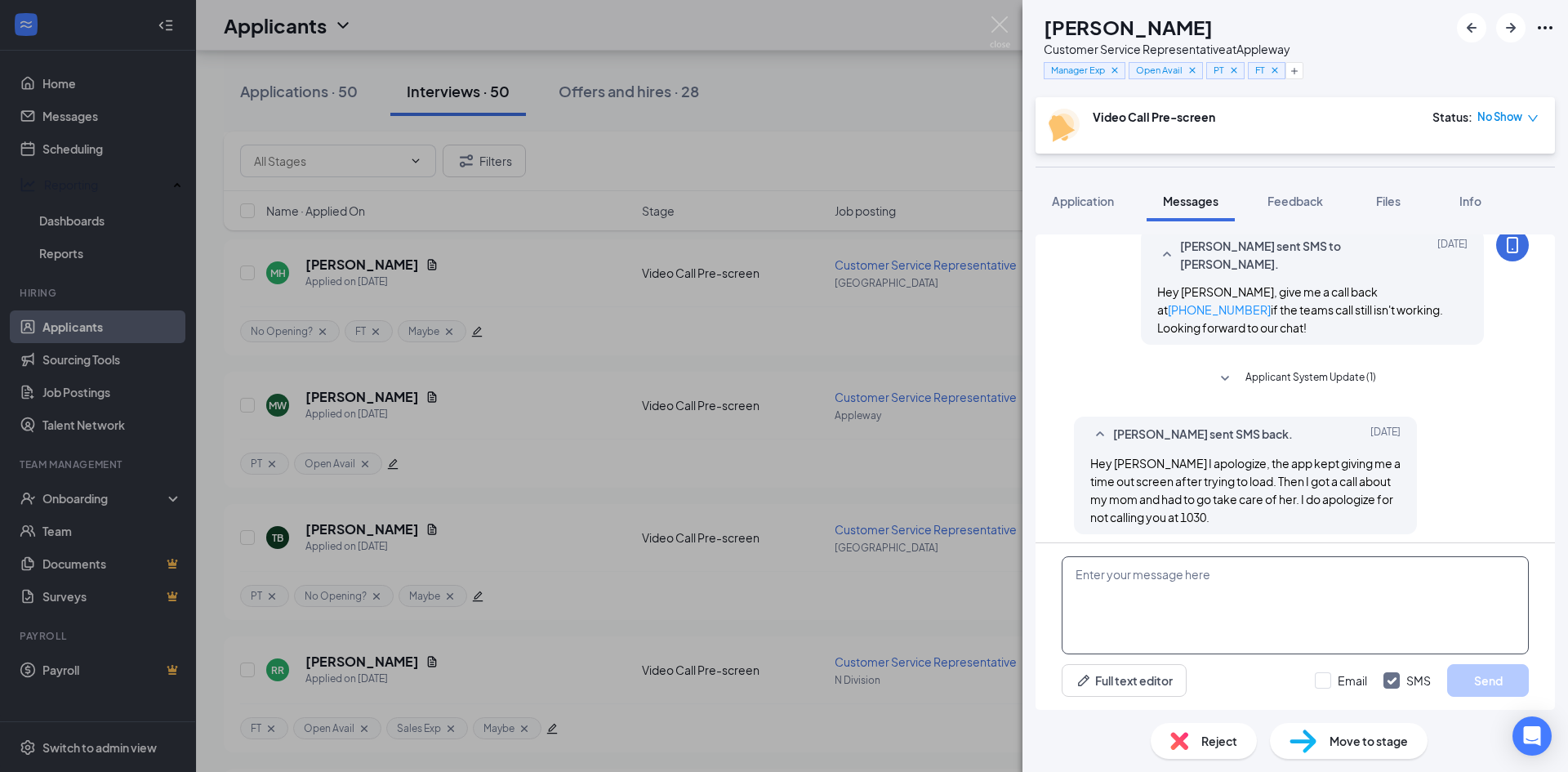
click at [1176, 583] on textarea at bounding box center [1295, 605] width 467 height 98
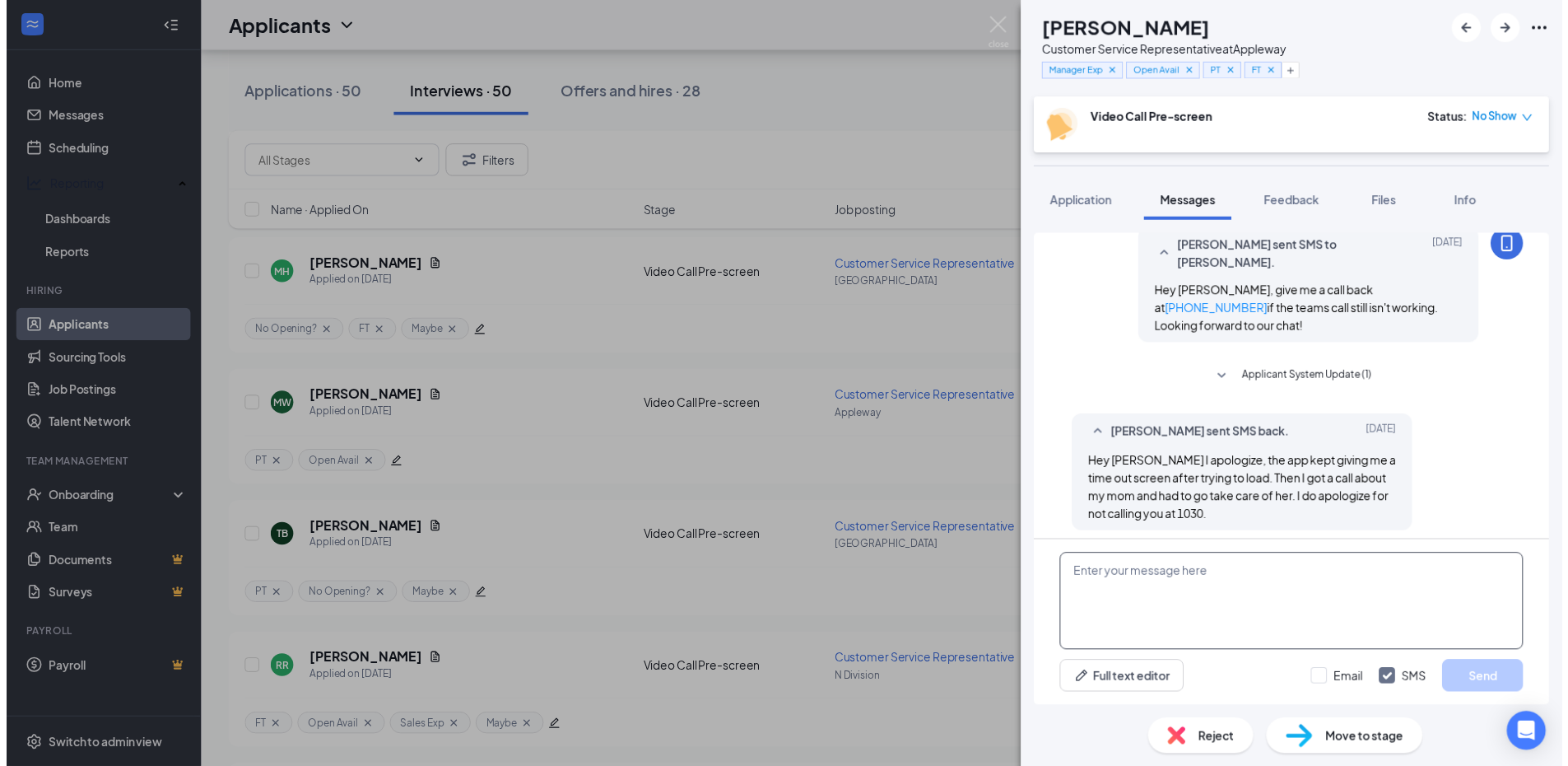
scroll to position [663, 0]
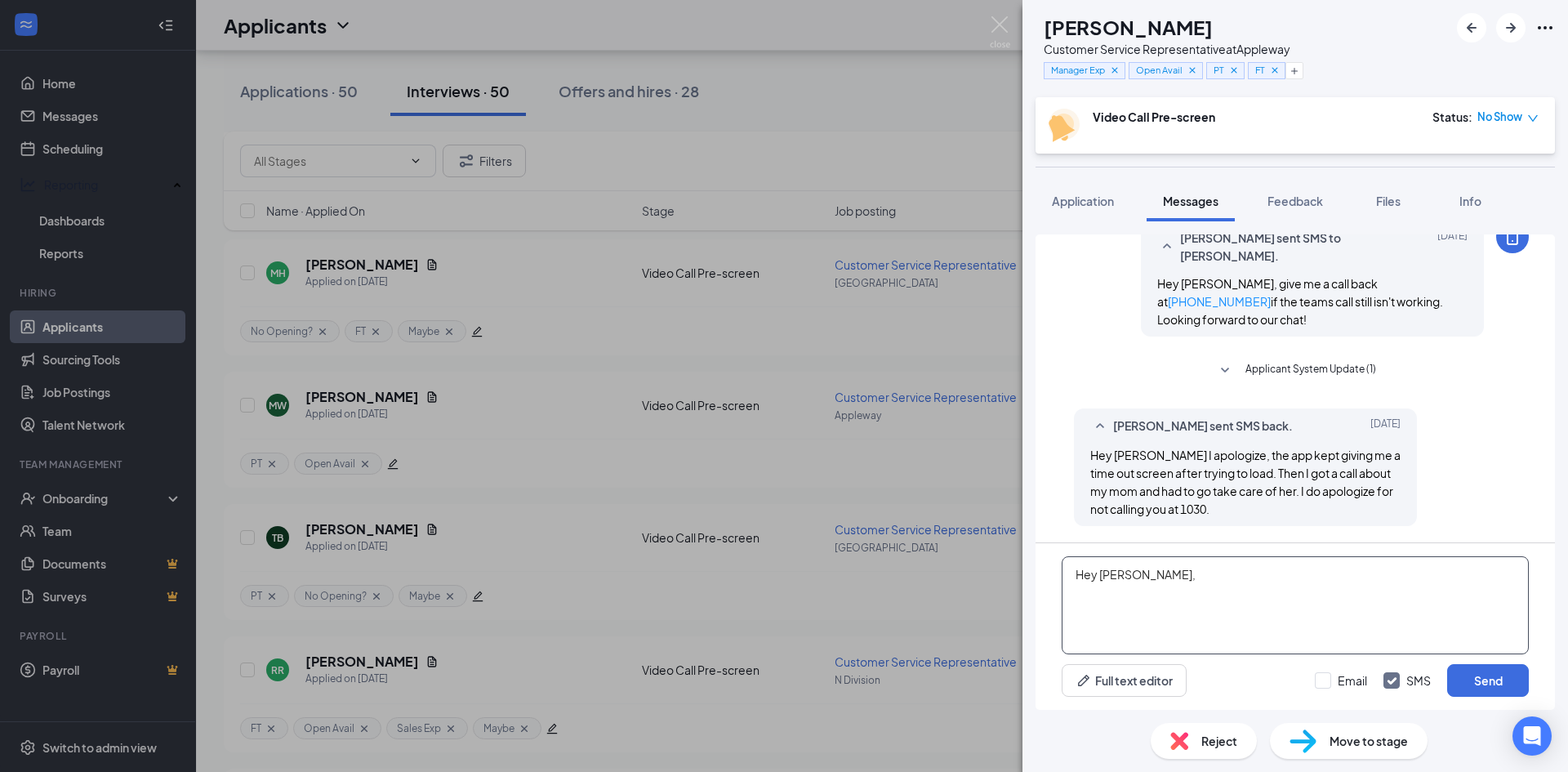
type textarea "Hey Donna,"
click at [901, 112] on div "DM Donna Maddux Customer Service Representative at Appleway Manager Exp Open Av…" at bounding box center [784, 386] width 1568 height 772
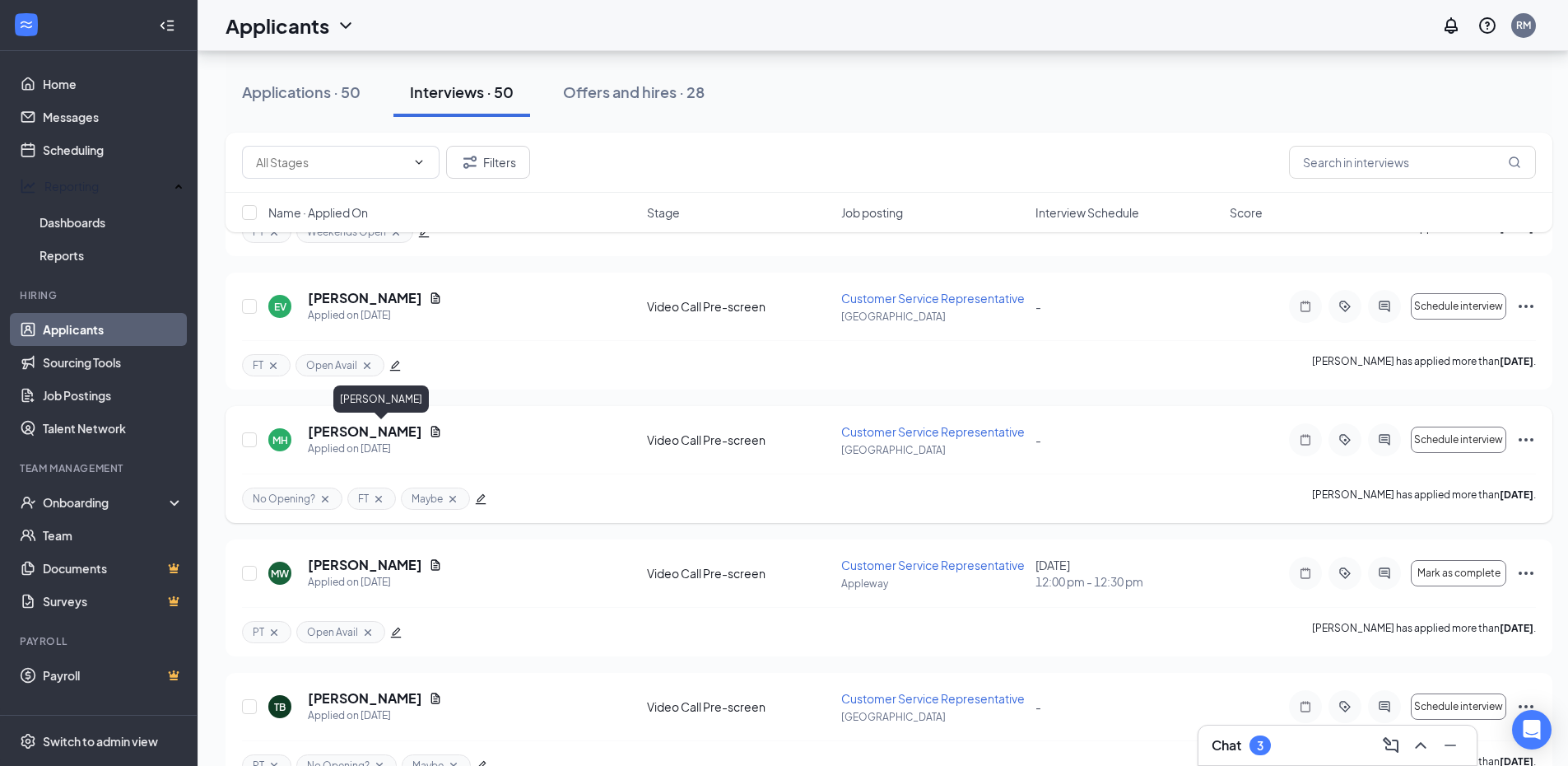
scroll to position [647, 0]
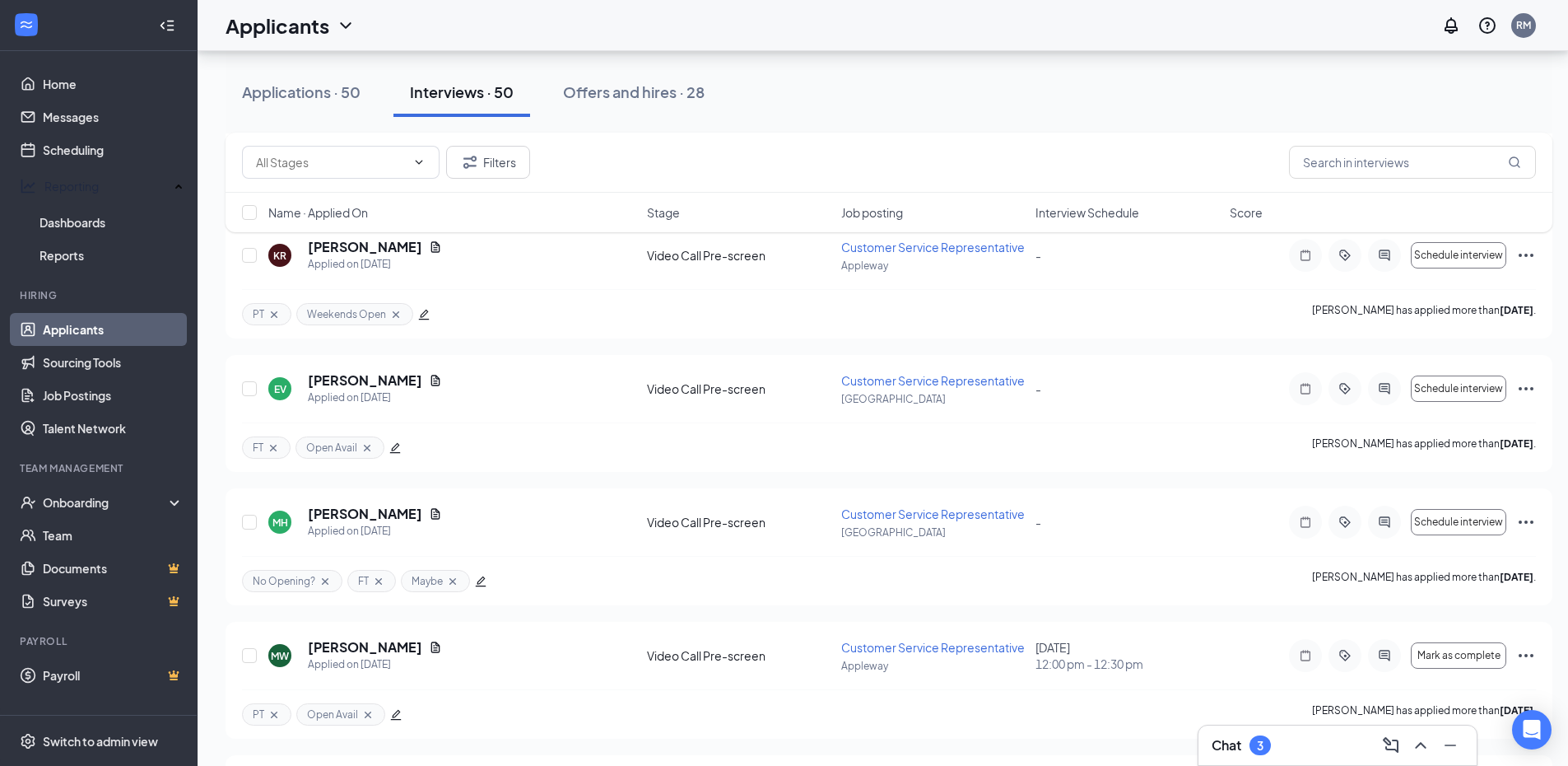
click at [1104, 204] on span "Interview Schedule" at bounding box center [1088, 212] width 104 height 16
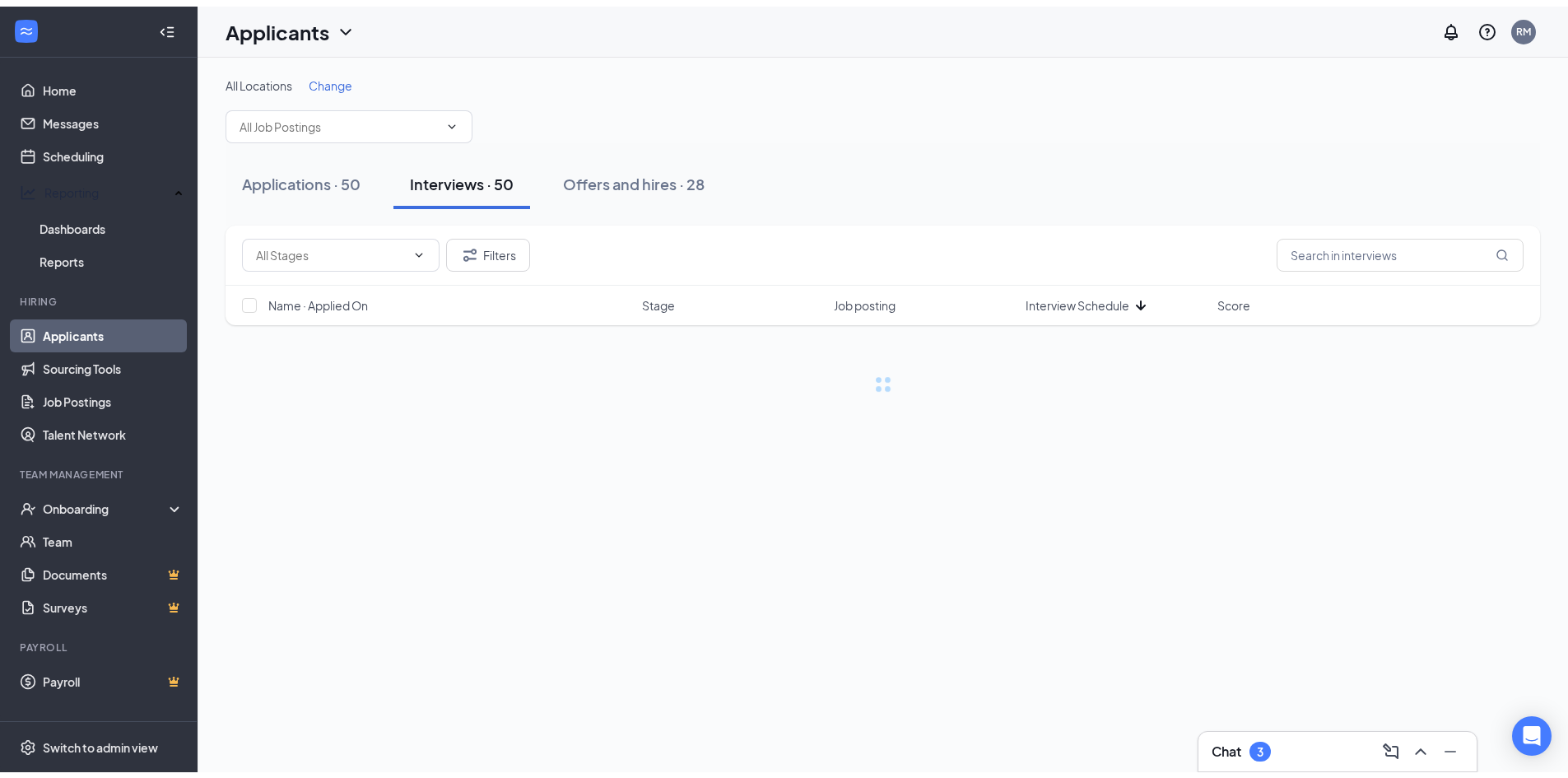
scroll to position [0, 0]
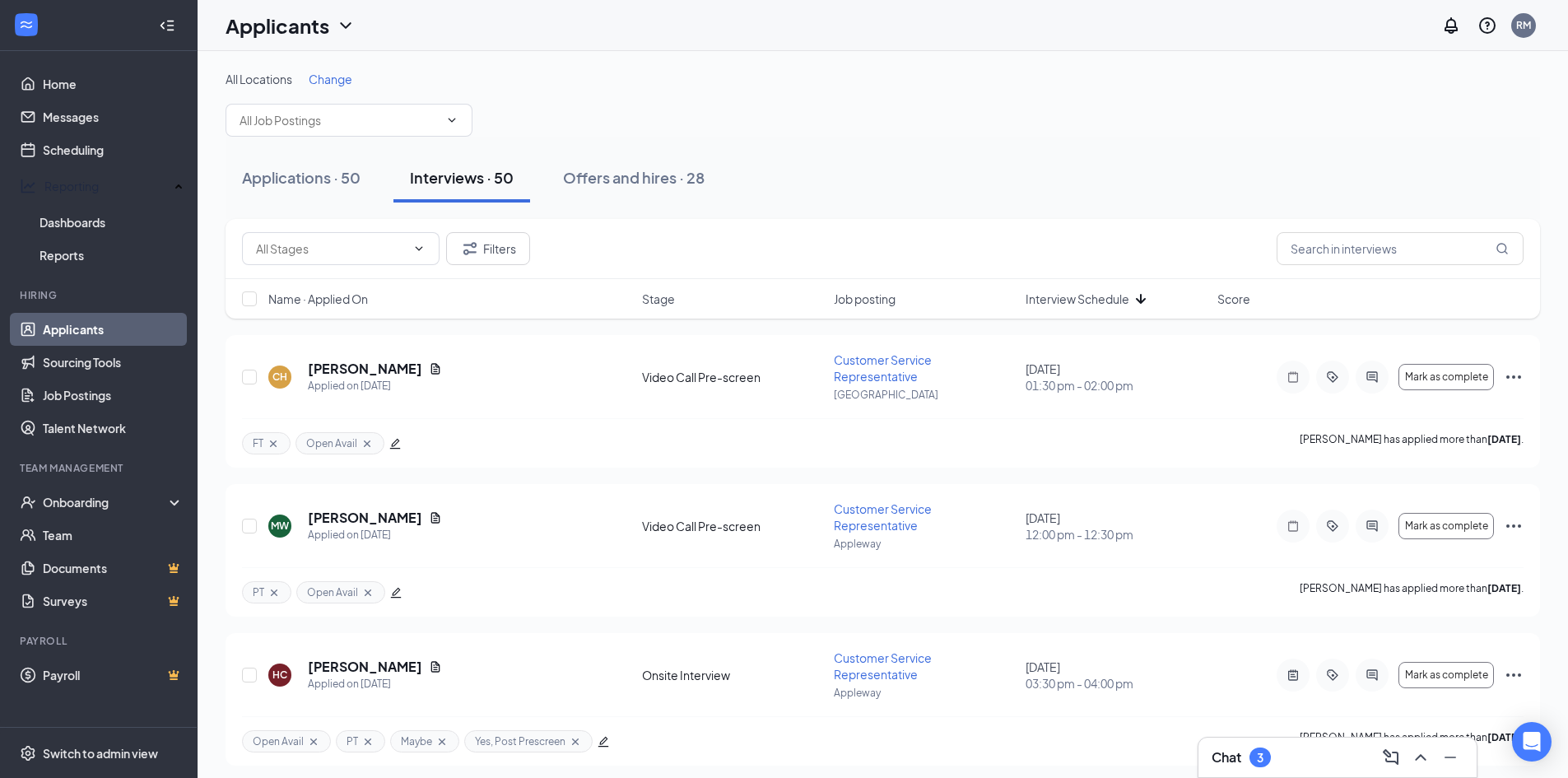
click at [1094, 296] on span "Interview Schedule" at bounding box center [1078, 299] width 104 height 16
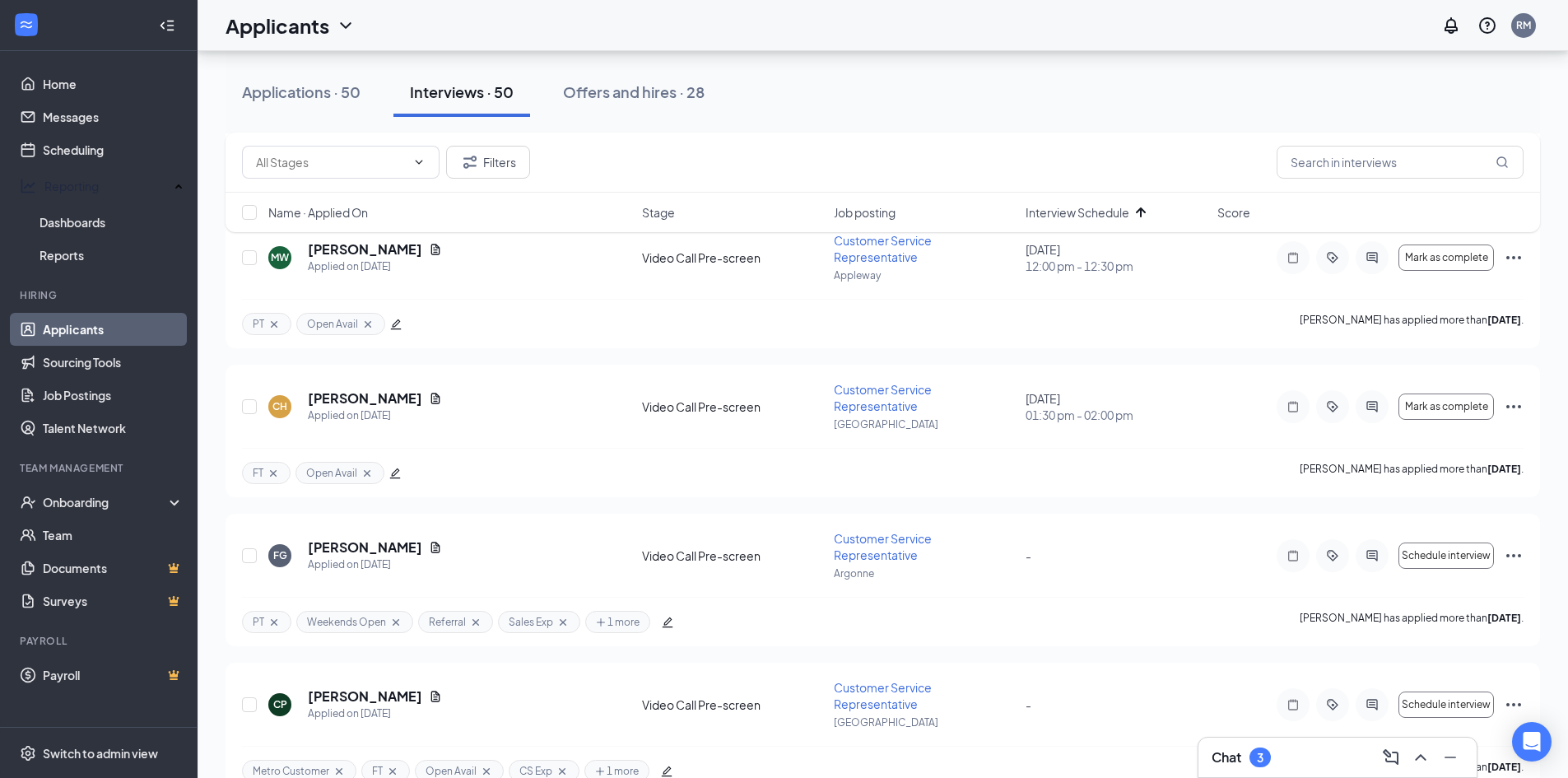
scroll to position [2800, 0]
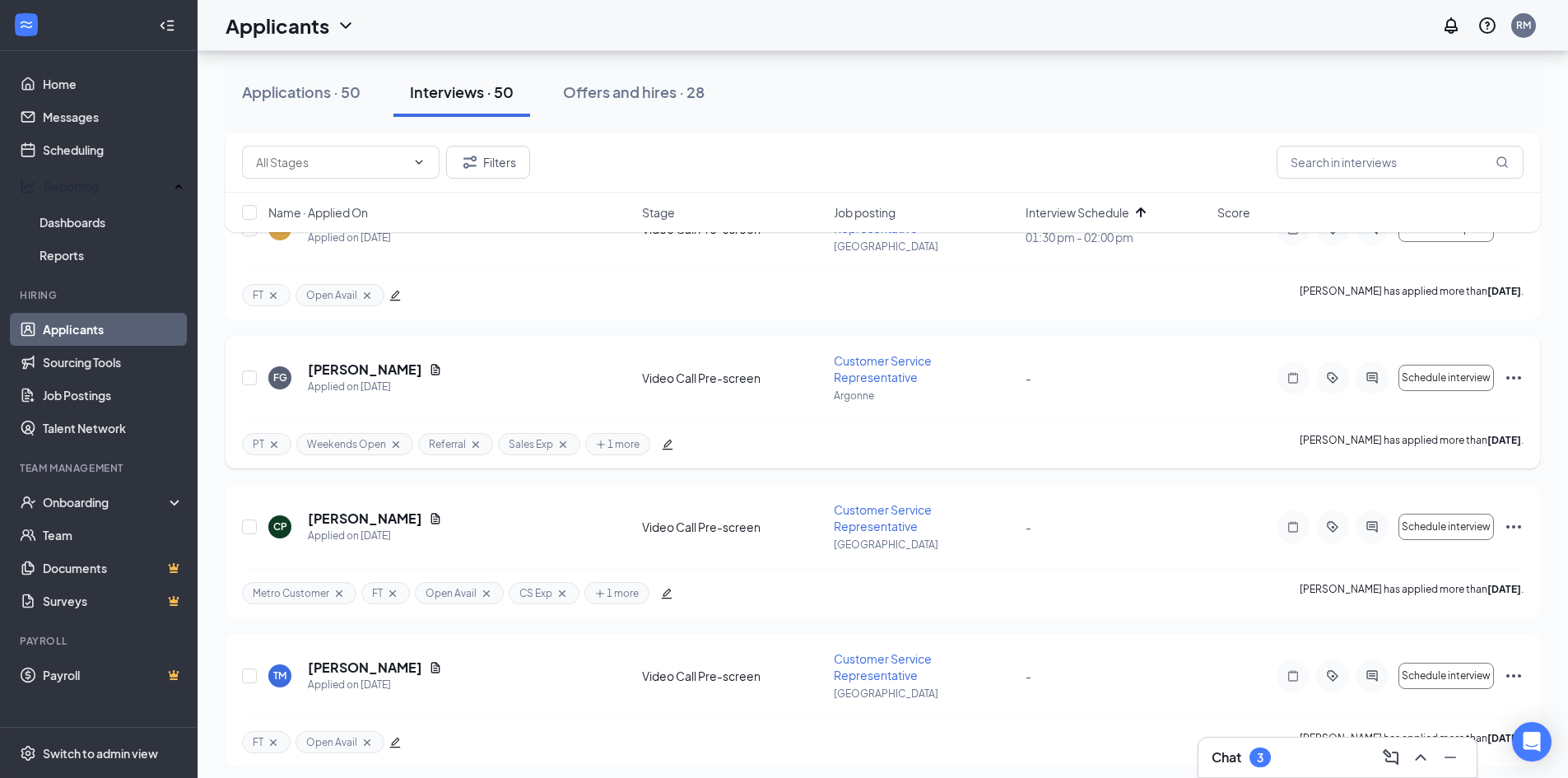
click at [1517, 375] on icon "Ellipses" at bounding box center [1514, 378] width 20 height 20
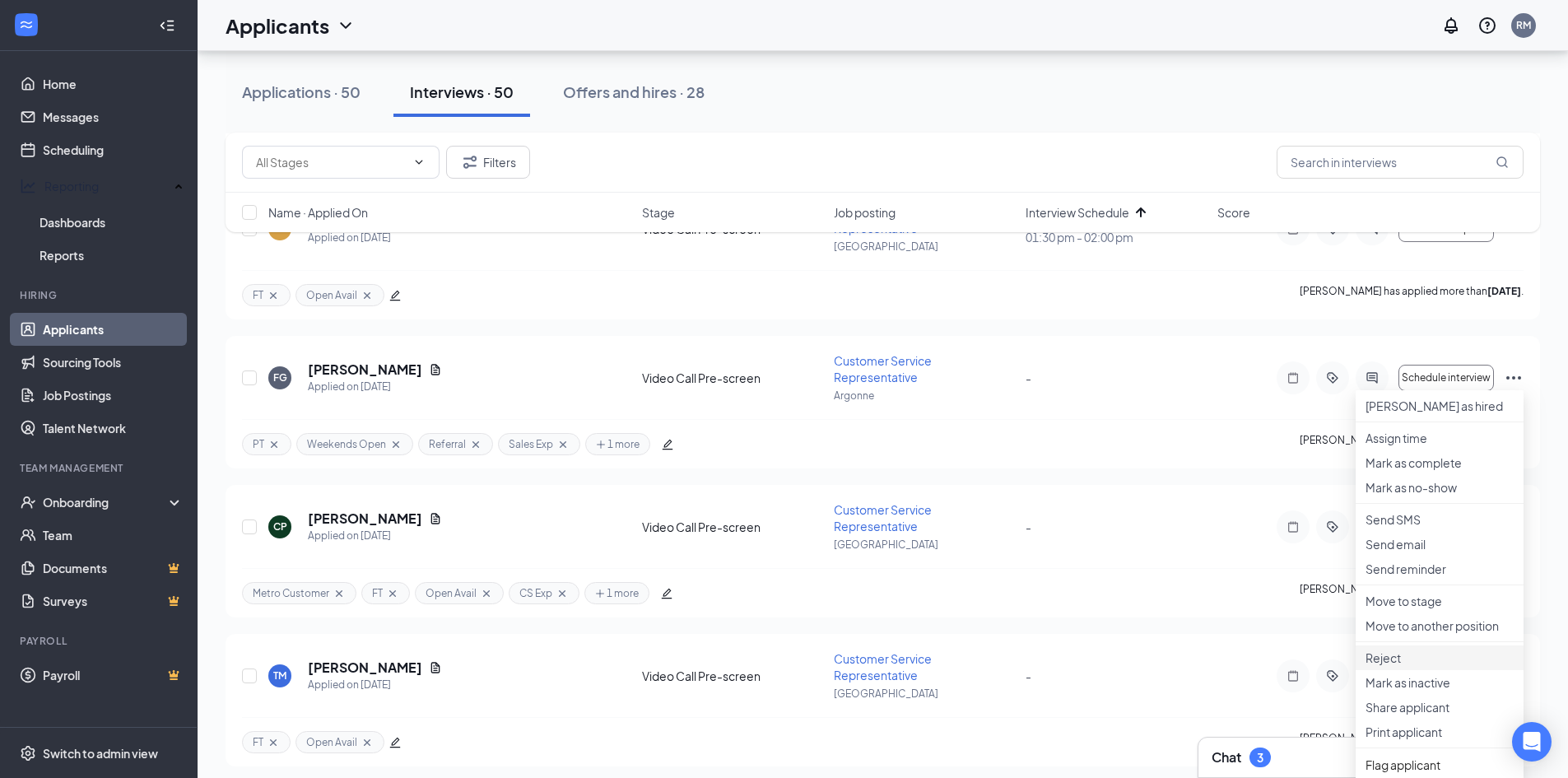
click at [1416, 667] on p "Reject" at bounding box center [1440, 658] width 148 height 16
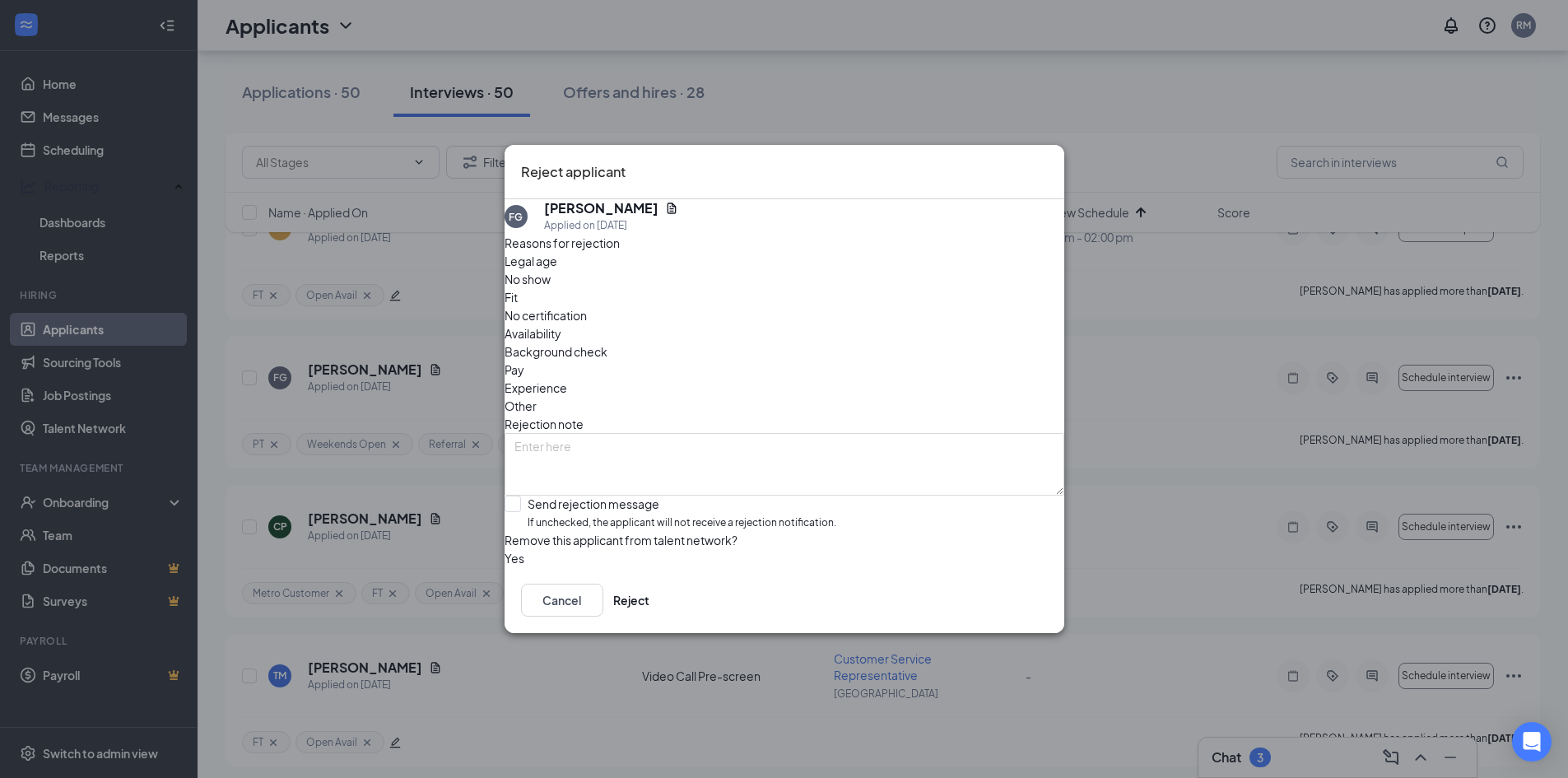
click at [551, 288] on span "No show" at bounding box center [527, 279] width 46 height 18
click at [533, 496] on input "Send rejection message If unchecked, the applicant will not receive a rejection…" at bounding box center [670, 513] width 331 height 35
checkbox input "true"
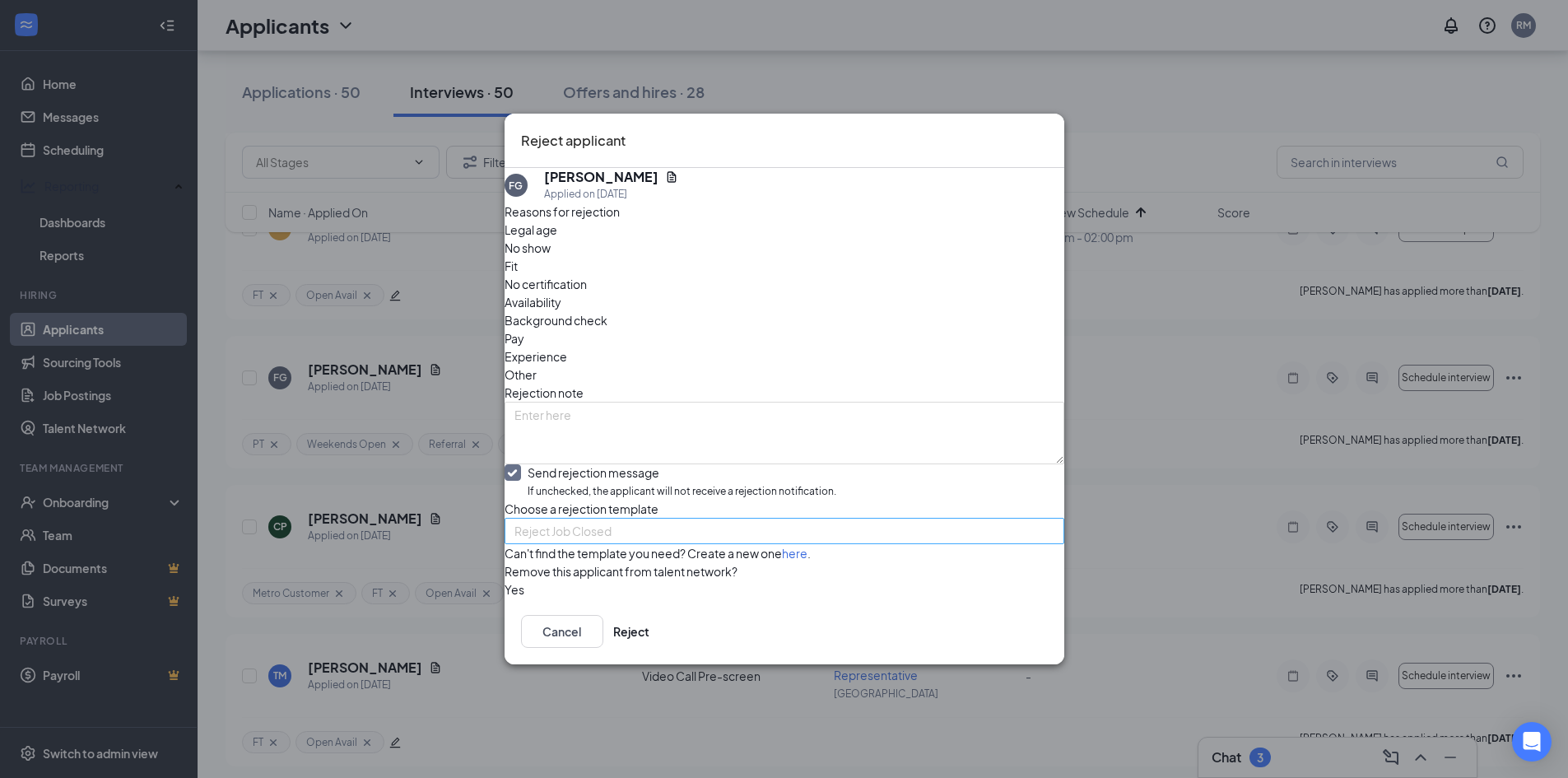
click at [648, 519] on span "Reject Job Closed" at bounding box center [777, 542] width 525 height 45
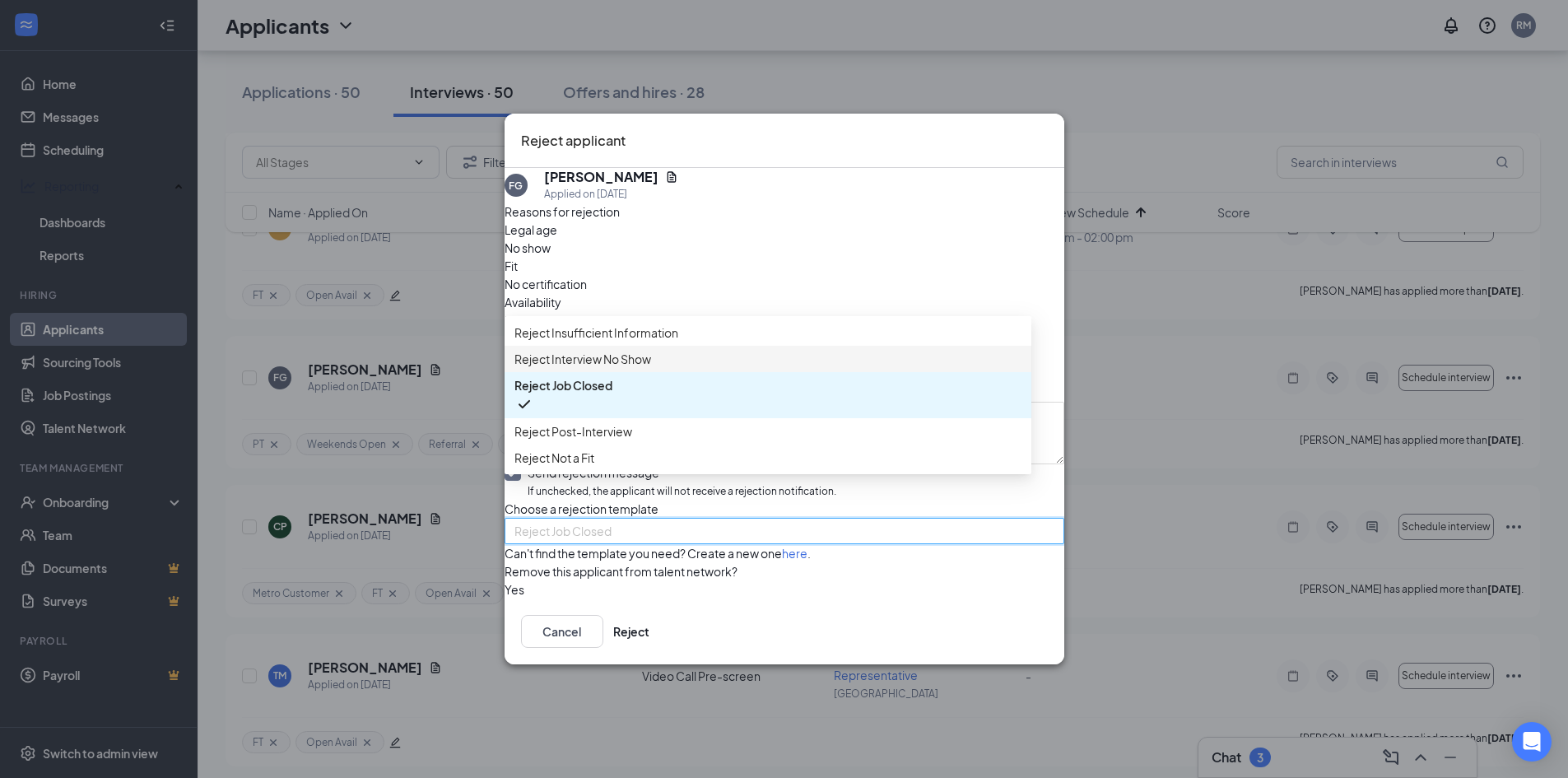
click at [647, 350] on span "Reject Interview No Show" at bounding box center [583, 359] width 137 height 18
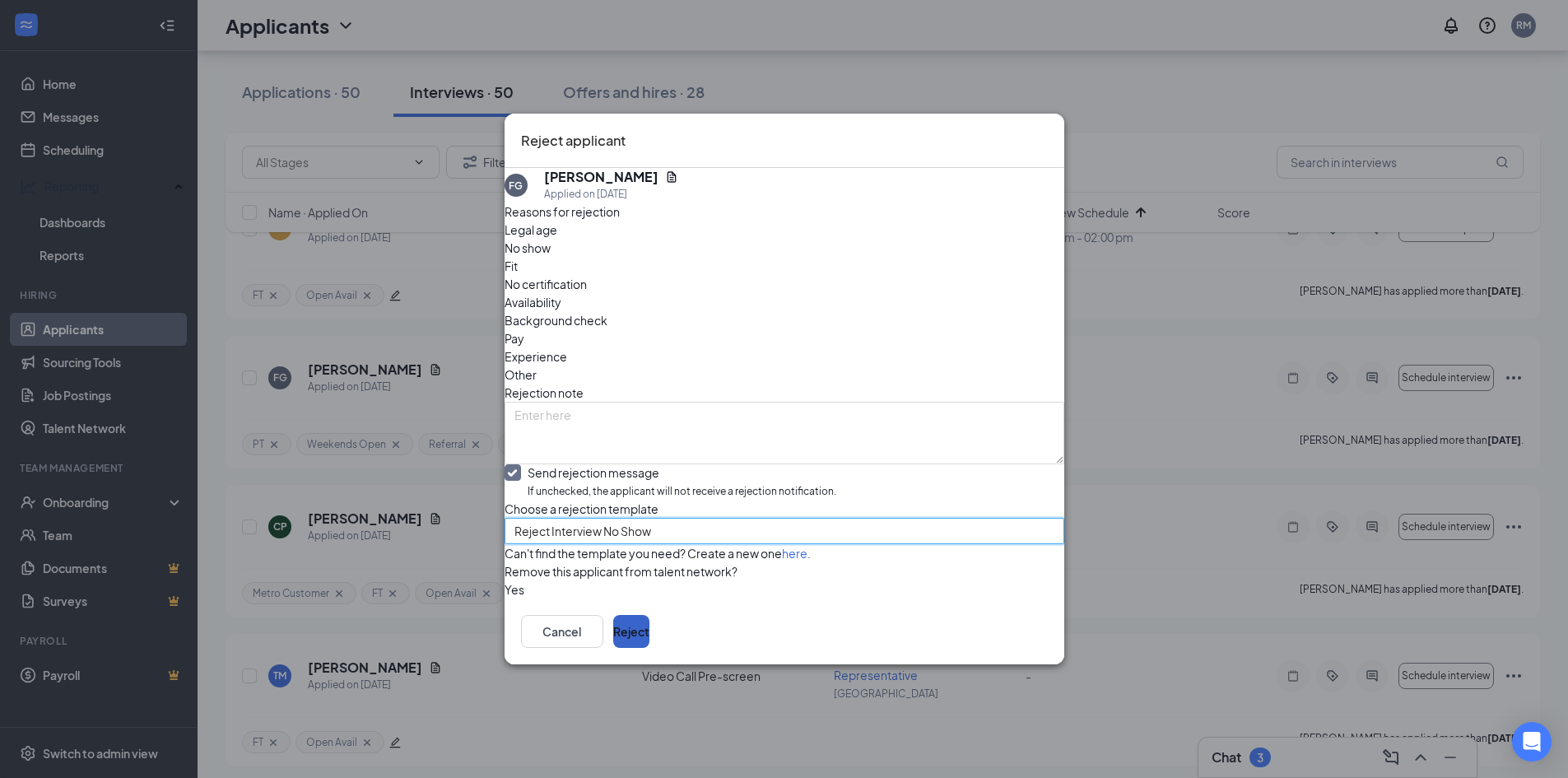
click at [649, 648] on button "Reject" at bounding box center [631, 632] width 36 height 33
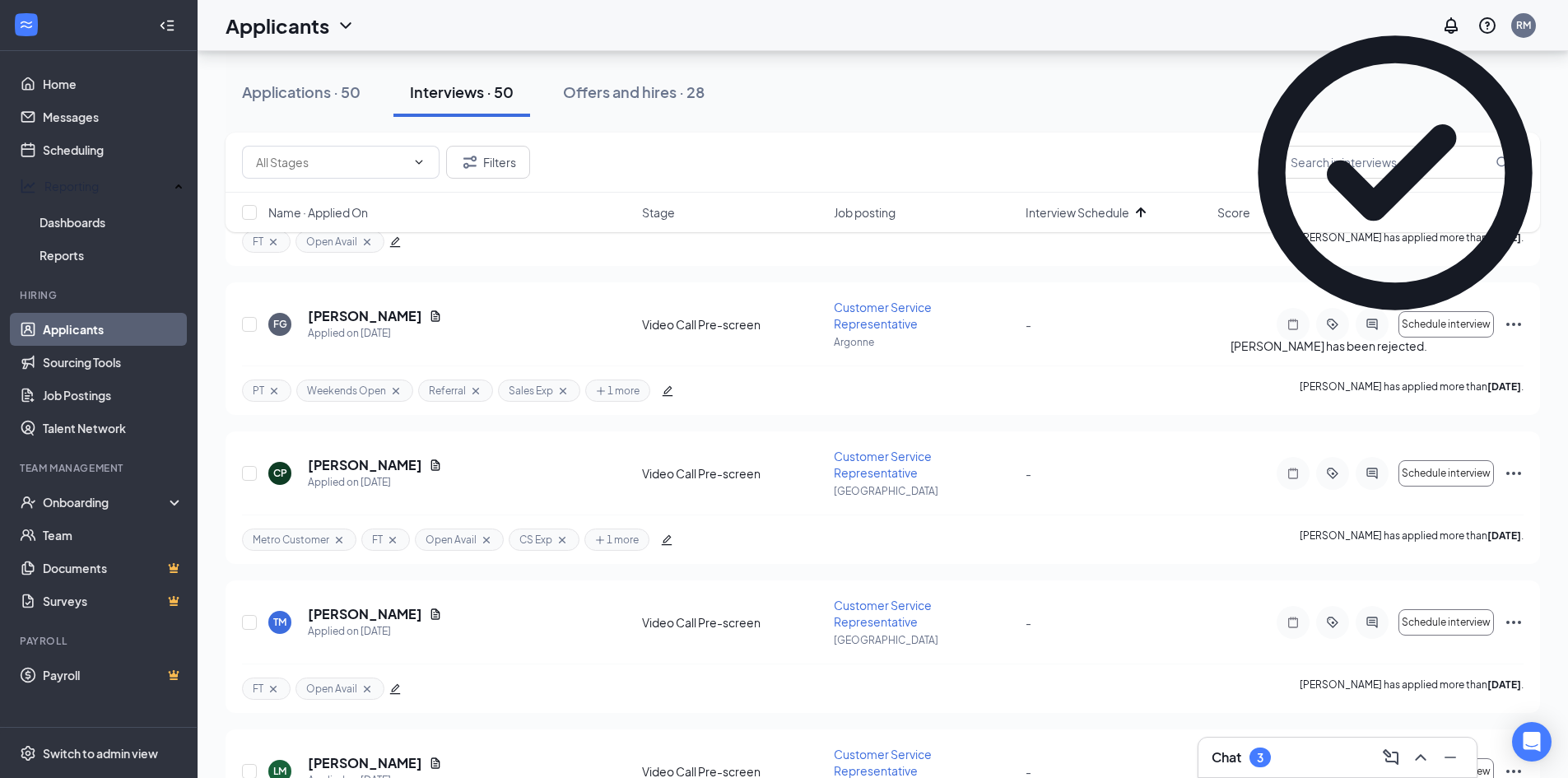
scroll to position [2883, 0]
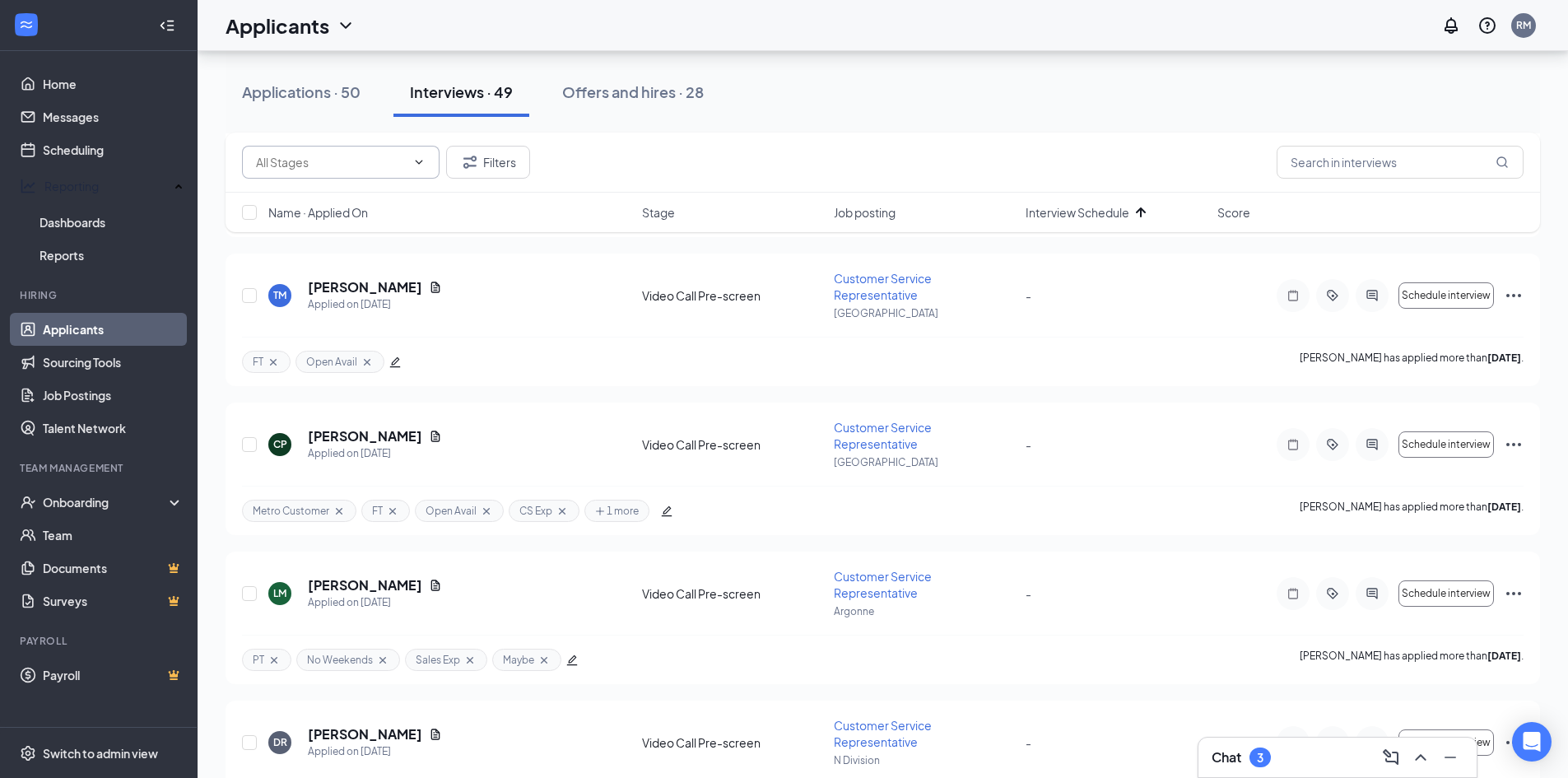
click at [339, 157] on input "text" at bounding box center [330, 163] width 150 height 18
click at [316, 186] on div "Onsite Interview (9)" at bounding box center [321, 193] width 103 height 18
type input "Onsite Interview (9)"
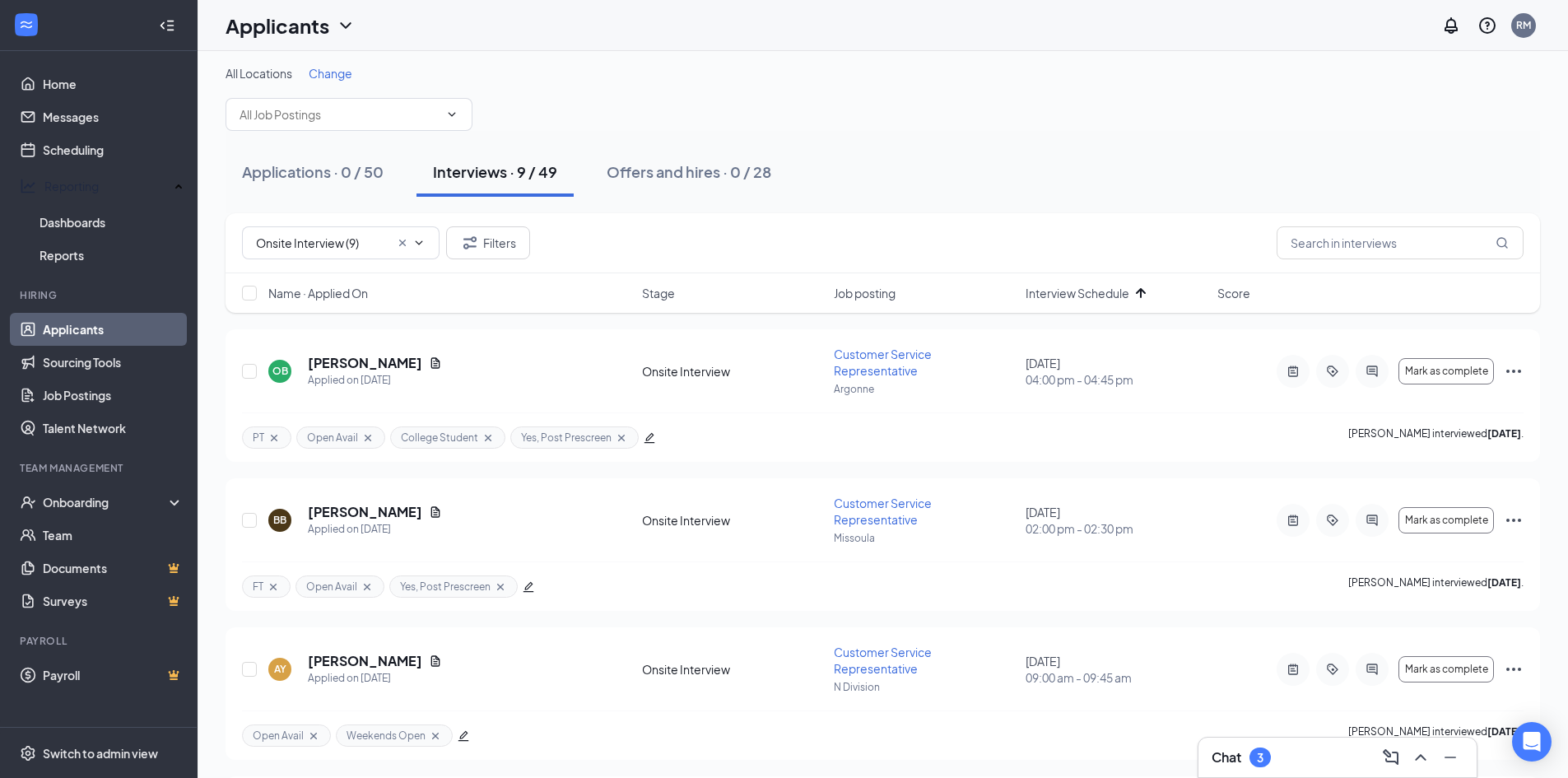
scroll to position [0, 0]
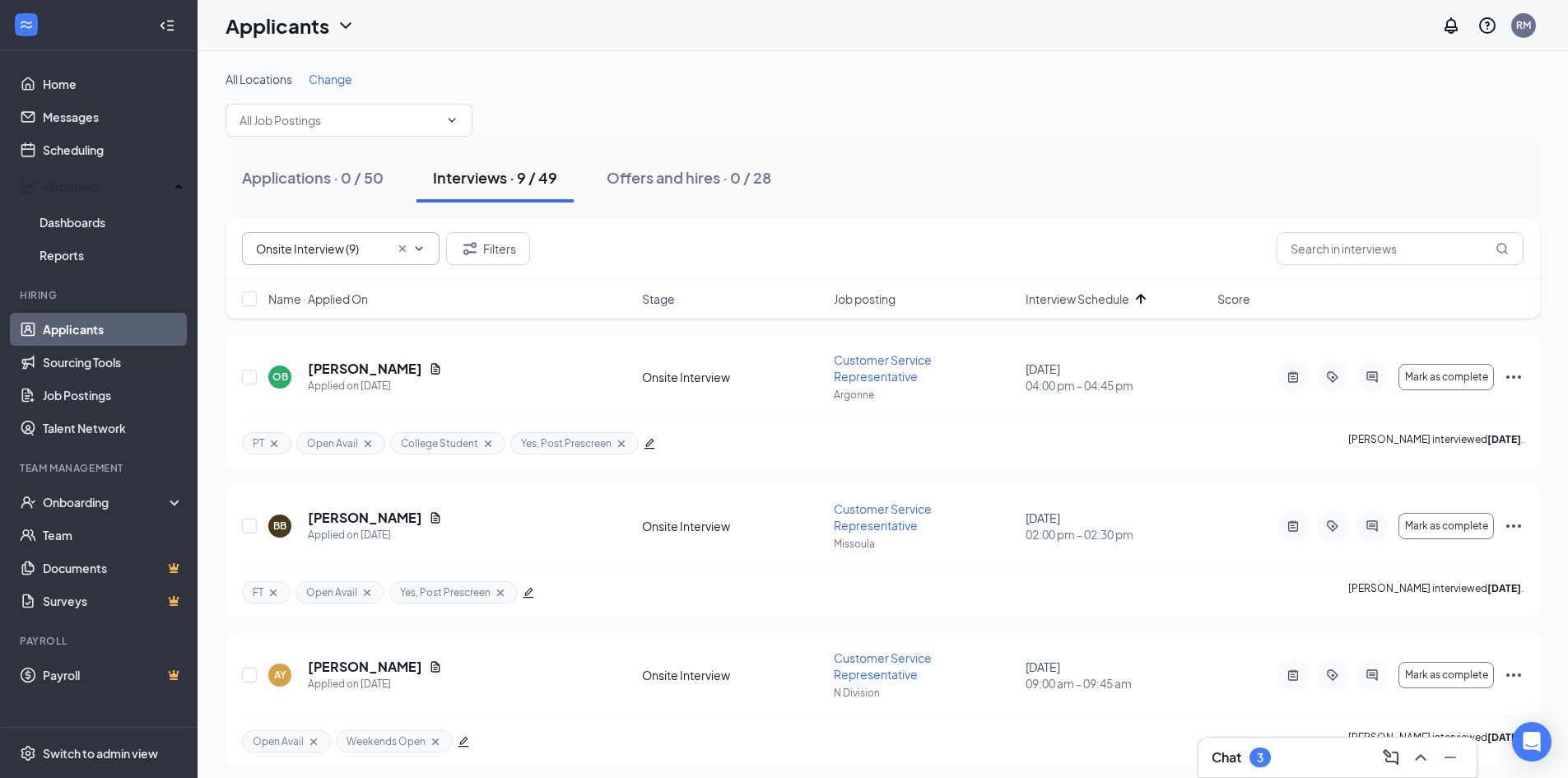
click at [312, 242] on input "Onsite Interview (9)" at bounding box center [322, 249] width 134 height 18
click at [336, 279] on div "Onsite Interview (9)" at bounding box center [321, 280] width 103 height 18
click at [106, 760] on div "Switch to admin view" at bounding box center [101, 754] width 115 height 16
